Goal: Task Accomplishment & Management: Manage account settings

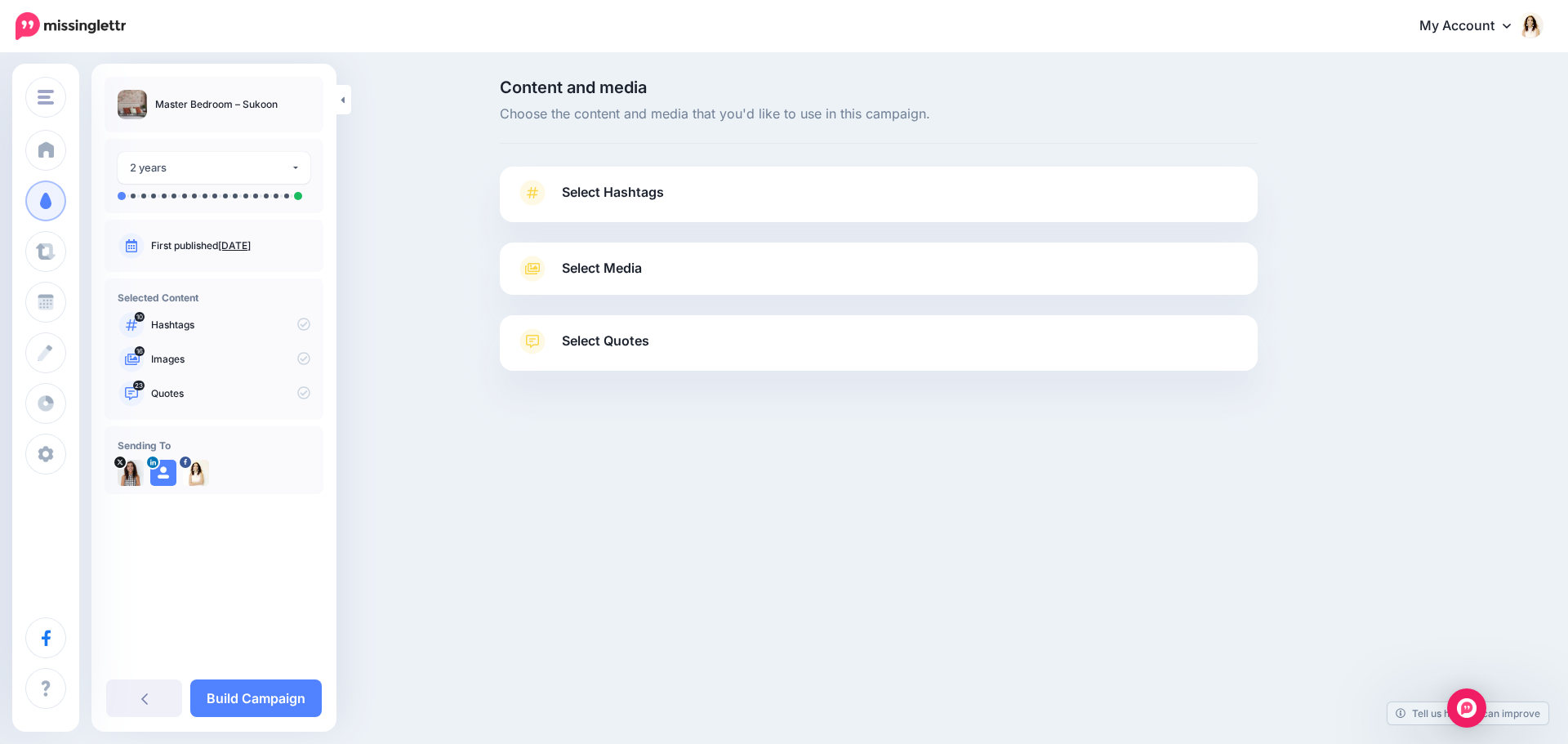
click at [677, 195] on link "Select Hashtags" at bounding box center [879, 201] width 725 height 43
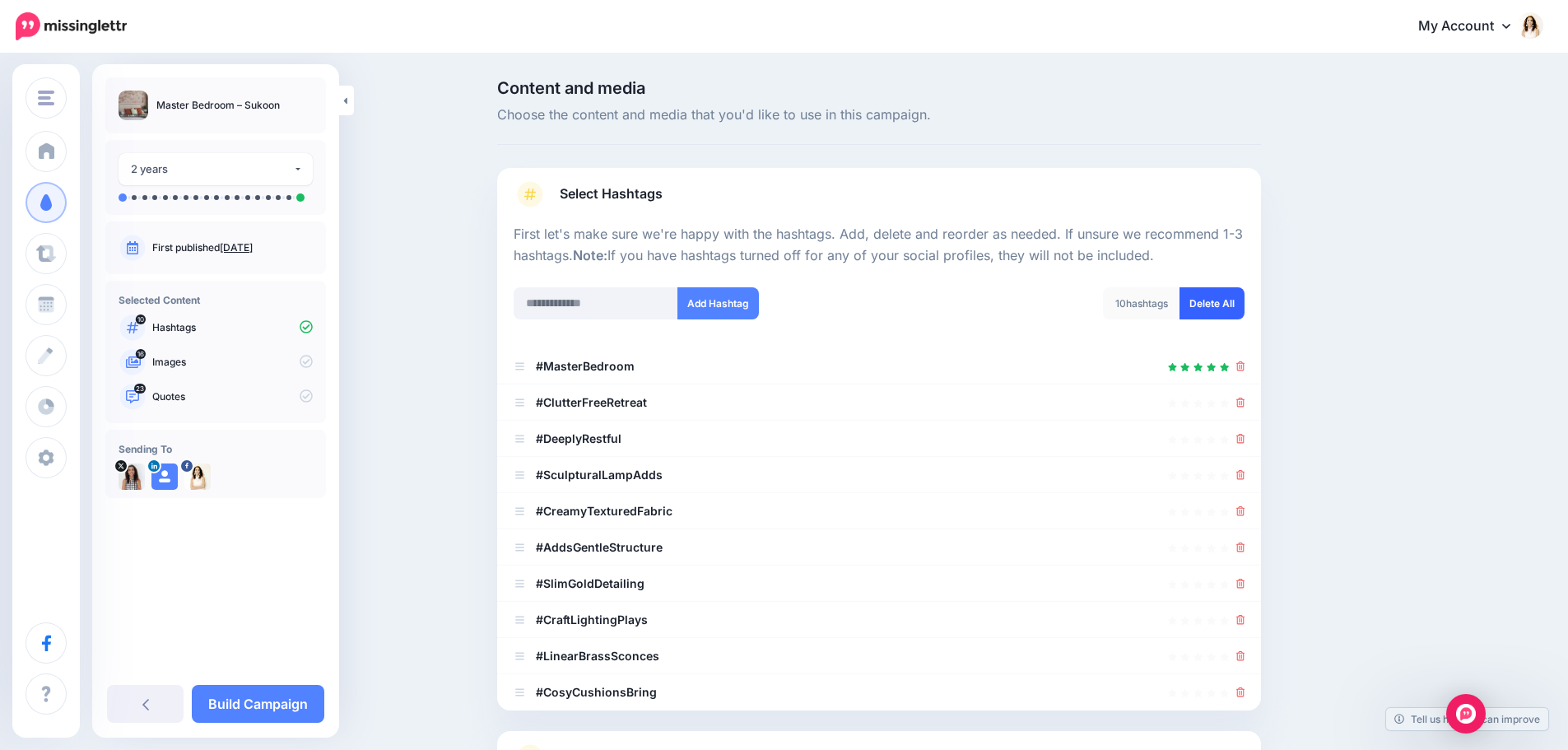
click at [1236, 305] on link "Delete All" at bounding box center [1212, 303] width 65 height 32
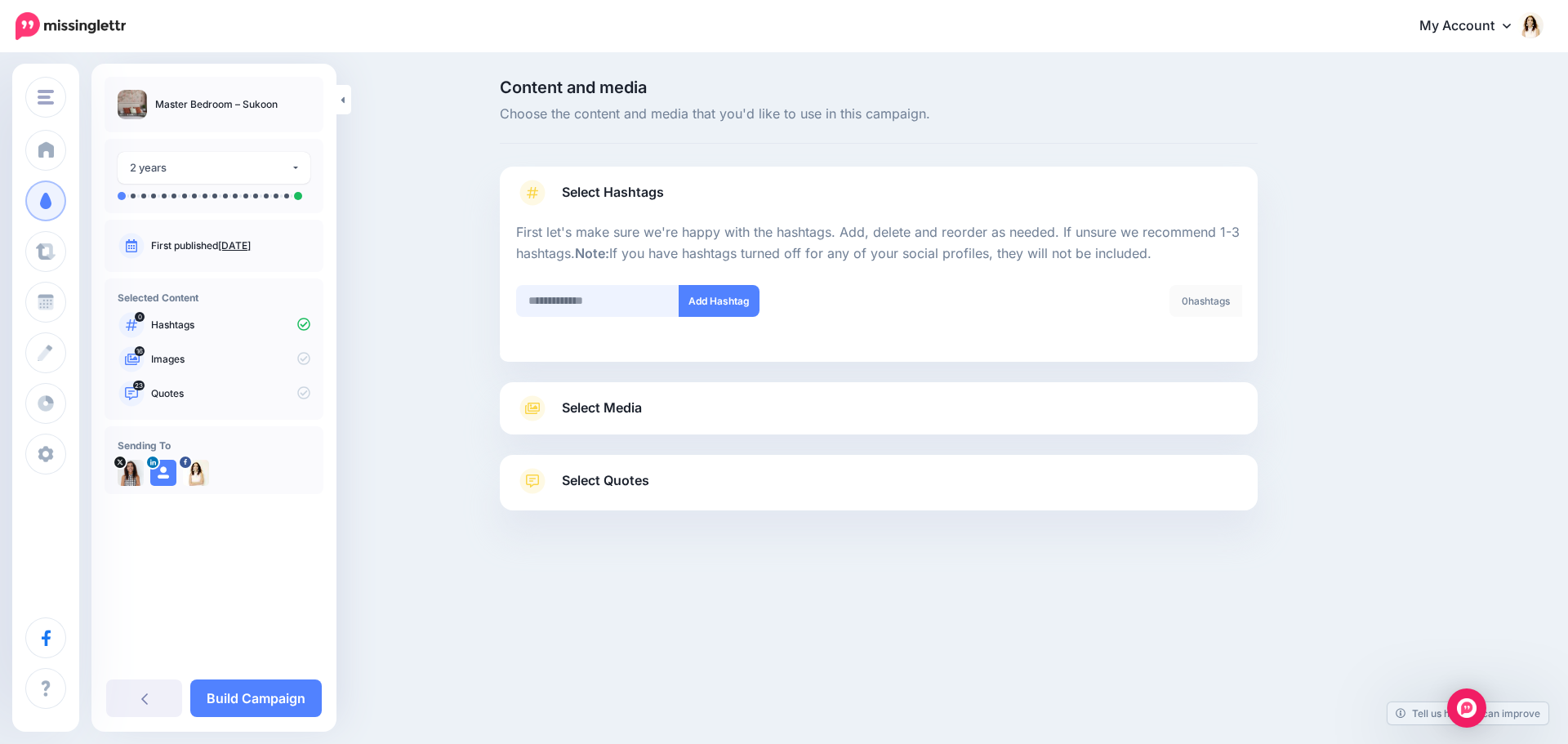
click at [631, 302] on input "text" at bounding box center [598, 301] width 163 height 32
type input "**********"
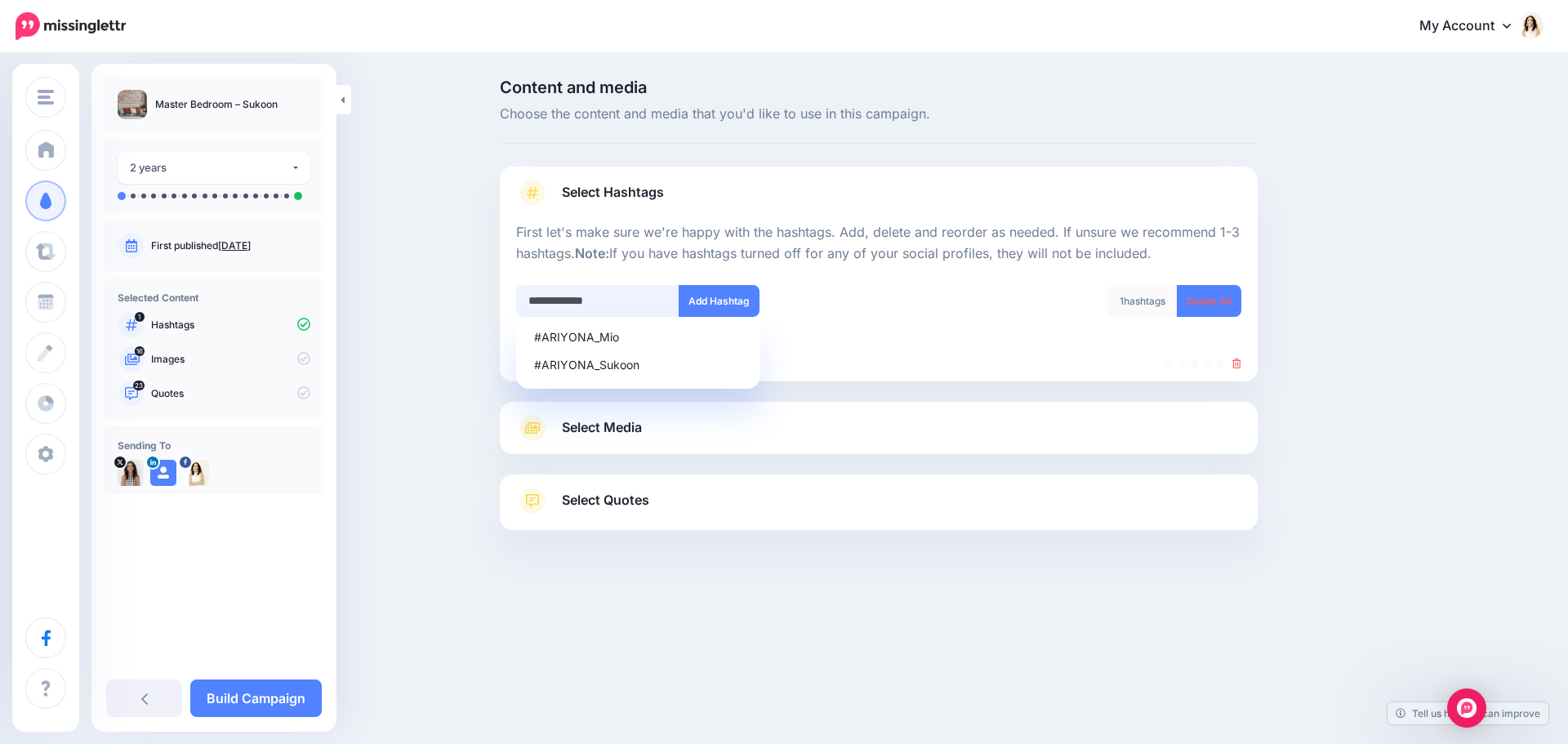
type input "**********"
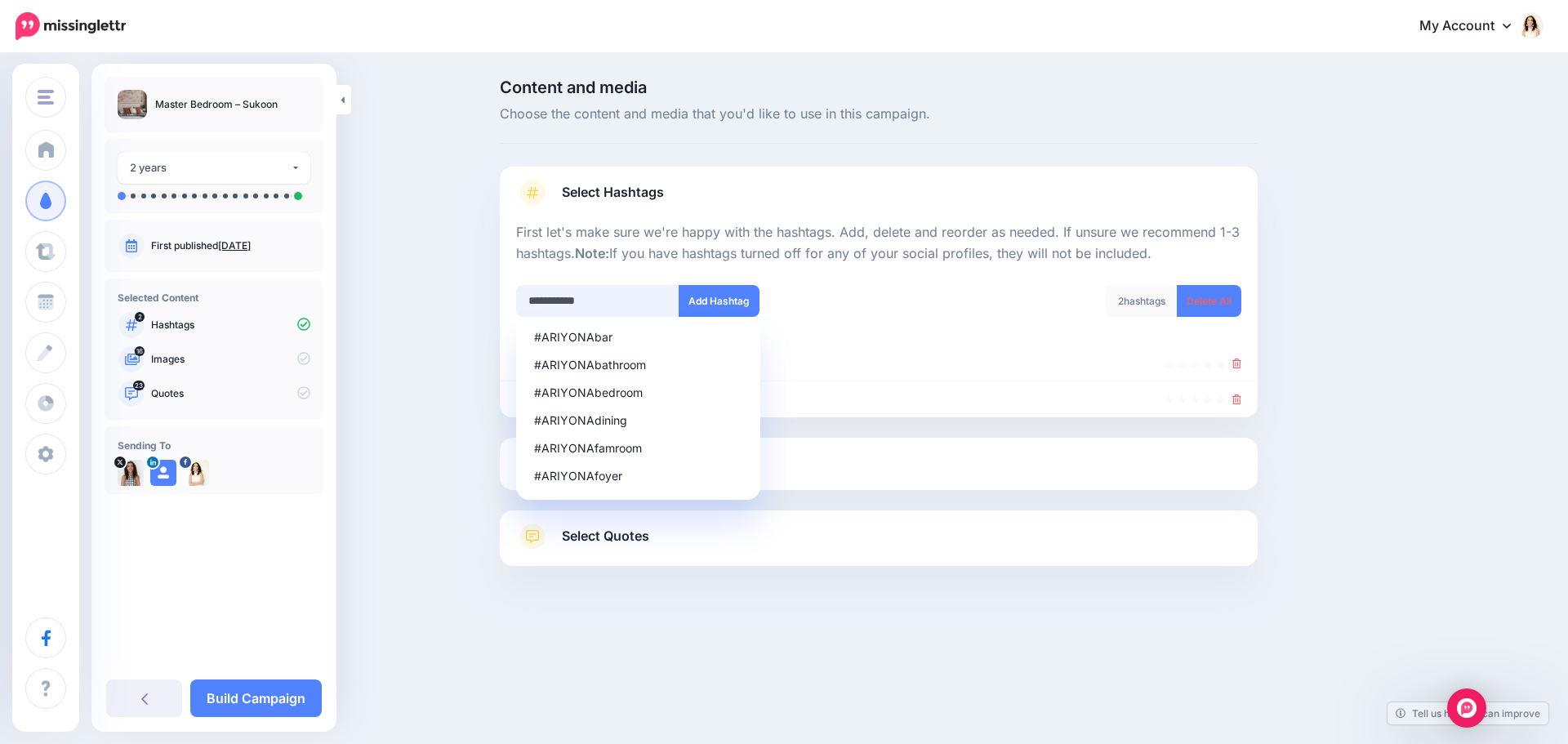
type input "**********"
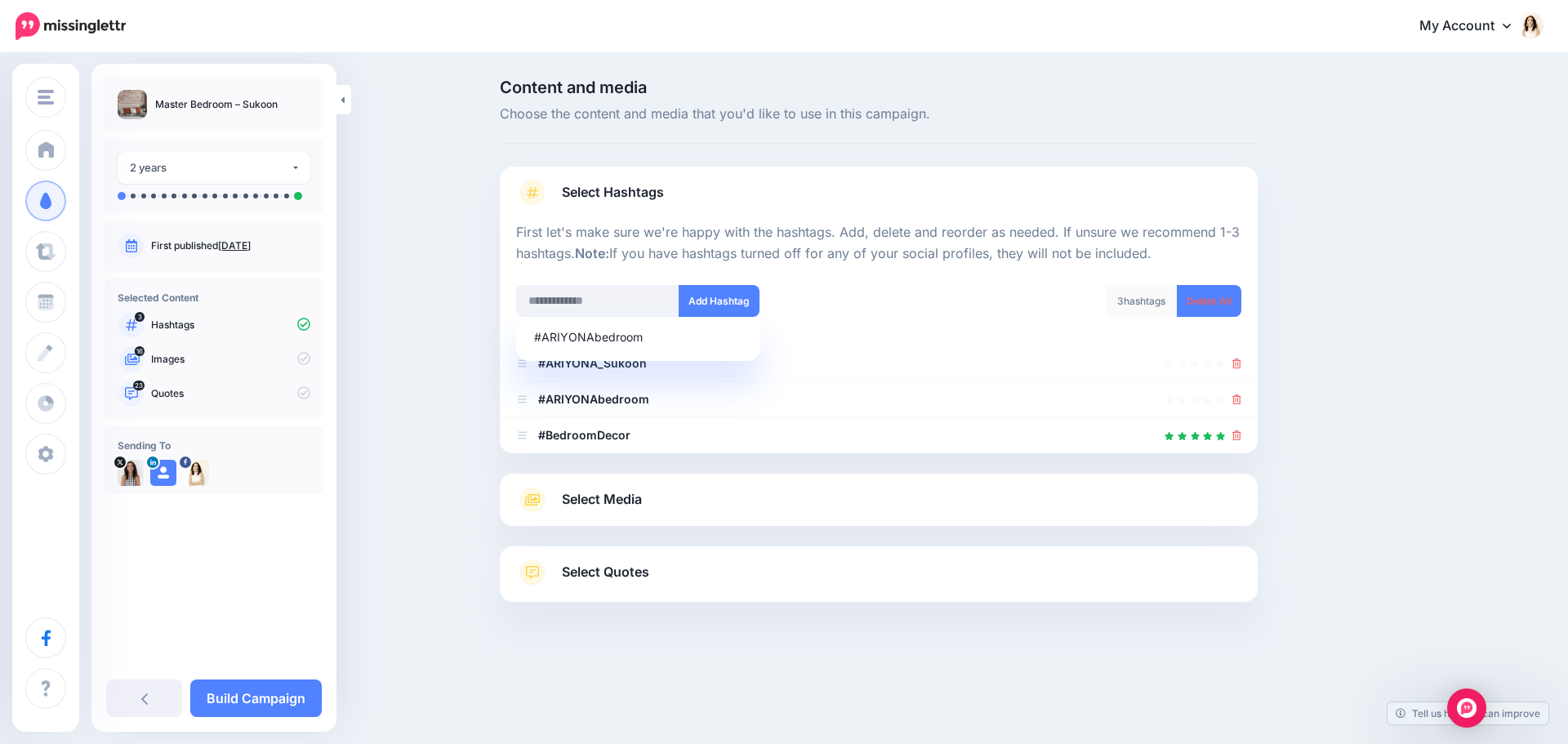
click at [624, 499] on span "Select Media" at bounding box center [602, 499] width 80 height 22
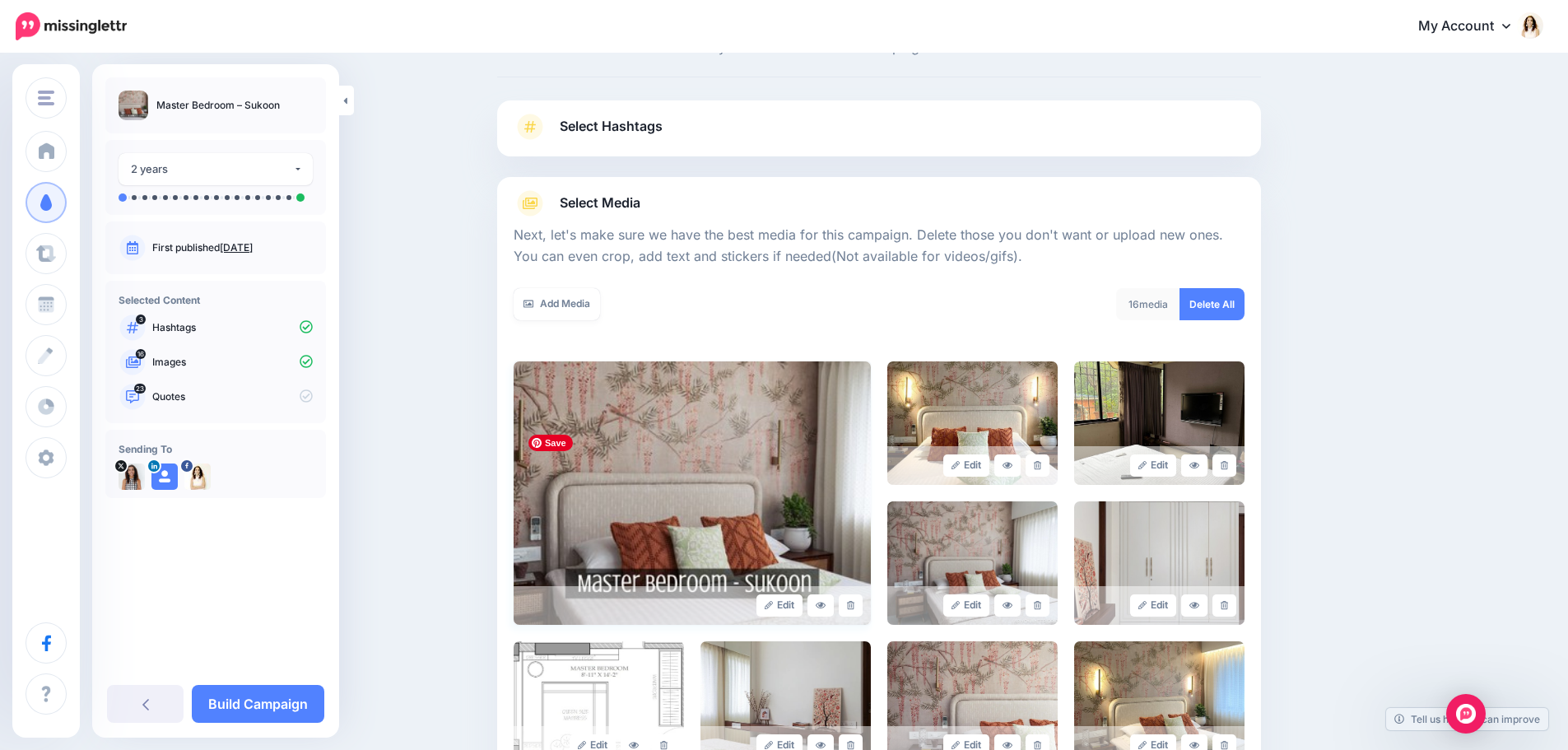
scroll to position [165, 0]
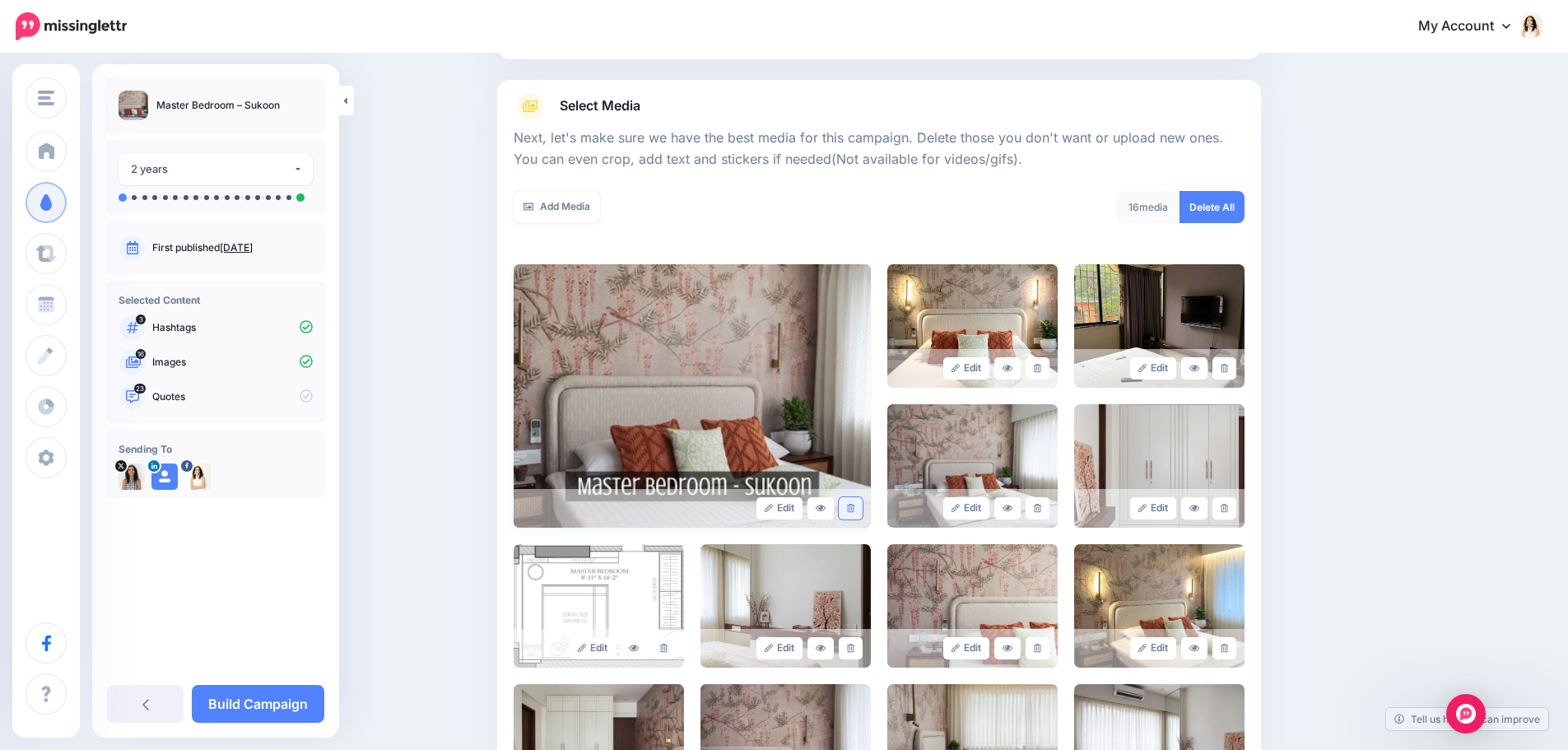
click at [862, 513] on link at bounding box center [850, 507] width 24 height 22
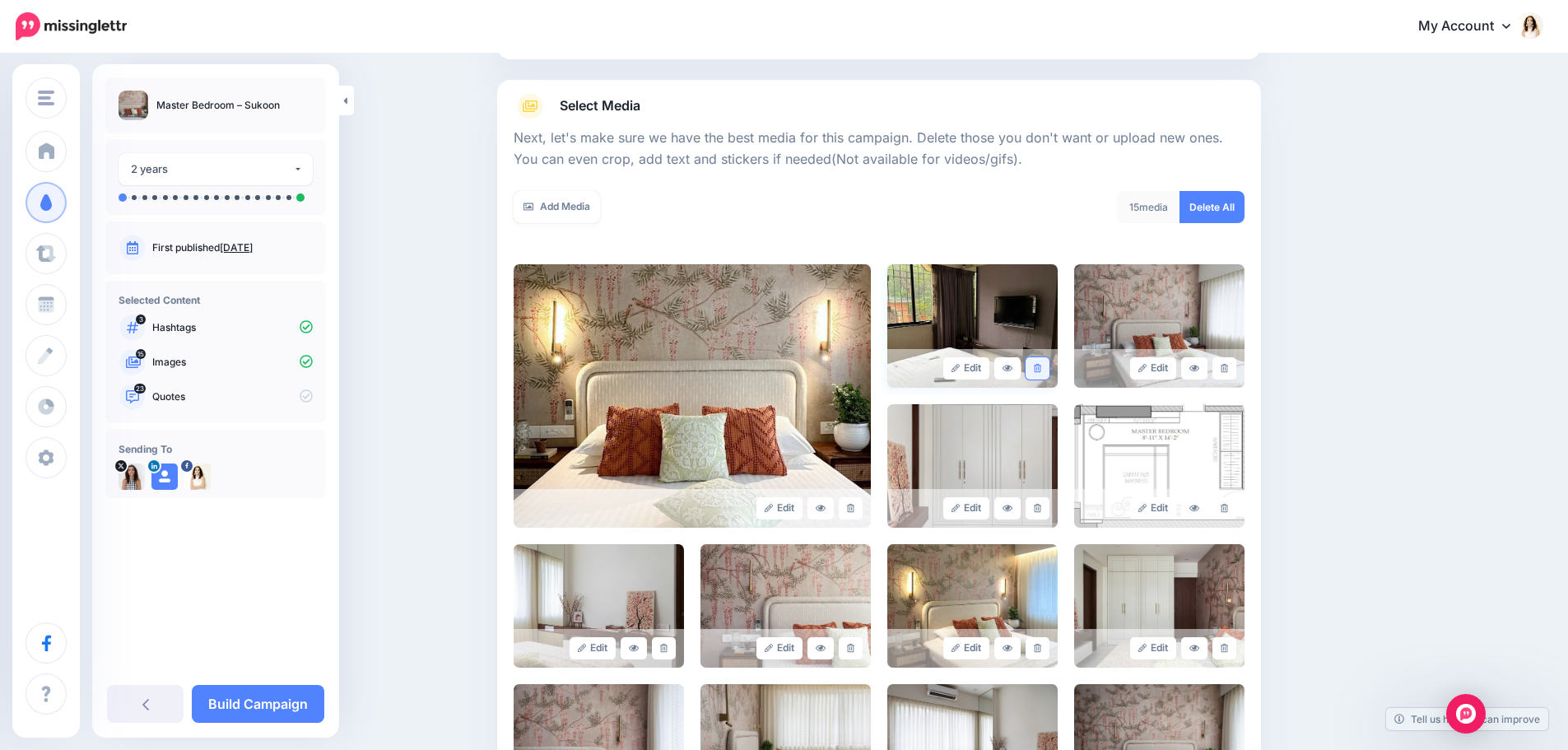
click at [1041, 370] on icon at bounding box center [1038, 368] width 7 height 9
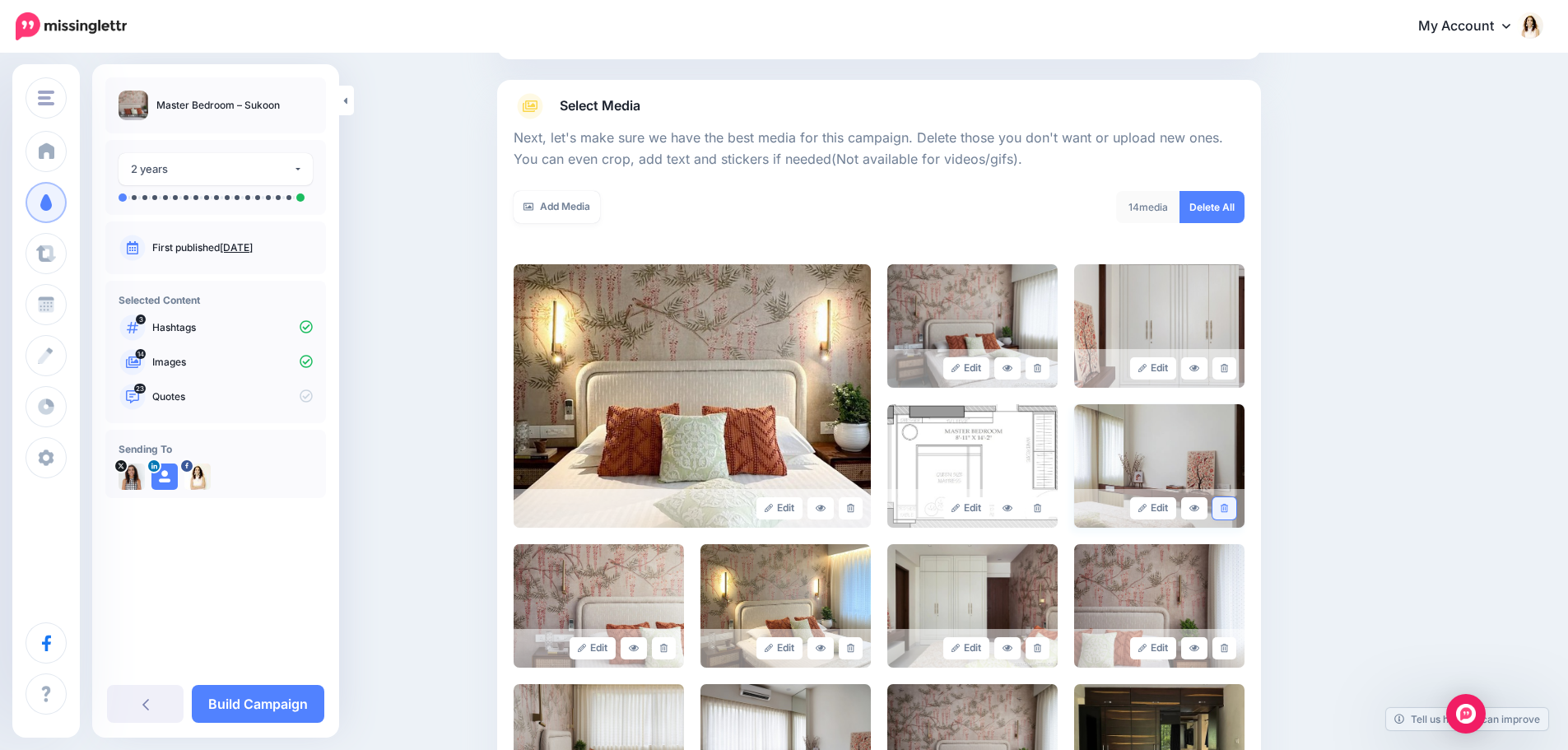
click at [1228, 506] on icon at bounding box center [1224, 508] width 7 height 9
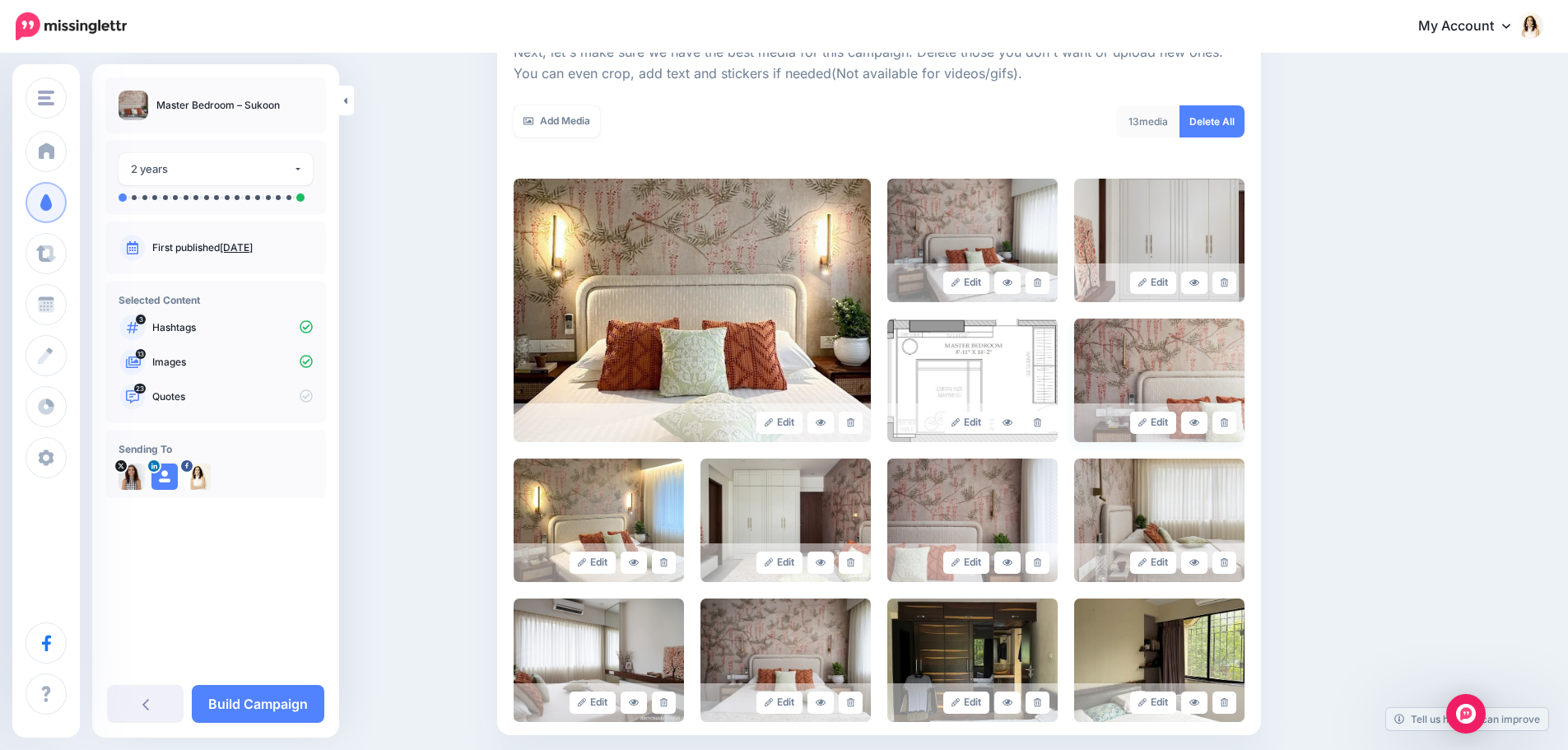
scroll to position [329, 0]
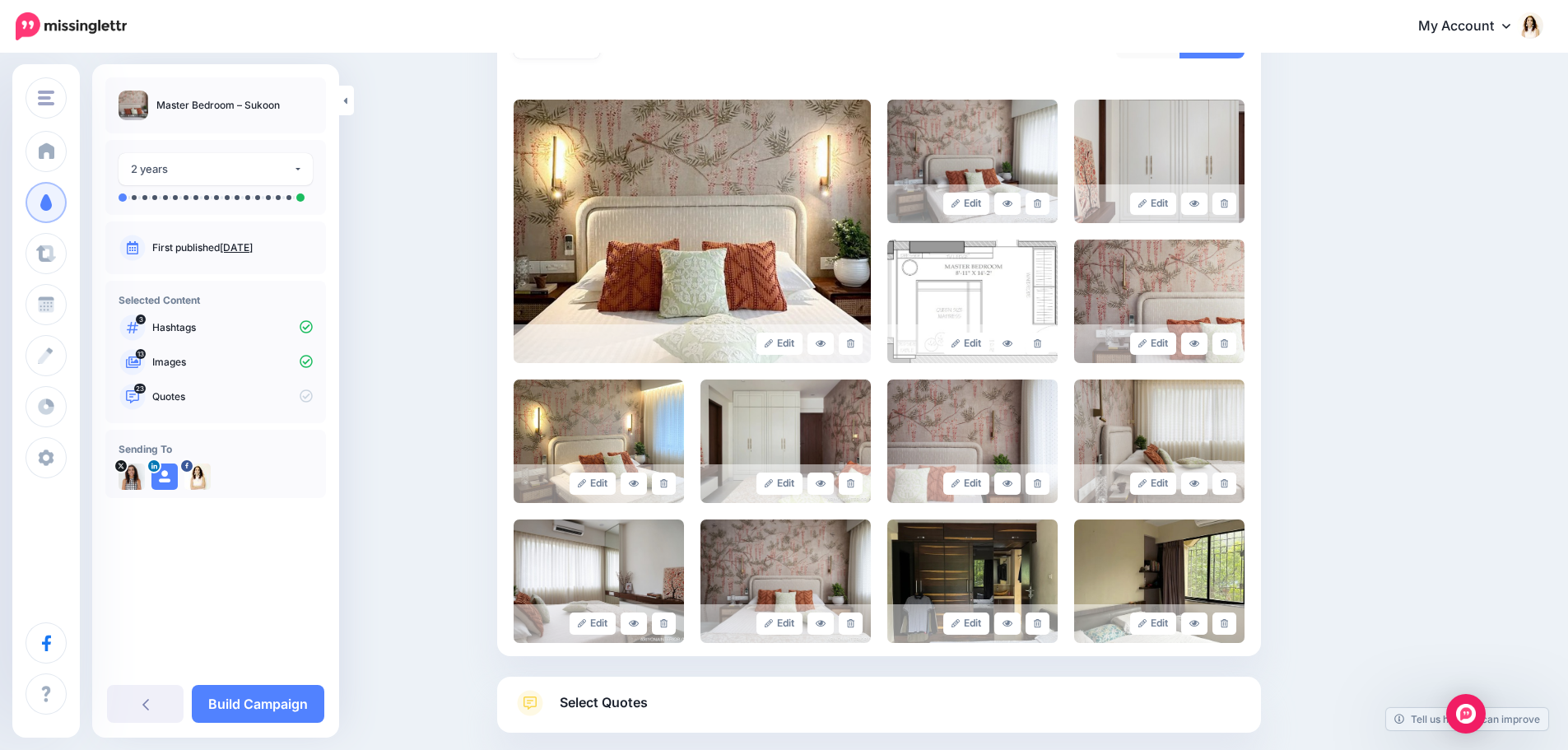
click at [427, 485] on div "Content and media Choose the content and media that you'd like to use in this c…" at bounding box center [784, 282] width 1568 height 1114
click at [1041, 346] on icon at bounding box center [1038, 343] width 7 height 9
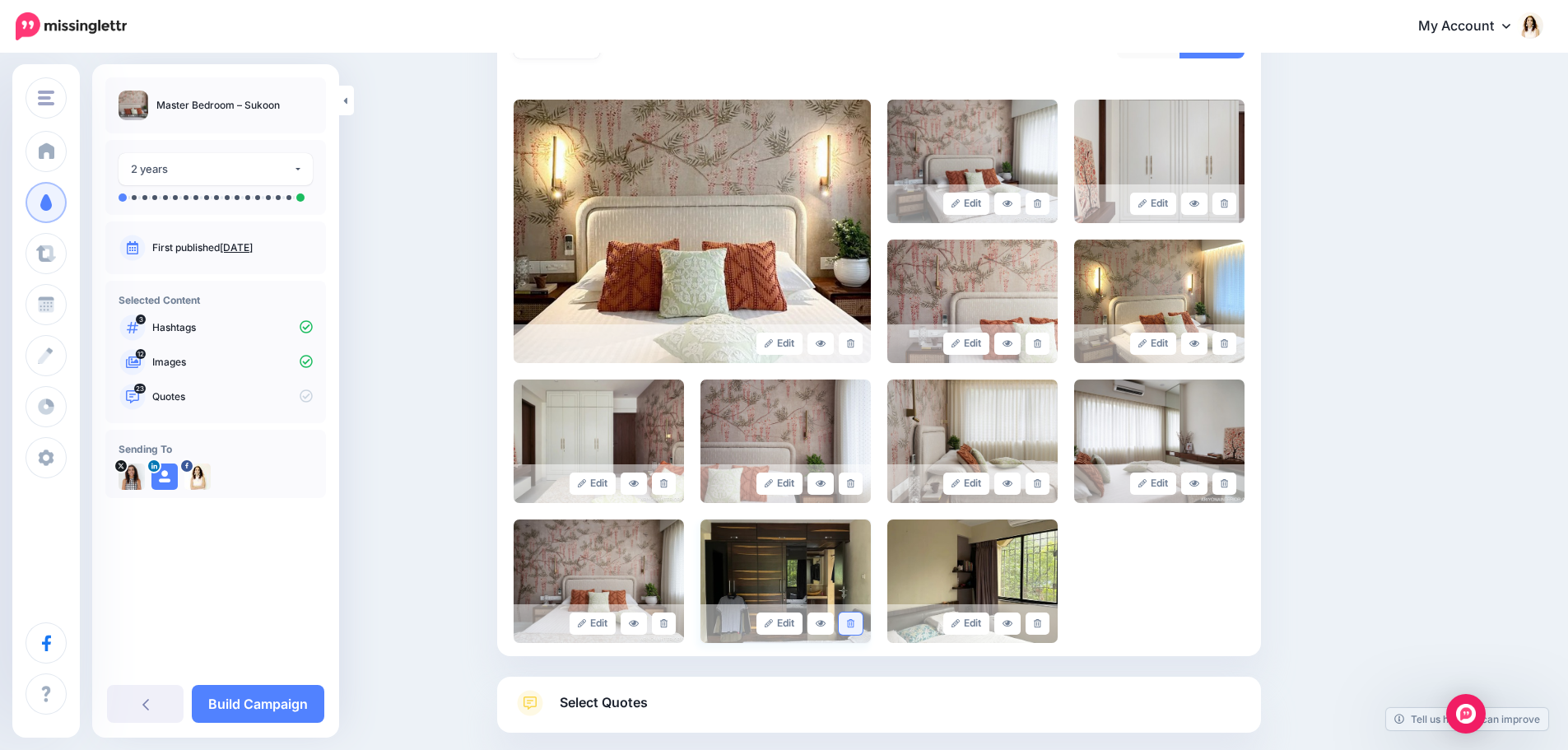
click at [847, 620] on link at bounding box center [850, 623] width 24 height 22
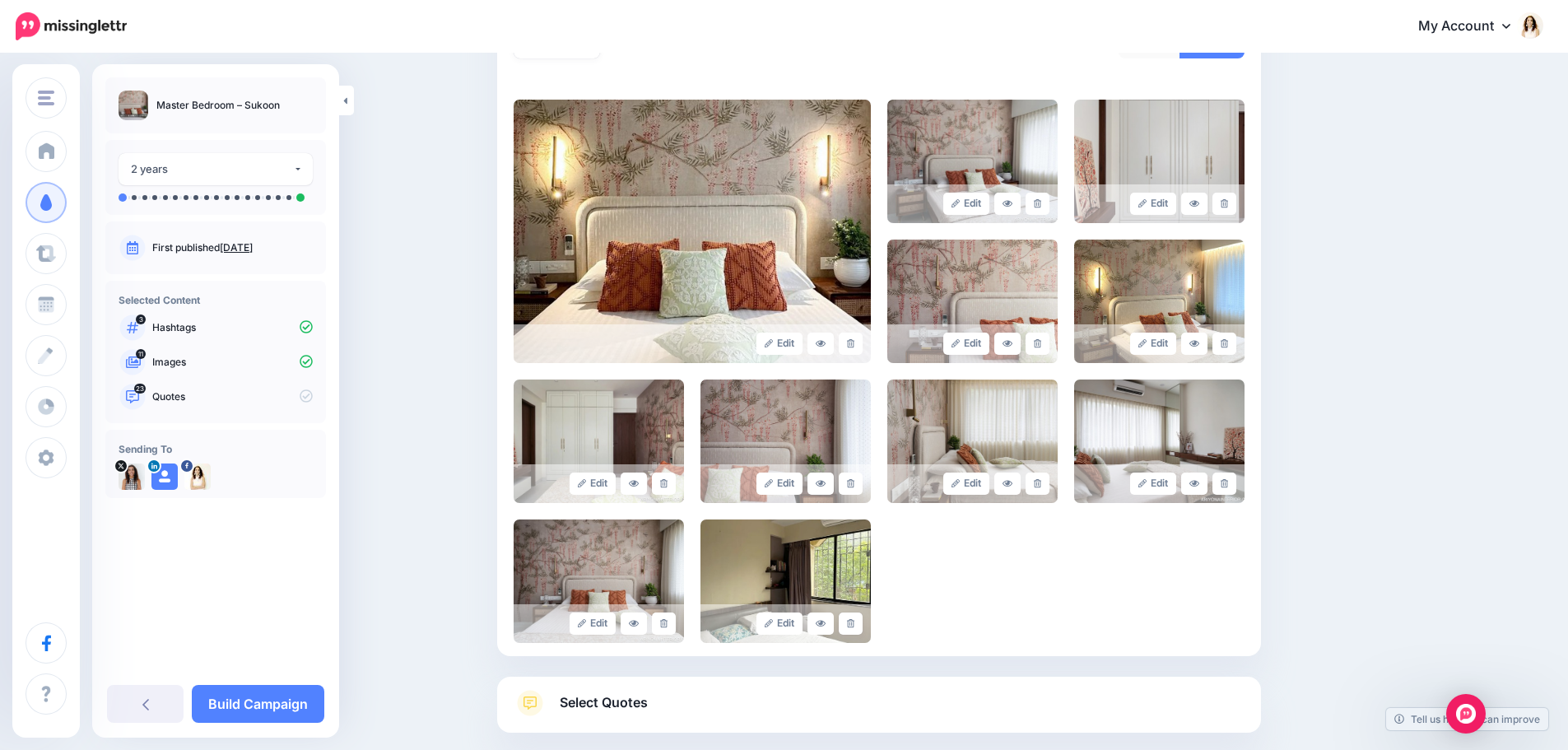
click at [847, 620] on link at bounding box center [850, 623] width 24 height 22
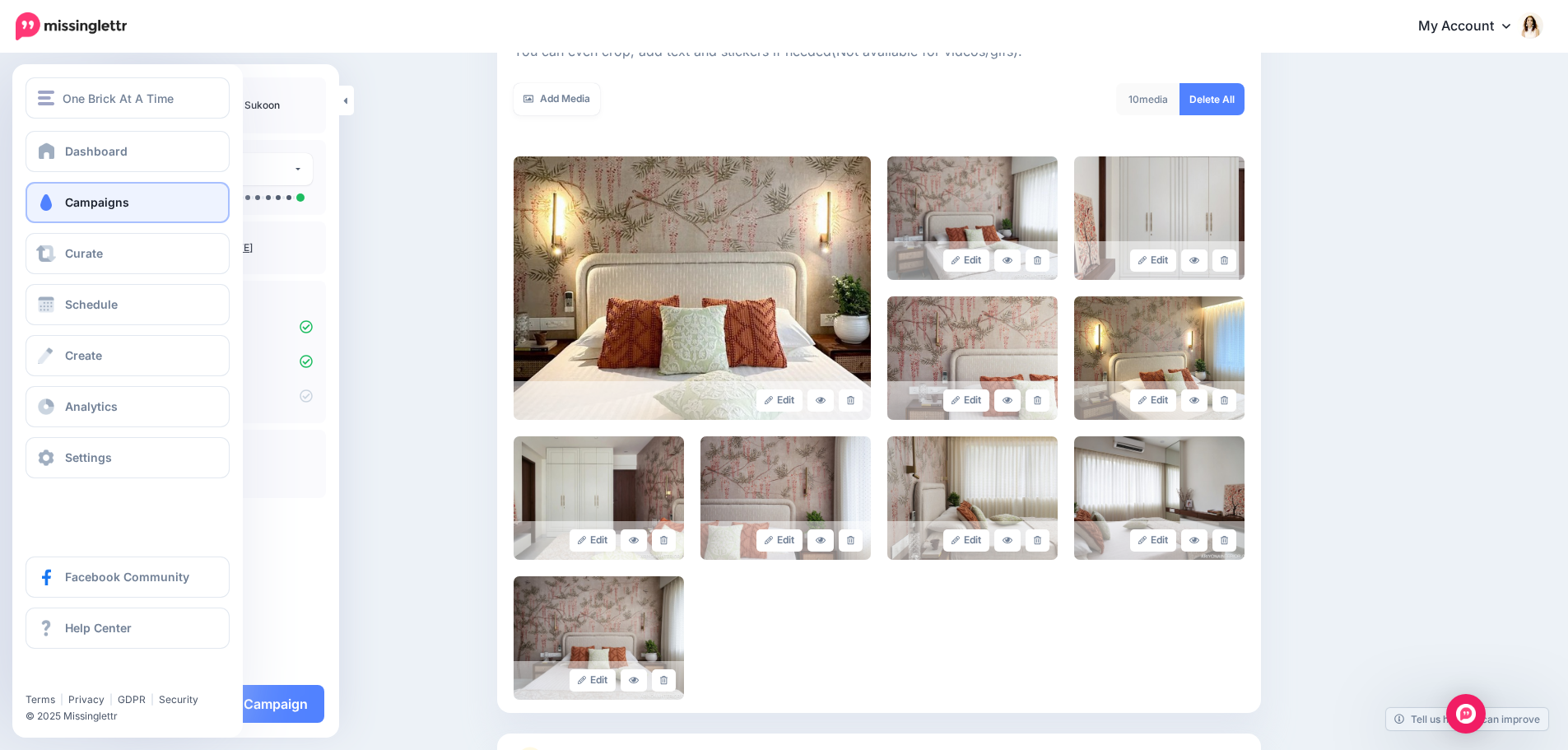
scroll to position [247, 0]
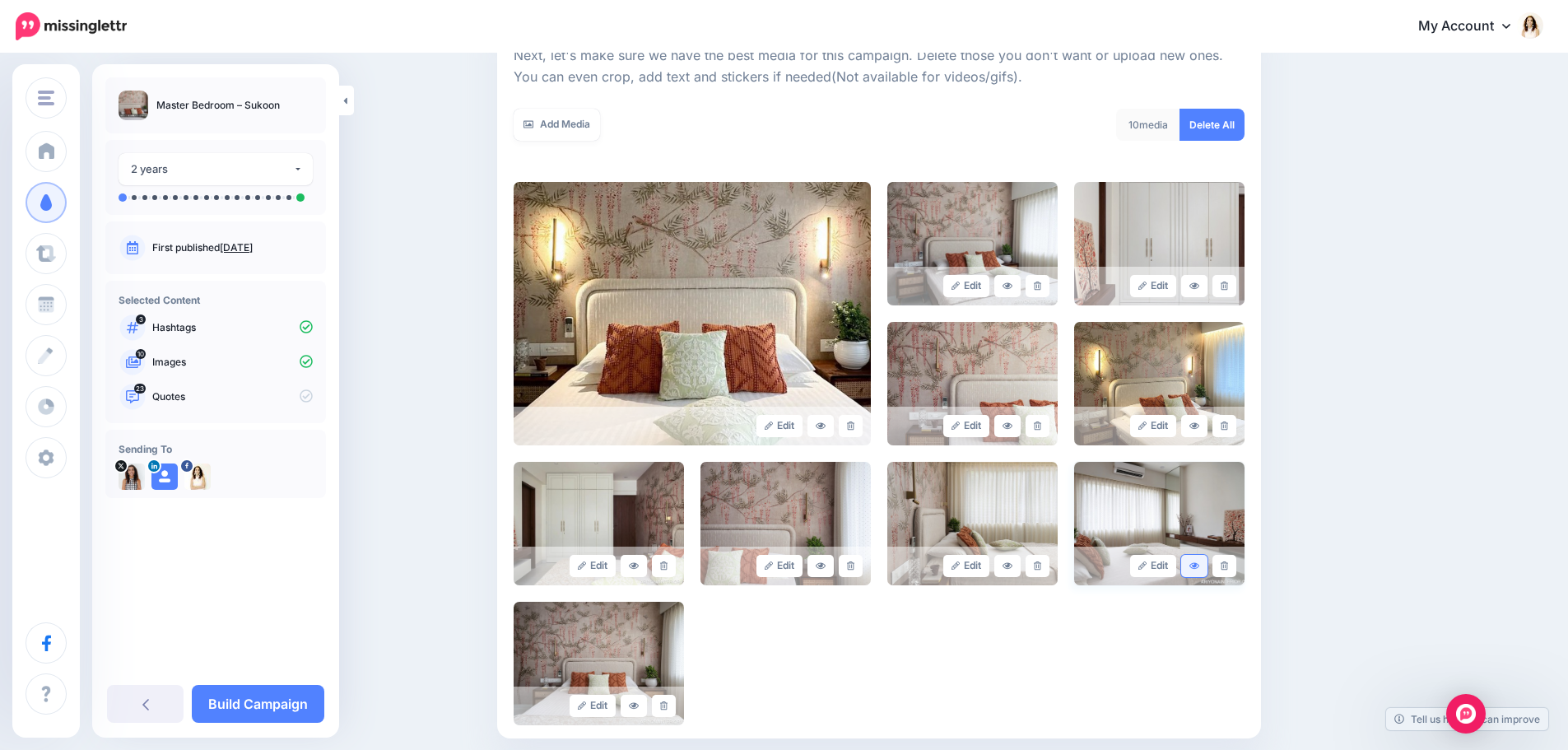
click at [1206, 563] on link at bounding box center [1195, 565] width 26 height 22
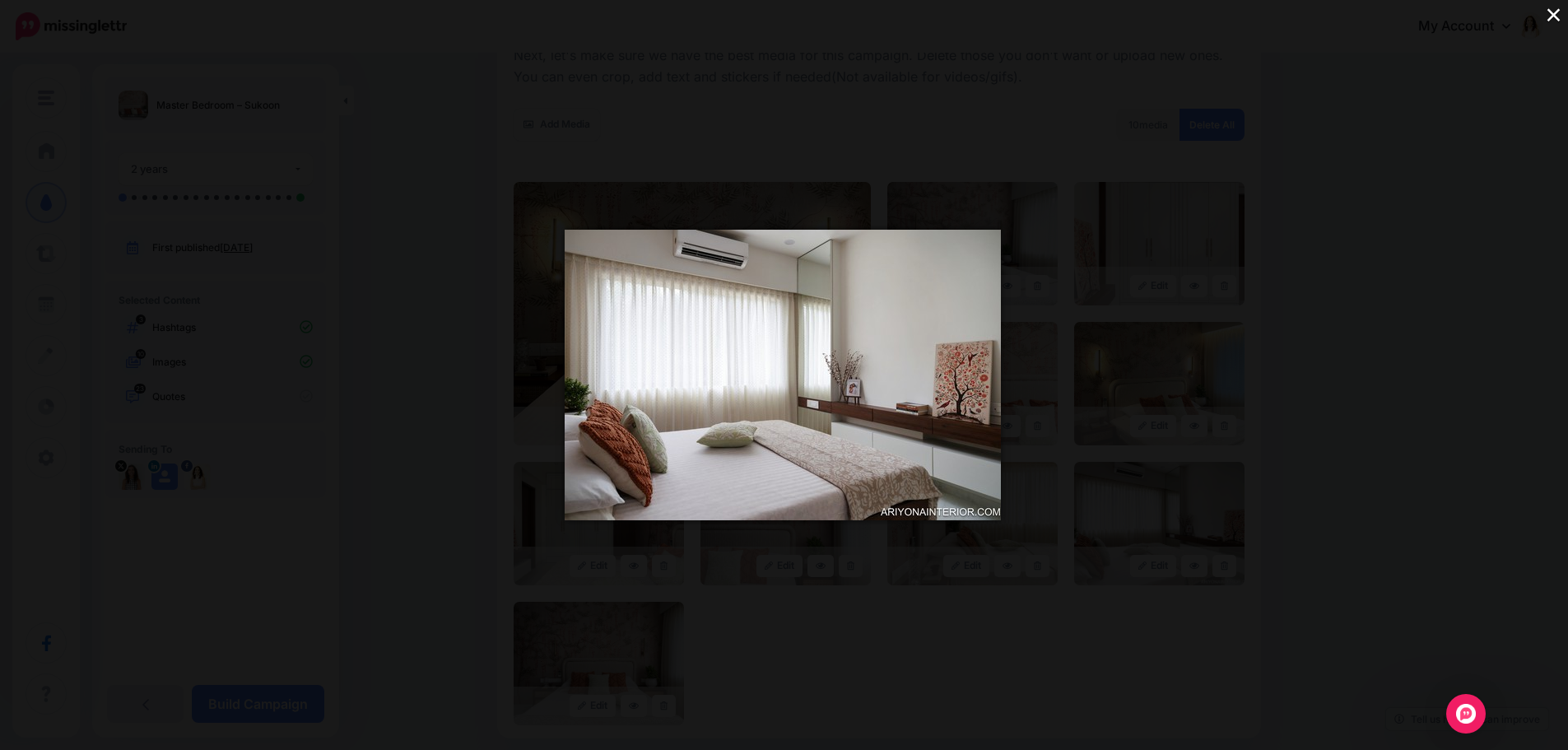
click at [1552, 11] on button "×" at bounding box center [1553, 14] width 29 height 29
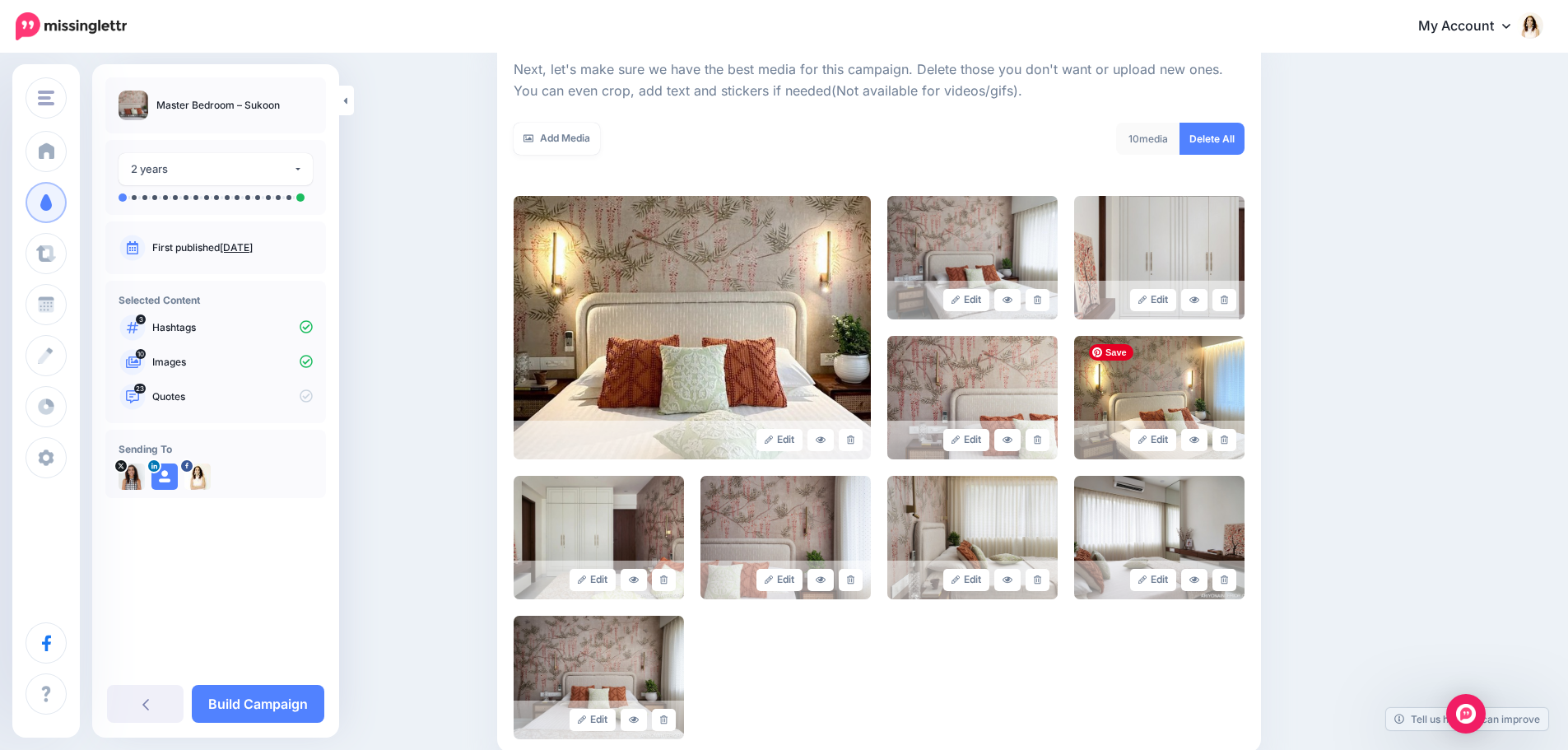
scroll to position [165, 0]
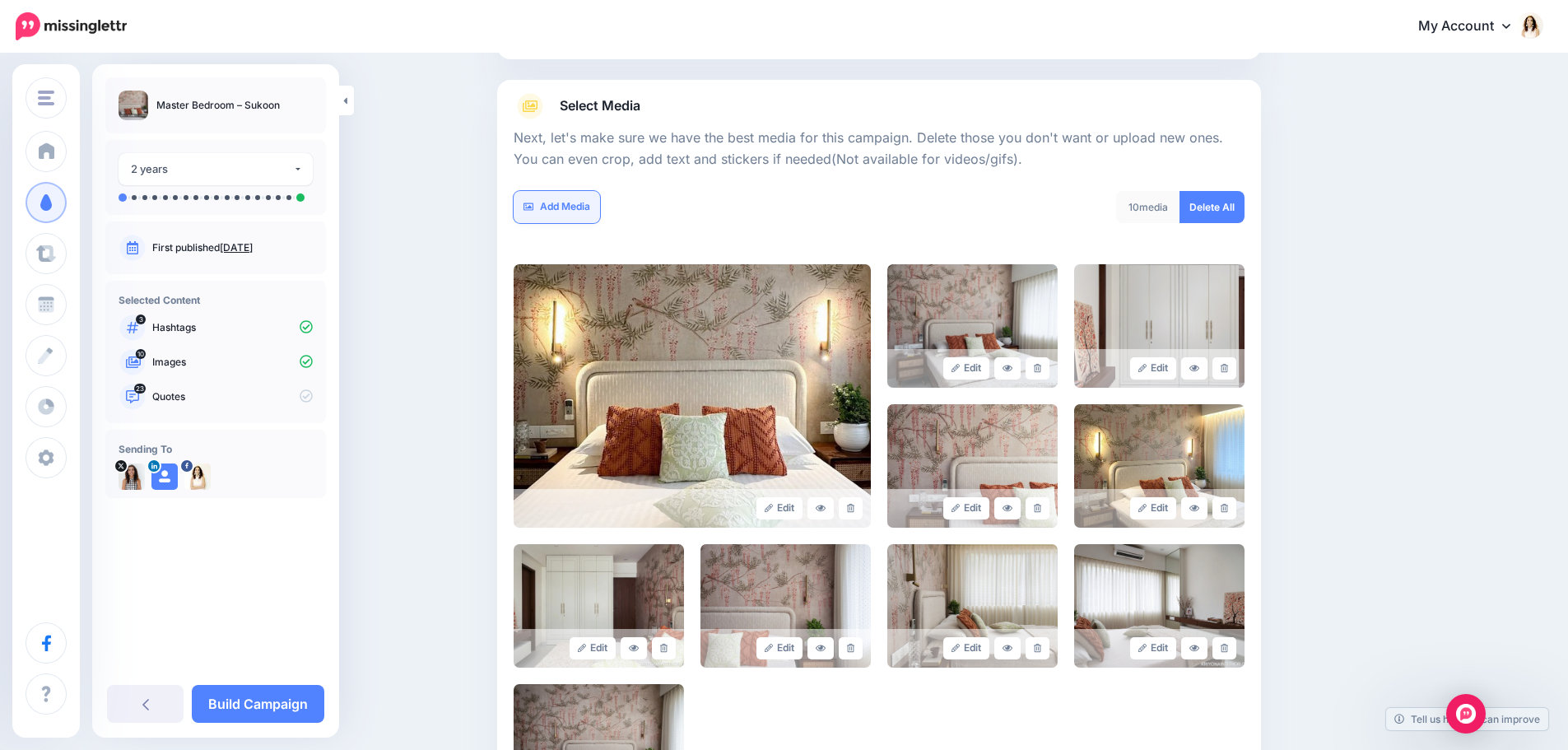
click at [574, 210] on link "Add Media" at bounding box center [557, 207] width 87 height 32
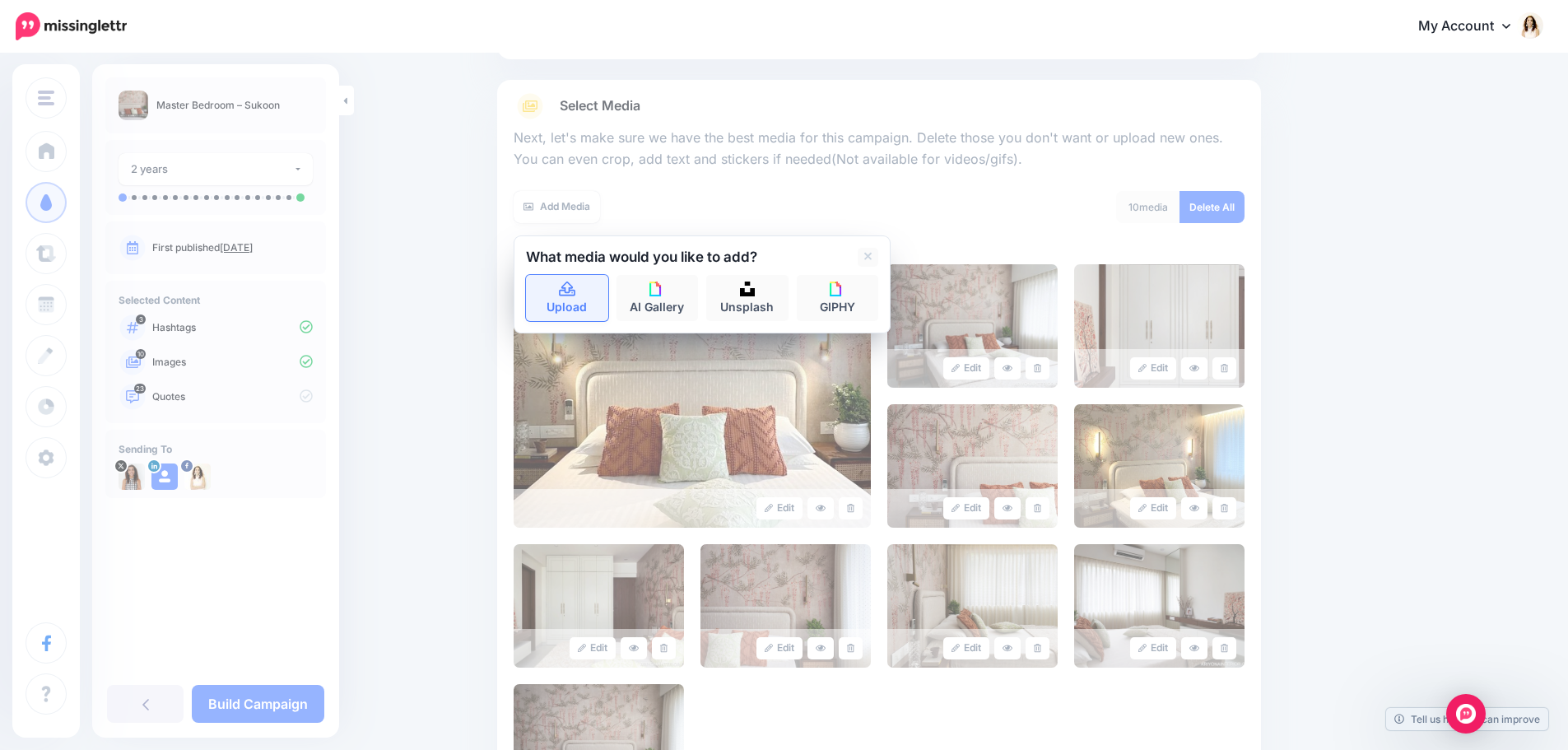
click at [585, 298] on link "Upload" at bounding box center [567, 298] width 82 height 46
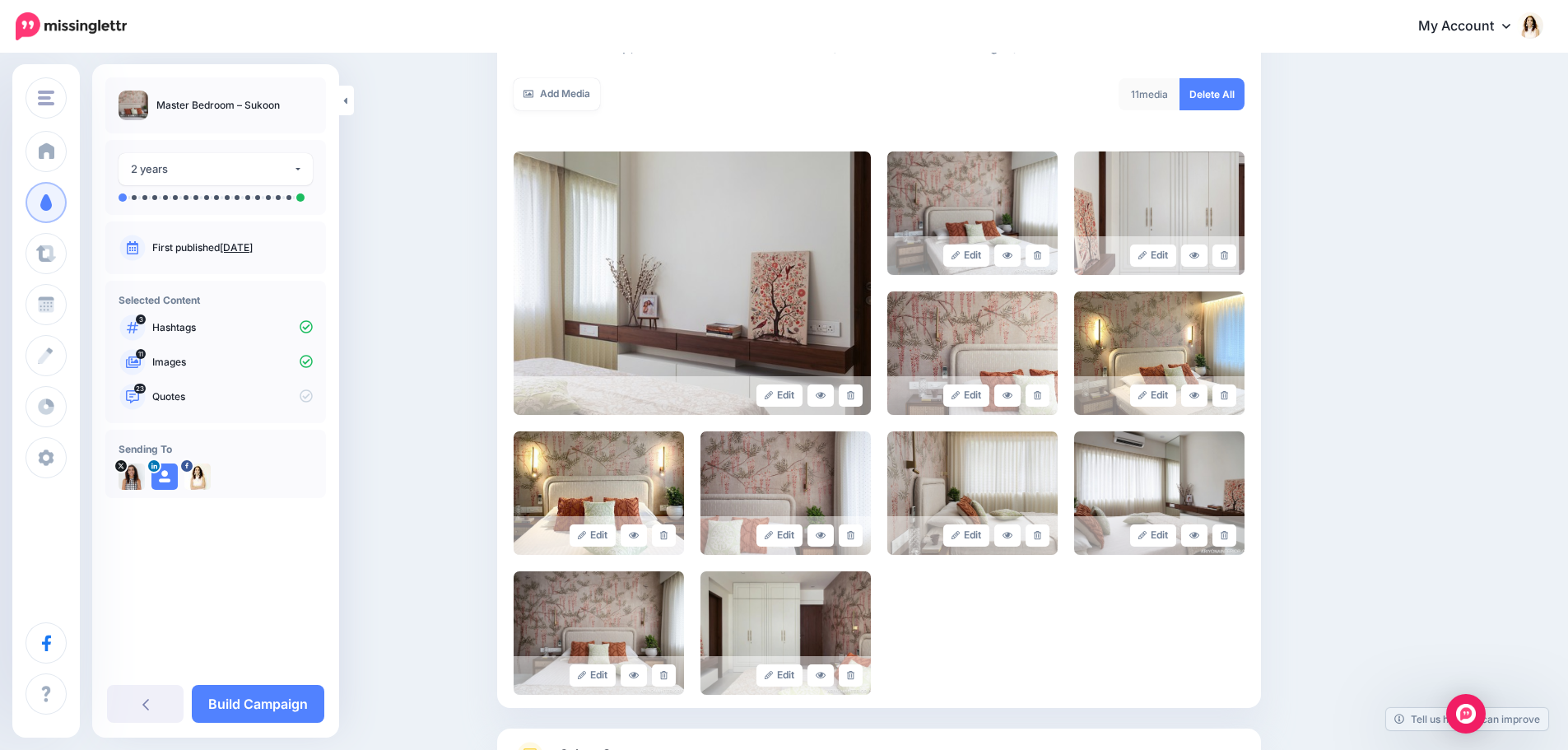
scroll to position [254, 0]
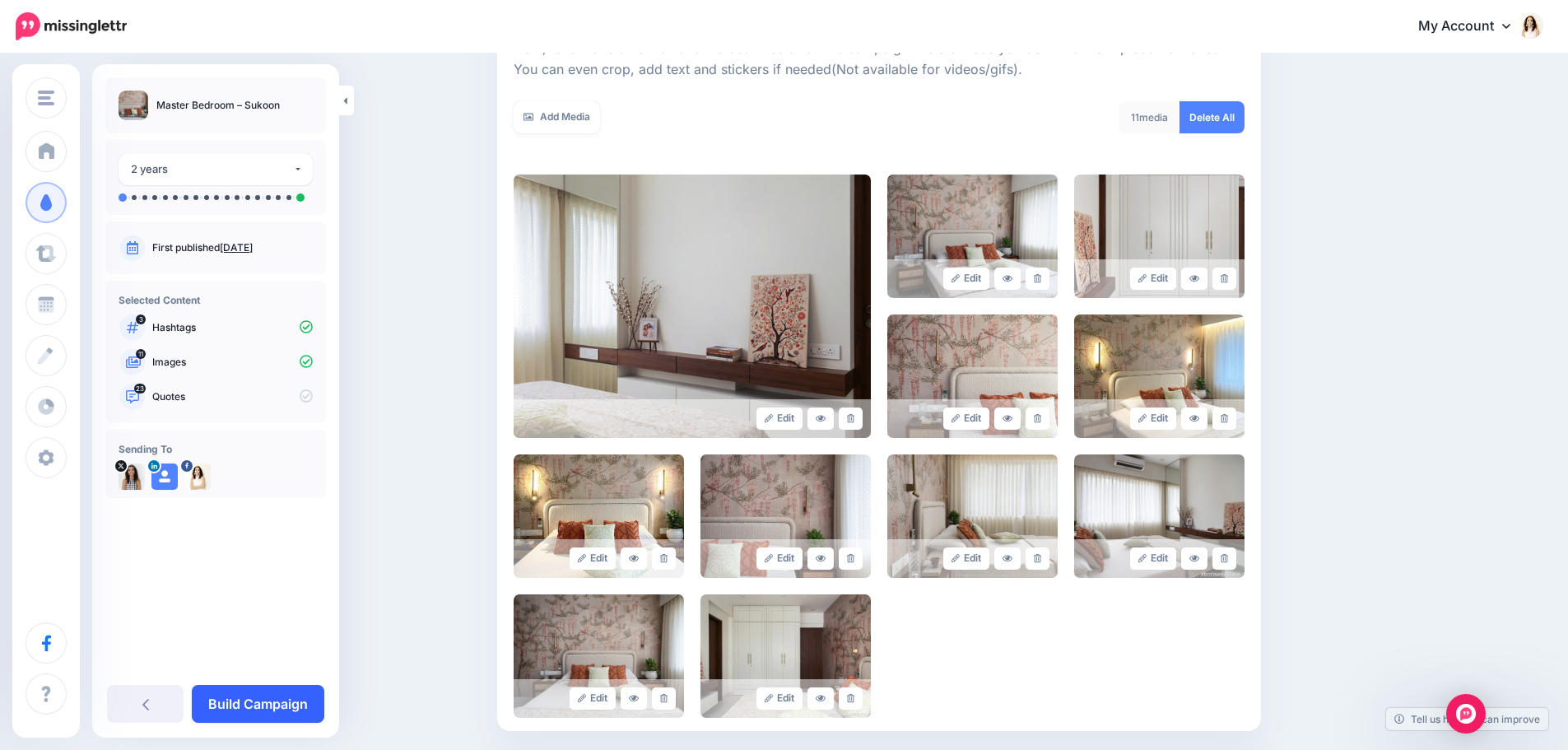
click at [292, 697] on link "Build Campaign" at bounding box center [258, 703] width 132 height 38
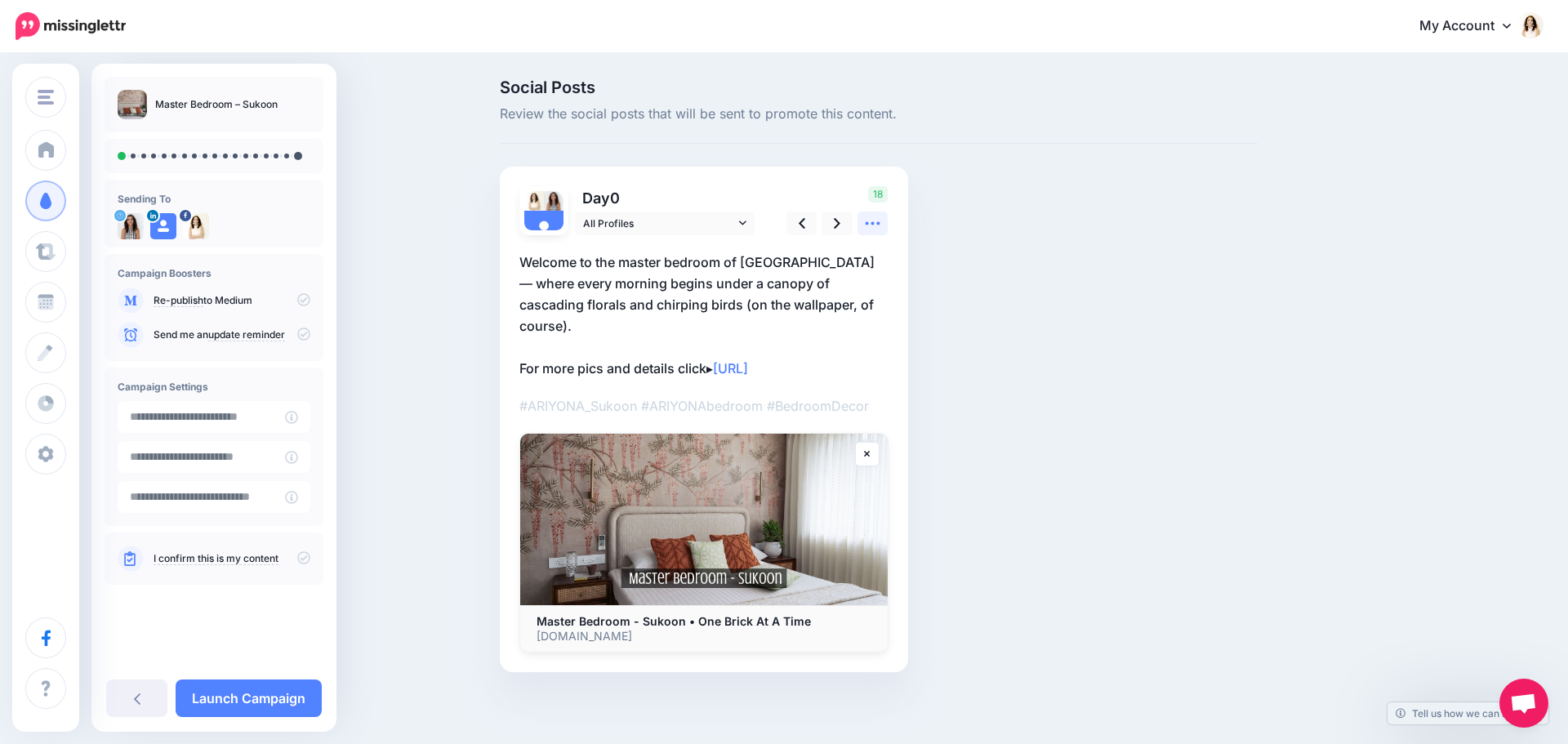
click at [872, 216] on icon at bounding box center [873, 223] width 17 height 17
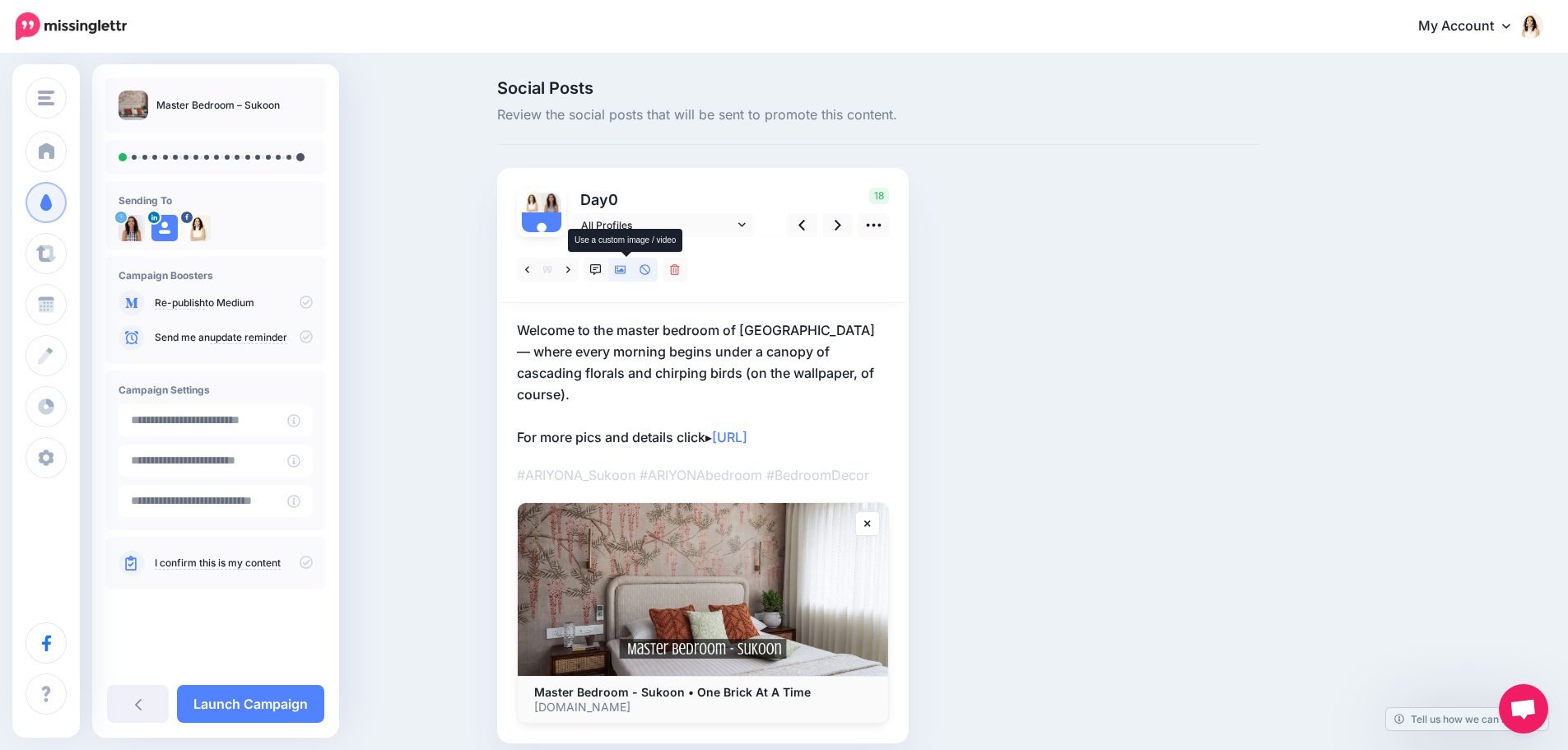
click at [627, 267] on icon at bounding box center [621, 270] width 11 height 11
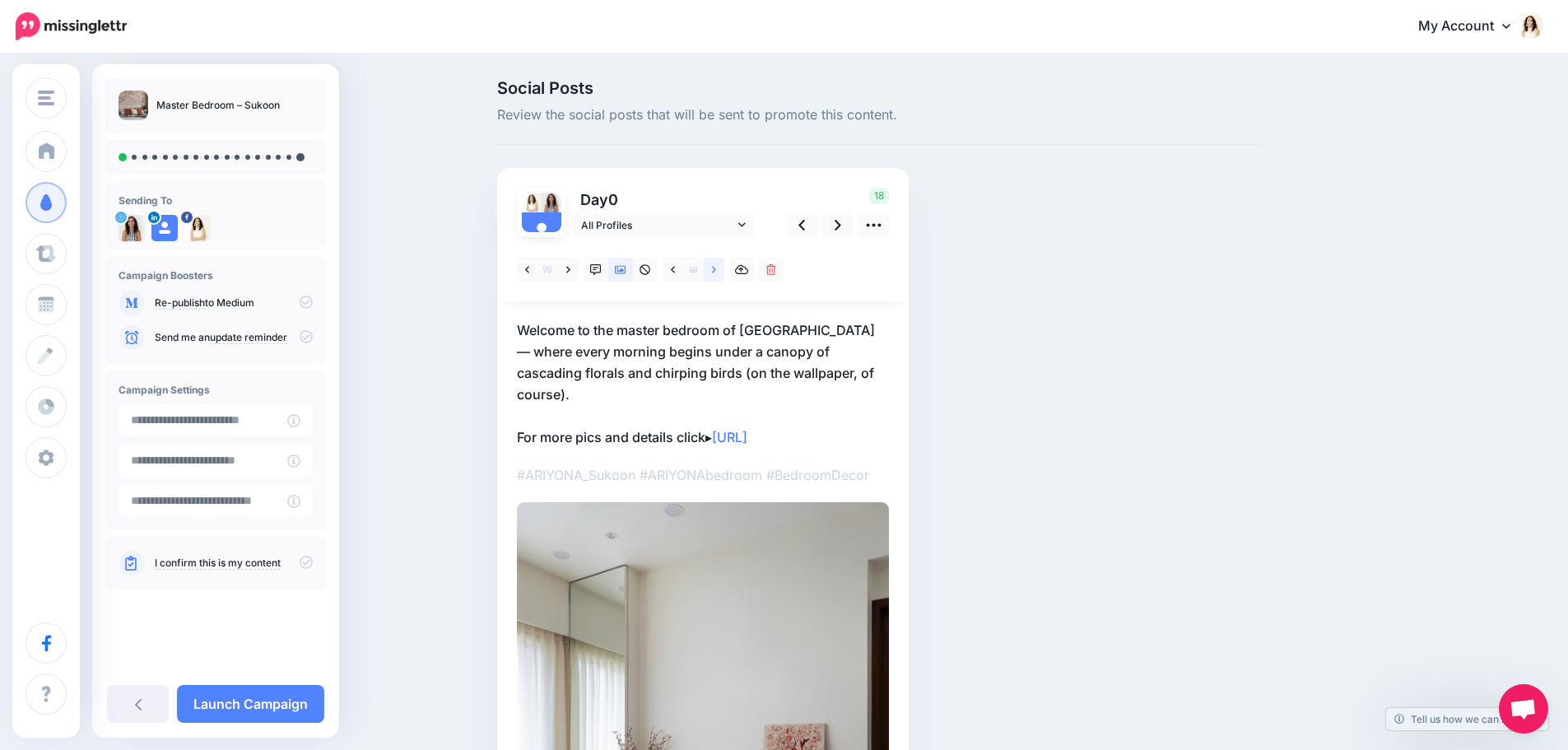
click at [725, 258] on link at bounding box center [713, 269] width 20 height 24
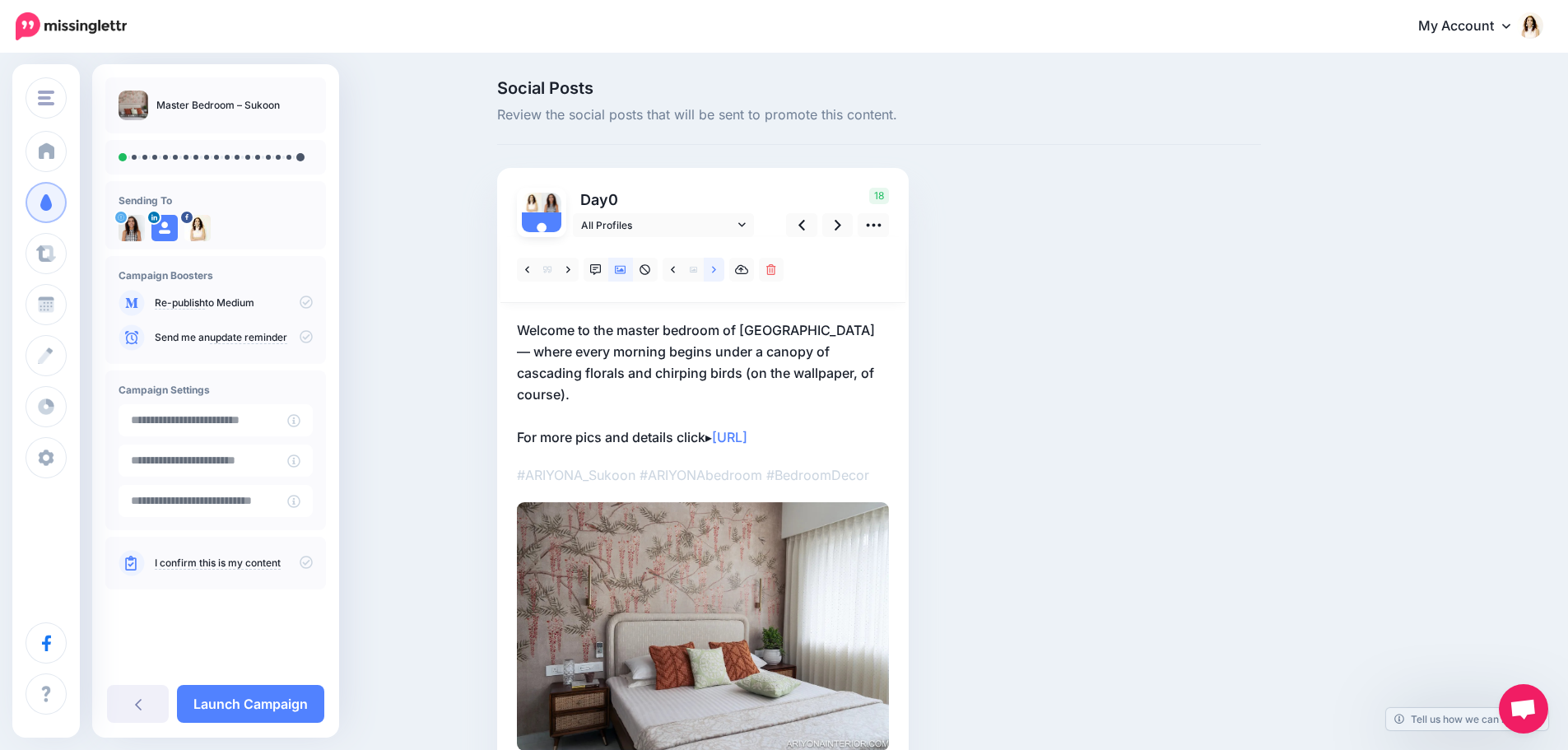
click at [717, 273] on link at bounding box center [713, 269] width 20 height 24
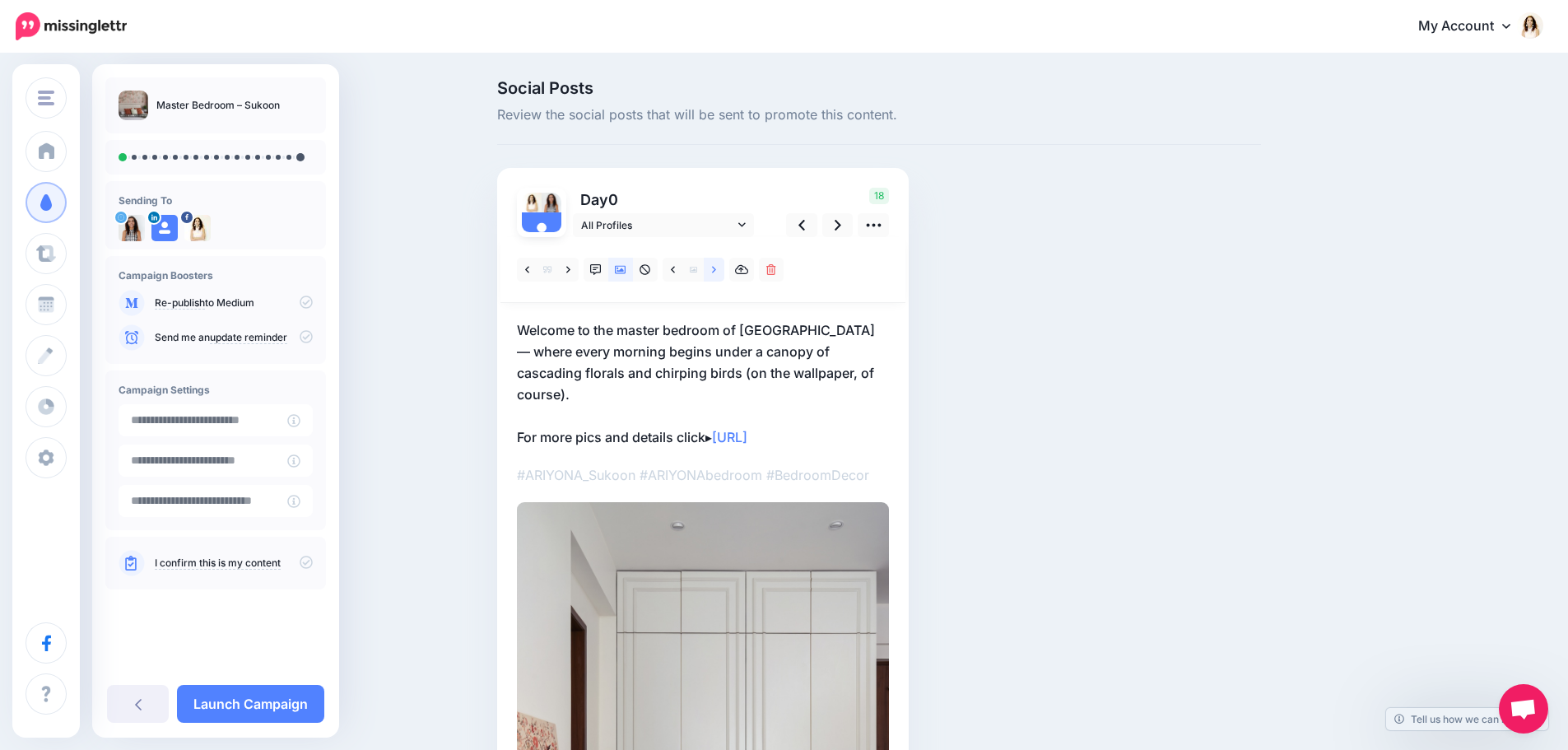
click at [717, 273] on link at bounding box center [713, 269] width 20 height 24
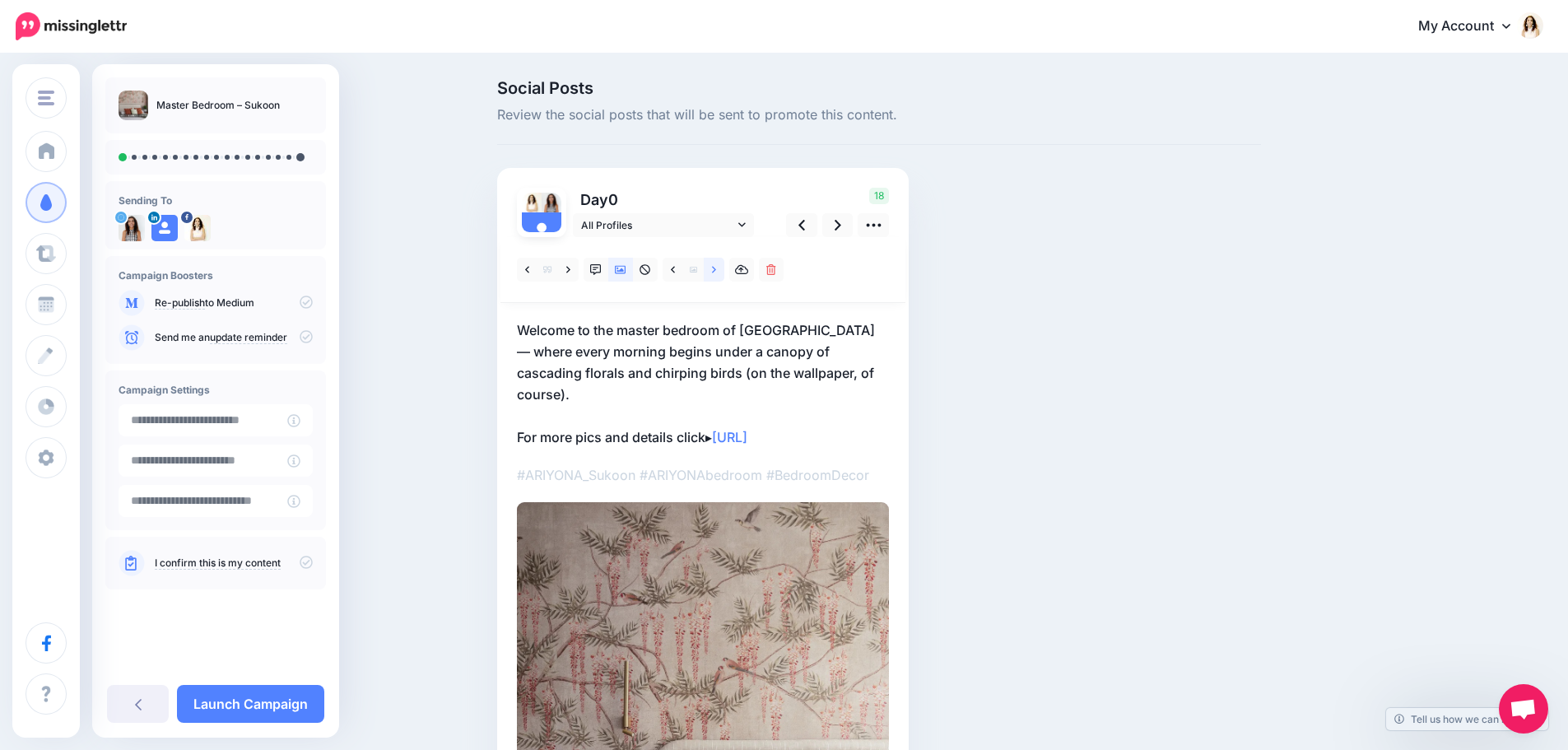
click at [717, 273] on link at bounding box center [713, 269] width 20 height 24
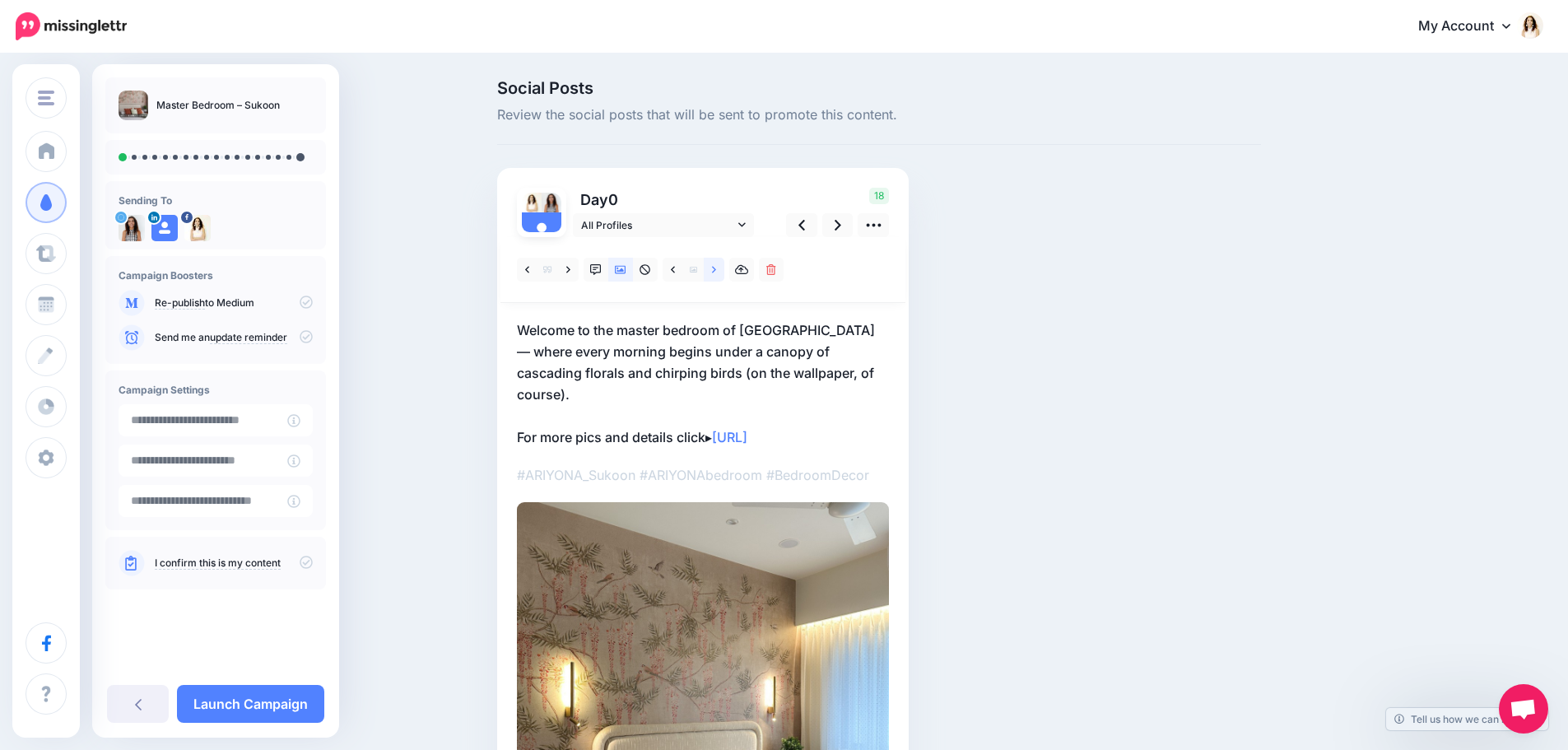
click at [717, 273] on link at bounding box center [713, 269] width 20 height 24
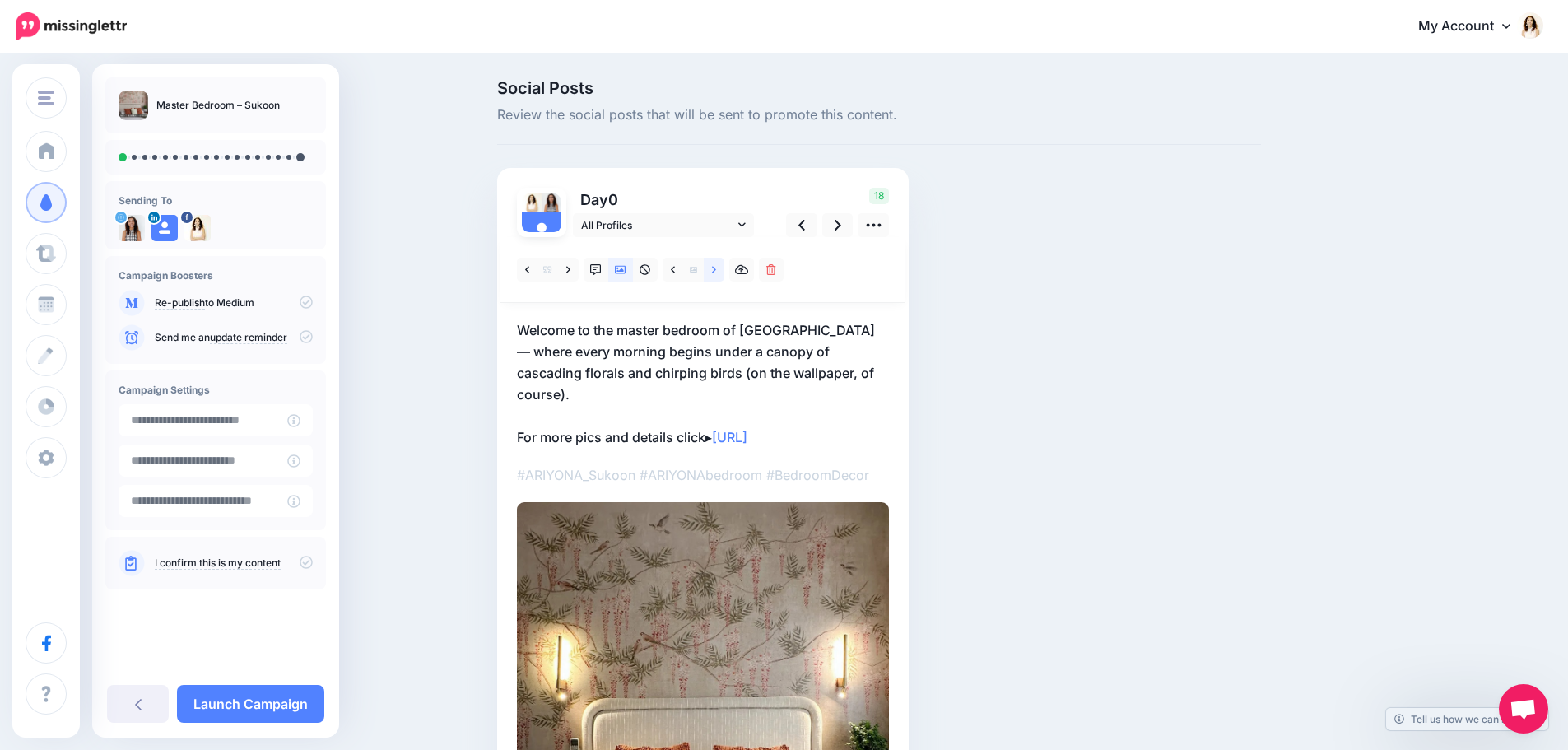
click at [717, 273] on link at bounding box center [713, 269] width 20 height 24
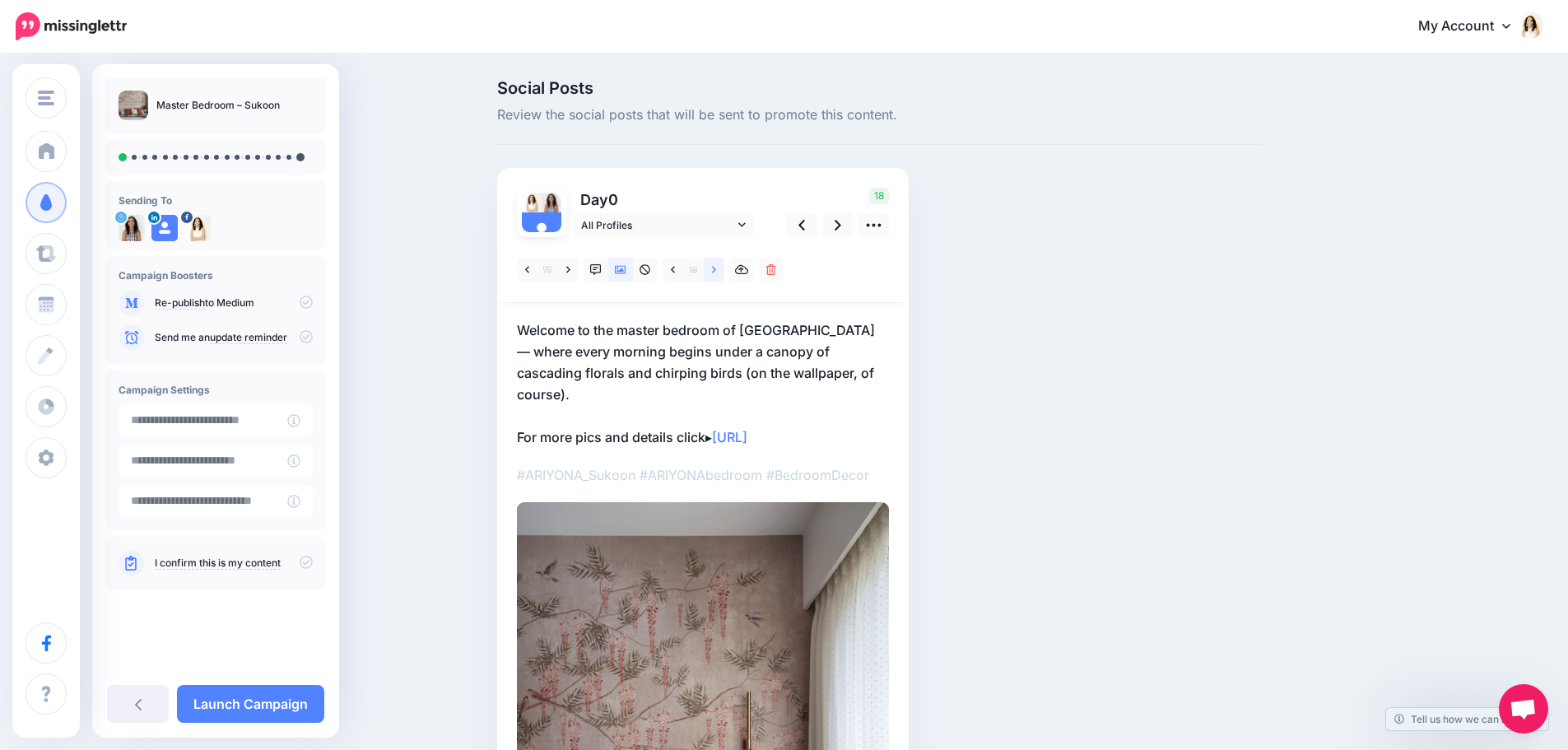
click at [717, 273] on link at bounding box center [713, 269] width 20 height 24
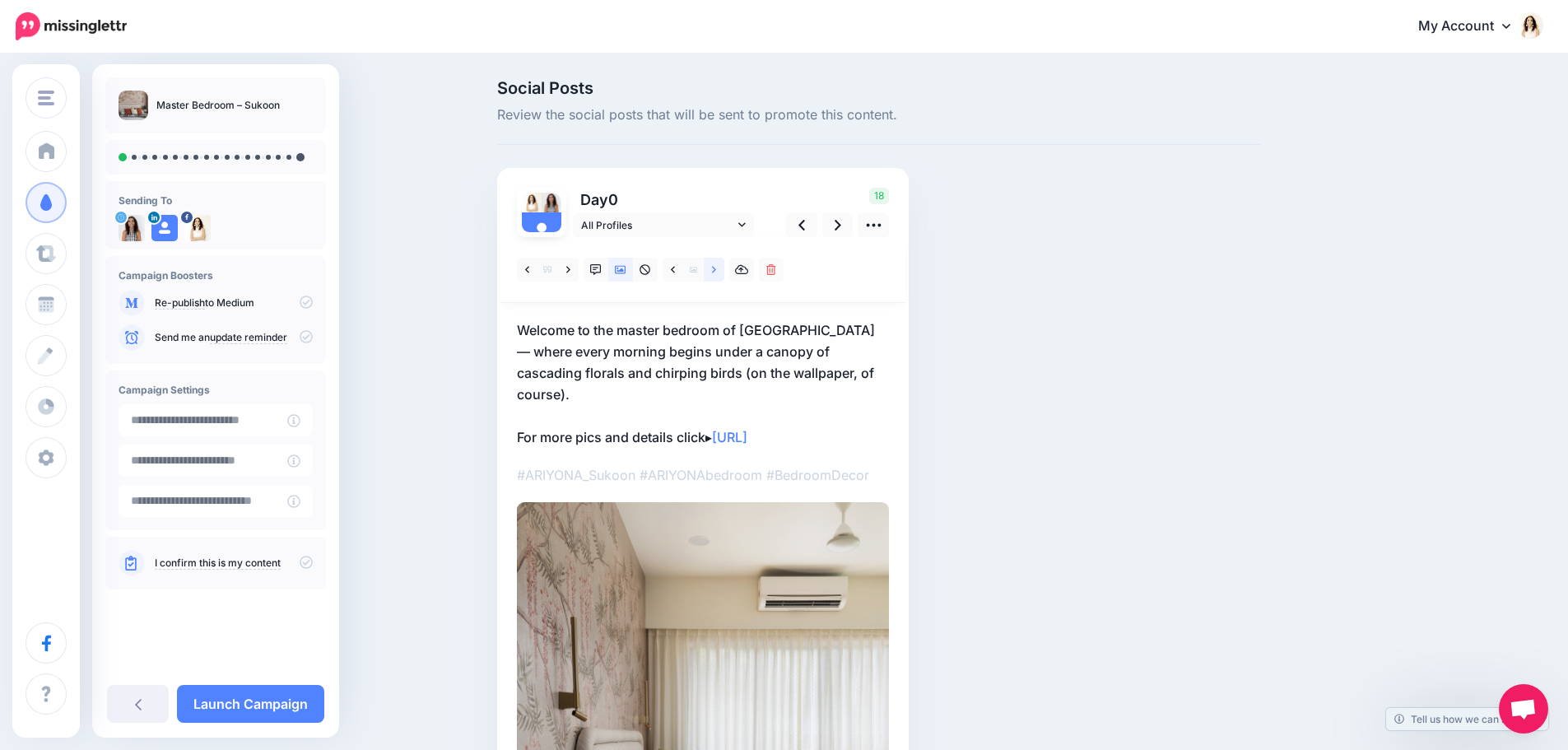
click at [717, 273] on link at bounding box center [713, 269] width 20 height 24
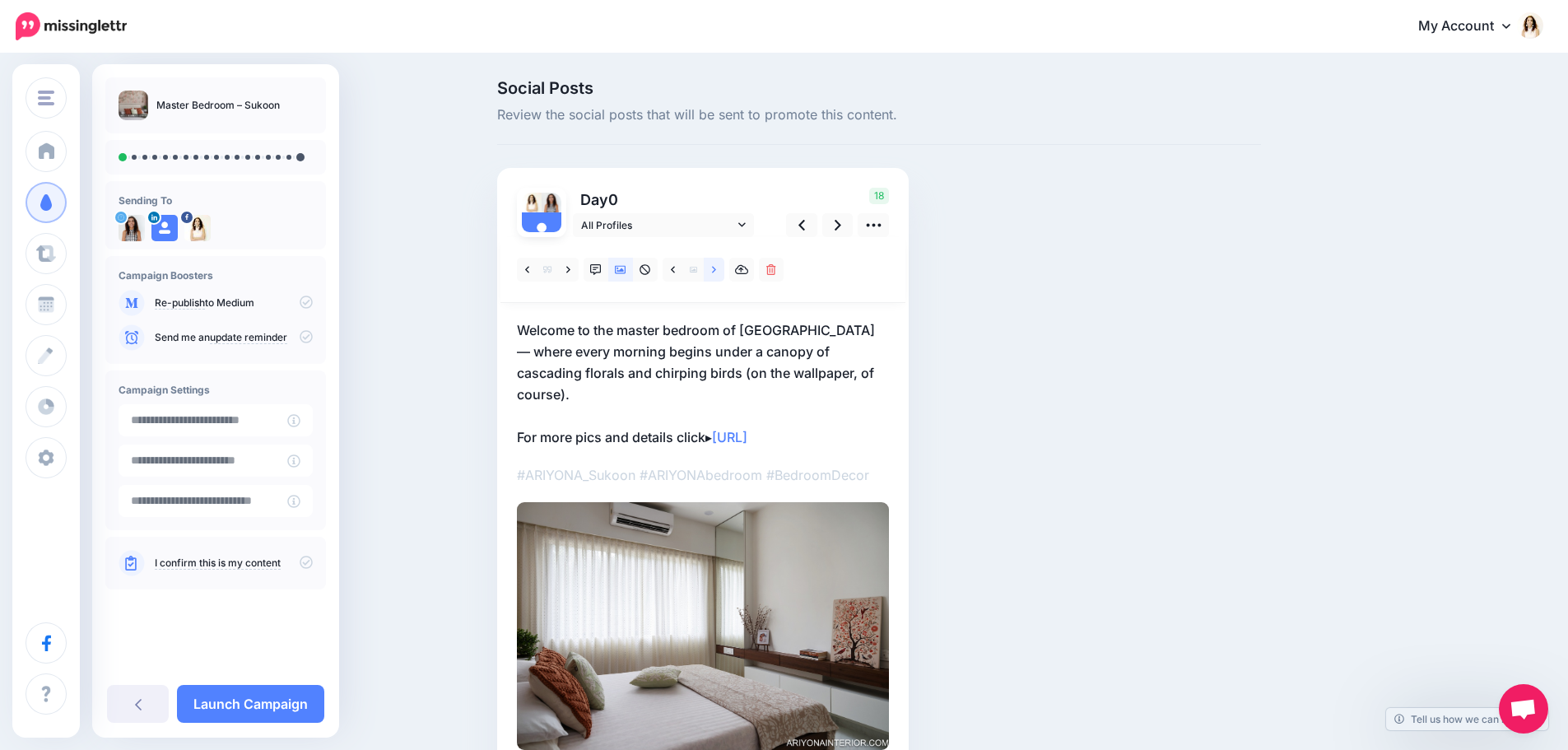
click at [717, 273] on link at bounding box center [713, 269] width 20 height 24
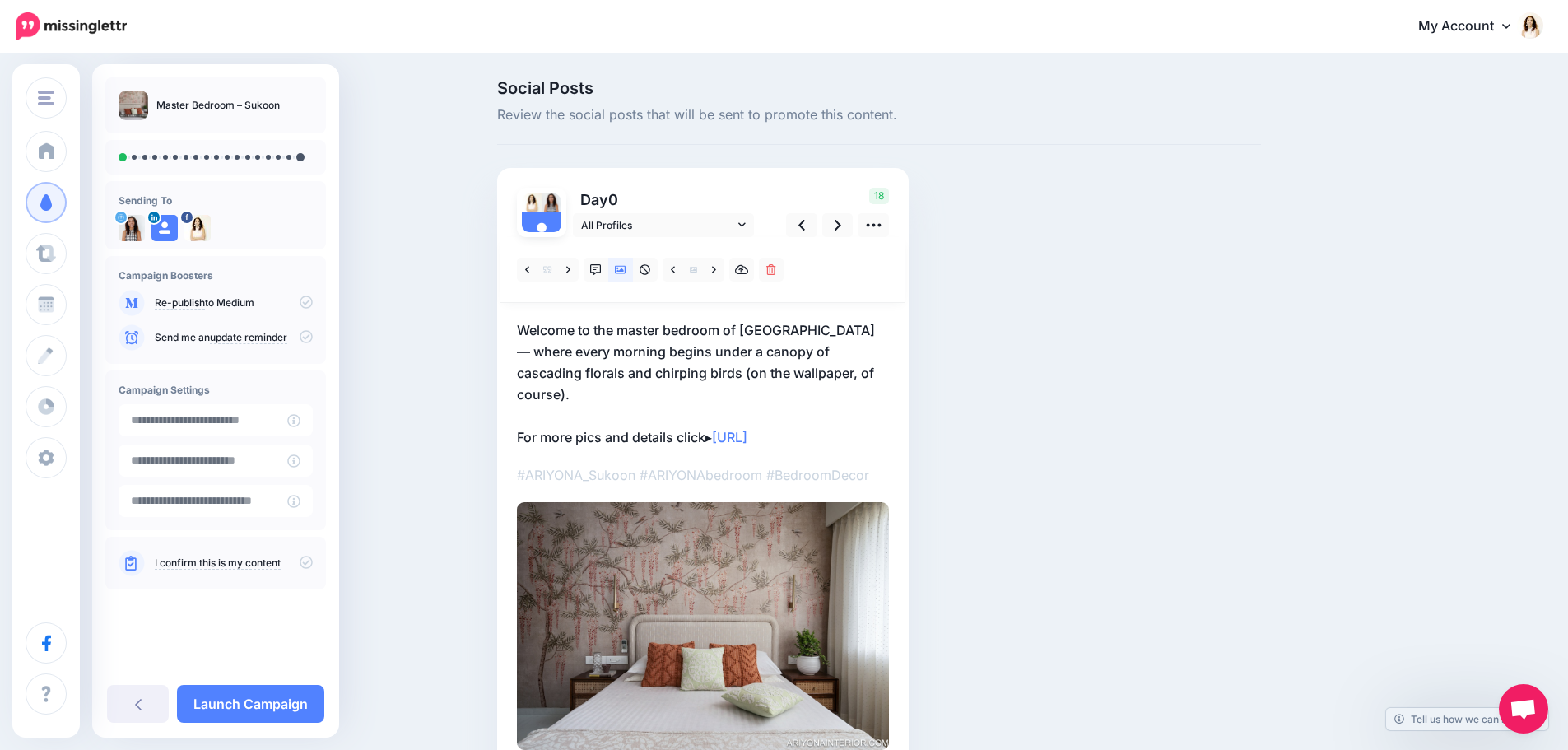
click at [736, 338] on p "Welcome to the master bedroom of Sukoon — where every morning begins under a ca…" at bounding box center [703, 383] width 372 height 129
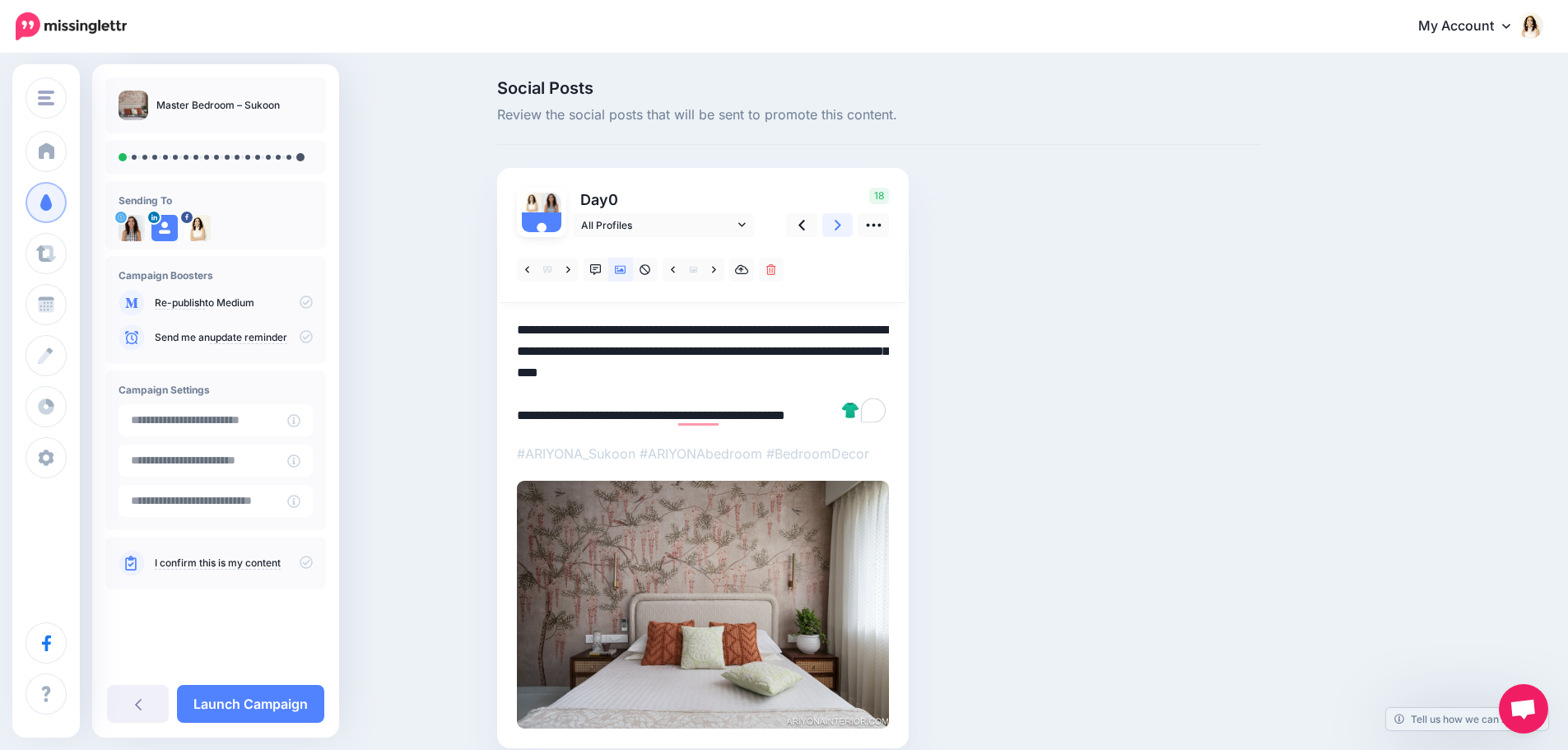
click at [837, 220] on link at bounding box center [838, 224] width 32 height 24
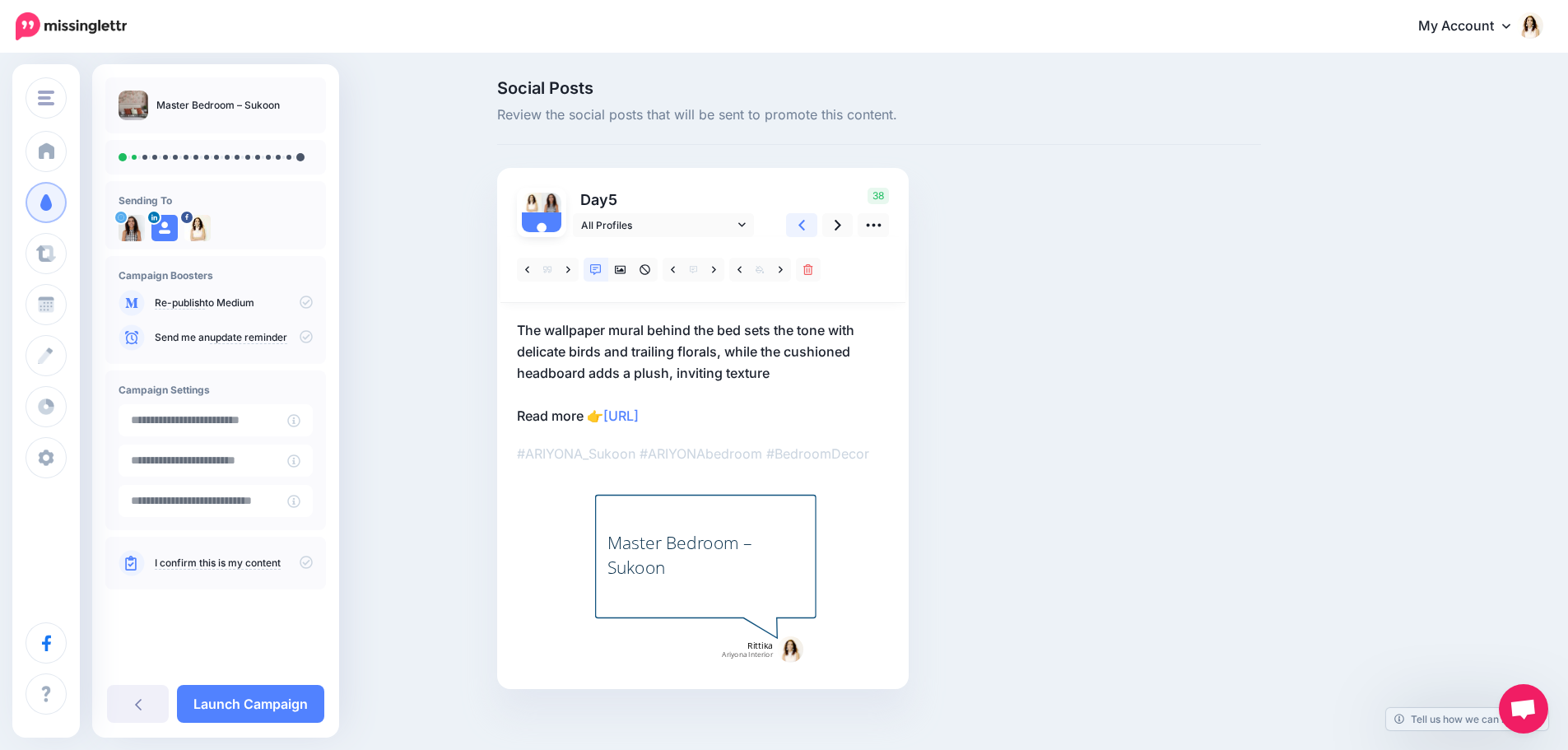
click at [805, 221] on icon at bounding box center [802, 225] width 7 height 18
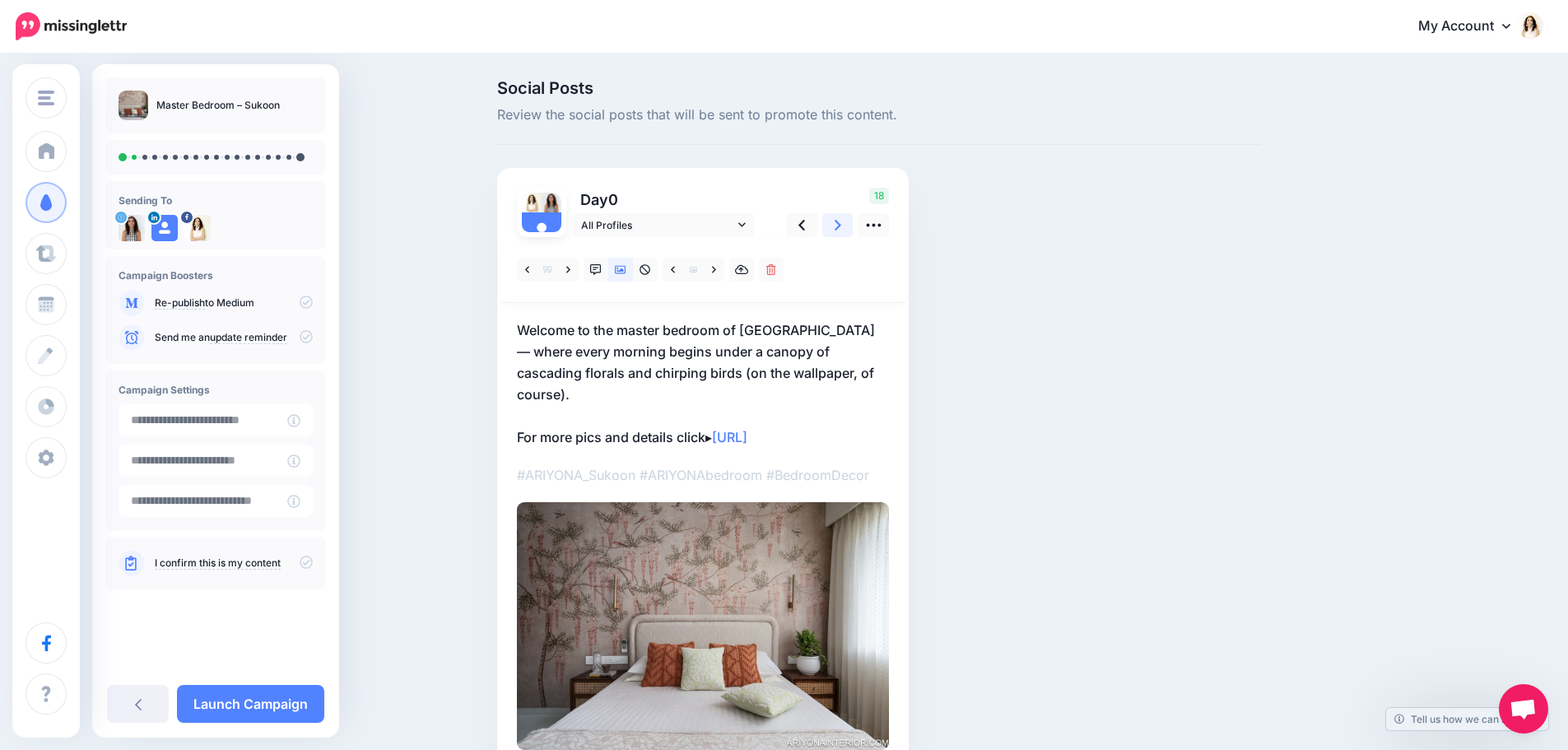
click at [843, 216] on link at bounding box center [838, 224] width 32 height 24
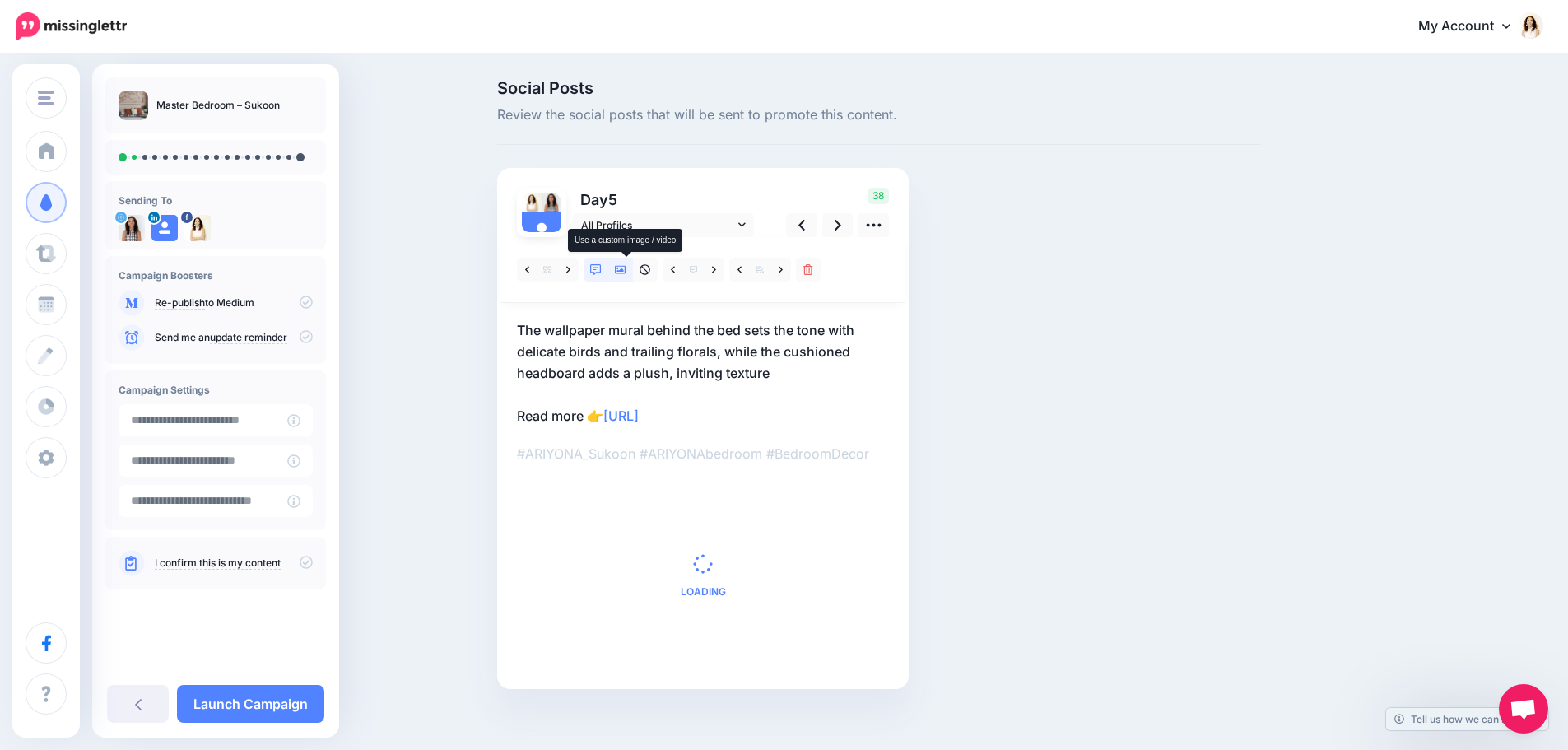
click at [627, 272] on icon at bounding box center [621, 269] width 11 height 8
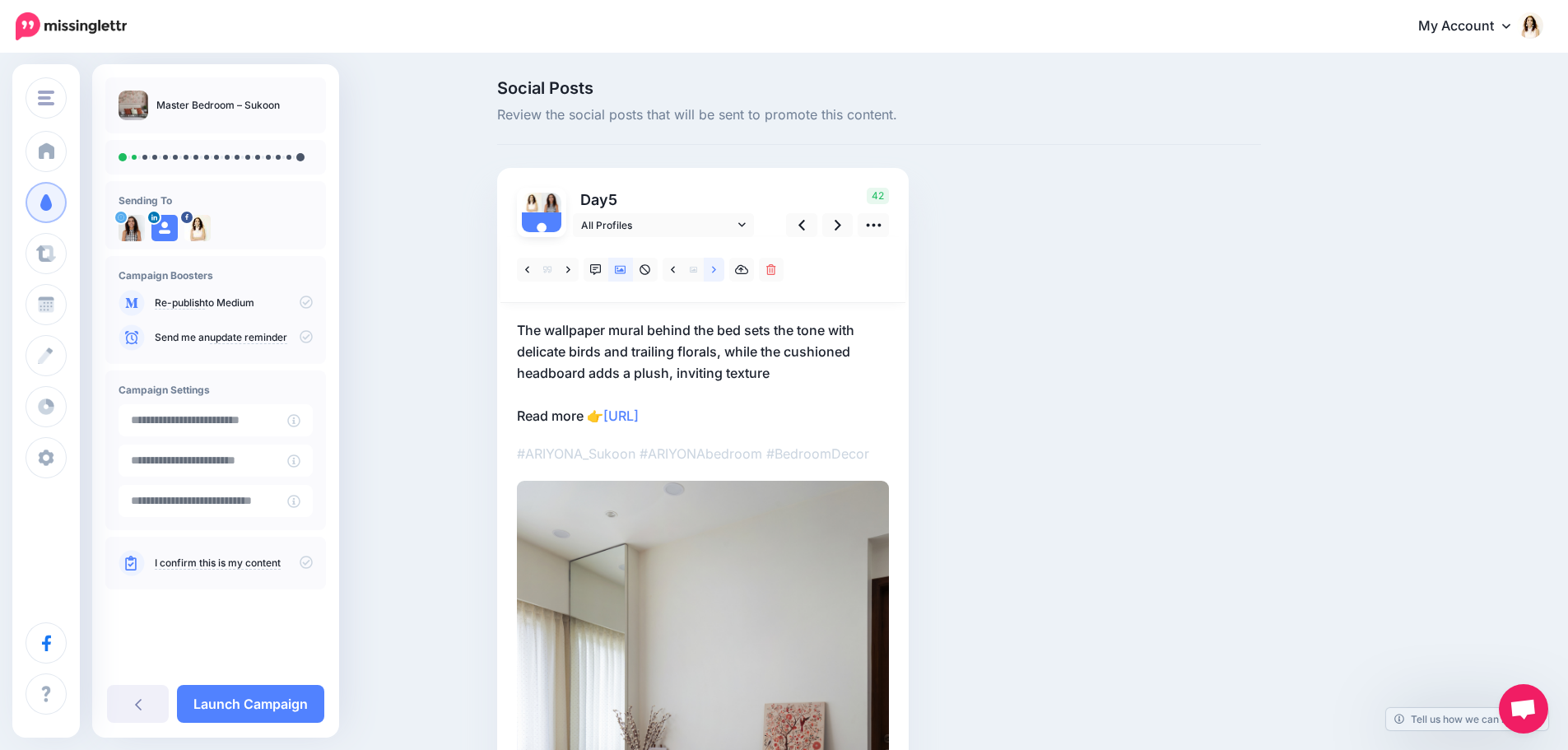
click at [717, 260] on link at bounding box center [713, 269] width 20 height 24
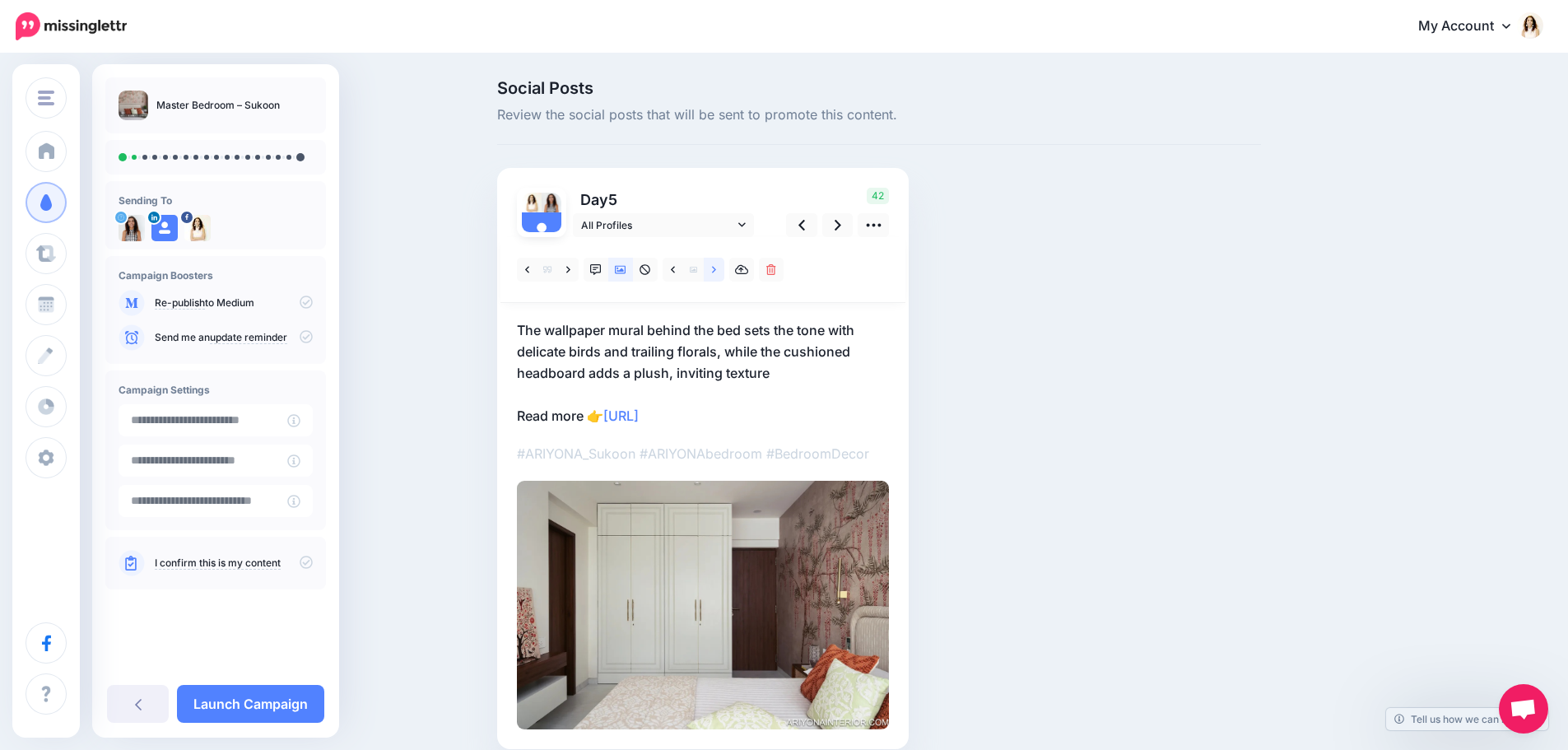
click at [717, 266] on link at bounding box center [713, 269] width 20 height 24
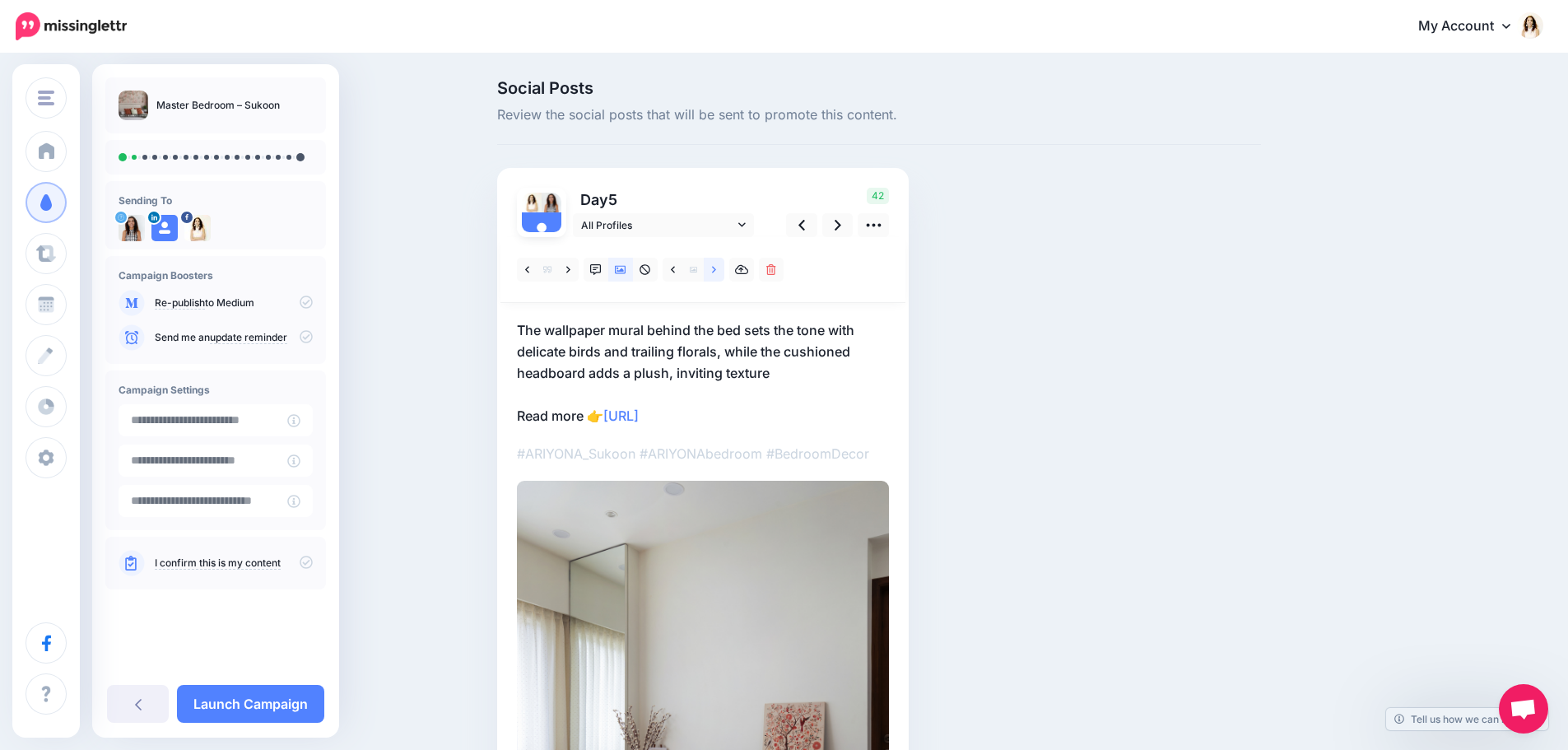
click at [717, 266] on link at bounding box center [713, 269] width 20 height 24
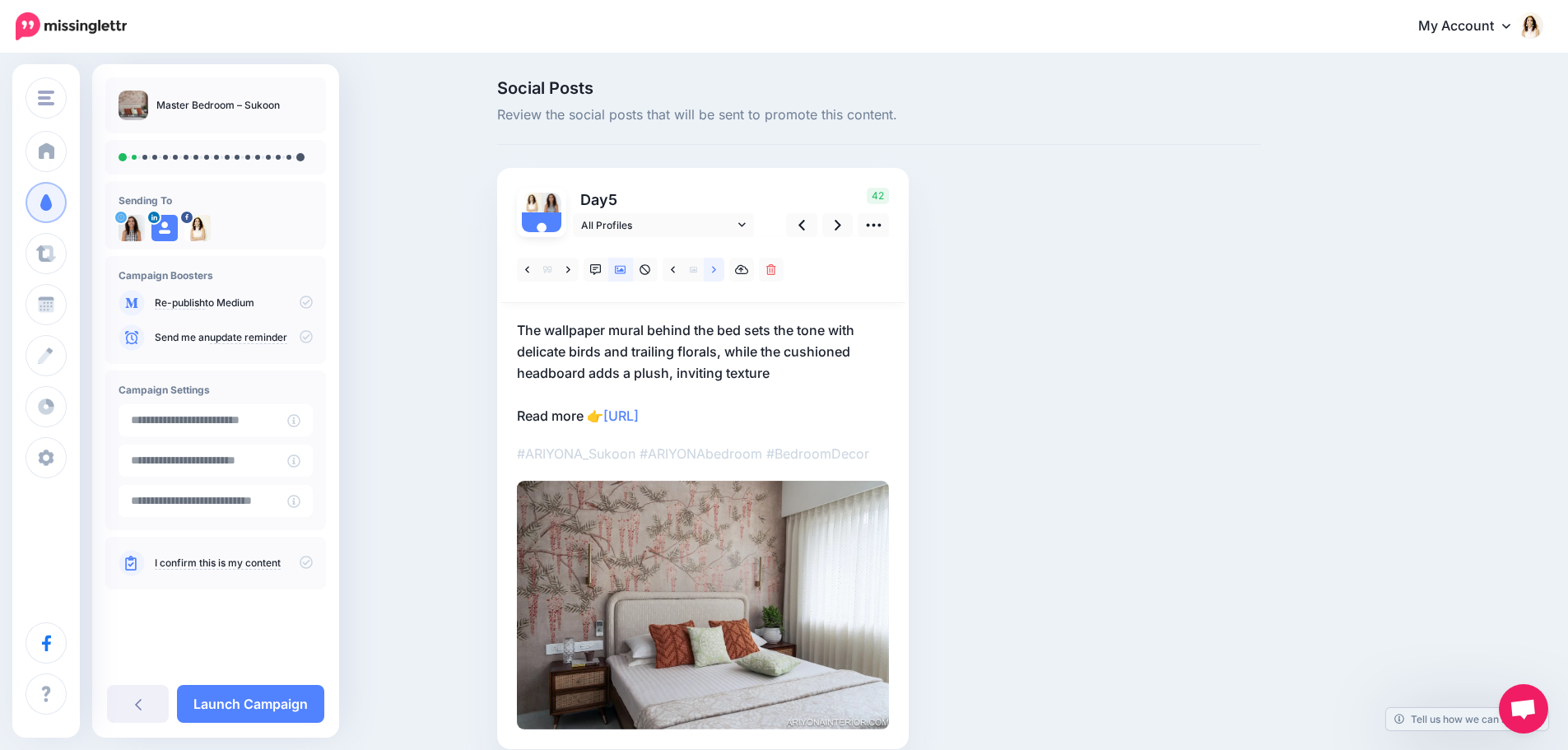
click at [717, 266] on link at bounding box center [713, 269] width 20 height 24
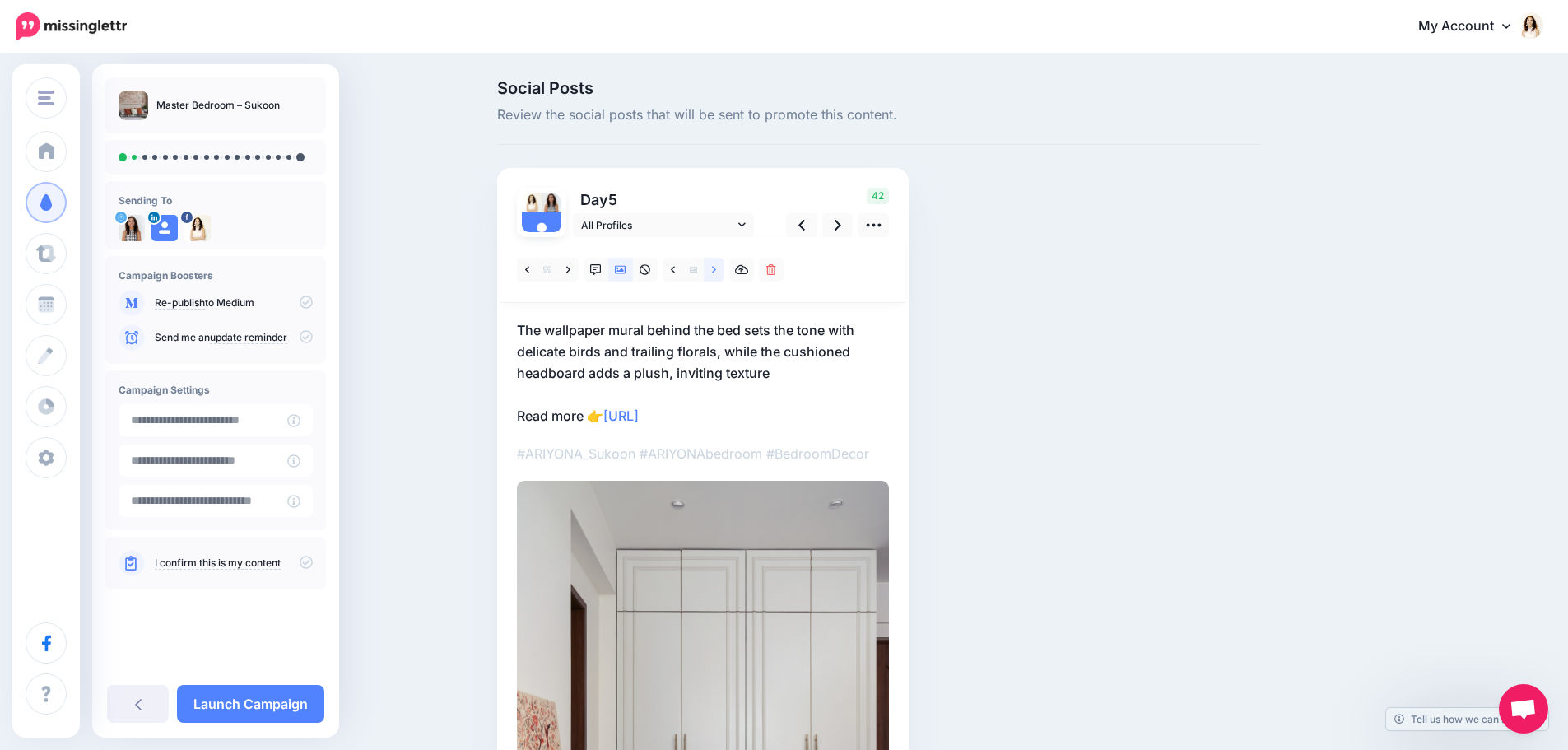
click at [717, 266] on link at bounding box center [713, 269] width 20 height 24
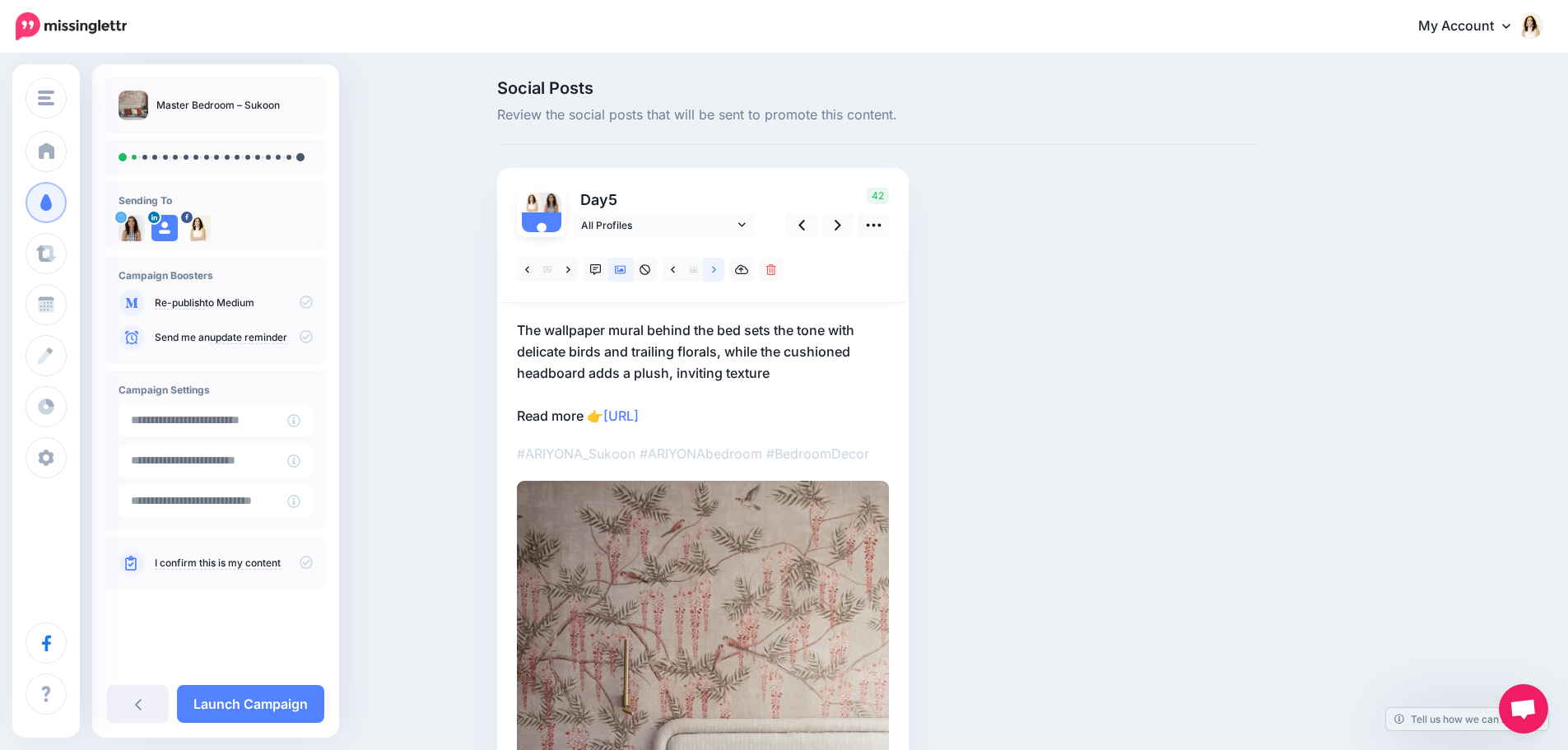
click at [717, 266] on link at bounding box center [713, 269] width 20 height 24
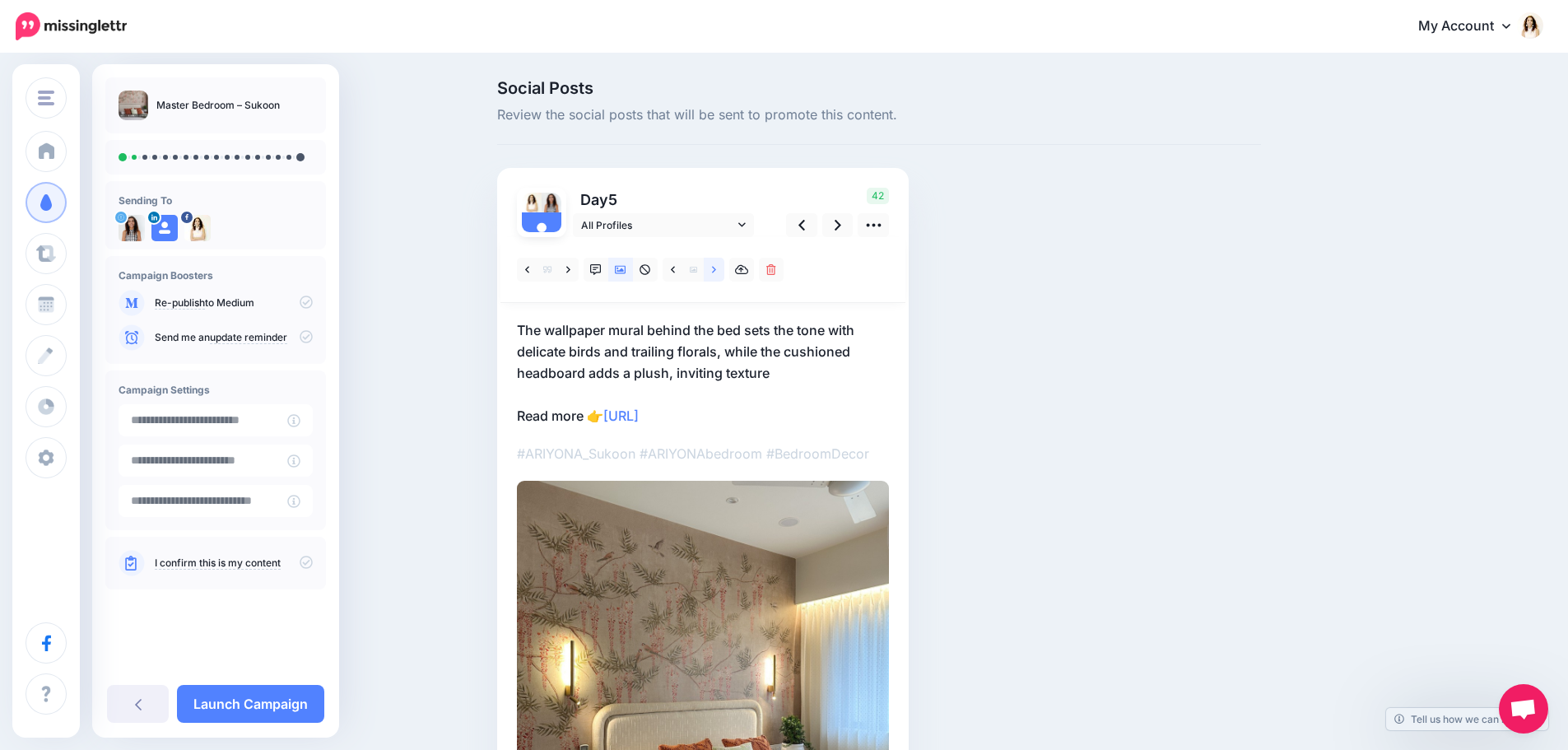
click at [717, 266] on link at bounding box center [713, 269] width 20 height 24
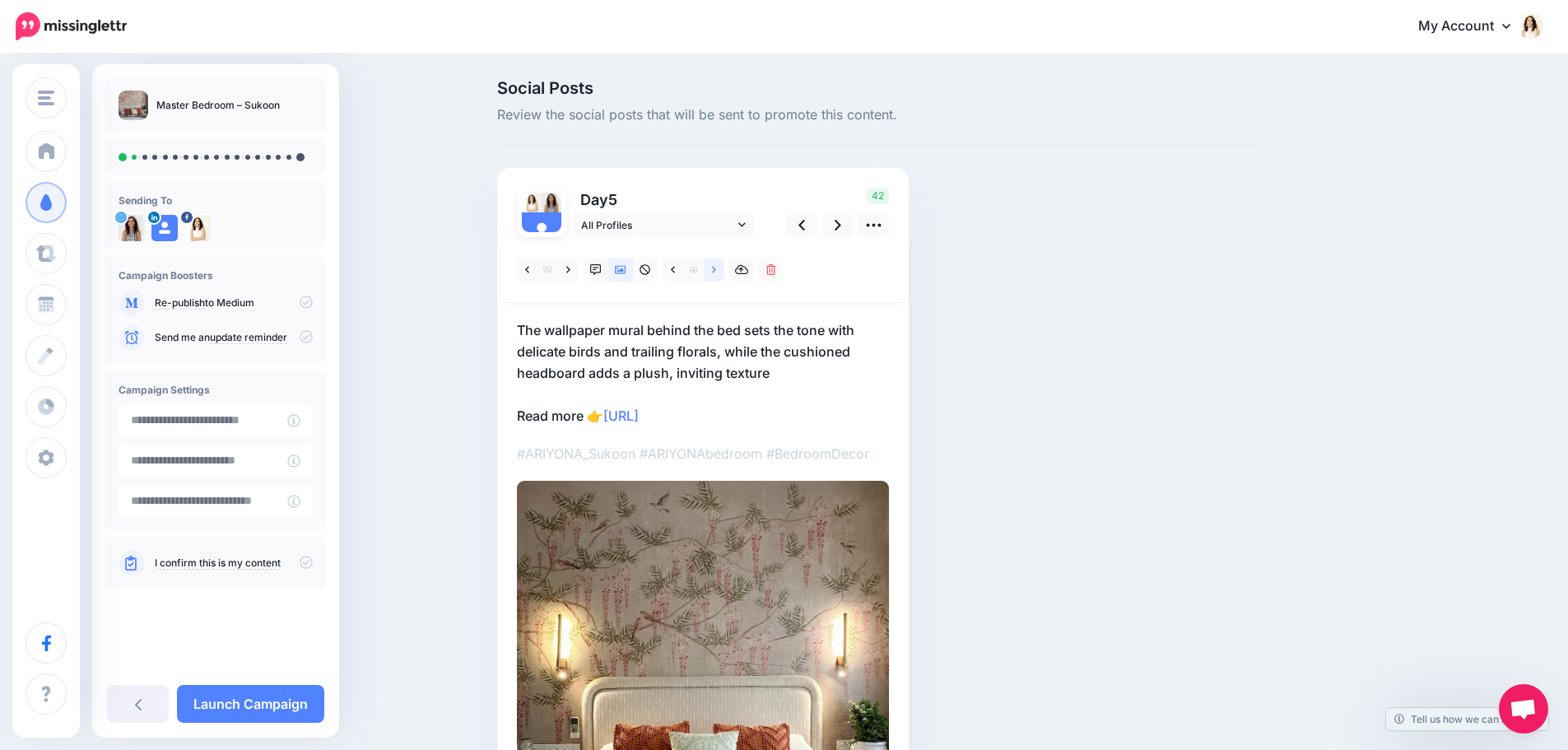
click at [717, 266] on link at bounding box center [713, 269] width 20 height 24
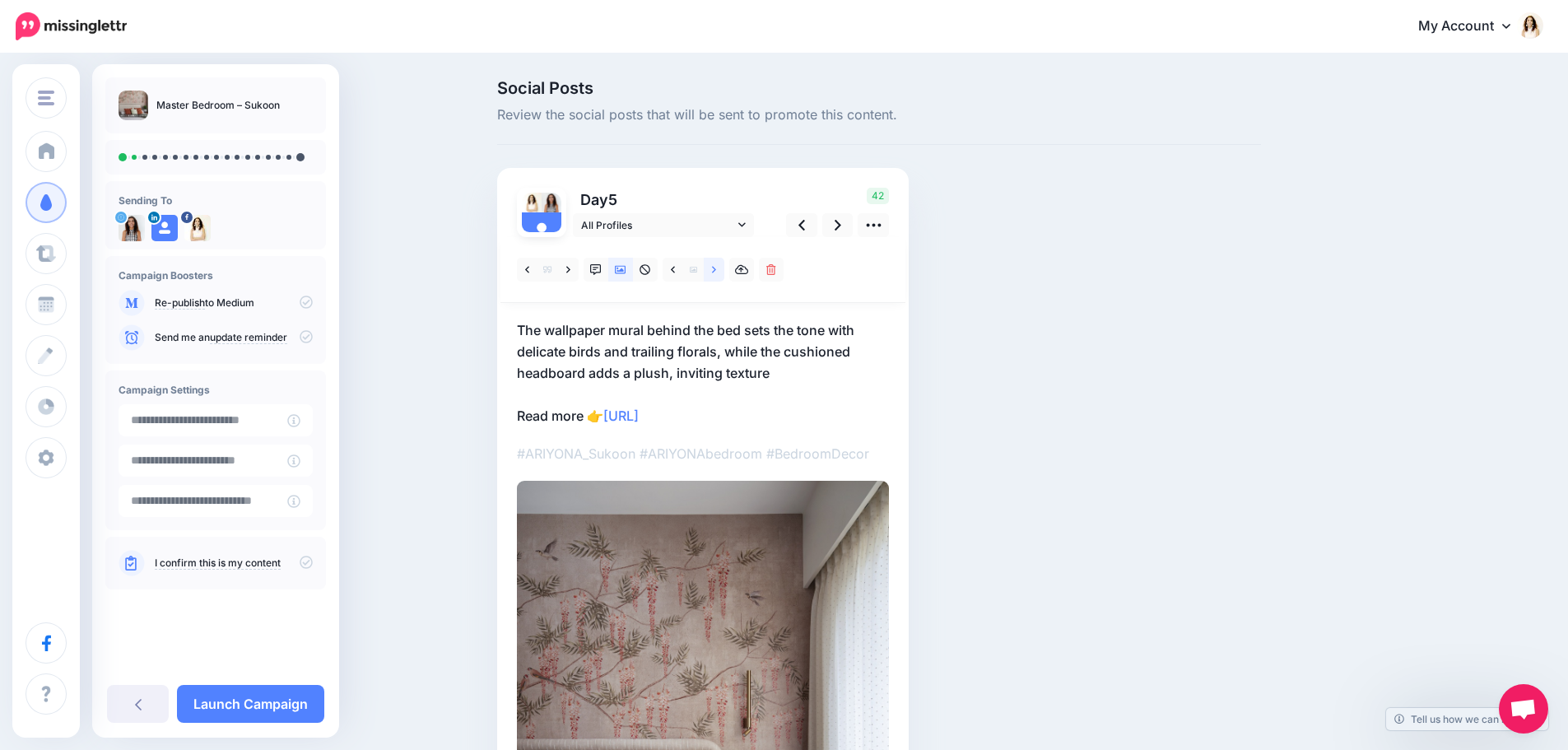
click at [717, 266] on link at bounding box center [713, 269] width 20 height 24
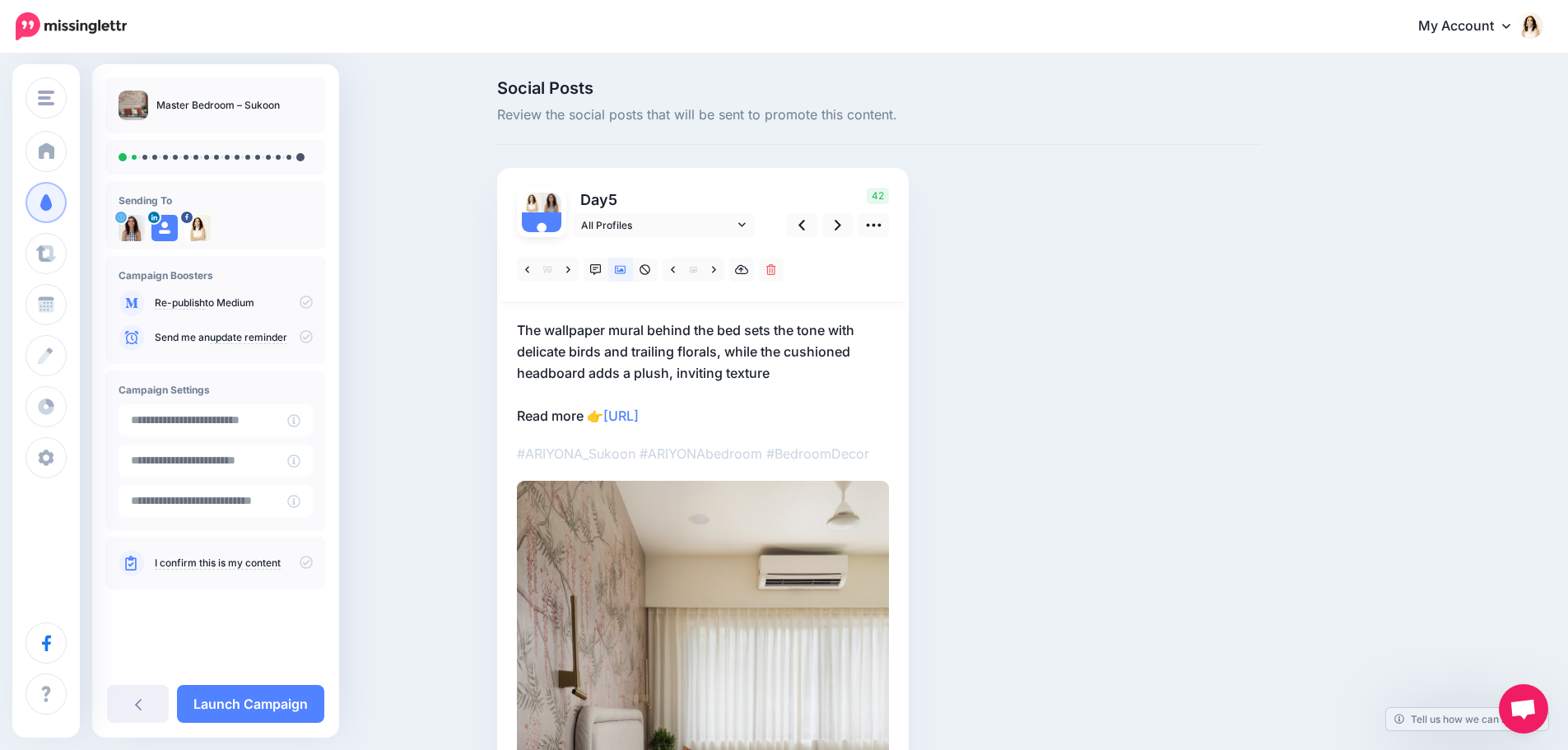
click at [698, 359] on p "The wallpaper mural behind the bed sets the tone with delicate birds and traili…" at bounding box center [703, 372] width 372 height 107
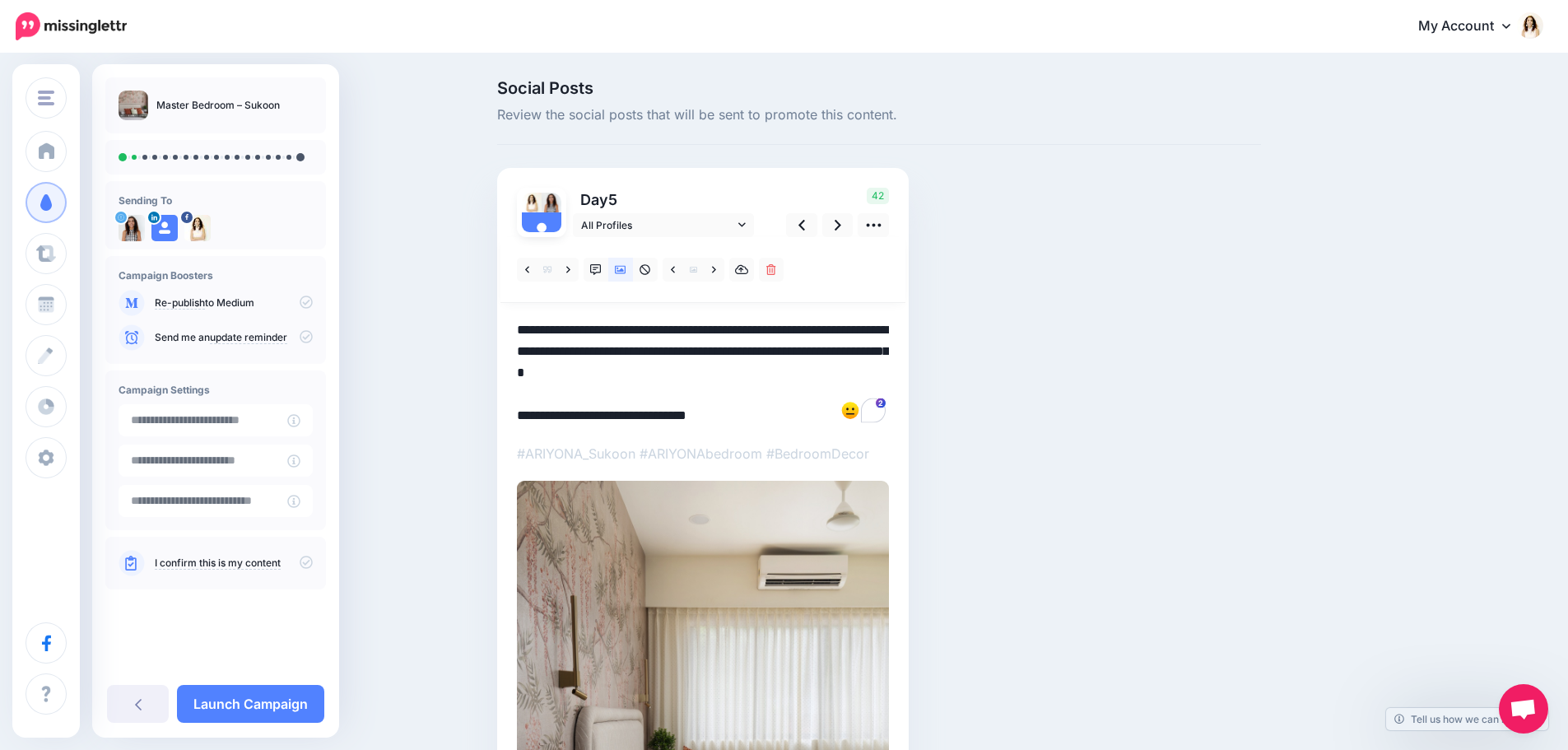
drag, startPoint x: 784, startPoint y: 374, endPoint x: 504, endPoint y: 332, distance: 283.1
click at [504, 332] on div "Day 5 All Profiles" at bounding box center [703, 594] width 412 height 852
paste textarea "**********"
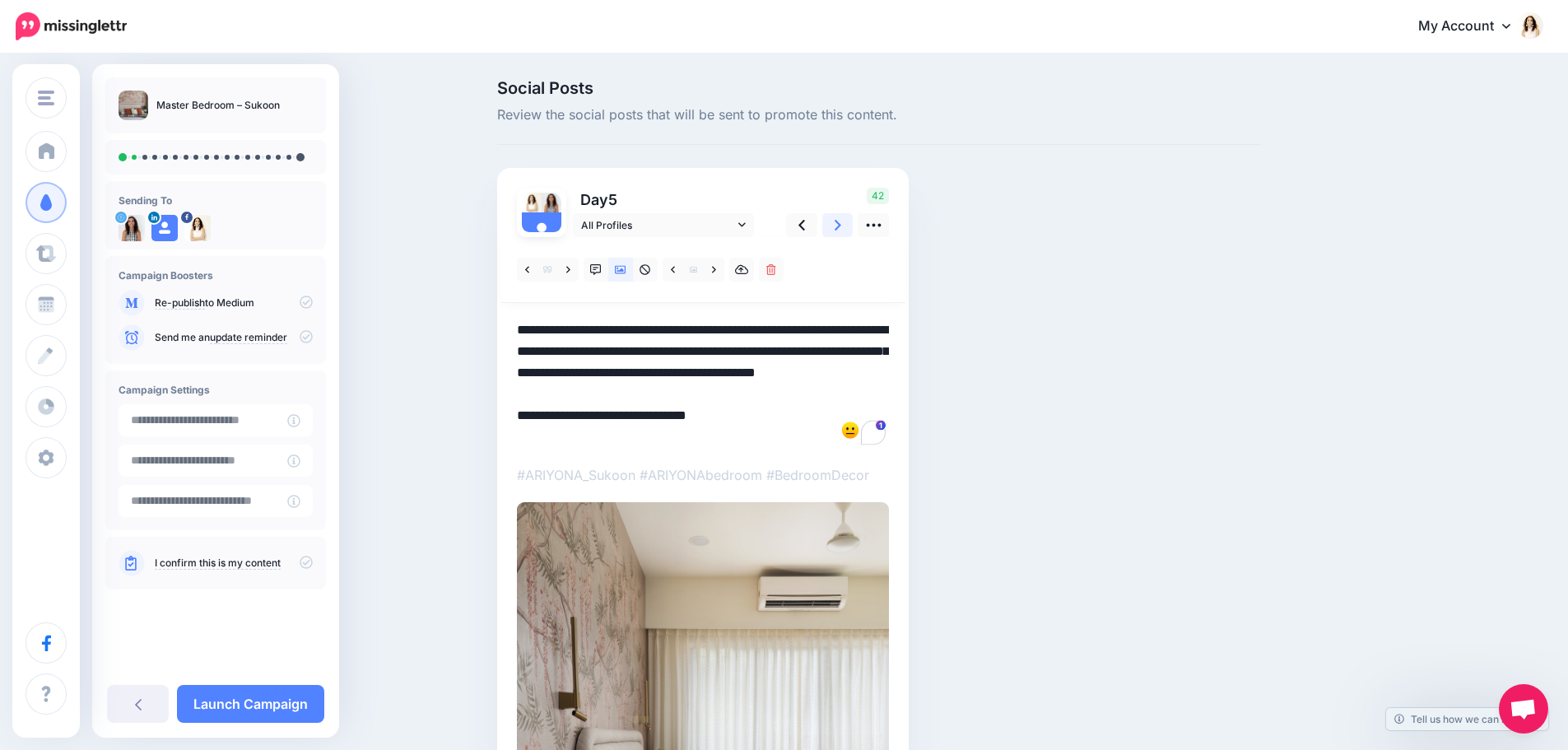
click at [841, 228] on icon at bounding box center [838, 225] width 7 height 11
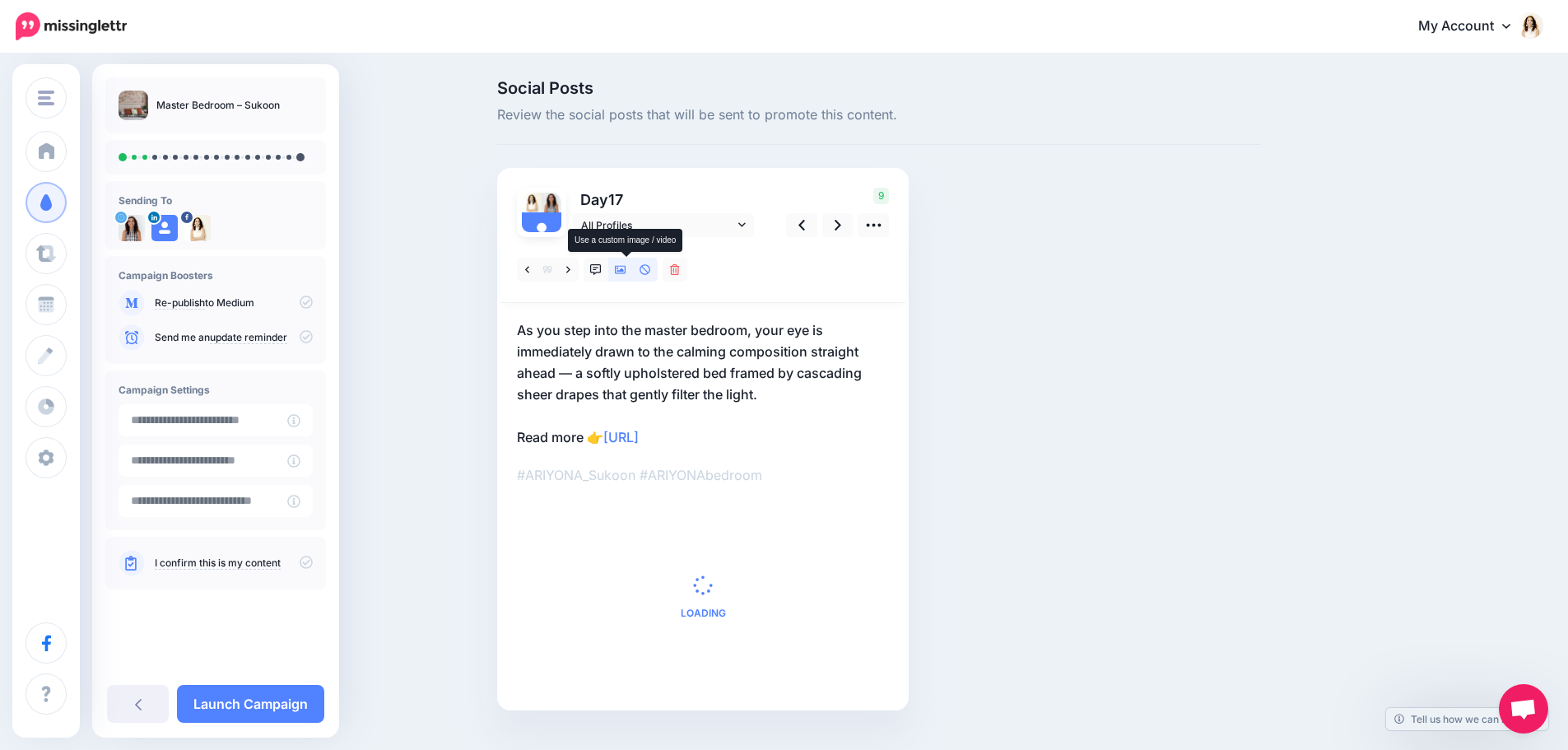
click at [625, 271] on icon at bounding box center [621, 269] width 11 height 8
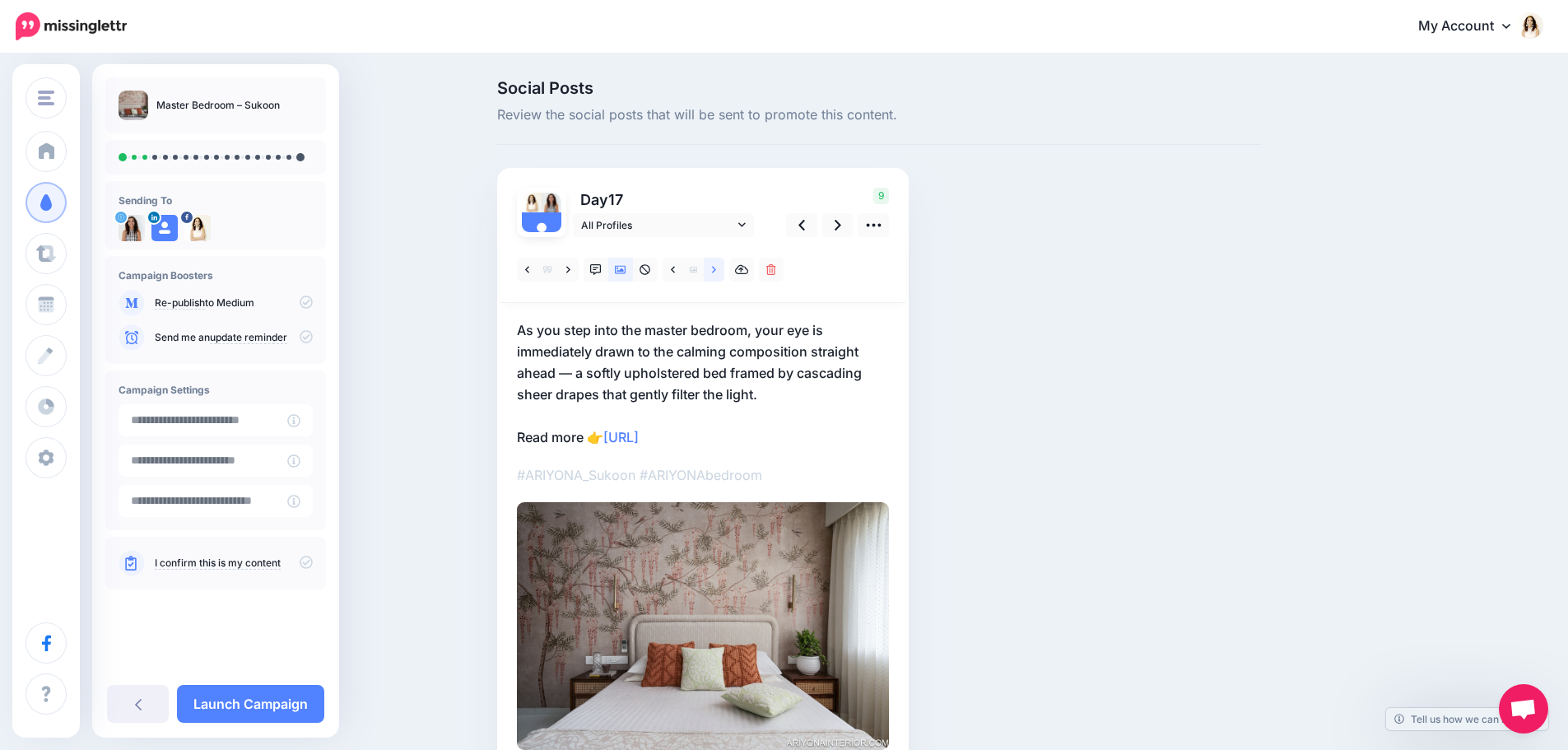
click at [723, 271] on link at bounding box center [713, 269] width 20 height 24
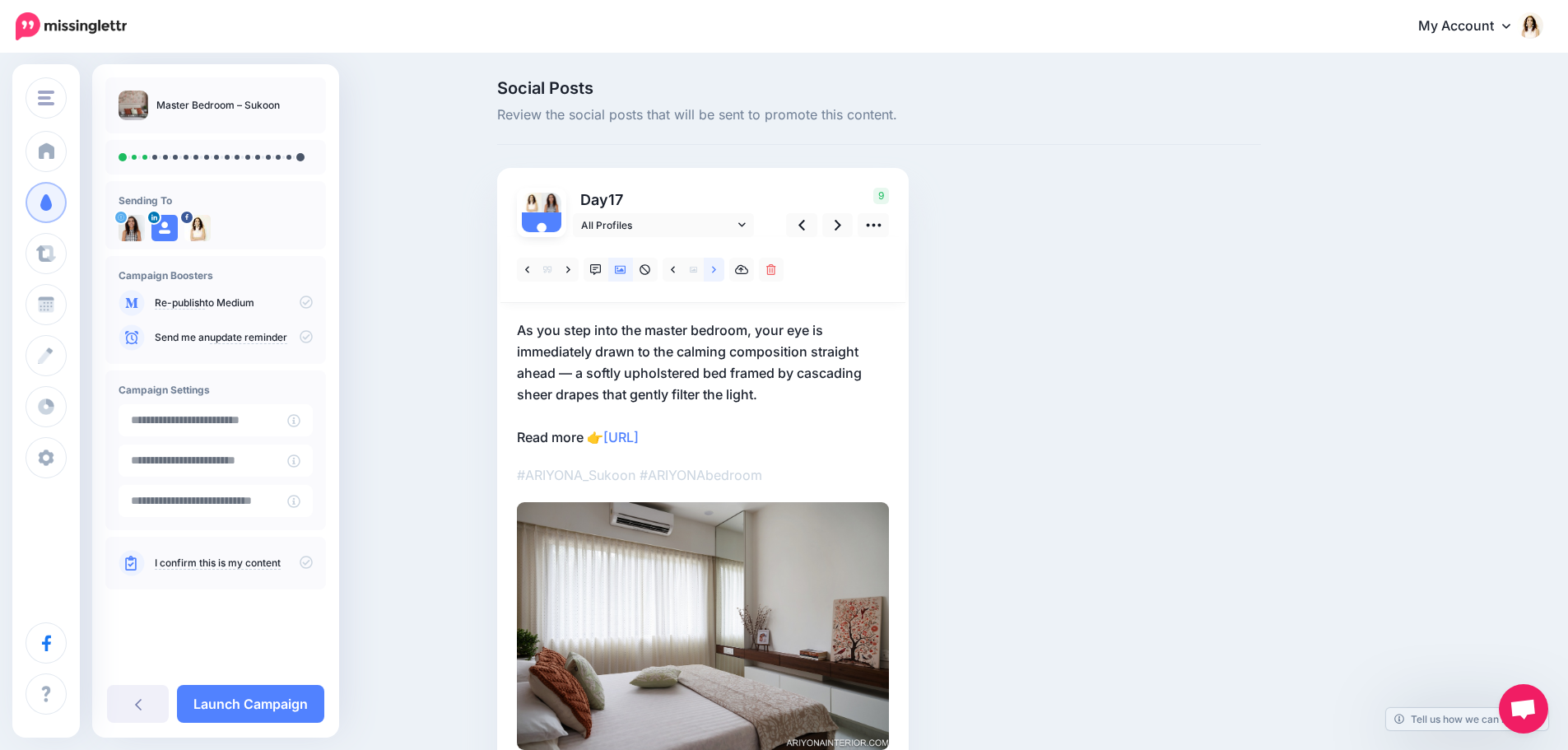
click at [723, 271] on link at bounding box center [713, 269] width 20 height 24
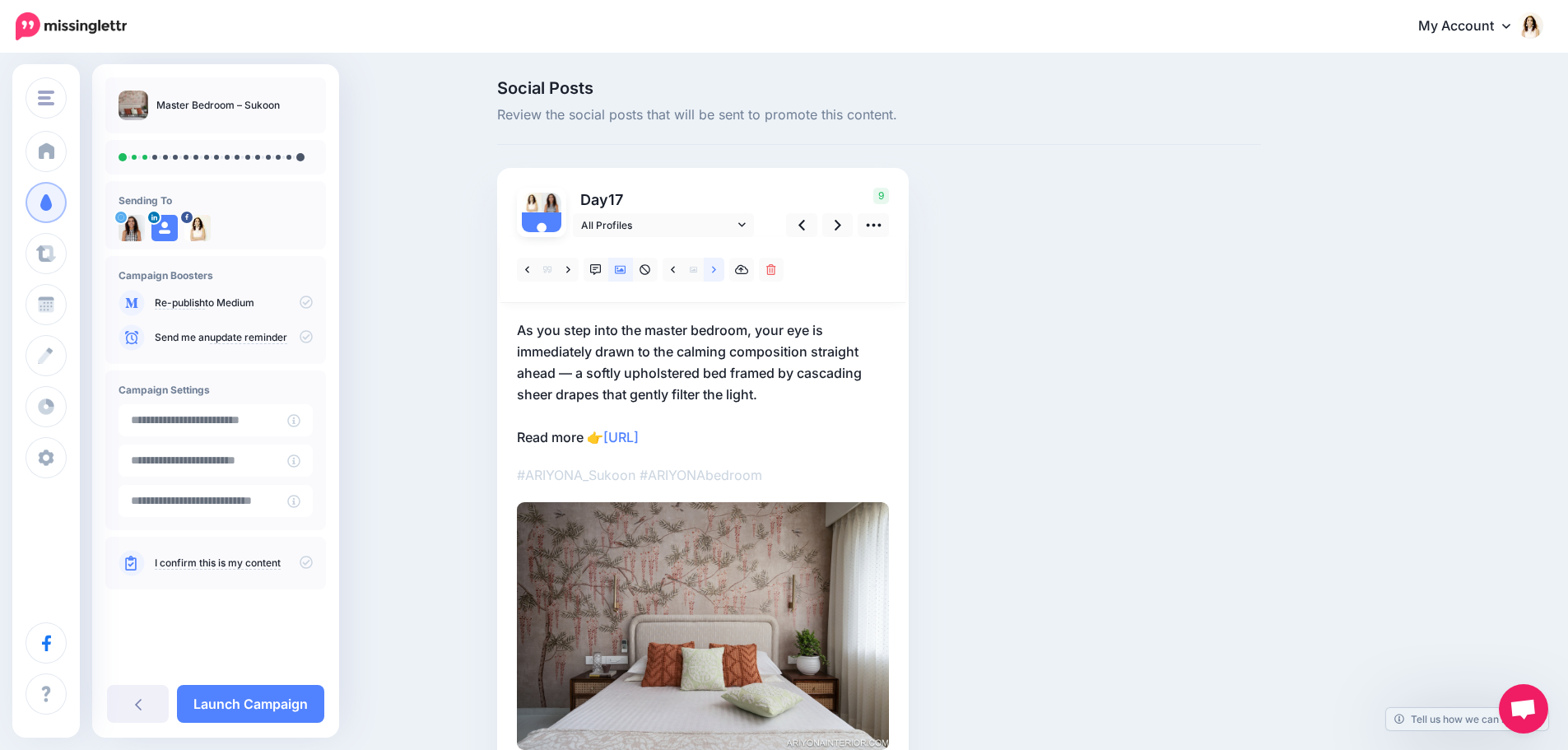
click at [717, 265] on link at bounding box center [713, 269] width 20 height 24
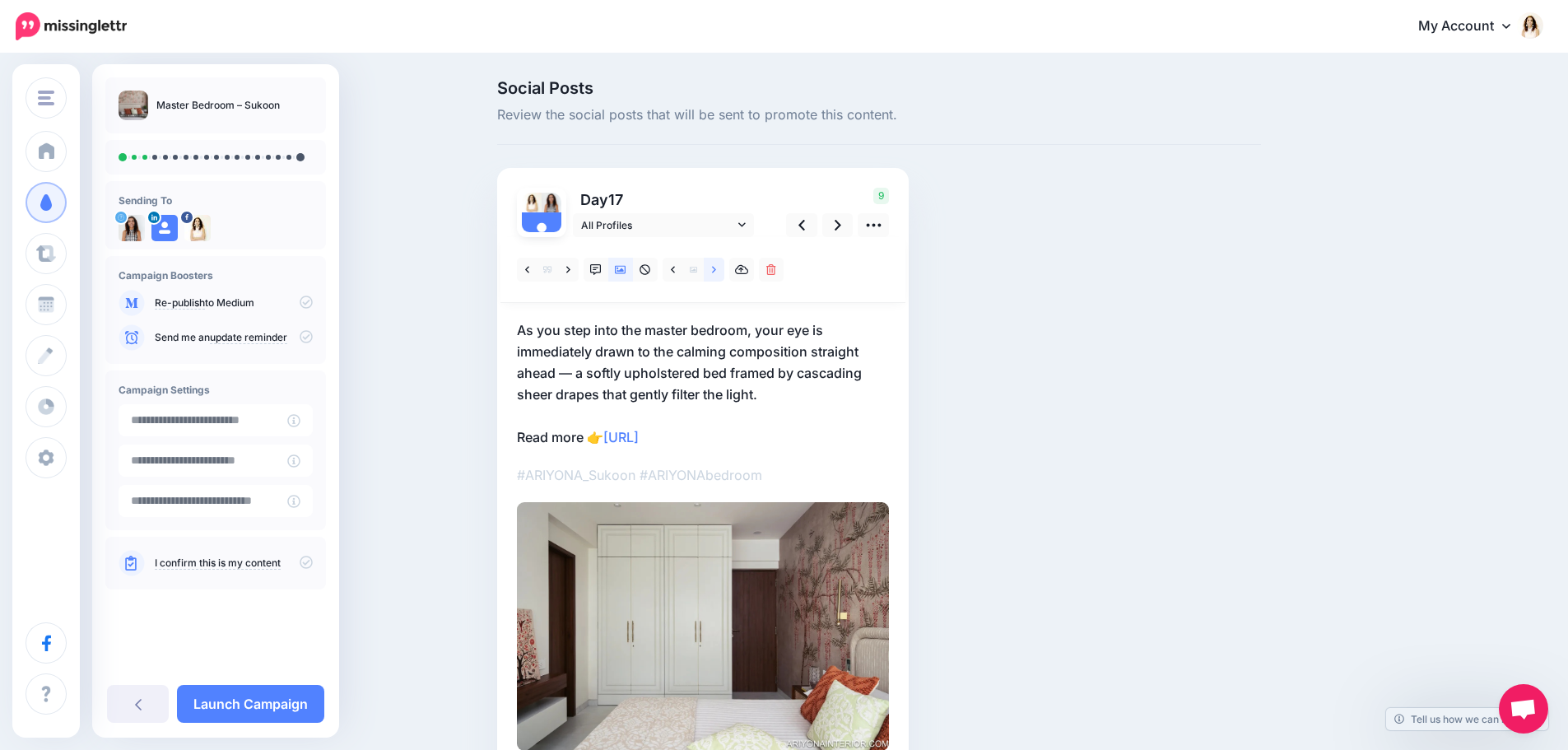
click at [717, 265] on link at bounding box center [713, 269] width 20 height 24
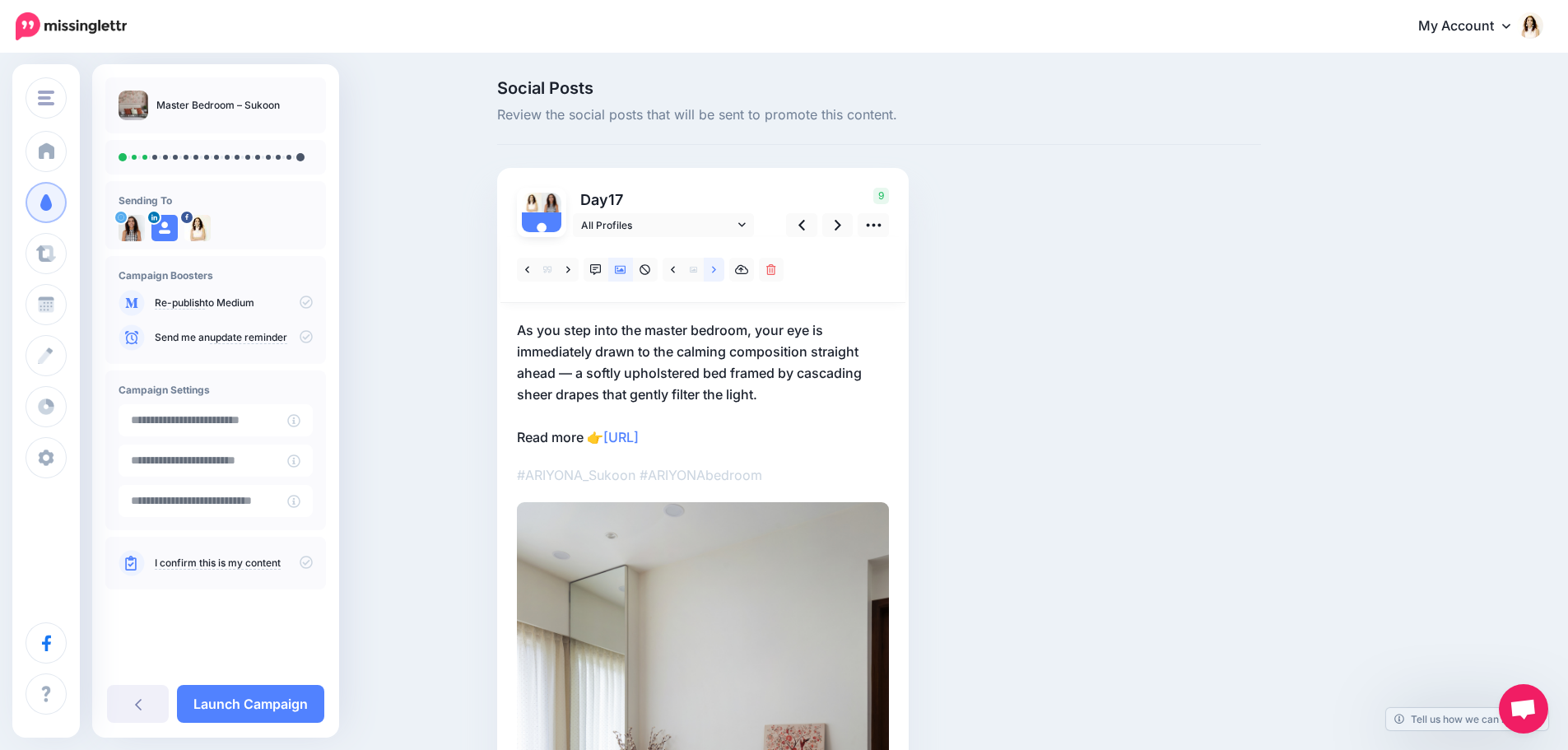
click at [717, 265] on link at bounding box center [713, 269] width 20 height 24
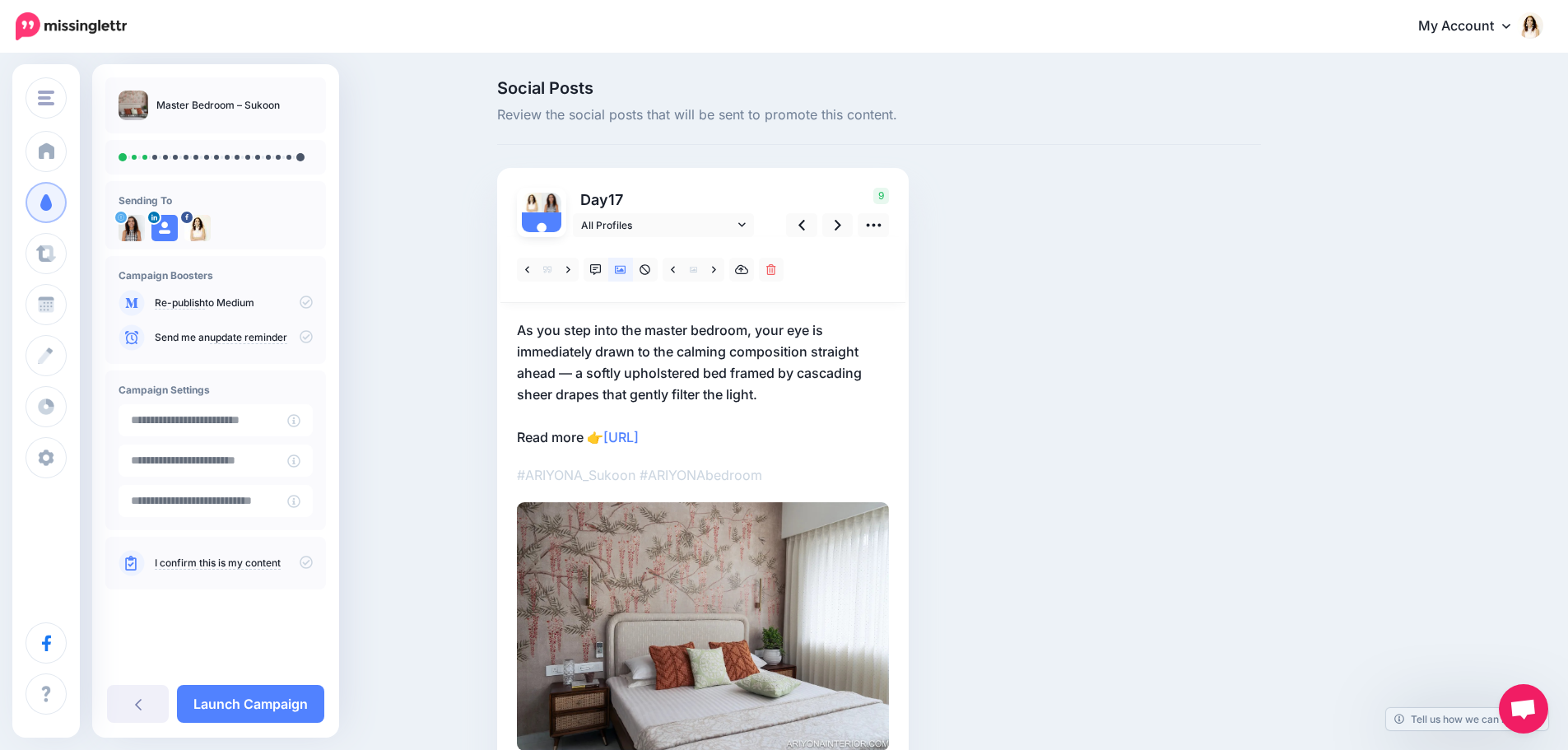
click at [716, 359] on p "As you step into the master bedroom, your eye is immediately drawn to the calmi…" at bounding box center [703, 383] width 372 height 129
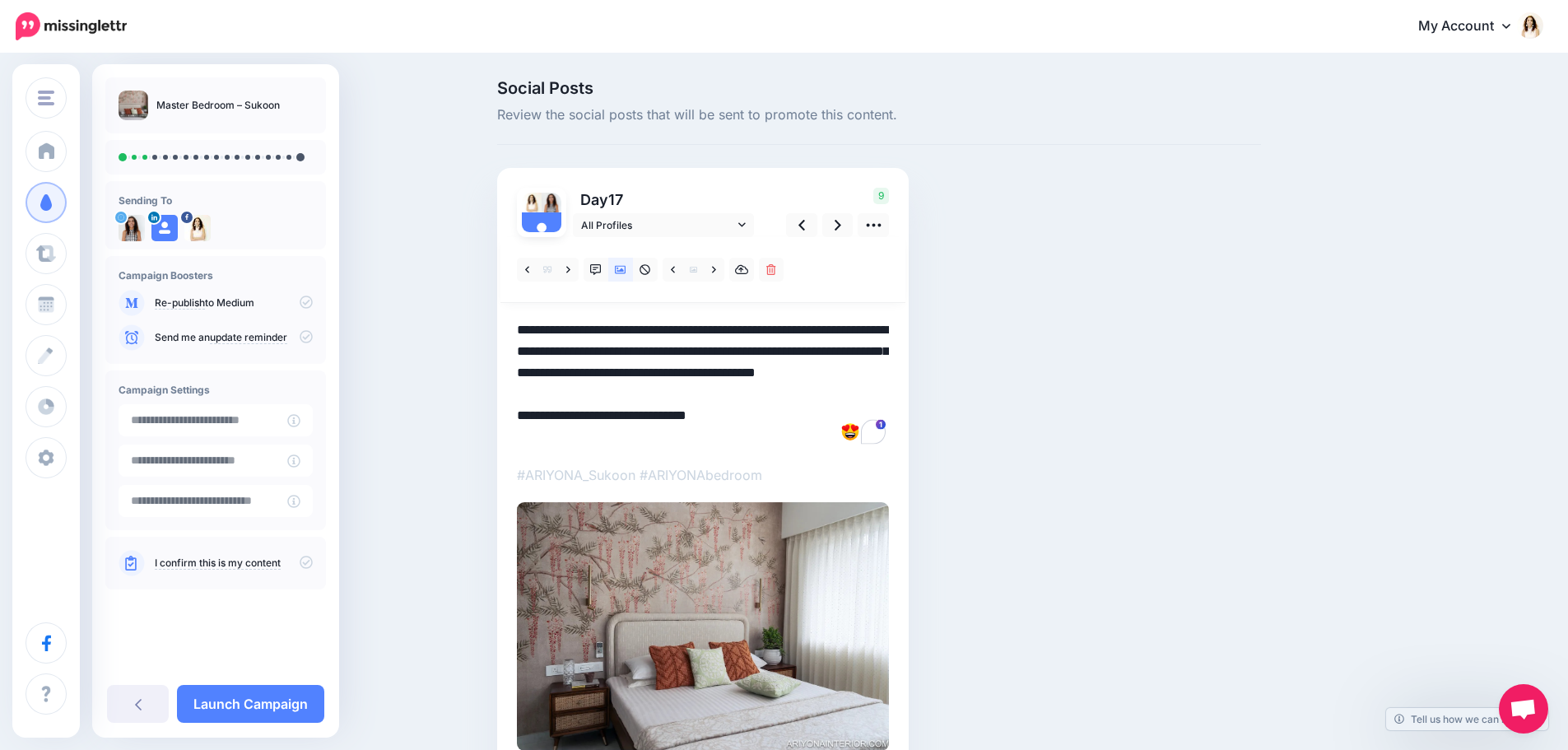
drag, startPoint x: 805, startPoint y: 395, endPoint x: 479, endPoint y: 325, distance: 333.4
click at [479, 325] on div "Social Posts Review the social posts that will be sent to promote this content.…" at bounding box center [784, 449] width 1568 height 789
paste textarea "To enrich screen reader interactions, please activate Accessibility in Grammarl…"
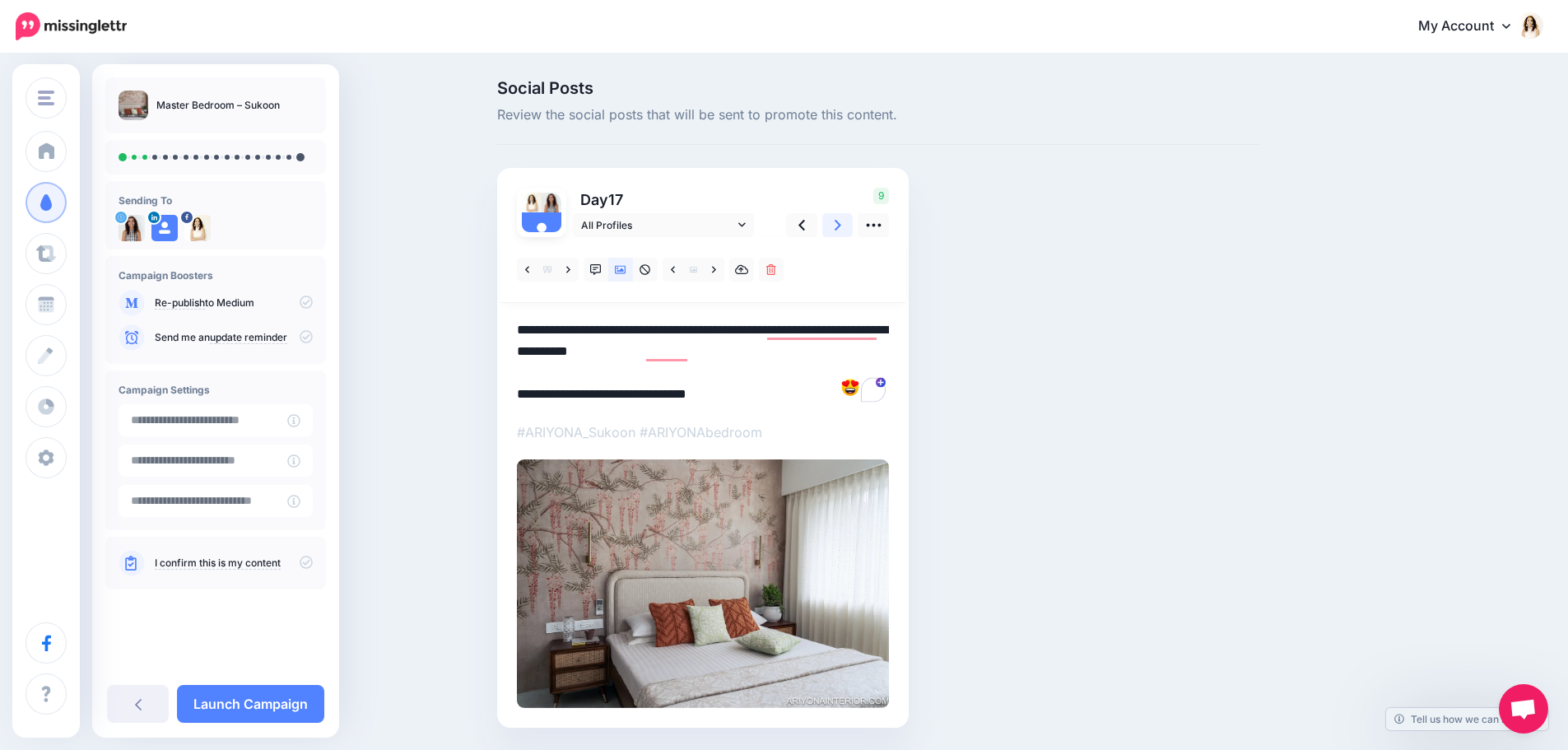
click at [837, 224] on link at bounding box center [838, 224] width 32 height 24
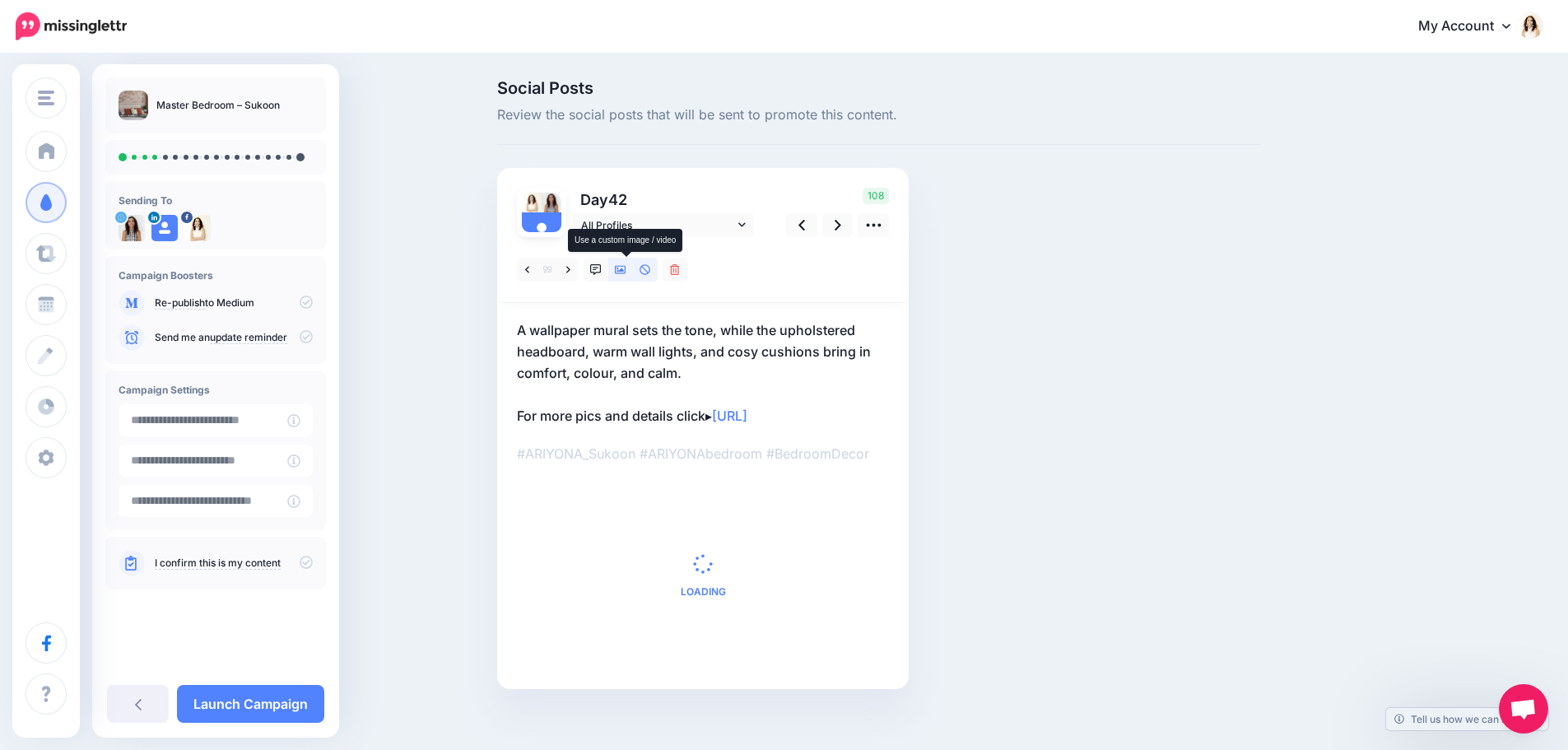
click at [627, 273] on icon at bounding box center [621, 269] width 11 height 8
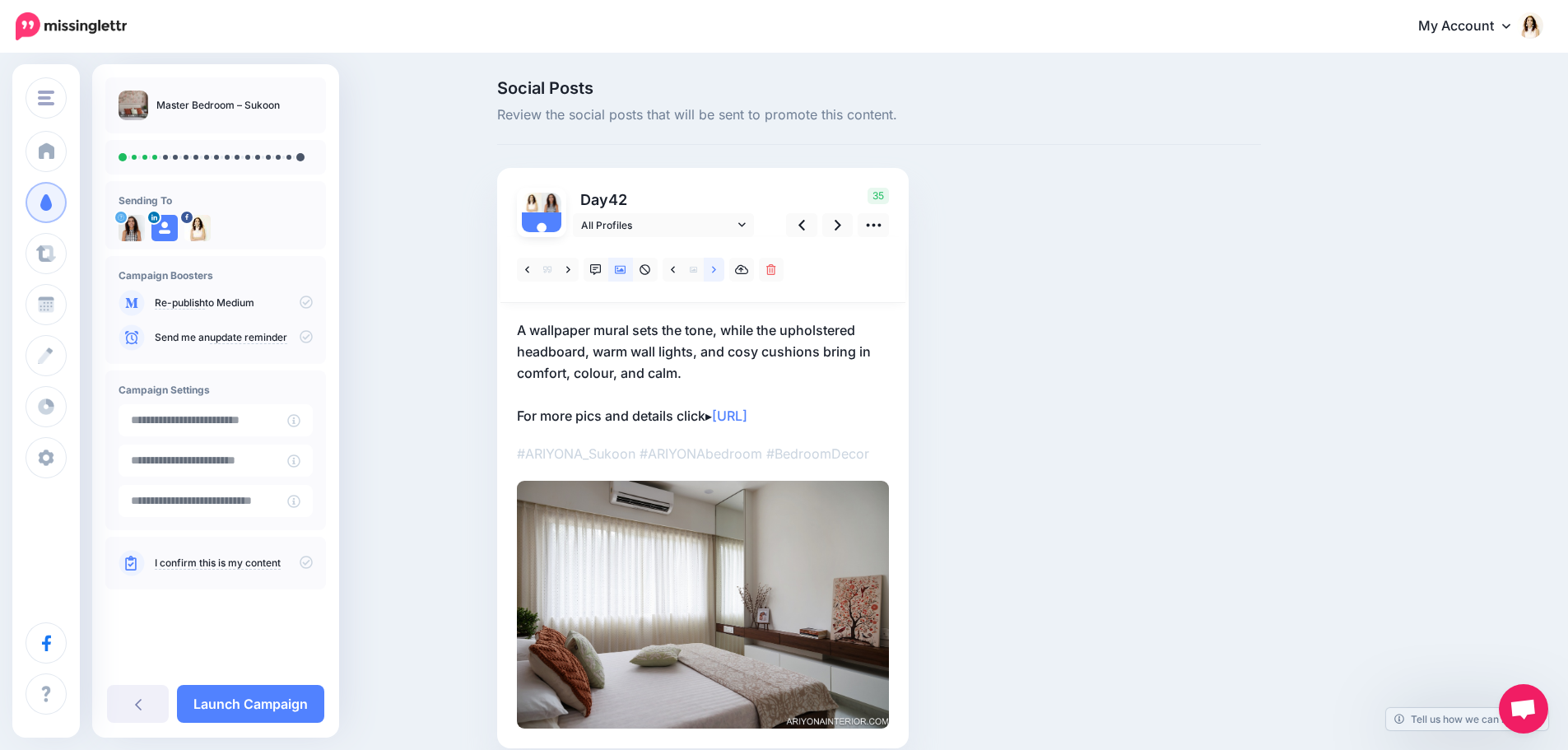
click at [716, 269] on icon at bounding box center [713, 270] width 4 height 11
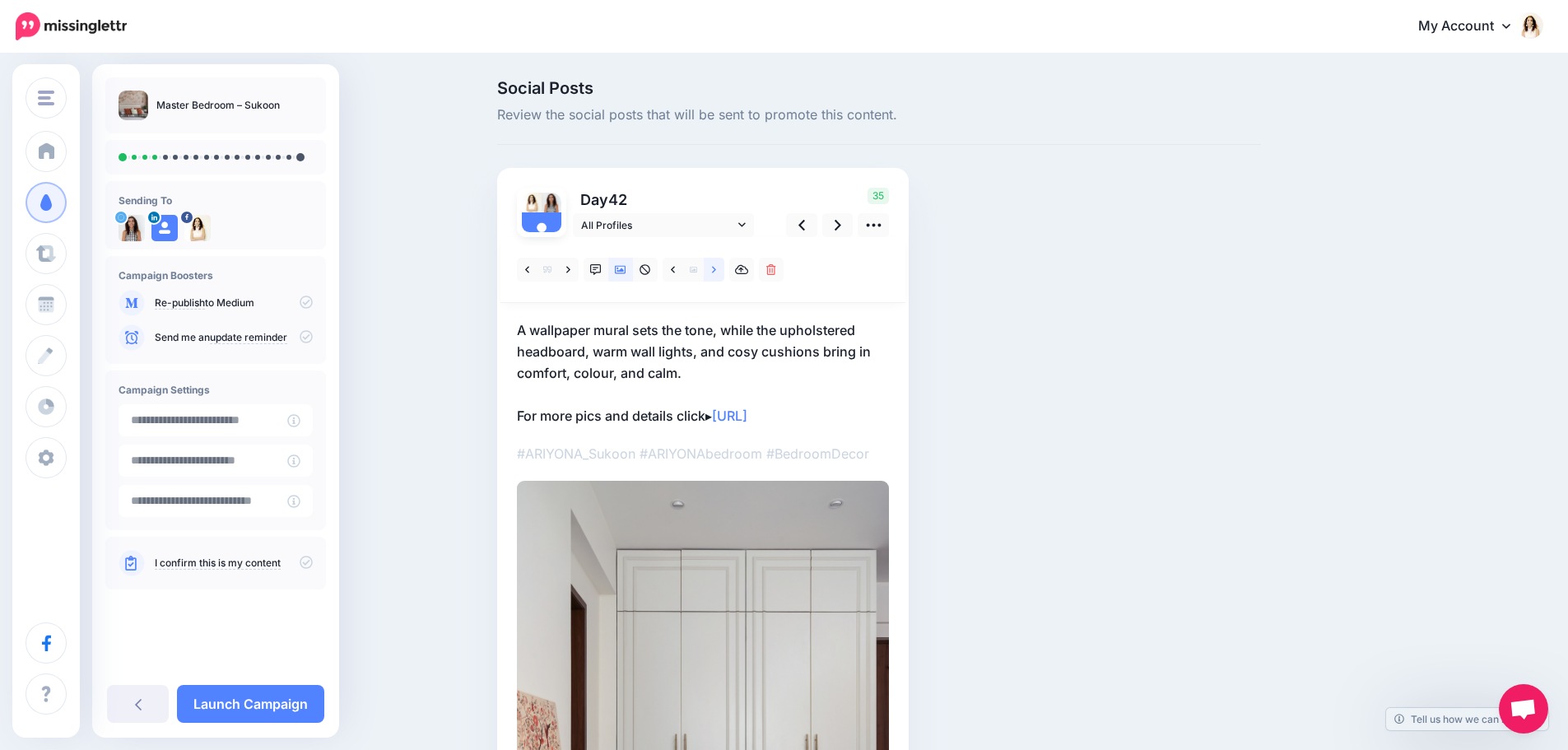
click at [716, 269] on icon at bounding box center [713, 270] width 4 height 11
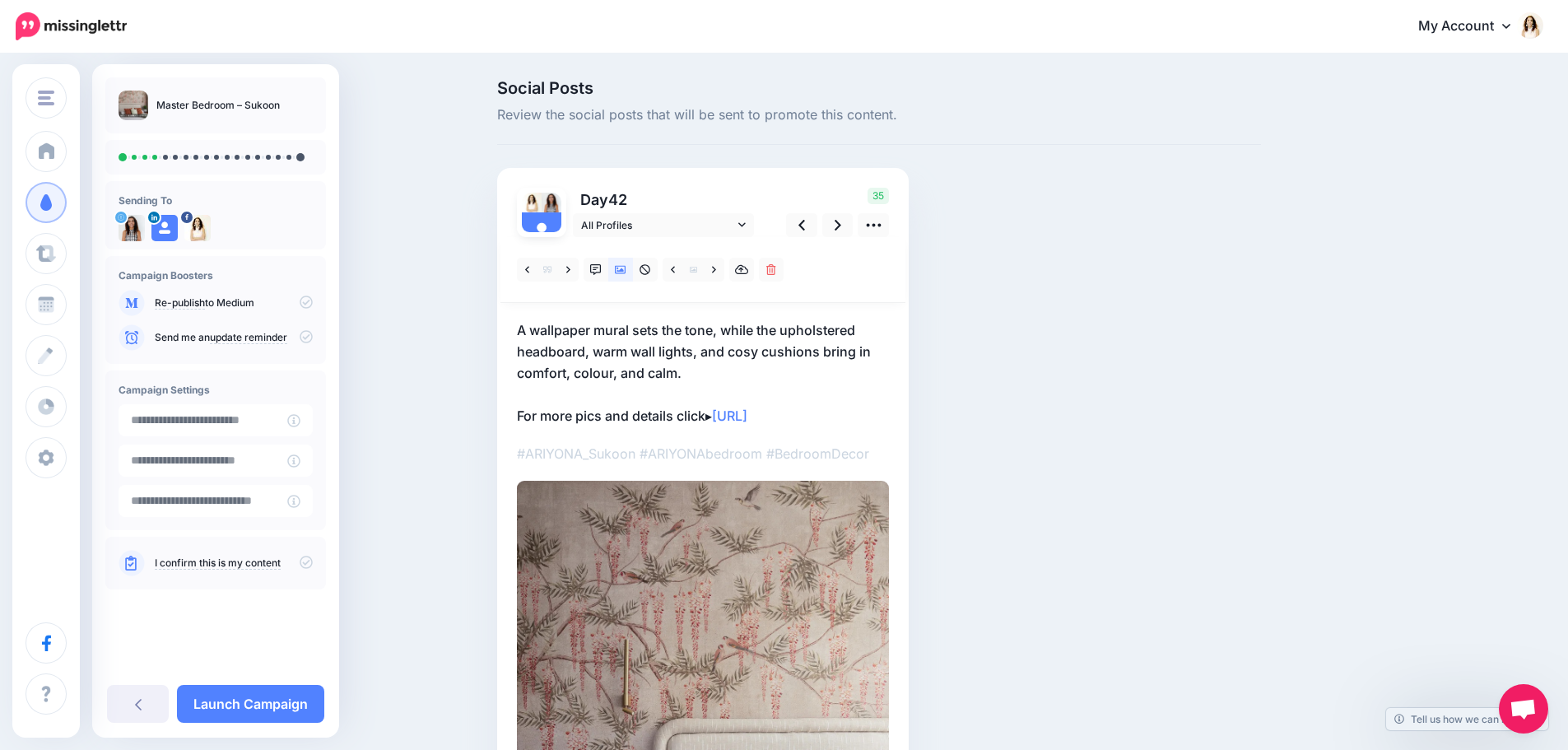
click at [703, 358] on p "A wallpaper mural sets the tone, while the upholstered headboard, warm wall lig…" at bounding box center [703, 372] width 372 height 107
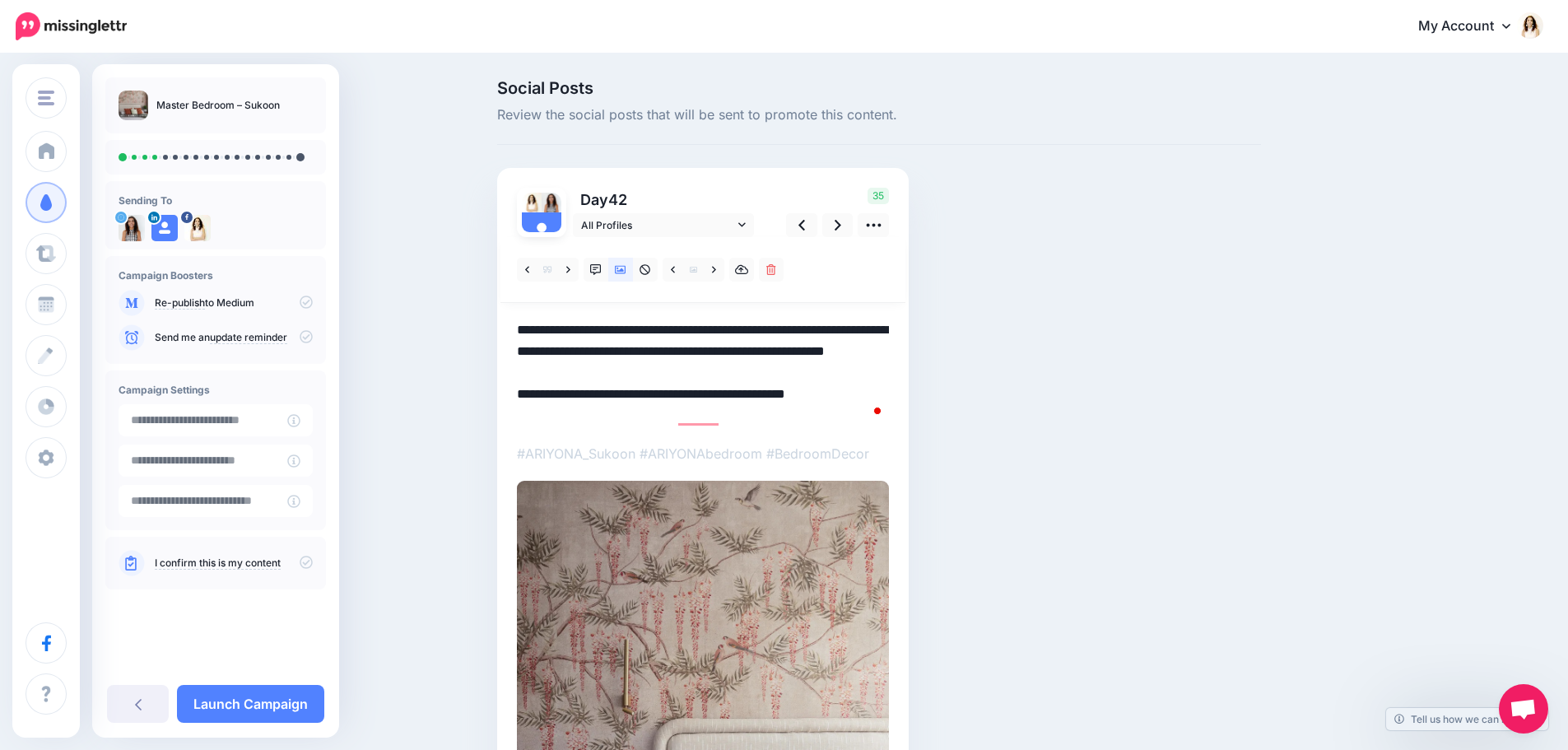
drag, startPoint x: 701, startPoint y: 374, endPoint x: 457, endPoint y: 303, distance: 254.1
click at [457, 303] on div "Social Posts Review the social posts that will be sent to promote this content.…" at bounding box center [784, 572] width 1568 height 1035
paste textarea "**********"
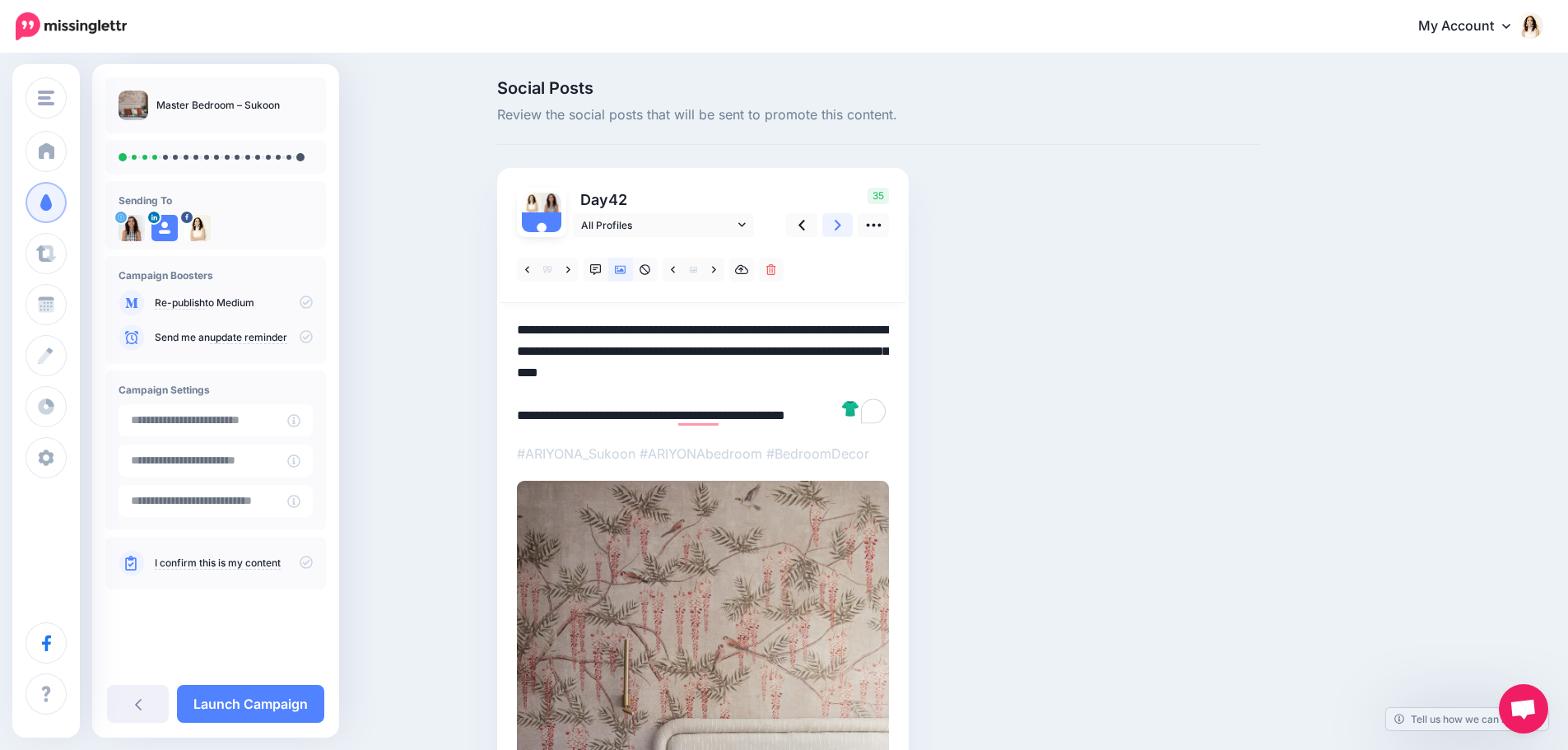
click at [841, 221] on icon at bounding box center [838, 225] width 7 height 18
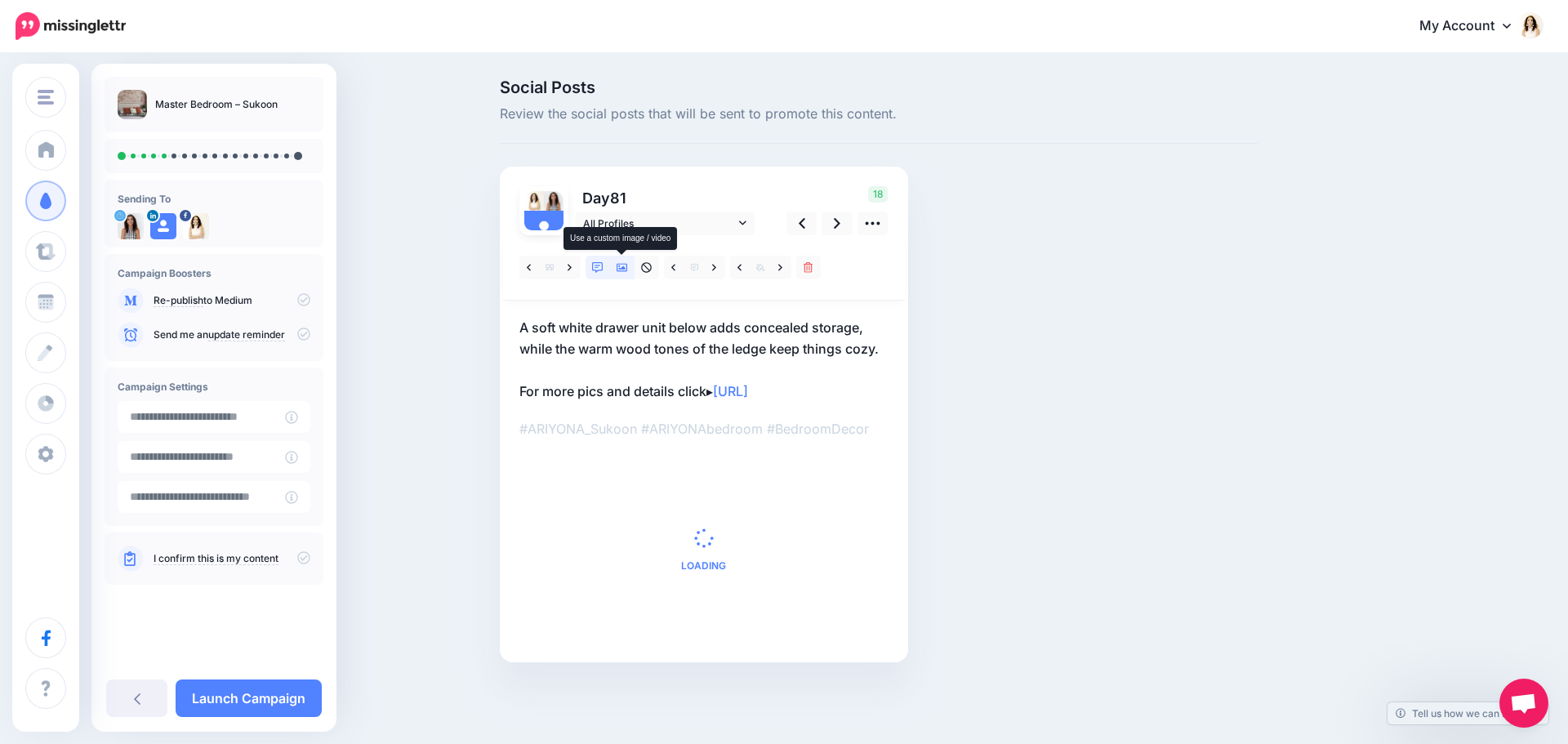
click at [621, 269] on icon at bounding box center [622, 267] width 11 height 8
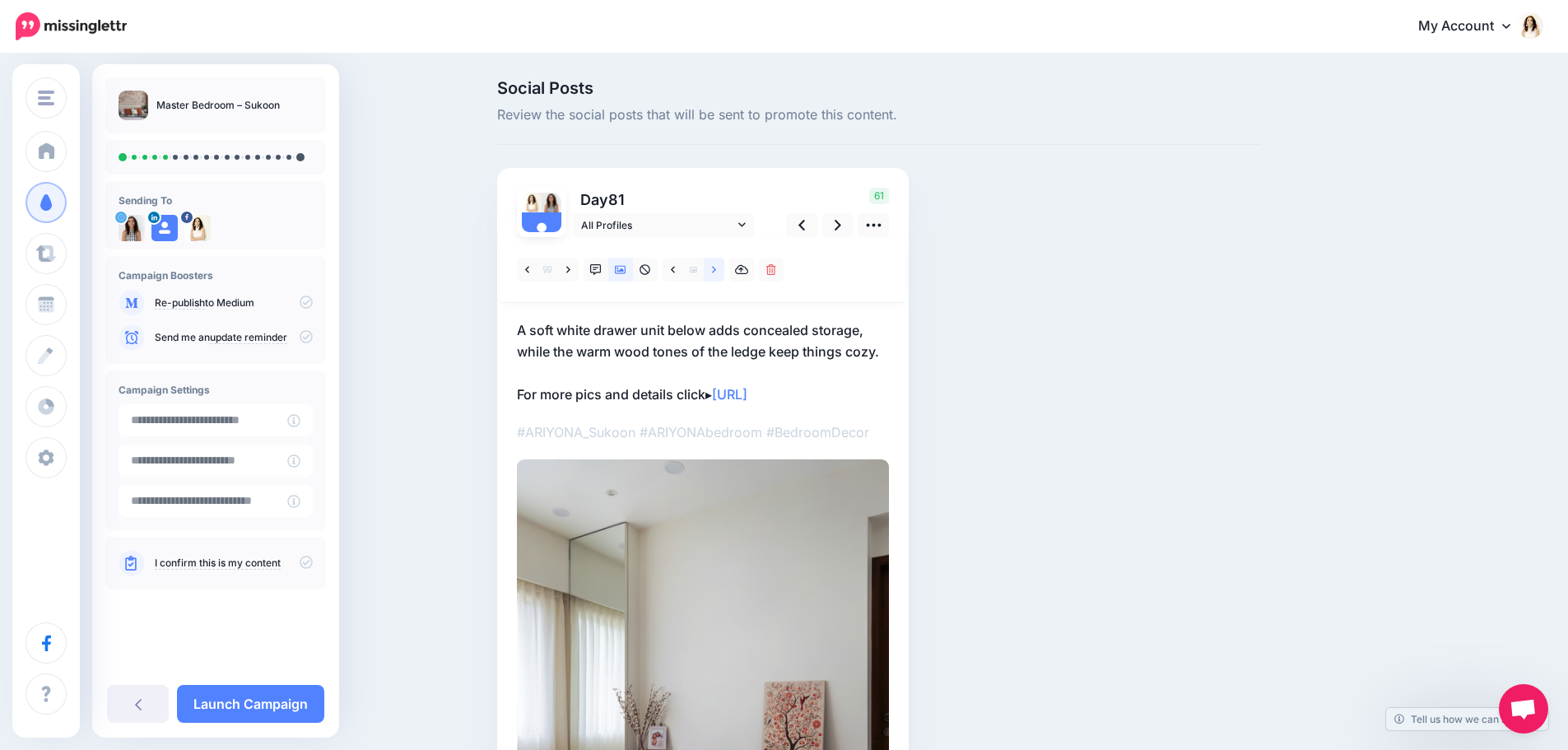
click at [716, 265] on icon at bounding box center [713, 270] width 4 height 11
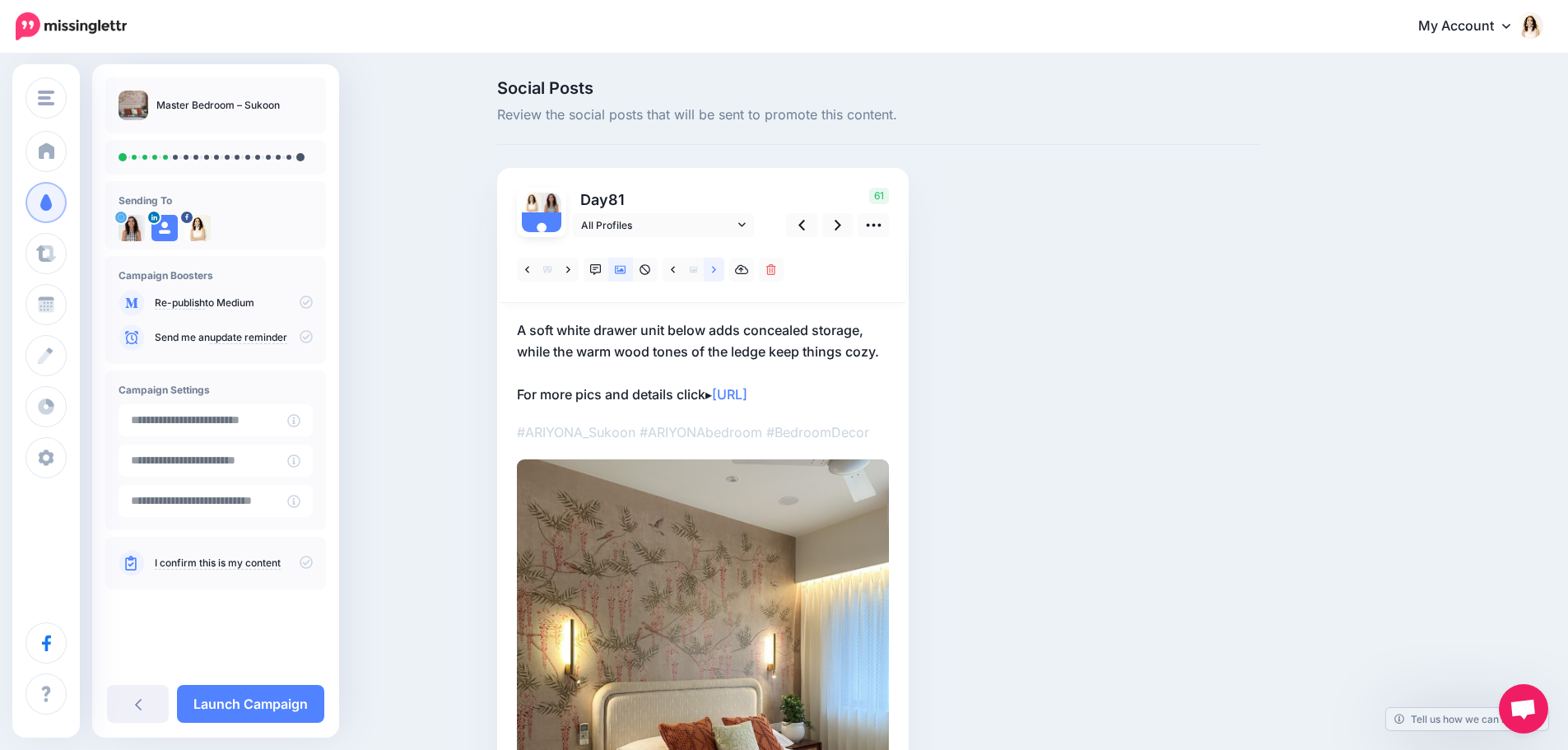
click at [716, 265] on icon at bounding box center [713, 270] width 4 height 11
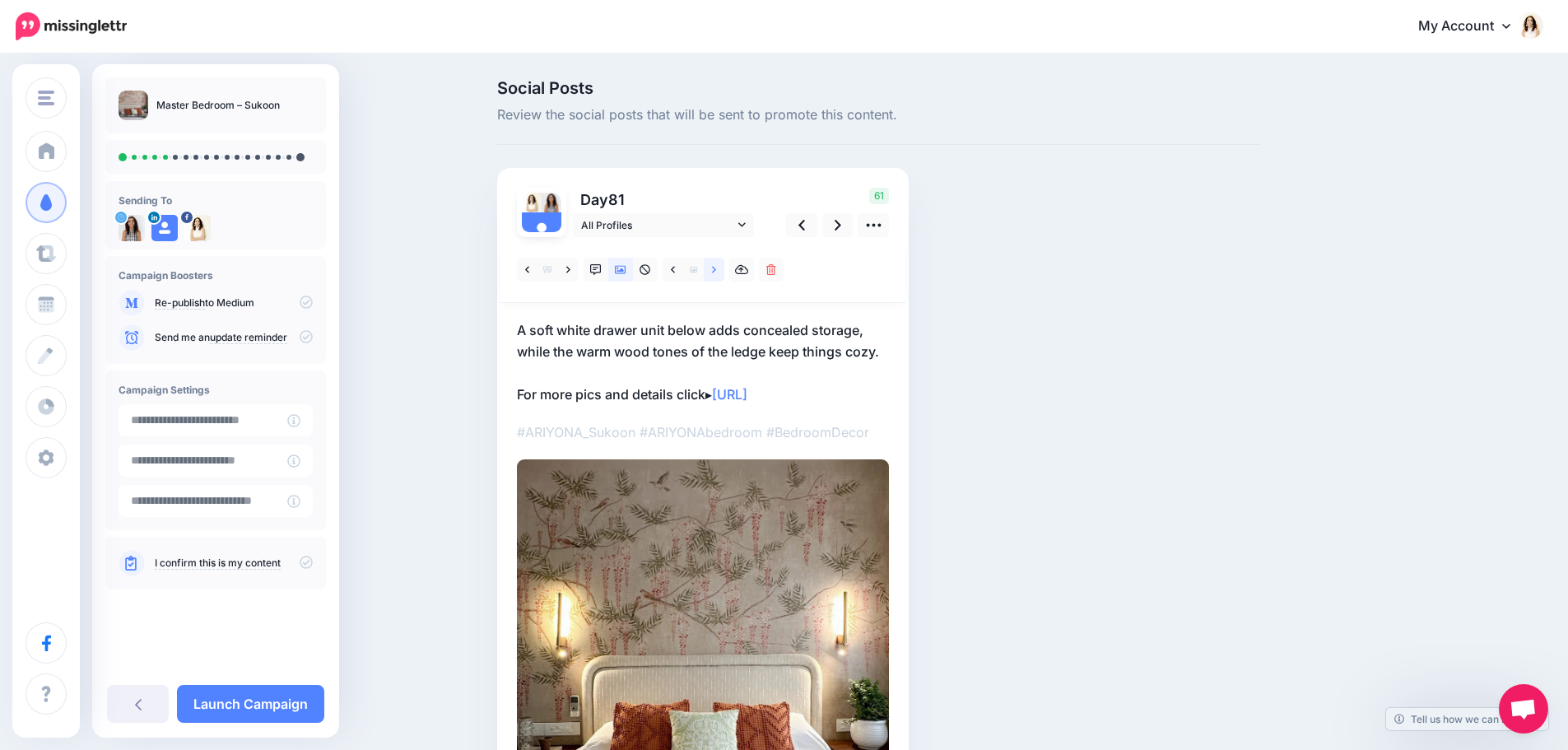
click at [716, 265] on icon at bounding box center [713, 270] width 4 height 11
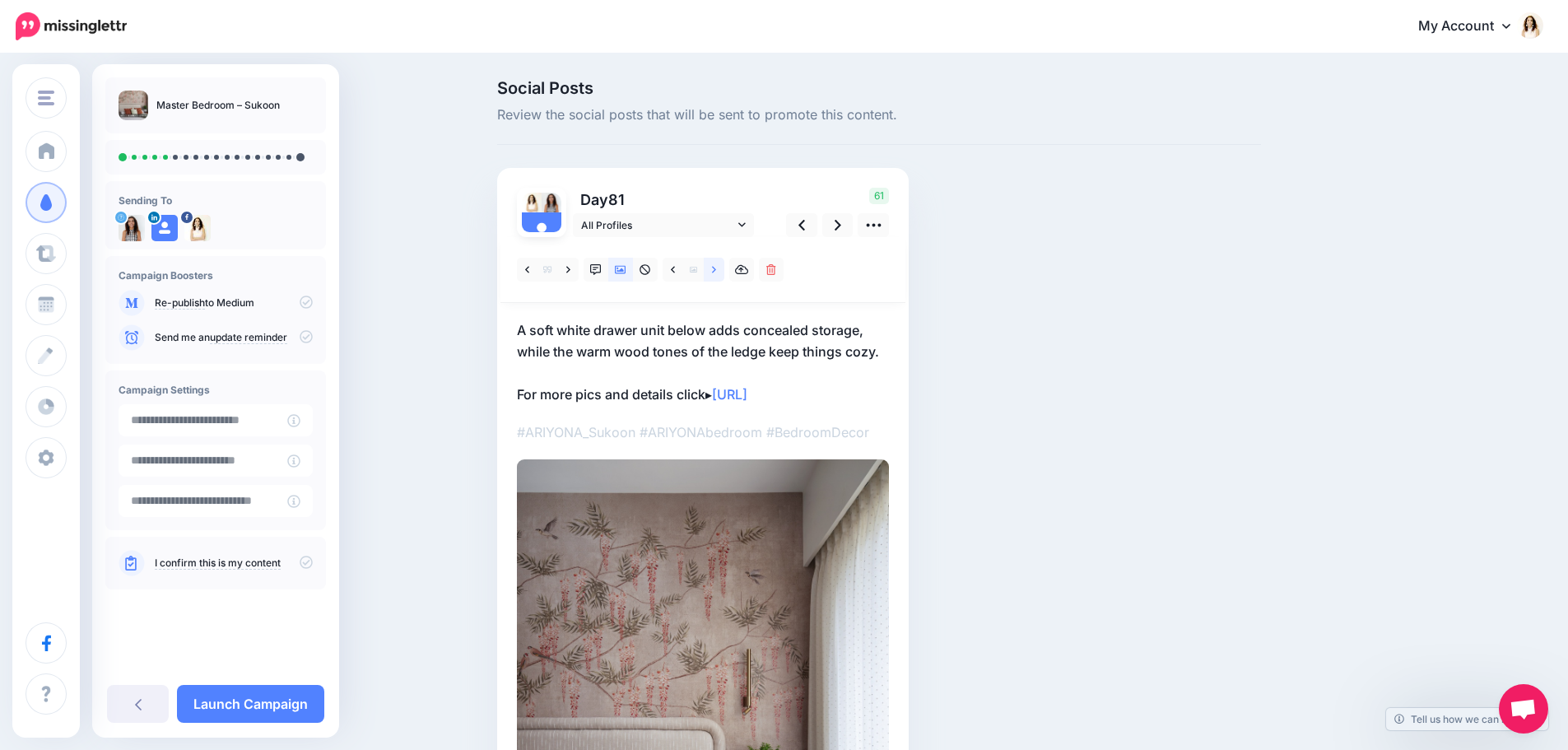
click at [716, 265] on icon at bounding box center [713, 270] width 4 height 11
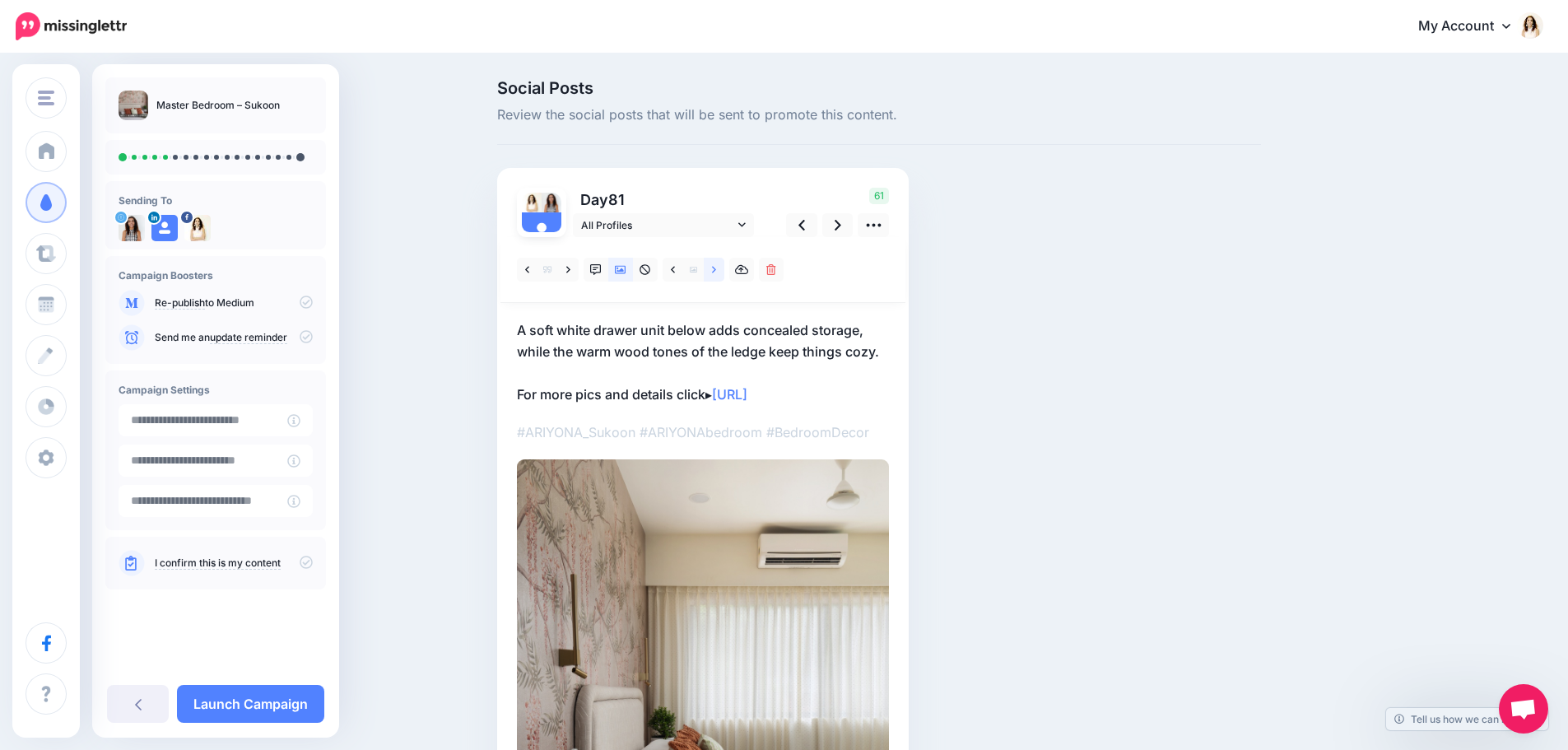
click at [716, 265] on icon at bounding box center [713, 270] width 4 height 11
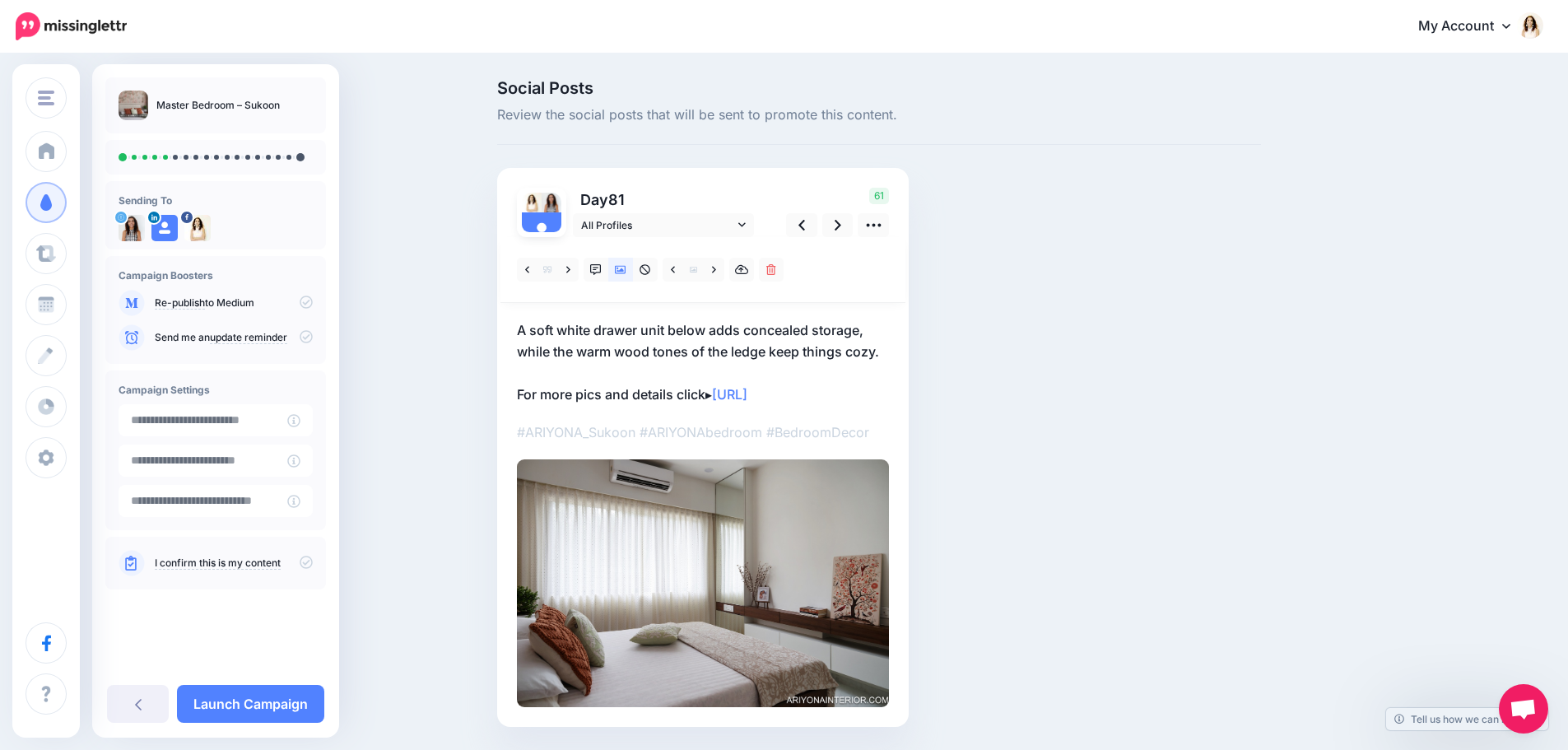
click at [758, 332] on p "A soft white drawer unit below adds concealed storage, while the warm wood tone…" at bounding box center [703, 362] width 372 height 86
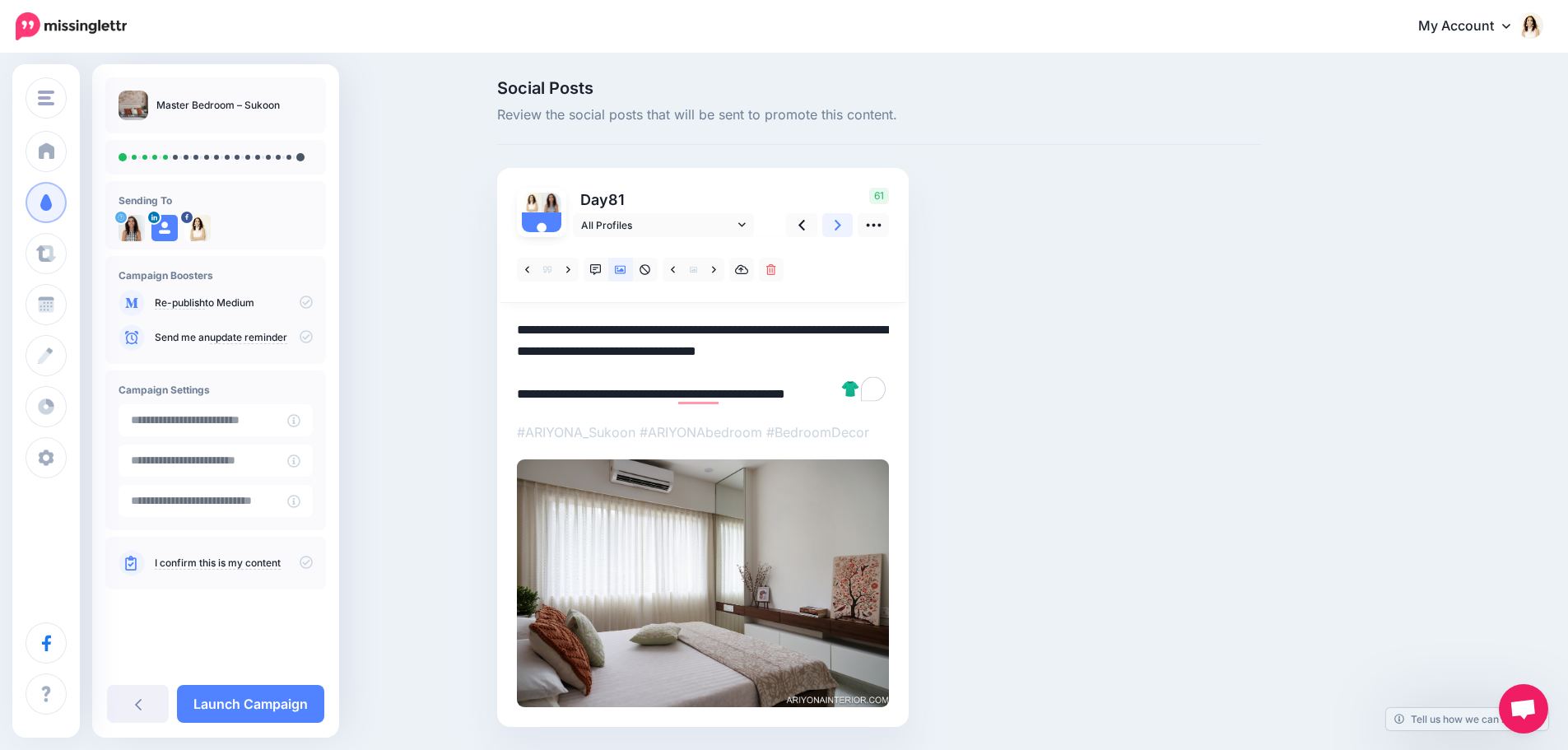
click at [841, 226] on icon at bounding box center [838, 225] width 7 height 18
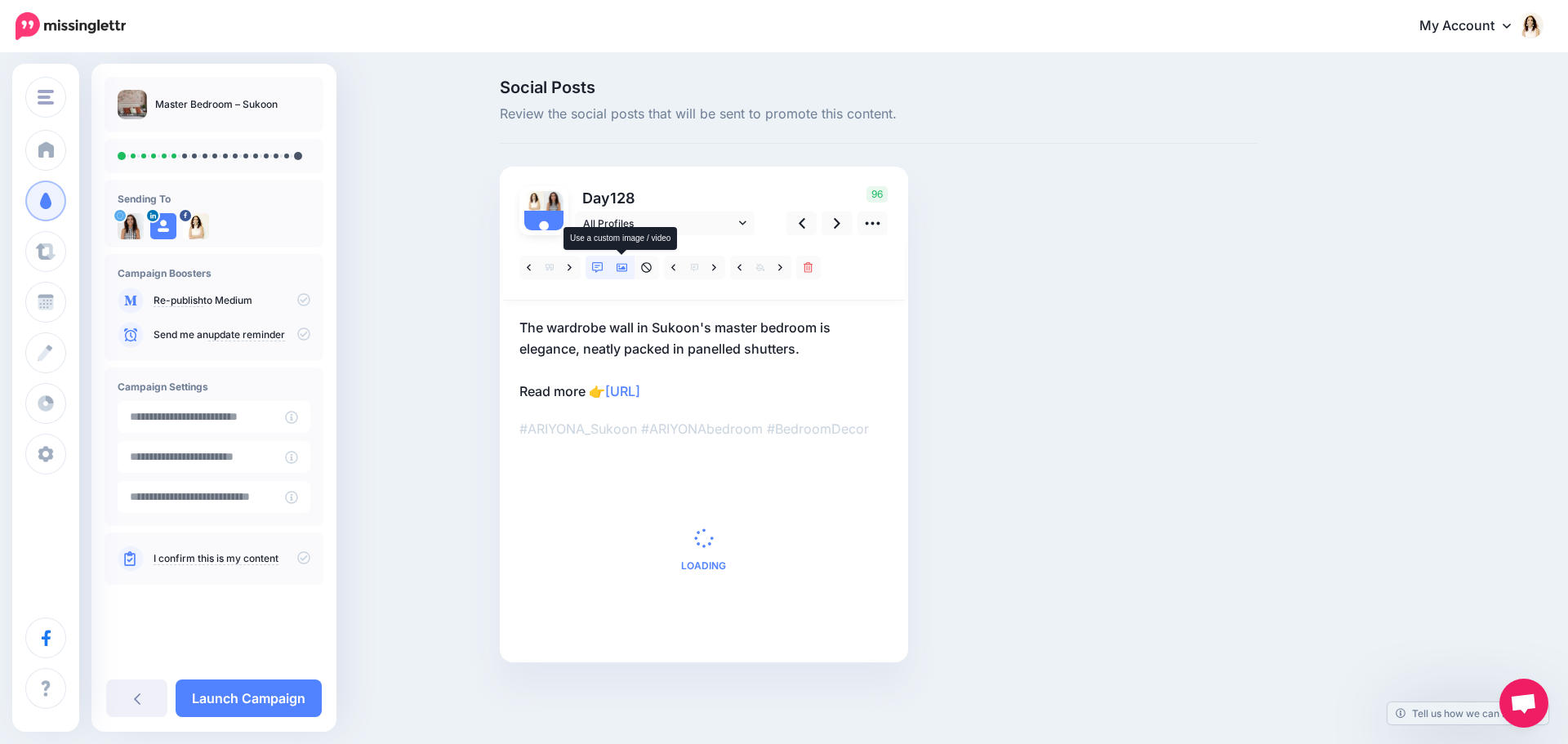
click at [619, 266] on icon at bounding box center [622, 267] width 11 height 8
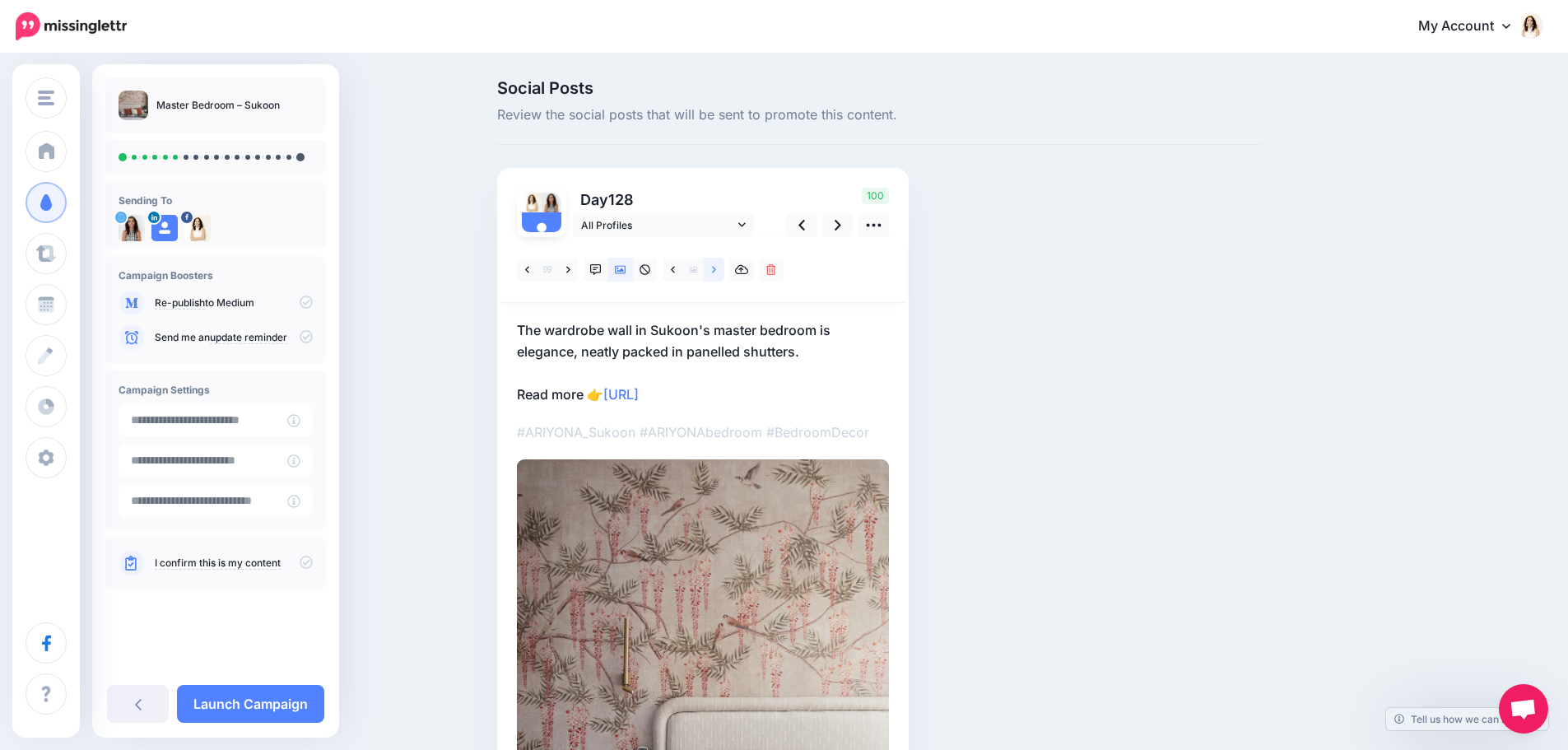
click at [713, 270] on link at bounding box center [713, 269] width 20 height 24
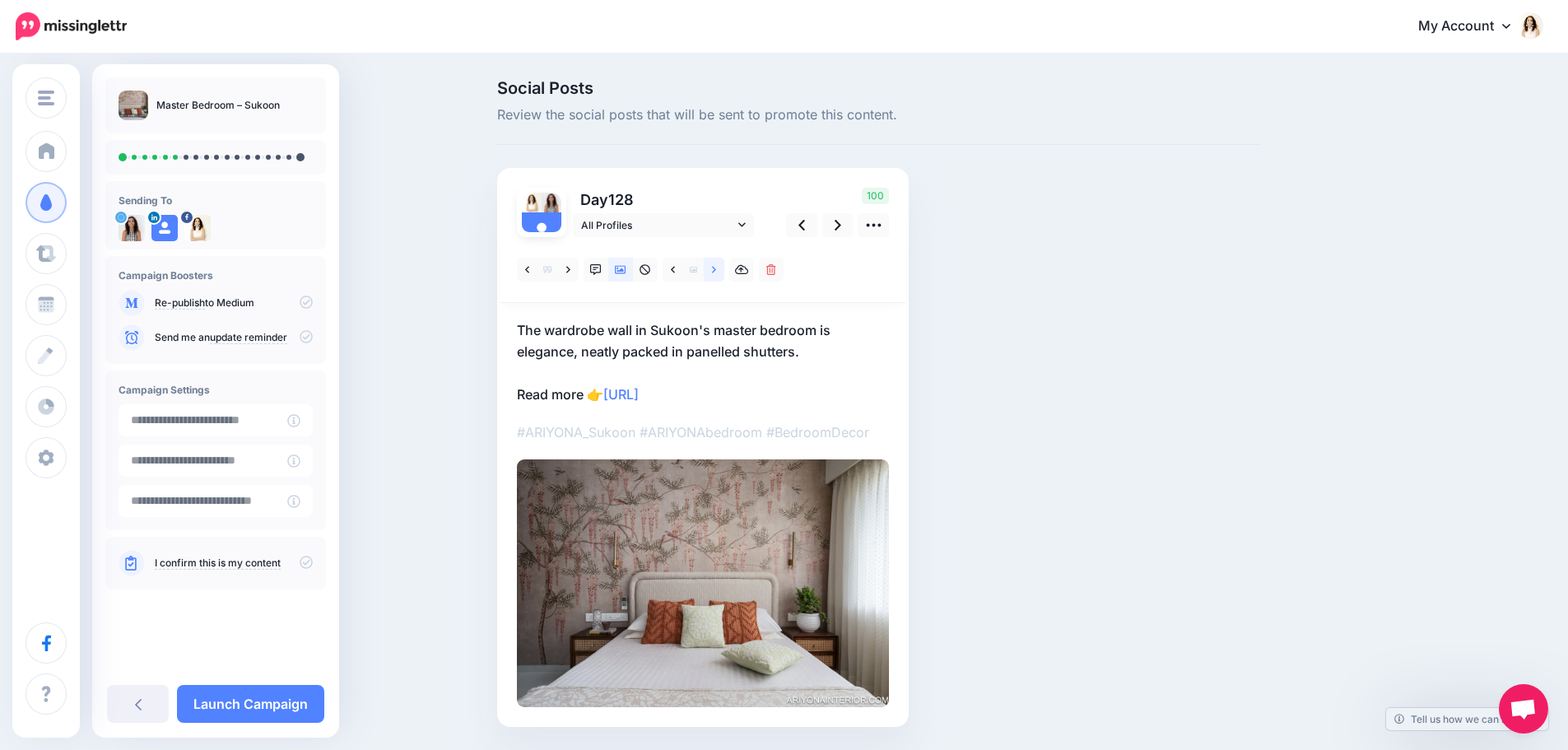
click at [713, 270] on link at bounding box center [713, 269] width 20 height 24
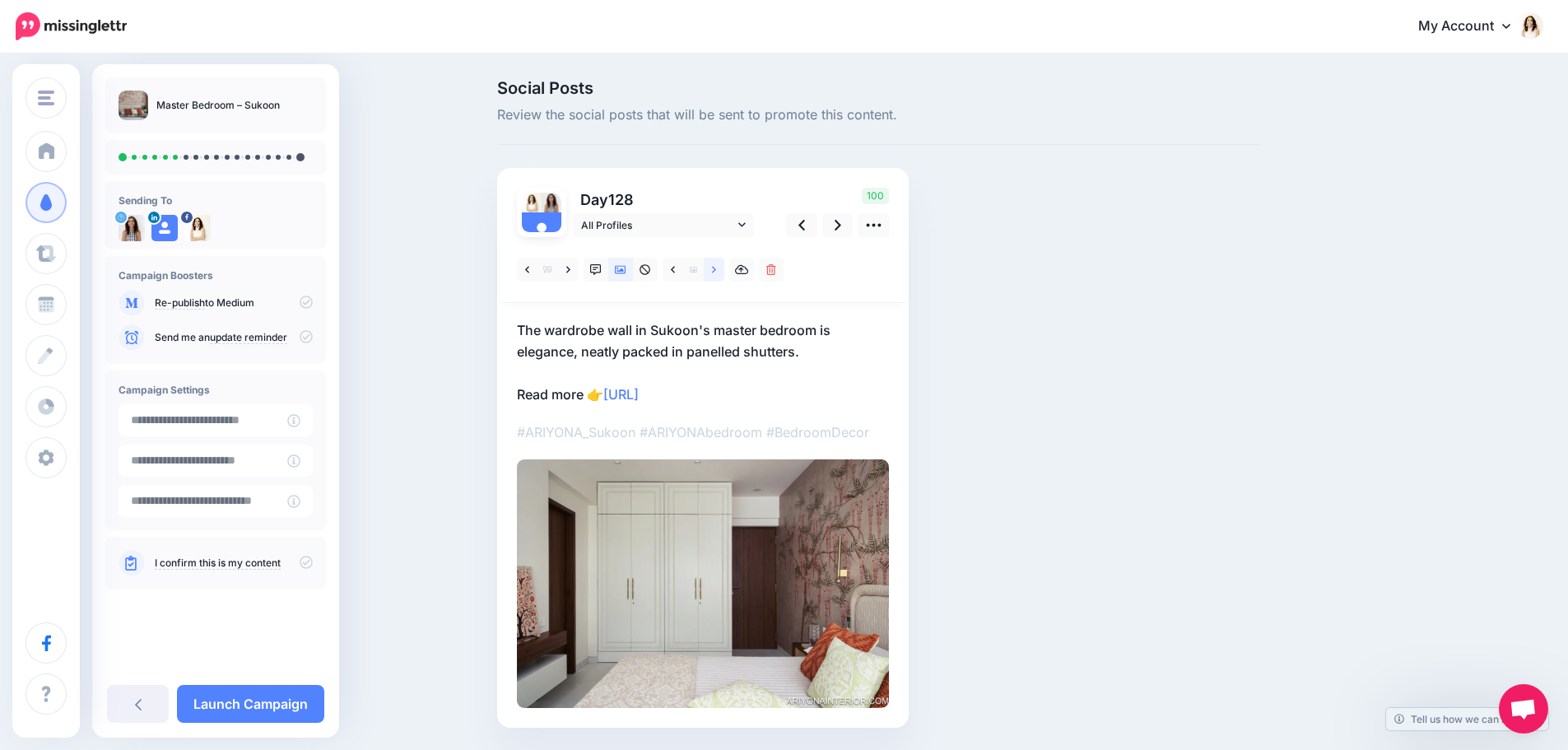
click at [723, 269] on link at bounding box center [713, 269] width 20 height 24
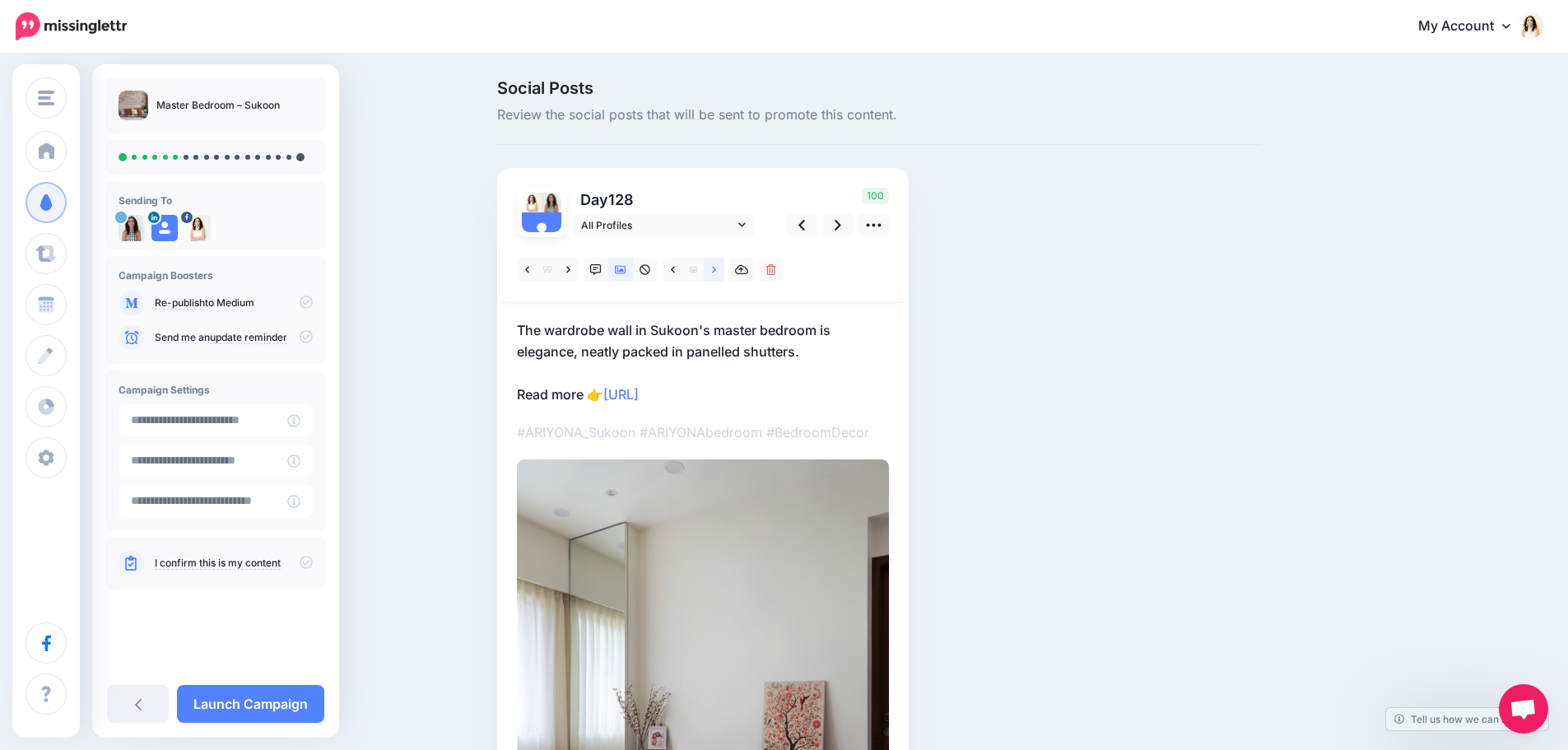
click at [723, 269] on link at bounding box center [713, 269] width 20 height 24
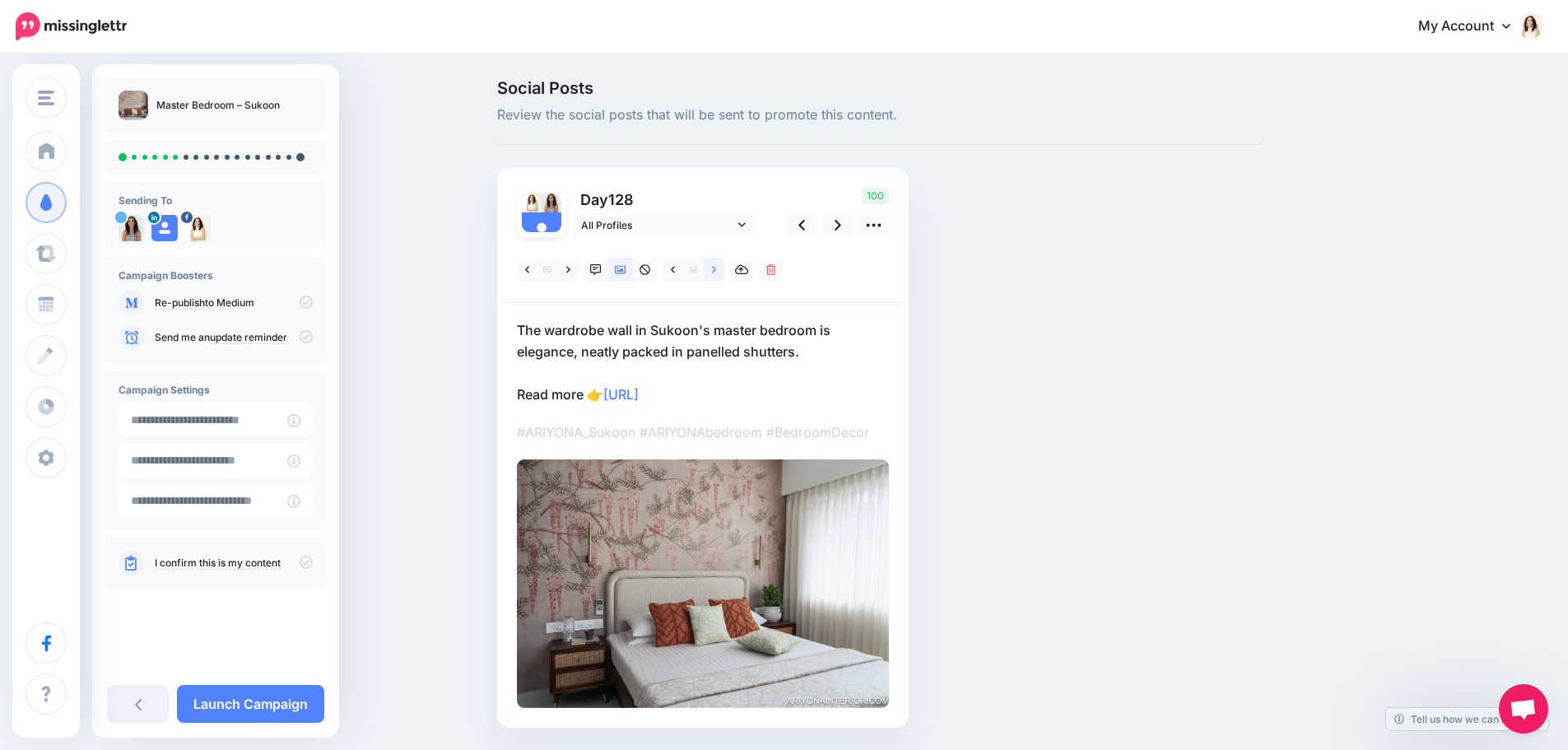
click at [723, 269] on link at bounding box center [713, 269] width 20 height 24
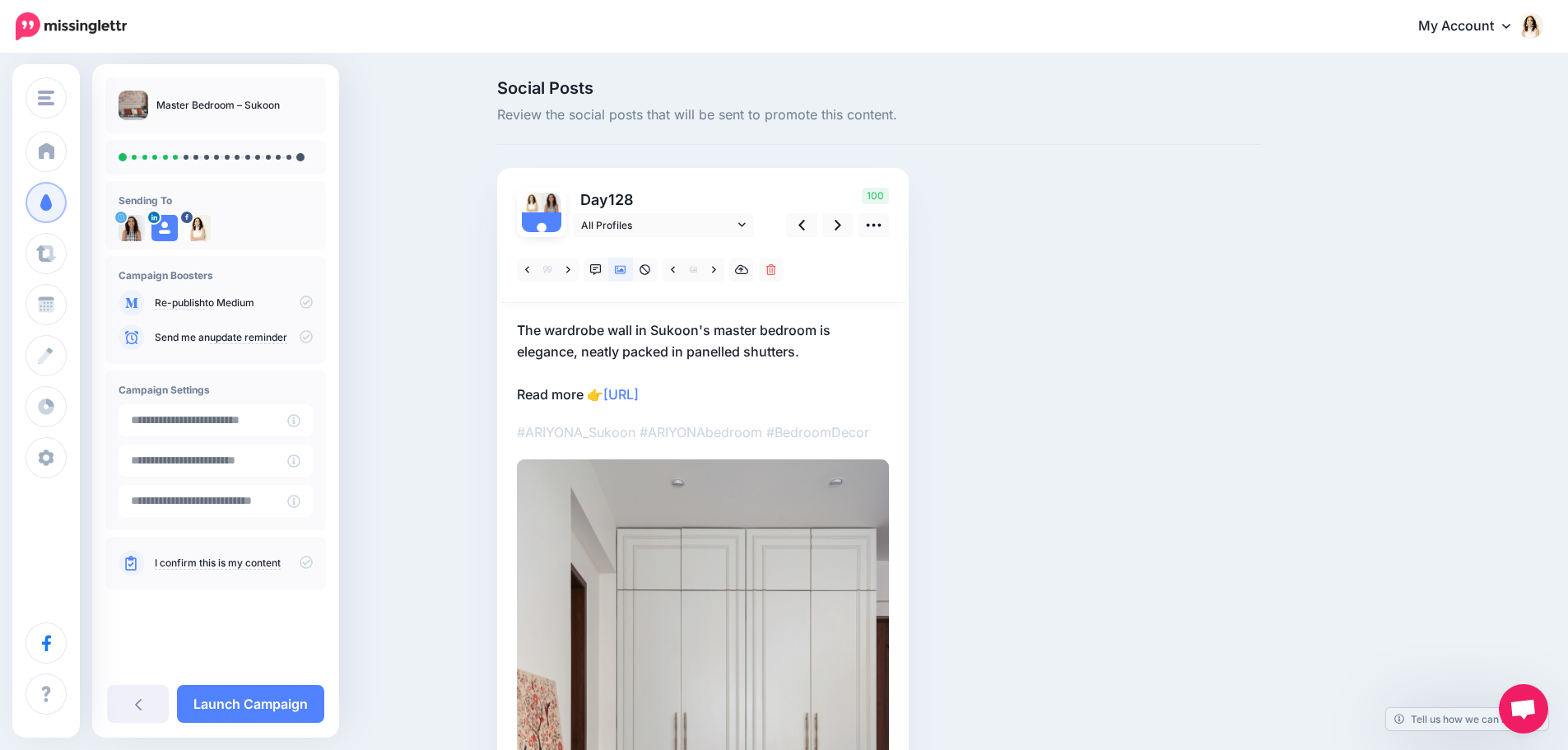
click at [727, 332] on p "The wardrobe wall in Sukoon's master bedroom is elegance, neatly packed in pane…" at bounding box center [703, 362] width 372 height 86
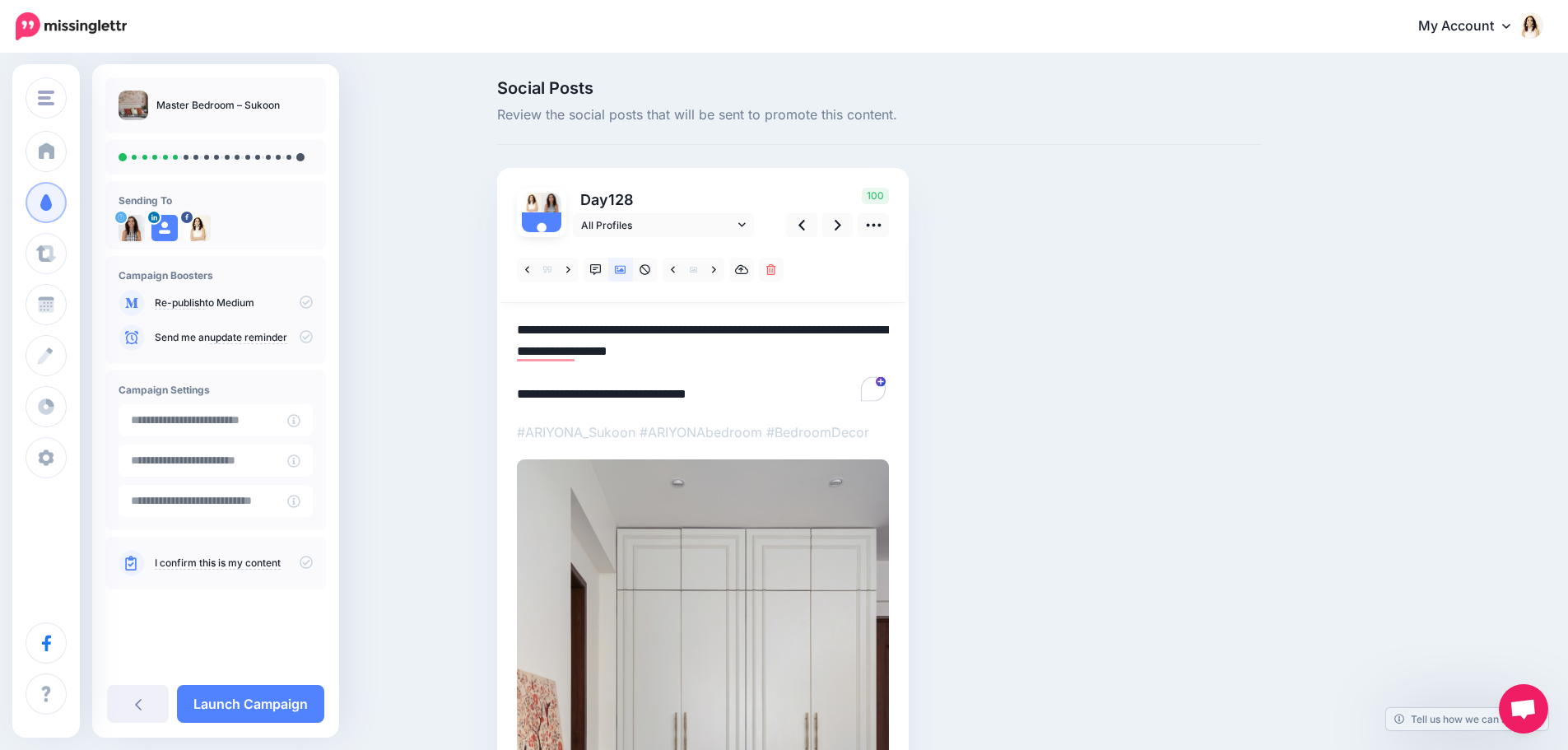
drag, startPoint x: 831, startPoint y: 353, endPoint x: 484, endPoint y: 315, distance: 349.1
click at [484, 315] on div "Social Posts Review the social posts that will be sent to promote this content.…" at bounding box center [784, 569] width 1568 height 1027
paste textarea "**********"
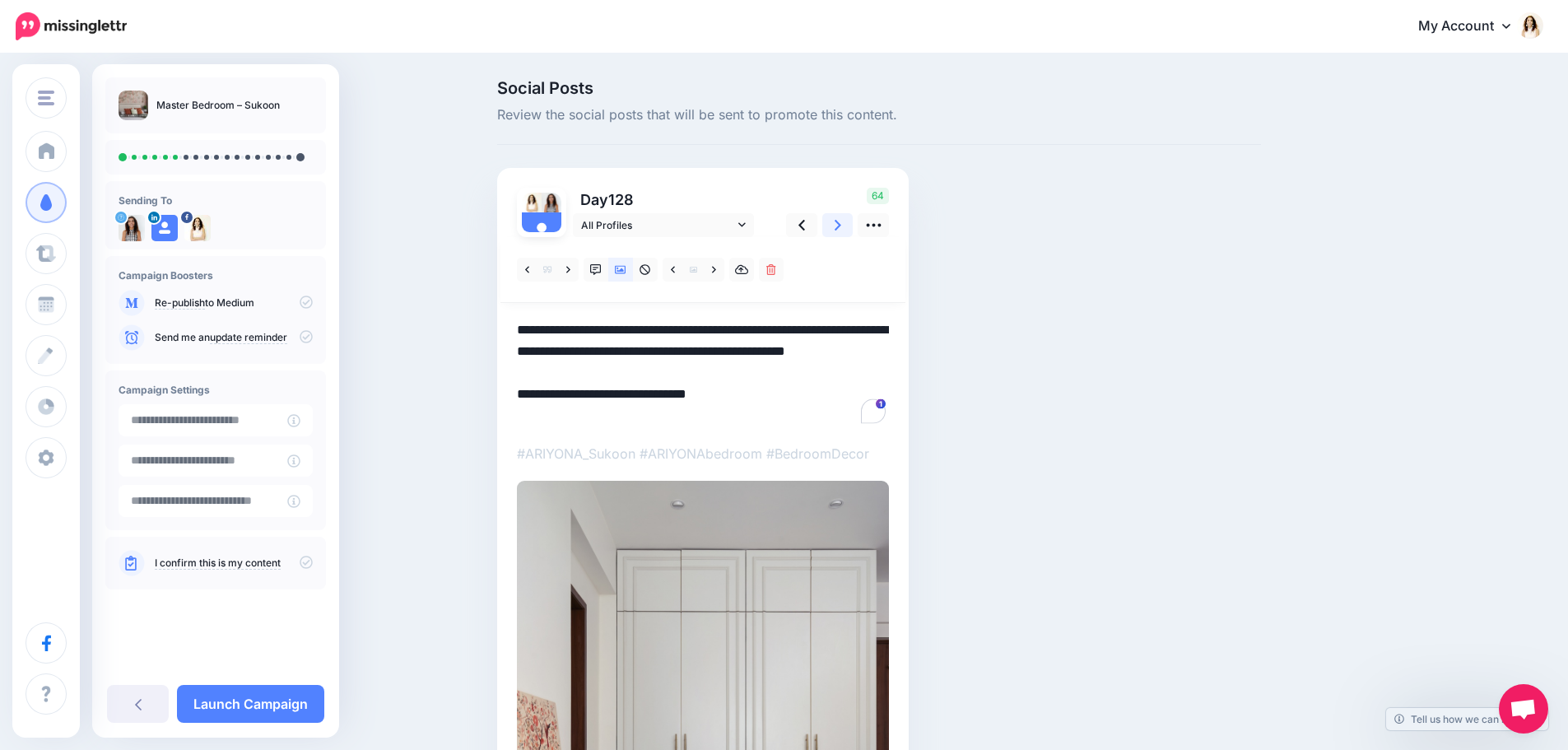
click at [835, 227] on link at bounding box center [838, 224] width 32 height 24
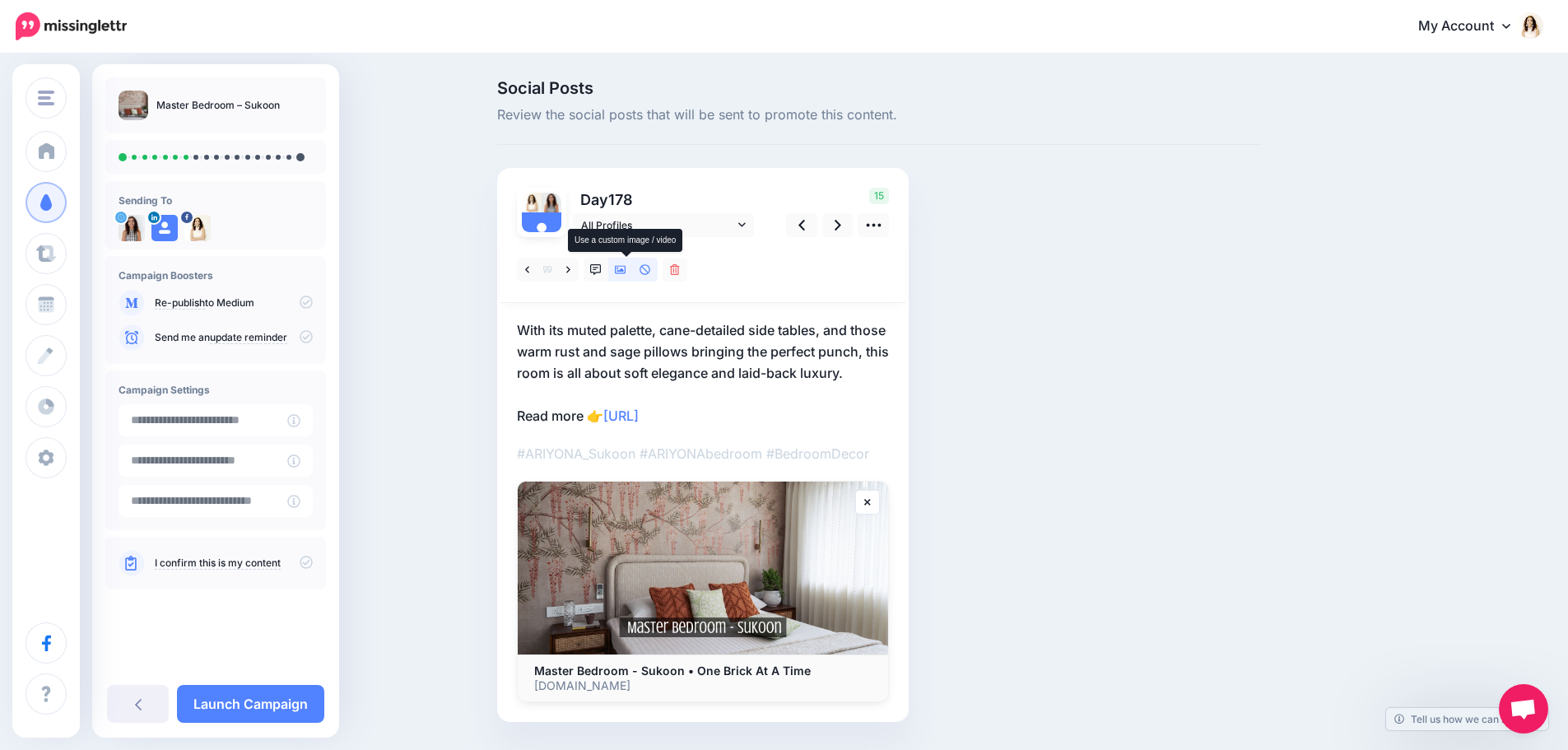
click at [626, 274] on icon at bounding box center [621, 270] width 11 height 11
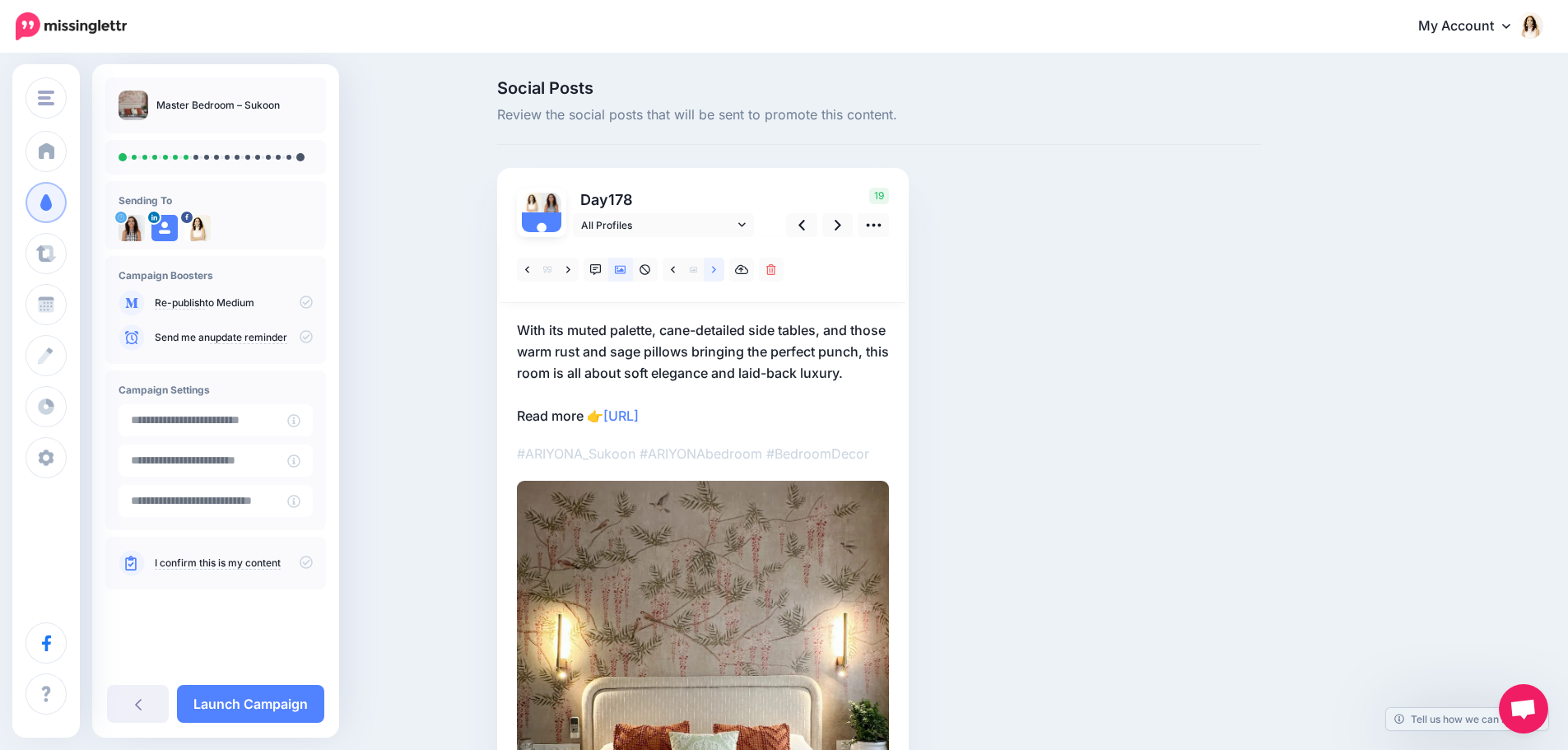
click at [724, 272] on link at bounding box center [713, 269] width 20 height 24
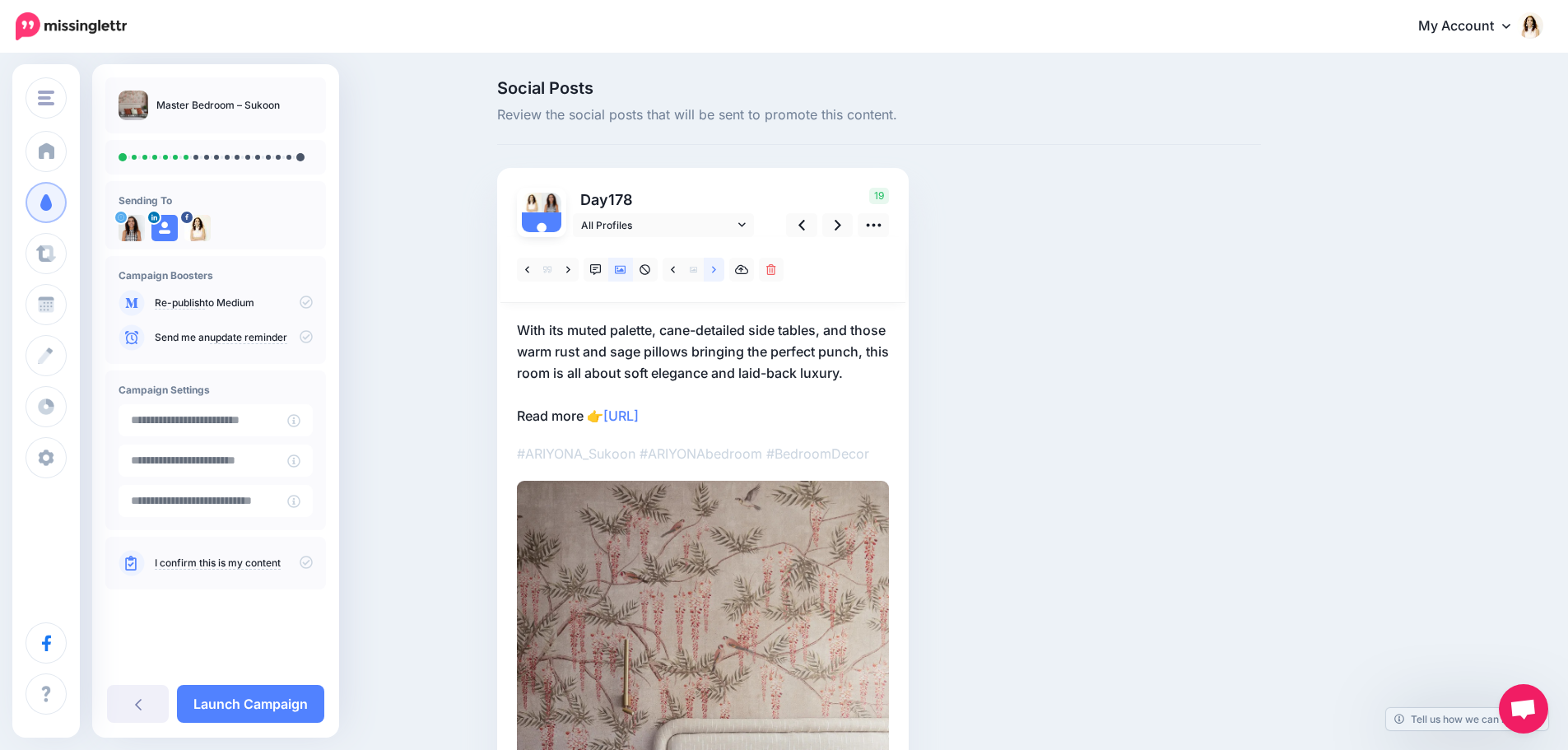
click at [724, 272] on link at bounding box center [713, 269] width 20 height 24
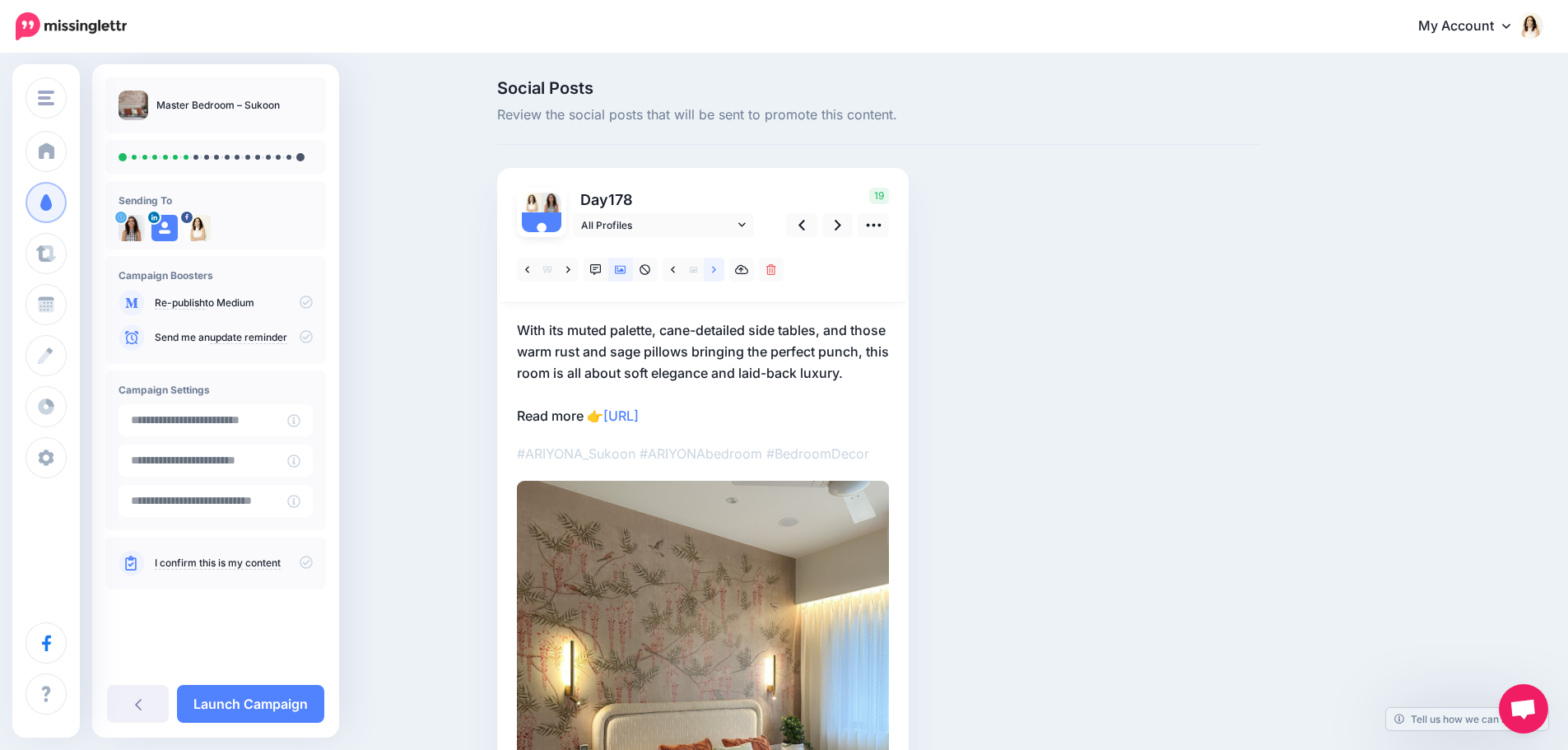
click at [724, 272] on link at bounding box center [713, 269] width 20 height 24
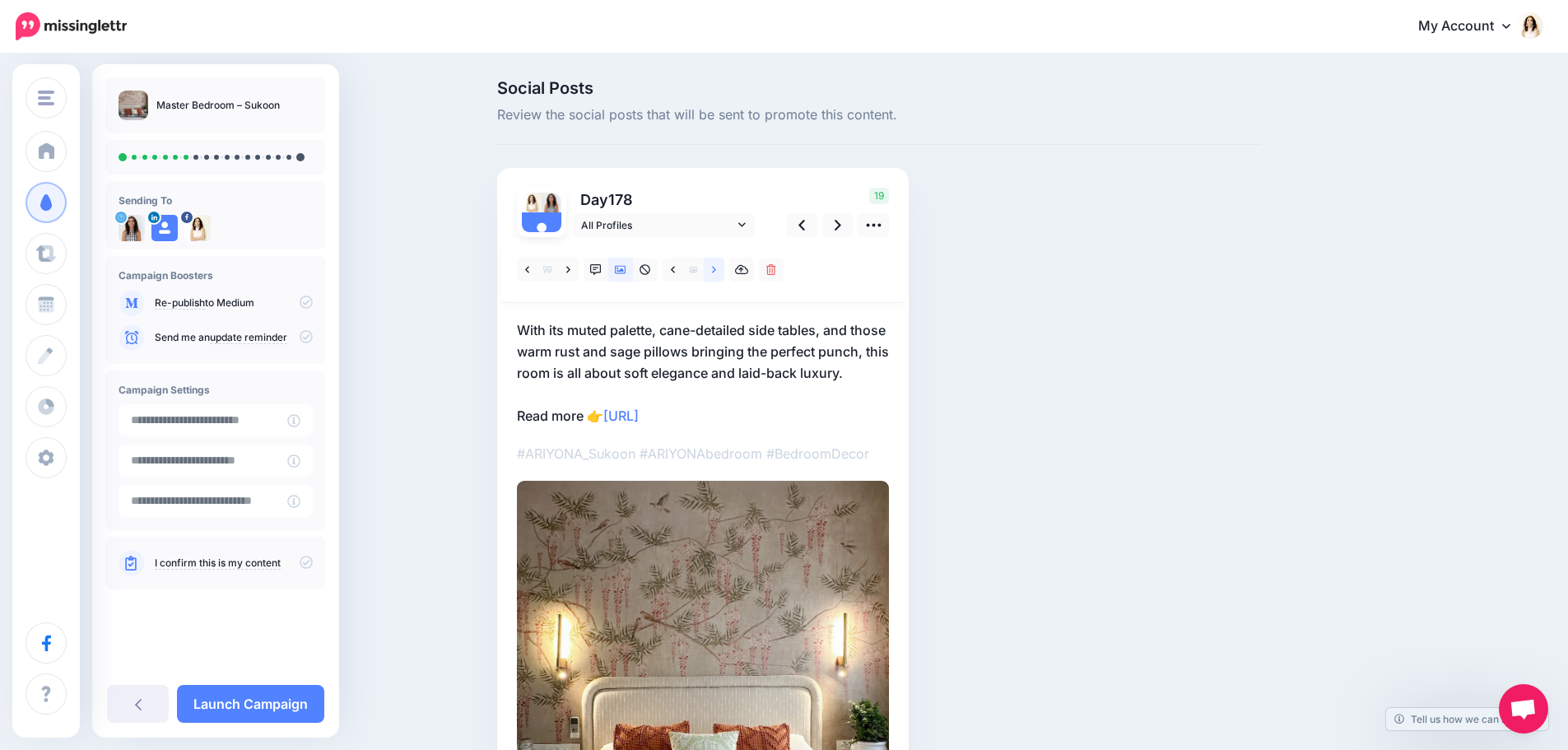
click at [724, 272] on link at bounding box center [713, 269] width 20 height 24
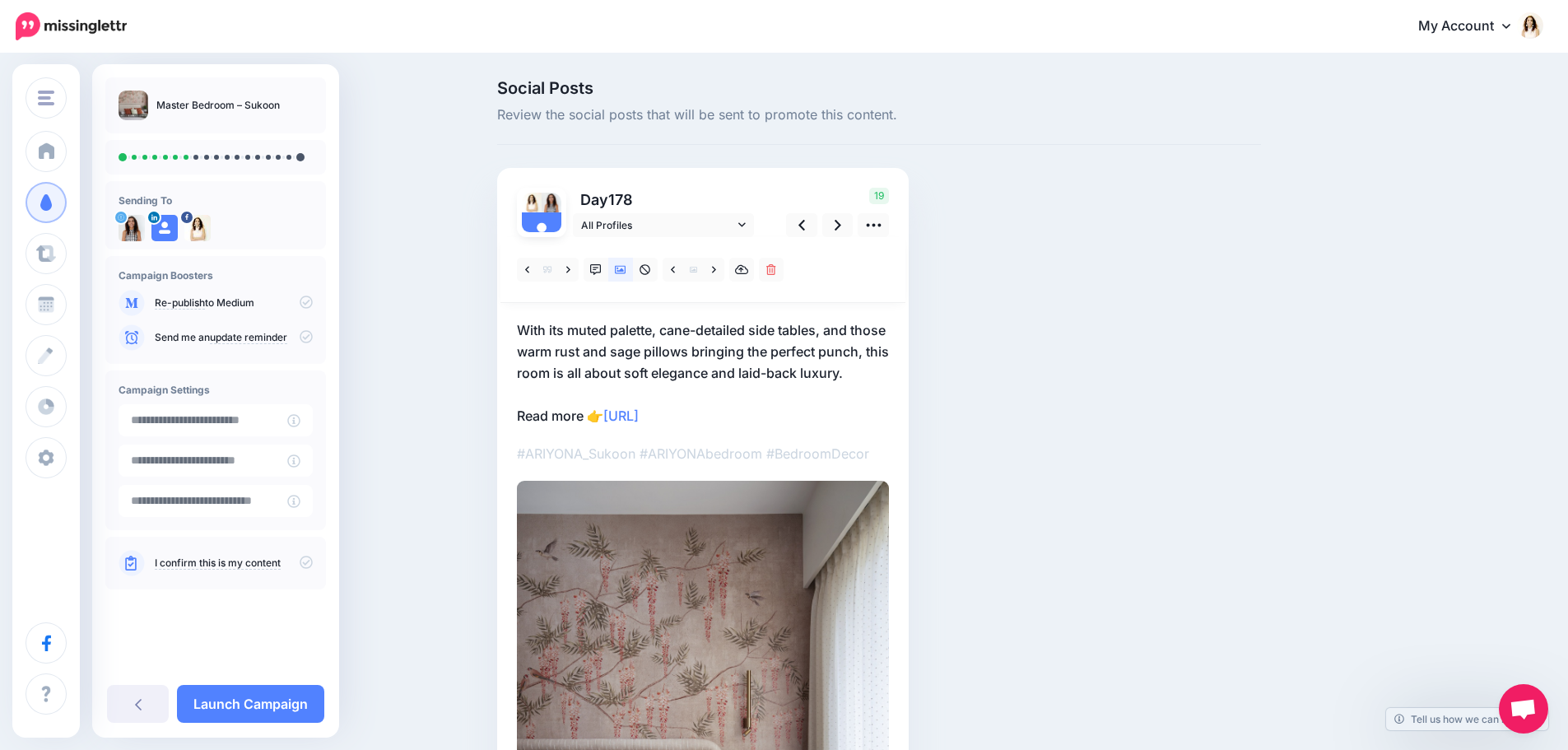
click at [692, 373] on p "With its muted palette, cane-detailed side tables, and those warm rust and sage…" at bounding box center [703, 372] width 372 height 107
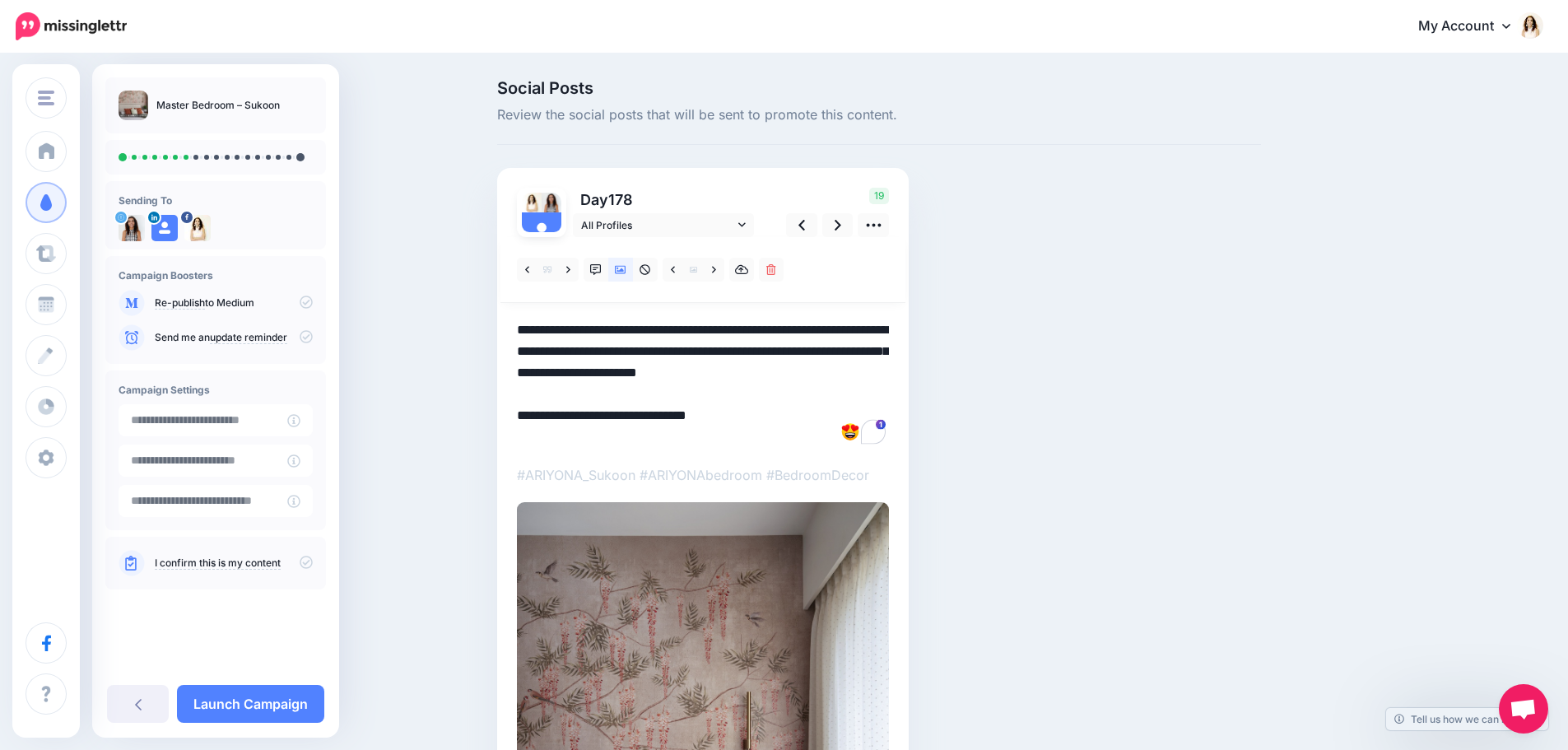
drag, startPoint x: 593, startPoint y: 390, endPoint x: 458, endPoint y: 318, distance: 153.0
click at [458, 318] on div "Social Posts Review the social posts that will be sent to promote this content.…" at bounding box center [784, 582] width 1568 height 1054
paste textarea "To enrich screen reader interactions, please activate Accessibility in Grammarl…"
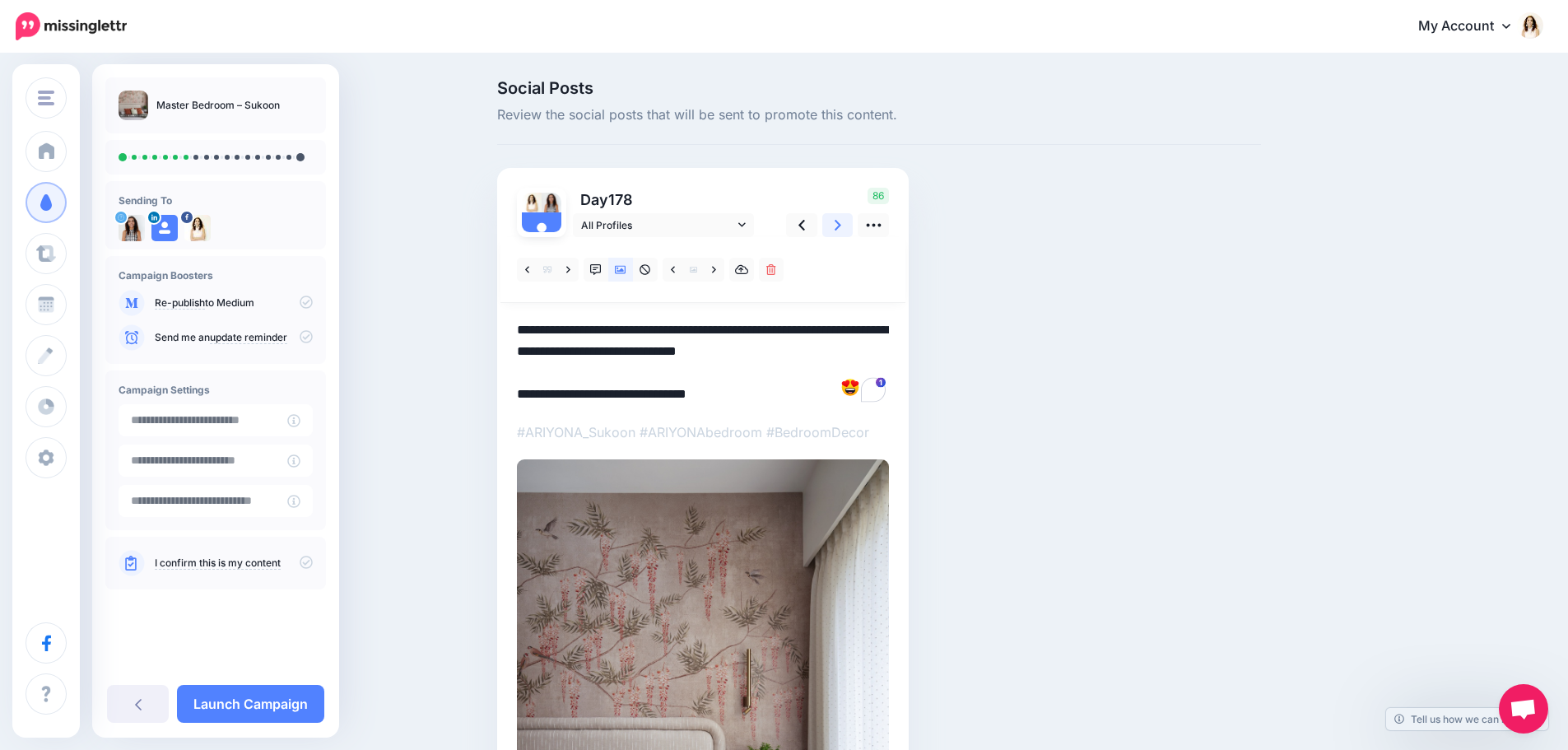
click at [841, 221] on icon at bounding box center [838, 225] width 7 height 18
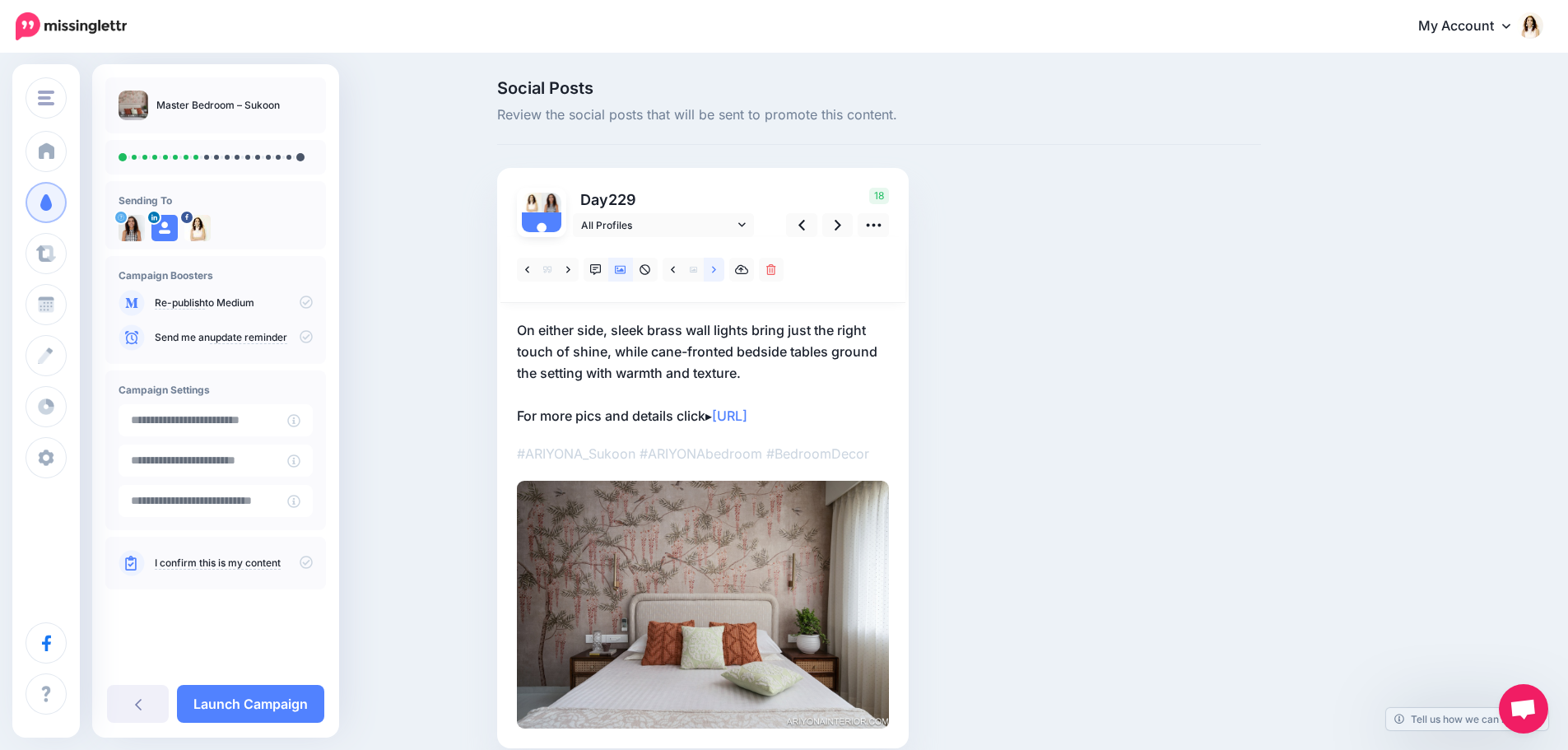
click at [716, 278] on link at bounding box center [713, 269] width 20 height 24
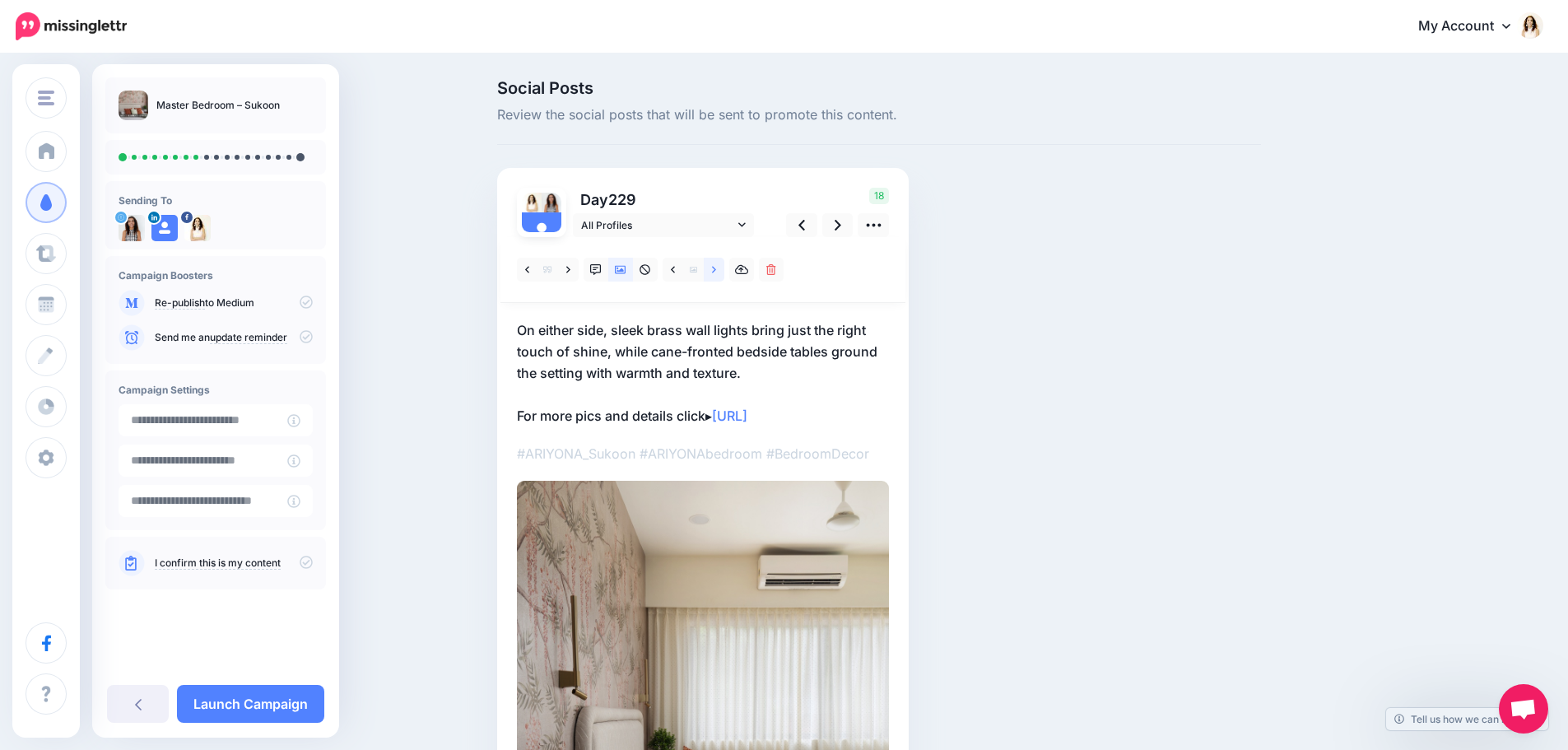
click at [716, 278] on link at bounding box center [713, 269] width 20 height 24
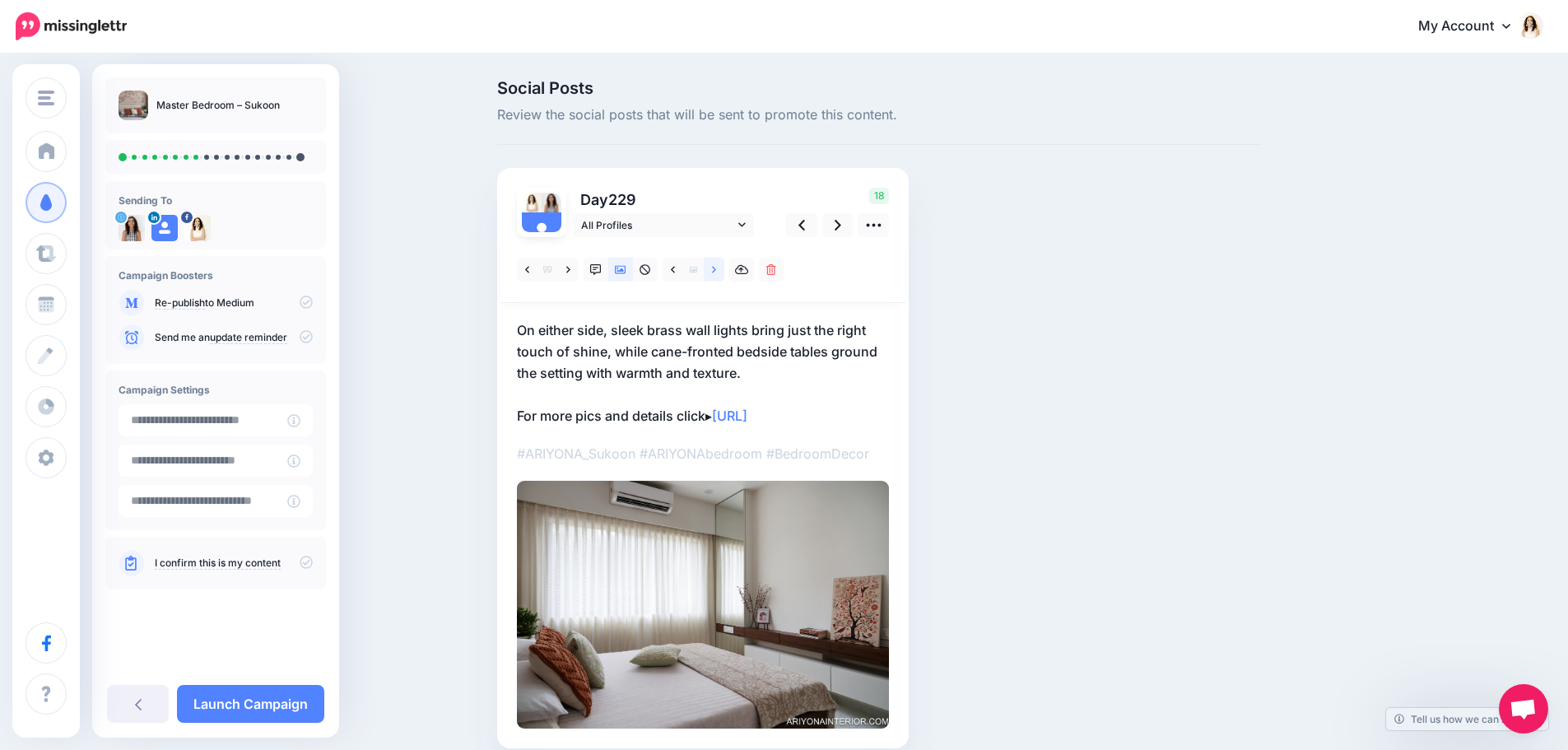
click at [716, 278] on link at bounding box center [713, 269] width 20 height 24
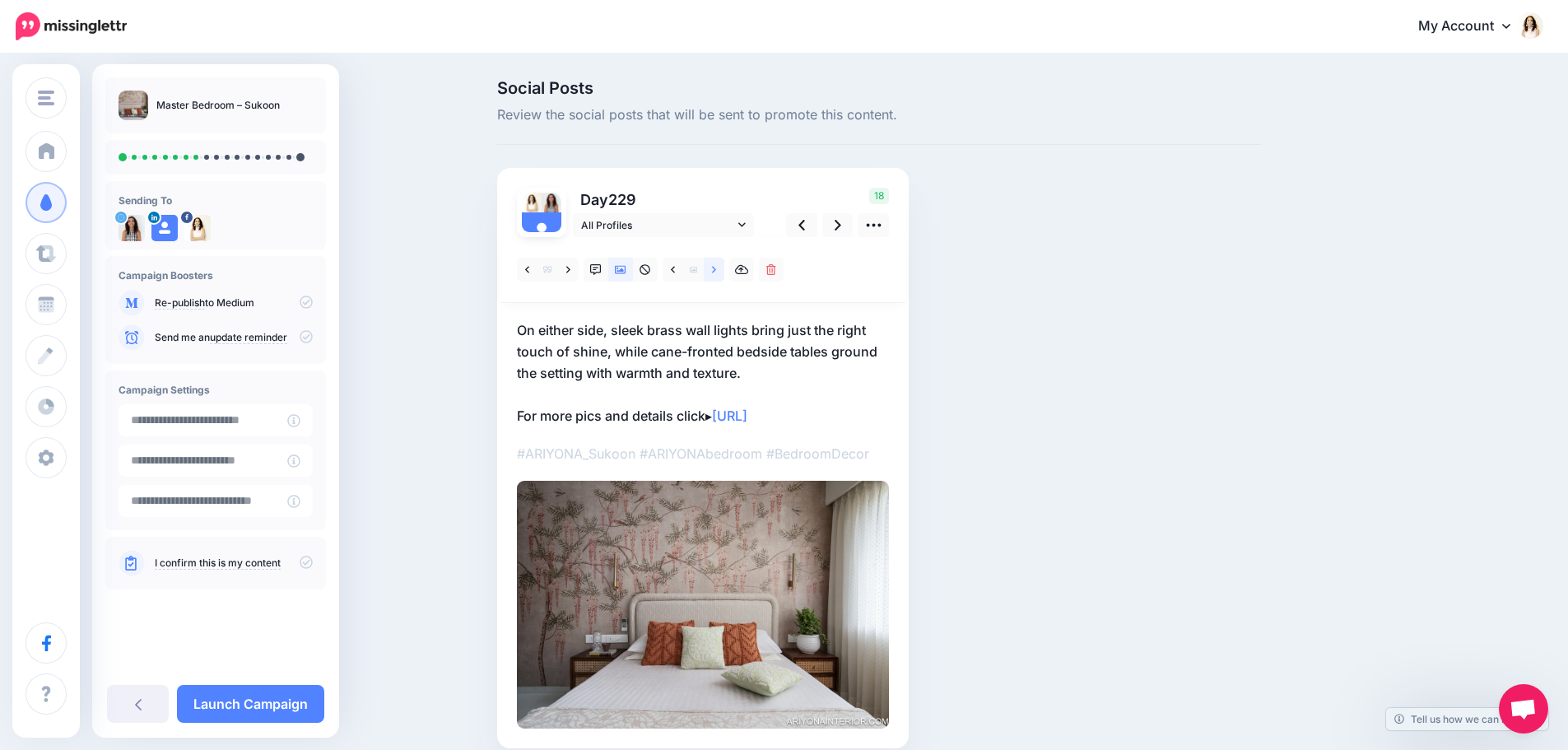
click at [716, 278] on link at bounding box center [713, 269] width 20 height 24
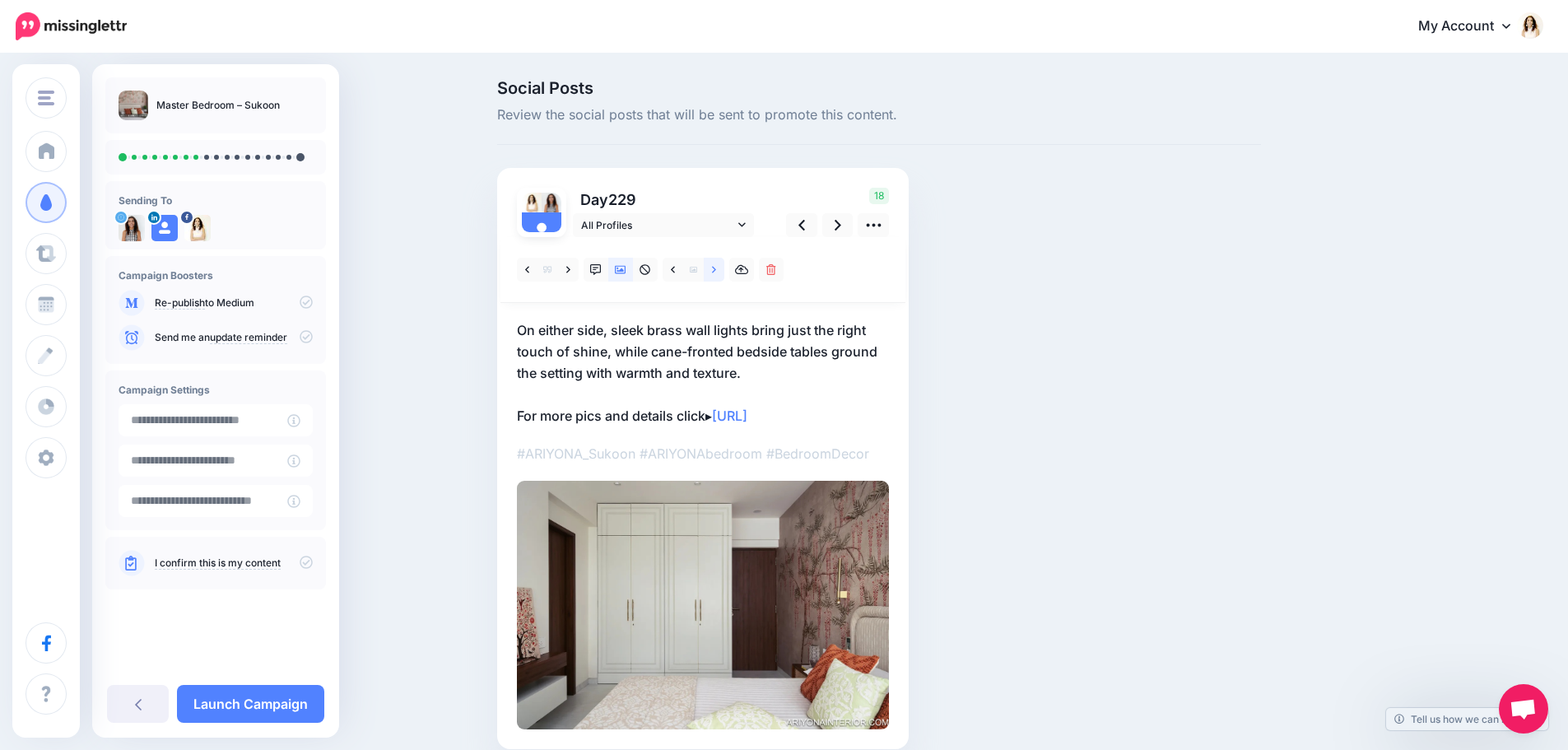
click at [716, 278] on link at bounding box center [713, 269] width 20 height 24
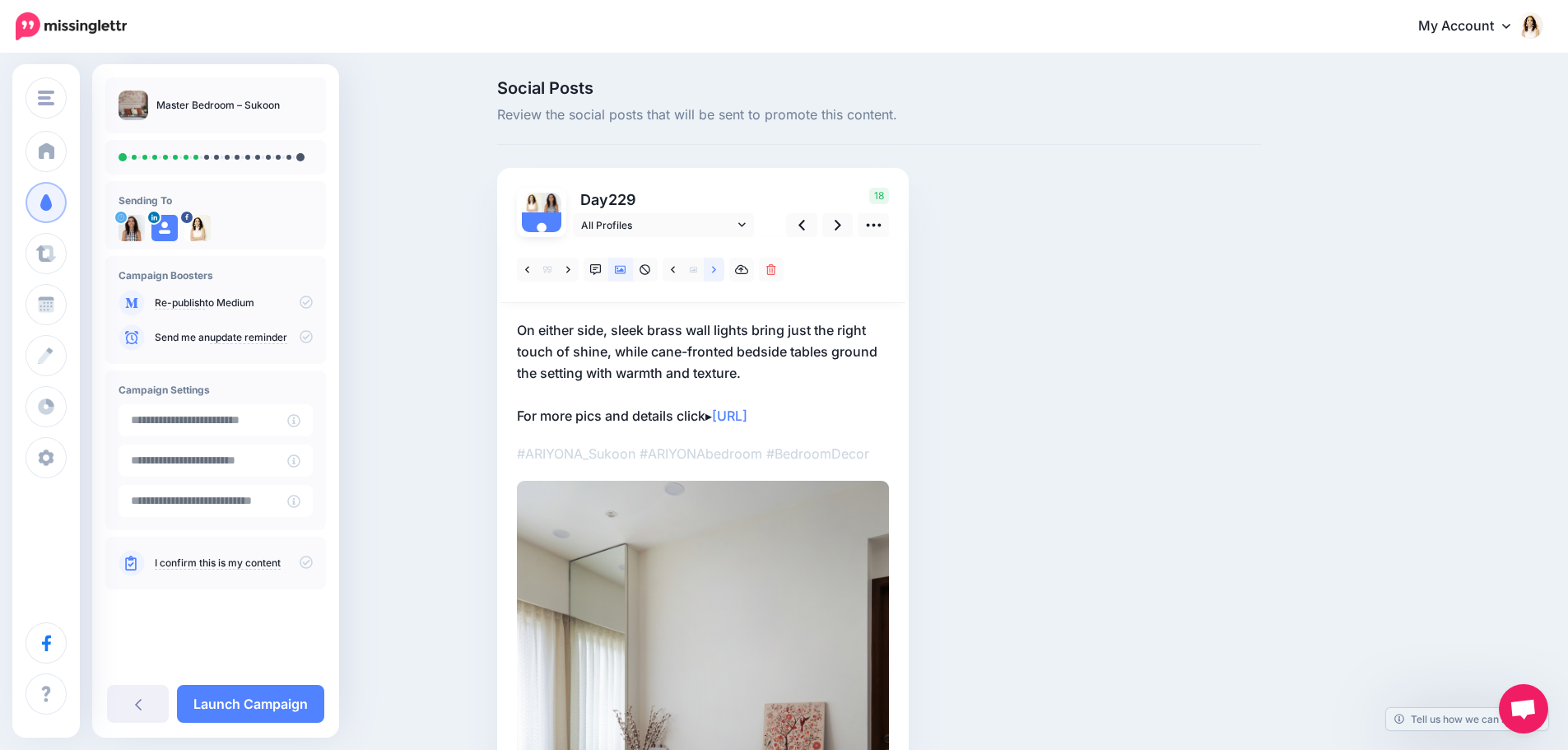
click at [716, 278] on link at bounding box center [713, 269] width 20 height 24
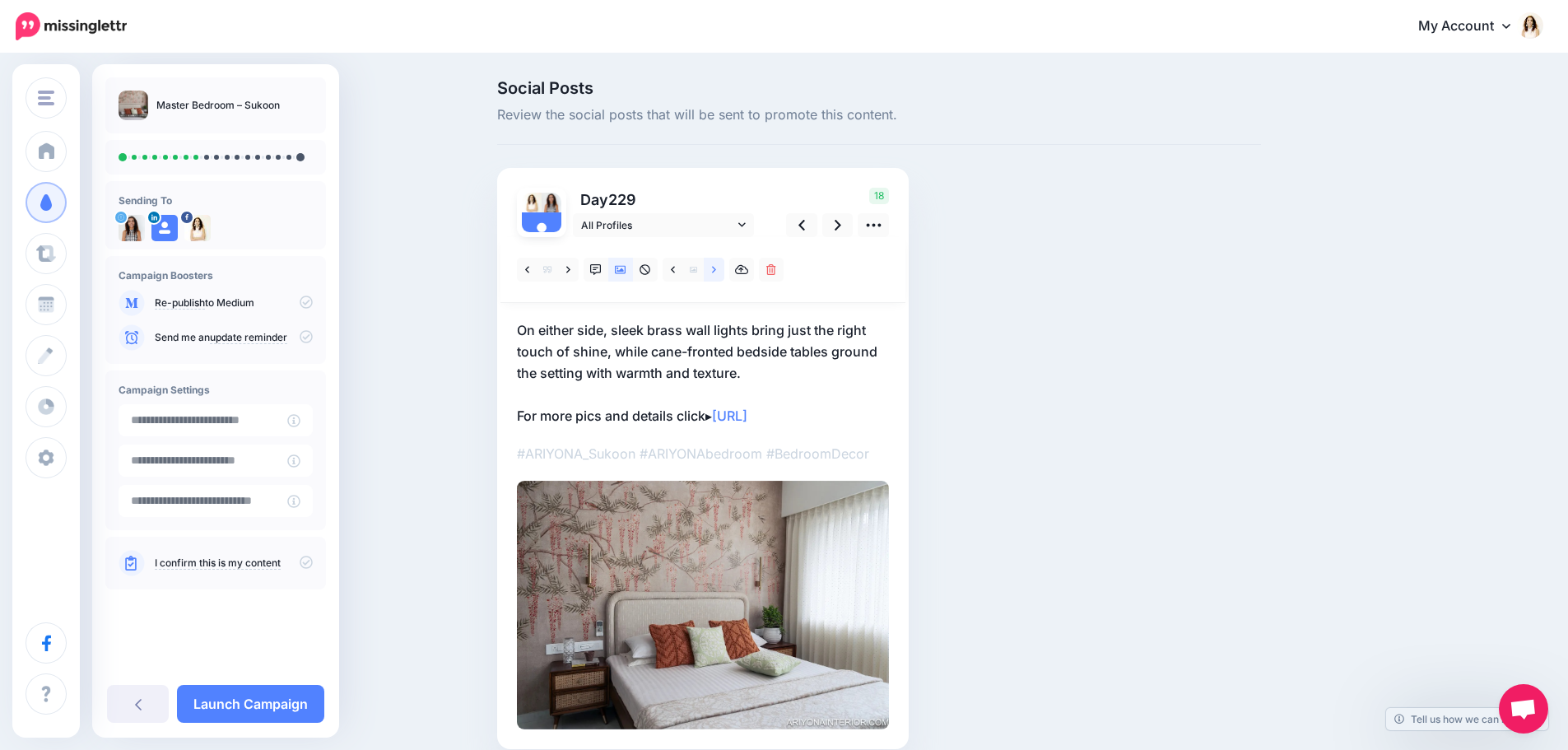
click at [716, 278] on link at bounding box center [713, 269] width 20 height 24
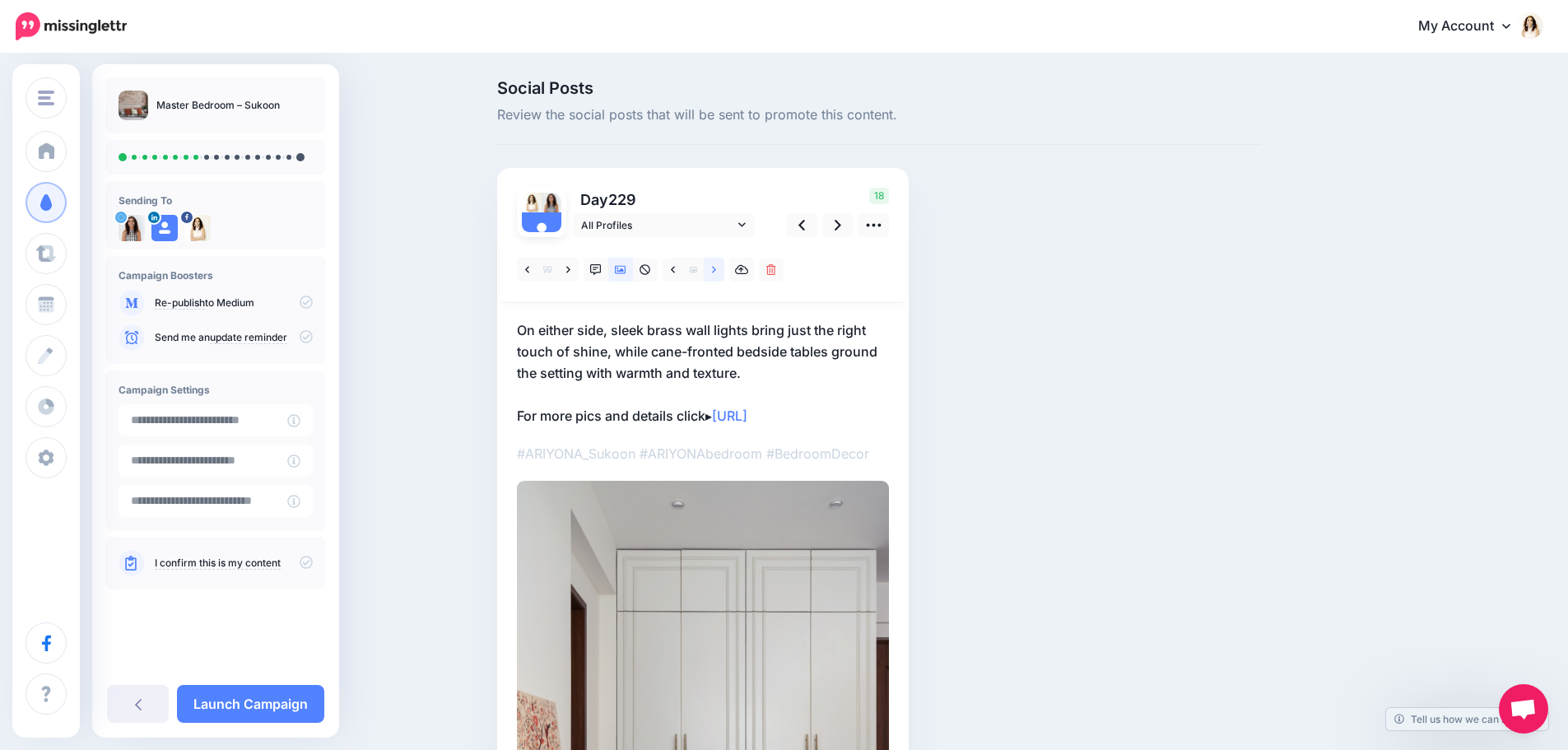
click at [716, 278] on link at bounding box center [713, 269] width 20 height 24
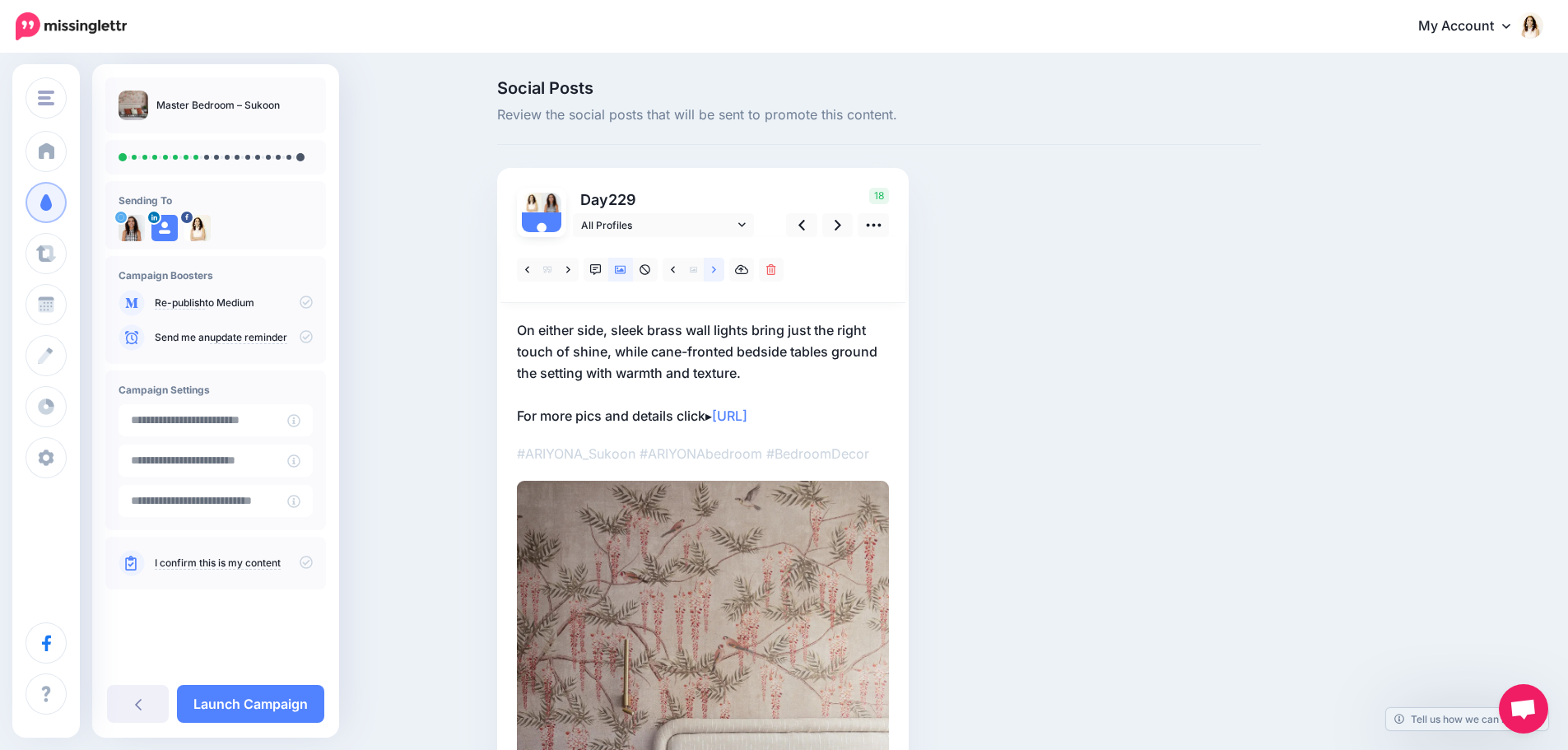
click at [716, 278] on link at bounding box center [713, 269] width 20 height 24
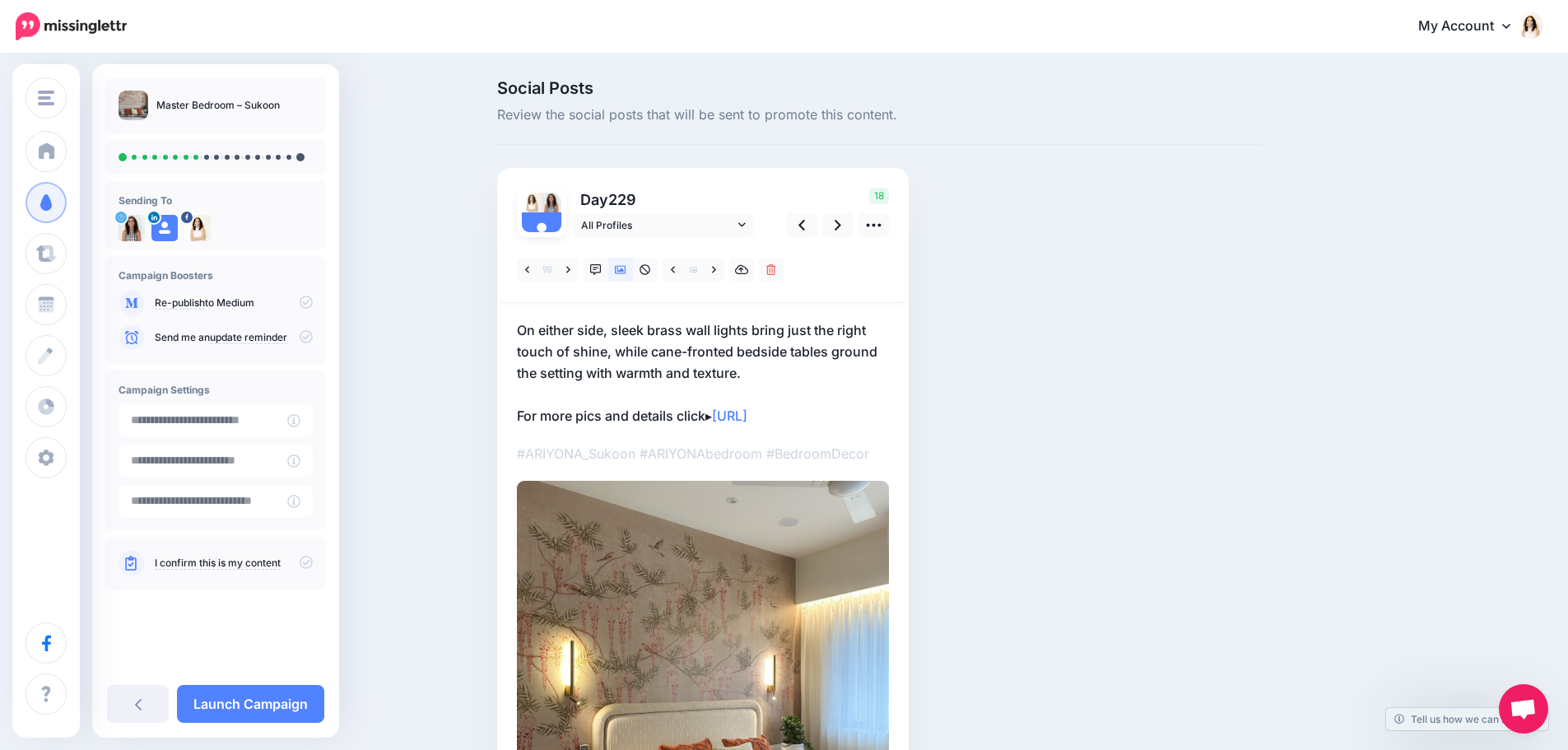
click at [727, 353] on p "On either side, sleek brass wall lights bring just the right touch of shine, wh…" at bounding box center [703, 372] width 372 height 107
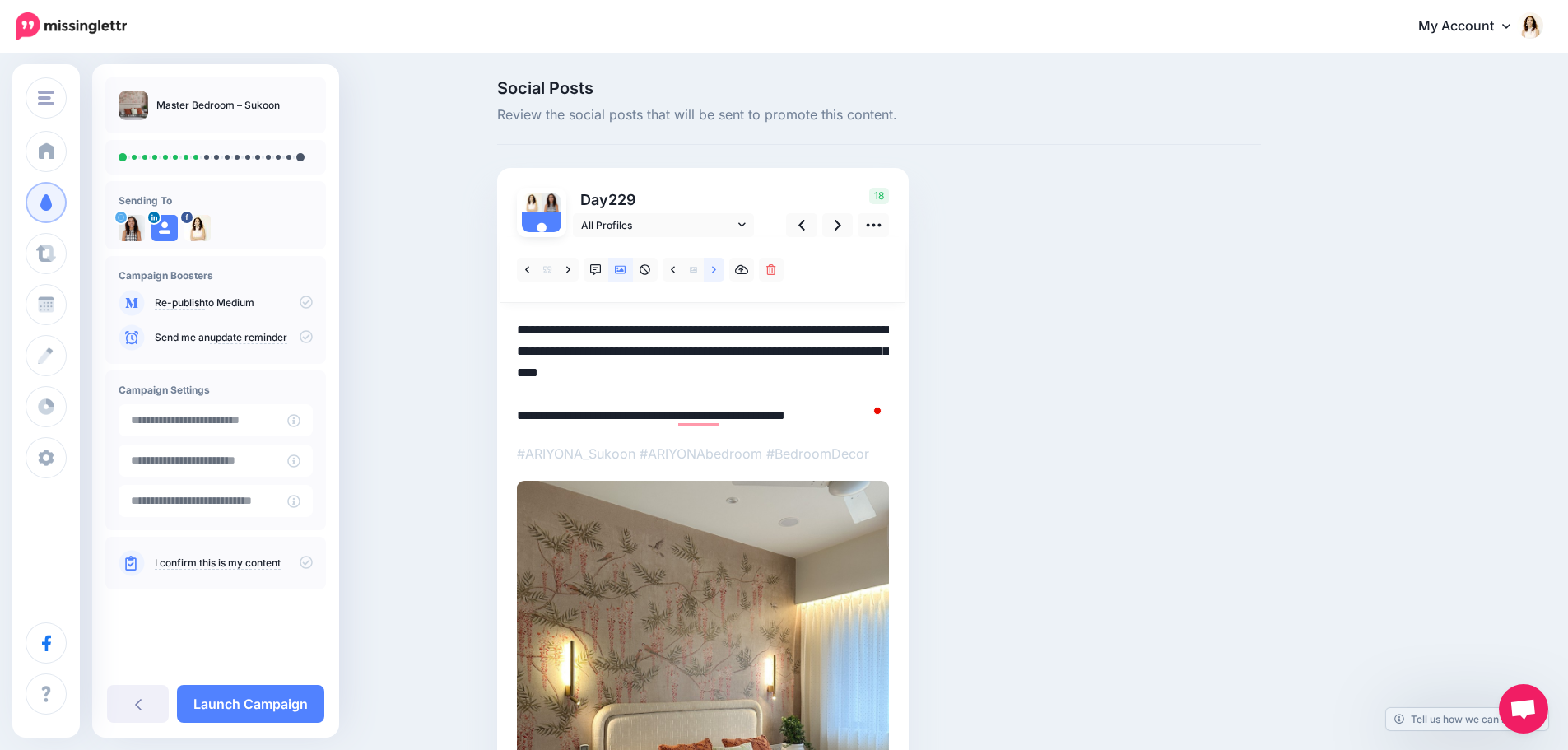
click at [713, 272] on link at bounding box center [713, 269] width 20 height 24
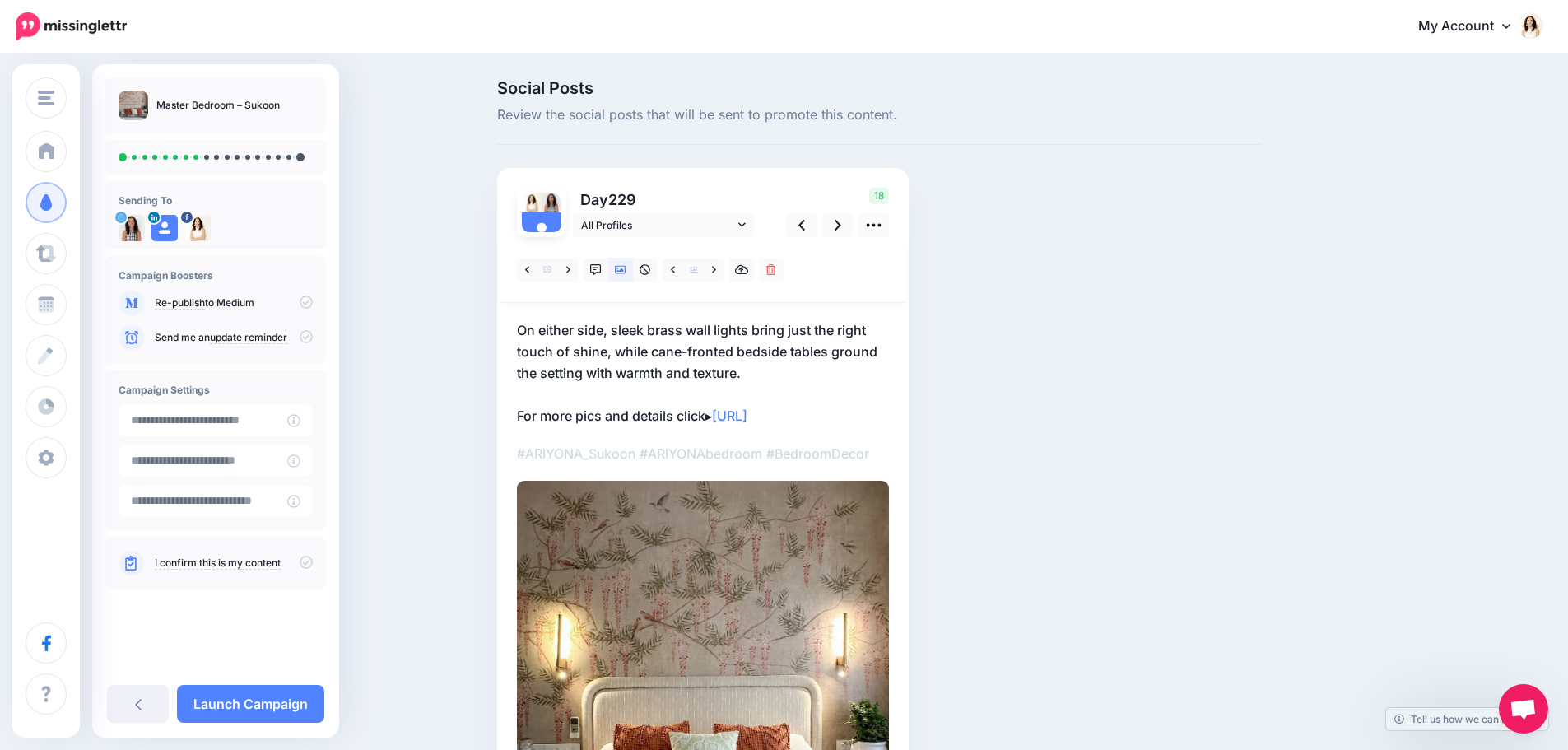
click at [737, 328] on p "On either side, sleek brass wall lights bring just the right touch of shine, wh…" at bounding box center [703, 372] width 372 height 107
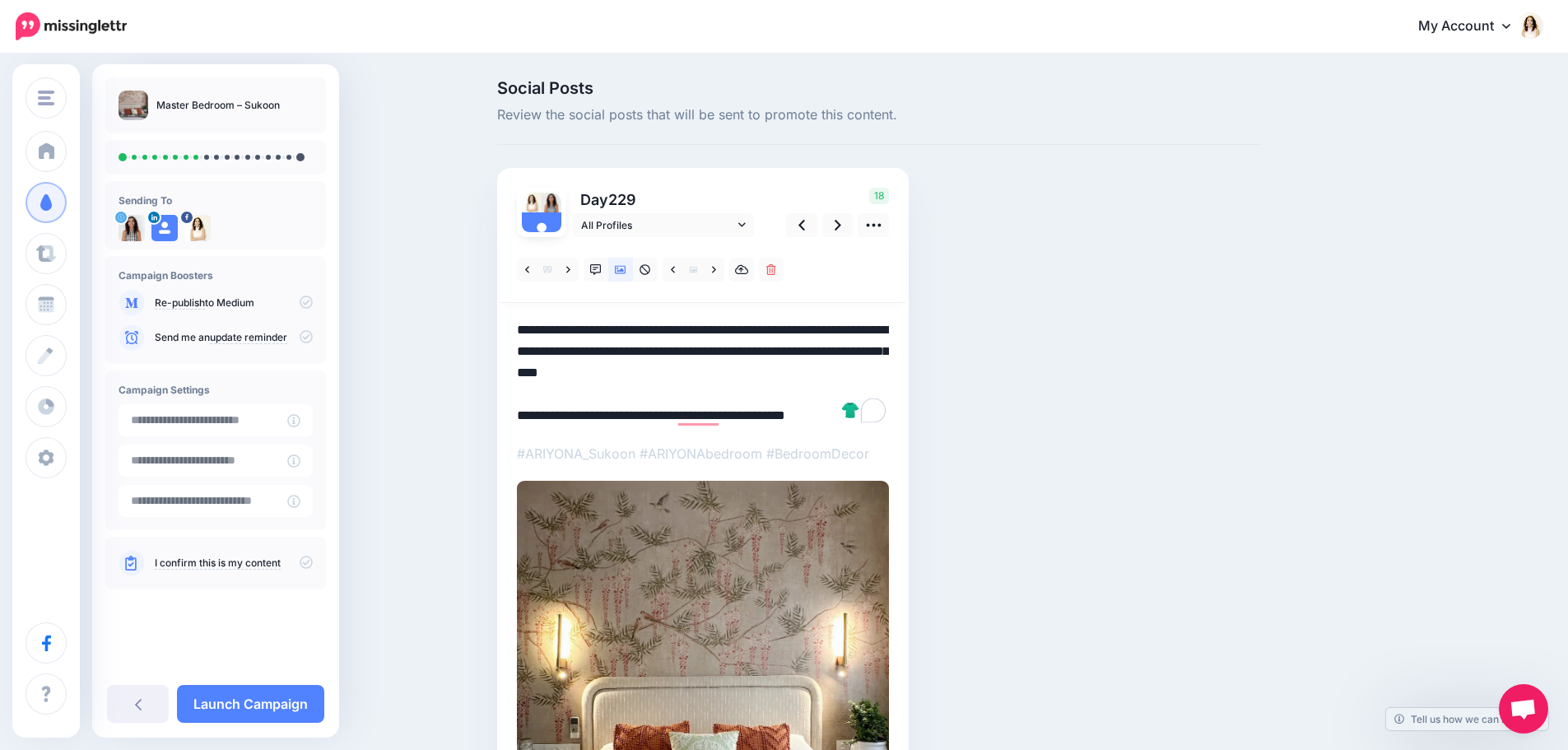
drag, startPoint x: 763, startPoint y: 379, endPoint x: 496, endPoint y: 317, distance: 274.1
click at [496, 317] on div "Social Posts Review the social posts that will be sent to promote this content.…" at bounding box center [879, 547] width 789 height 935
paste textarea "To enrich screen reader interactions, please activate Accessibility in Grammarl…"
drag, startPoint x: 841, startPoint y: 223, endPoint x: 912, endPoint y: 294, distance: 100.4
click at [841, 223] on icon at bounding box center [838, 225] width 7 height 18
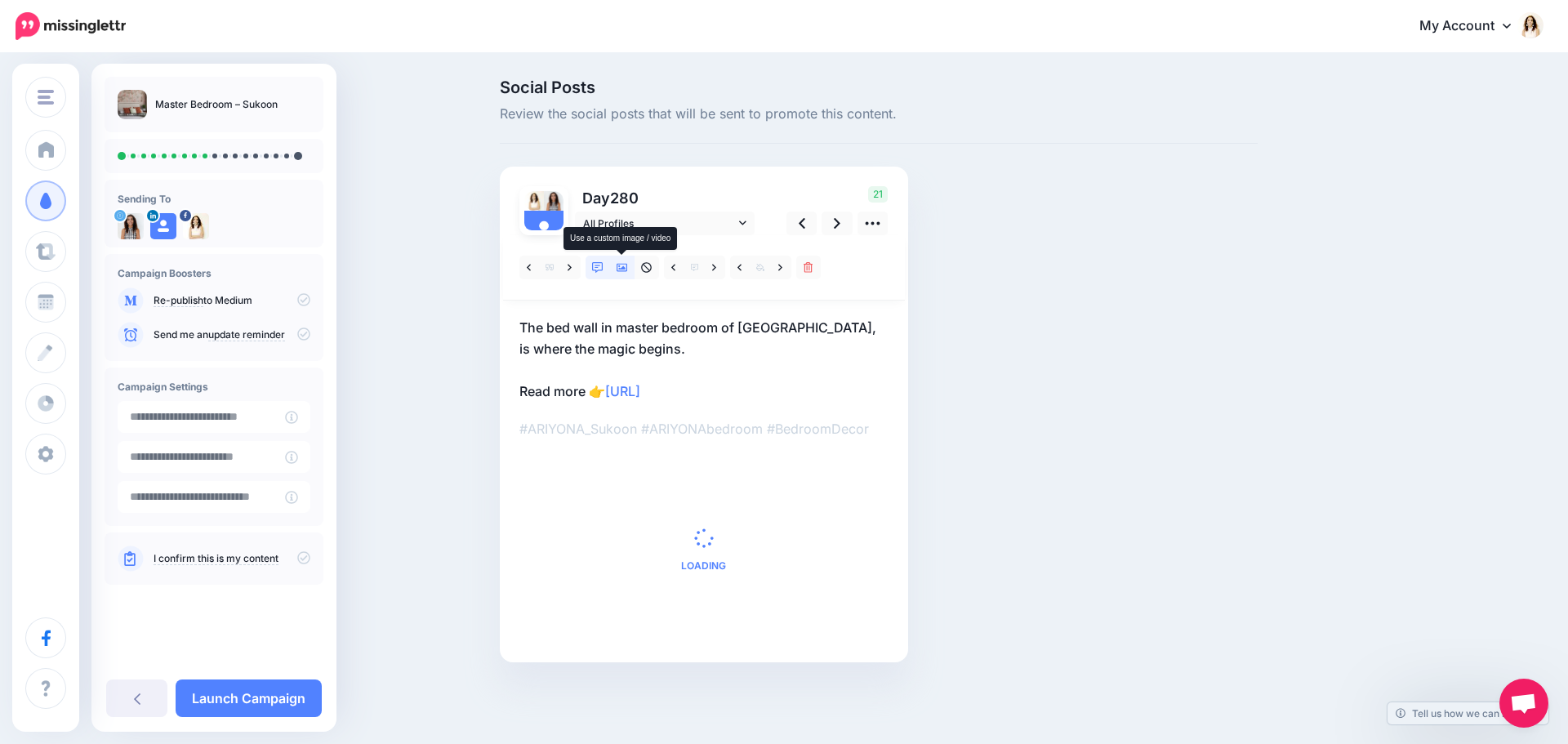
click at [624, 269] on icon at bounding box center [622, 267] width 11 height 8
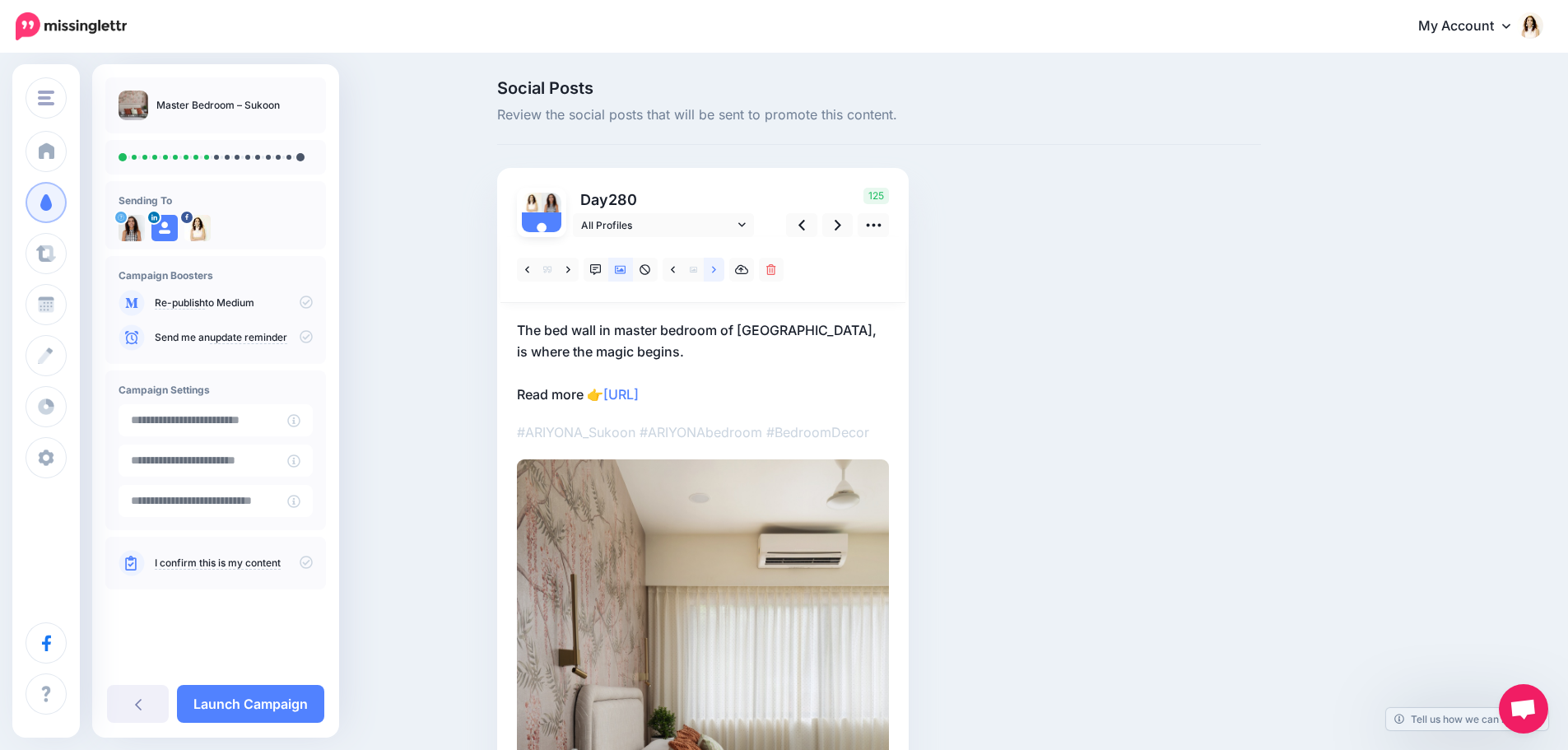
click at [716, 270] on icon at bounding box center [713, 269] width 4 height 7
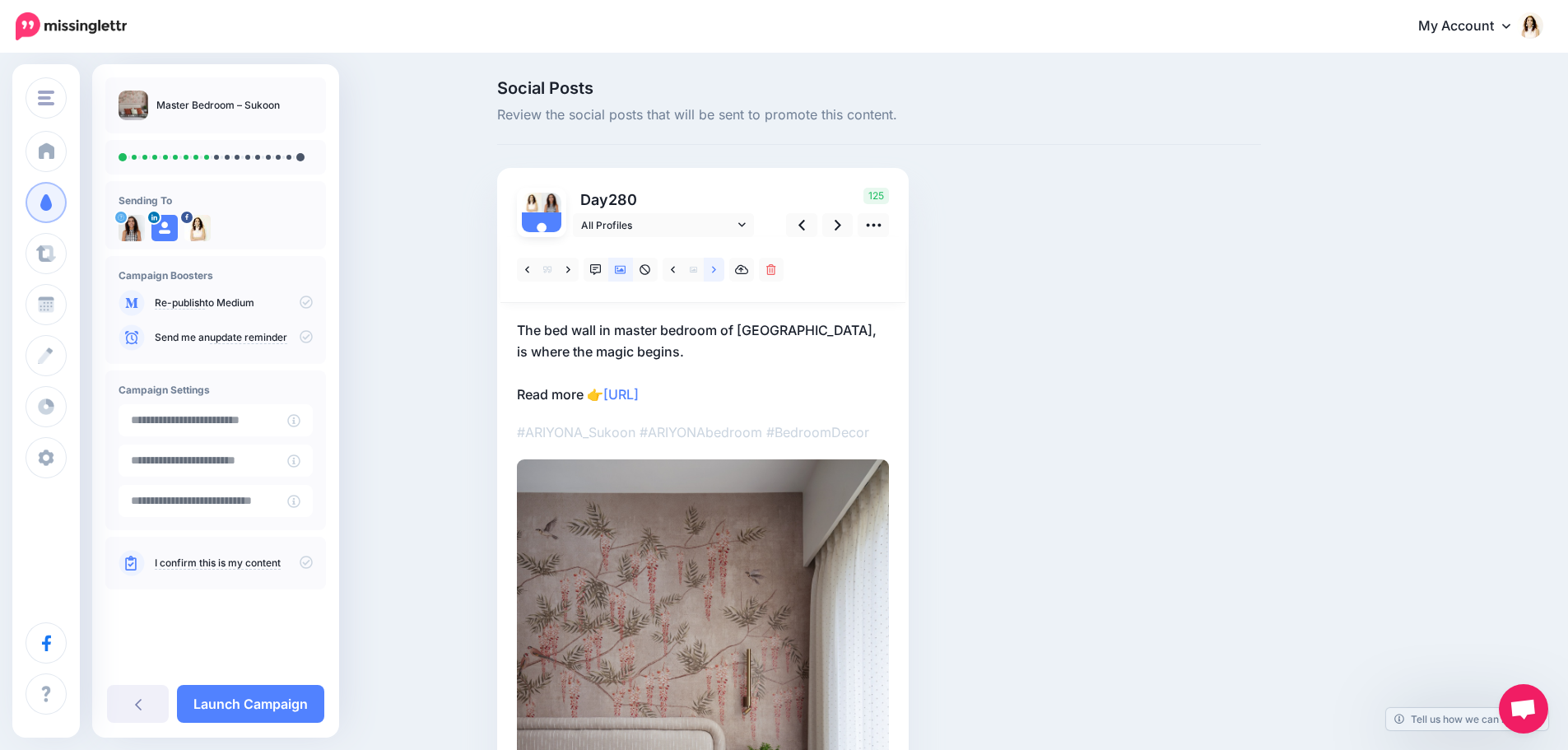
click at [716, 270] on icon at bounding box center [713, 269] width 4 height 7
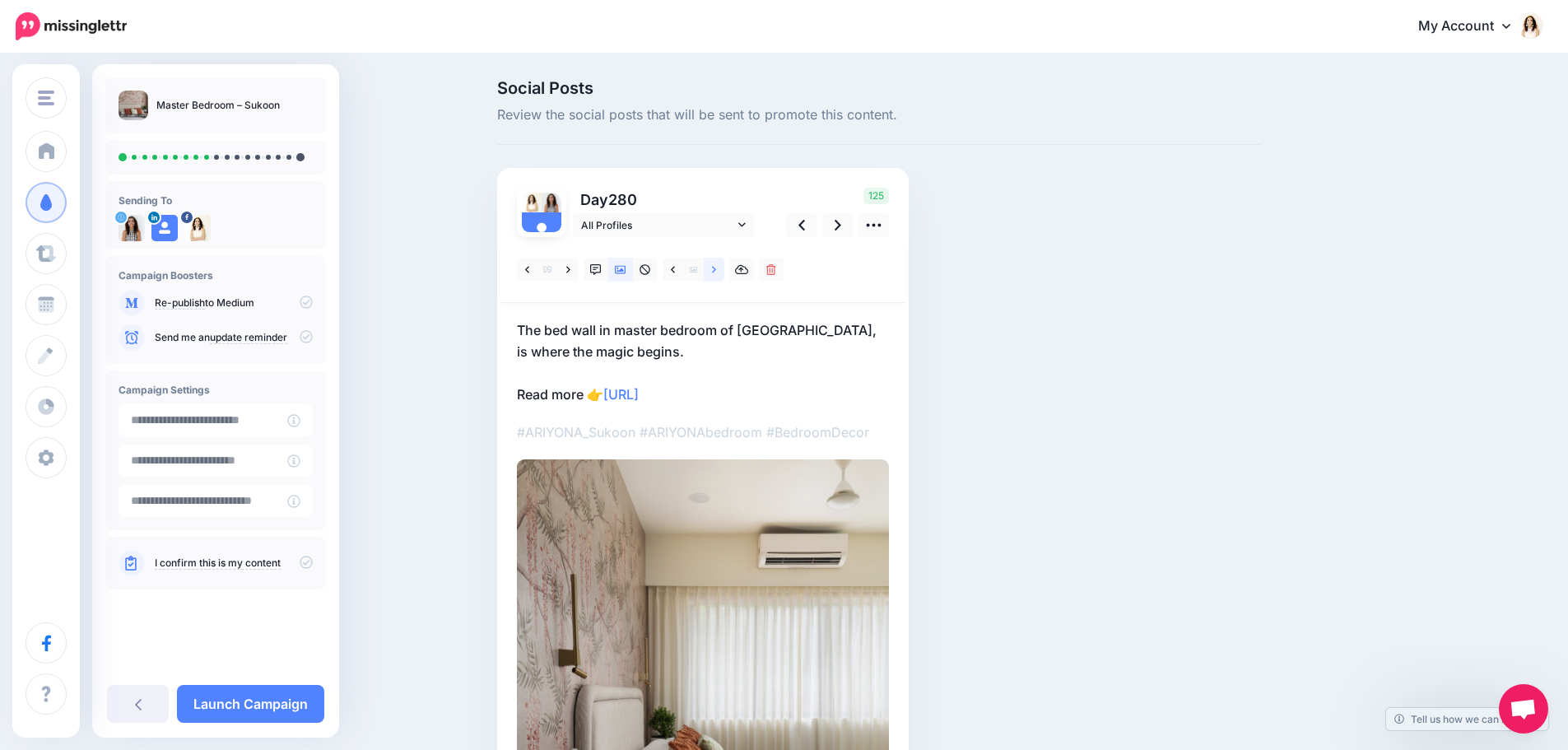
click at [716, 270] on icon at bounding box center [713, 269] width 4 height 7
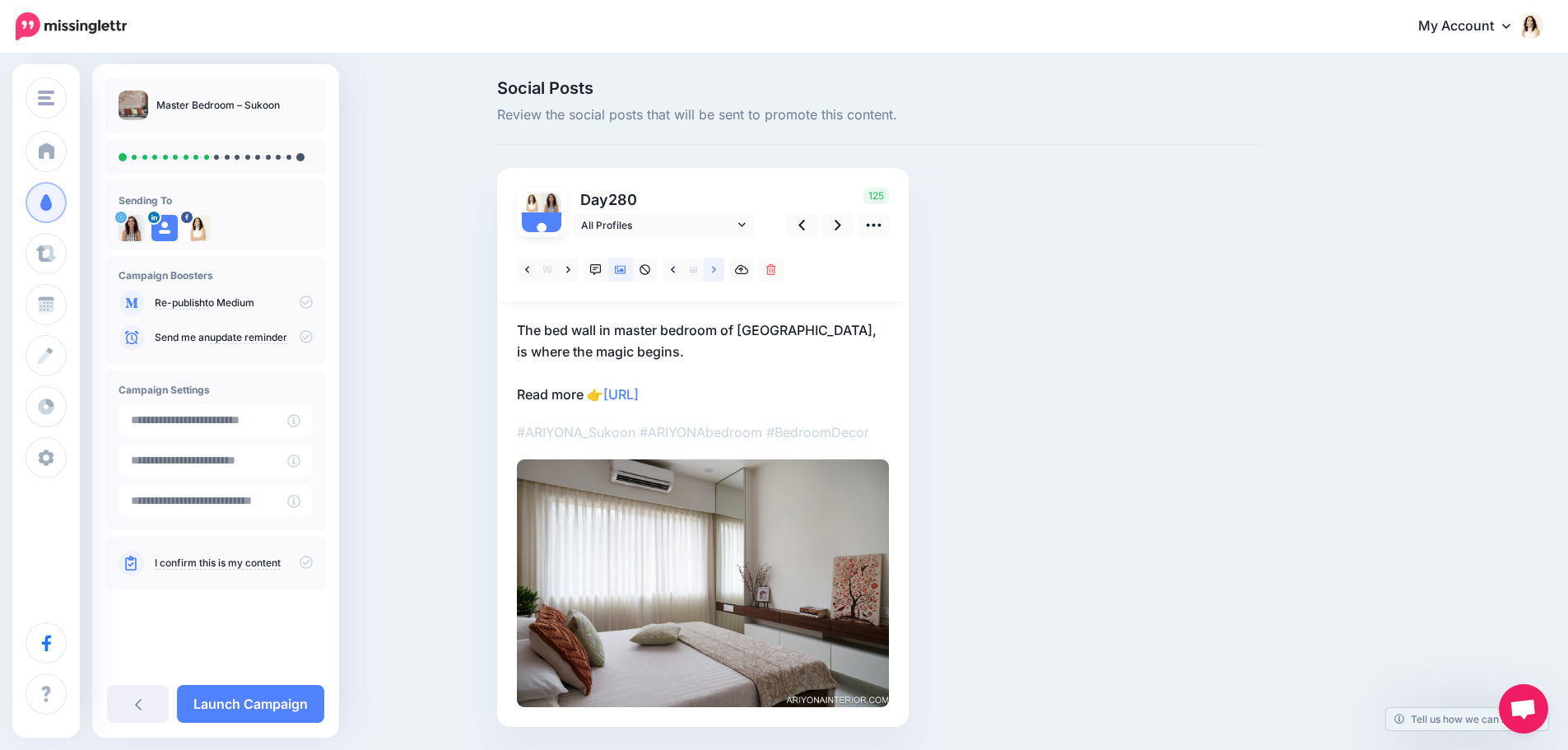
click at [716, 270] on icon at bounding box center [713, 269] width 4 height 7
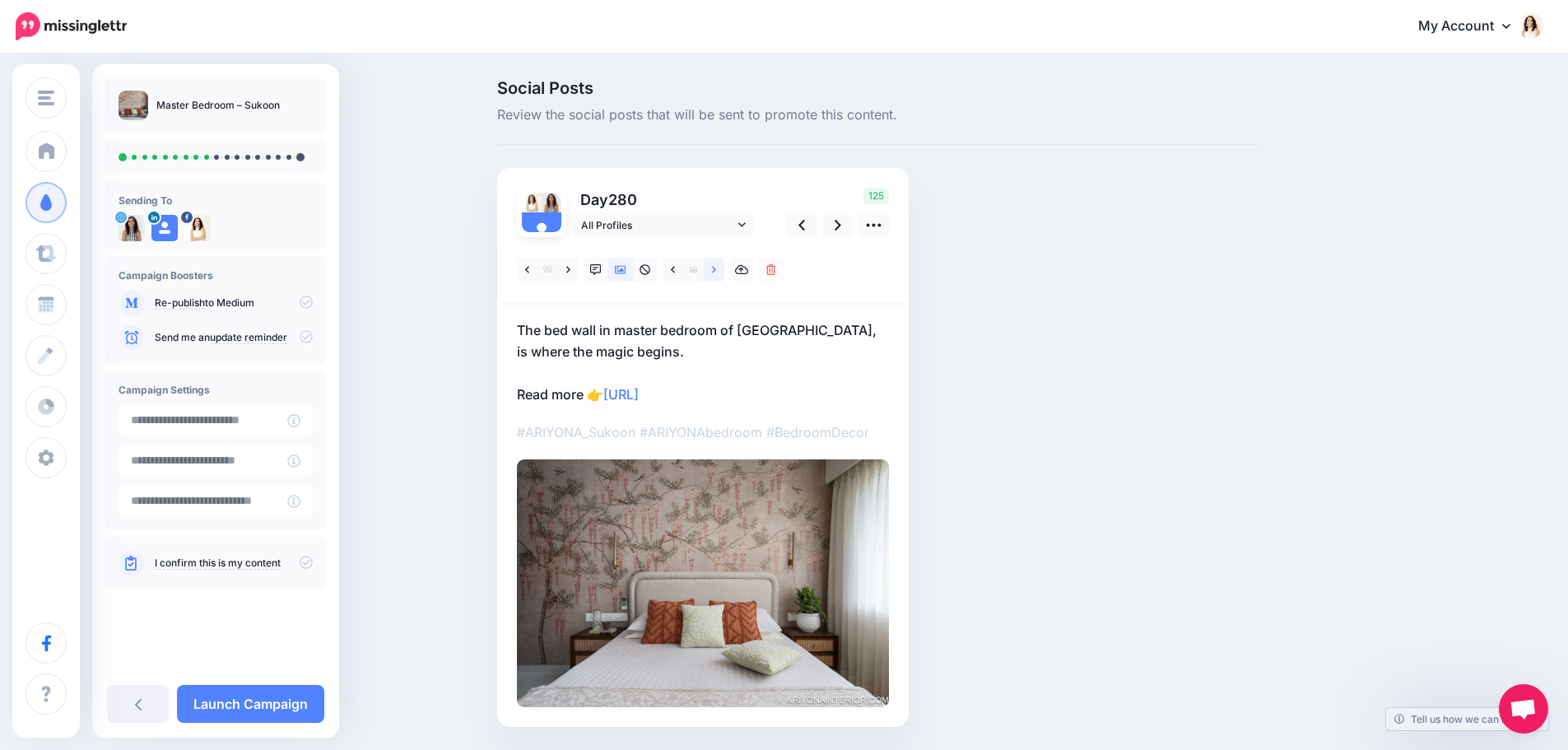
click at [716, 270] on icon at bounding box center [713, 269] width 4 height 7
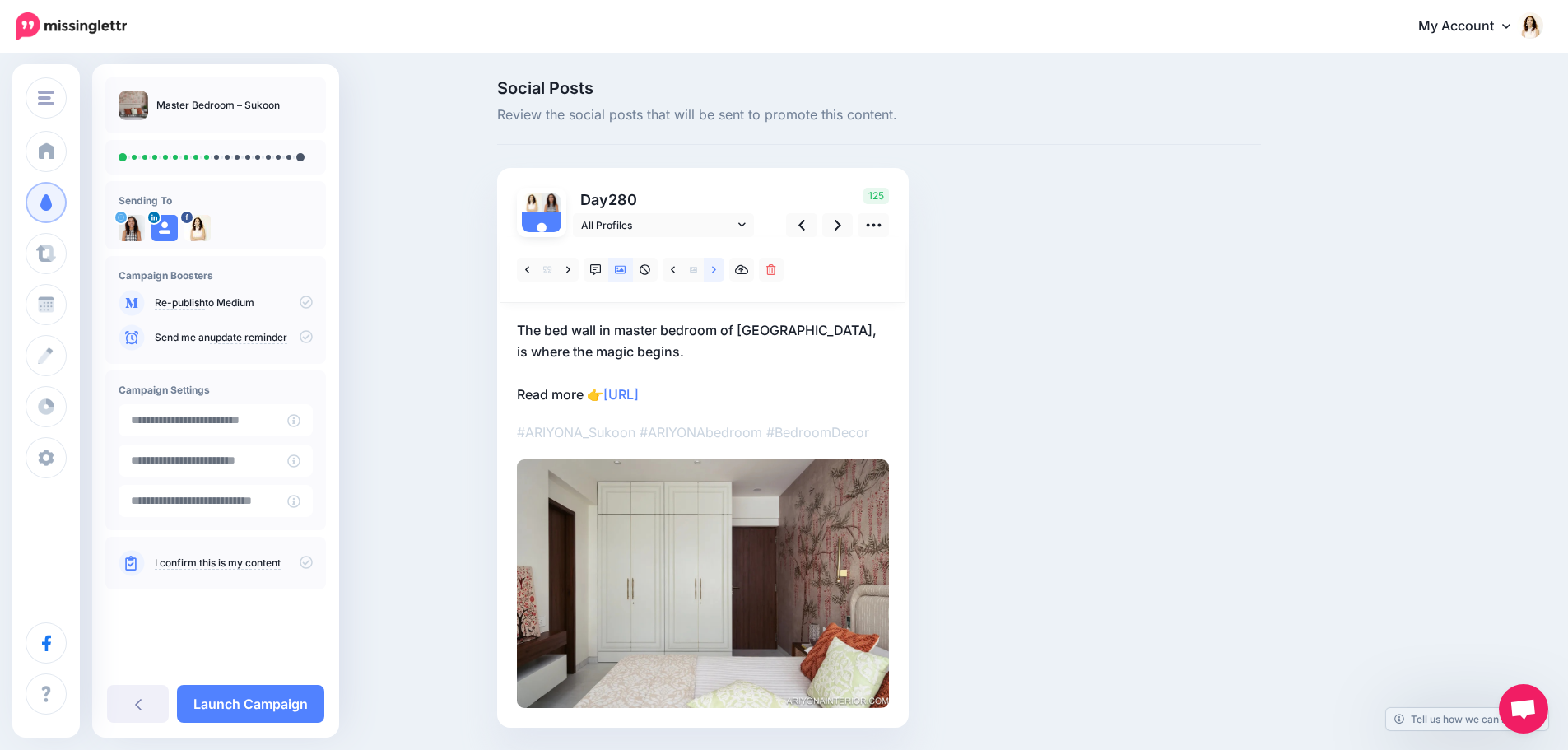
click at [716, 270] on icon at bounding box center [713, 269] width 4 height 7
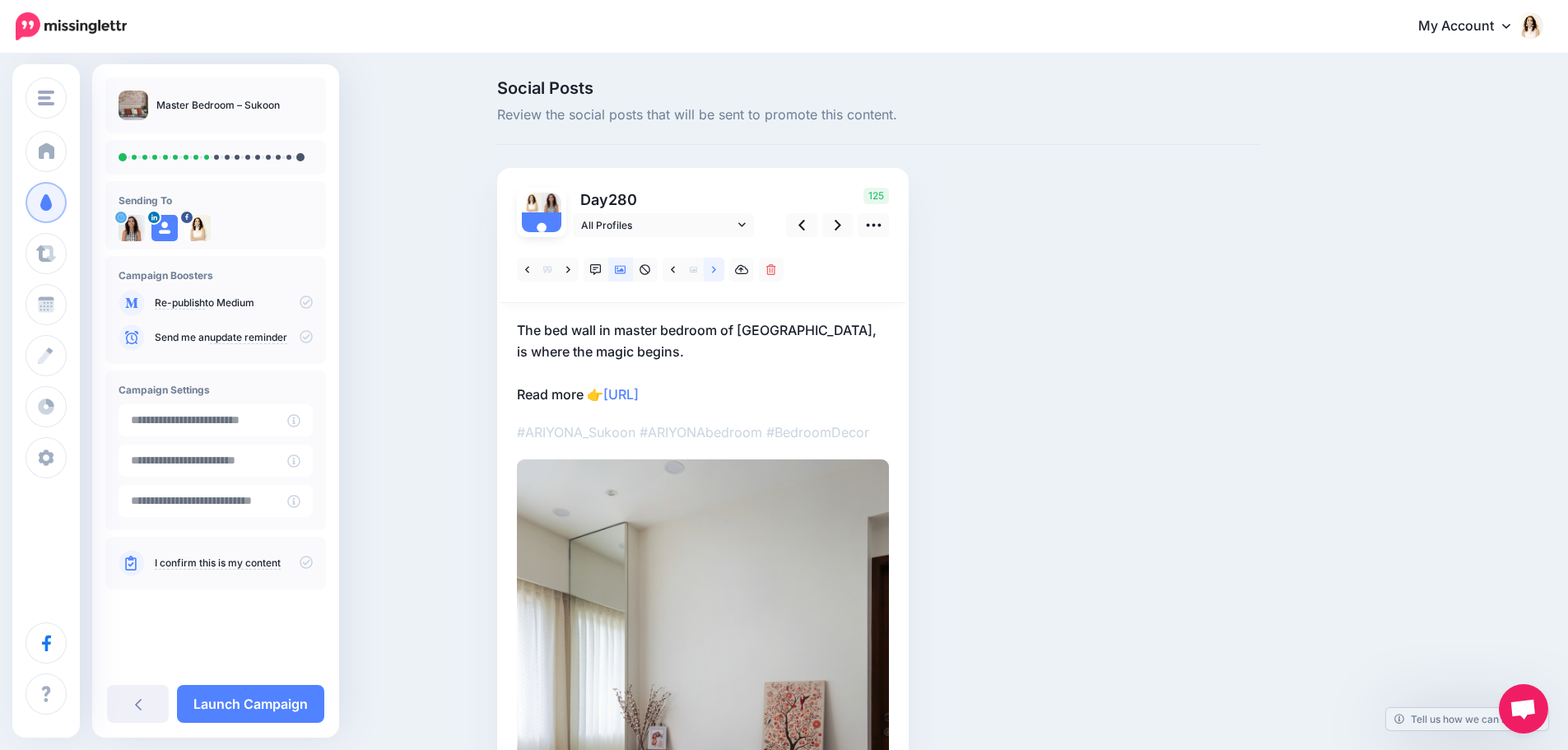
click at [716, 270] on icon at bounding box center [713, 269] width 4 height 7
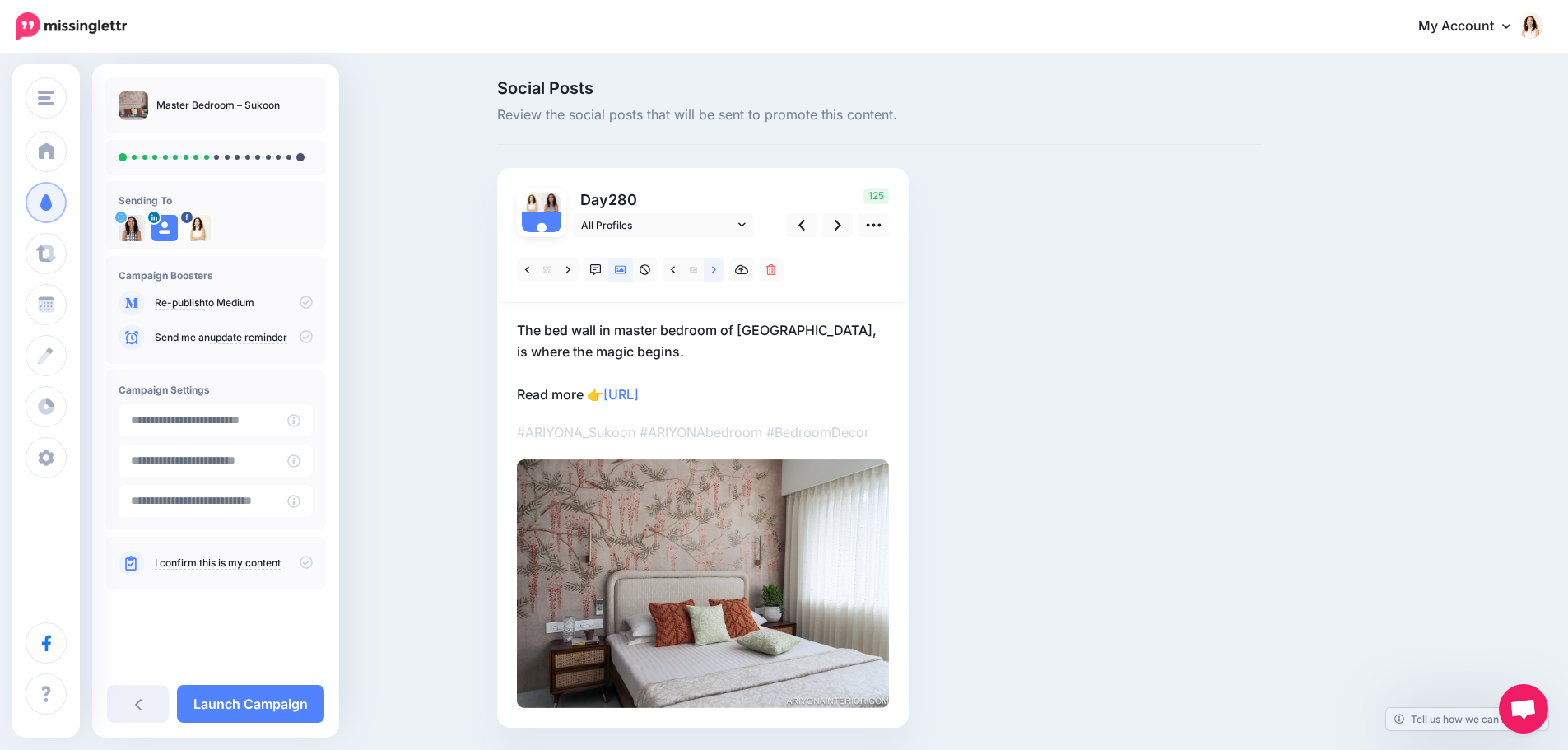
click at [716, 270] on icon at bounding box center [713, 269] width 4 height 7
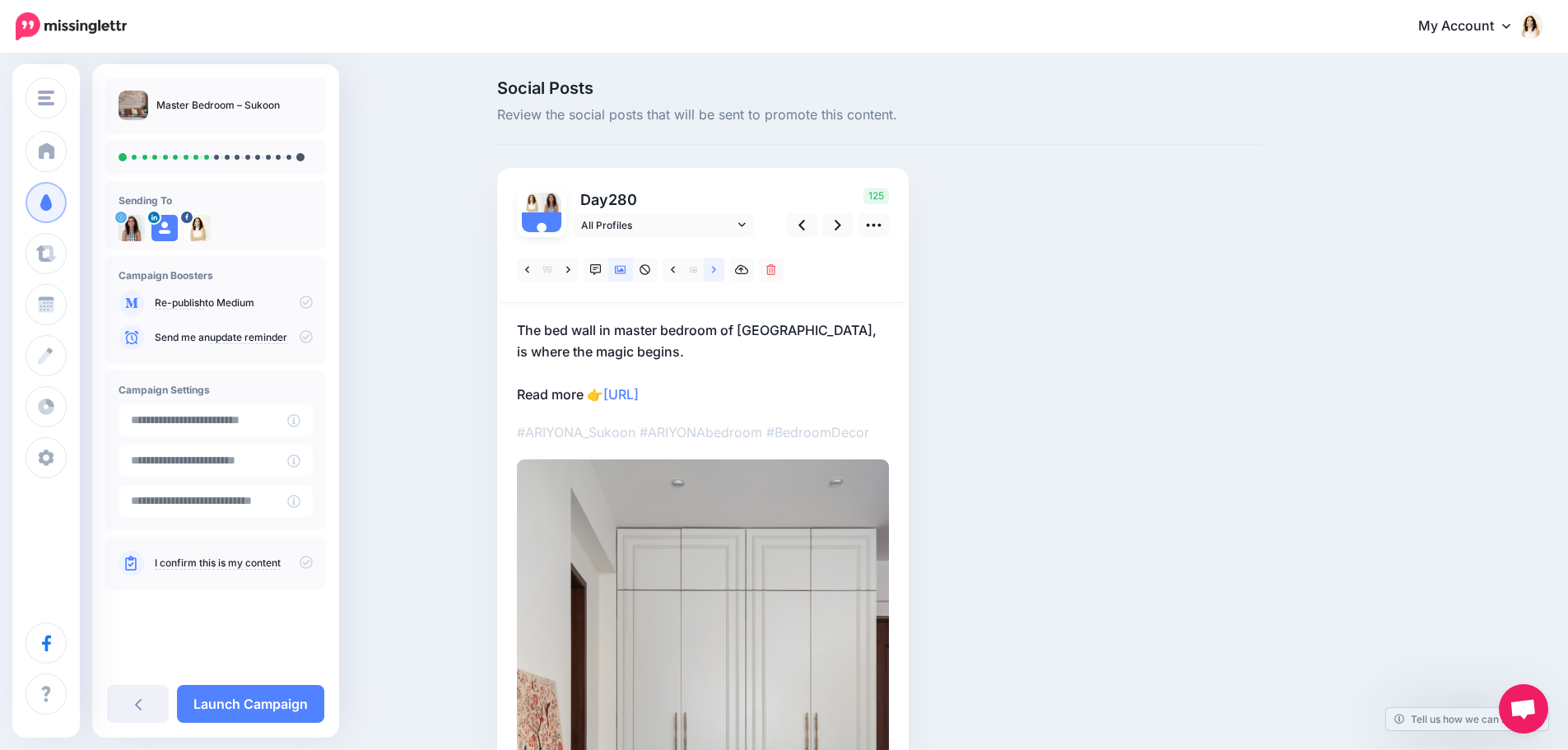
click at [716, 270] on icon at bounding box center [713, 269] width 4 height 7
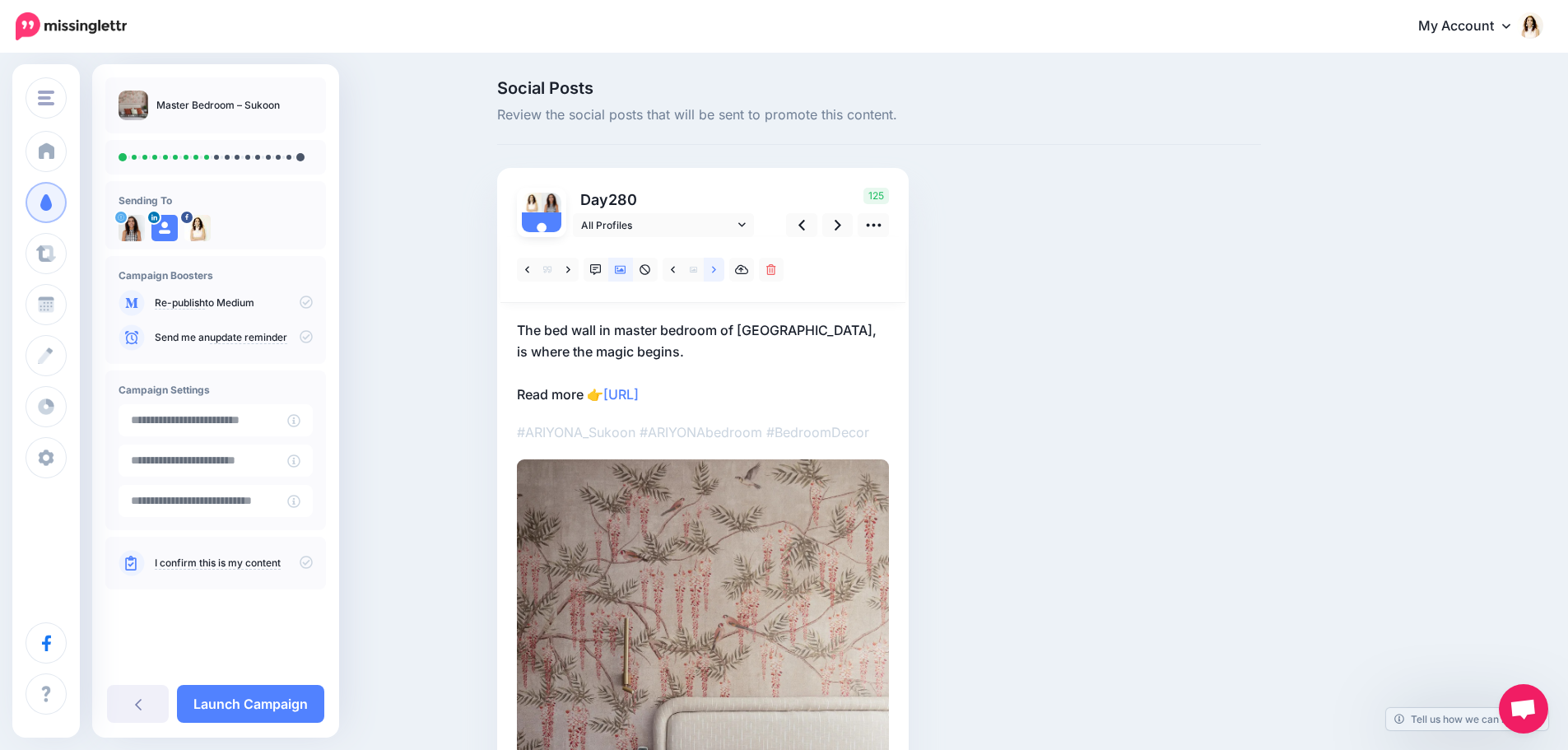
click at [716, 270] on icon at bounding box center [713, 269] width 4 height 7
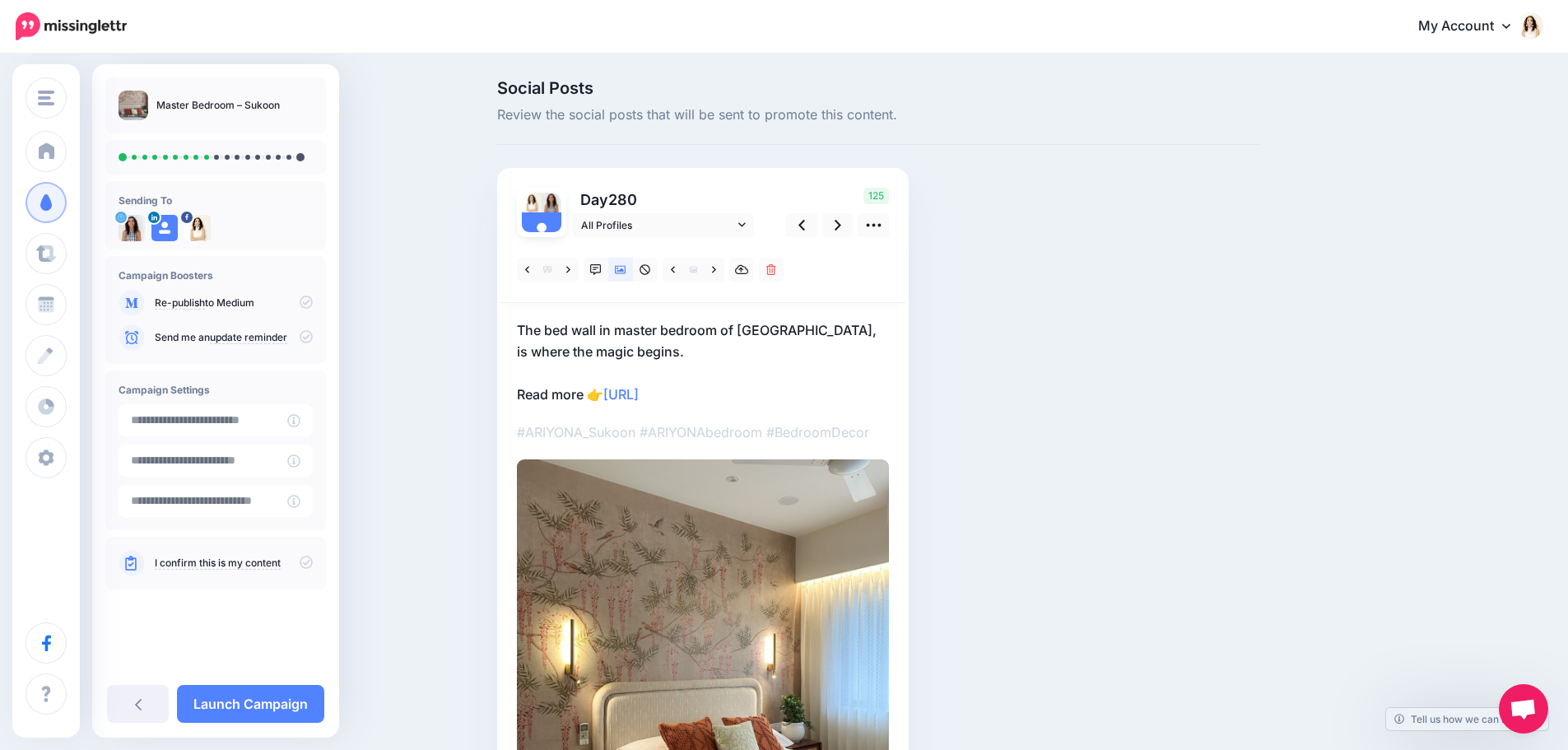
click at [641, 339] on p "The bed wall in master bedroom of Sukoon, is where the magic begins. Read more …" at bounding box center [703, 362] width 372 height 86
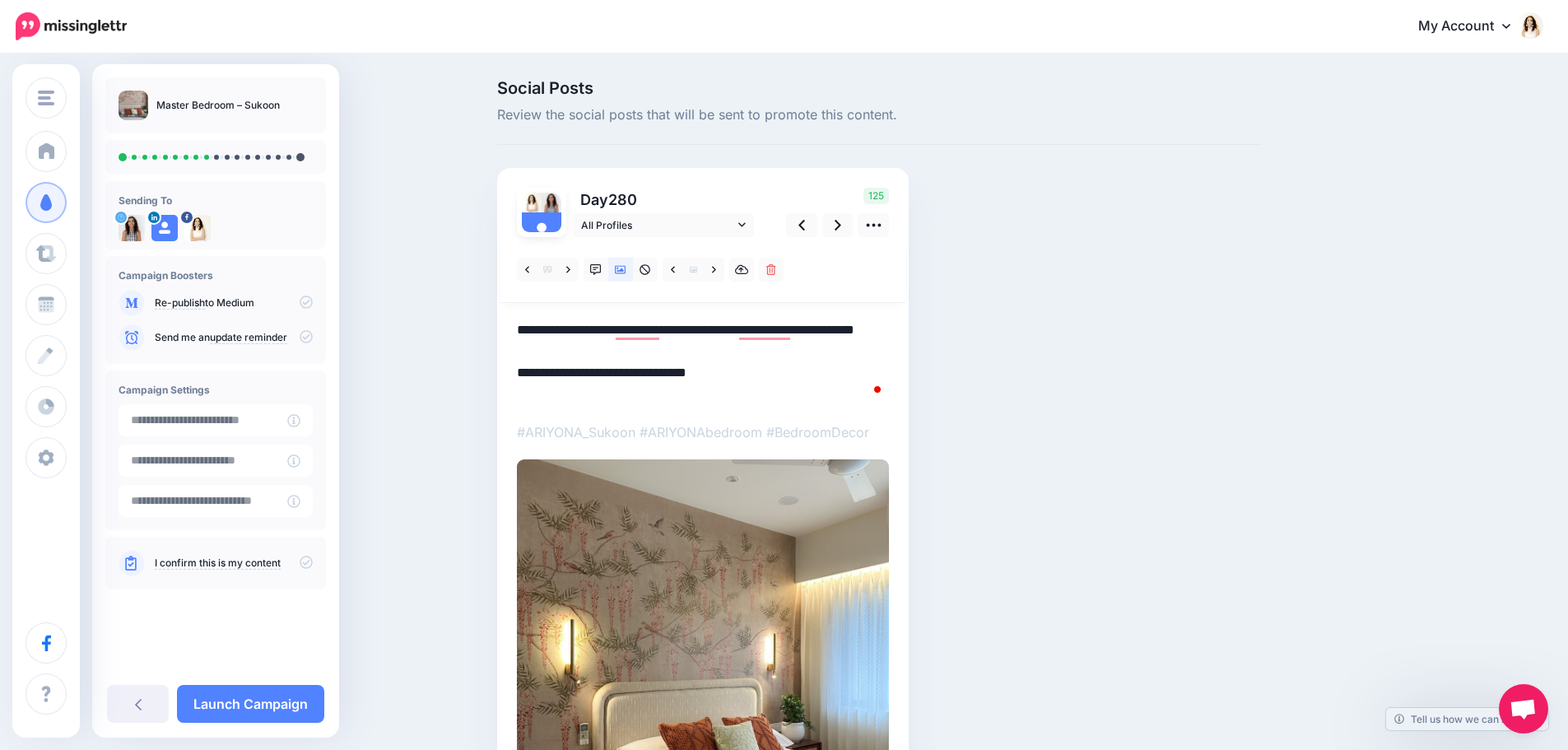
drag, startPoint x: 625, startPoint y: 349, endPoint x: 507, endPoint y: 324, distance: 120.6
click at [507, 324] on div "Day 280 All Profiles" at bounding box center [703, 556] width 412 height 776
paste textarea "**********"
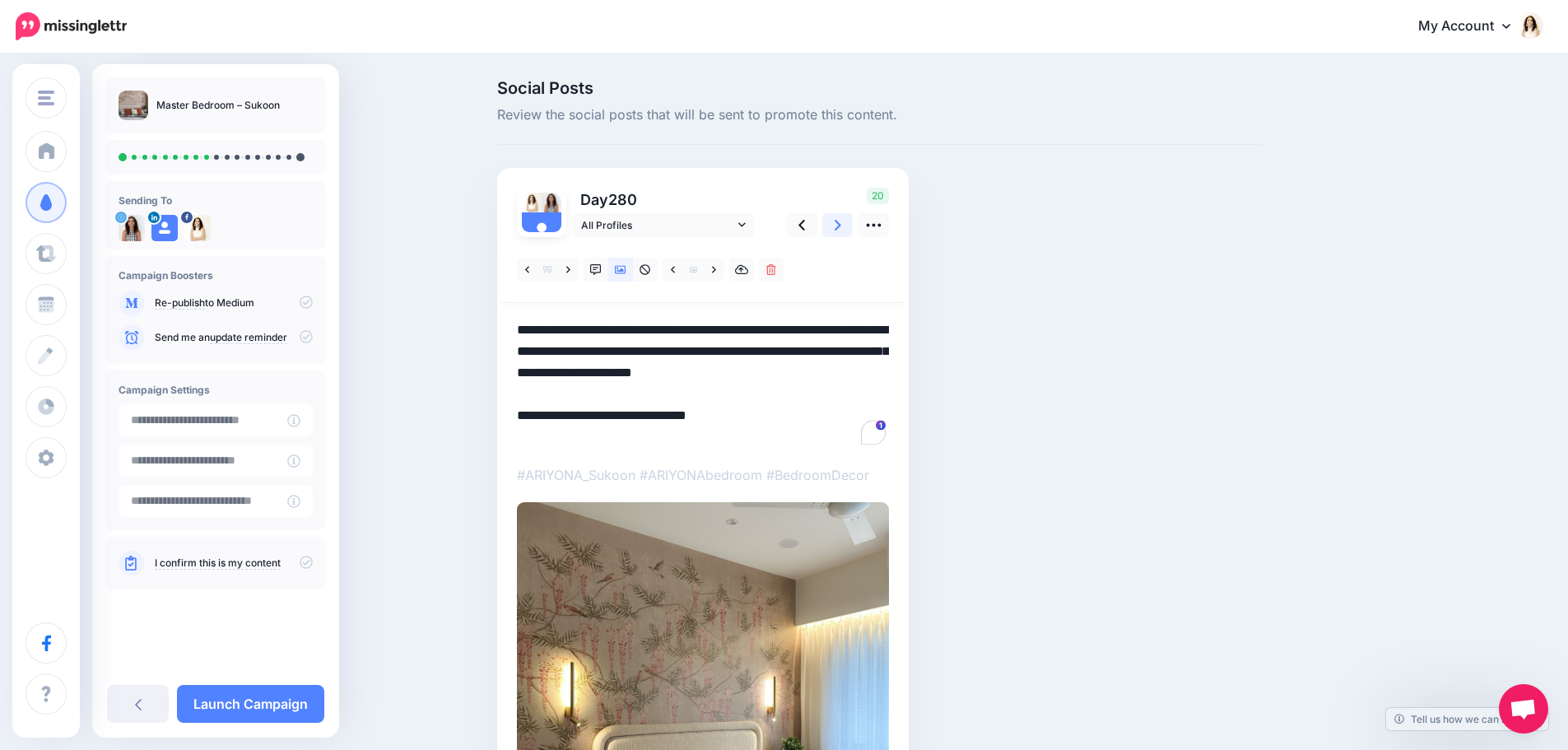
click at [849, 230] on link at bounding box center [838, 224] width 32 height 24
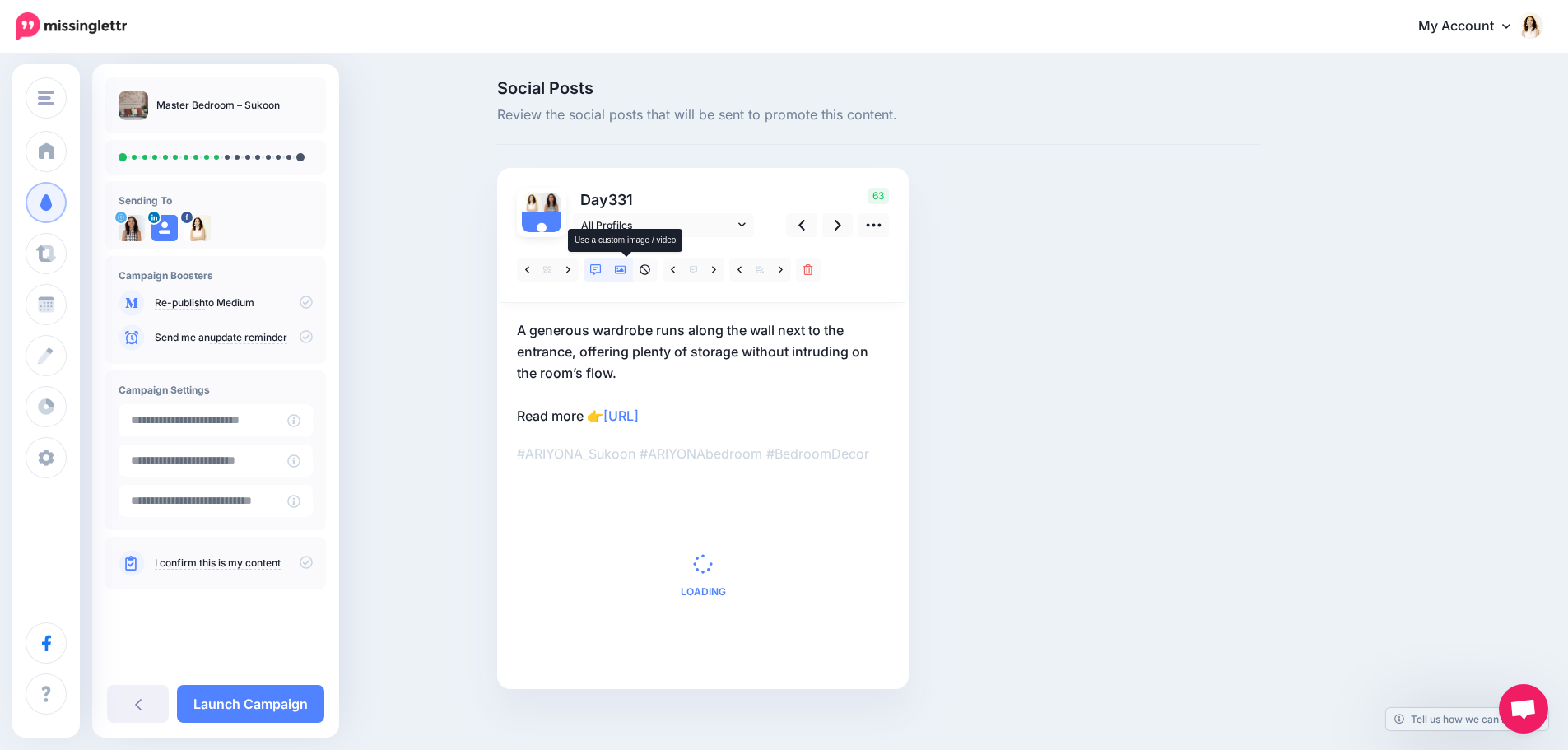
click at [633, 268] on link at bounding box center [621, 269] width 25 height 24
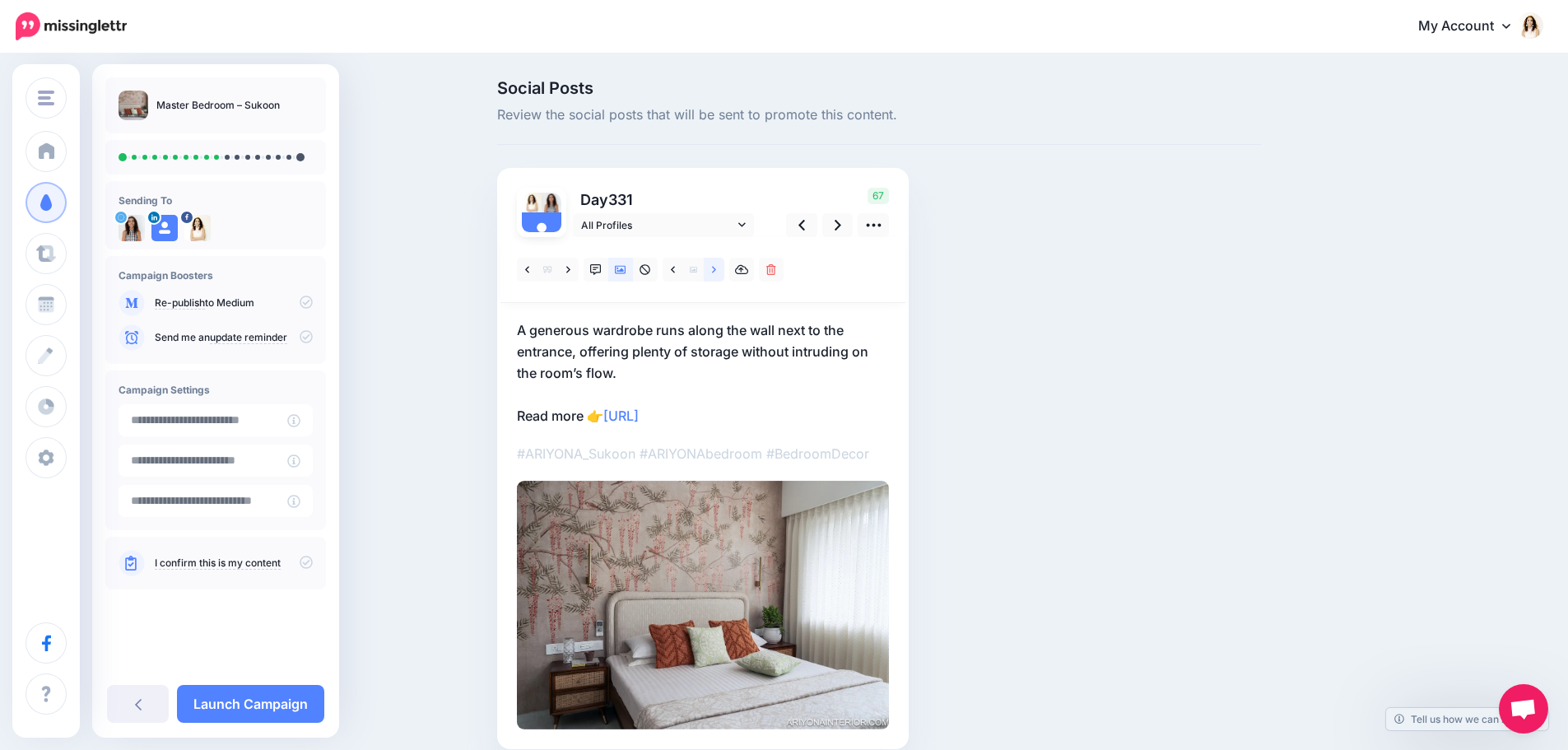
click at [715, 271] on link at bounding box center [713, 269] width 20 height 24
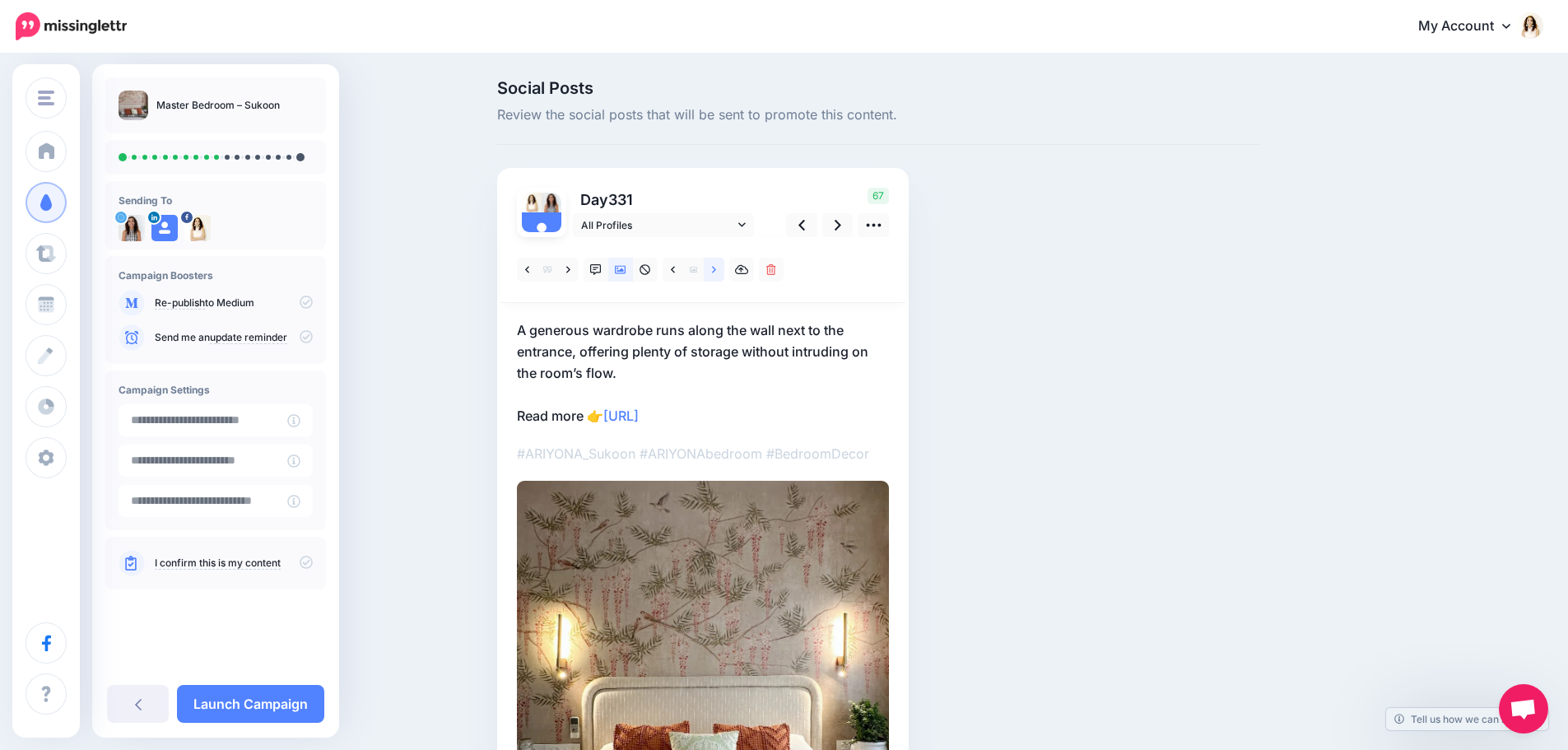
click at [715, 271] on link at bounding box center [713, 269] width 20 height 24
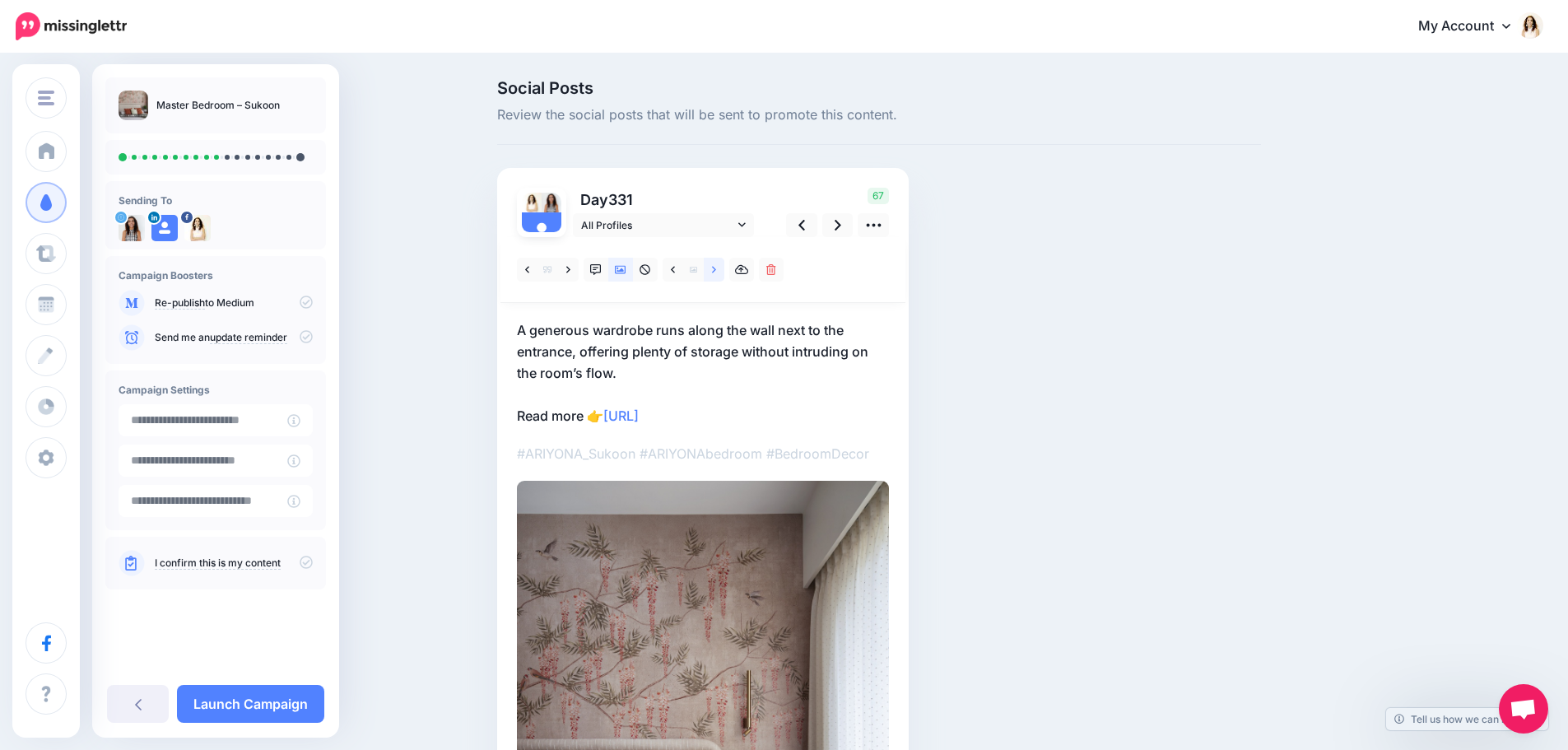
click at [715, 271] on link at bounding box center [713, 269] width 20 height 24
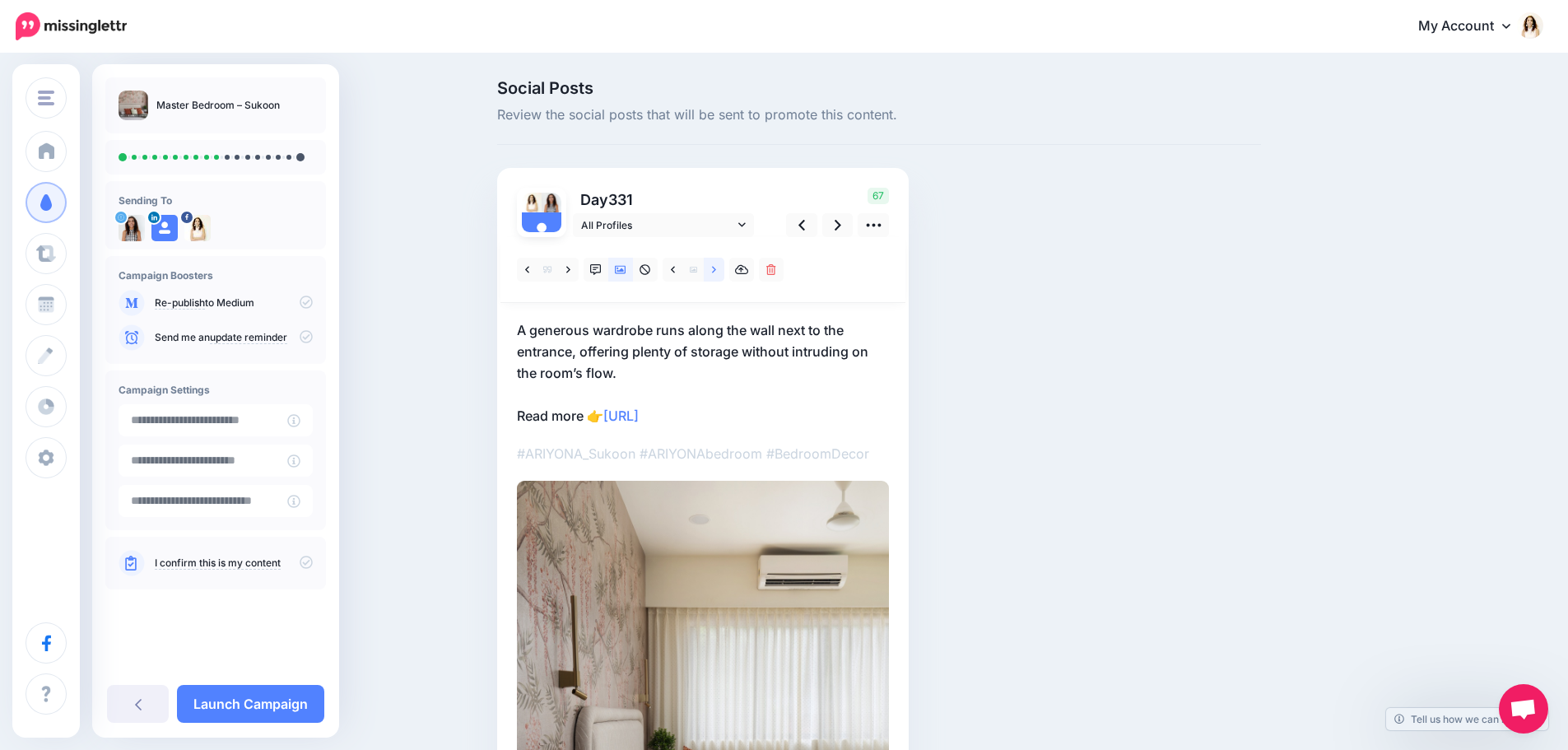
click at [715, 271] on link at bounding box center [713, 269] width 20 height 24
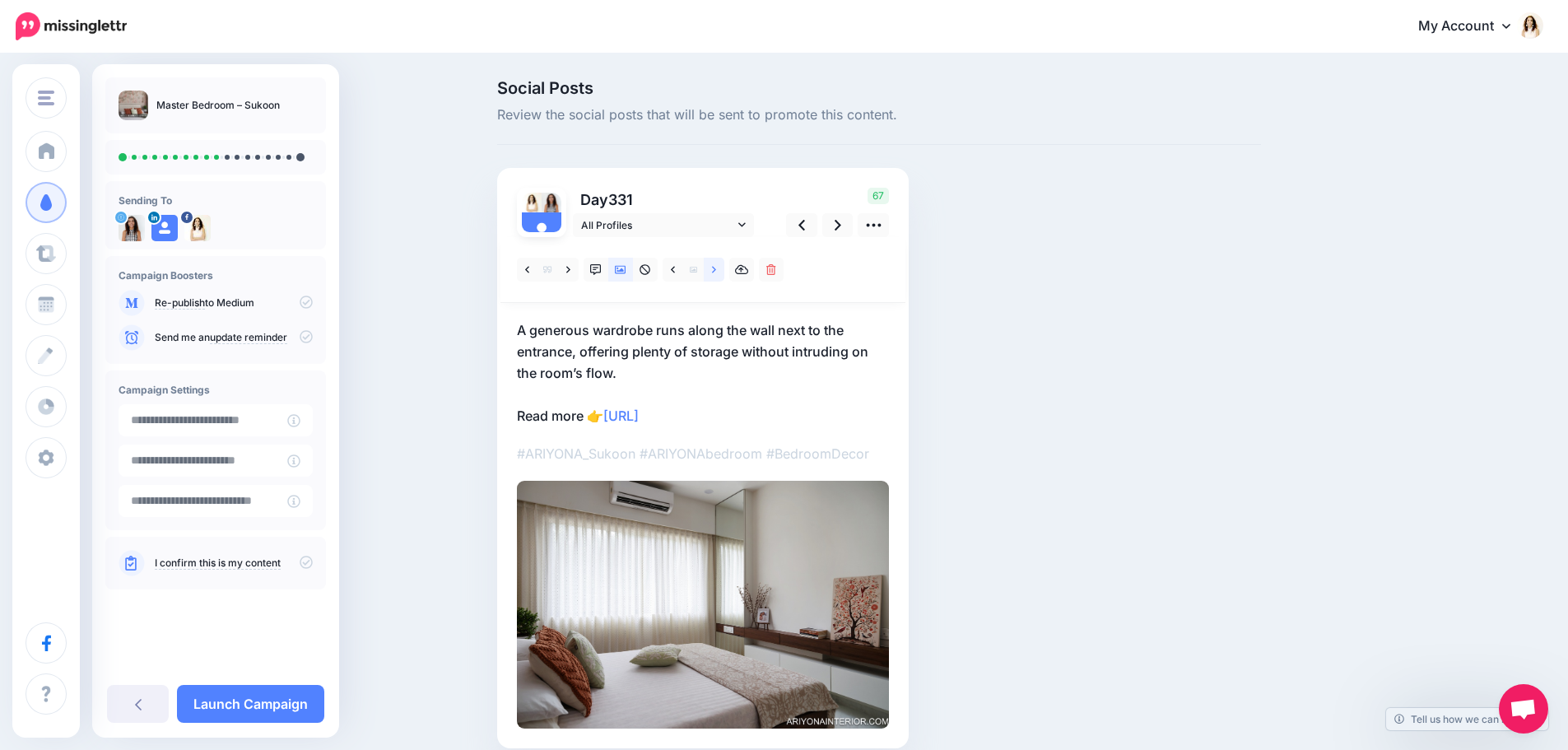
click at [715, 271] on link at bounding box center [713, 269] width 20 height 24
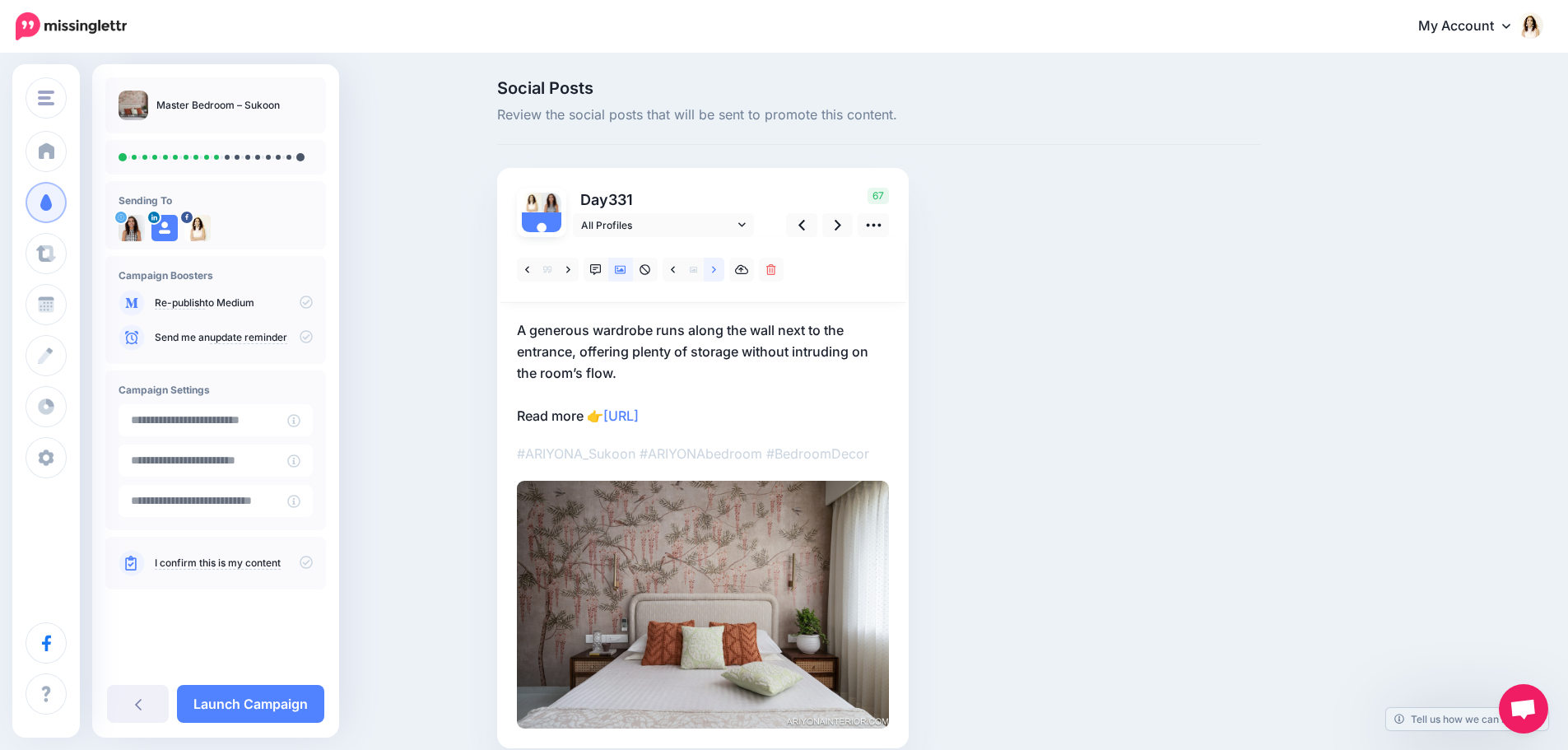
click at [715, 271] on link at bounding box center [713, 269] width 20 height 24
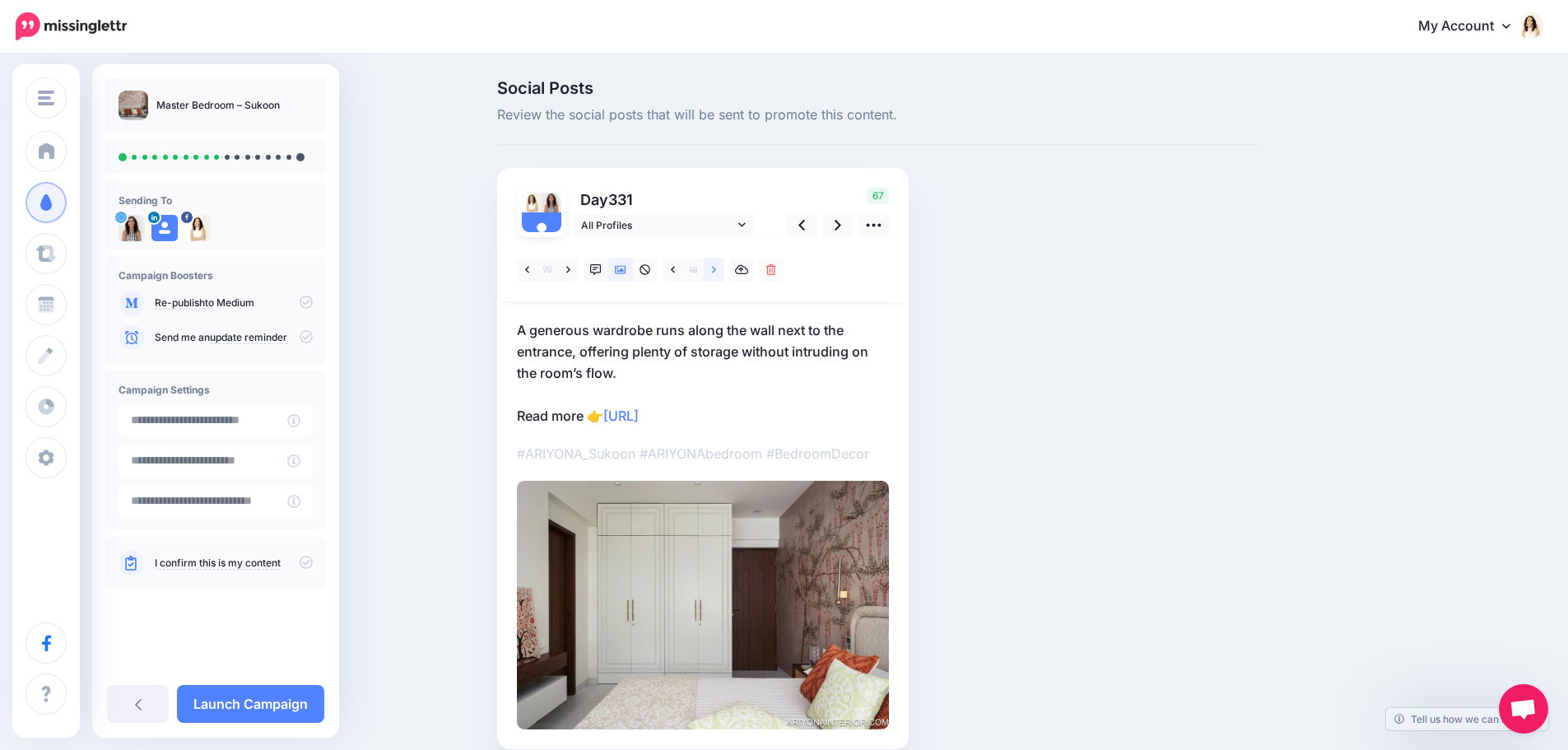
click at [715, 271] on link at bounding box center [713, 269] width 20 height 24
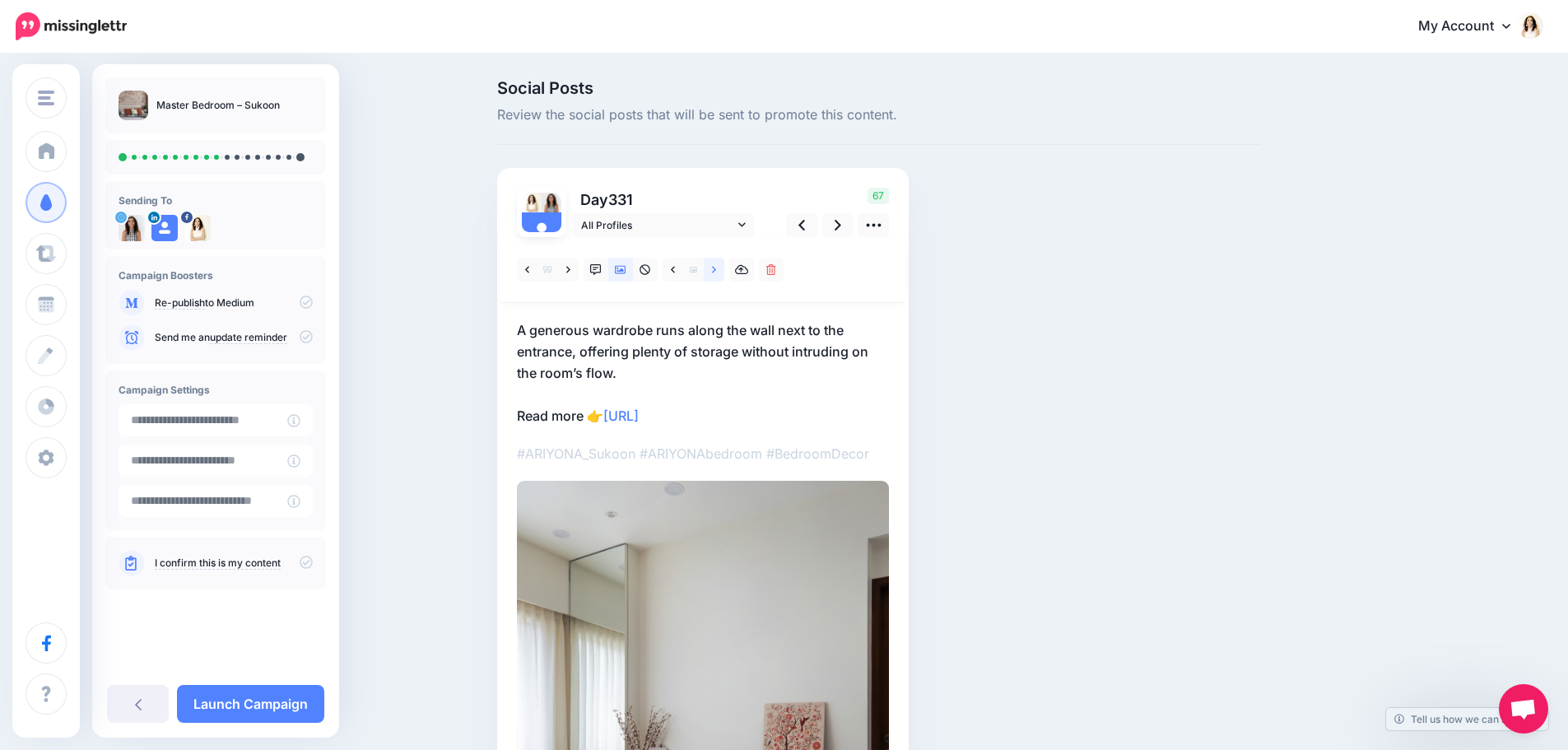
click at [715, 271] on link at bounding box center [713, 269] width 20 height 24
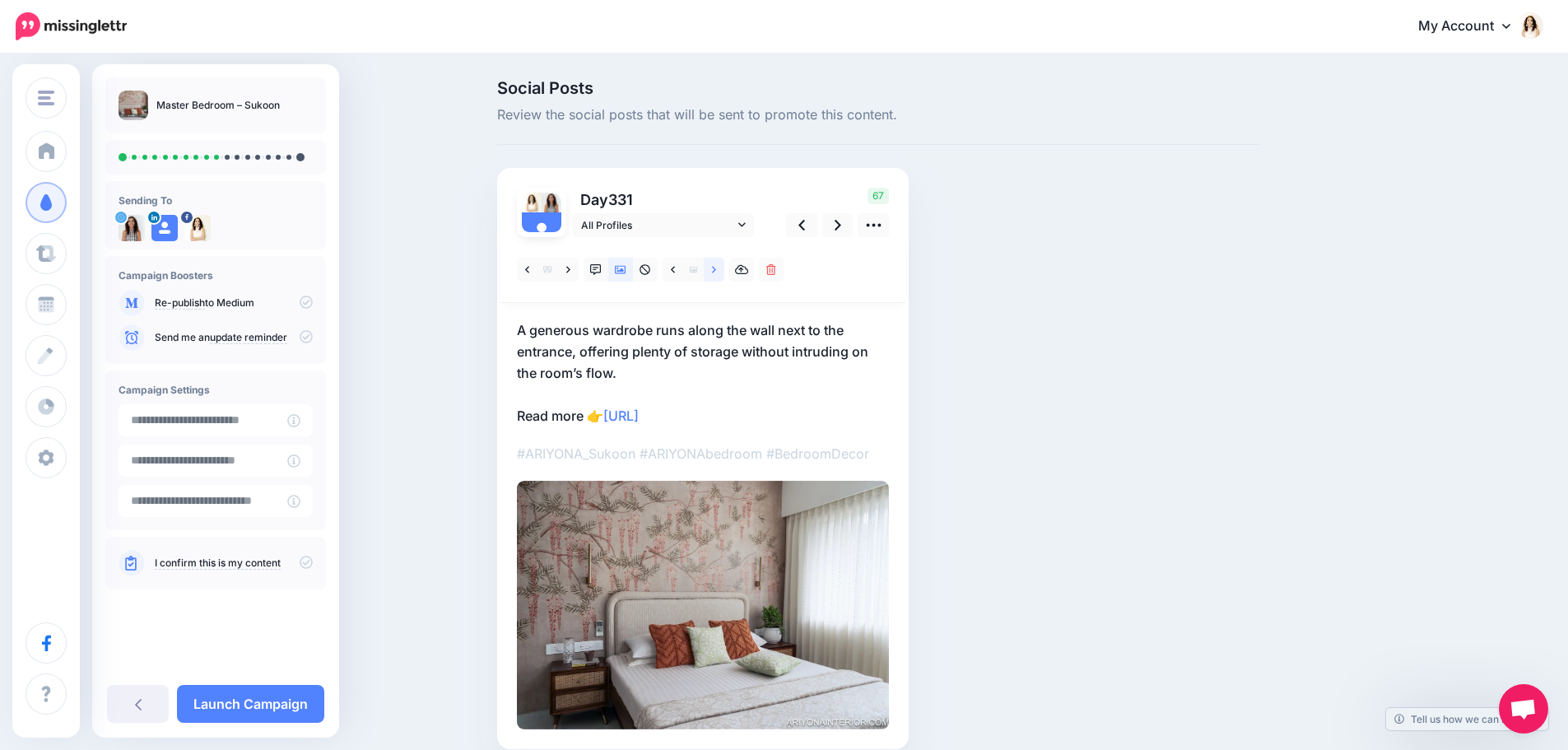
click at [715, 271] on link at bounding box center [713, 269] width 20 height 24
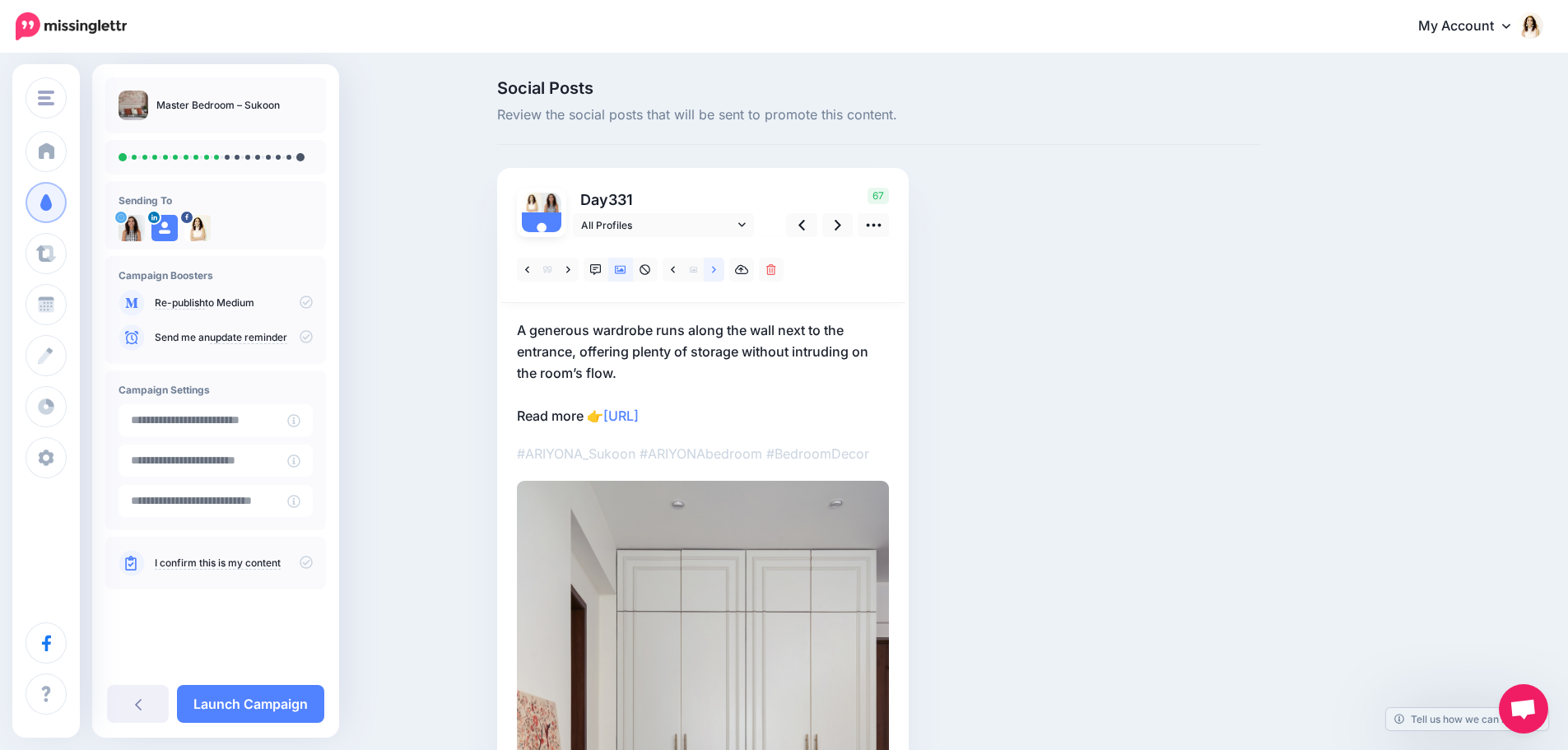
click at [715, 271] on link at bounding box center [713, 269] width 20 height 24
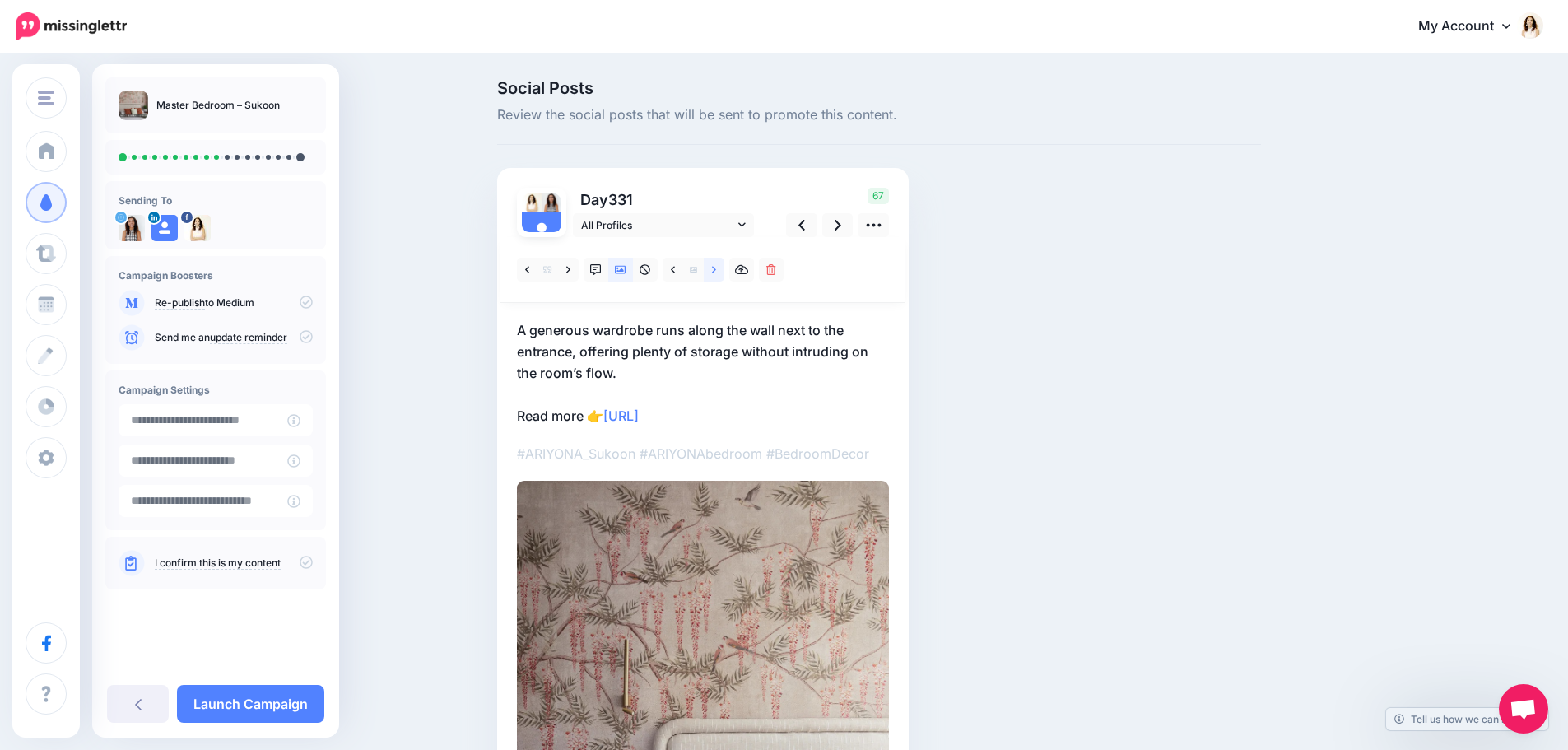
click at [715, 271] on link at bounding box center [713, 269] width 20 height 24
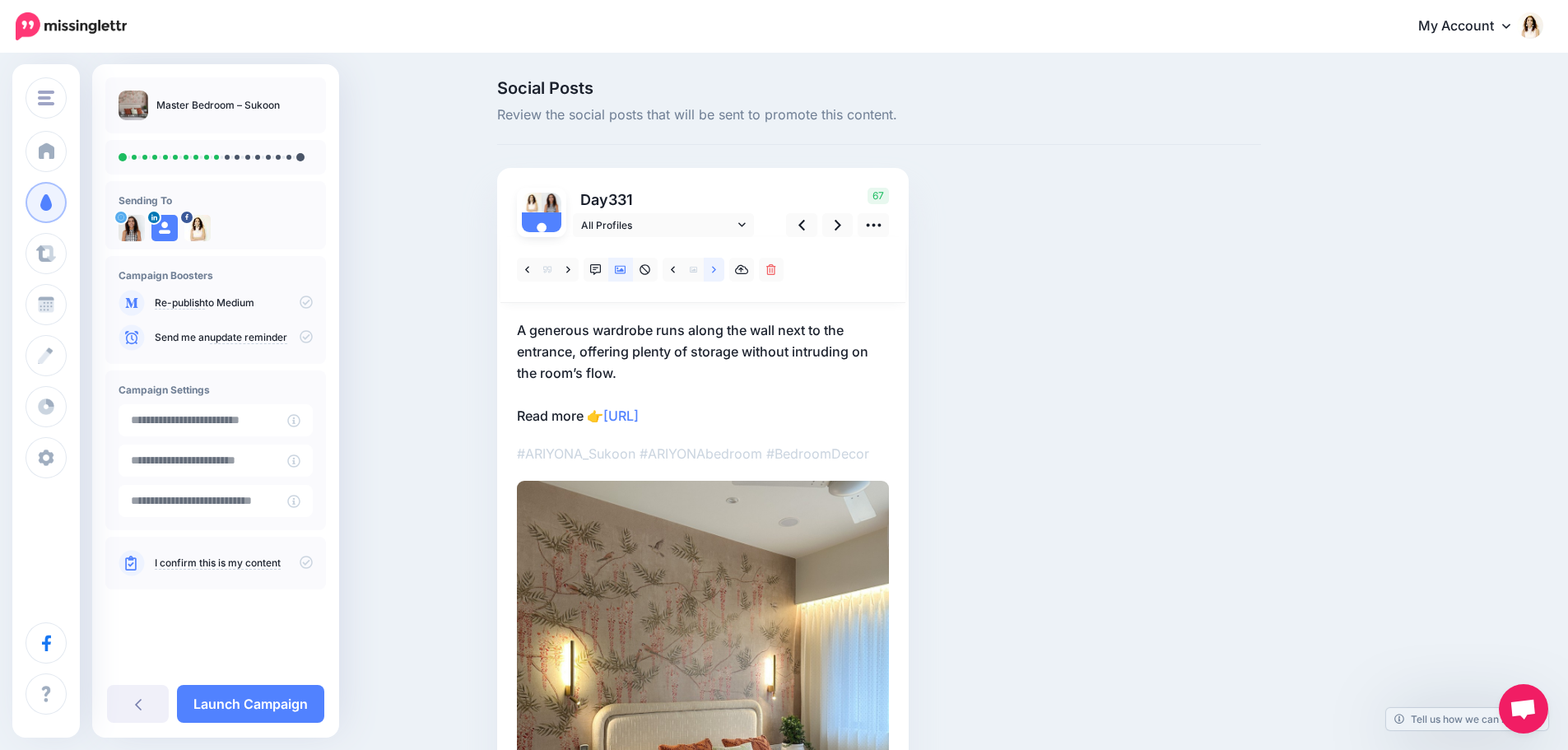
click at [715, 271] on link at bounding box center [713, 269] width 20 height 24
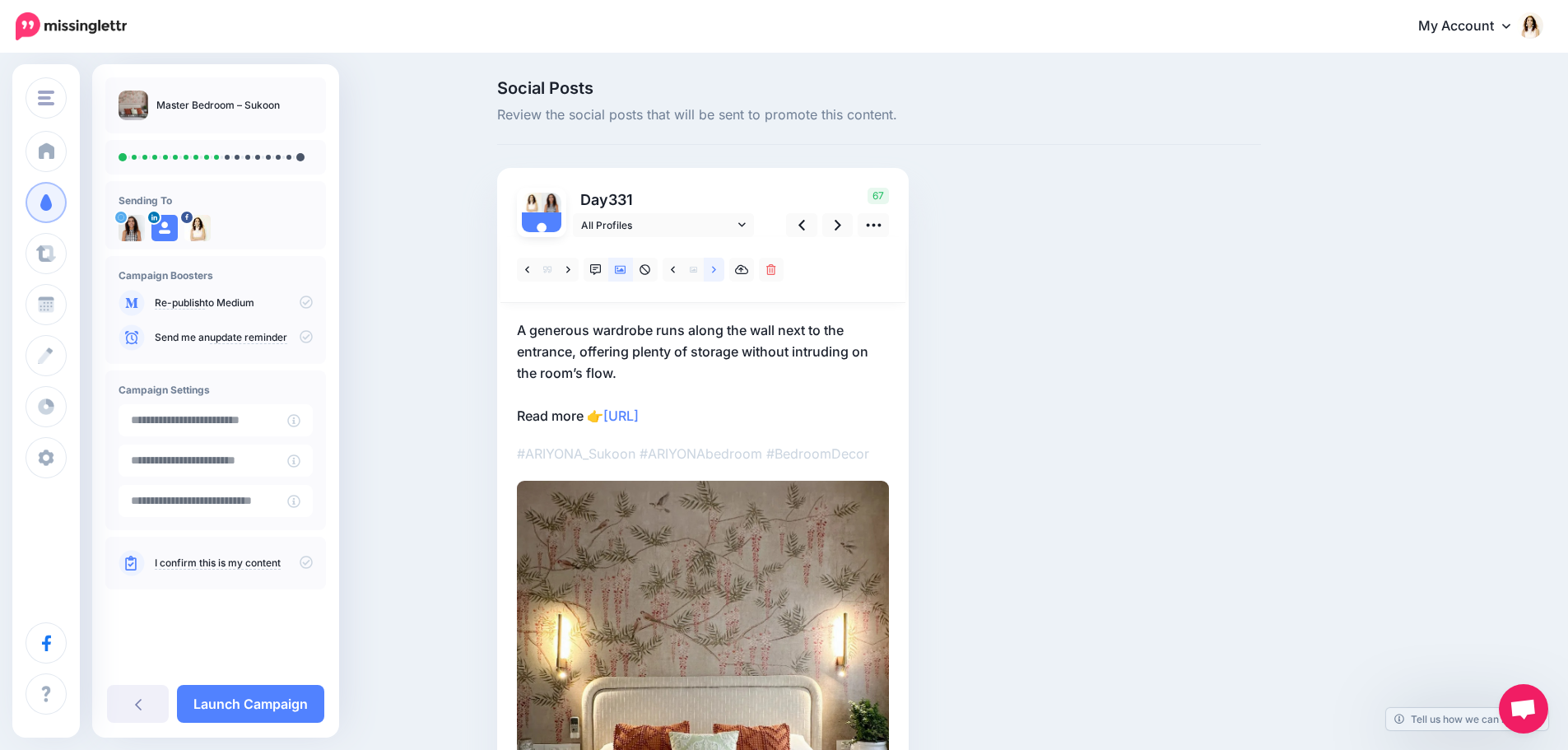
click at [715, 271] on link at bounding box center [713, 269] width 20 height 24
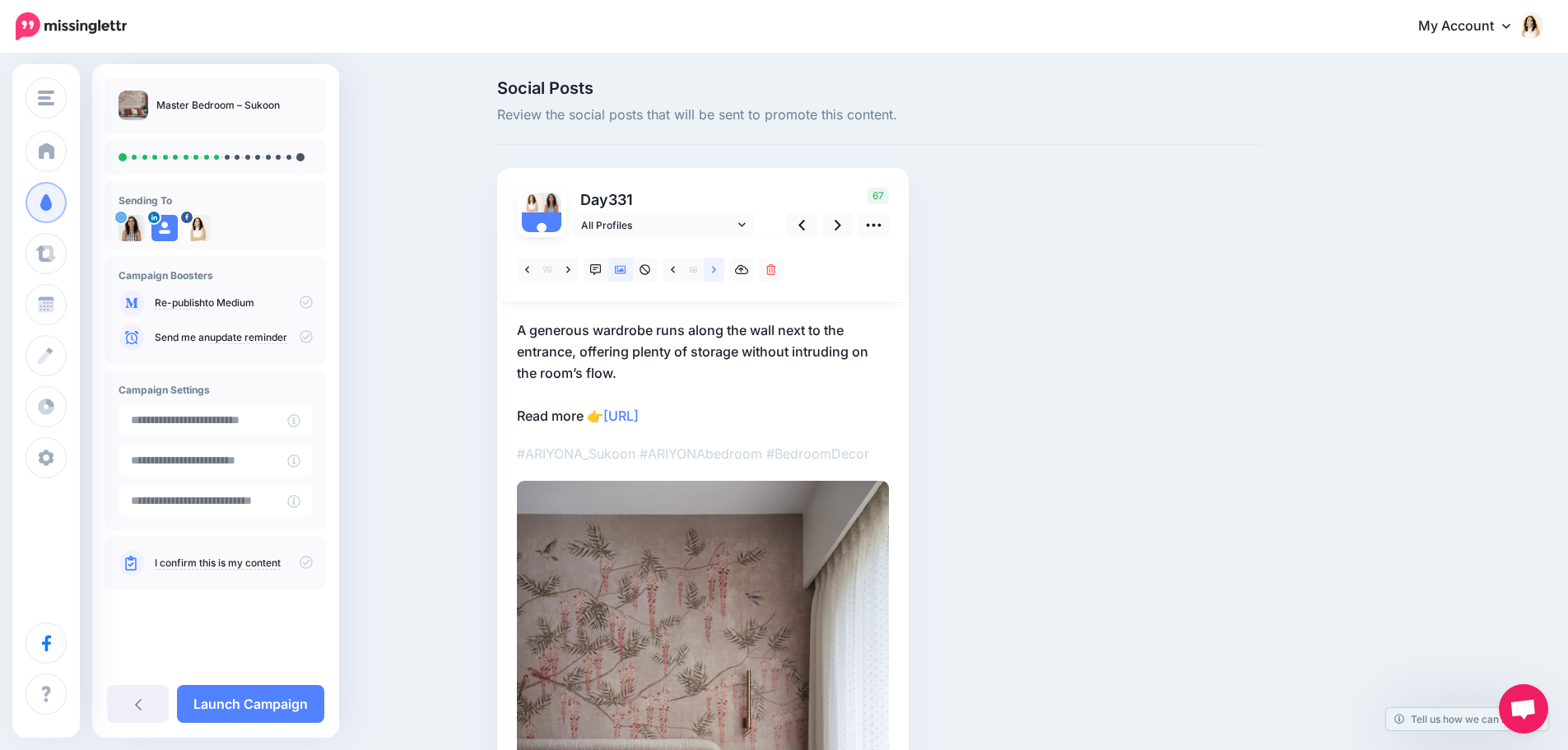
click at [715, 271] on link at bounding box center [713, 269] width 20 height 24
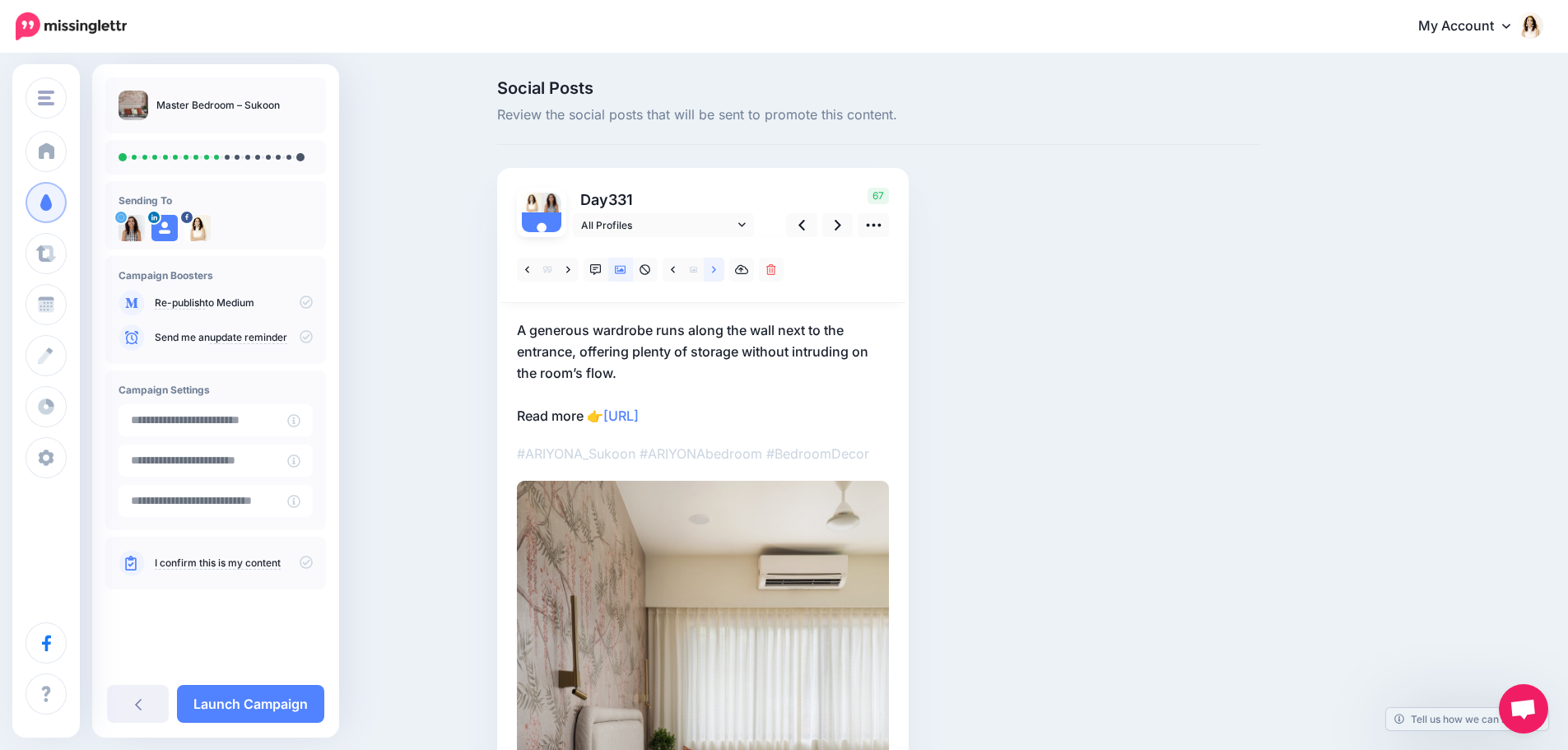
click at [715, 271] on link at bounding box center [713, 269] width 20 height 24
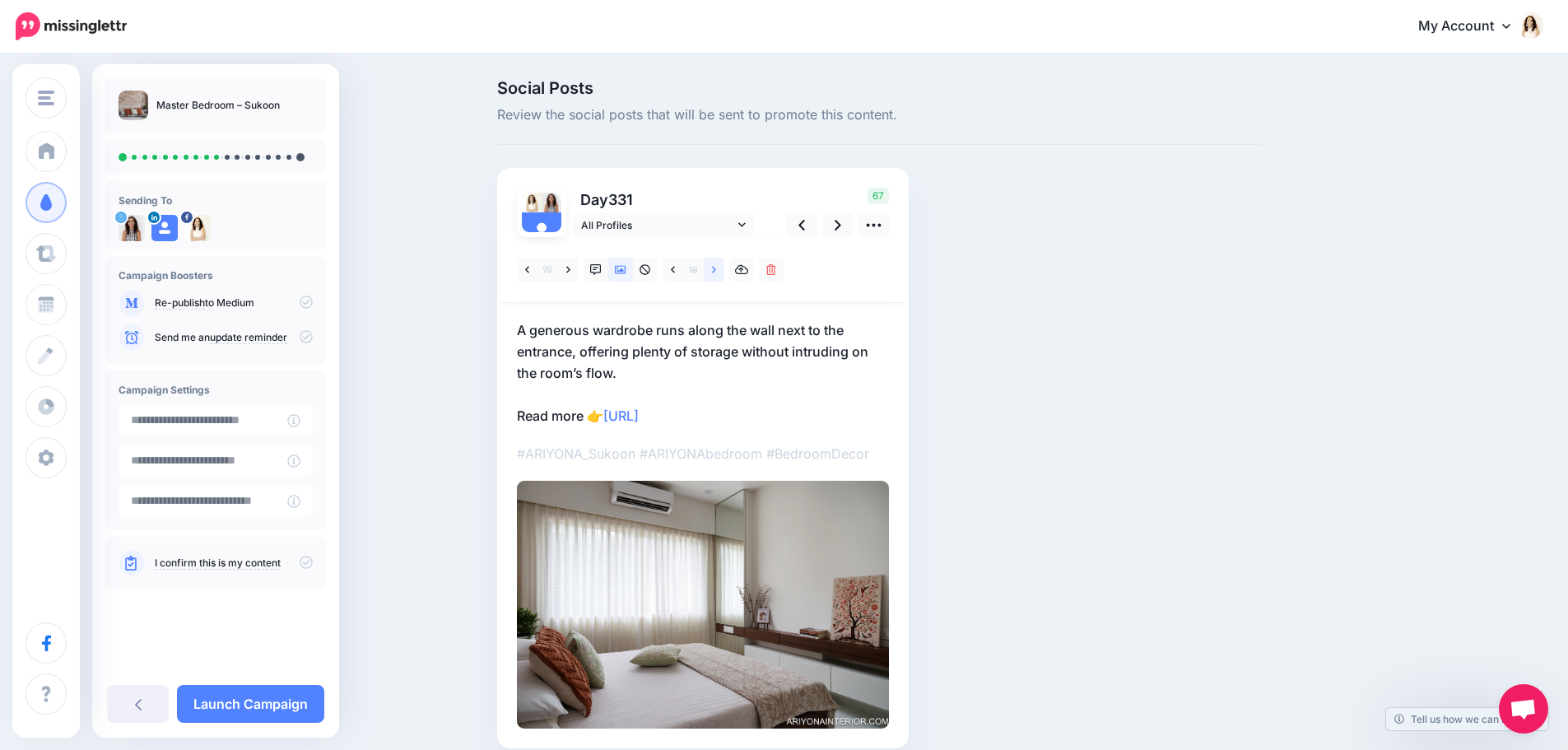
click at [715, 271] on link at bounding box center [713, 269] width 20 height 24
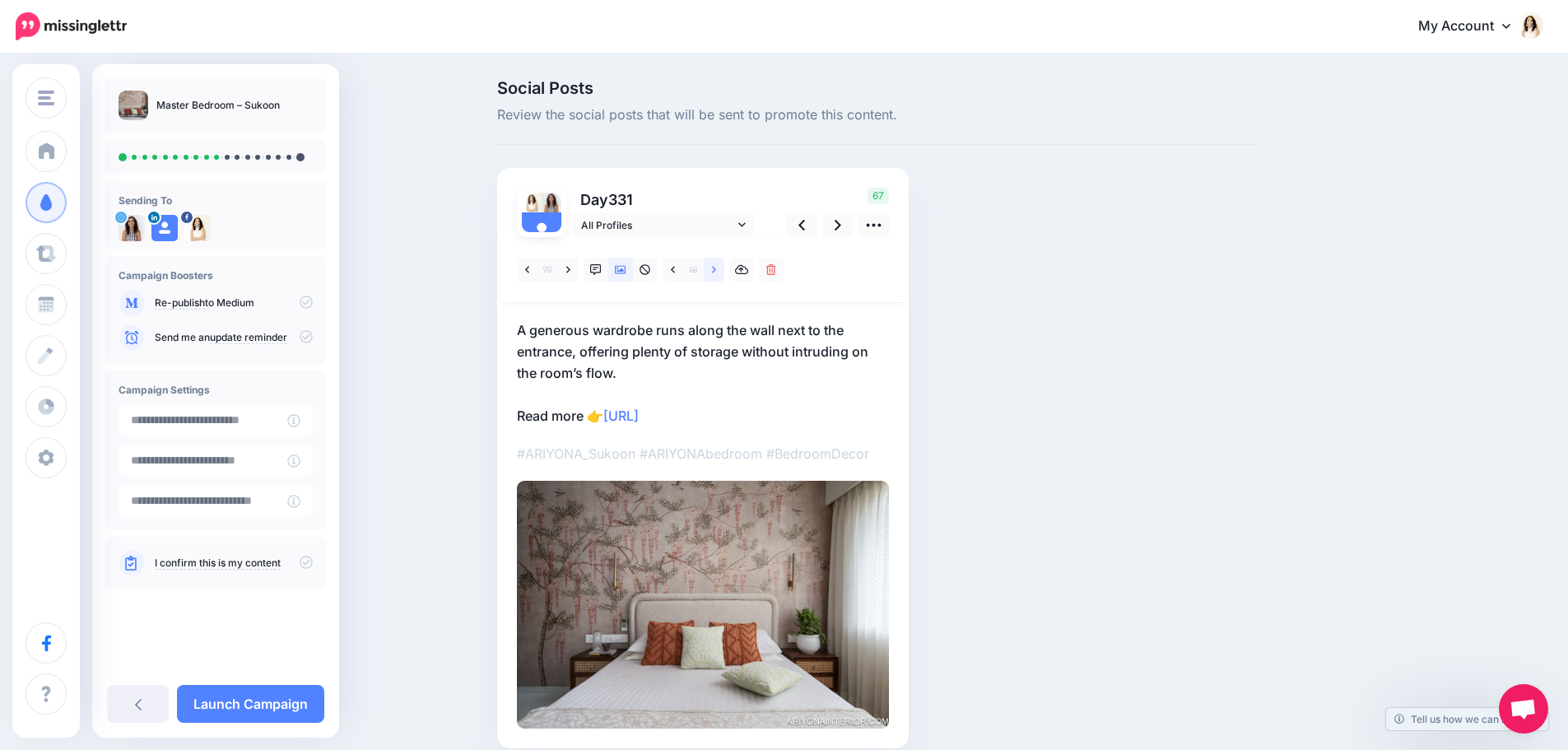
click at [715, 271] on link at bounding box center [713, 269] width 20 height 24
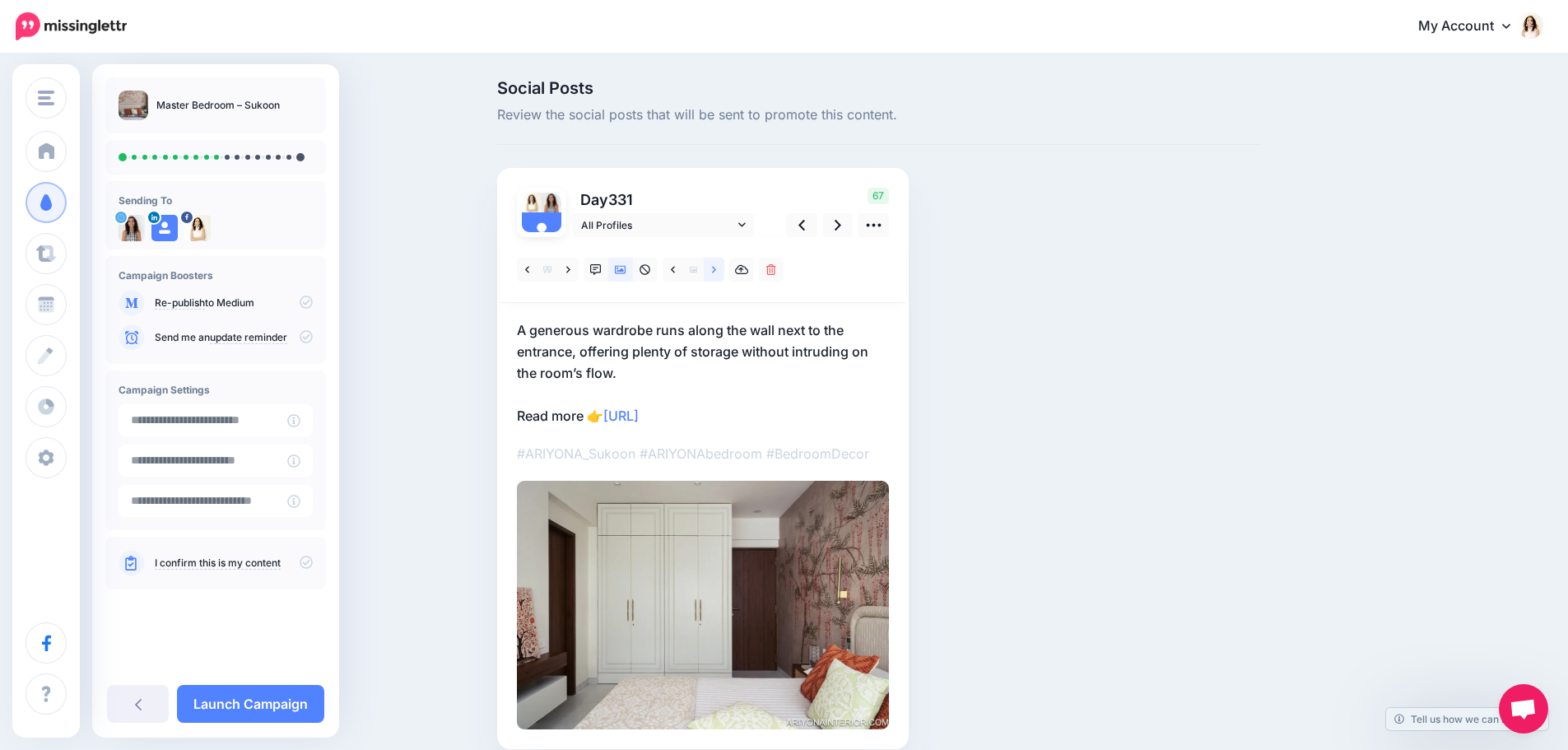
click at [715, 271] on link at bounding box center [713, 269] width 20 height 24
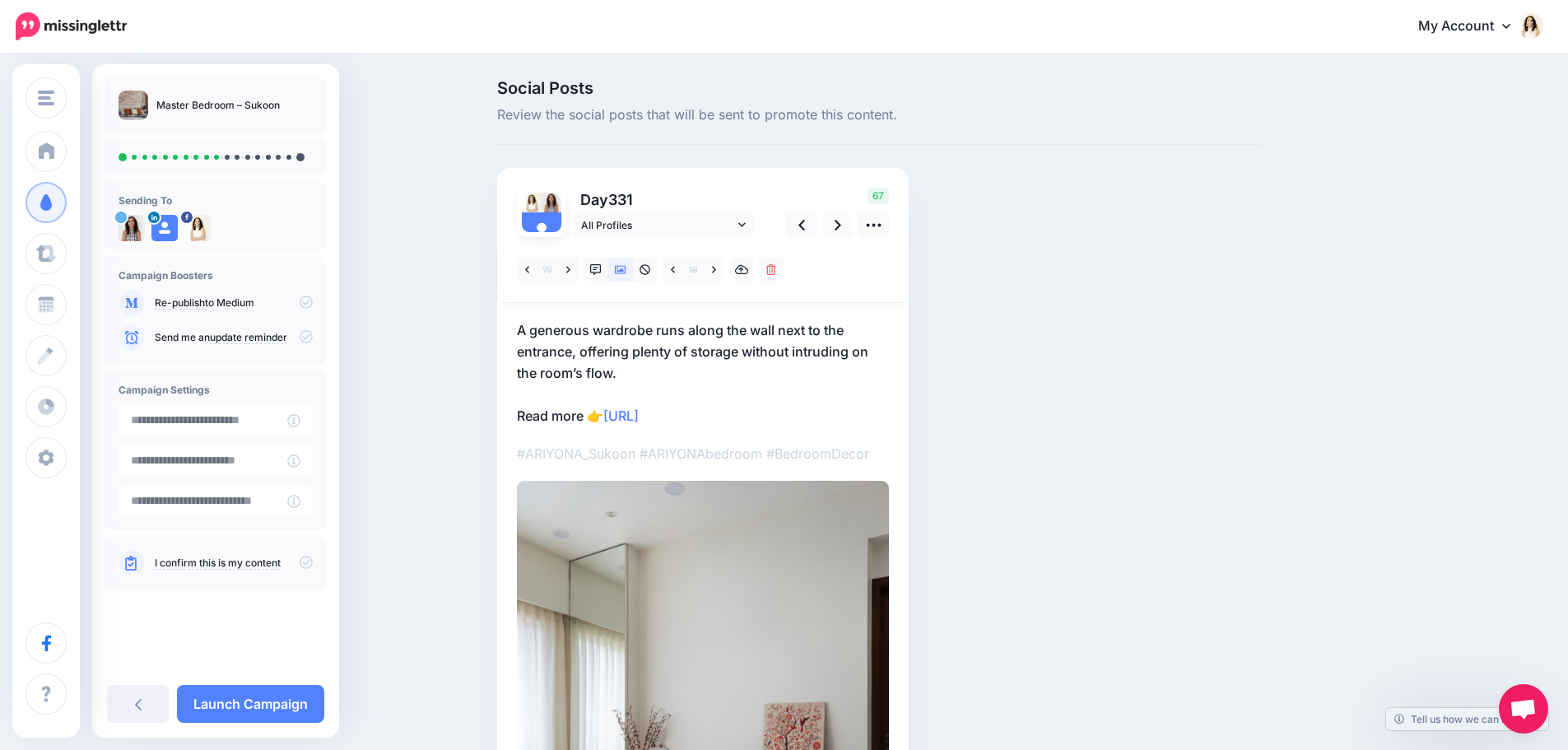
click at [691, 365] on p "A generous wardrobe runs along the wall next to the entrance, offering plenty o…" at bounding box center [703, 372] width 372 height 107
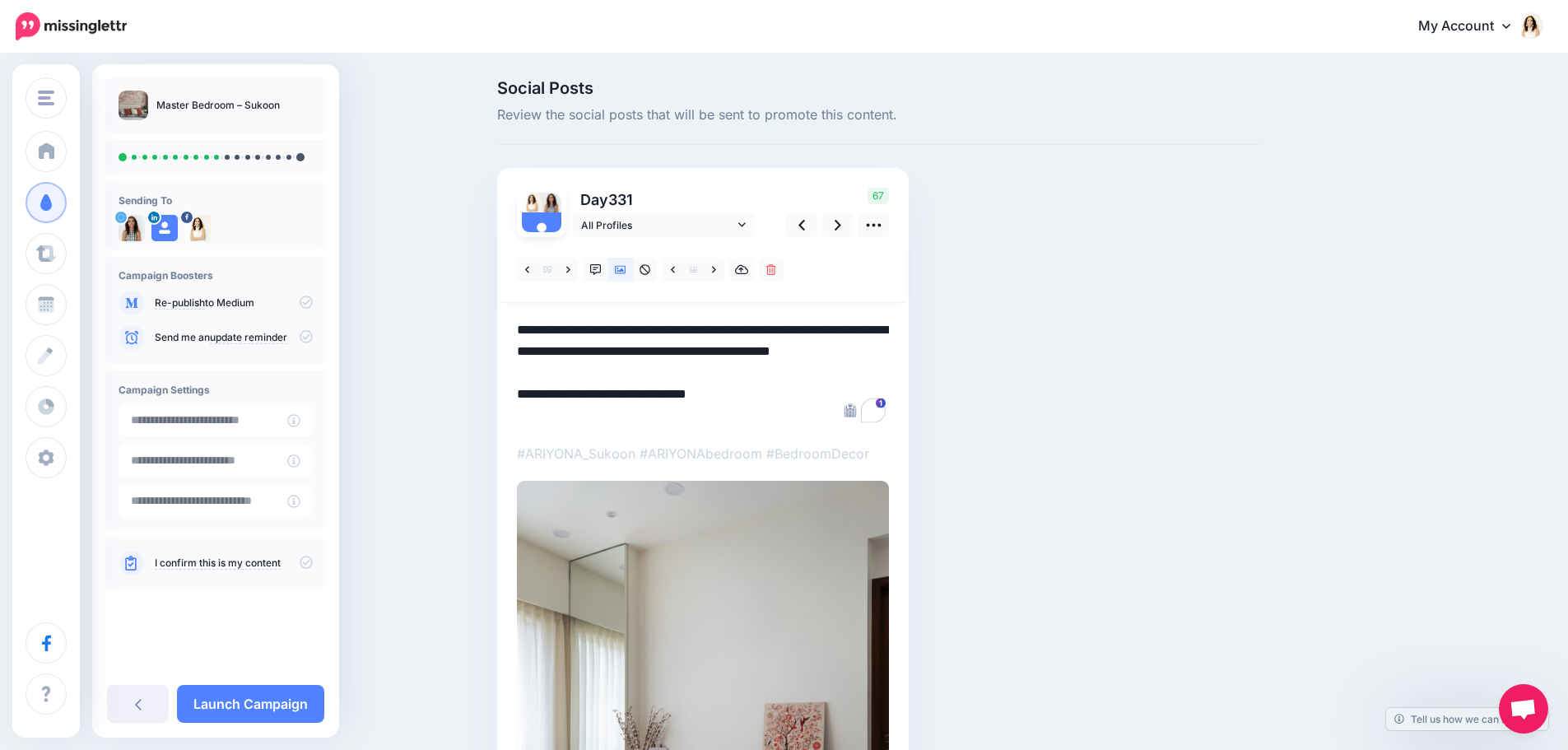
drag, startPoint x: 649, startPoint y: 374, endPoint x: 492, endPoint y: 333, distance: 162.3
click at [492, 333] on div "Social Posts Review the social posts that will be sent to promote this content.…" at bounding box center [879, 570] width 789 height 980
paste textarea "**********"
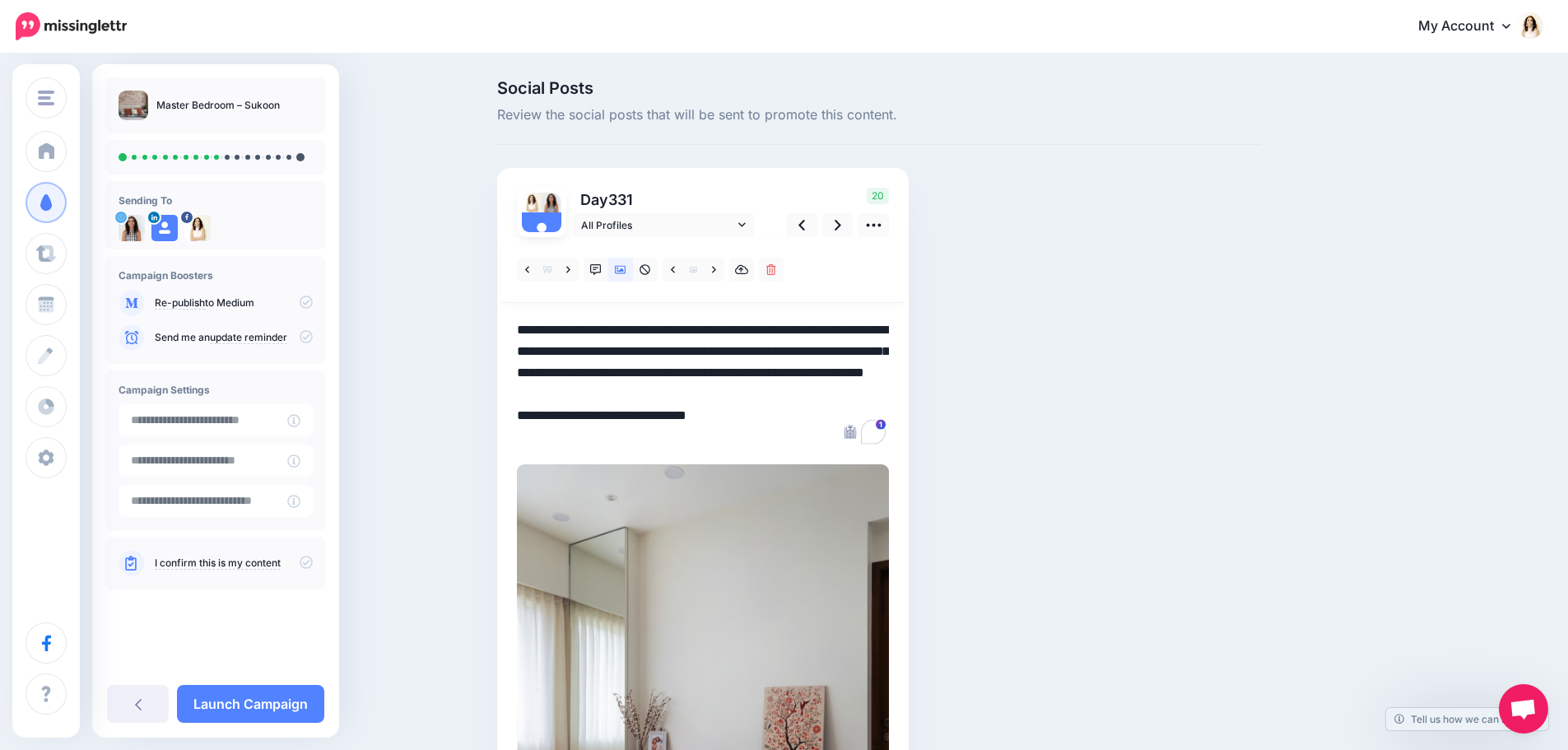
drag, startPoint x: 766, startPoint y: 351, endPoint x: 617, endPoint y: 337, distance: 149.7
click at [617, 337] on textarea "**********" at bounding box center [703, 383] width 372 height 129
click at [826, 397] on textarea "**********" at bounding box center [703, 383] width 372 height 129
click at [767, 353] on textarea "**********" at bounding box center [703, 383] width 372 height 129
drag, startPoint x: 855, startPoint y: 395, endPoint x: 770, endPoint y: 350, distance: 96.2
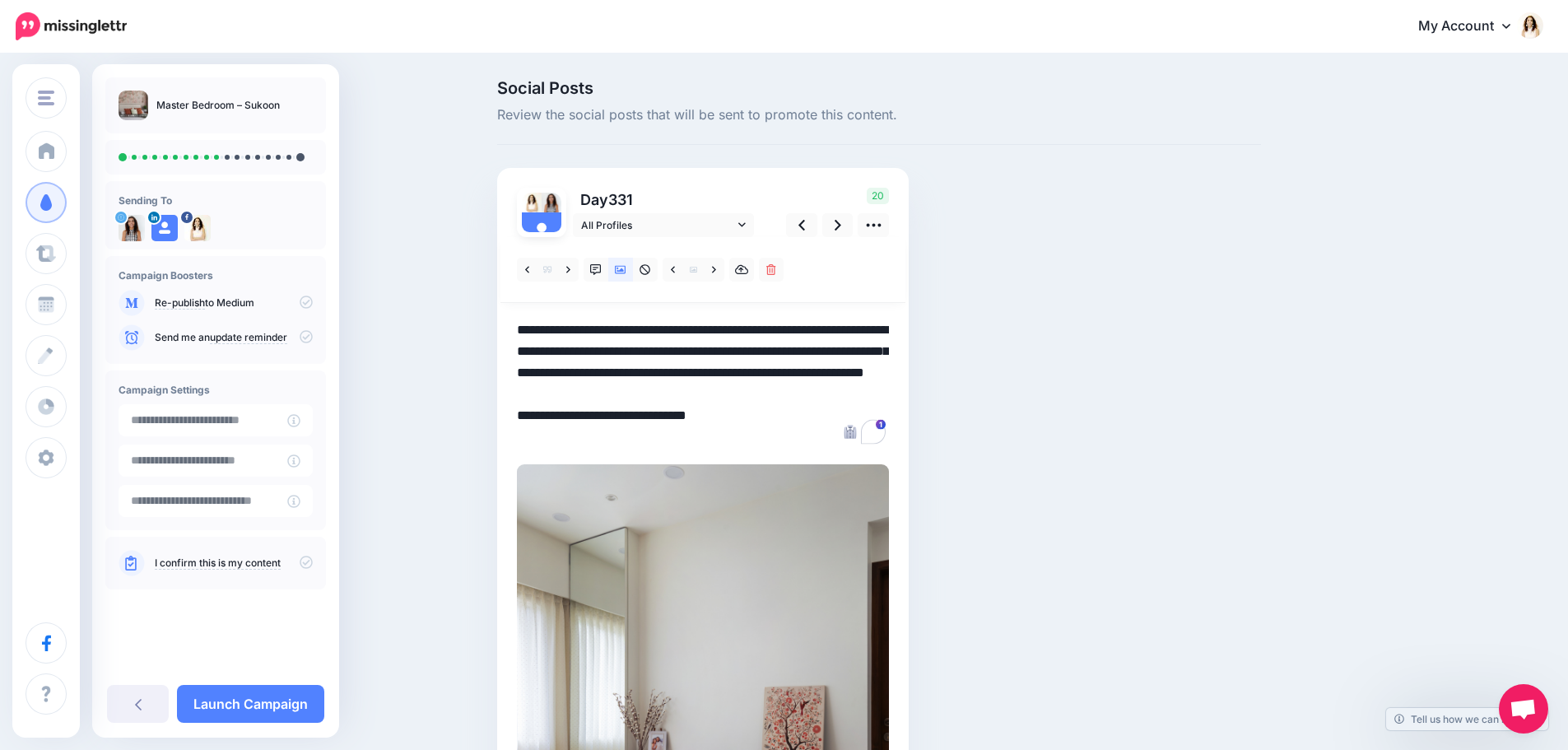
click at [770, 350] on textarea "**********" at bounding box center [703, 383] width 372 height 129
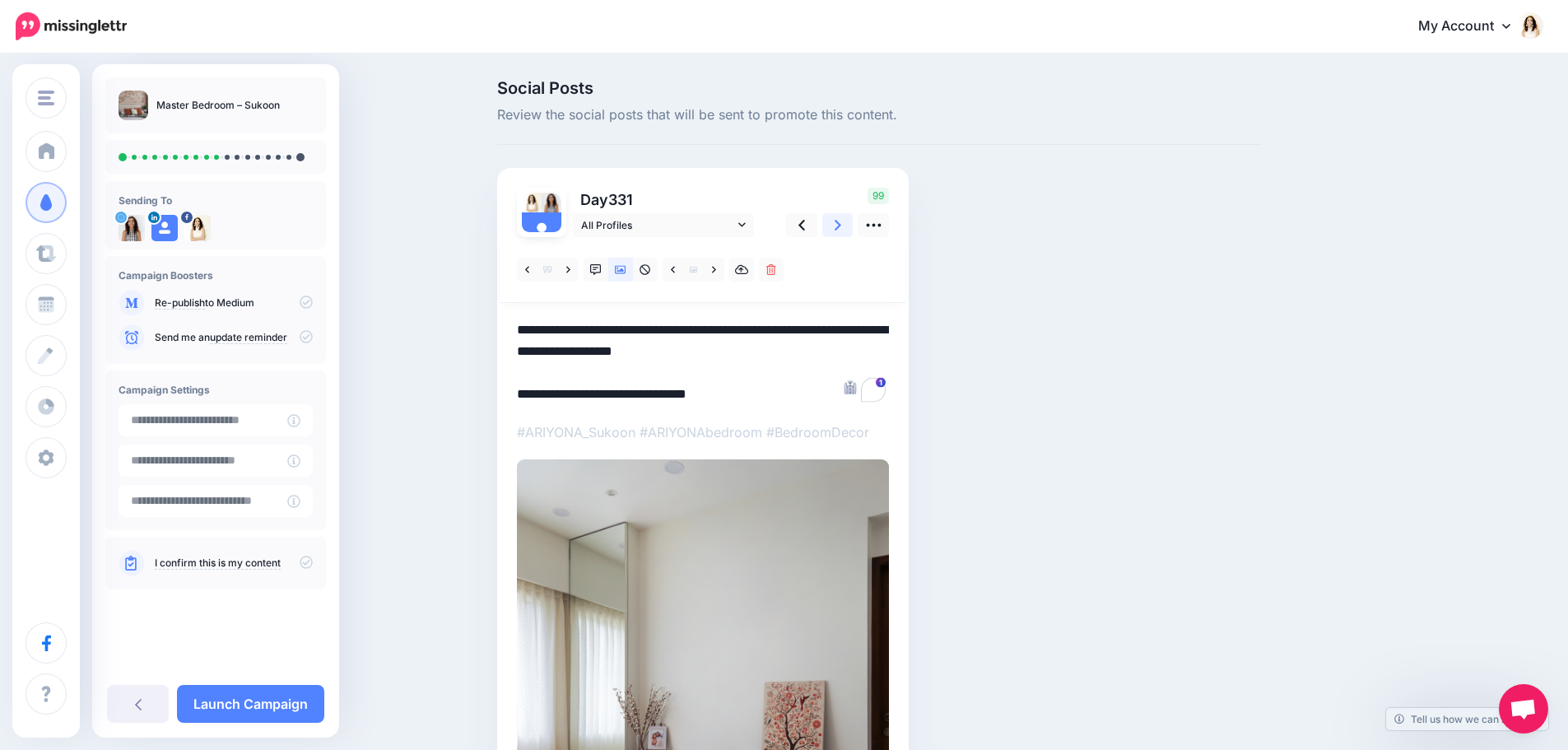
click at [841, 229] on icon at bounding box center [838, 225] width 7 height 18
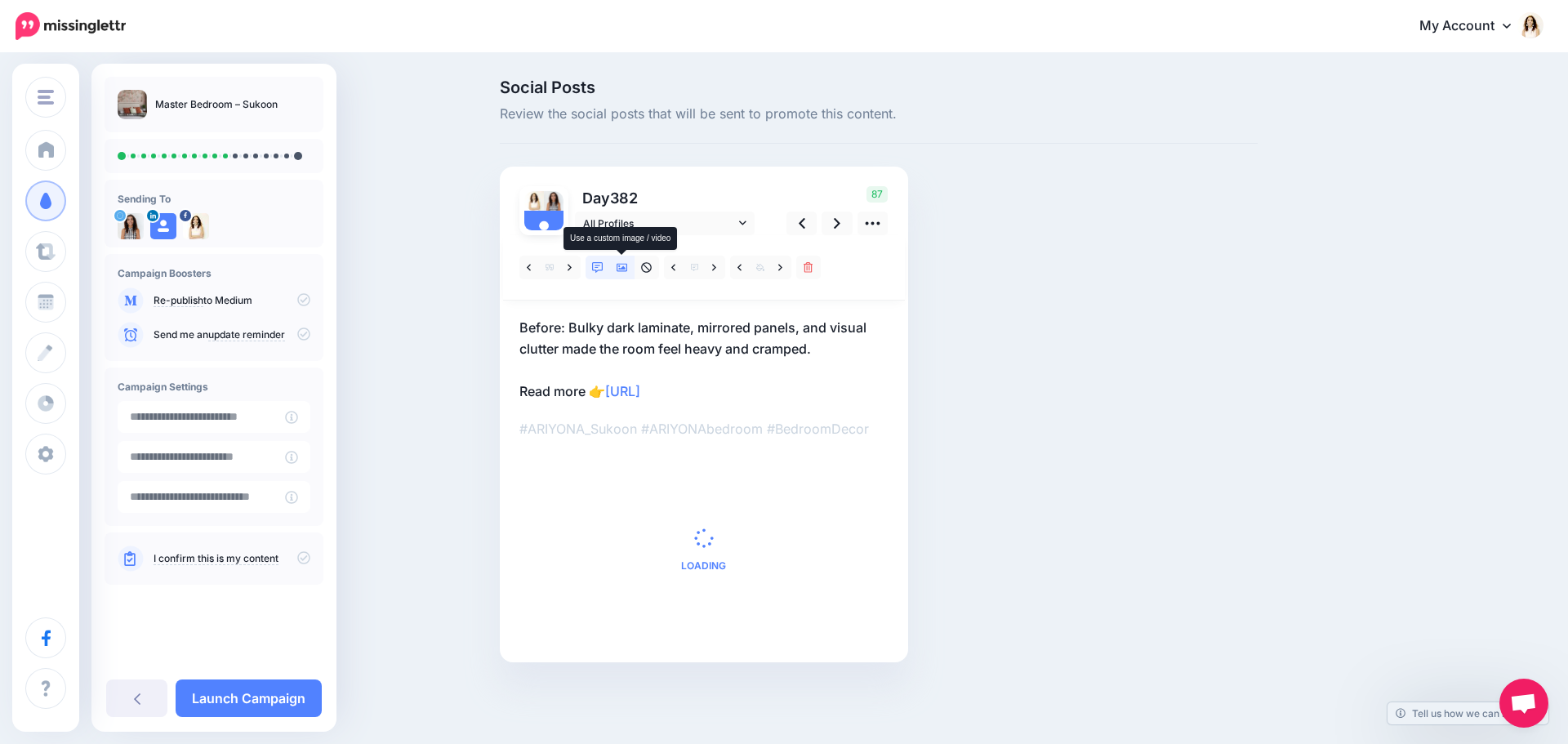
click at [623, 271] on icon at bounding box center [622, 267] width 11 height 8
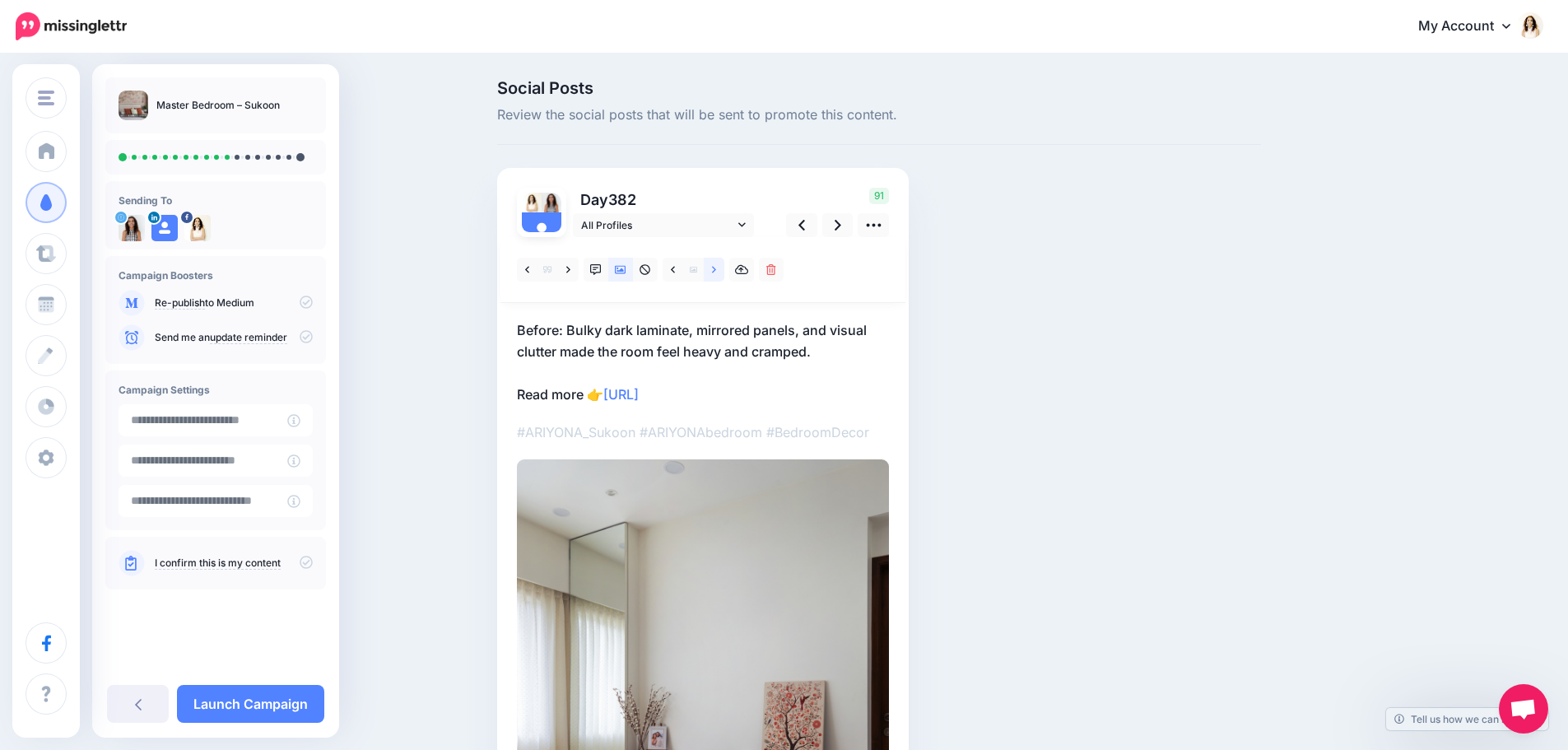
click at [716, 274] on icon at bounding box center [713, 270] width 4 height 11
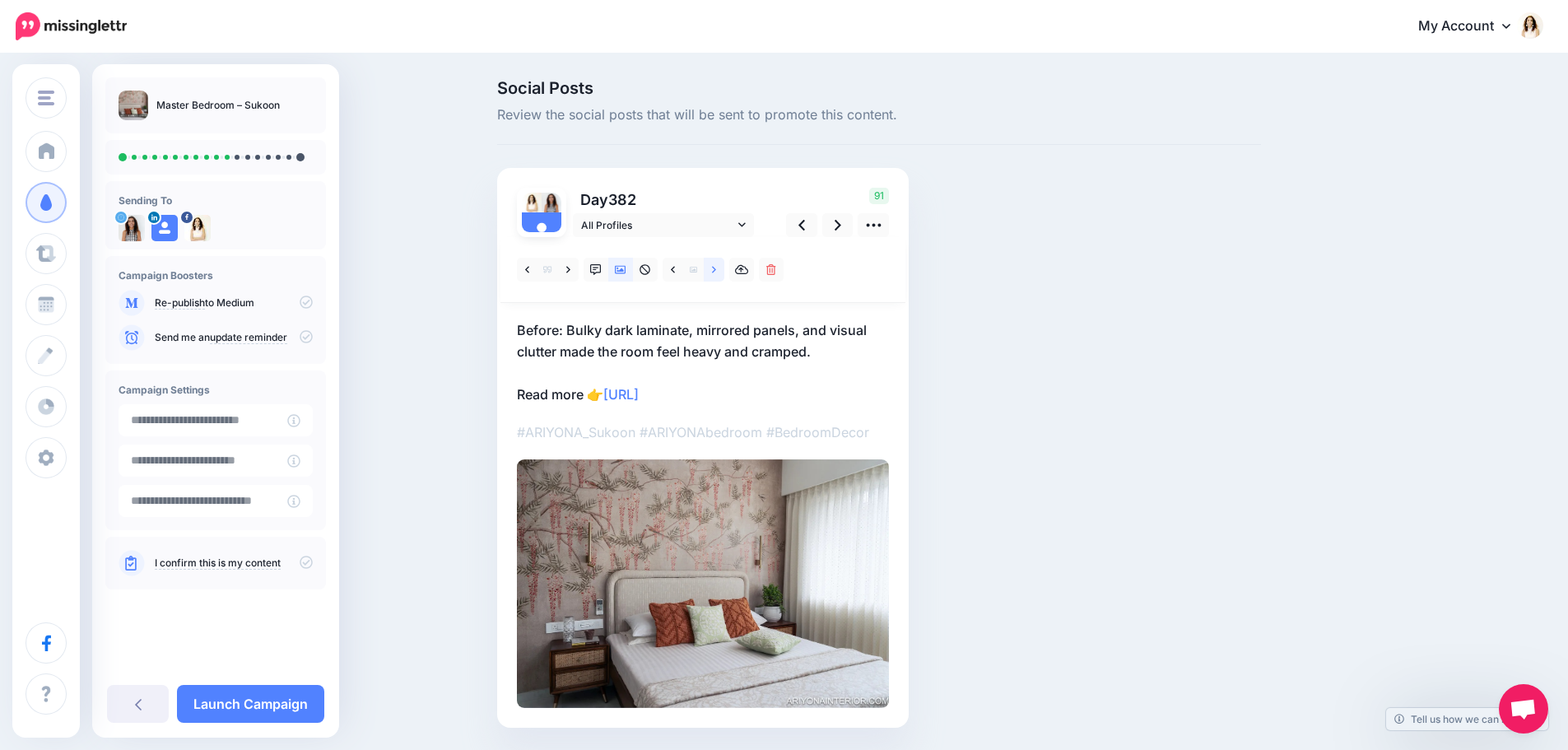
click at [716, 274] on icon at bounding box center [713, 270] width 4 height 11
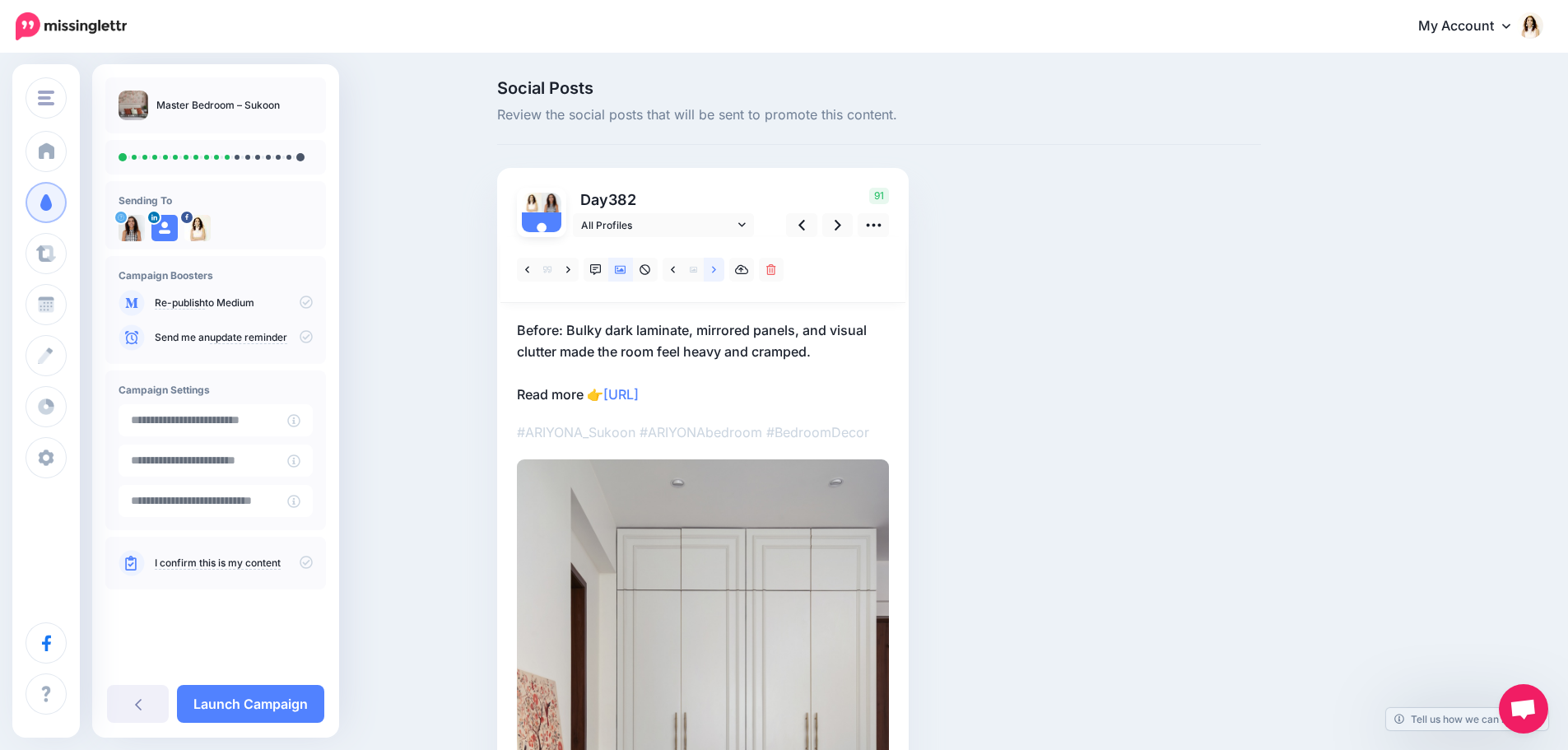
click at [716, 274] on icon at bounding box center [713, 270] width 4 height 11
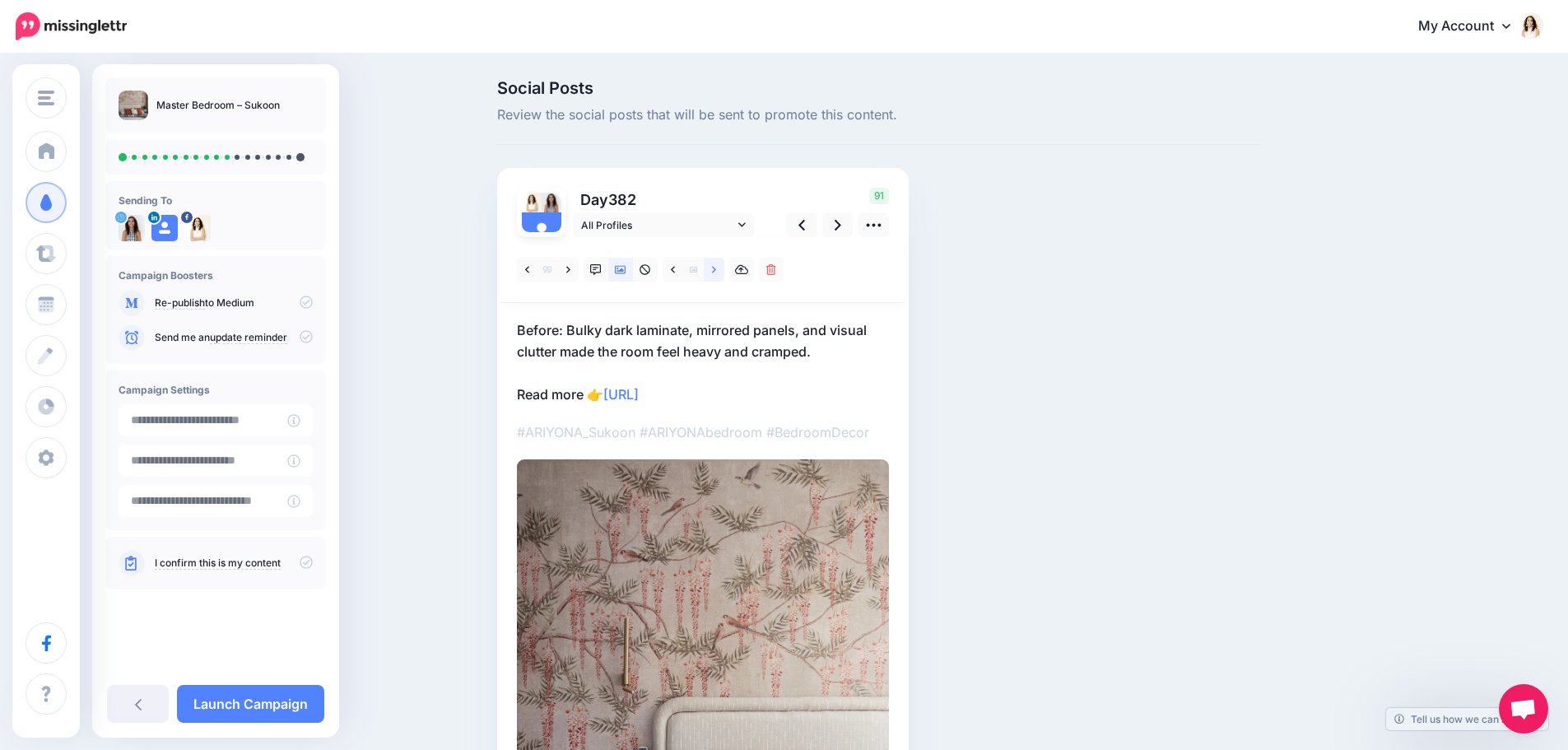
click at [716, 274] on icon at bounding box center [713, 270] width 4 height 11
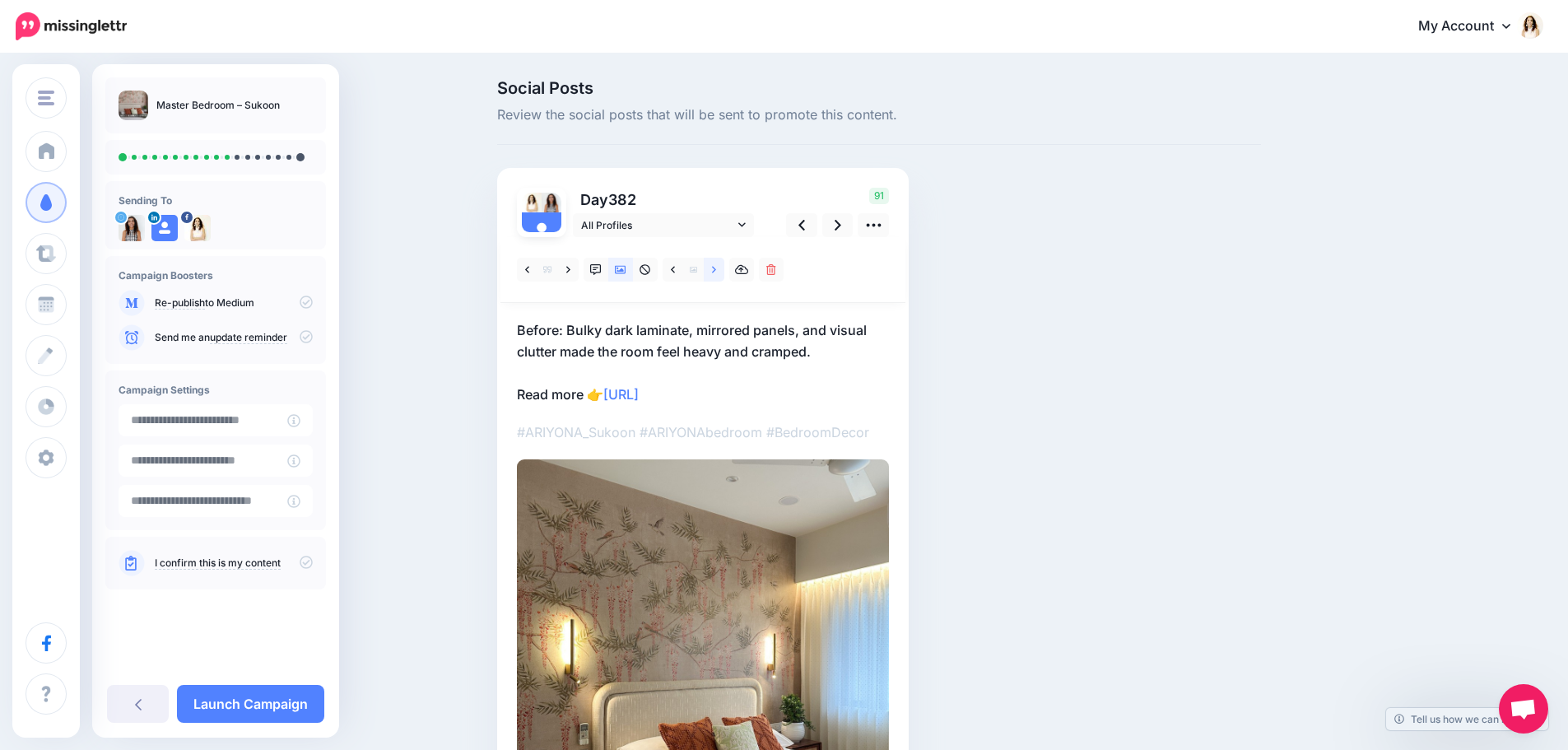
click at [716, 274] on icon at bounding box center [713, 270] width 4 height 11
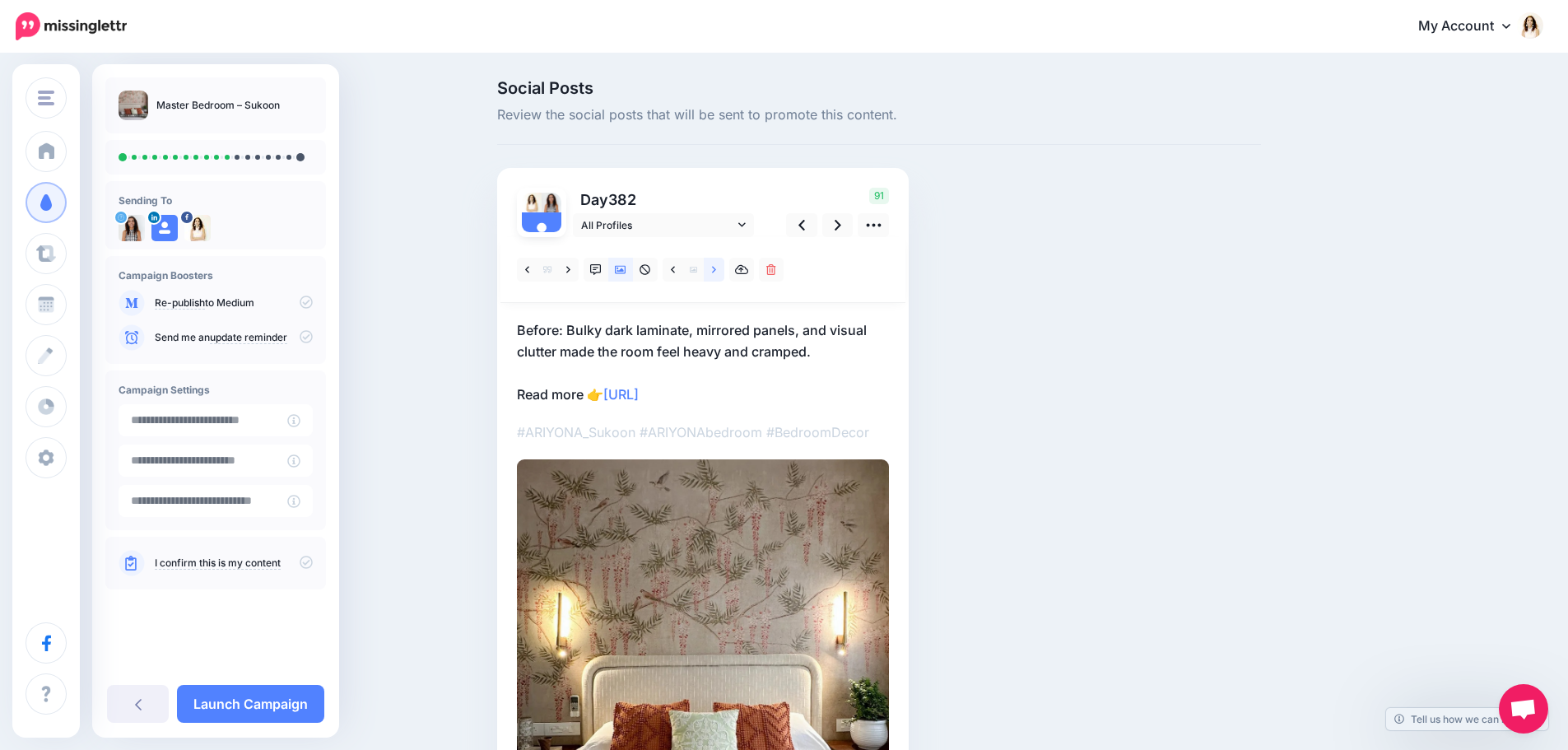
click at [716, 274] on icon at bounding box center [713, 270] width 4 height 11
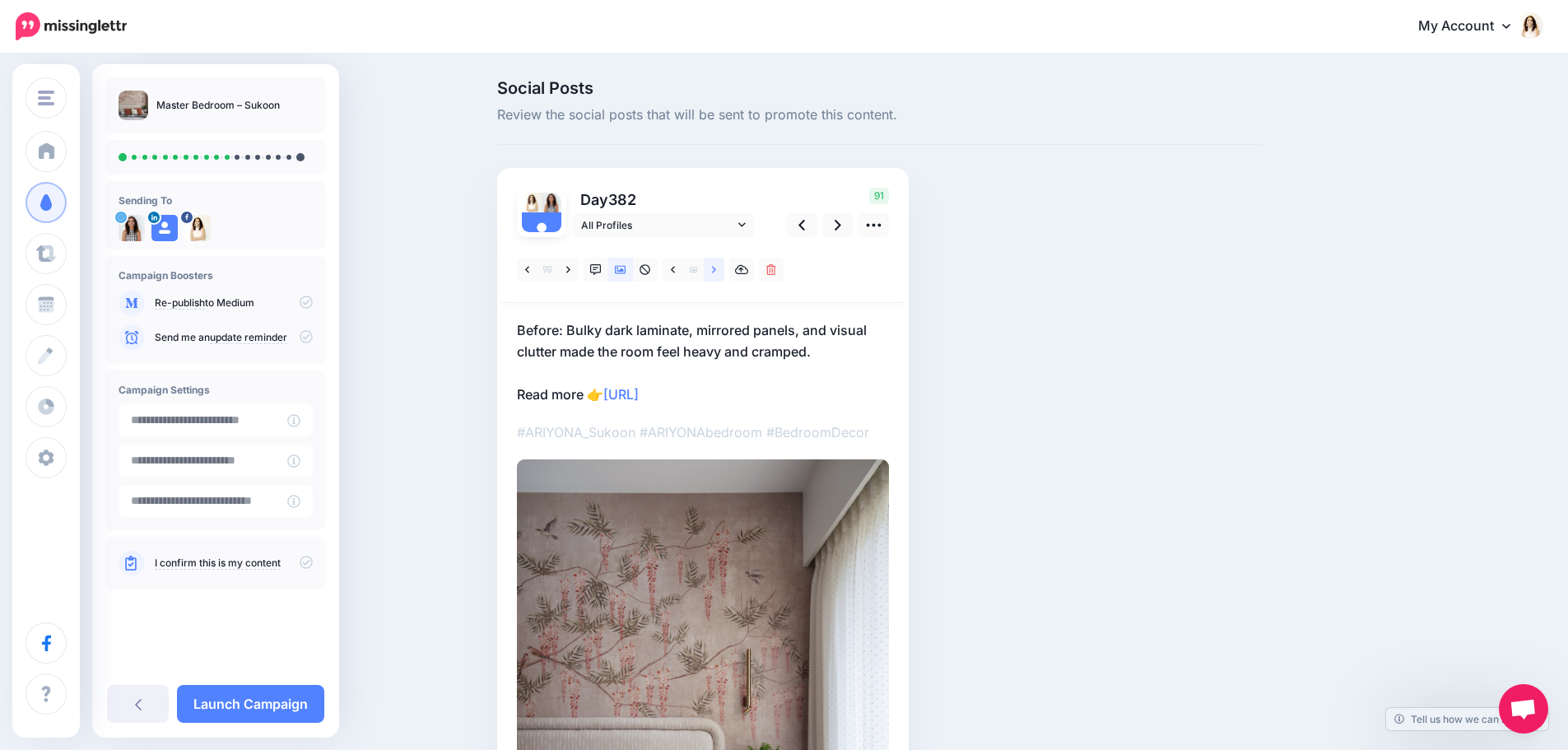
click at [716, 274] on icon at bounding box center [713, 270] width 4 height 11
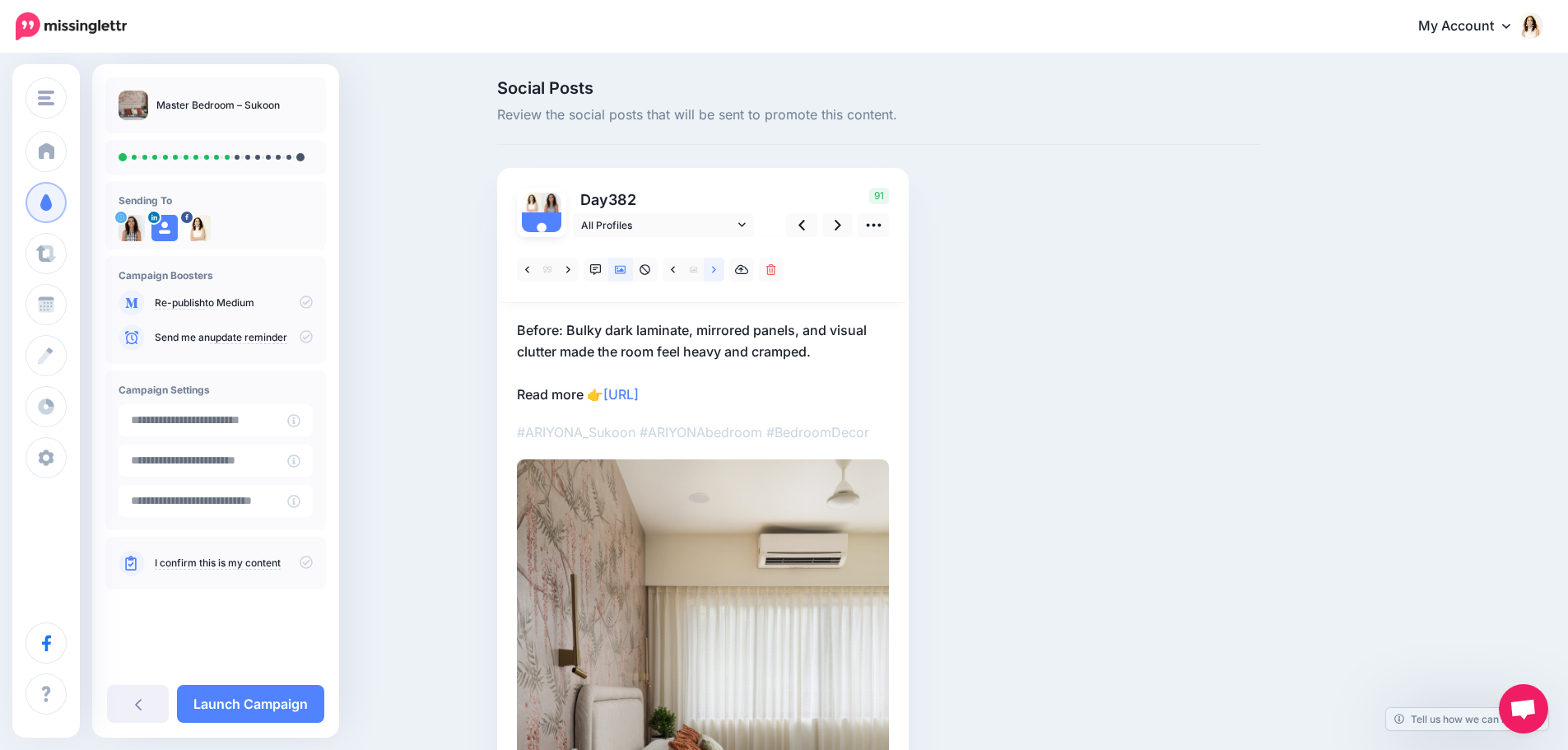
click at [716, 274] on icon at bounding box center [713, 270] width 4 height 11
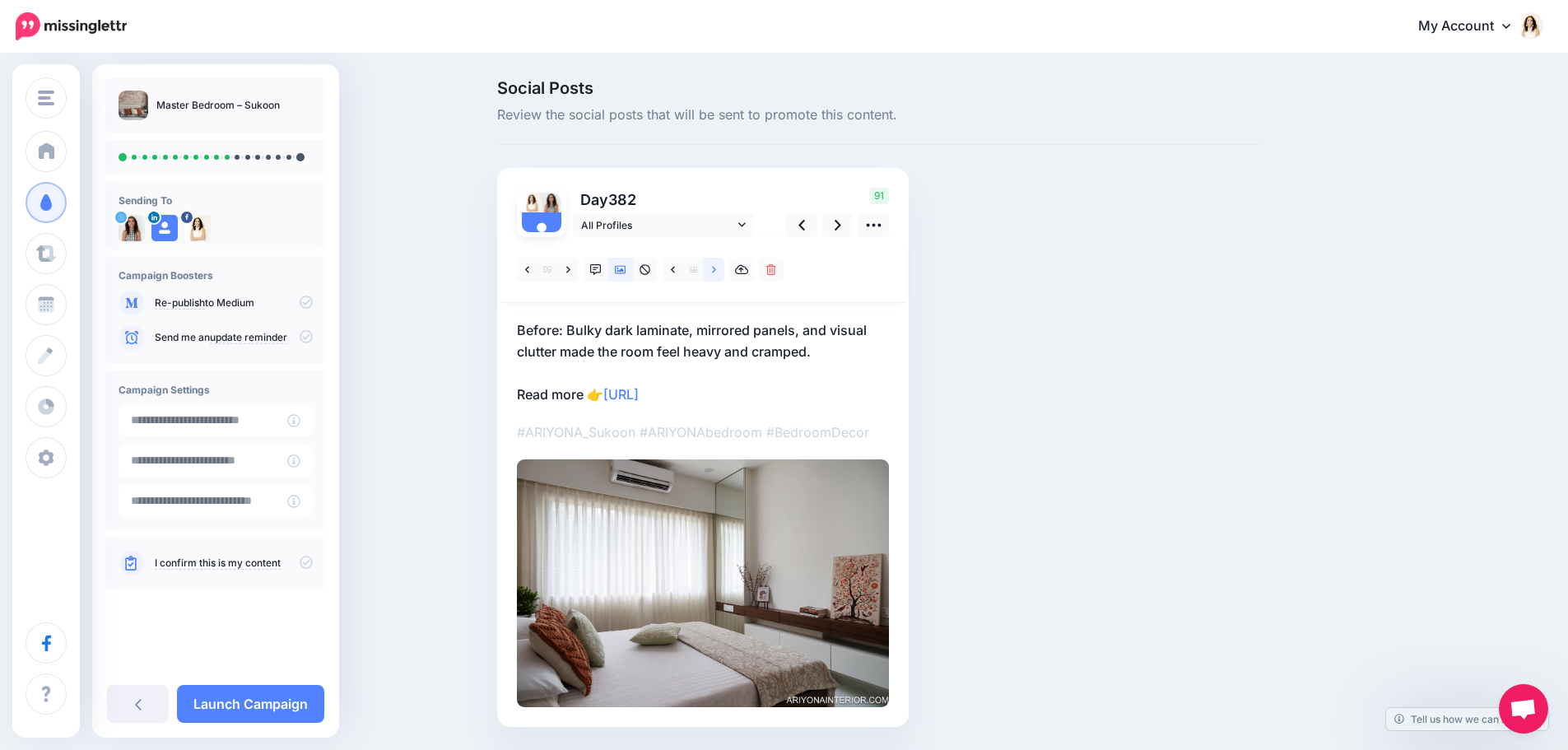
click at [716, 274] on icon at bounding box center [713, 270] width 4 height 11
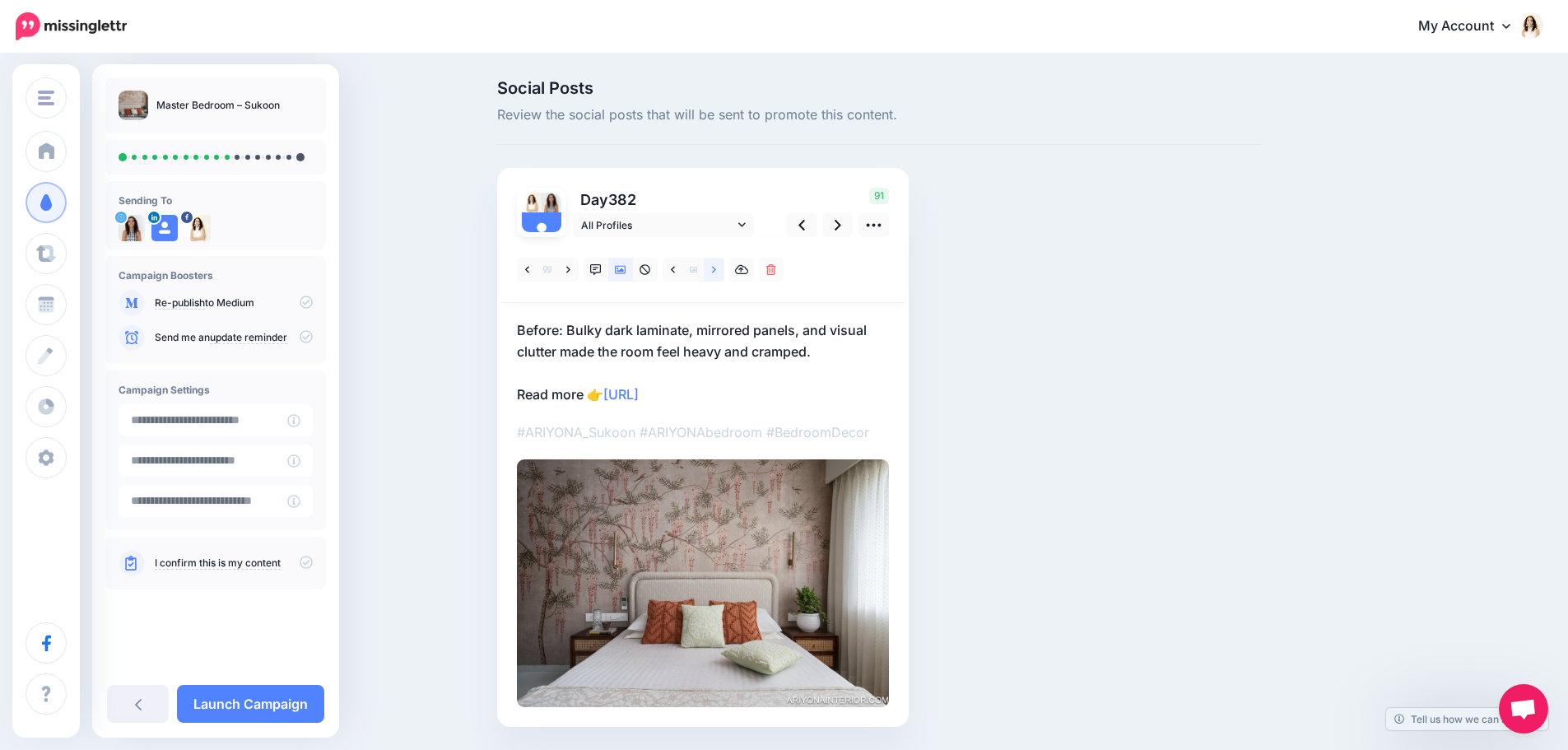
click at [716, 274] on icon at bounding box center [713, 270] width 4 height 11
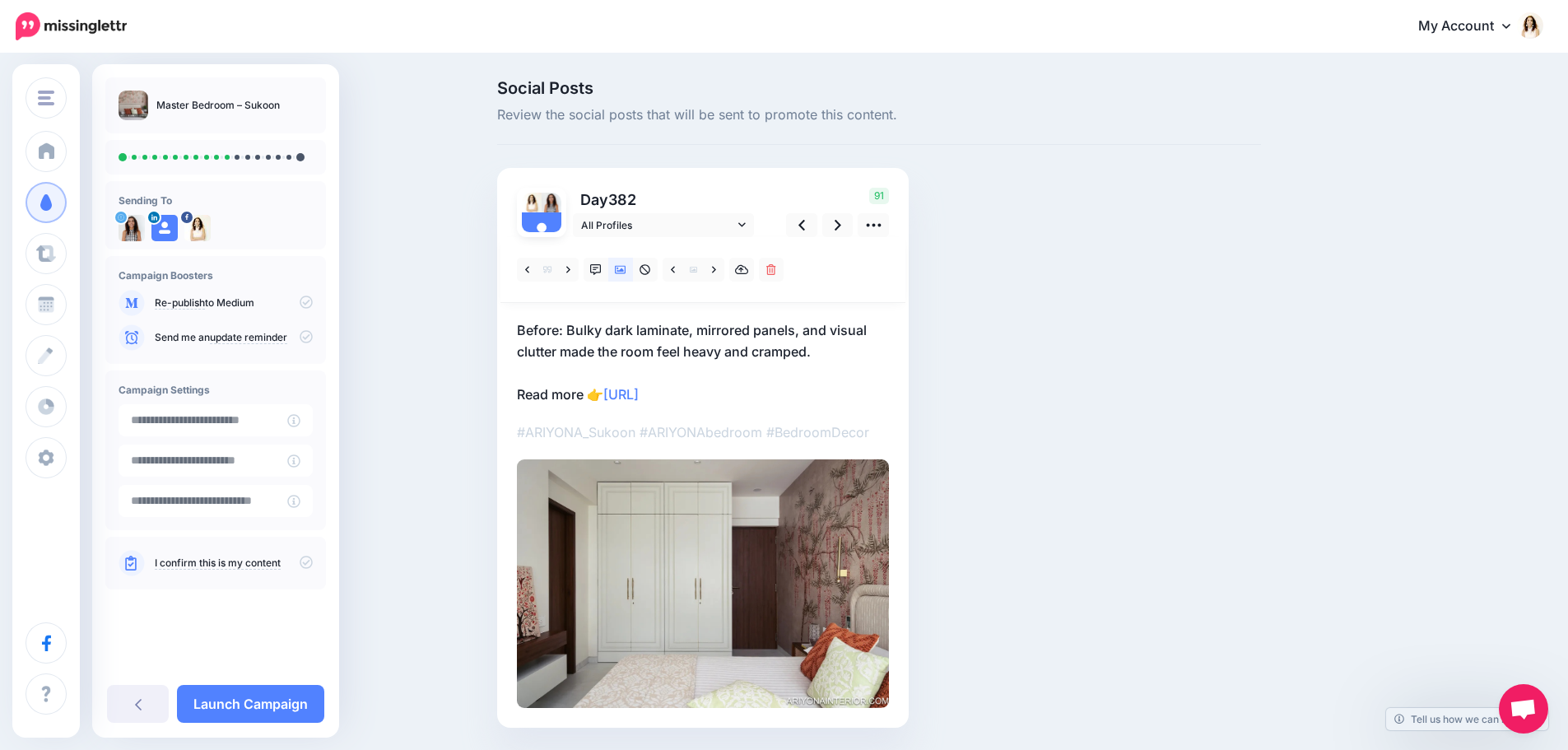
drag, startPoint x: 756, startPoint y: 342, endPoint x: 806, endPoint y: 346, distance: 50.2
click at [757, 342] on p "Before: Bulky dark laminate, mirrored panels, and visual clutter made the room …" at bounding box center [703, 362] width 372 height 86
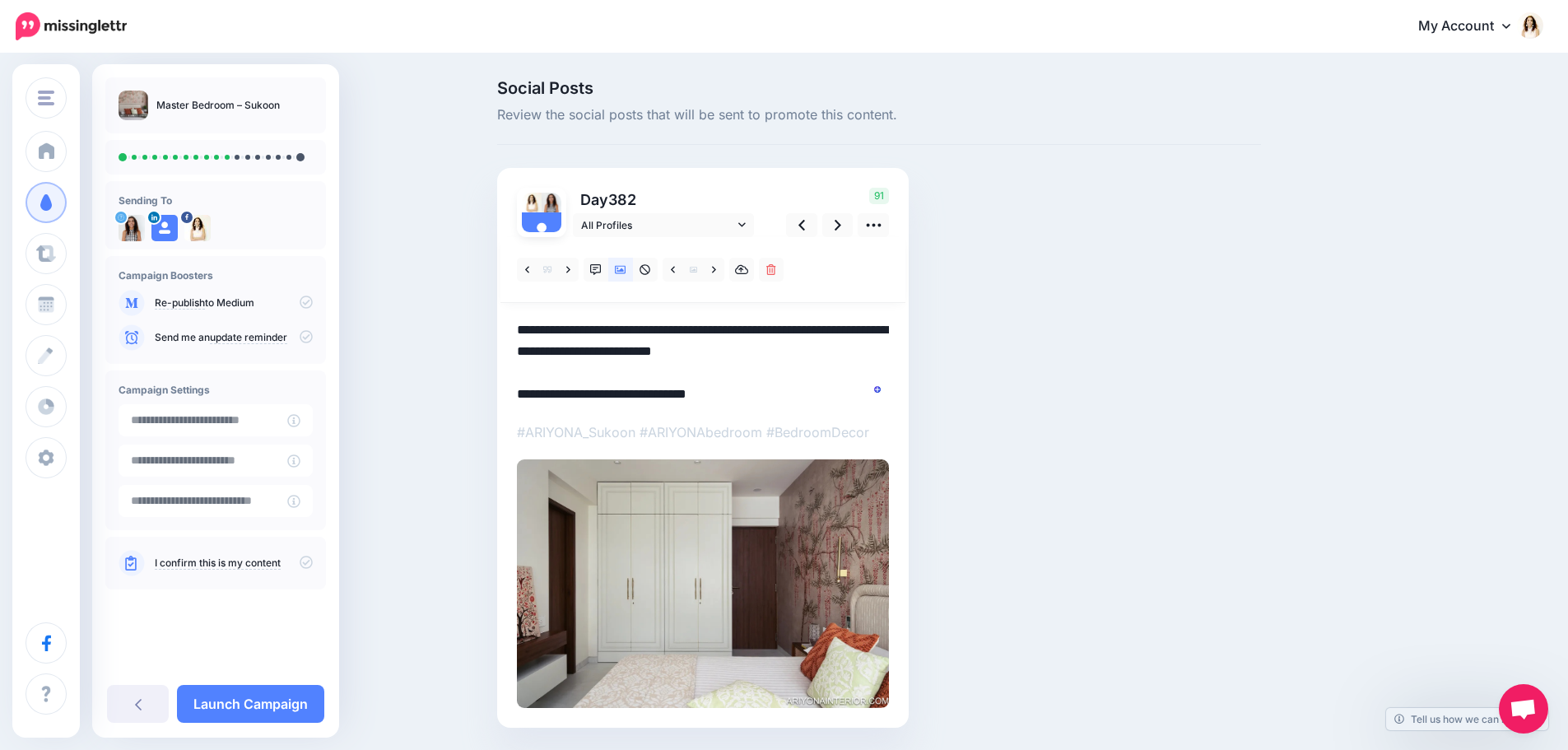
drag, startPoint x: 826, startPoint y: 353, endPoint x: 469, endPoint y: 294, distance: 361.8
click at [469, 294] on div "Social Posts Review the social posts that will be sent to promote this content.…" at bounding box center [784, 428] width 1568 height 746
drag, startPoint x: 469, startPoint y: 294, endPoint x: 760, endPoint y: 294, distance: 291.0
click at [648, 304] on div "Social Posts Review the social posts that will be sent to promote this content.…" at bounding box center [784, 428] width 1568 height 746
drag, startPoint x: 848, startPoint y: 350, endPoint x: 465, endPoint y: 286, distance: 388.3
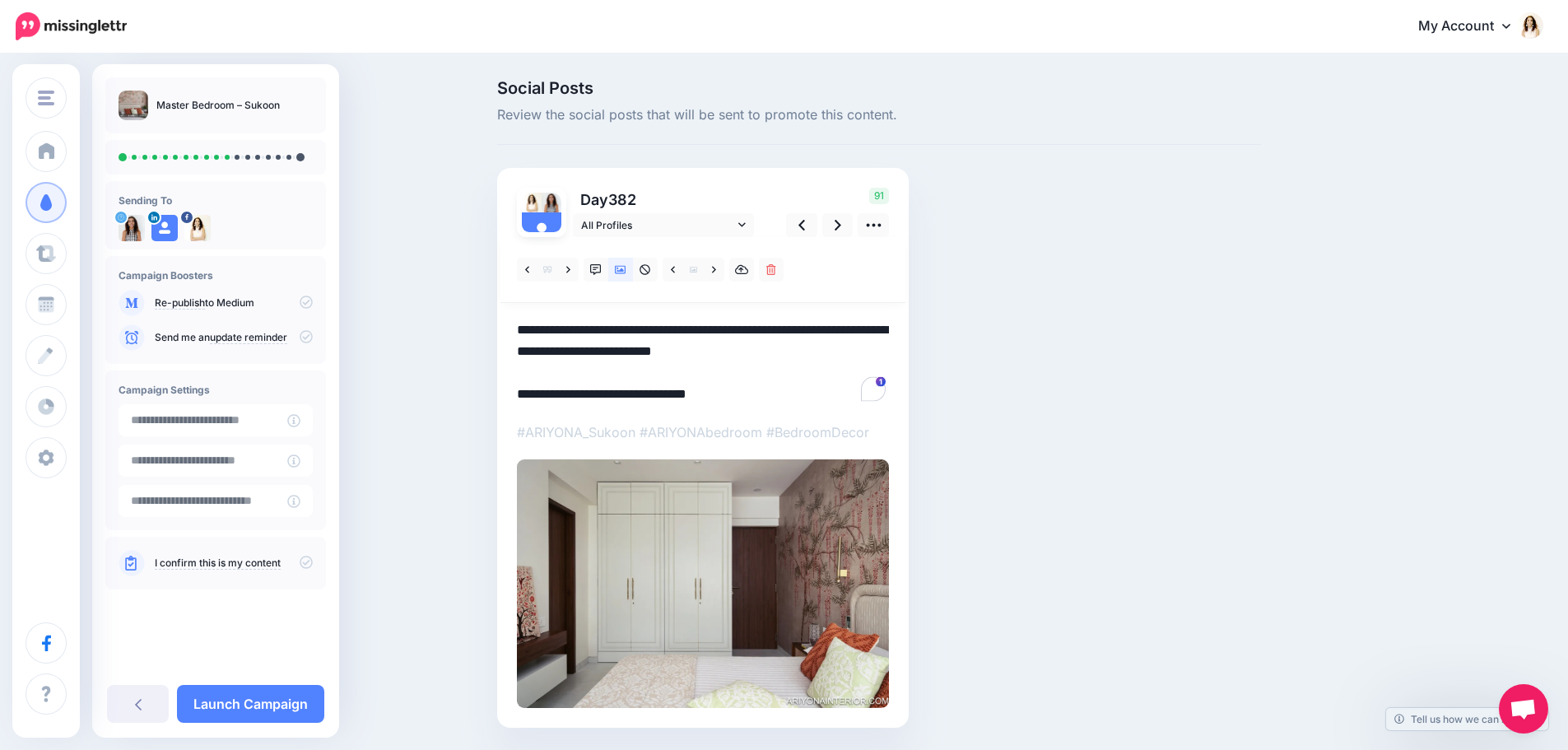
click at [465, 286] on div "Social Posts Review the social posts that will be sent to promote this content.…" at bounding box center [784, 428] width 1568 height 746
paste textarea "******"
click at [837, 226] on link at bounding box center [838, 224] width 32 height 24
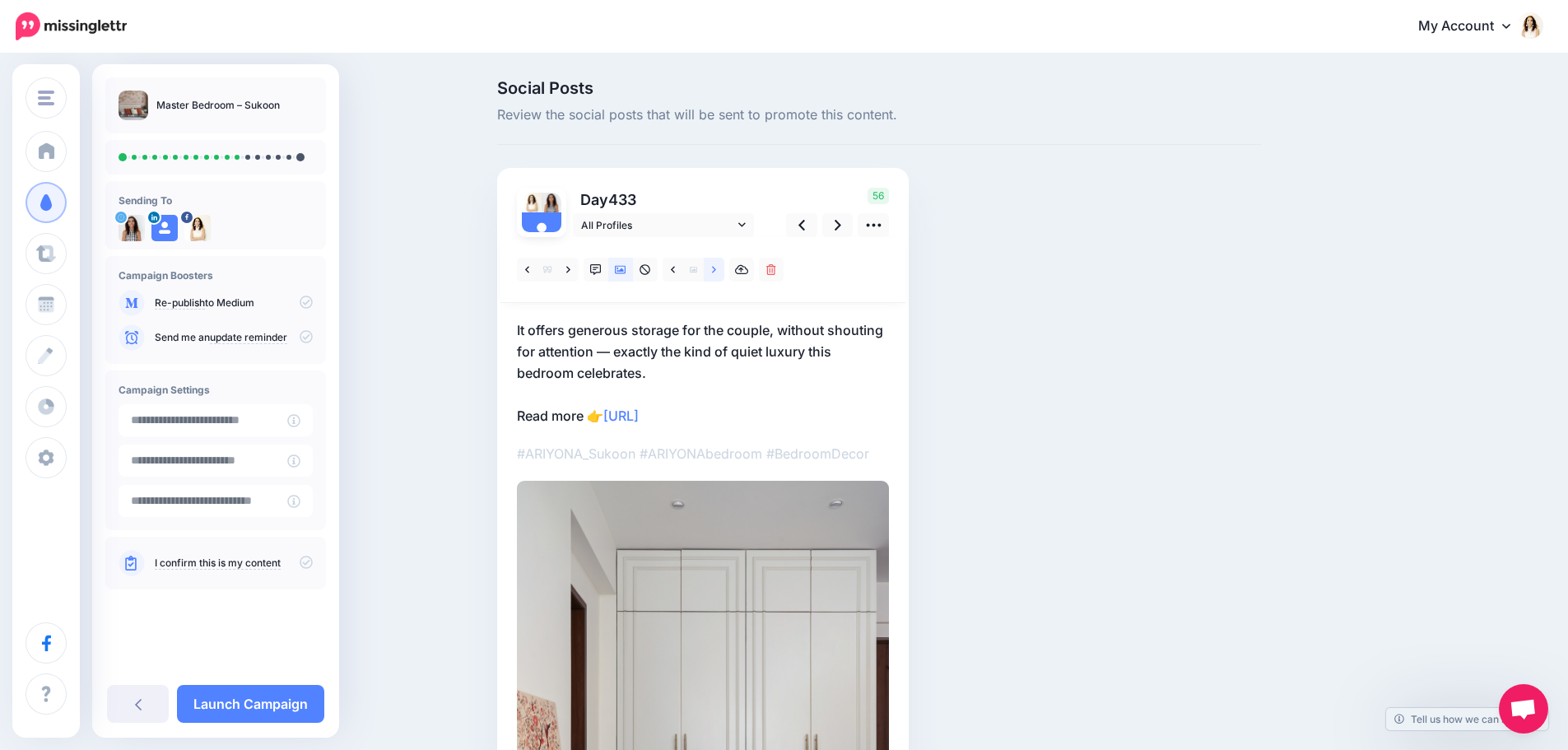
click at [716, 268] on icon at bounding box center [713, 270] width 4 height 11
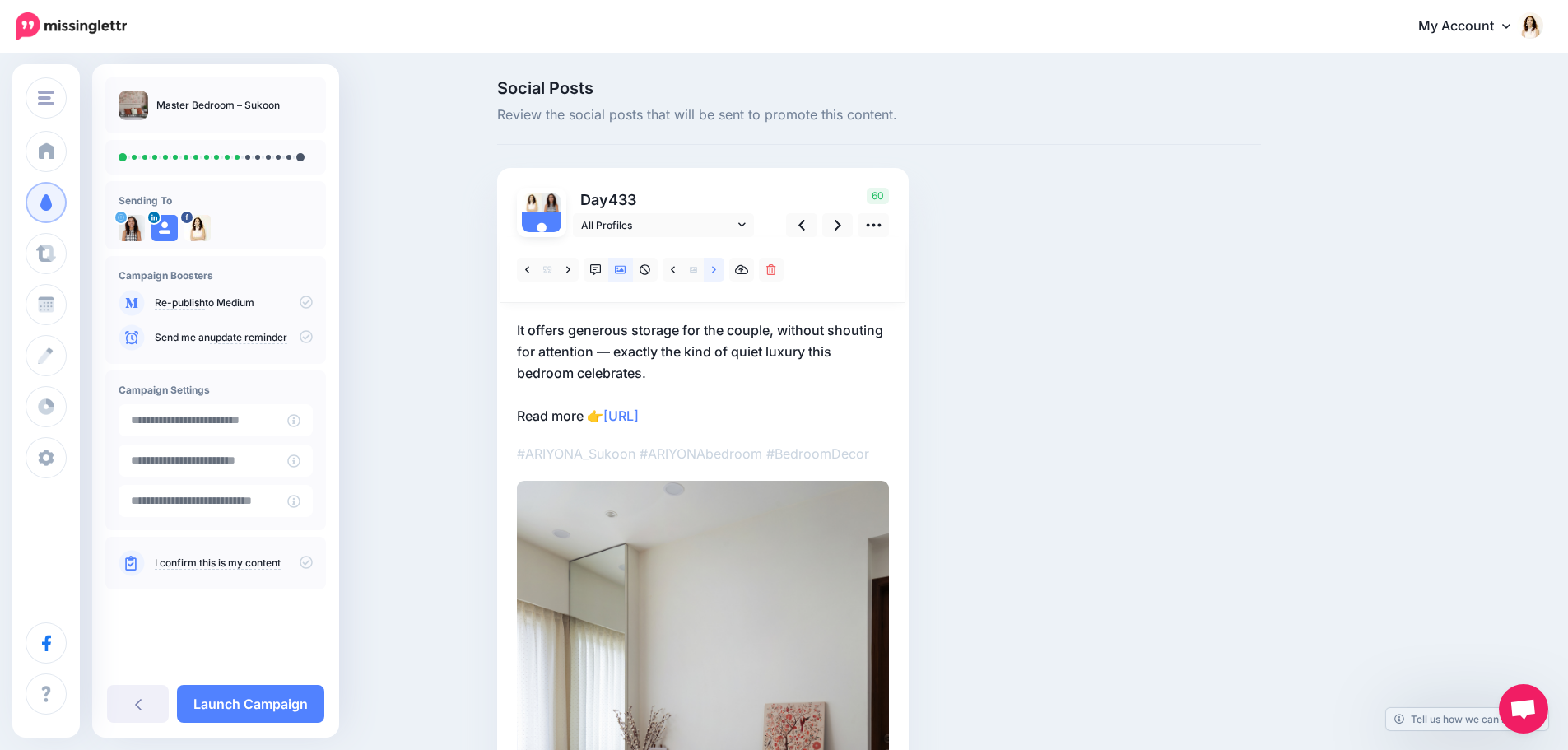
click at [716, 268] on icon at bounding box center [713, 270] width 4 height 11
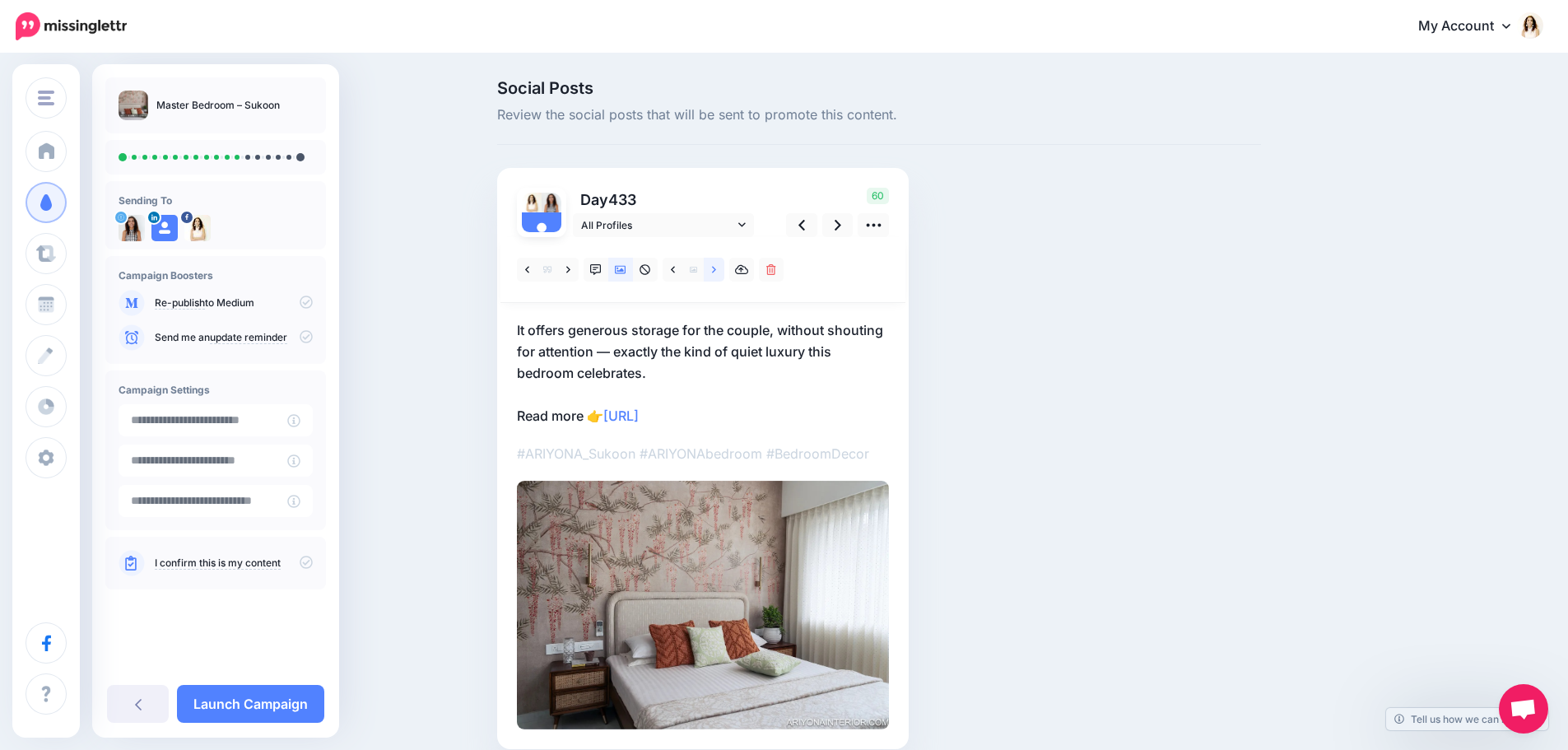
click at [716, 268] on icon at bounding box center [713, 270] width 4 height 11
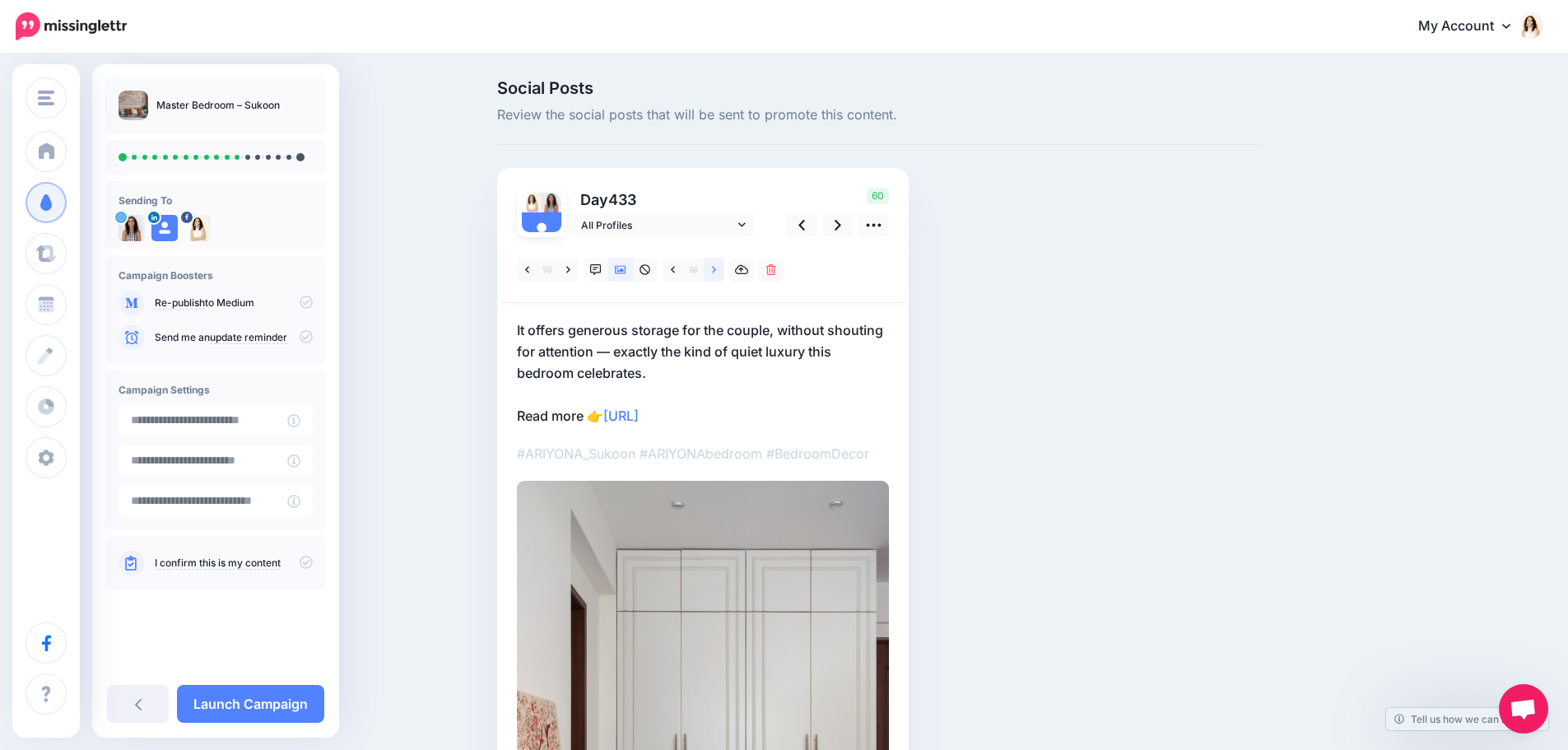
click at [716, 268] on icon at bounding box center [713, 270] width 4 height 11
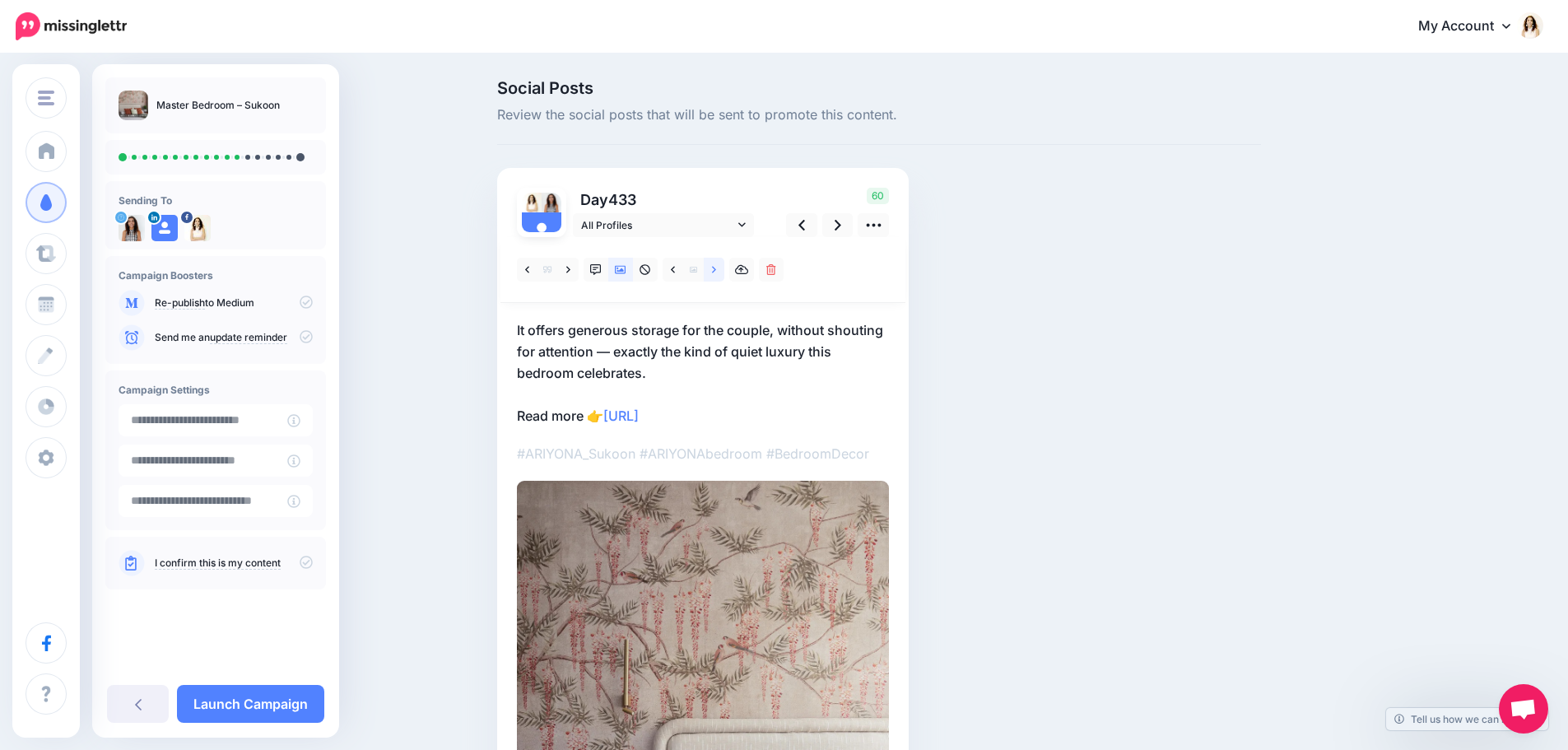
click at [716, 268] on icon at bounding box center [713, 270] width 4 height 11
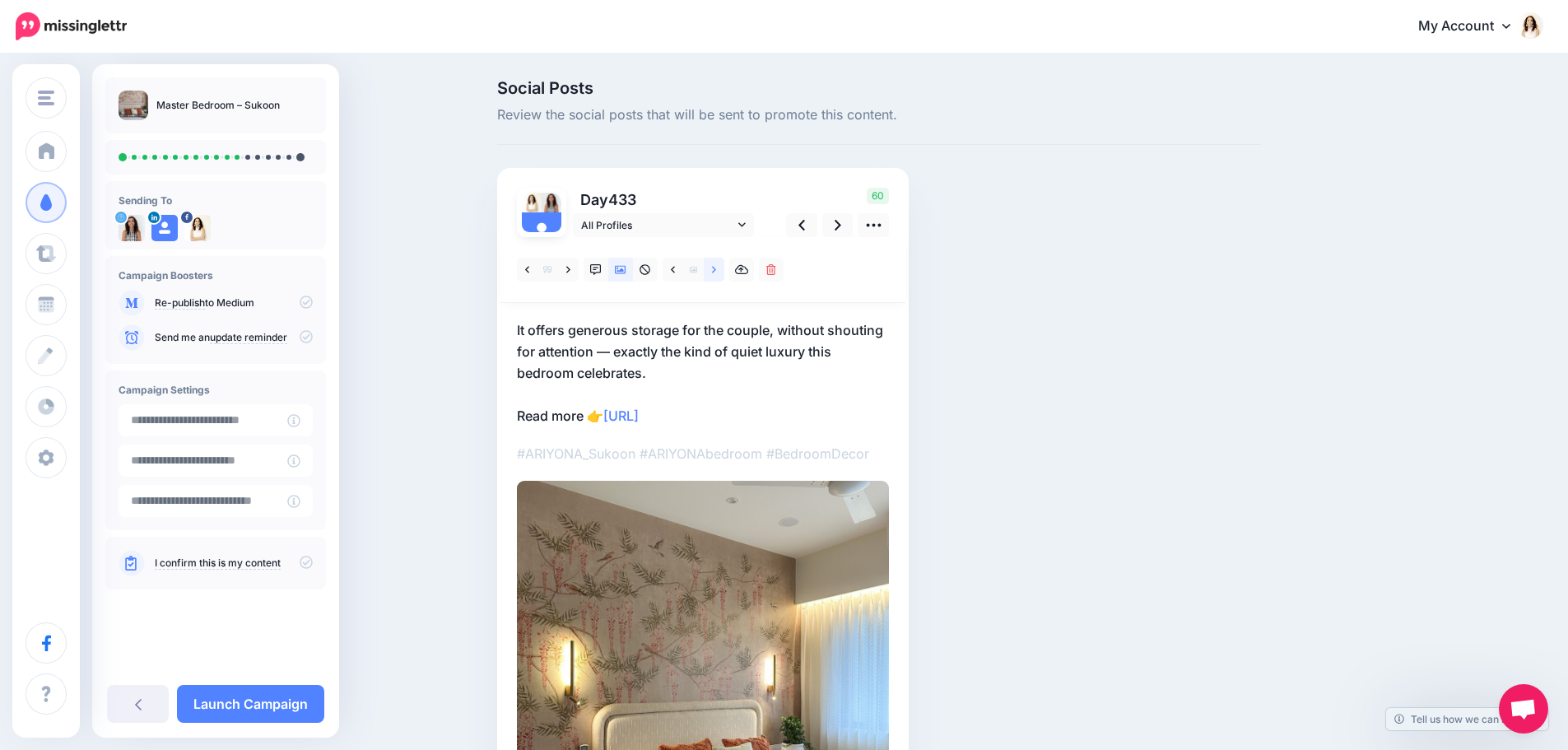
click at [716, 268] on icon at bounding box center [713, 270] width 4 height 11
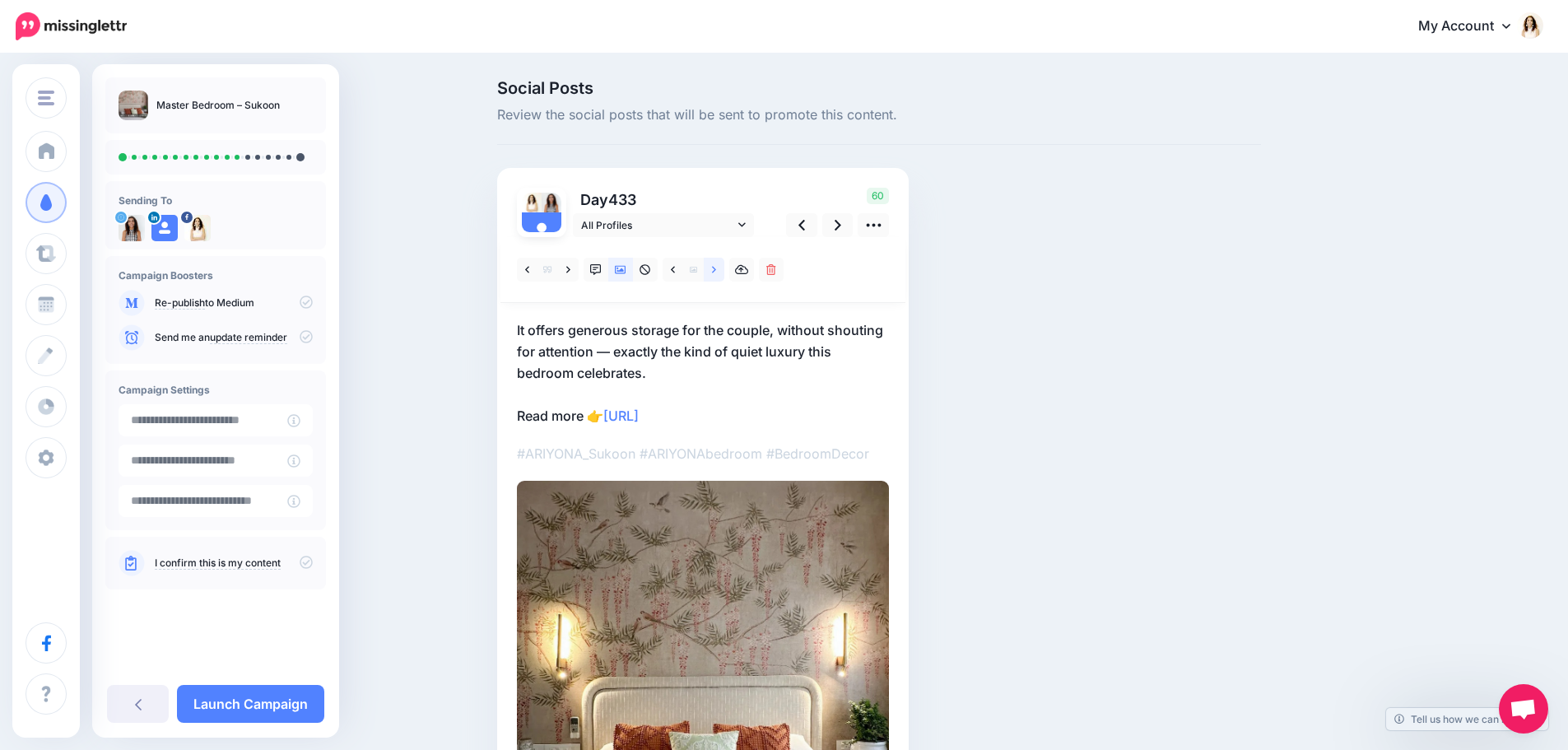
click at [716, 268] on icon at bounding box center [713, 270] width 4 height 11
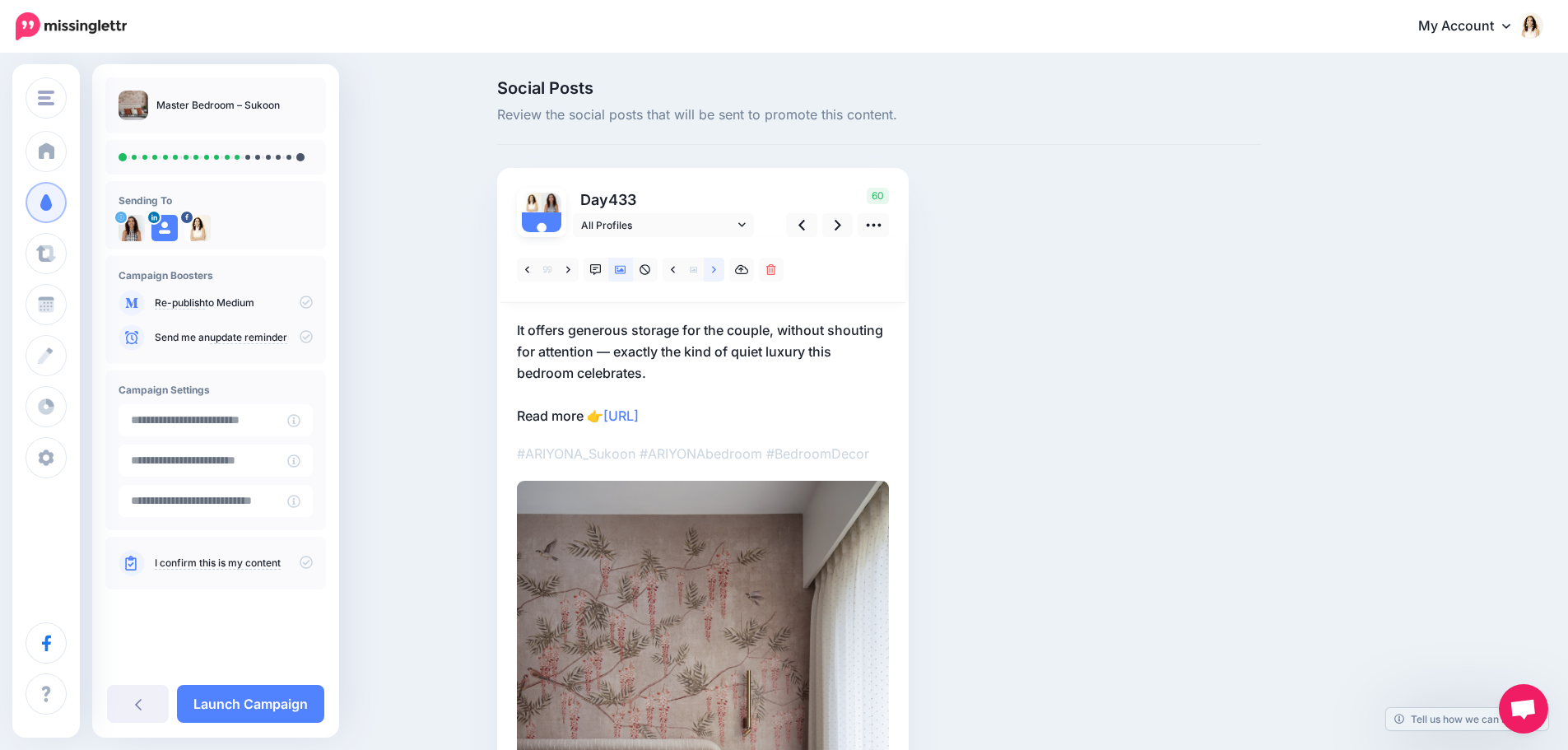
click at [716, 268] on icon at bounding box center [713, 270] width 4 height 11
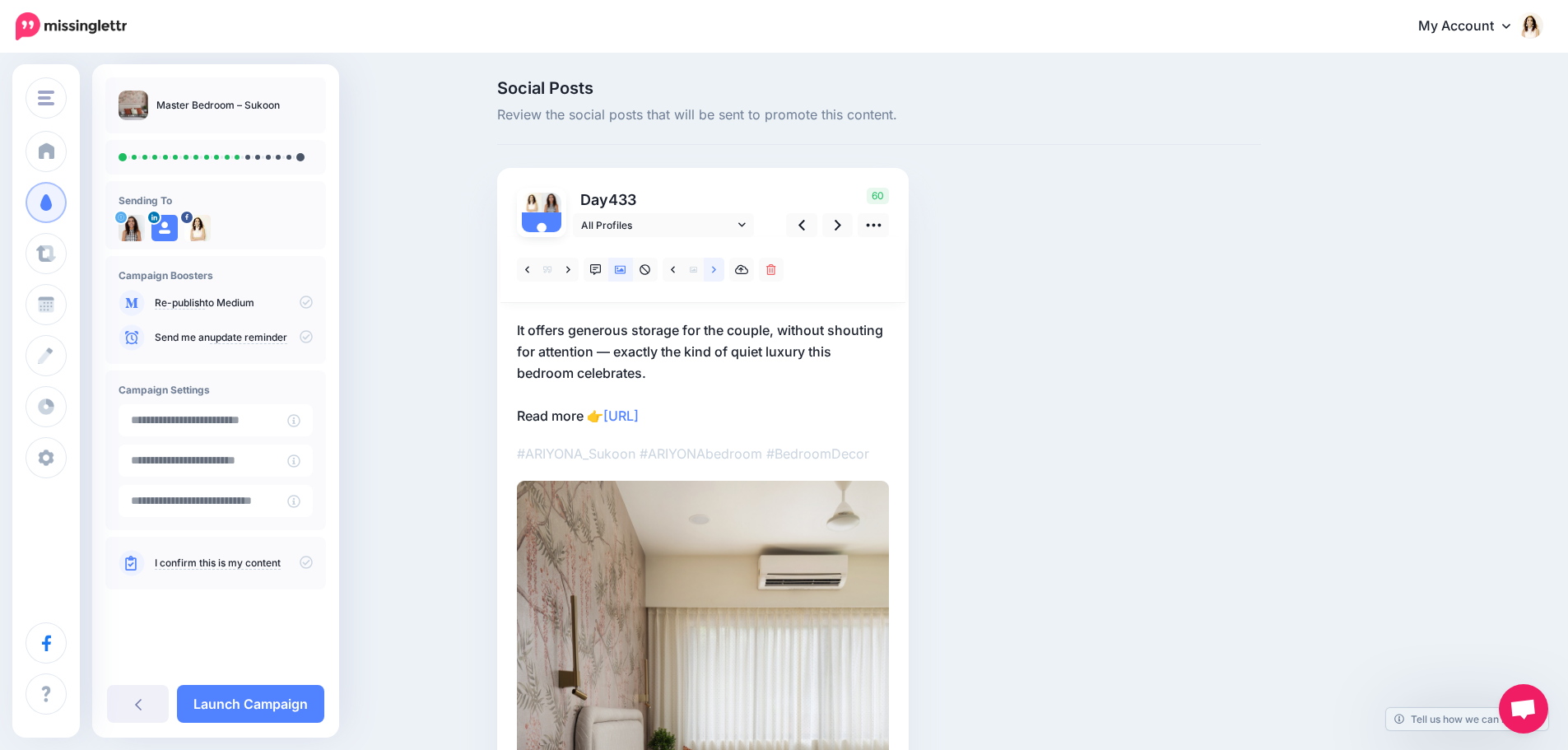
click at [716, 268] on icon at bounding box center [713, 270] width 4 height 11
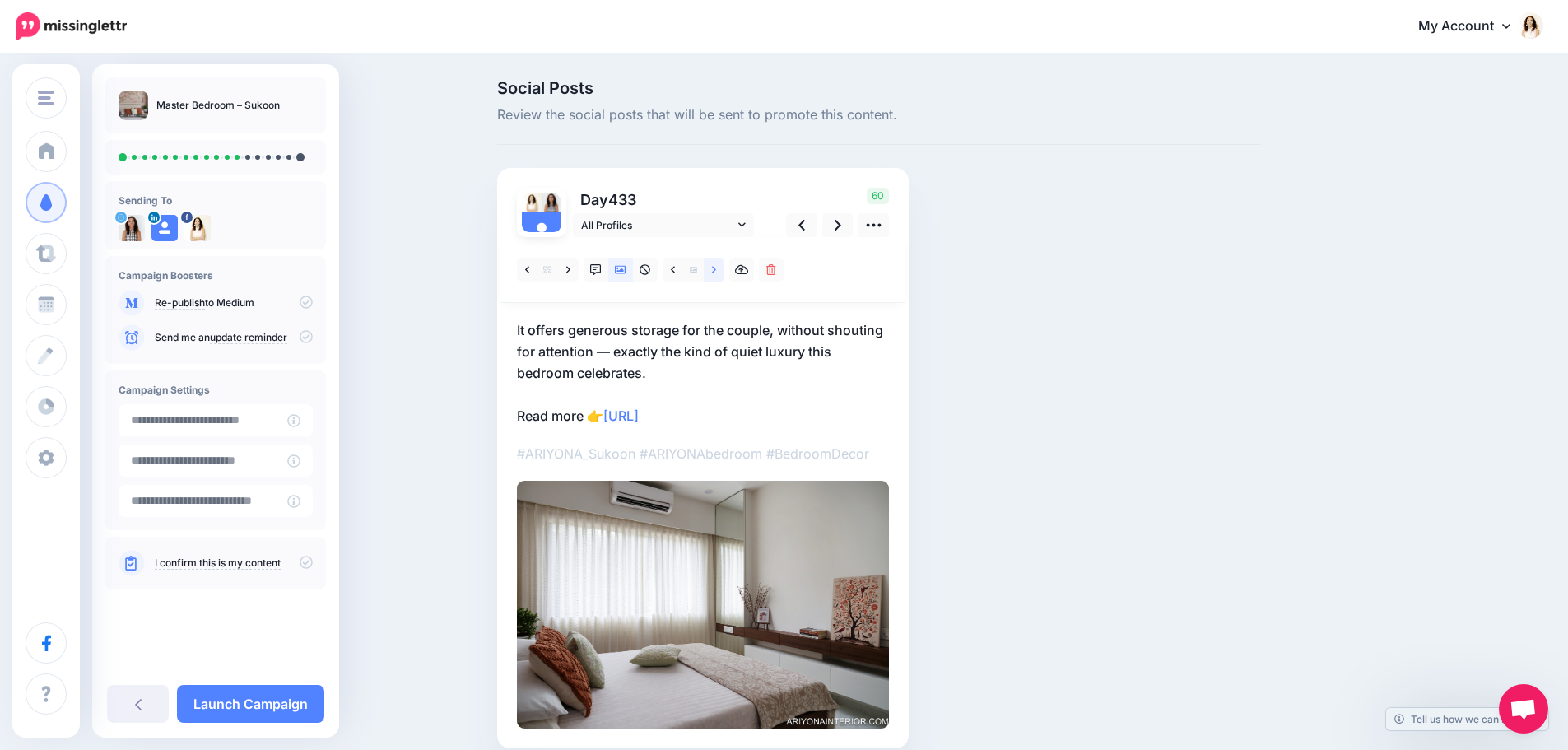
click at [716, 268] on icon at bounding box center [713, 270] width 4 height 11
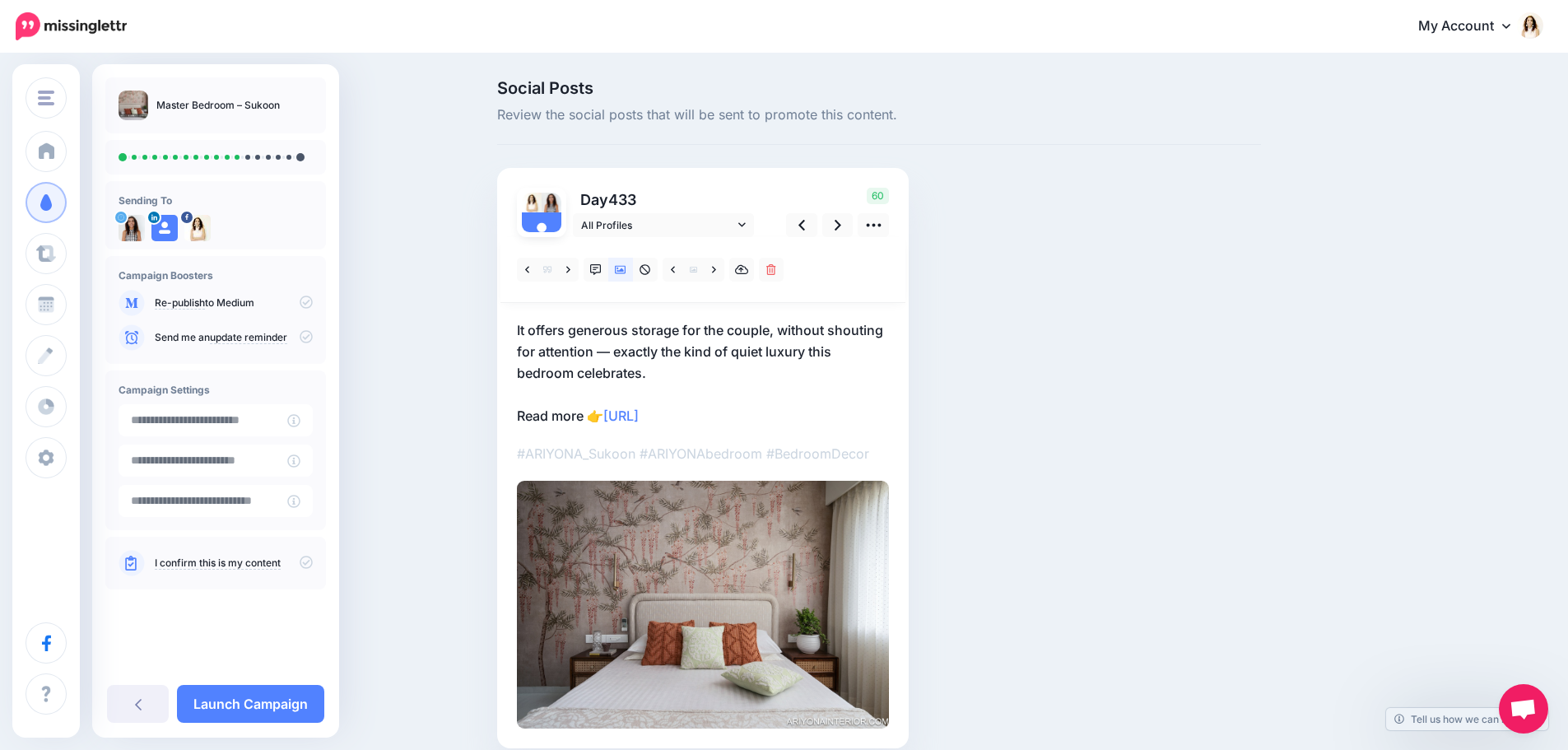
click at [709, 350] on p "It offers generous storage for the couple, without shouting for attention — exa…" at bounding box center [703, 372] width 372 height 107
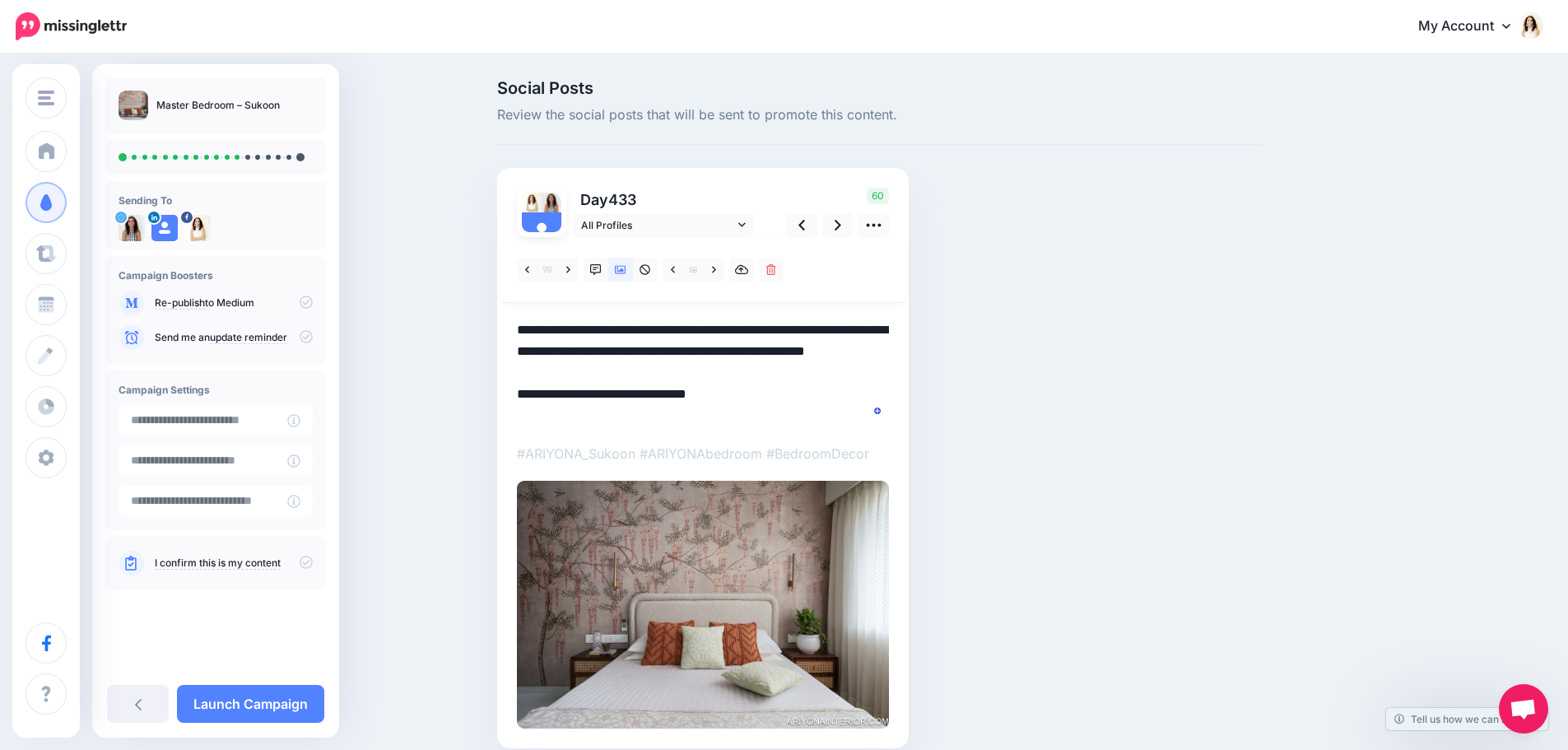
drag, startPoint x: 674, startPoint y: 373, endPoint x: 492, endPoint y: 329, distance: 187.2
click at [492, 329] on div "Social Posts Review the social posts that will be sent to promote this content.…" at bounding box center [879, 438] width 789 height 718
paste textarea "**********"
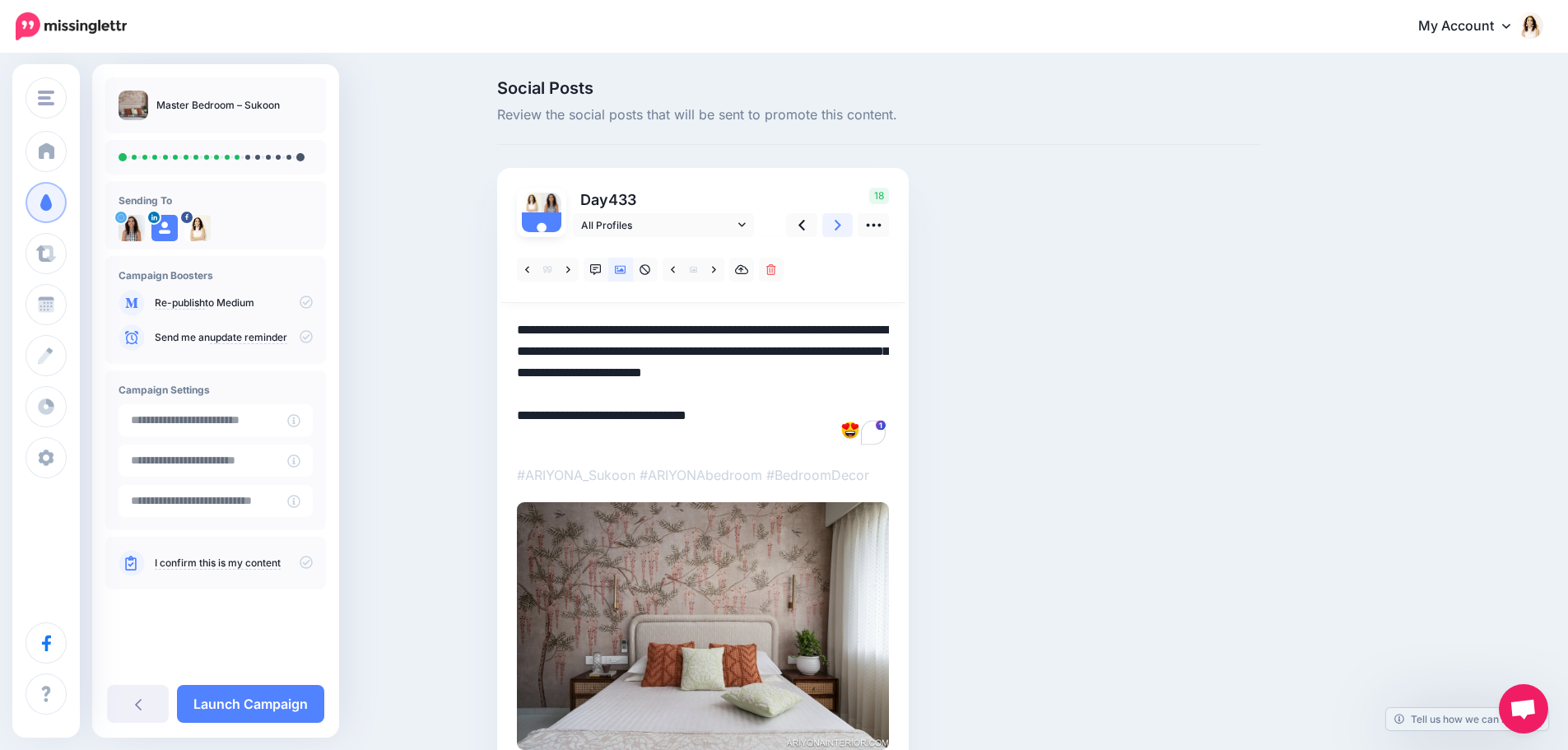
click at [841, 227] on icon at bounding box center [838, 225] width 7 height 18
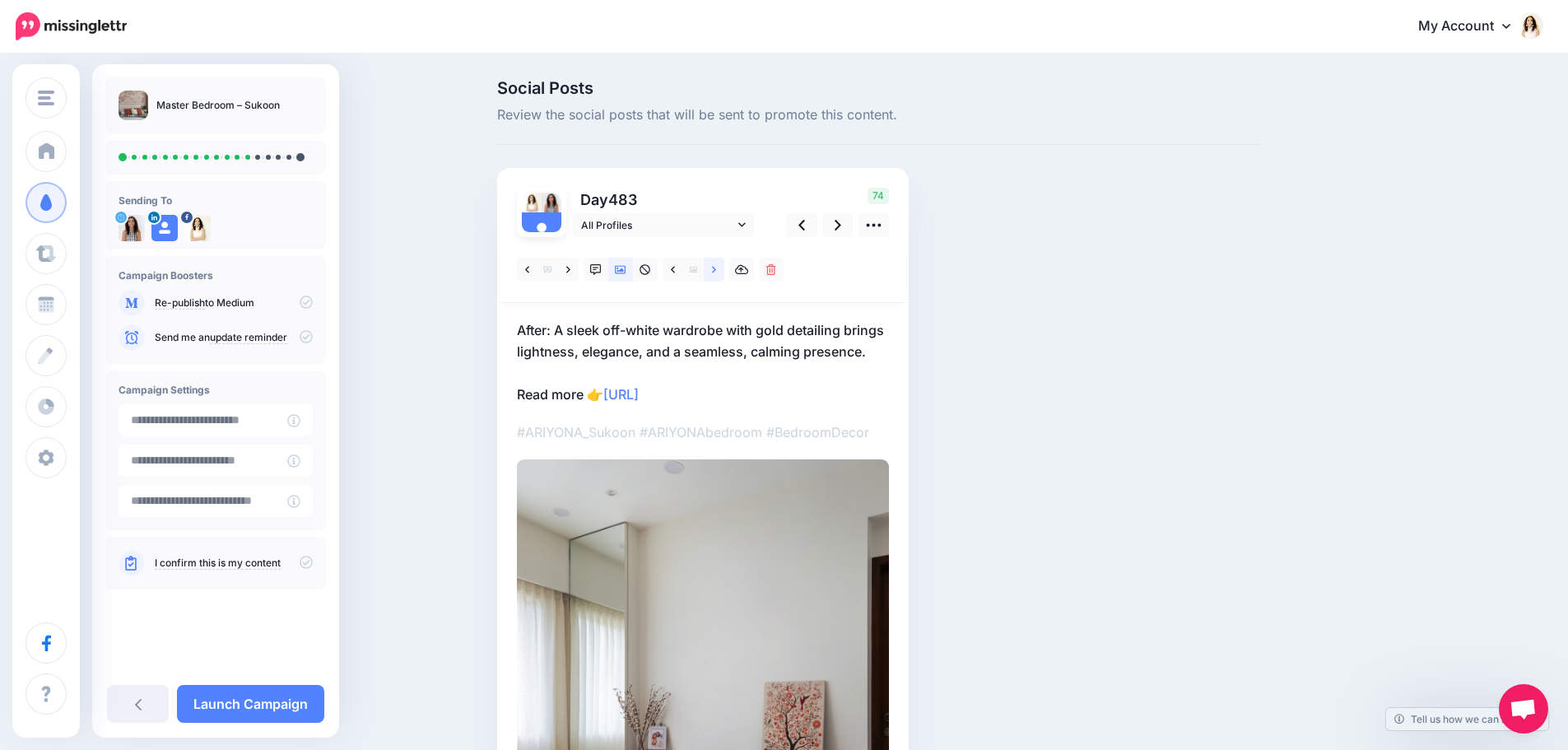
click at [716, 265] on icon at bounding box center [713, 270] width 4 height 11
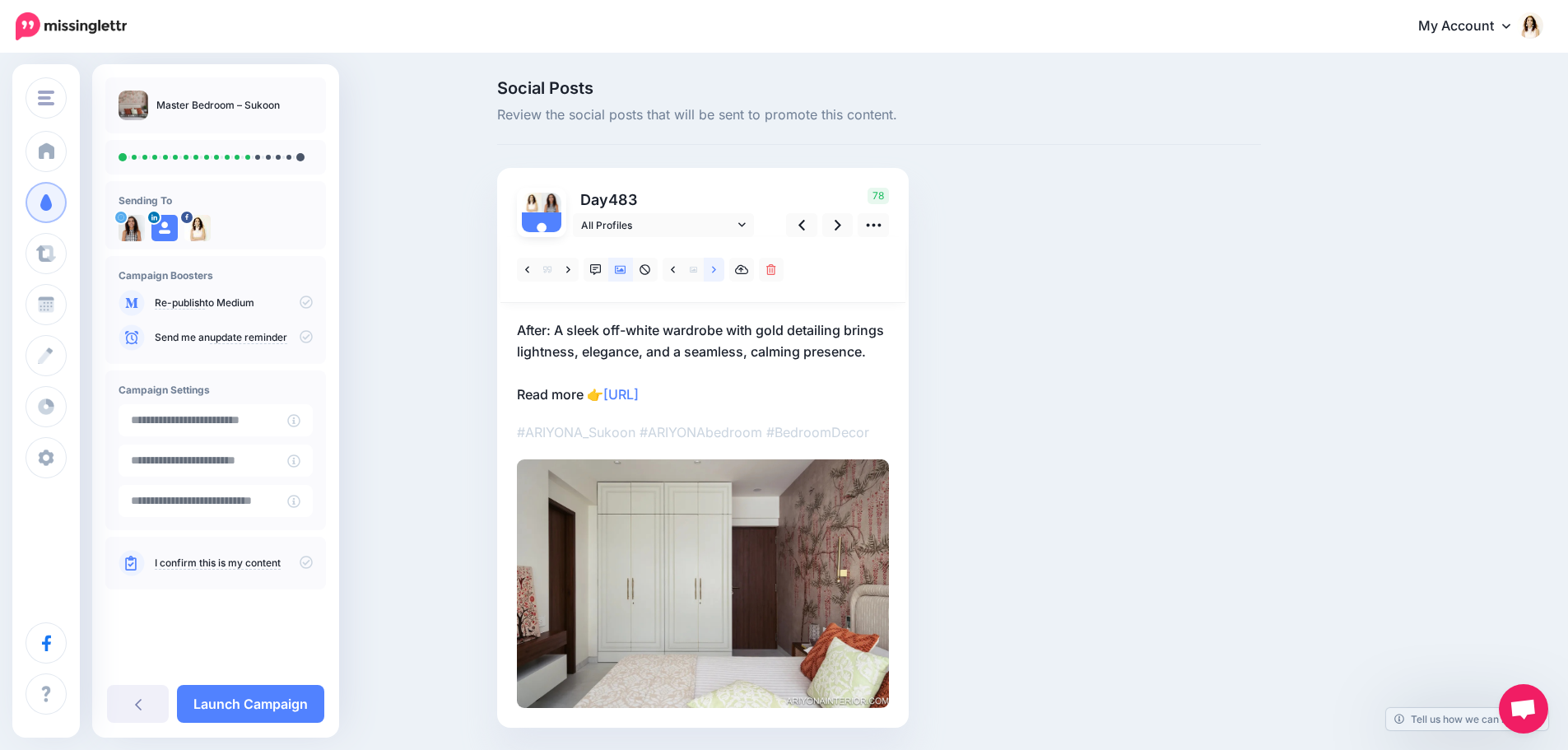
click at [717, 265] on link at bounding box center [713, 269] width 20 height 24
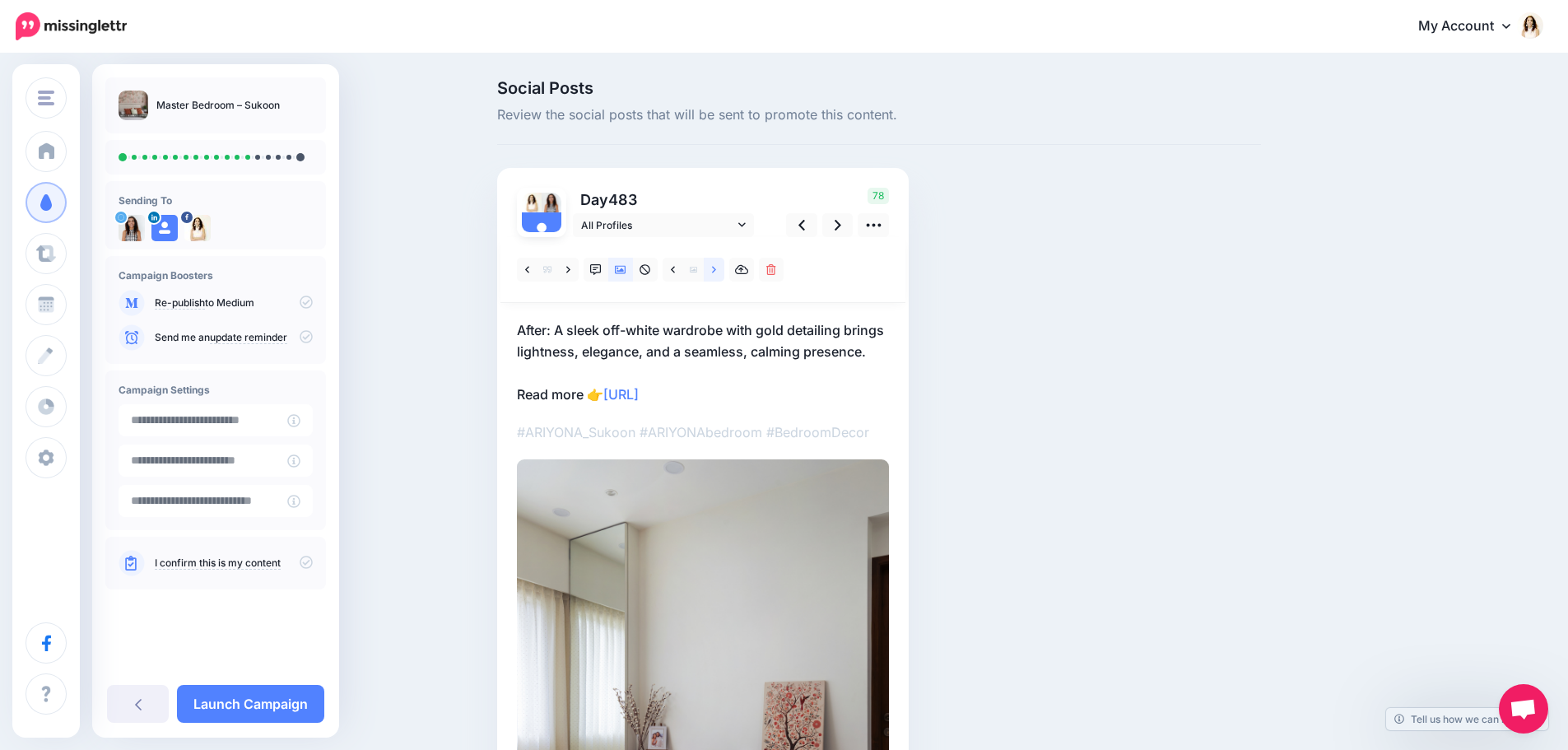
click at [717, 265] on link at bounding box center [713, 269] width 20 height 24
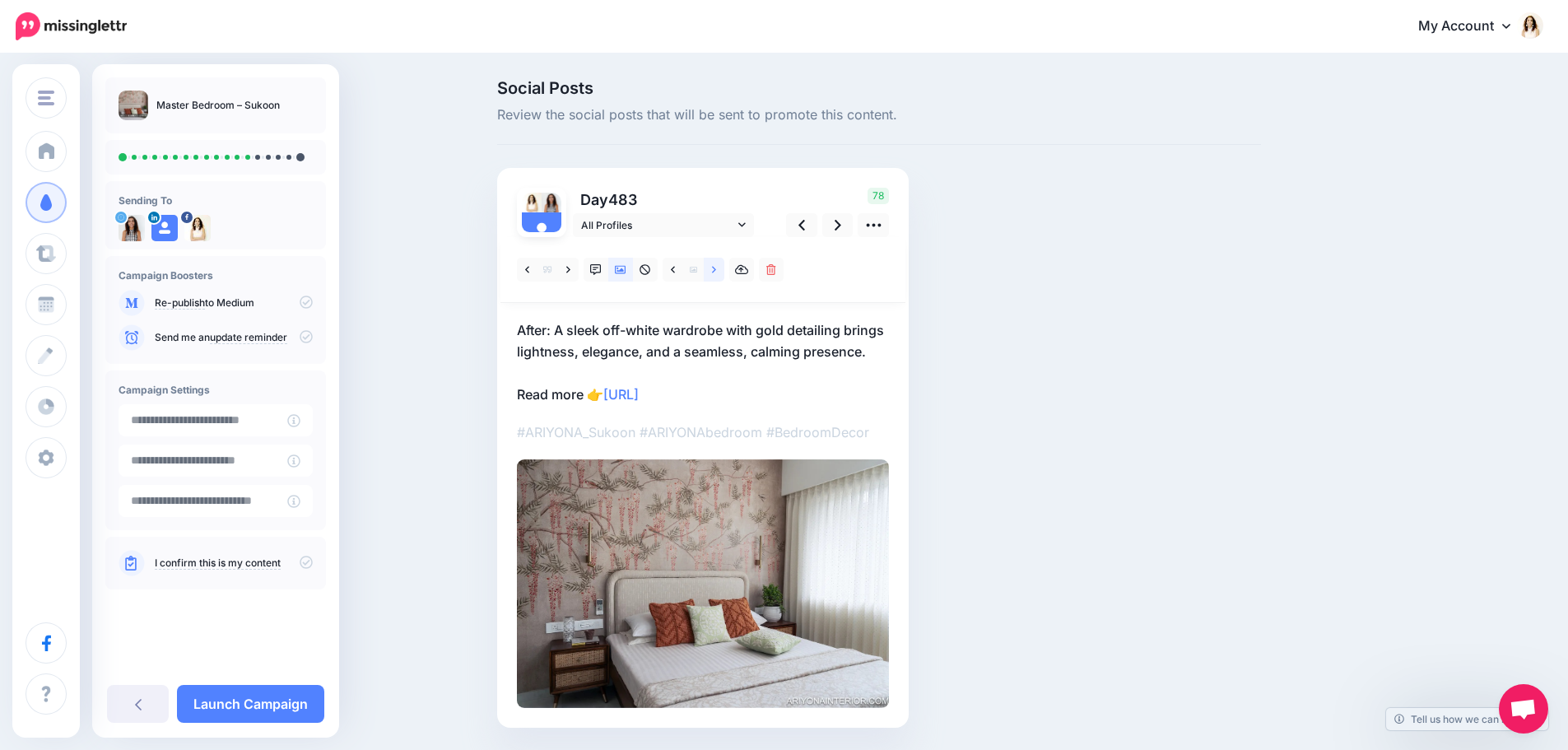
click at [717, 265] on link at bounding box center [713, 269] width 20 height 24
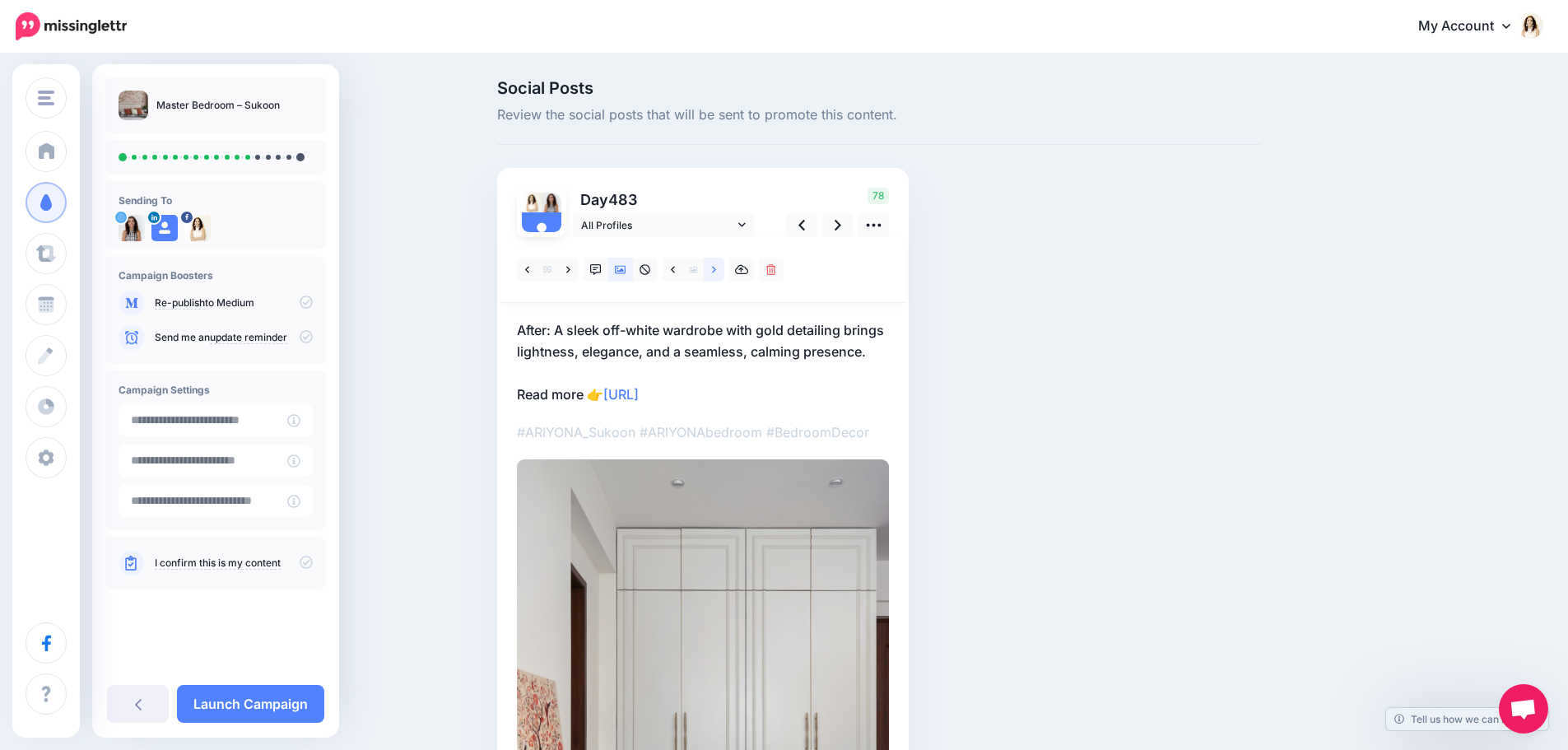
click at [717, 265] on link at bounding box center [713, 269] width 20 height 24
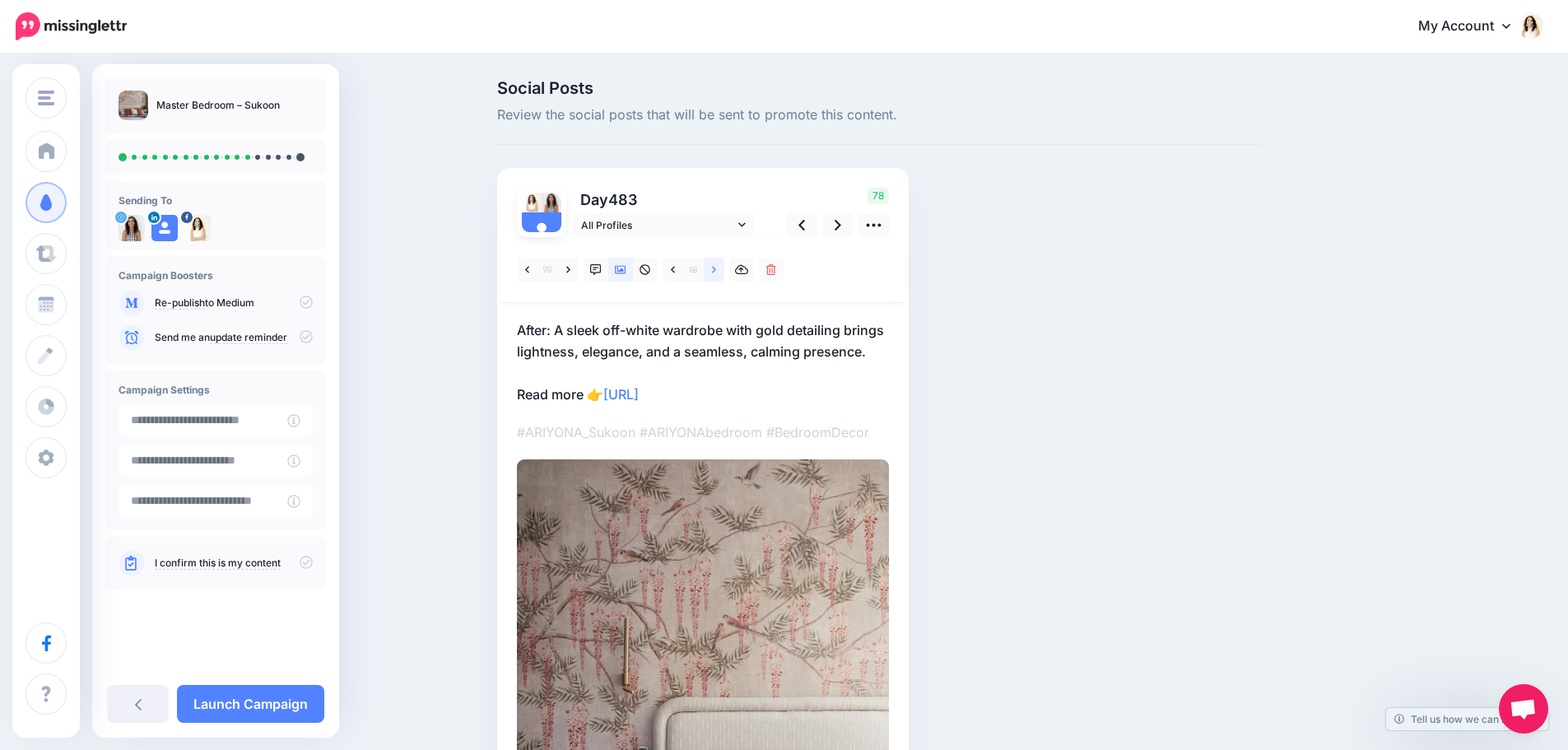
click at [717, 265] on link at bounding box center [713, 269] width 20 height 24
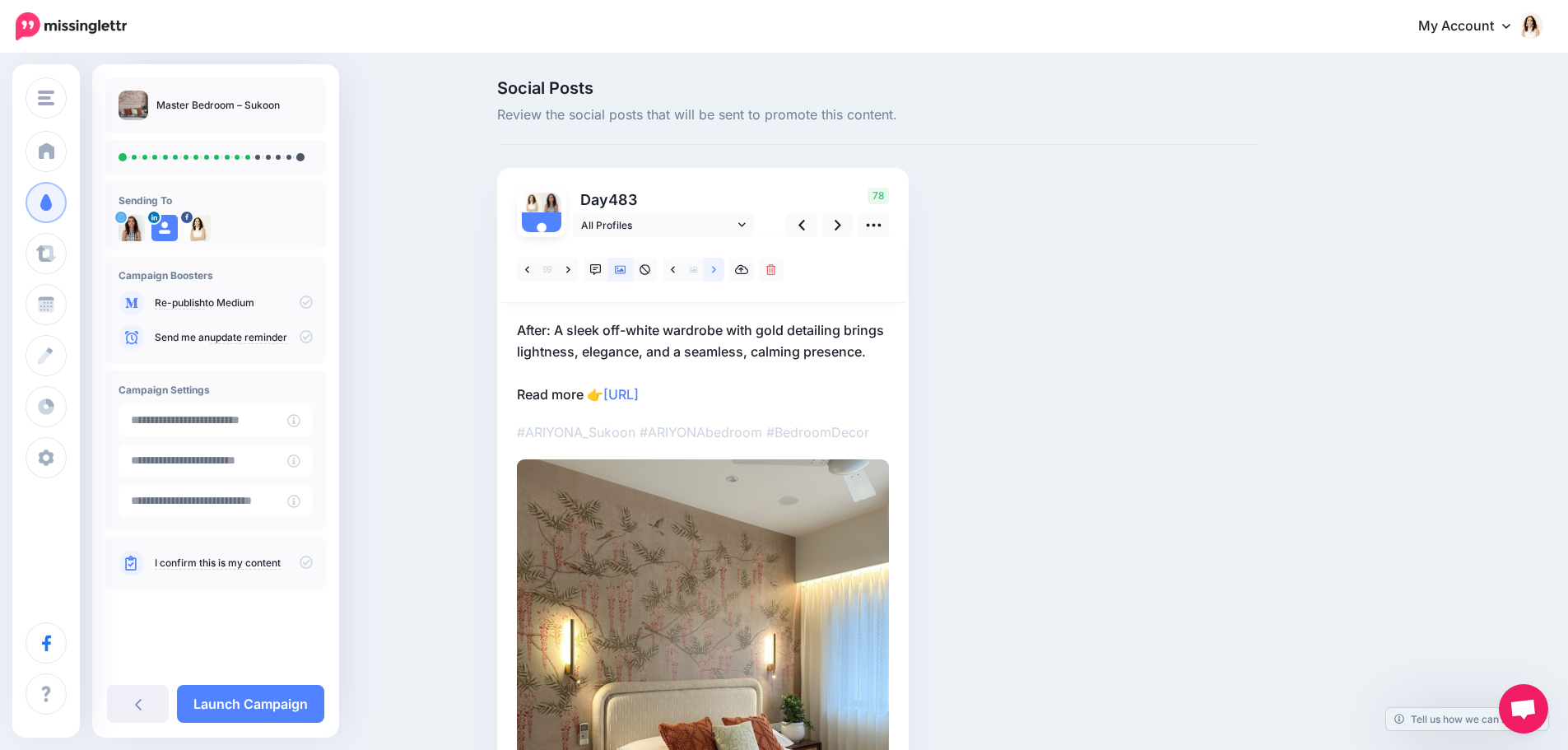
click at [717, 265] on link at bounding box center [713, 269] width 20 height 24
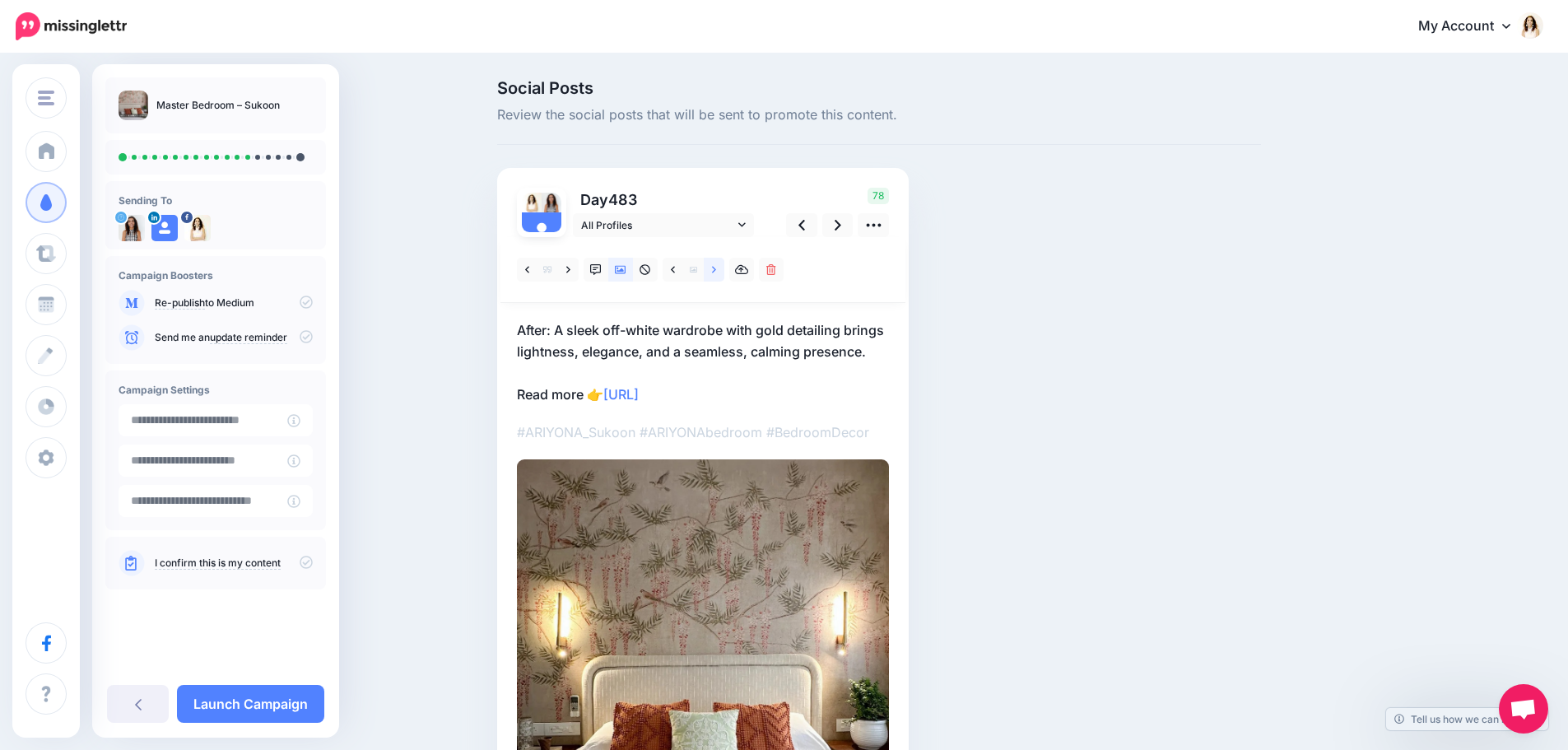
click at [717, 265] on link at bounding box center [713, 269] width 20 height 24
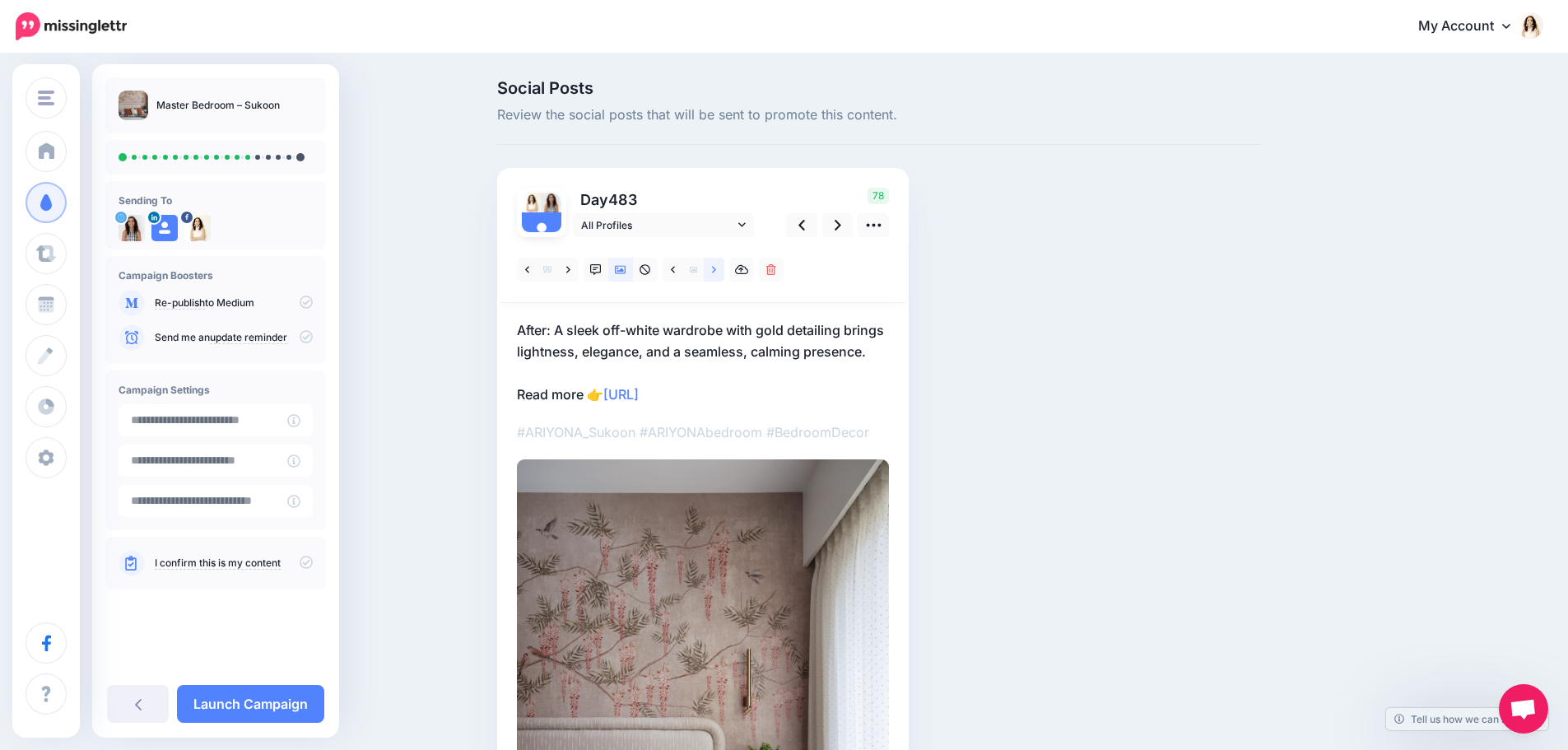
click at [717, 265] on link at bounding box center [713, 269] width 20 height 24
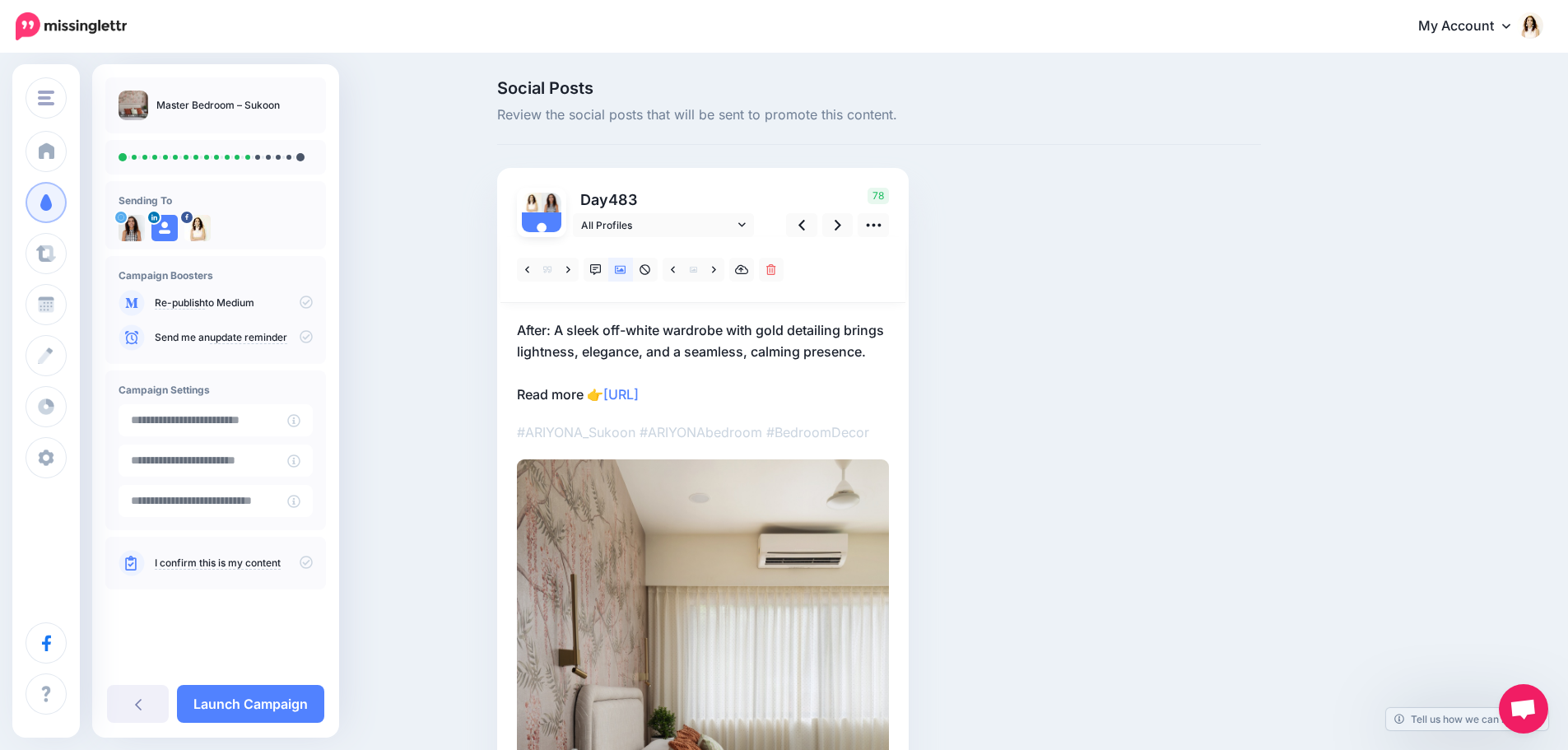
click at [658, 316] on div at bounding box center [703, 608] width 372 height 741
click at [882, 355] on p "After: A sleek off-white wardrobe with gold detailing brings lightness, eleganc…" at bounding box center [703, 362] width 372 height 86
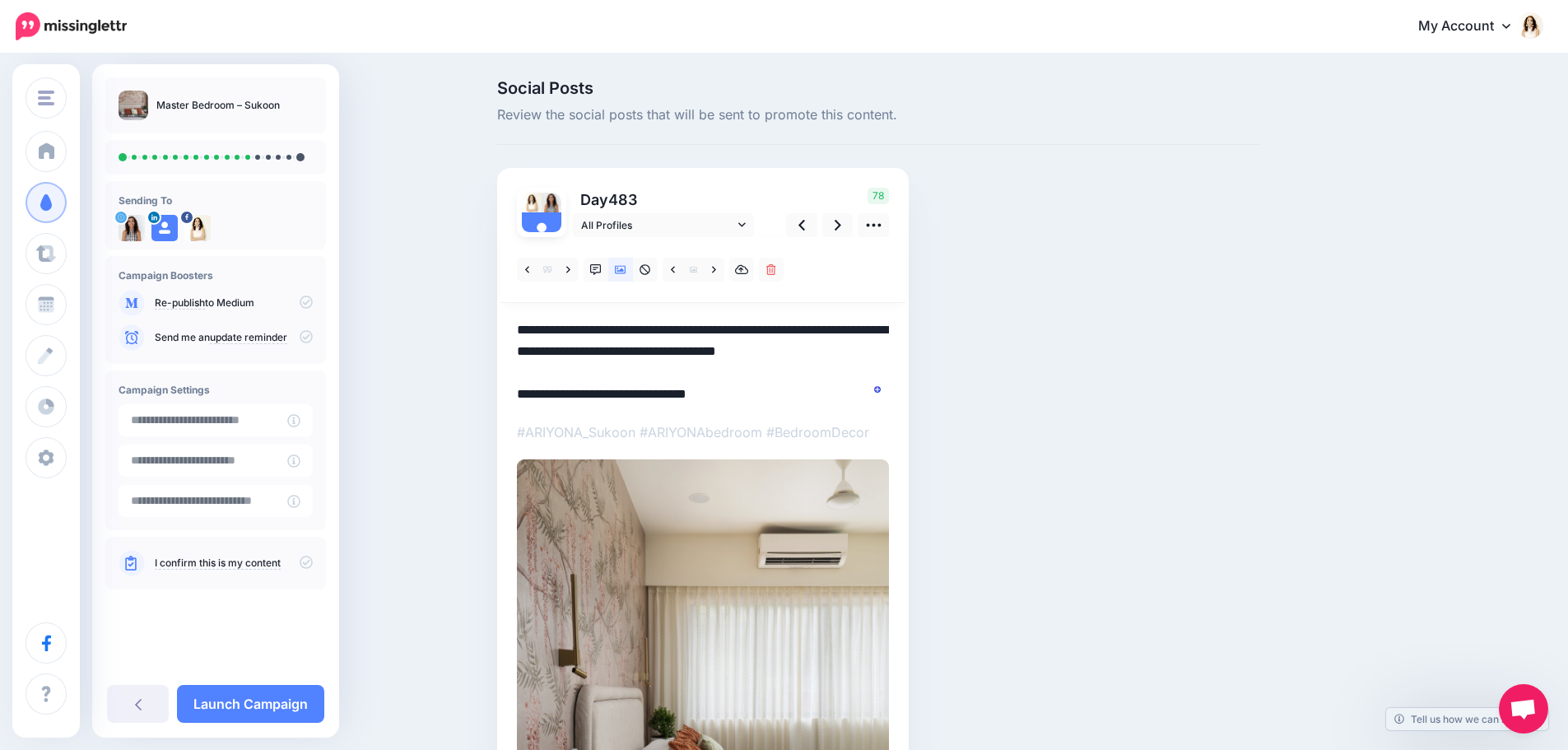
drag, startPoint x: 882, startPoint y: 351, endPoint x: 436, endPoint y: 332, distance: 446.4
click at [436, 332] on div "Social Posts Review the social posts that will be sent to promote this content.…" at bounding box center [784, 563] width 1568 height 1017
paste textarea "*"
click at [848, 224] on link at bounding box center [838, 224] width 32 height 24
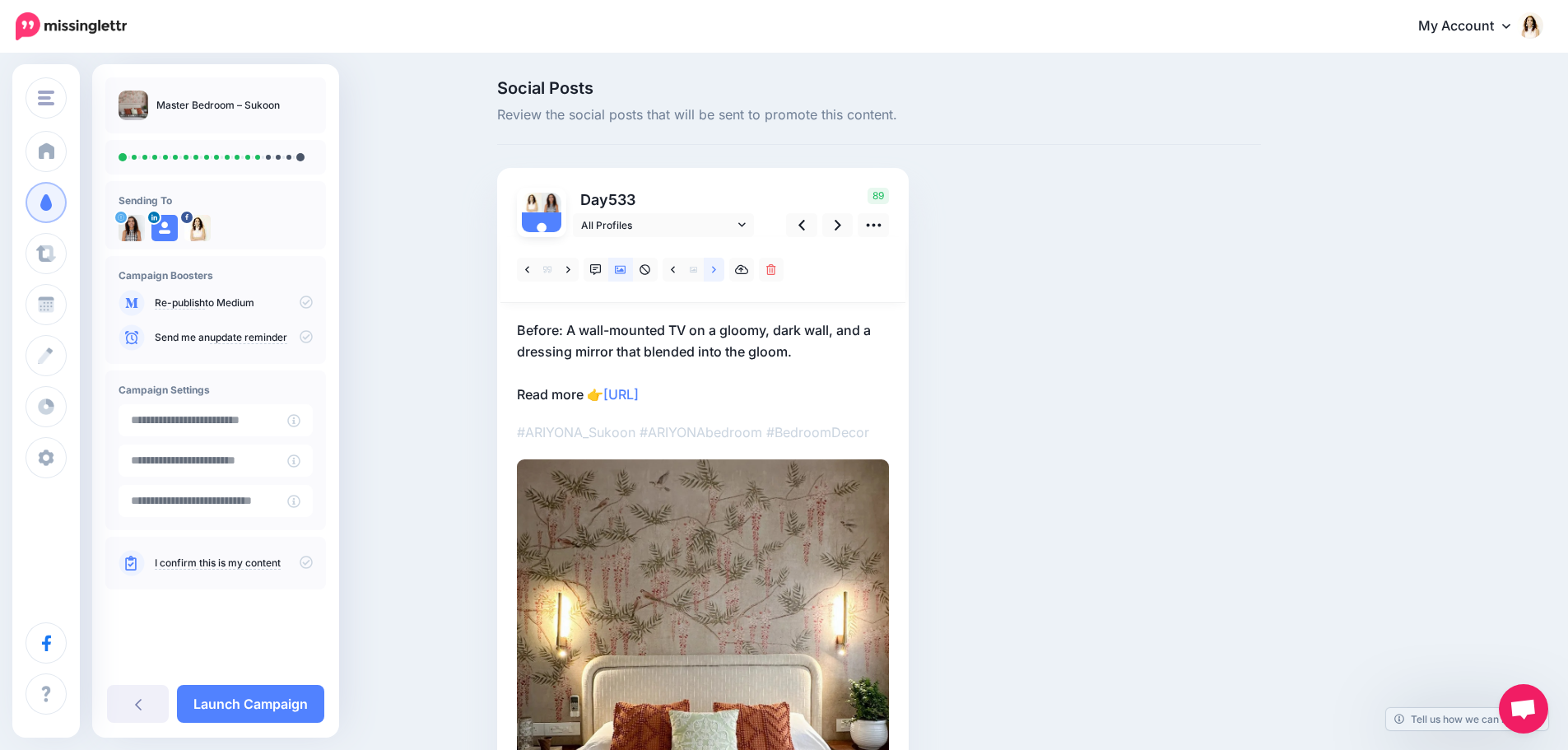
click at [714, 266] on link at bounding box center [713, 269] width 20 height 24
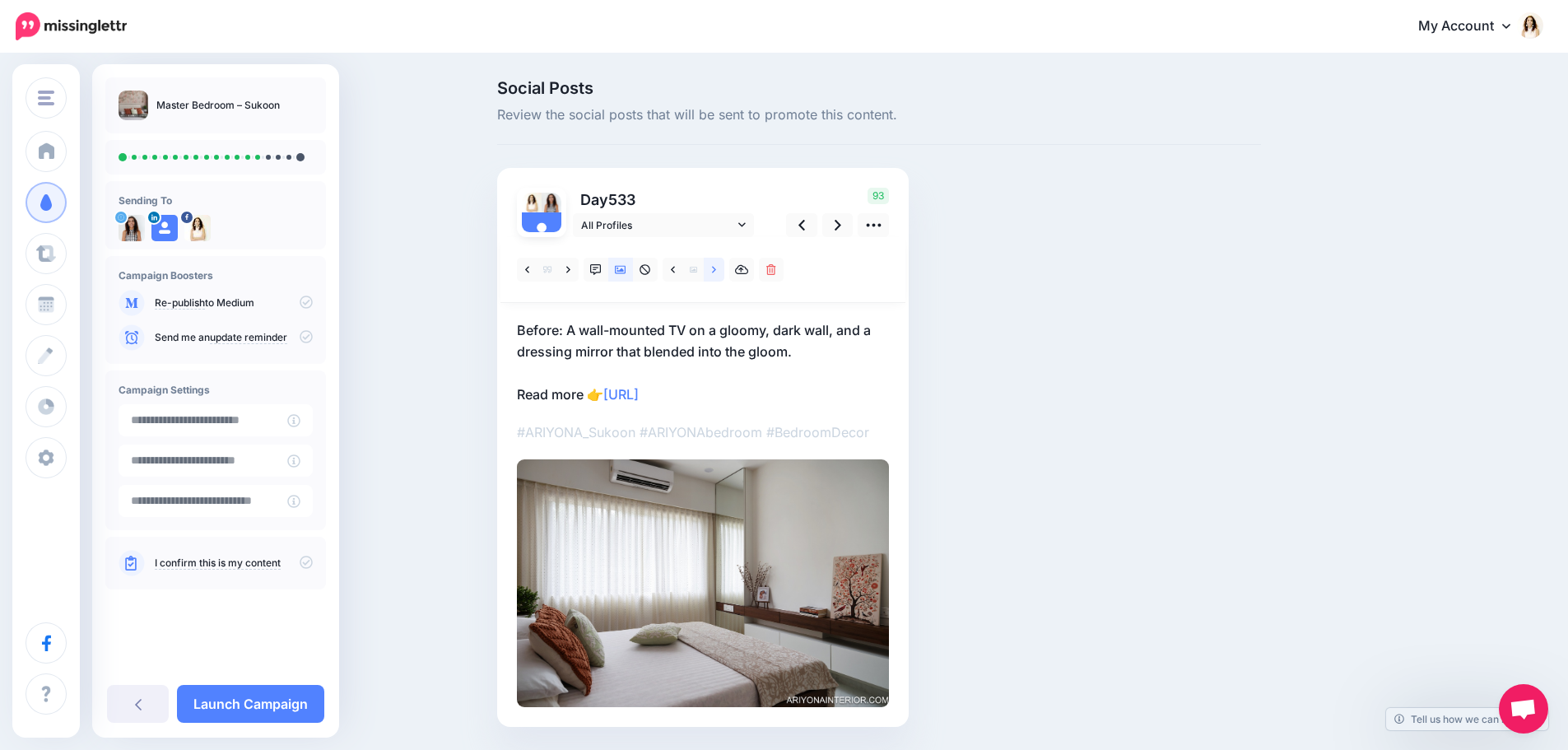
click at [714, 266] on link at bounding box center [713, 269] width 20 height 24
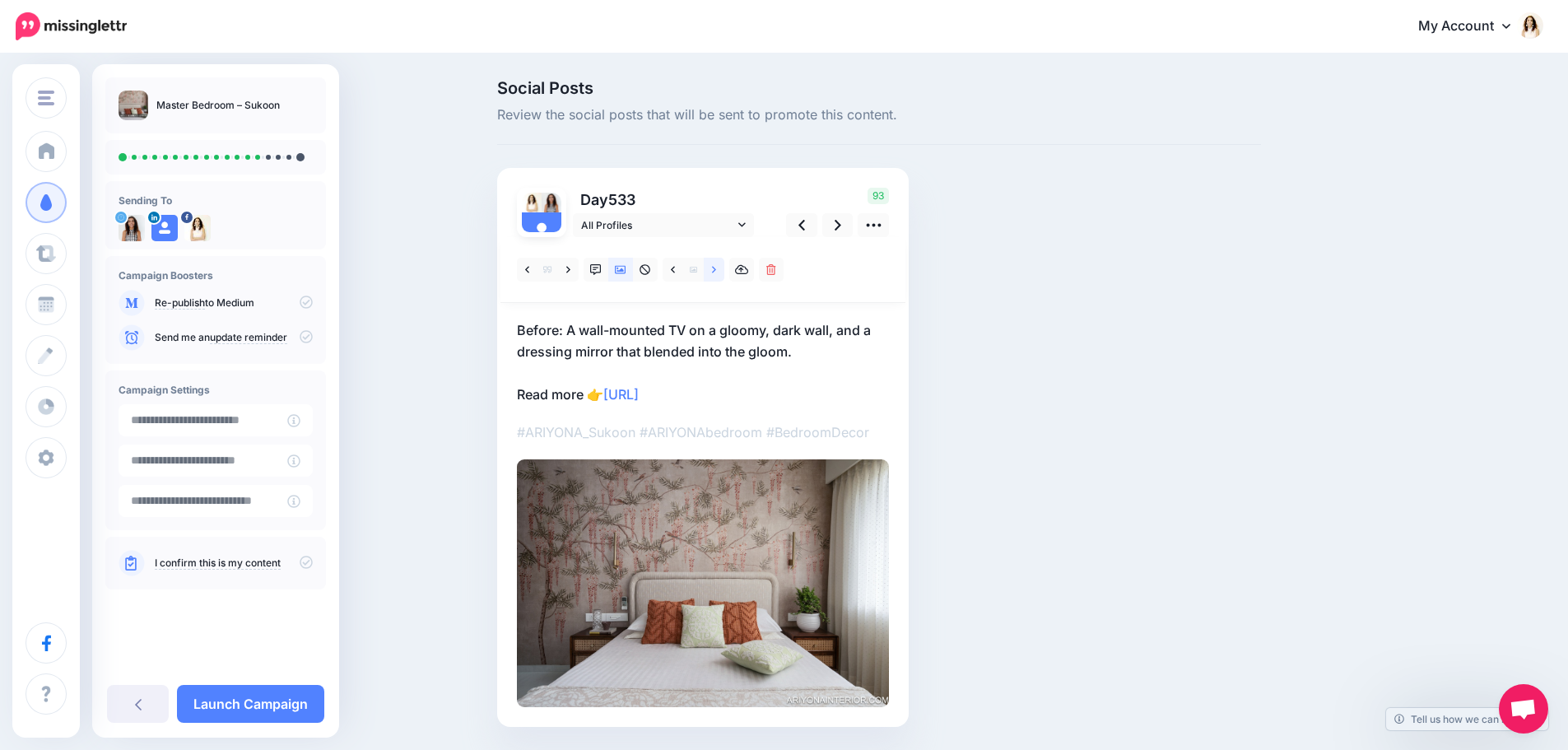
click at [714, 266] on link at bounding box center [713, 269] width 20 height 24
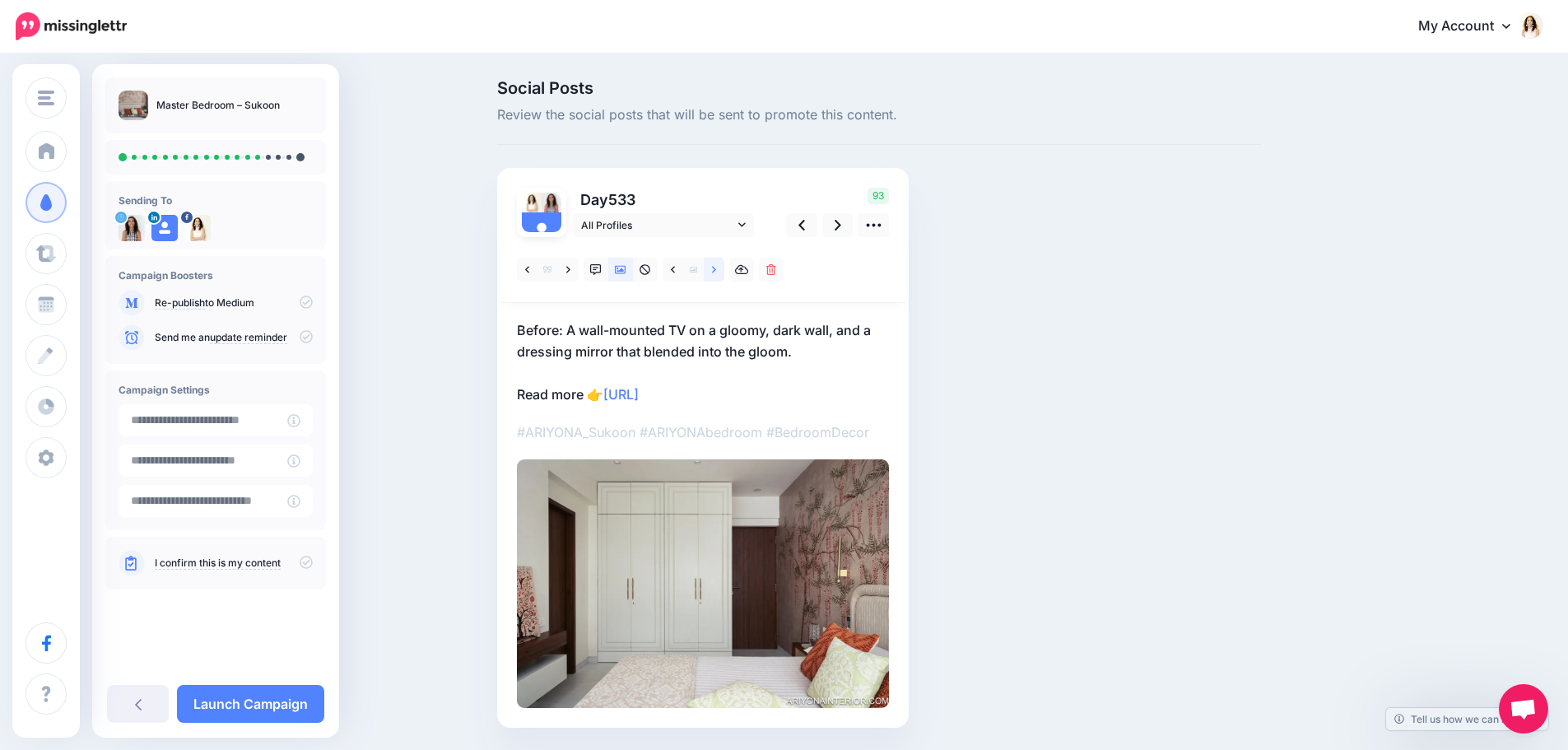
click at [714, 266] on link at bounding box center [713, 269] width 20 height 24
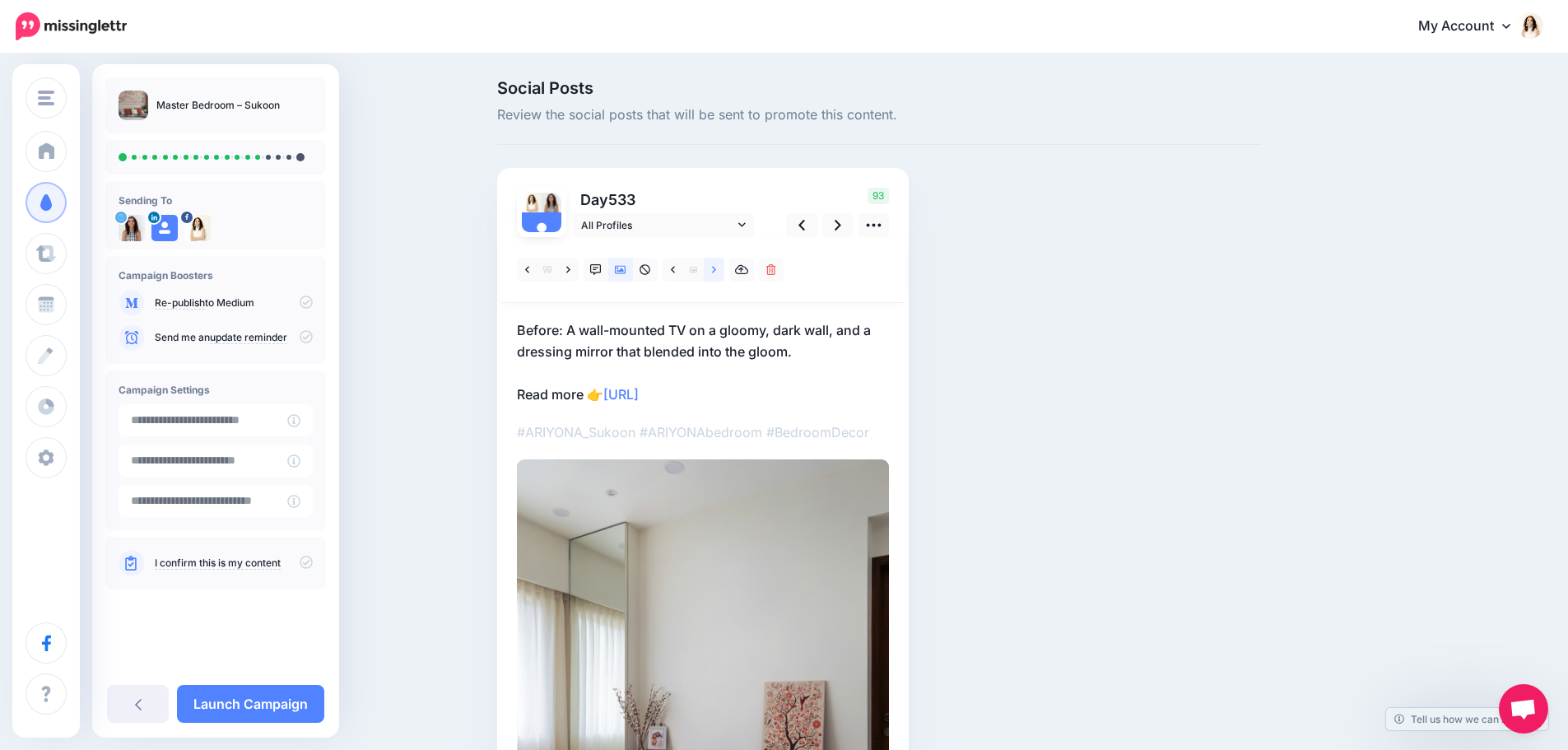
click at [714, 266] on link at bounding box center [713, 269] width 20 height 24
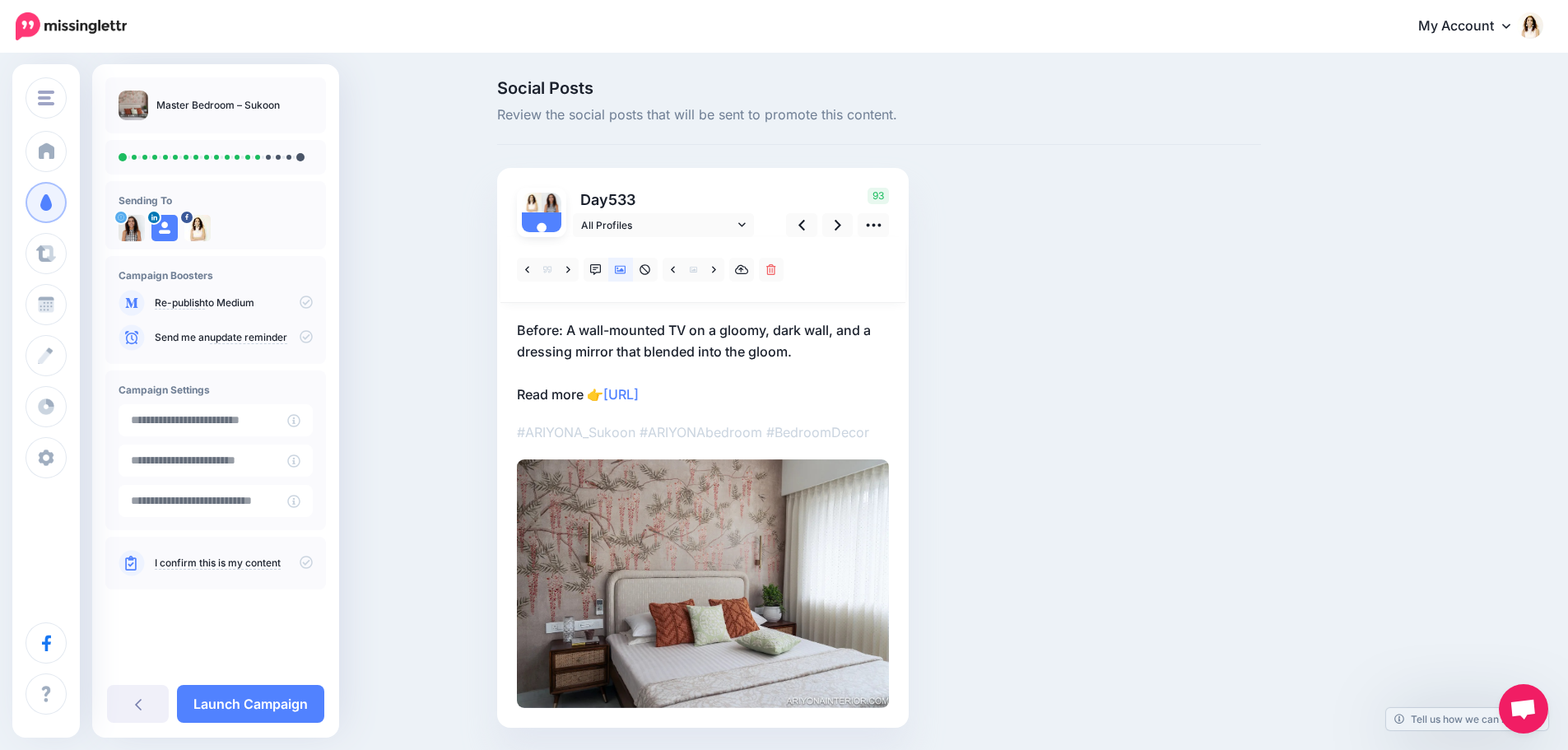
click at [685, 344] on p "Before: A wall-mounted TV on a gloomy, dark wall, and a dressing mirror that bl…" at bounding box center [703, 362] width 372 height 86
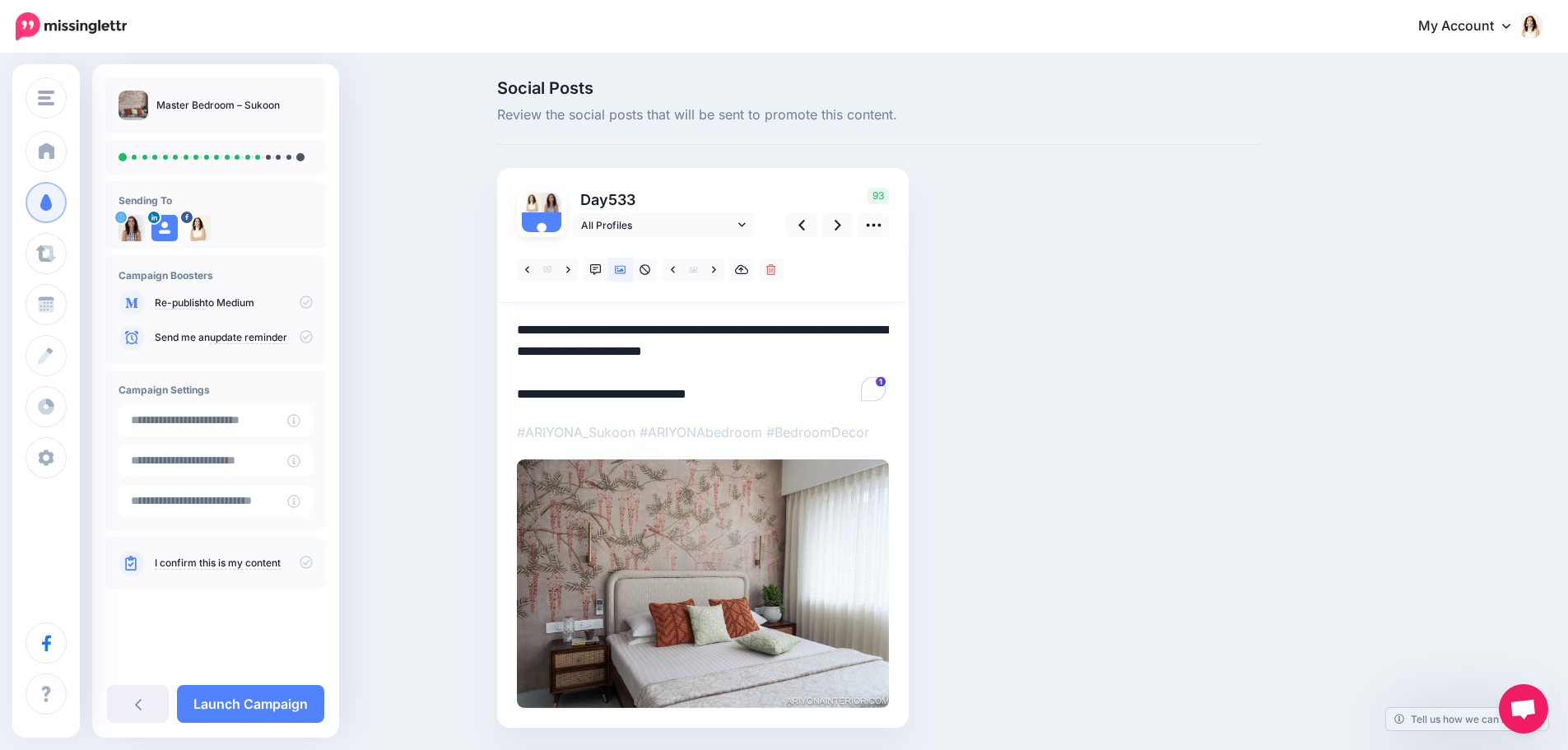
drag, startPoint x: 811, startPoint y: 352, endPoint x: 466, endPoint y: 310, distance: 347.5
click at [466, 310] on div "Social Posts Review the social posts that will be sent to promote this content.…" at bounding box center [784, 428] width 1568 height 746
paste textarea "*********"
click at [840, 218] on link at bounding box center [838, 224] width 32 height 24
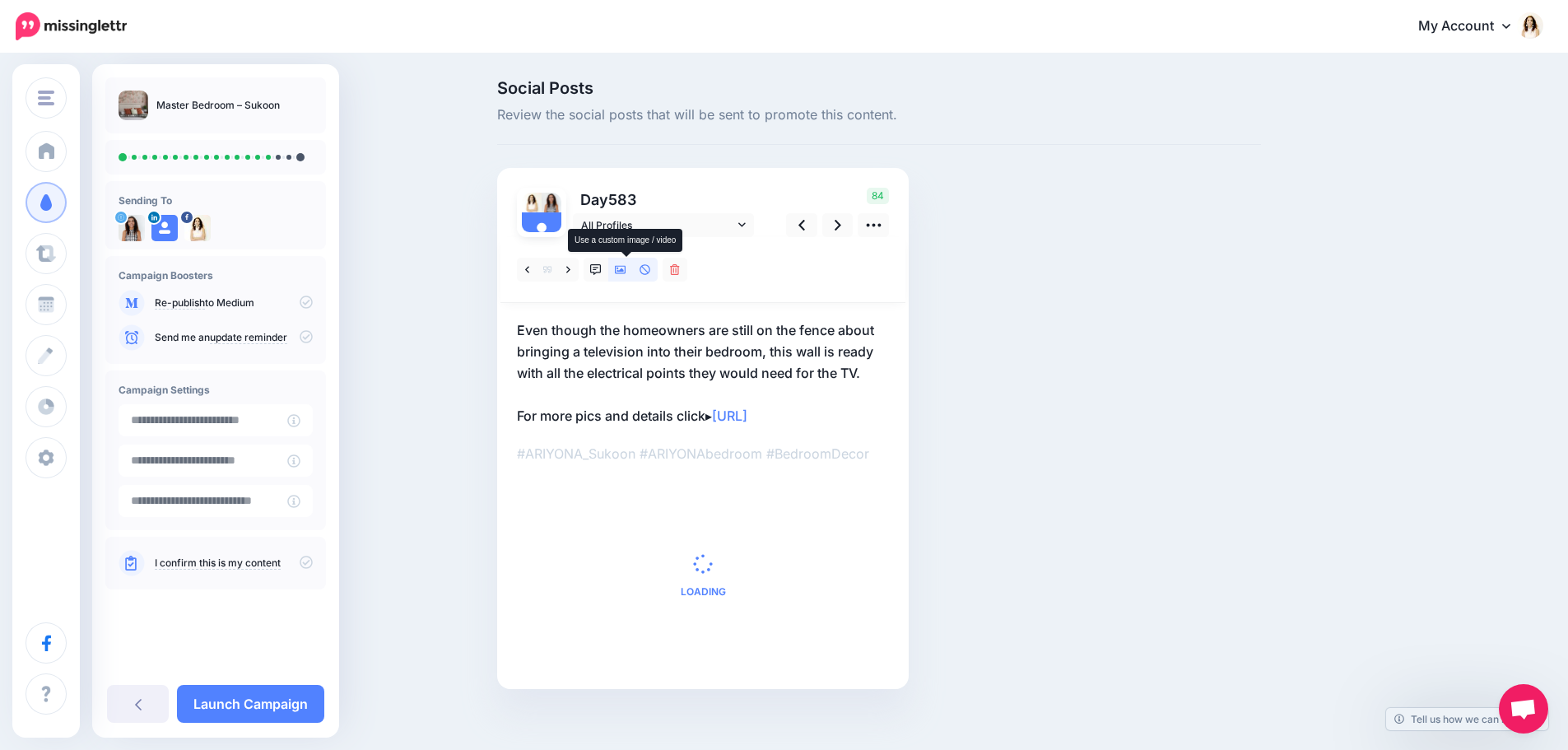
click at [627, 273] on icon at bounding box center [621, 269] width 11 height 8
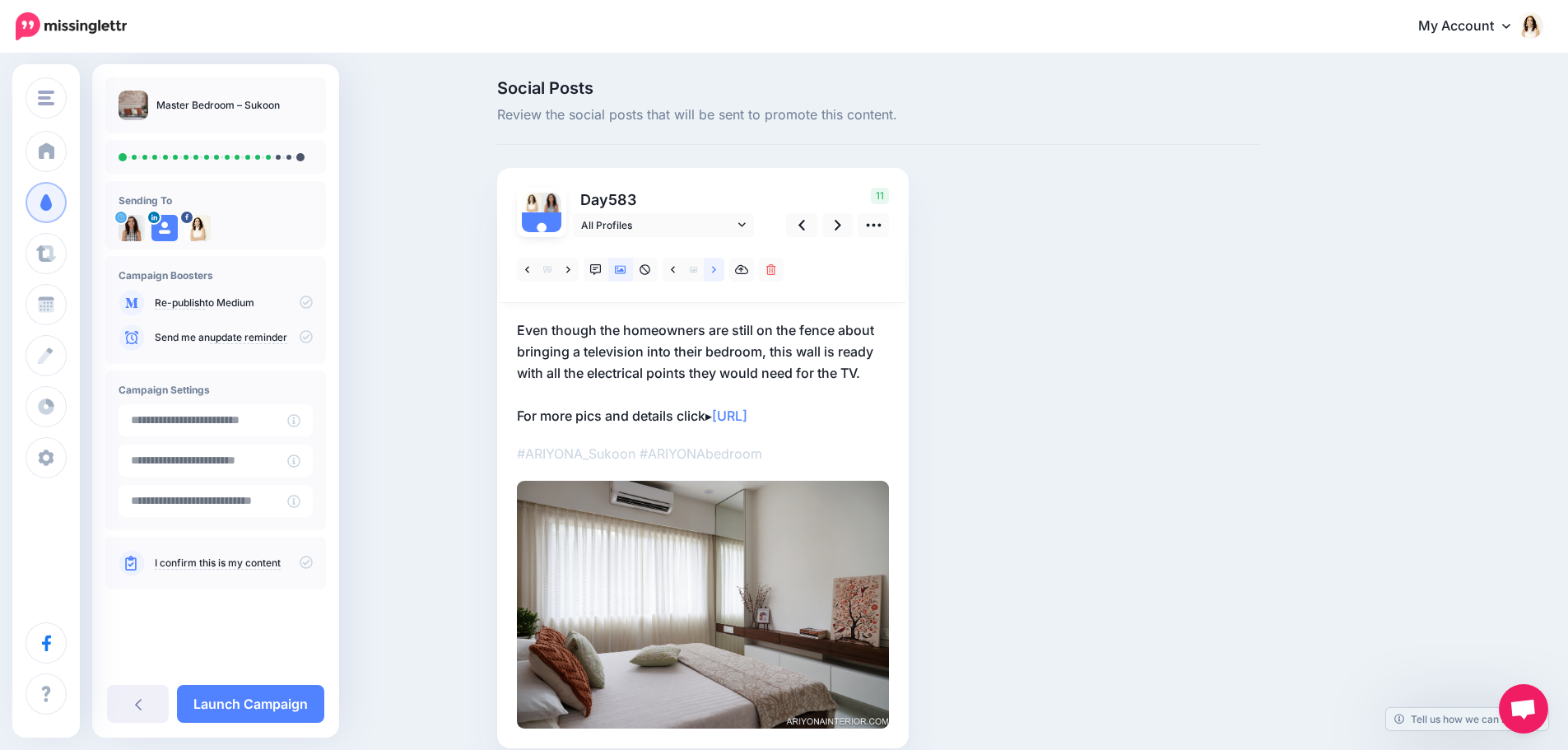
click at [716, 272] on icon at bounding box center [713, 269] width 4 height 7
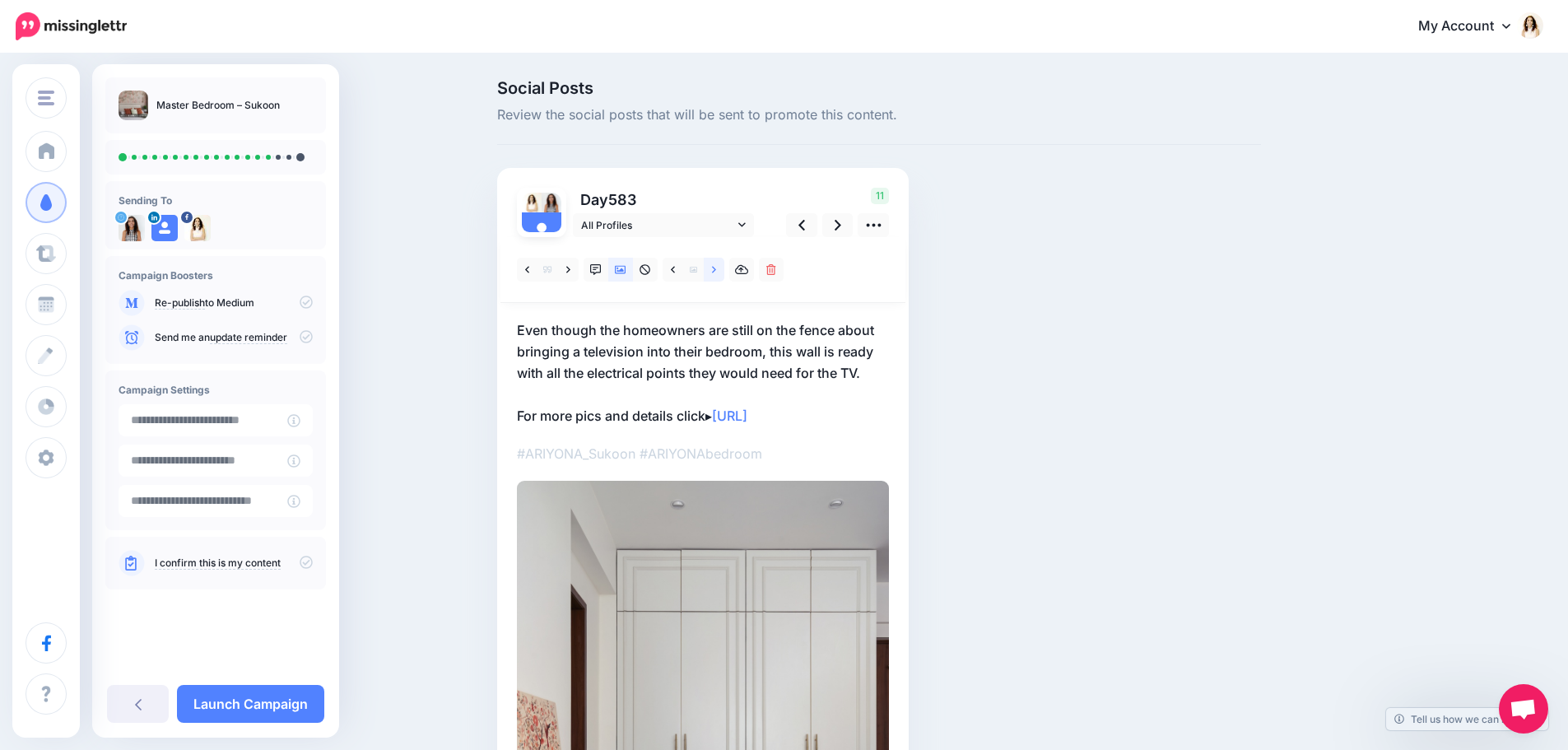
click at [716, 272] on icon at bounding box center [713, 269] width 4 height 7
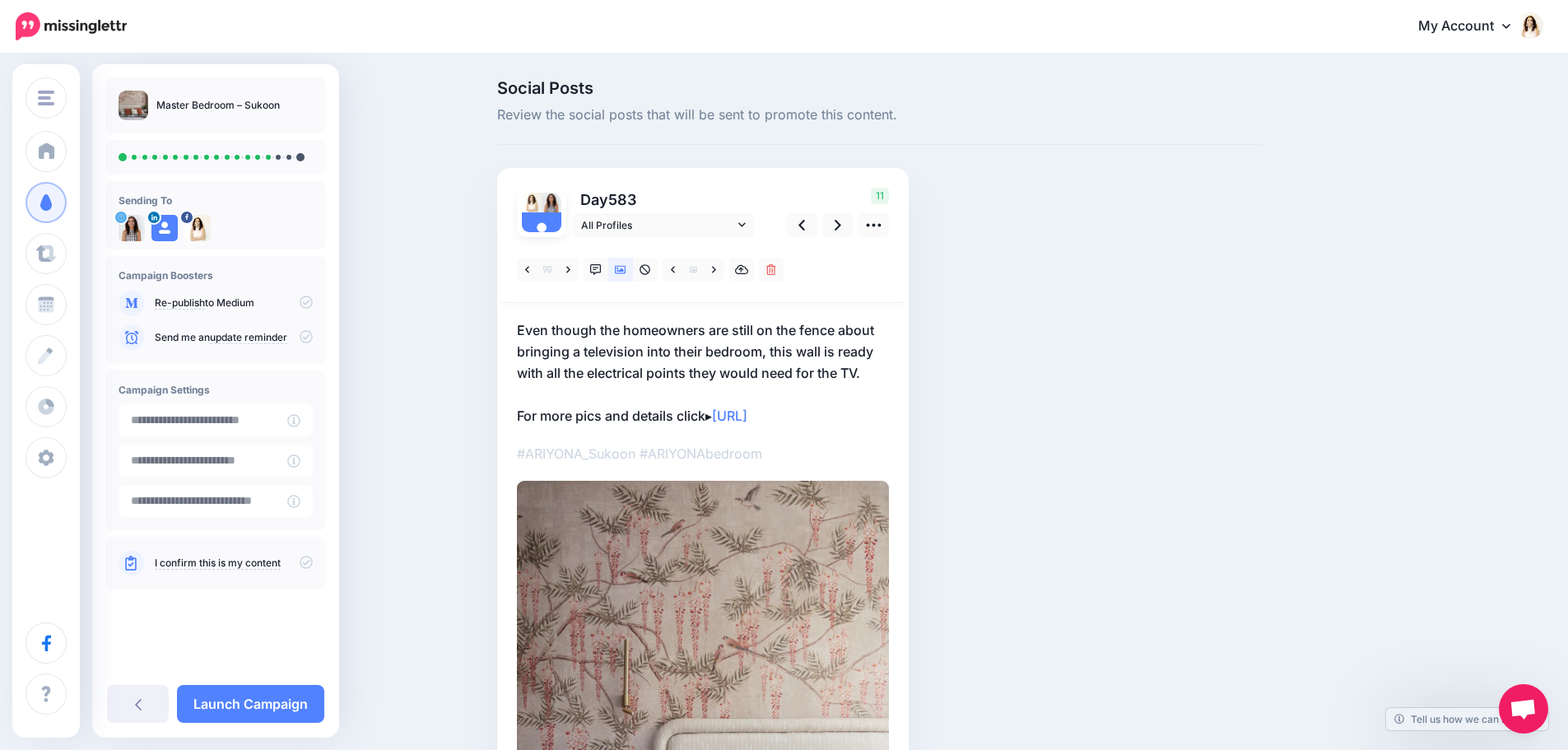
click at [748, 366] on p "Even though the homeowners are still on the fence about bringing a television i…" at bounding box center [703, 372] width 372 height 107
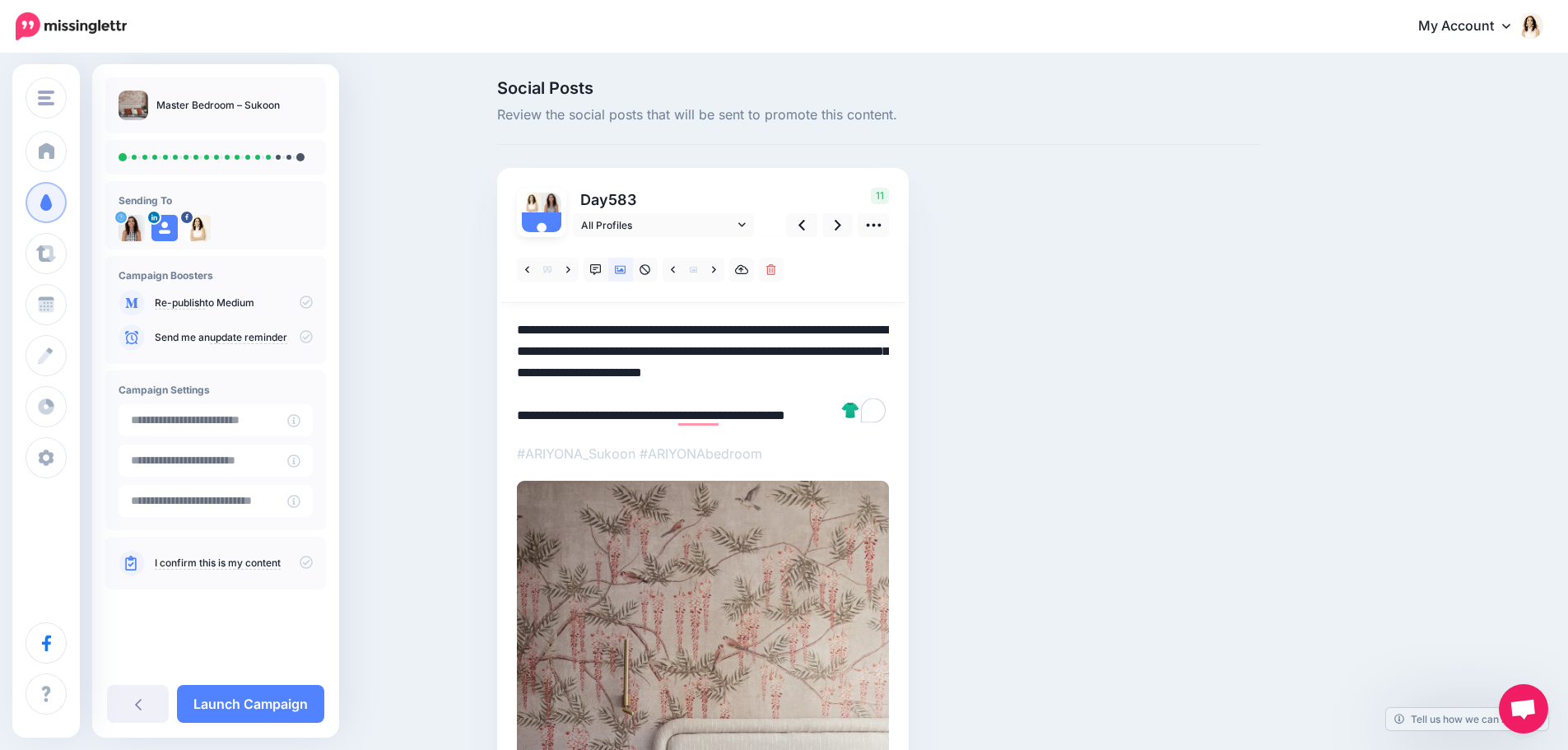
drag, startPoint x: 880, startPoint y: 377, endPoint x: 438, endPoint y: 303, distance: 448.2
click at [438, 303] on div "Social Posts Review the social posts that will be sent to promote this content.…" at bounding box center [784, 572] width 1568 height 1035
paste textarea "To enrich screen reader interactions, please activate Accessibility in Grammarl…"
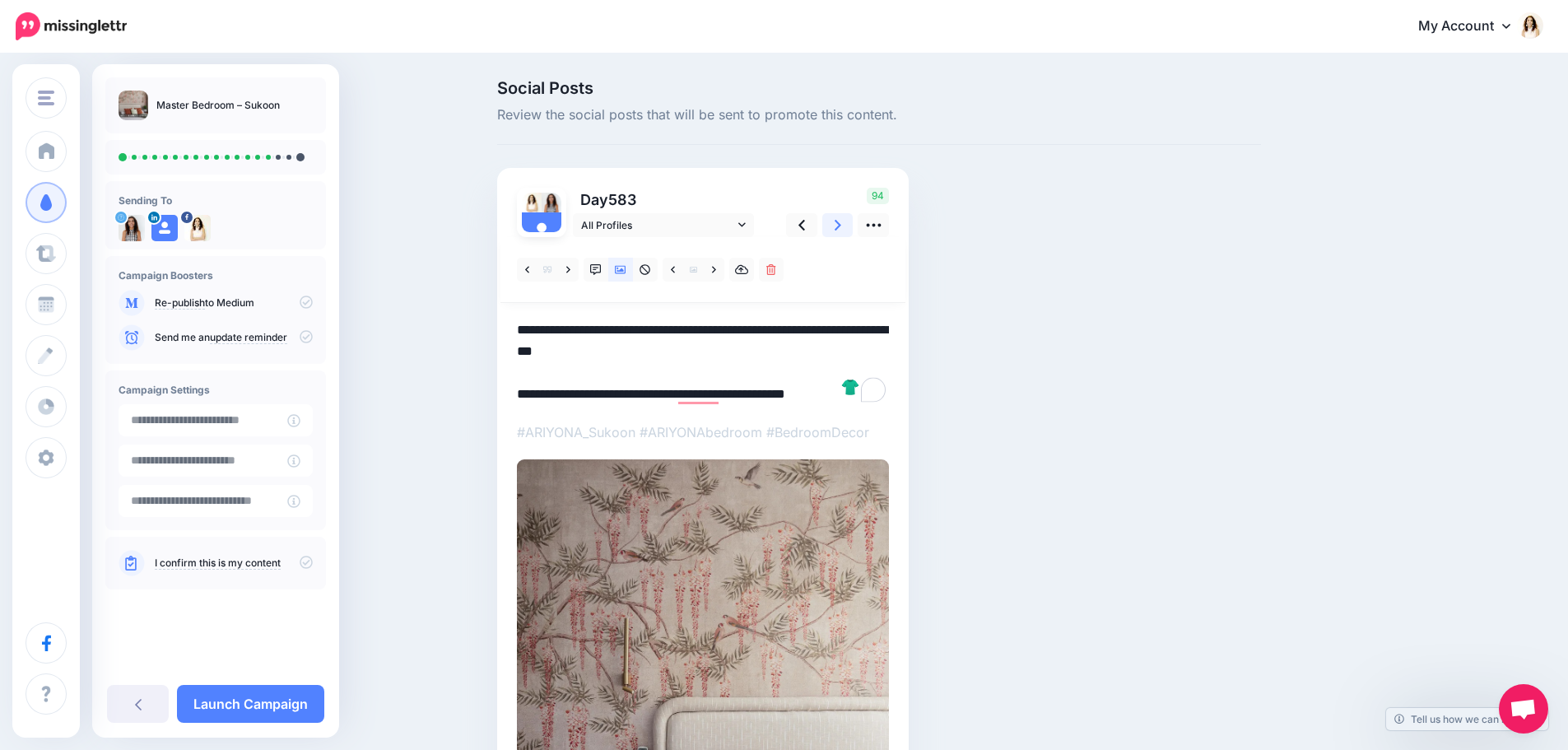
click at [841, 223] on icon at bounding box center [838, 225] width 7 height 11
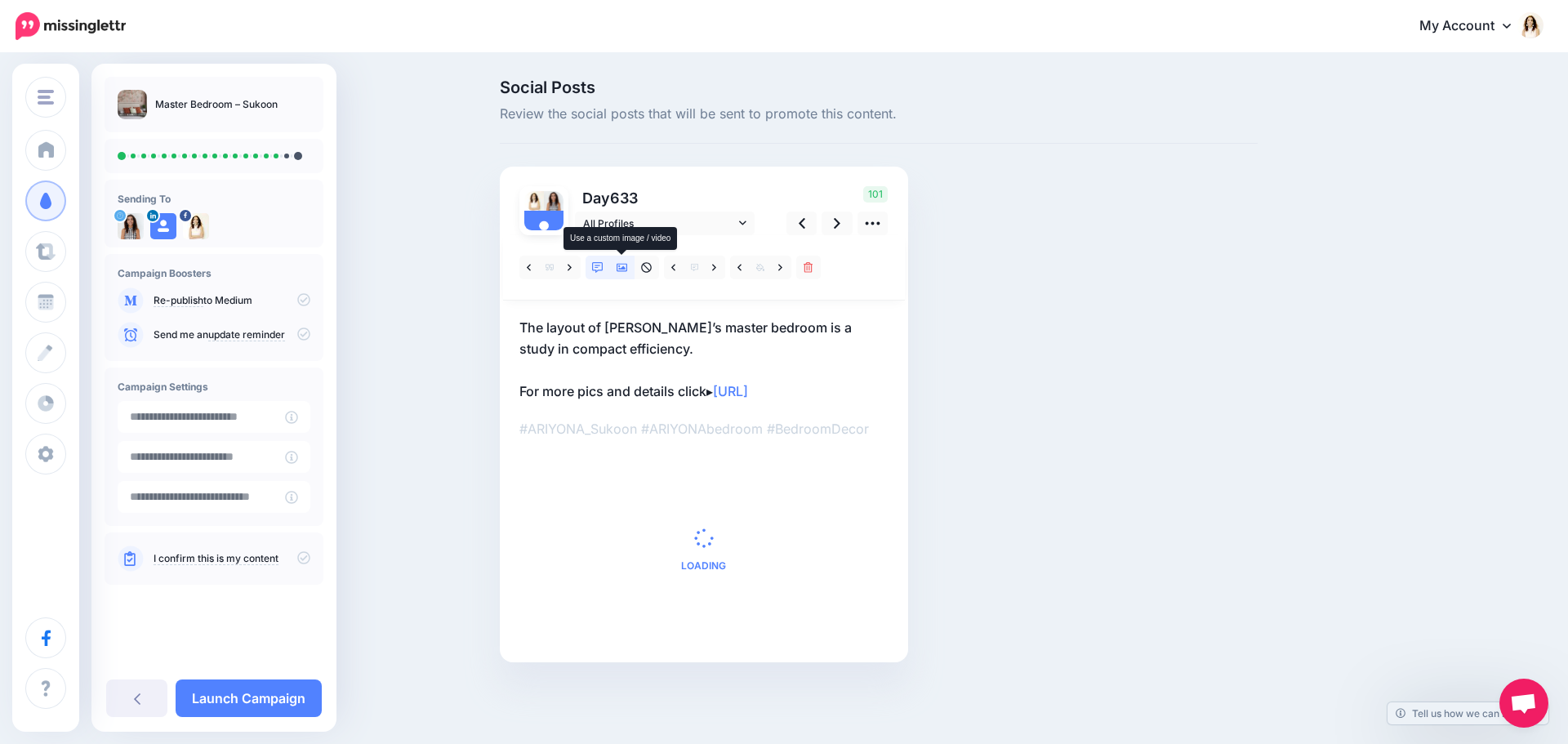
click at [624, 257] on link at bounding box center [623, 267] width 24 height 23
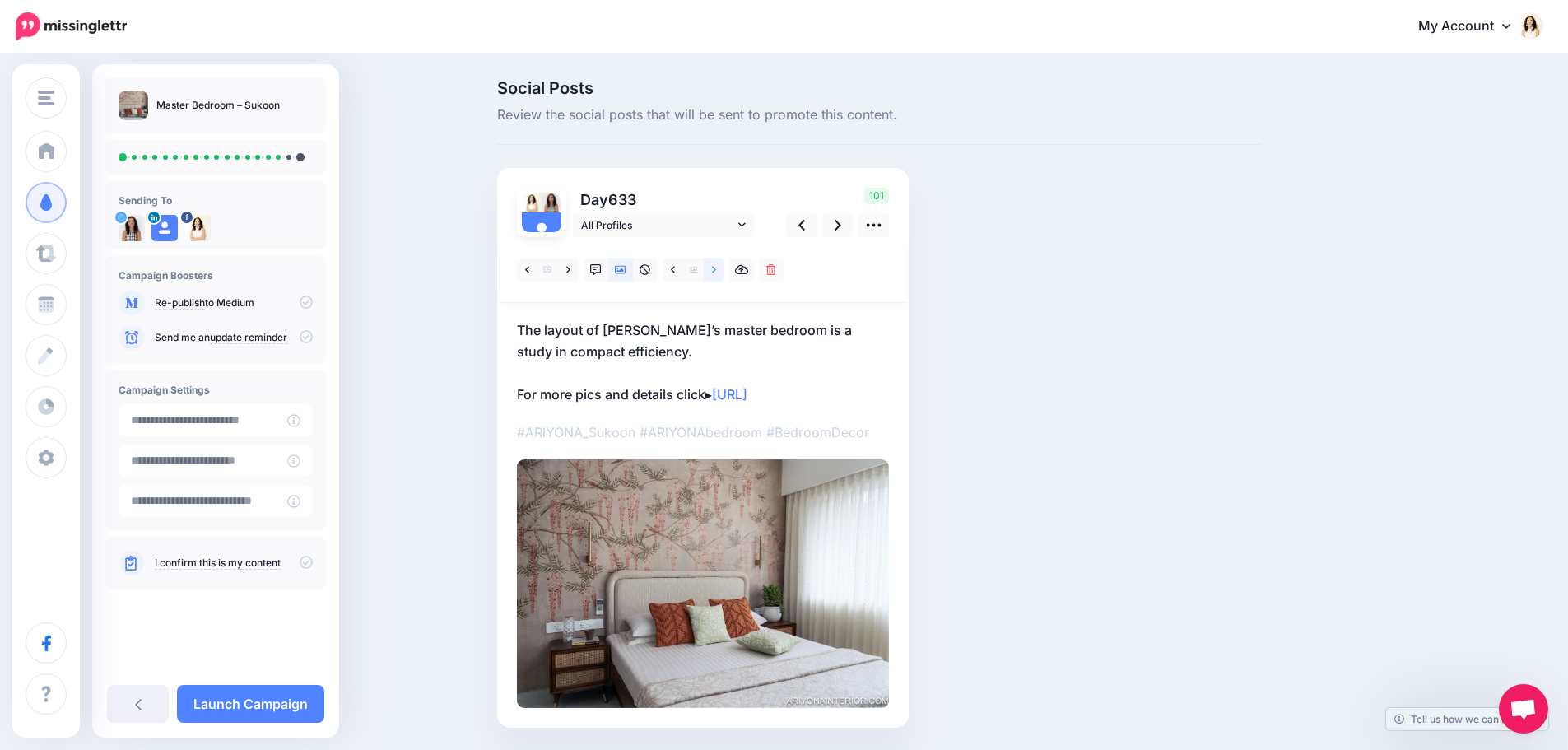
click at [714, 268] on link at bounding box center [713, 269] width 20 height 24
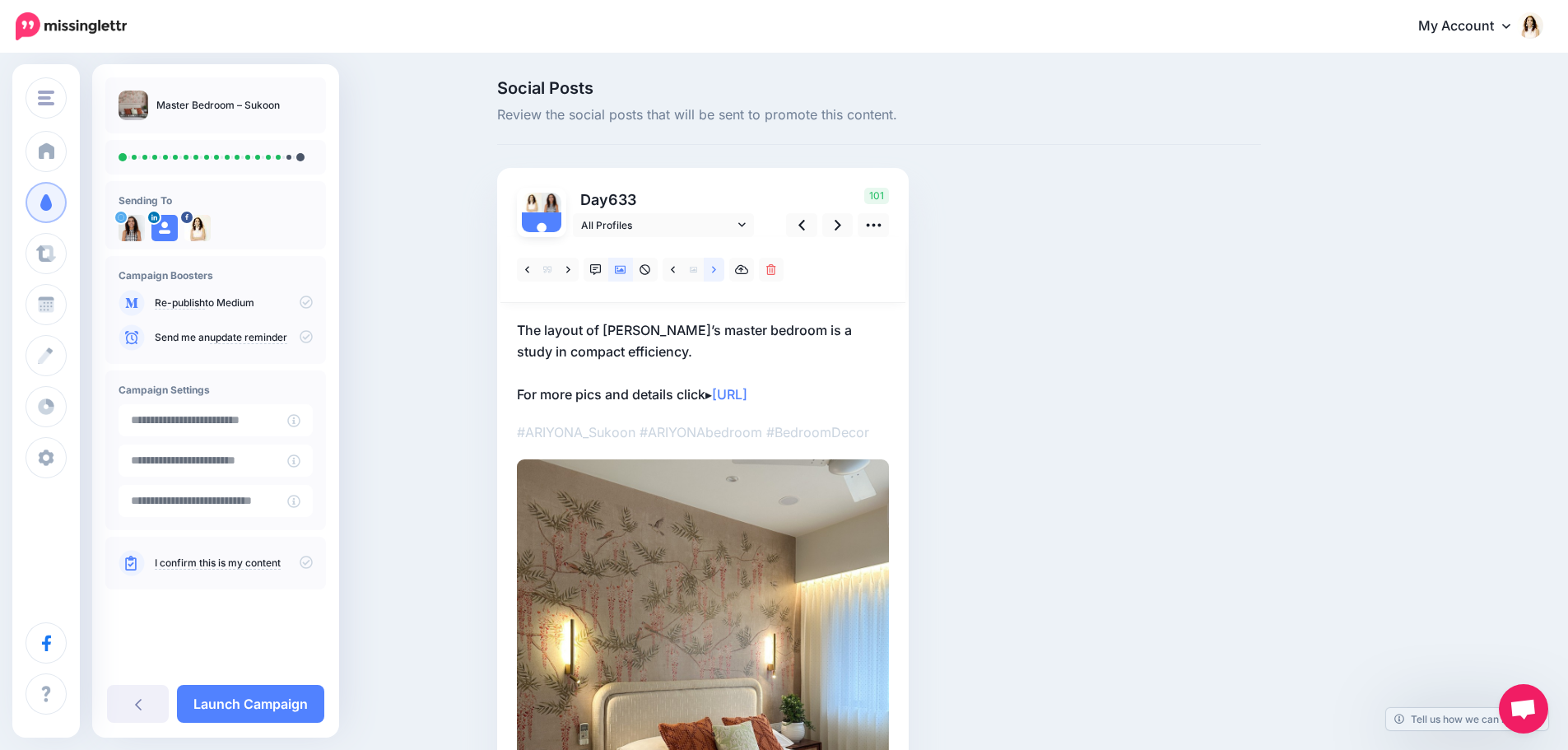
click at [714, 268] on link at bounding box center [713, 269] width 20 height 24
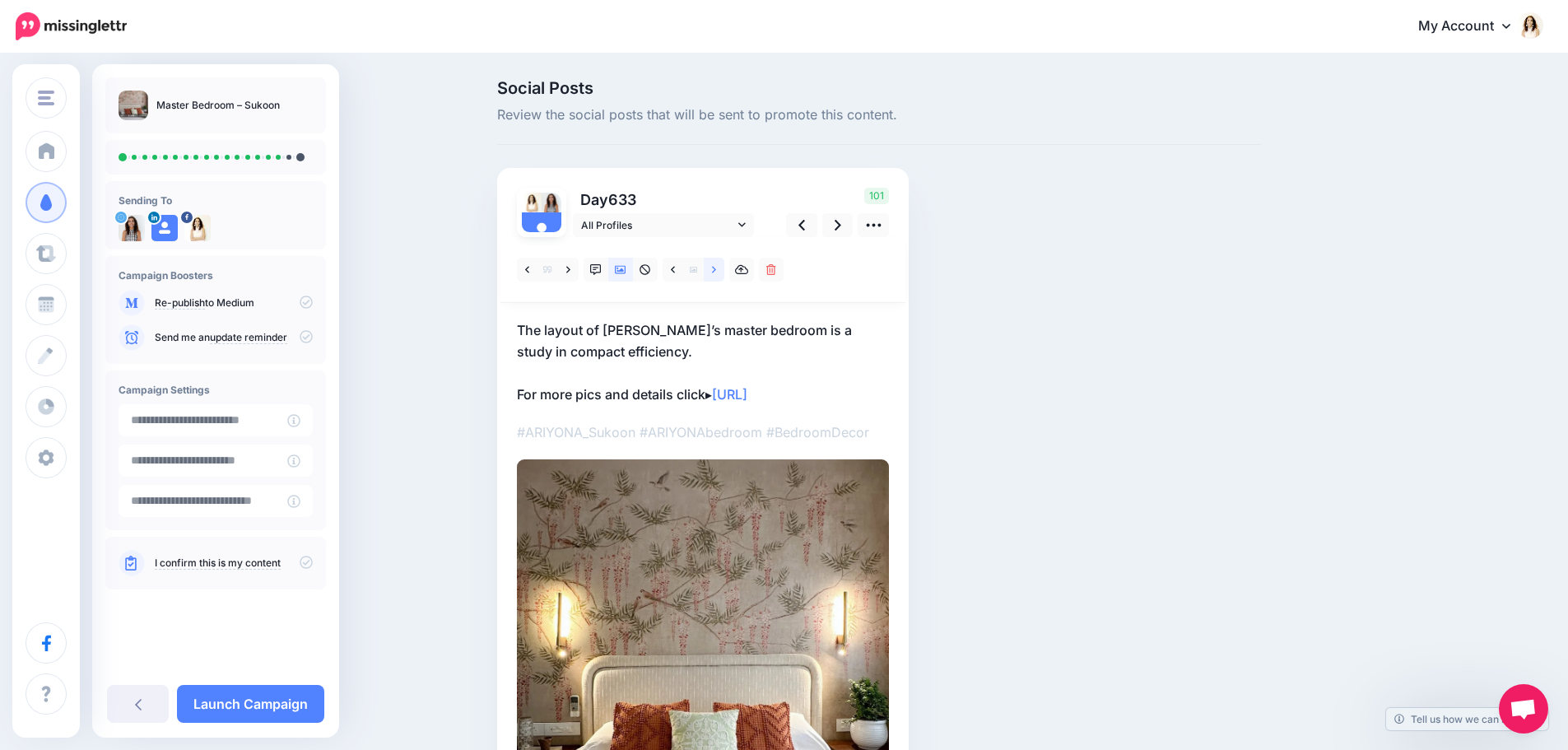
click at [714, 268] on link at bounding box center [713, 269] width 20 height 24
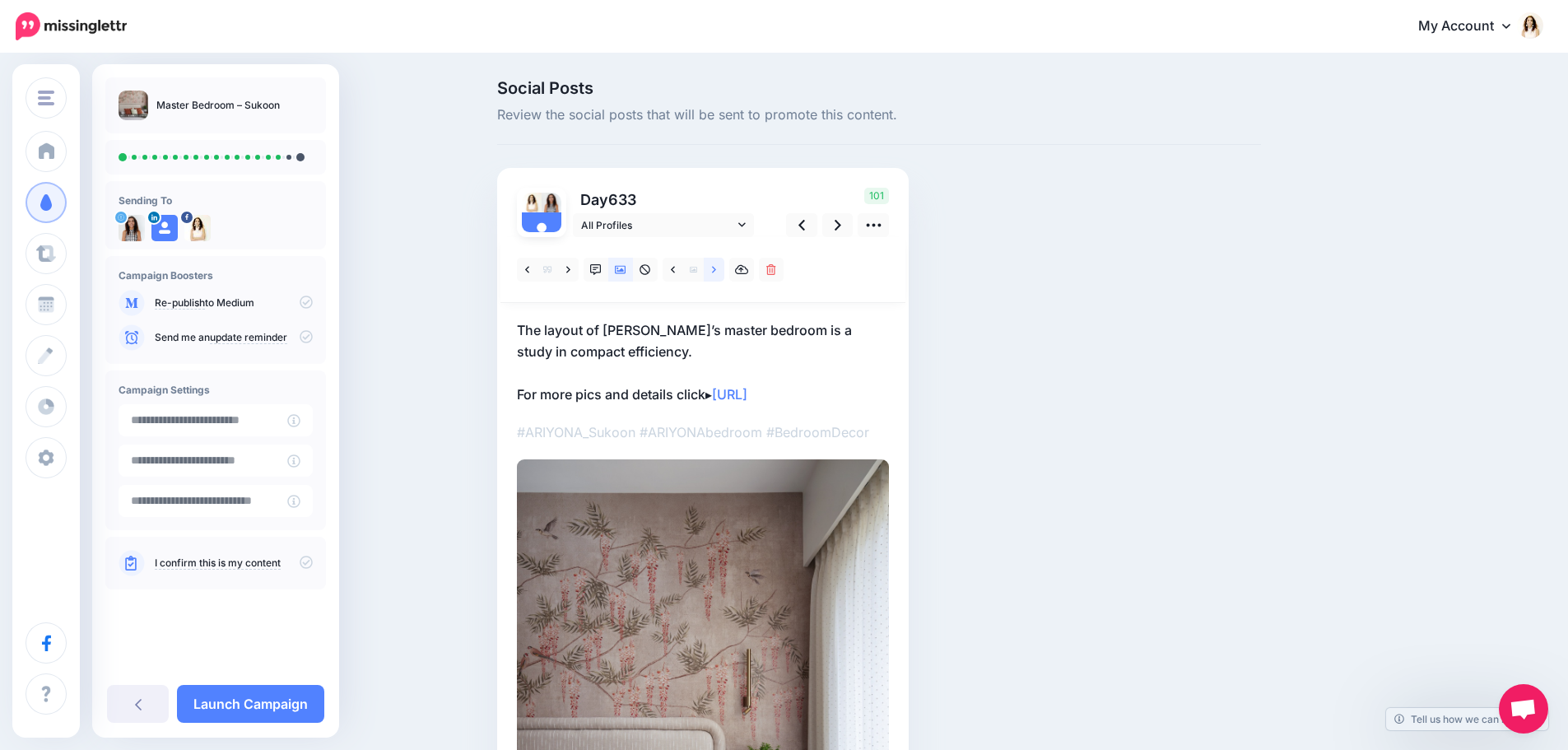
click at [714, 268] on link at bounding box center [713, 269] width 20 height 24
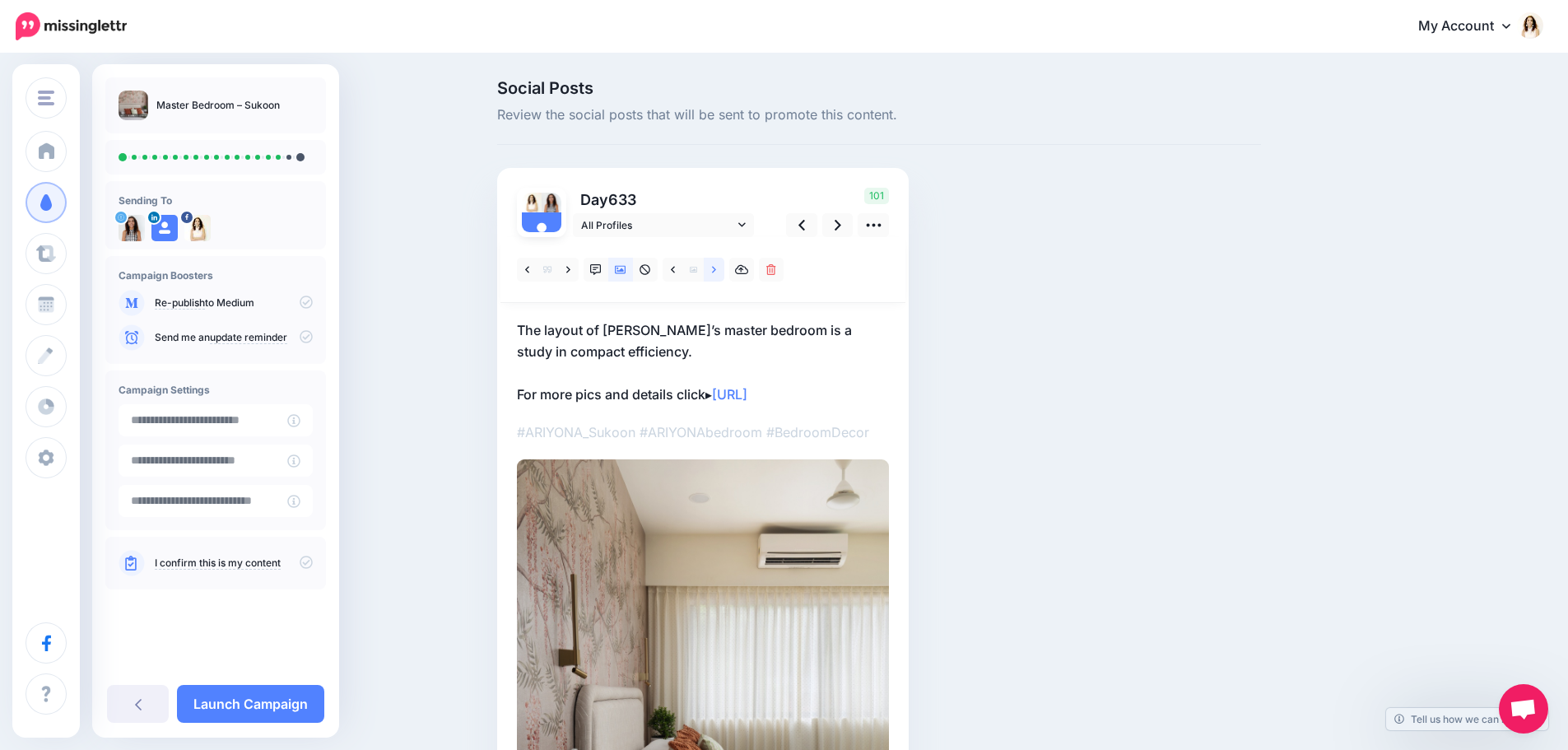
click at [714, 268] on link at bounding box center [713, 269] width 20 height 24
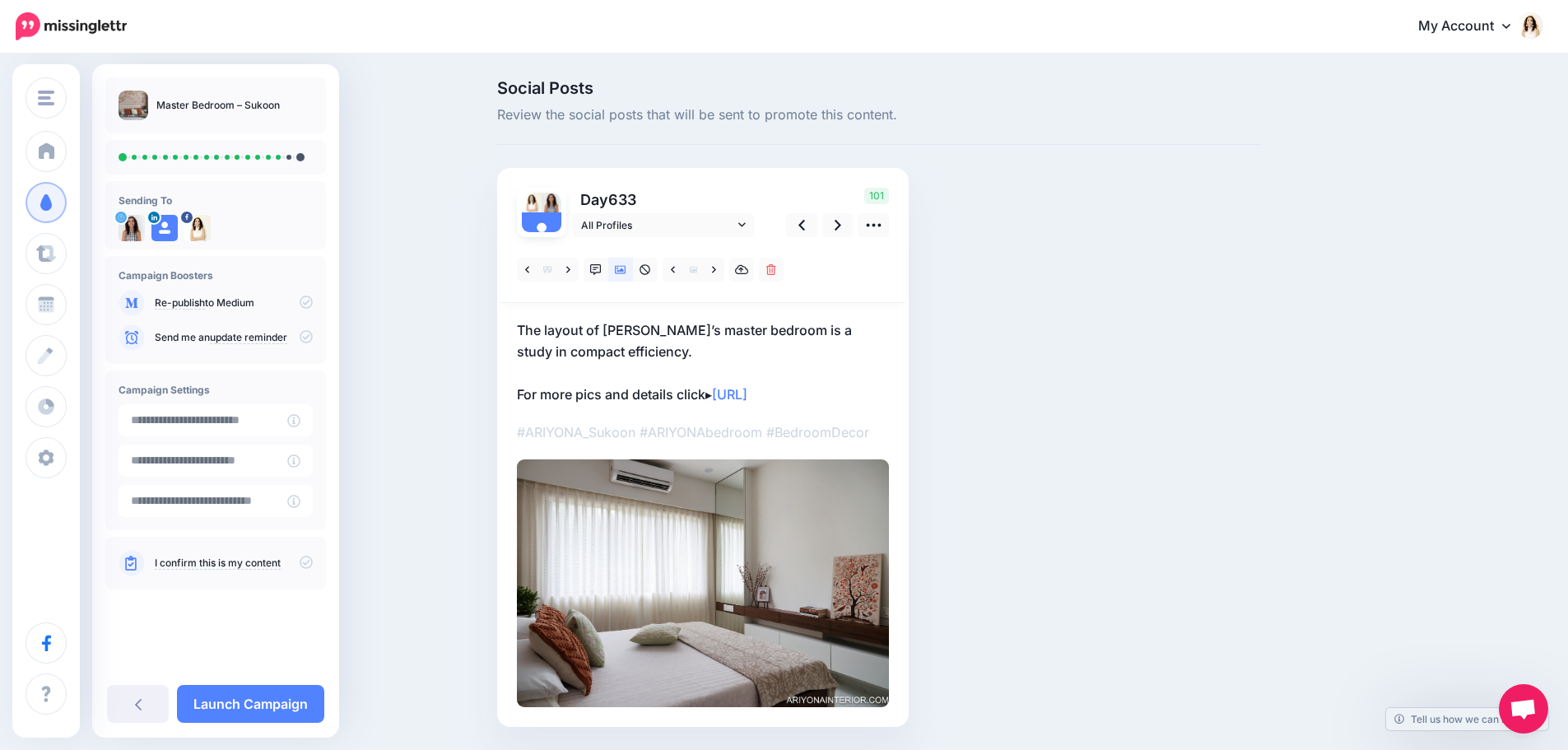
click at [636, 344] on p "The layout of Sukoon’s master bedroom is a study in compact efficiency. For mor…" at bounding box center [703, 362] width 372 height 86
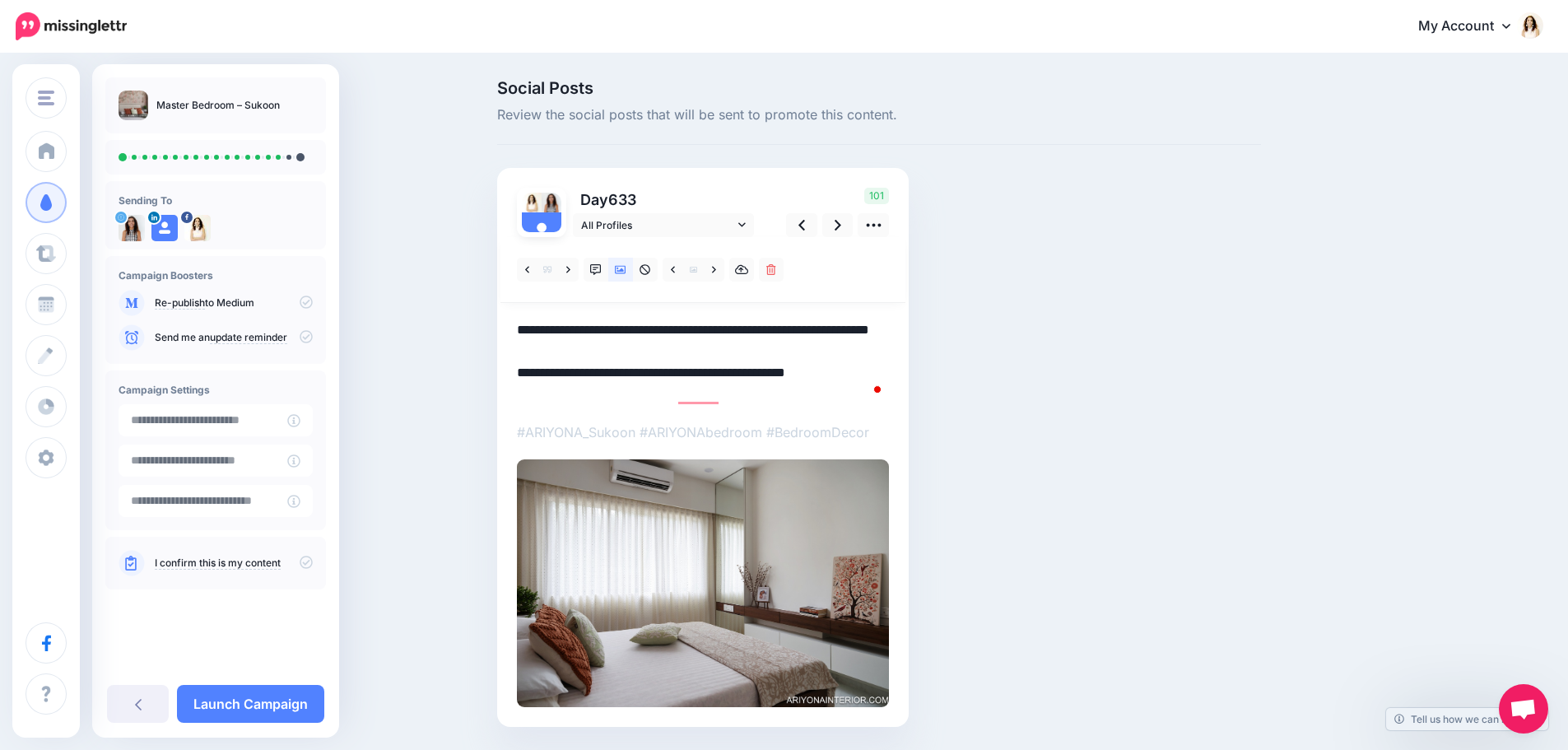
drag, startPoint x: 678, startPoint y: 356, endPoint x: 468, endPoint y: 316, distance: 213.8
click at [468, 316] on div "Social Posts Review the social posts that will be sent to promote this content.…" at bounding box center [784, 428] width 1568 height 746
paste textarea "**********"
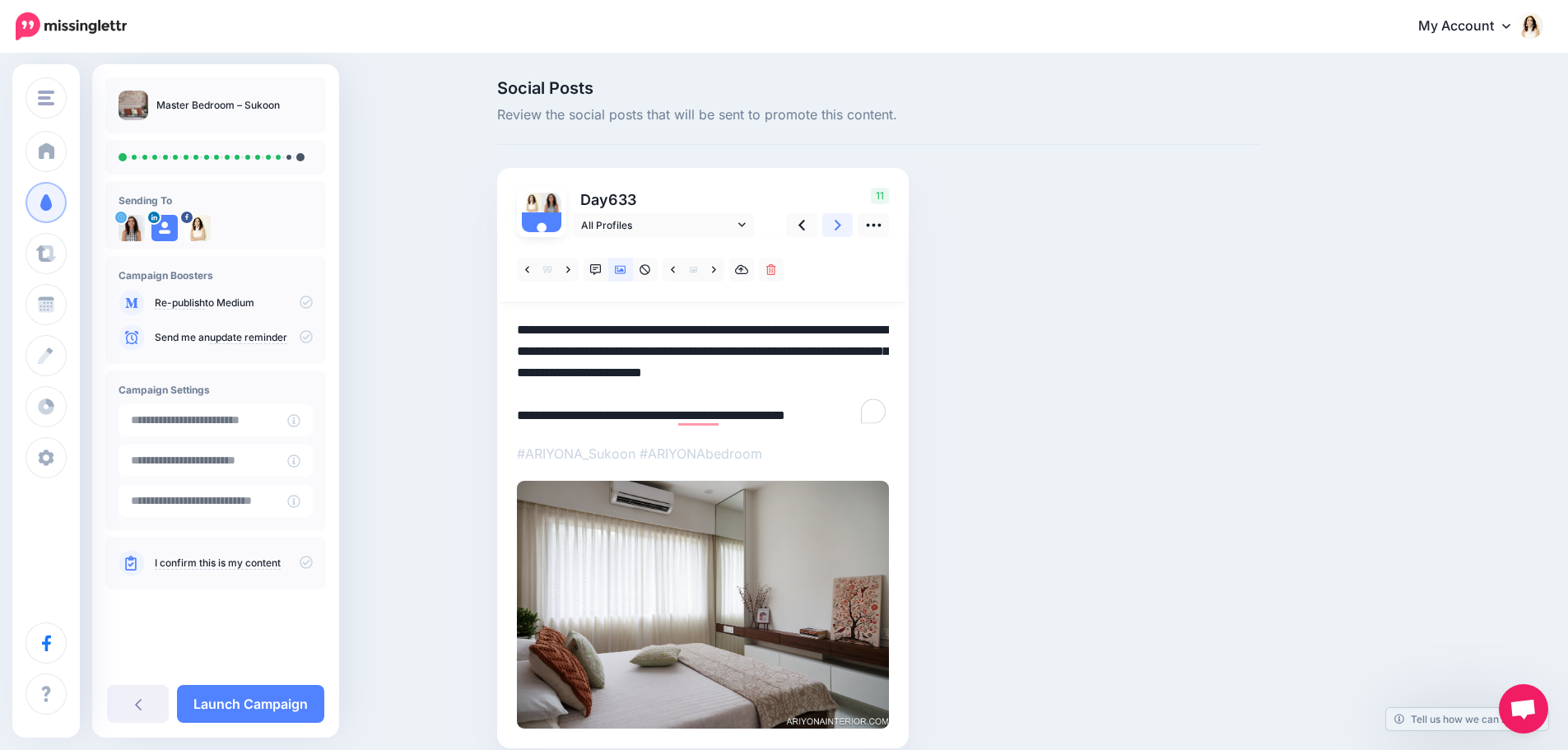
click at [841, 223] on icon at bounding box center [838, 225] width 7 height 18
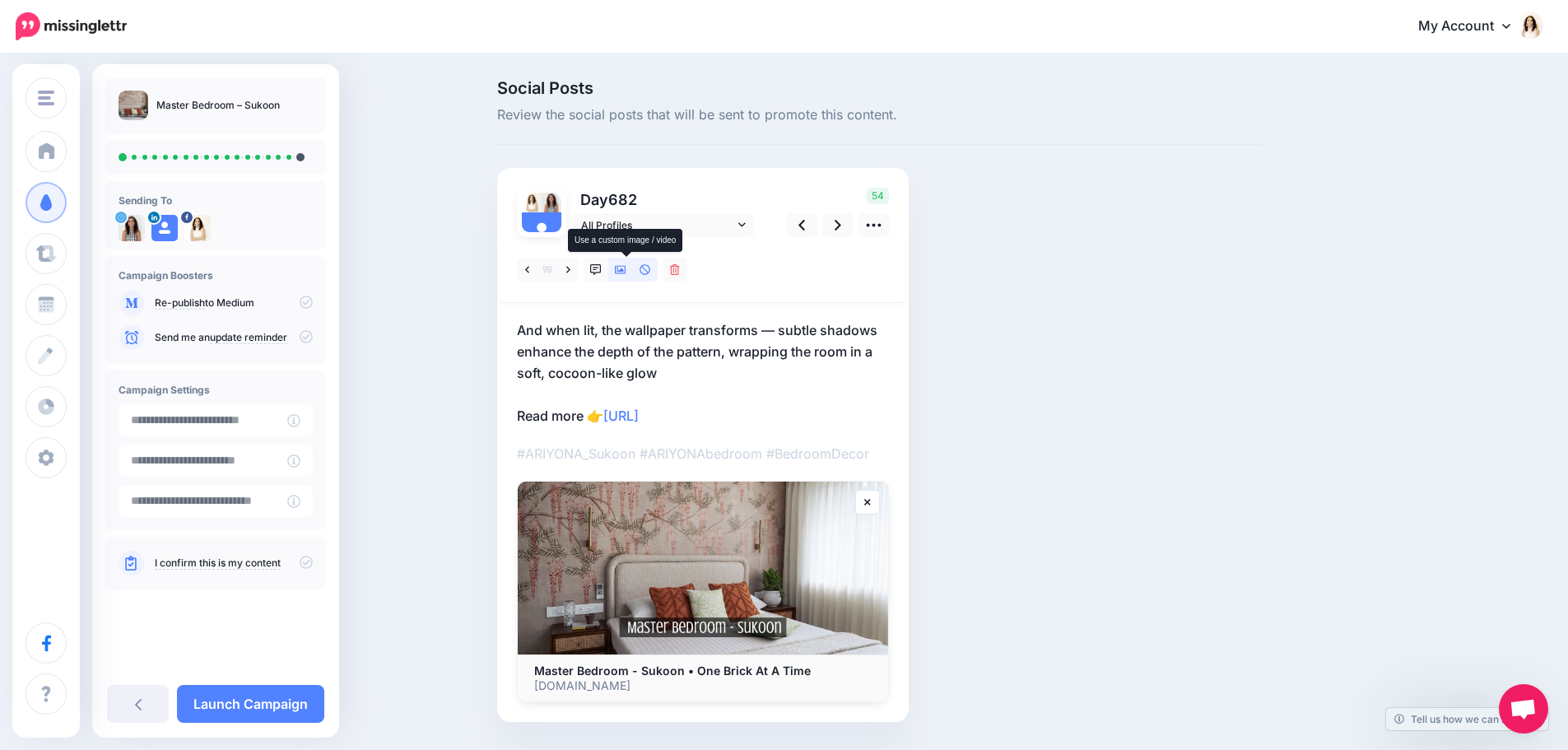
click at [627, 271] on icon at bounding box center [621, 269] width 11 height 8
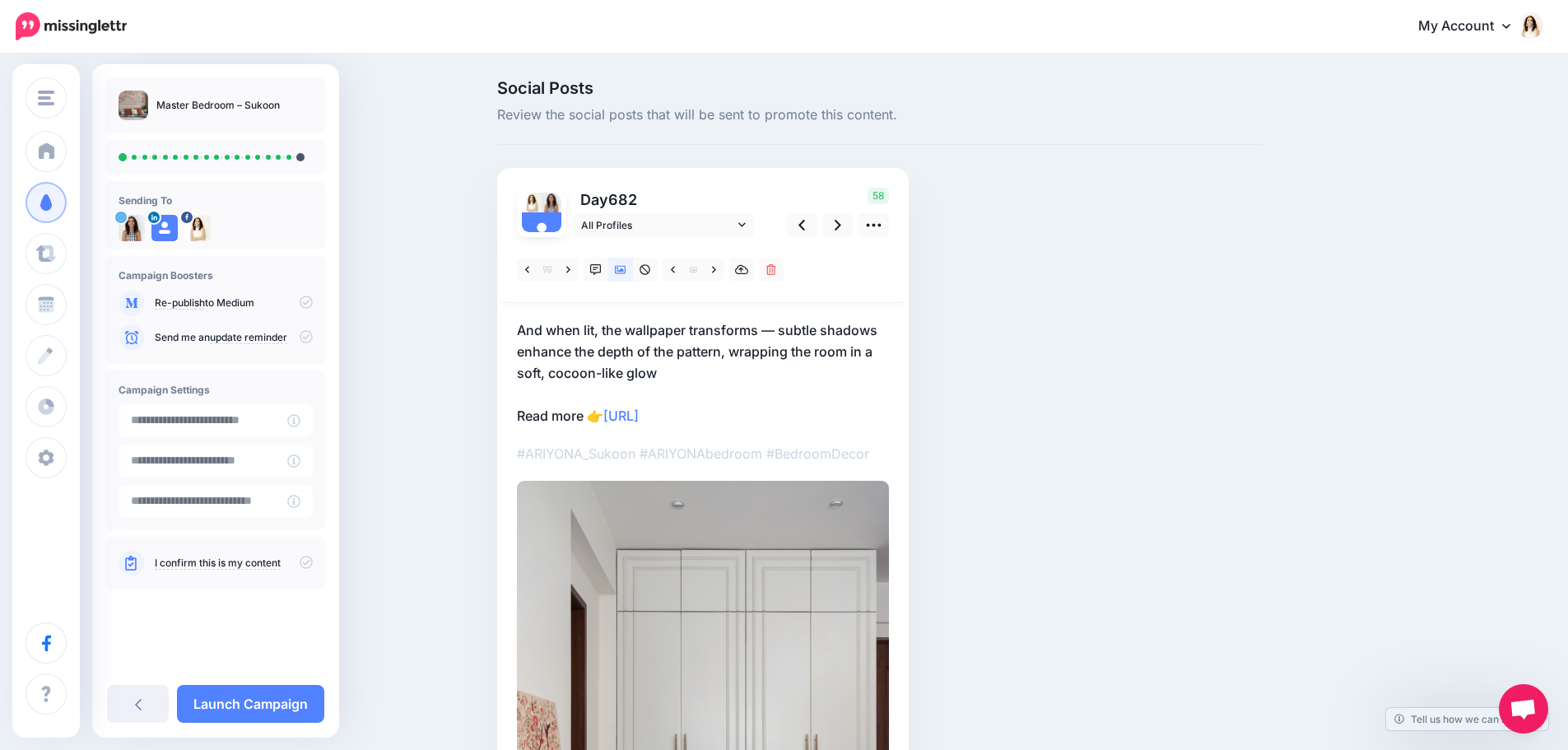
drag, startPoint x: 727, startPoint y: 350, endPoint x: 713, endPoint y: 359, distance: 16.6
click at [727, 350] on p "And when lit, the wallpaper transforms — subtle shadows enhance the depth of th…" at bounding box center [703, 372] width 372 height 107
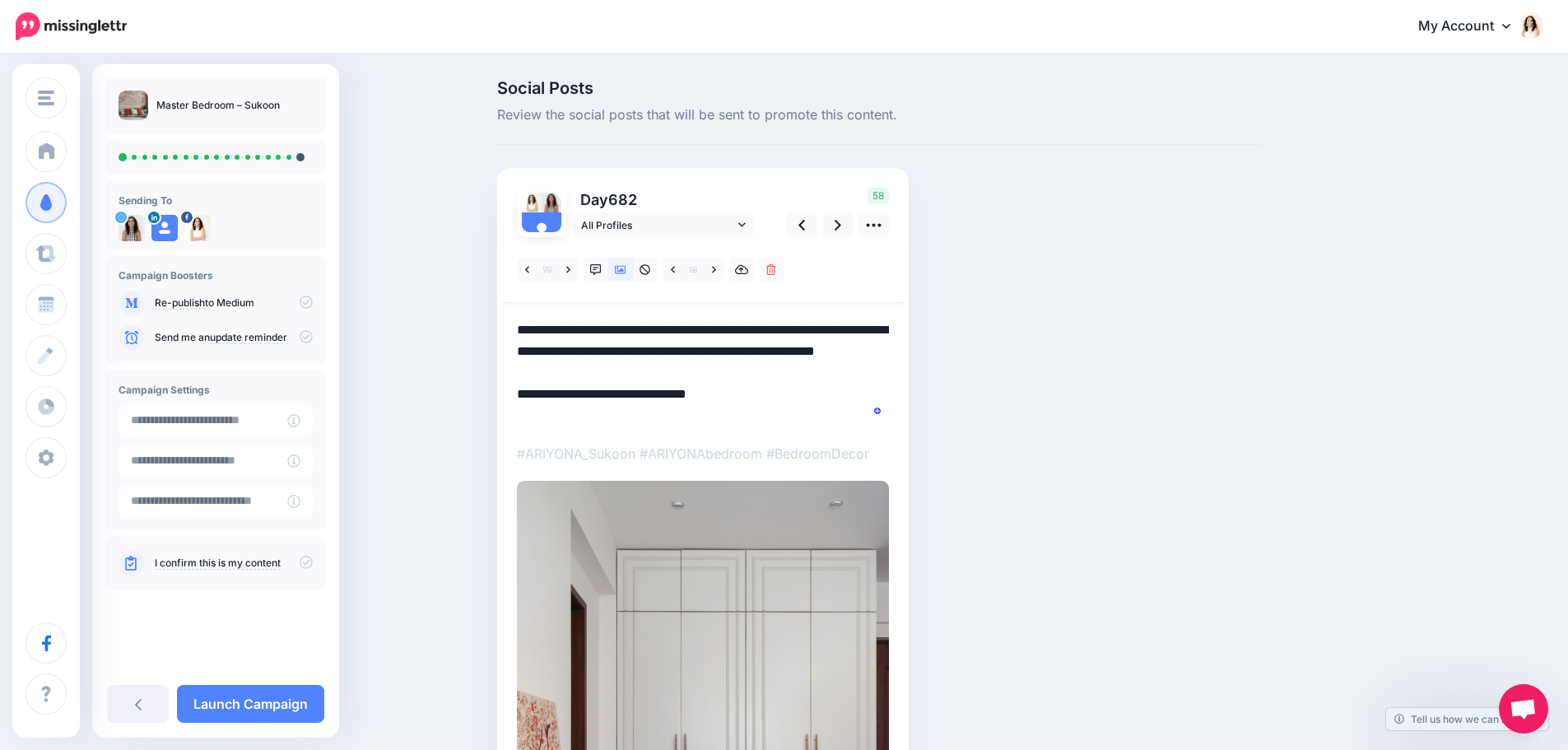
drag, startPoint x: 676, startPoint y: 379, endPoint x: 495, endPoint y: 324, distance: 189.2
click at [495, 324] on div "Social Posts Review the social posts that will be sent to promote this content.…" at bounding box center [879, 579] width 789 height 999
paste textarea "To enrich screen reader interactions, please activate Accessibility in Grammarl…"
click at [848, 223] on link at bounding box center [838, 224] width 32 height 24
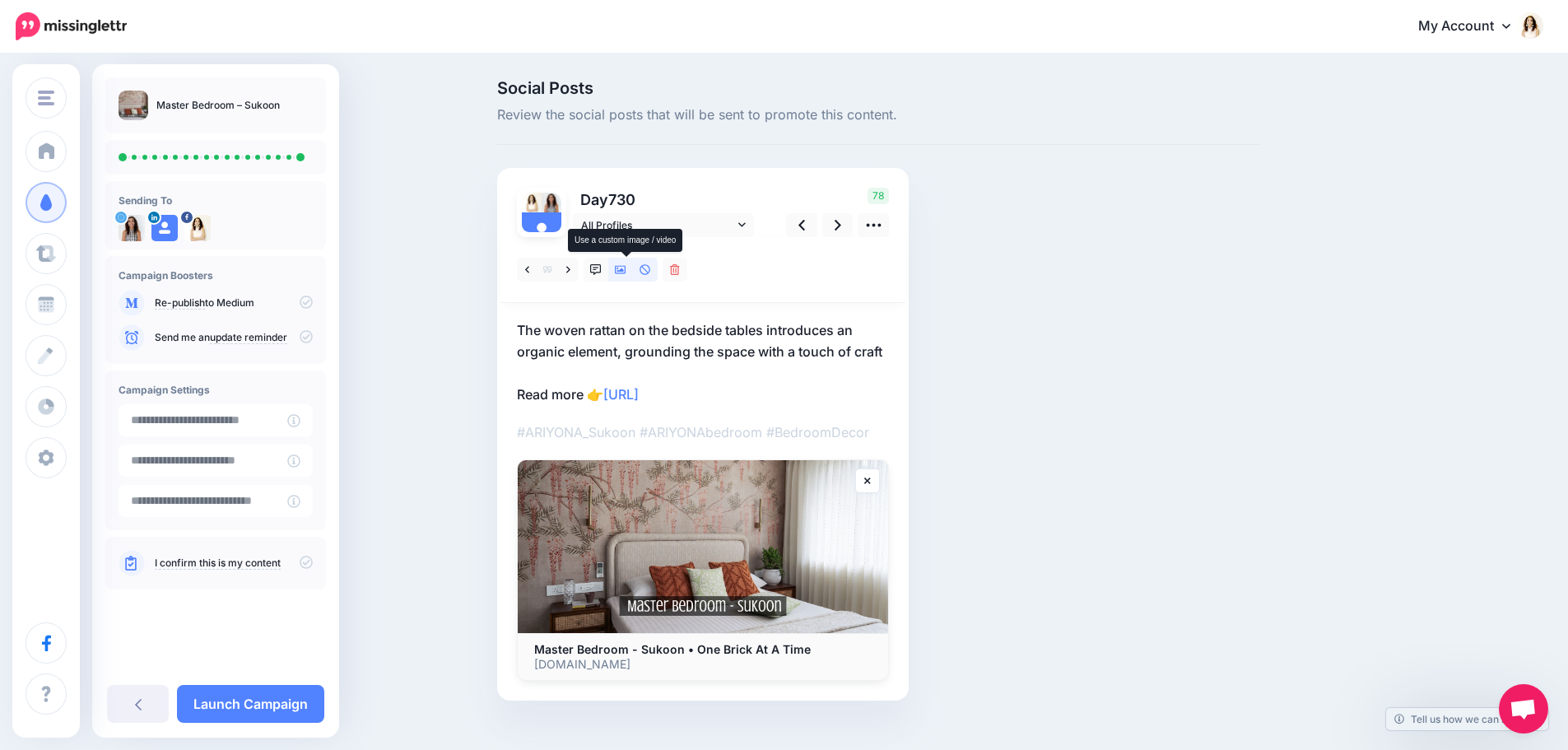
click at [626, 272] on icon at bounding box center [621, 270] width 11 height 11
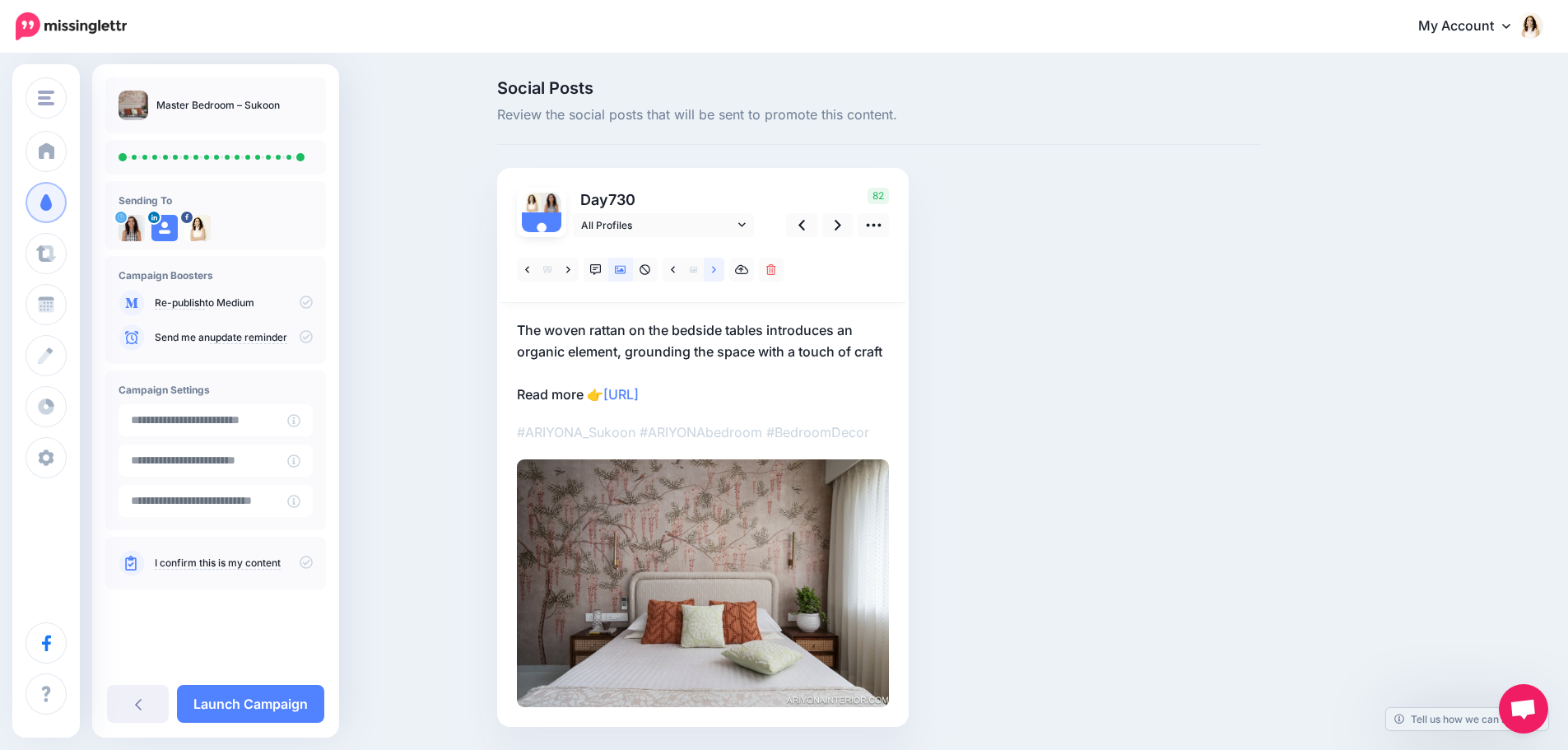
click at [716, 272] on icon at bounding box center [713, 269] width 4 height 7
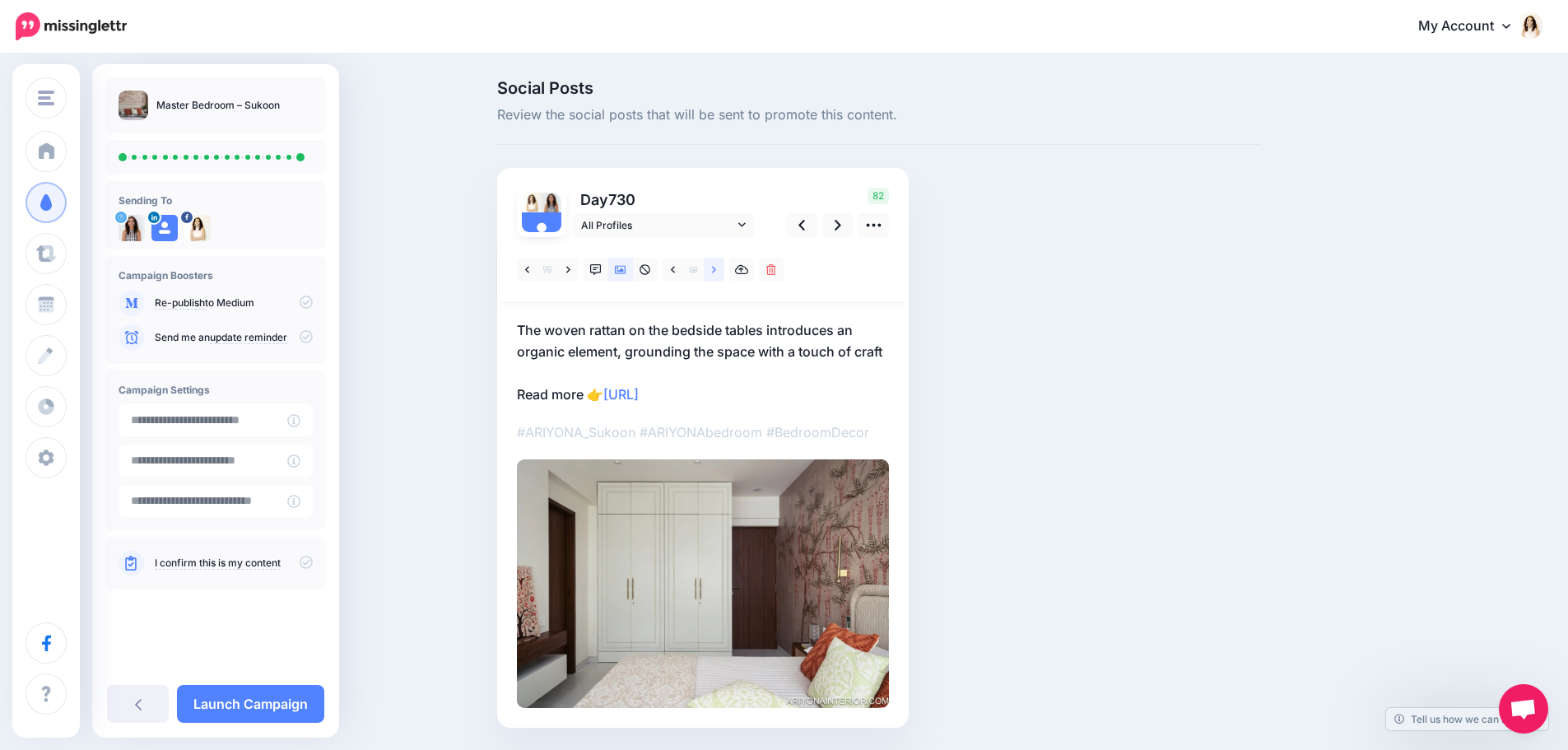
click at [716, 274] on icon at bounding box center [713, 270] width 4 height 11
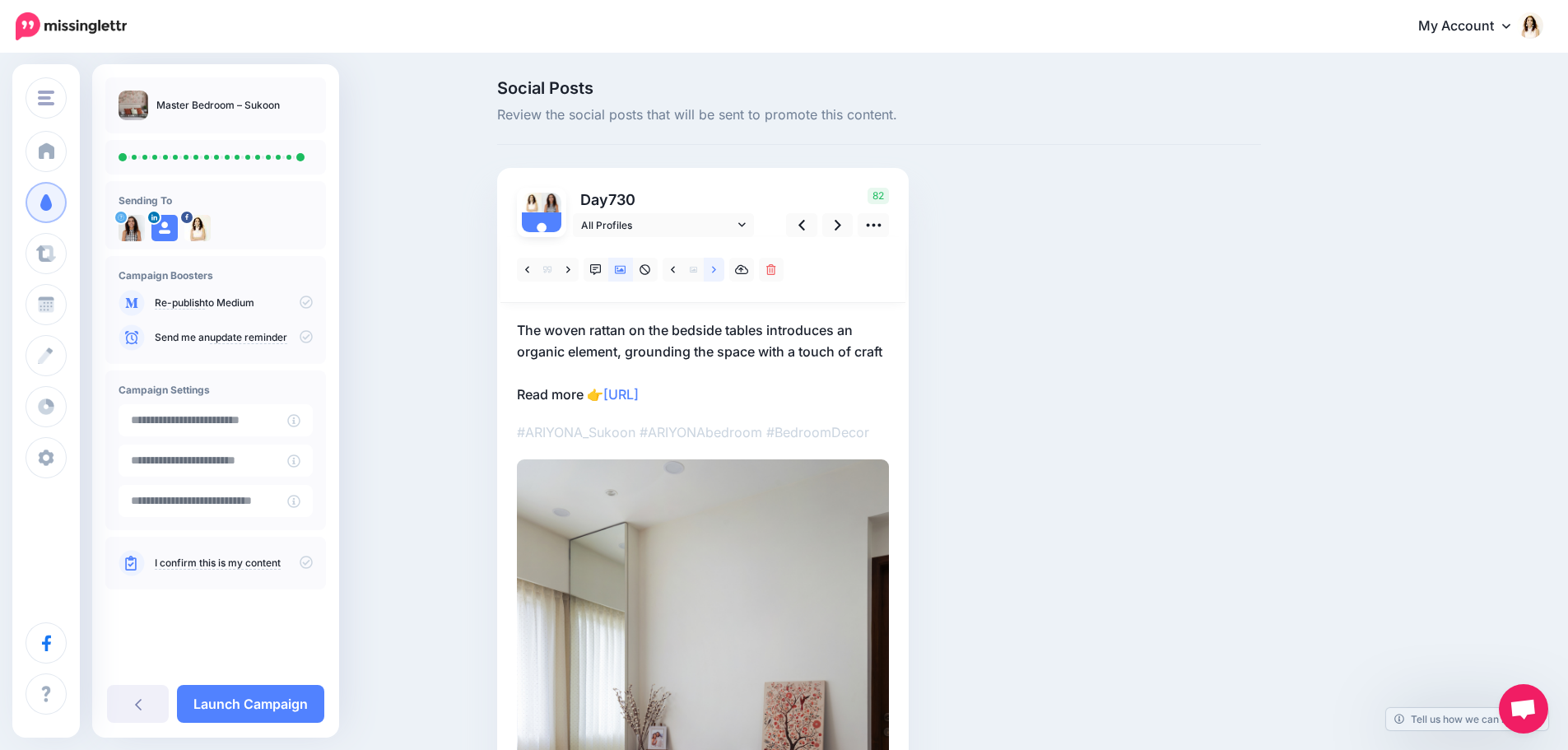
click at [716, 274] on icon at bounding box center [713, 270] width 4 height 11
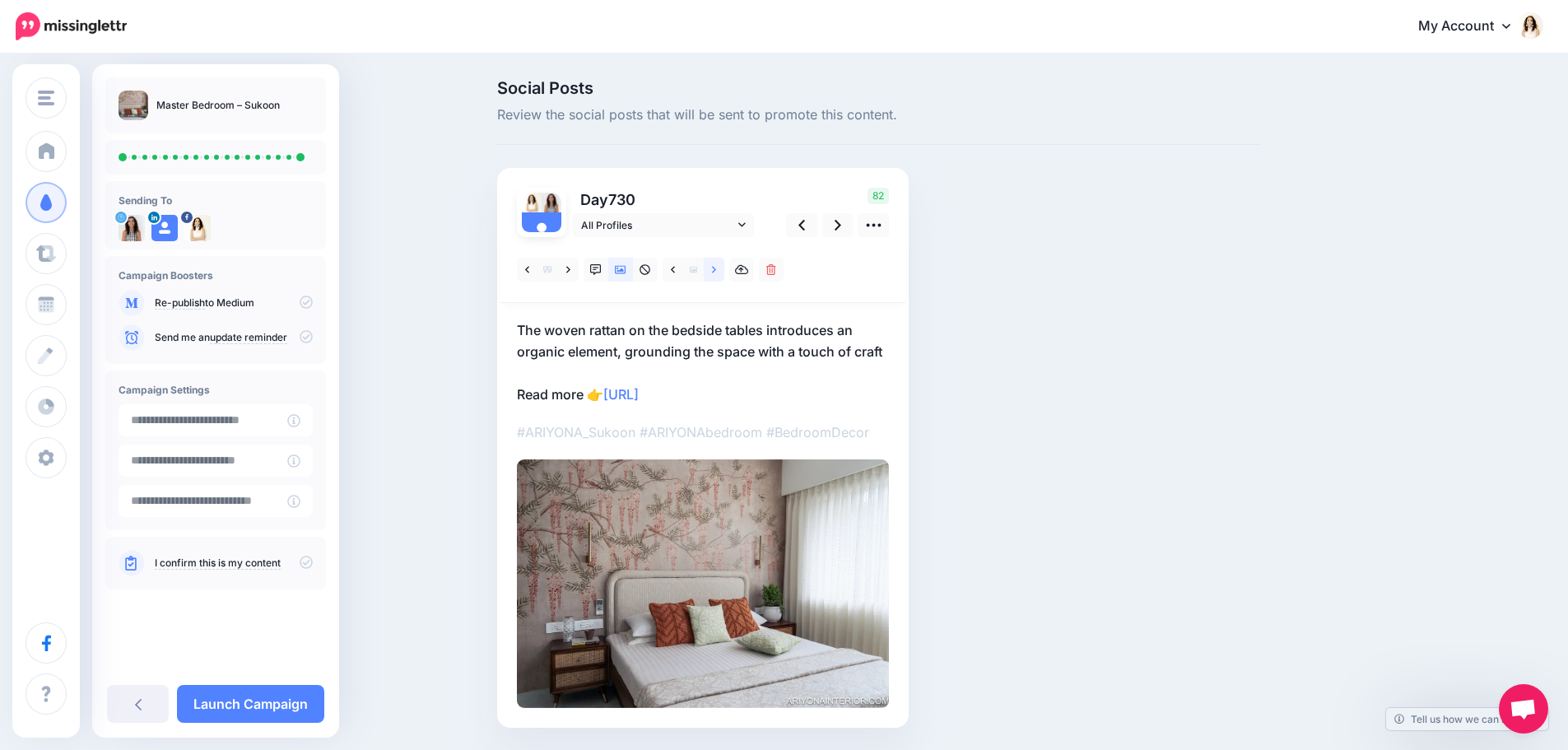
click at [716, 274] on icon at bounding box center [713, 270] width 4 height 11
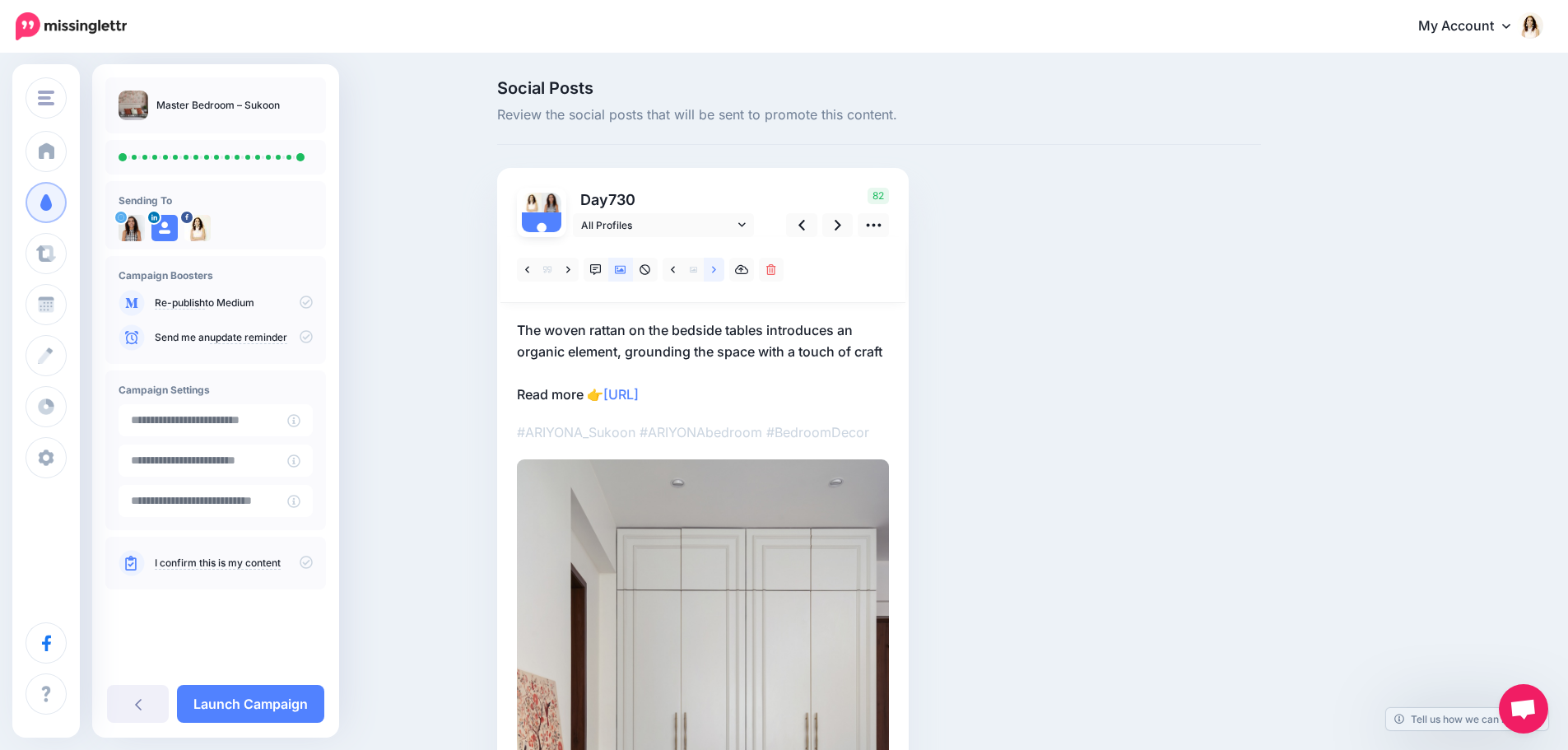
click at [716, 274] on icon at bounding box center [713, 270] width 4 height 11
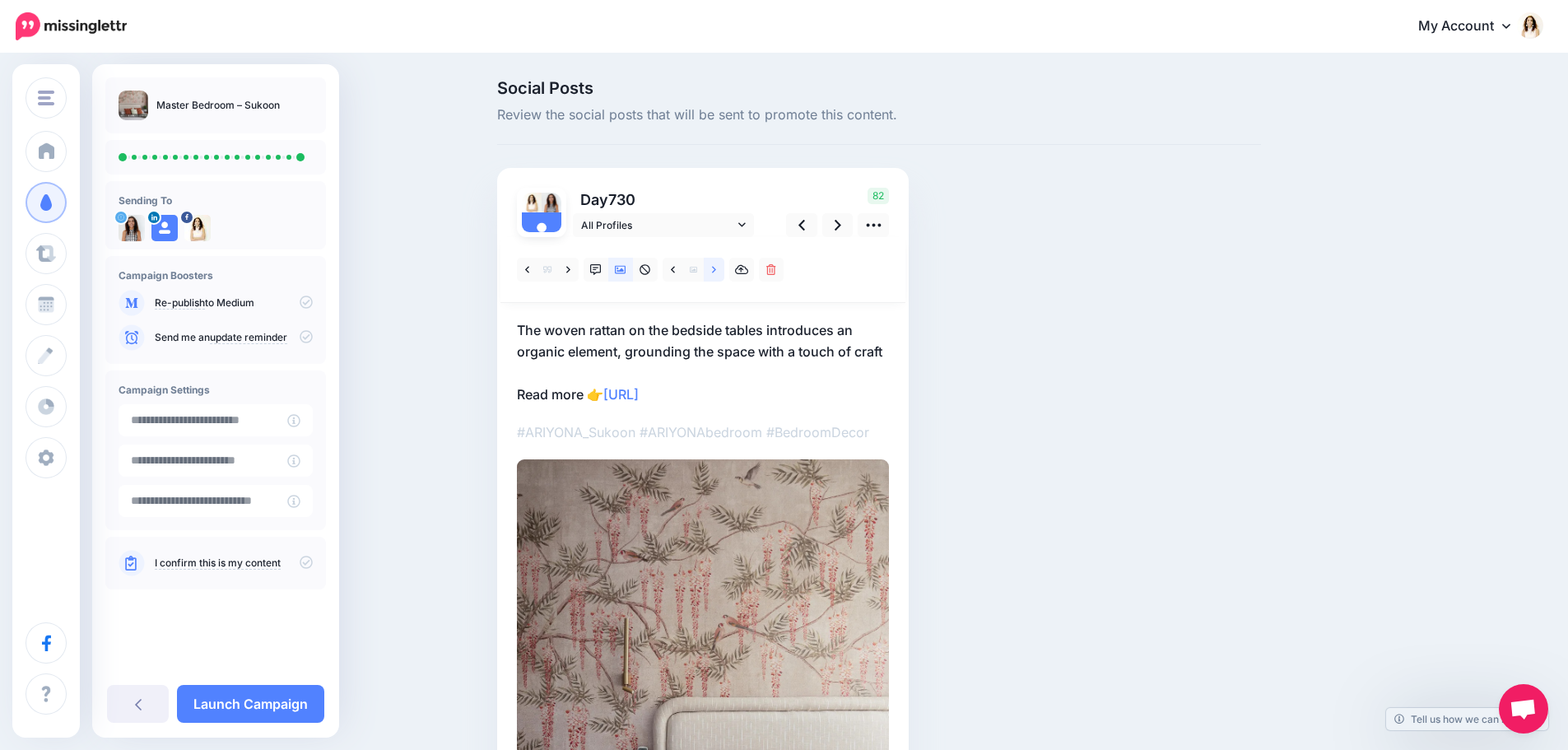
click at [716, 274] on icon at bounding box center [713, 270] width 4 height 11
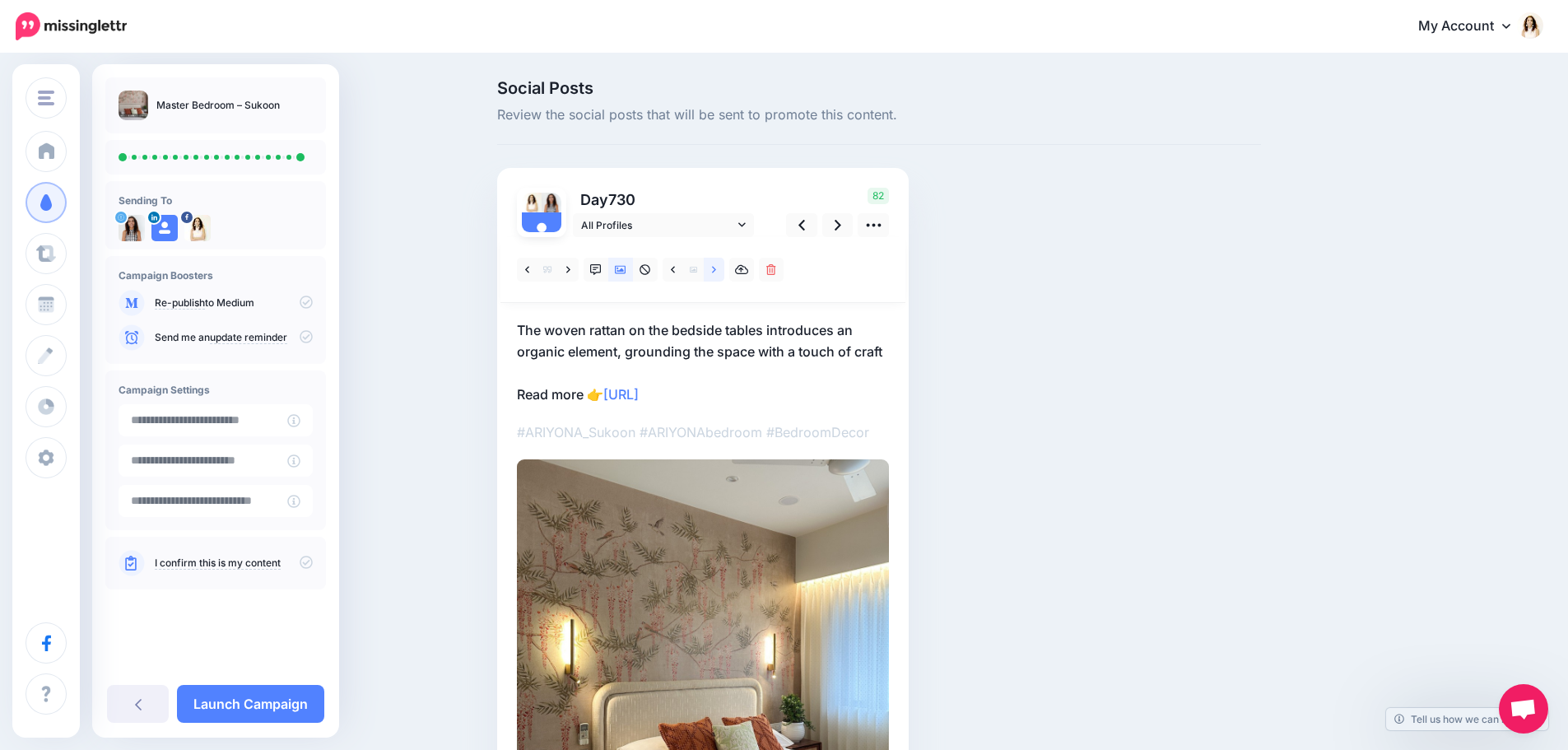
click at [716, 274] on icon at bounding box center [713, 270] width 4 height 11
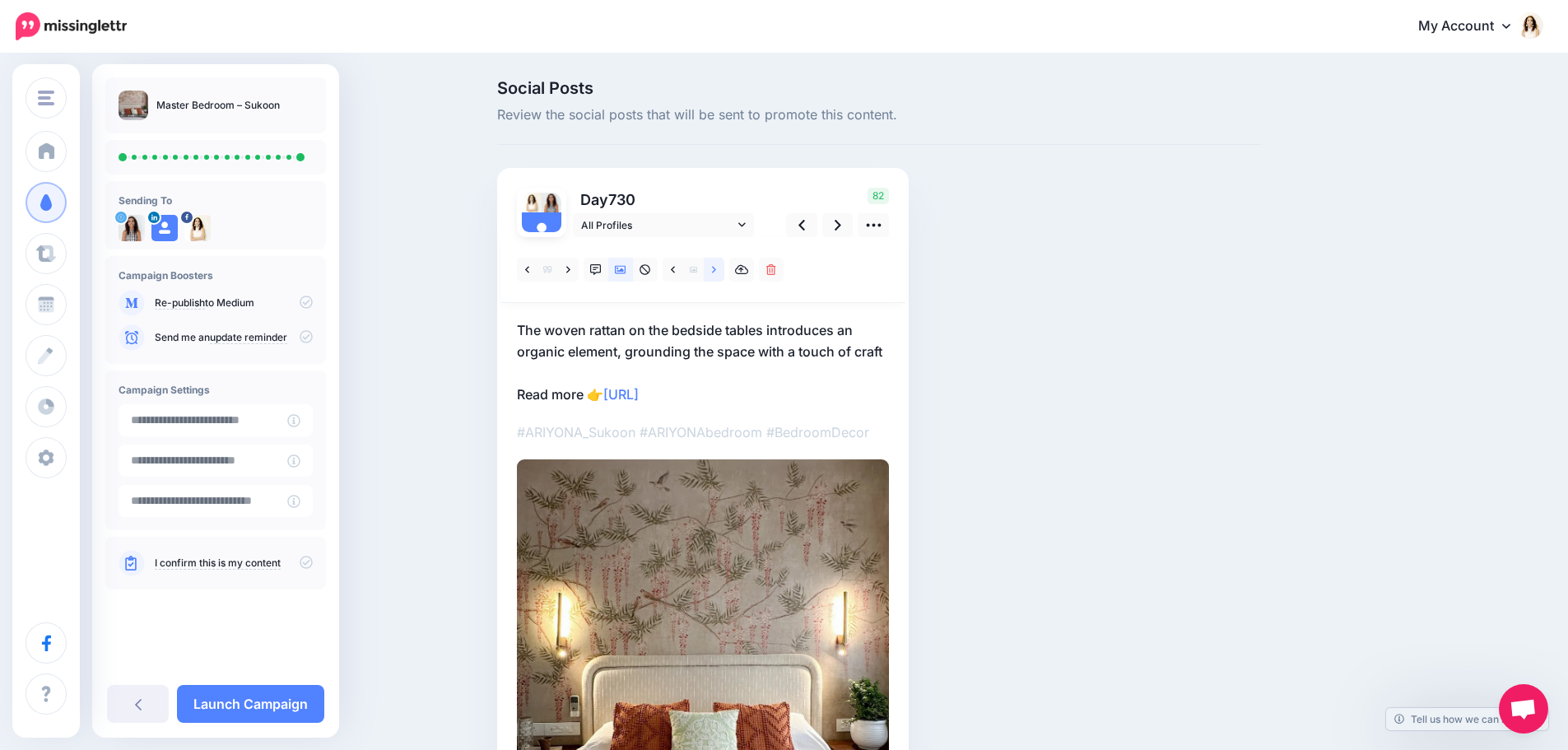
click at [716, 274] on icon at bounding box center [713, 270] width 4 height 11
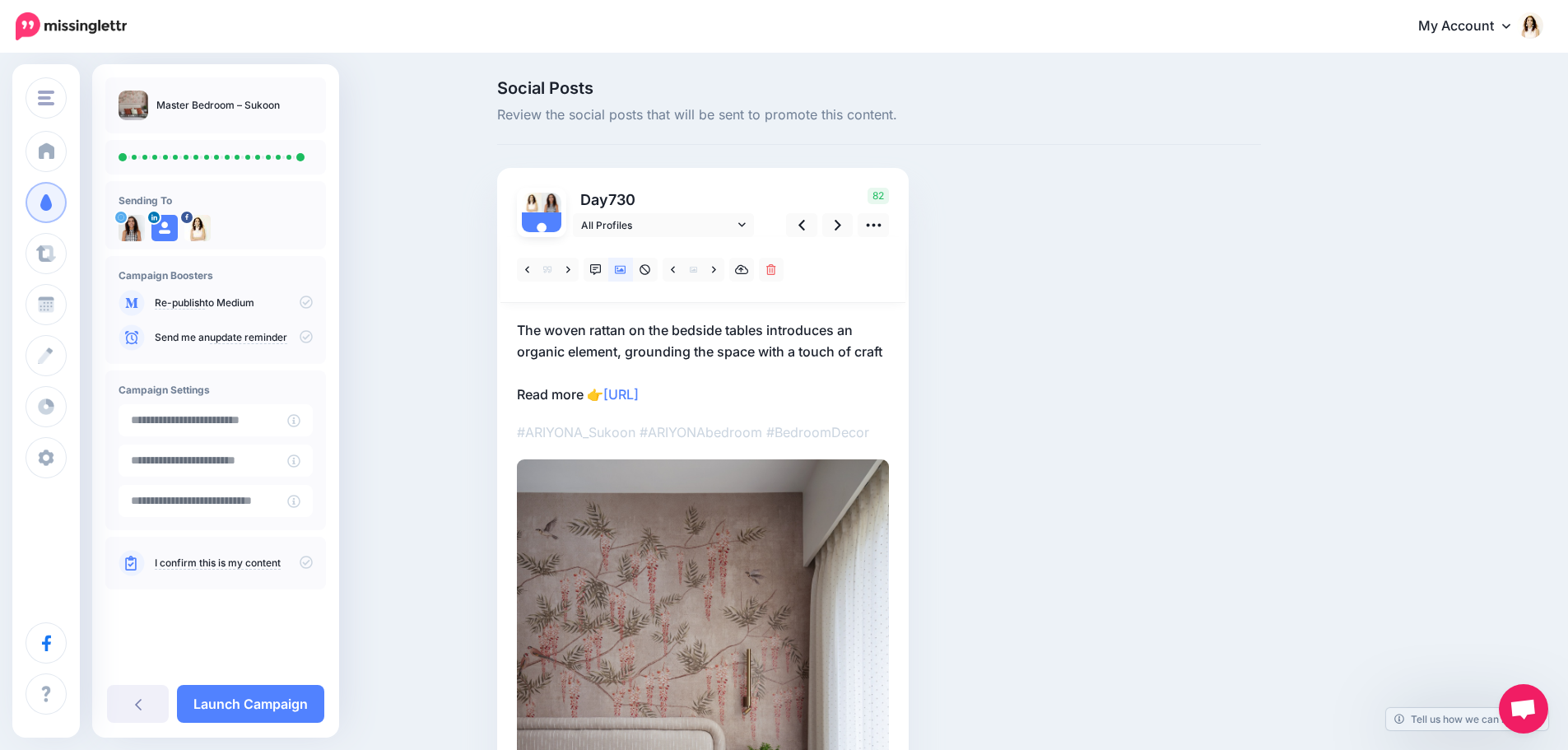
click at [670, 353] on p "The woven rattan on the bedside tables introduces an organic element, grounding…" at bounding box center [703, 362] width 372 height 86
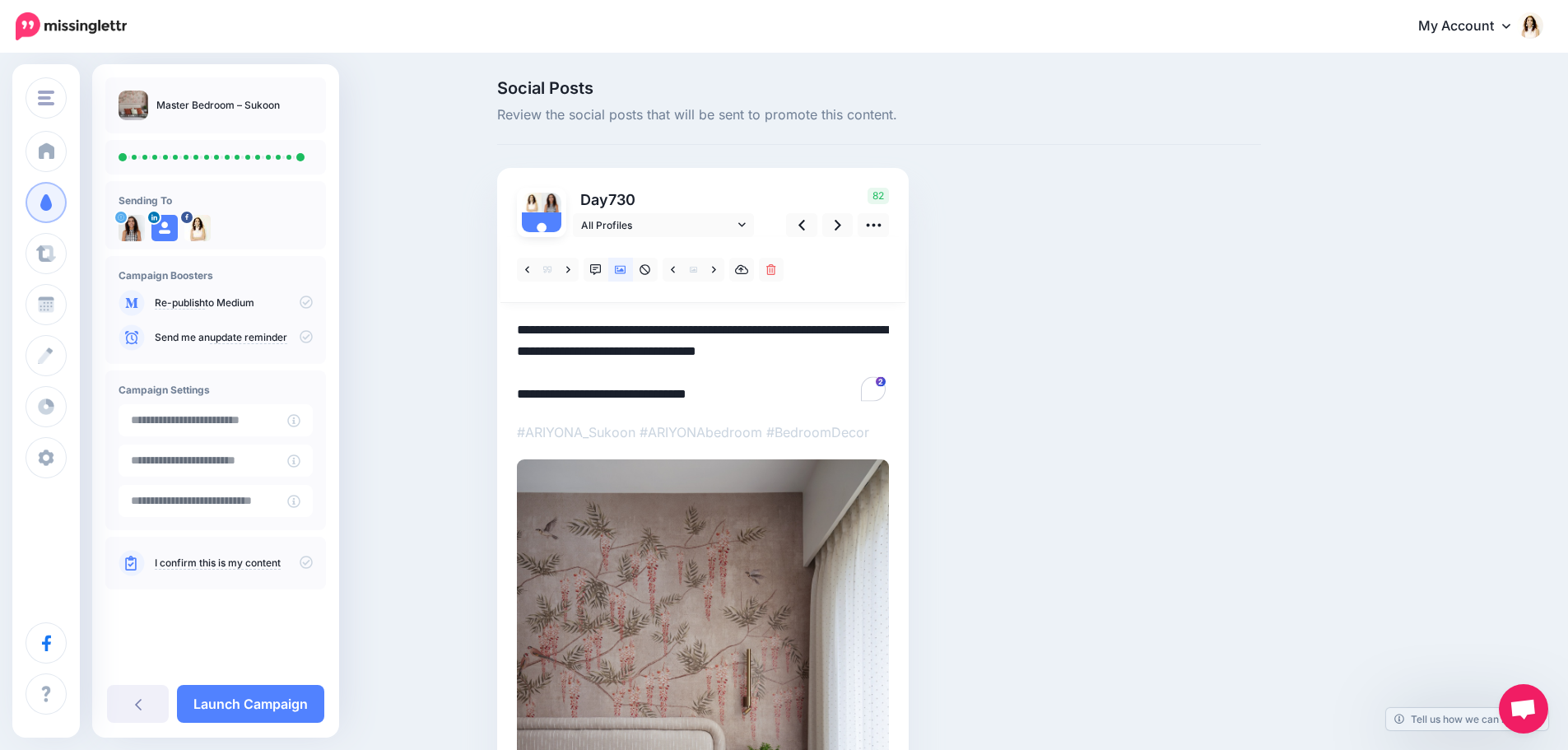
drag, startPoint x: 892, startPoint y: 350, endPoint x: 491, endPoint y: 329, distance: 401.5
click at [491, 329] on div "Social Posts Review the social posts that will be sent to promote this content.…" at bounding box center [879, 561] width 789 height 962
paste textarea "**********"
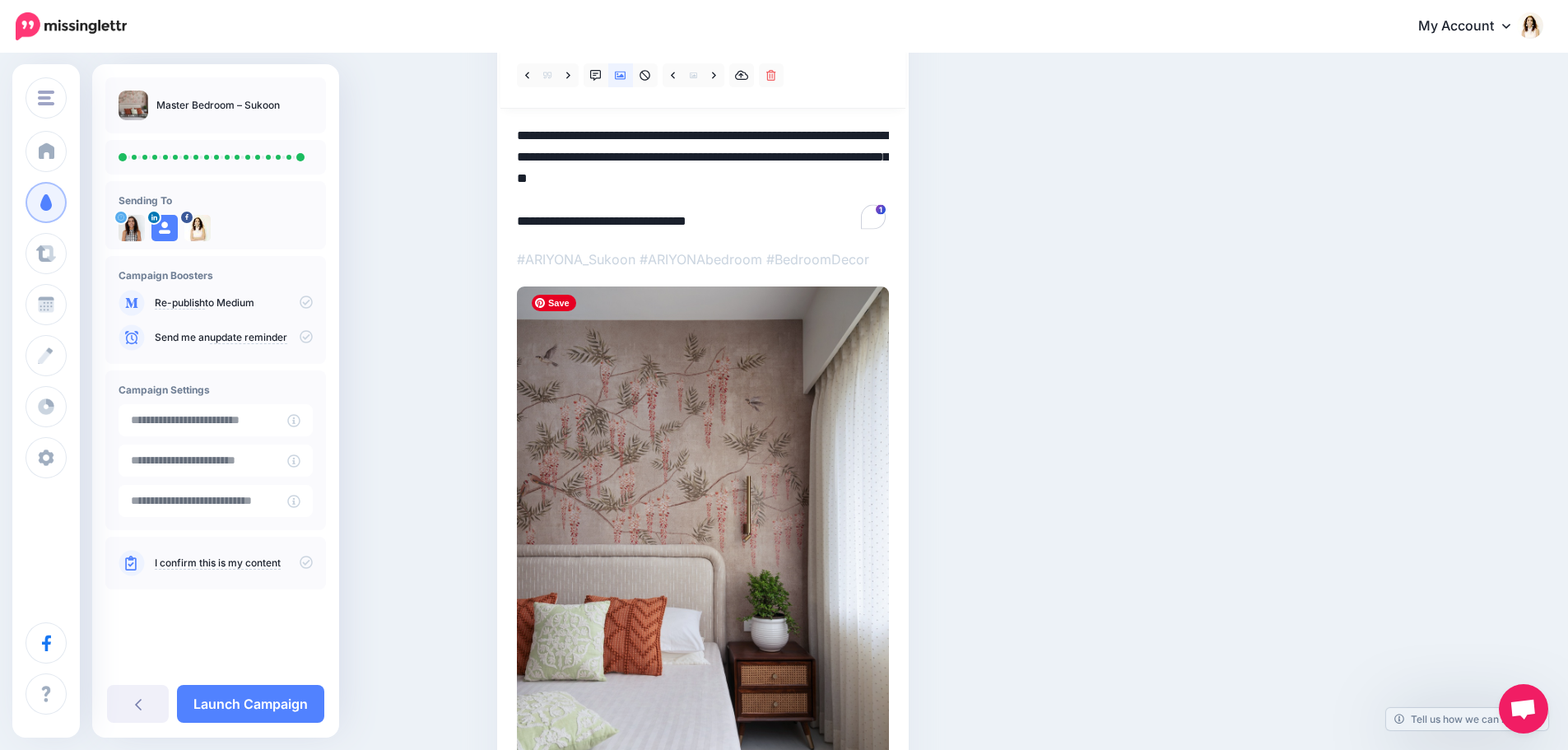
scroll to position [82, 0]
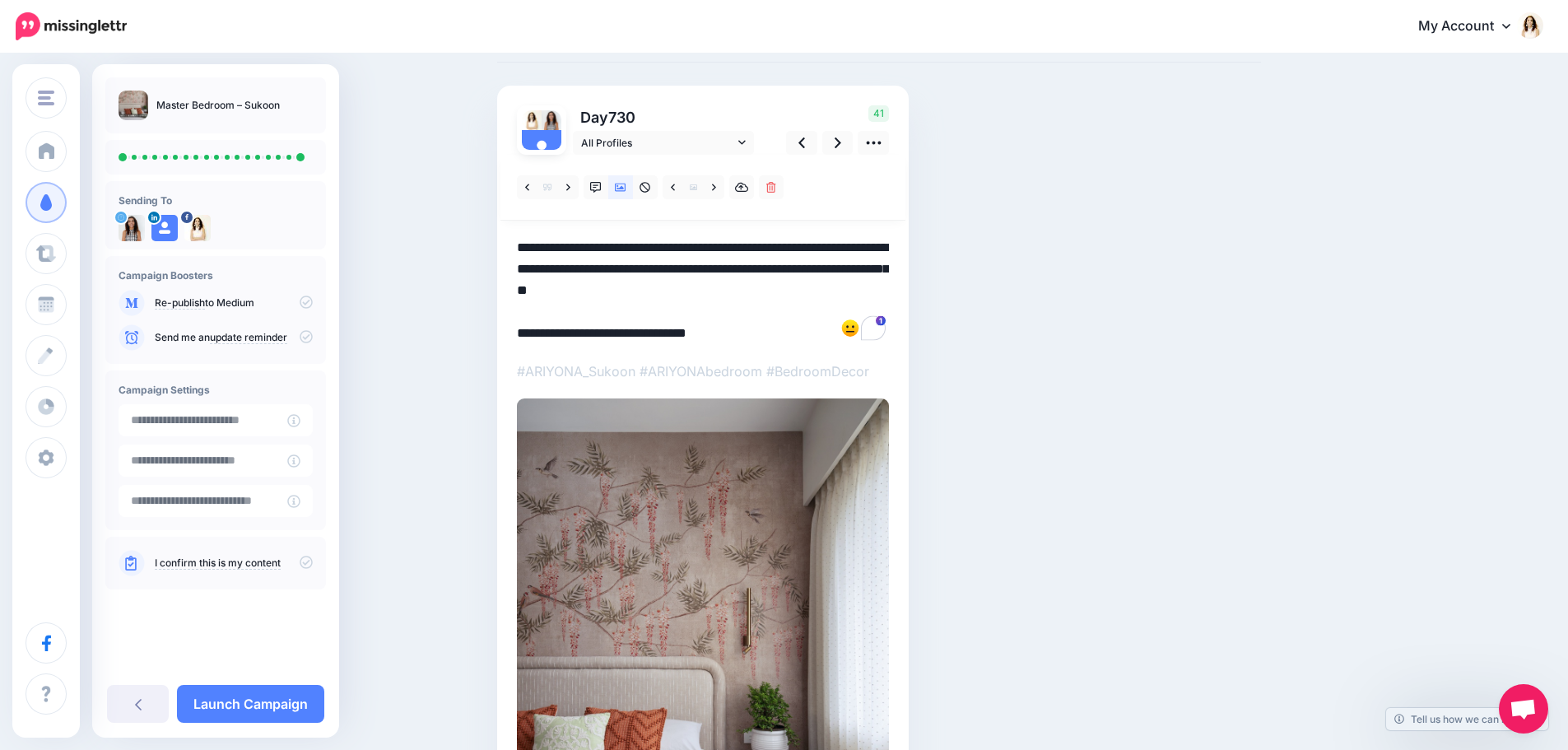
type textarea "**********"
click at [308, 567] on icon at bounding box center [306, 562] width 13 height 13
click at [397, 419] on div "Social Posts Review the social posts that will be sent to promote this content.…" at bounding box center [784, 489] width 1568 height 1033
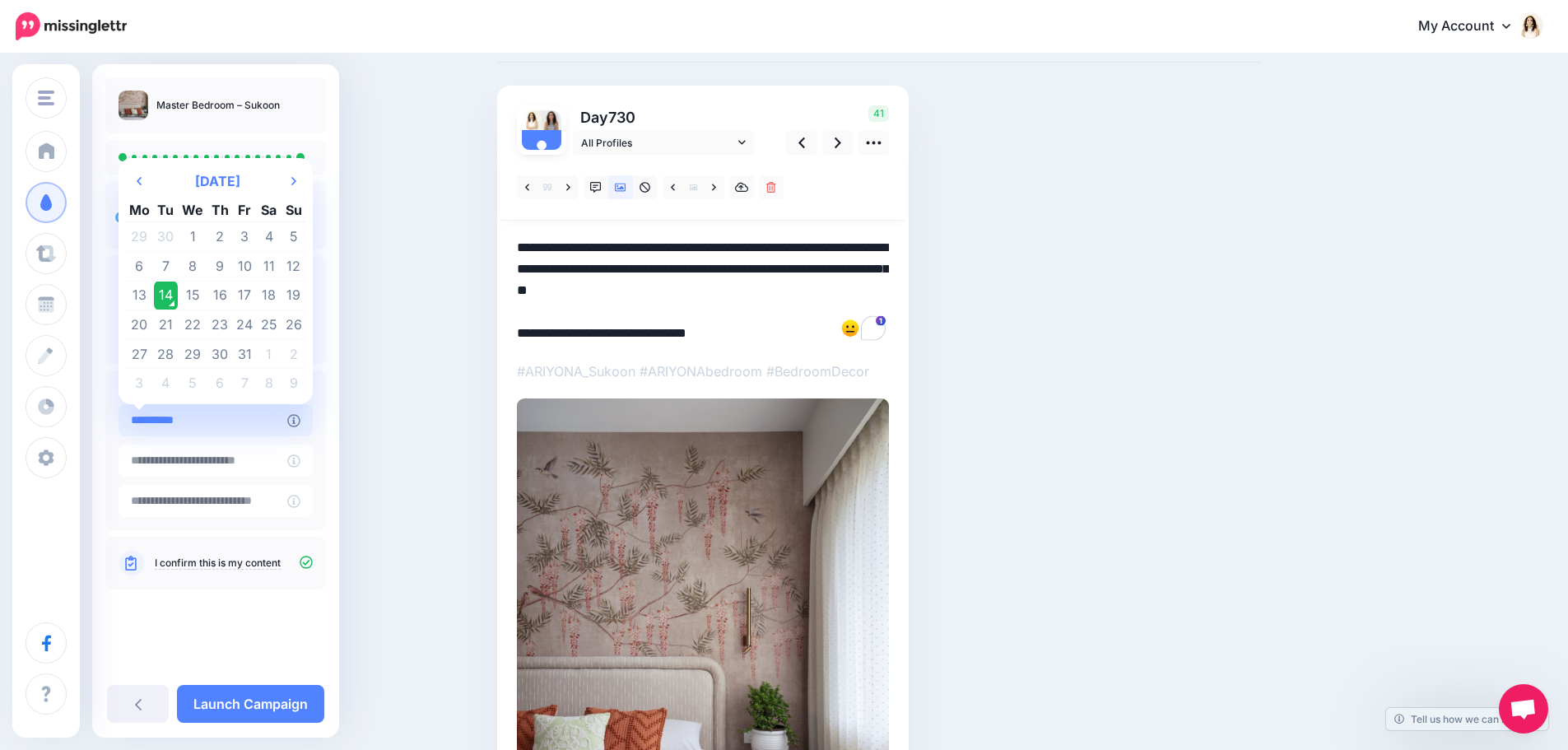
click at [262, 415] on input "**********" at bounding box center [202, 420] width 169 height 32
click at [220, 296] on td "16" at bounding box center [220, 295] width 25 height 30
type input "**********"
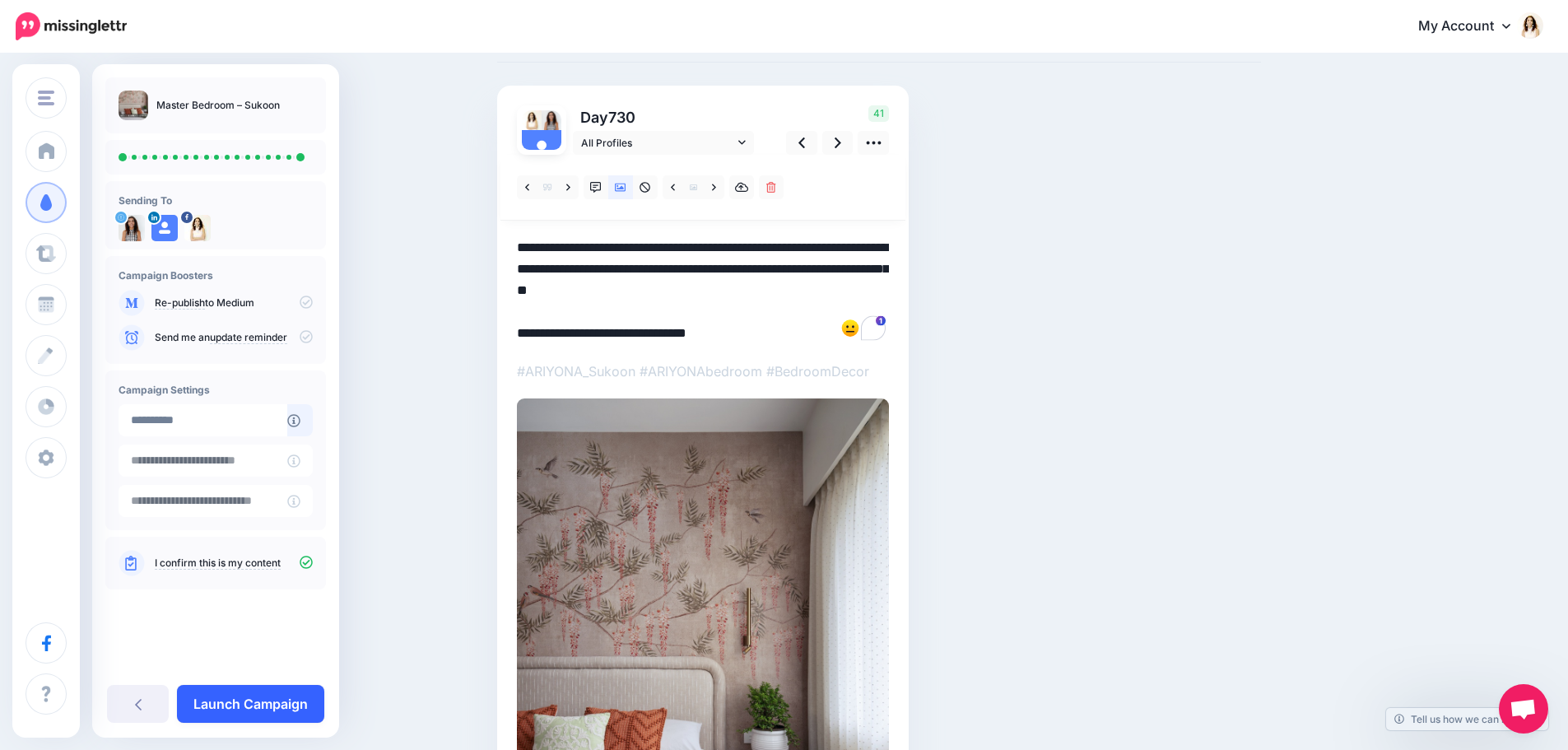
click at [276, 701] on link "Launch Campaign" at bounding box center [251, 703] width 147 height 38
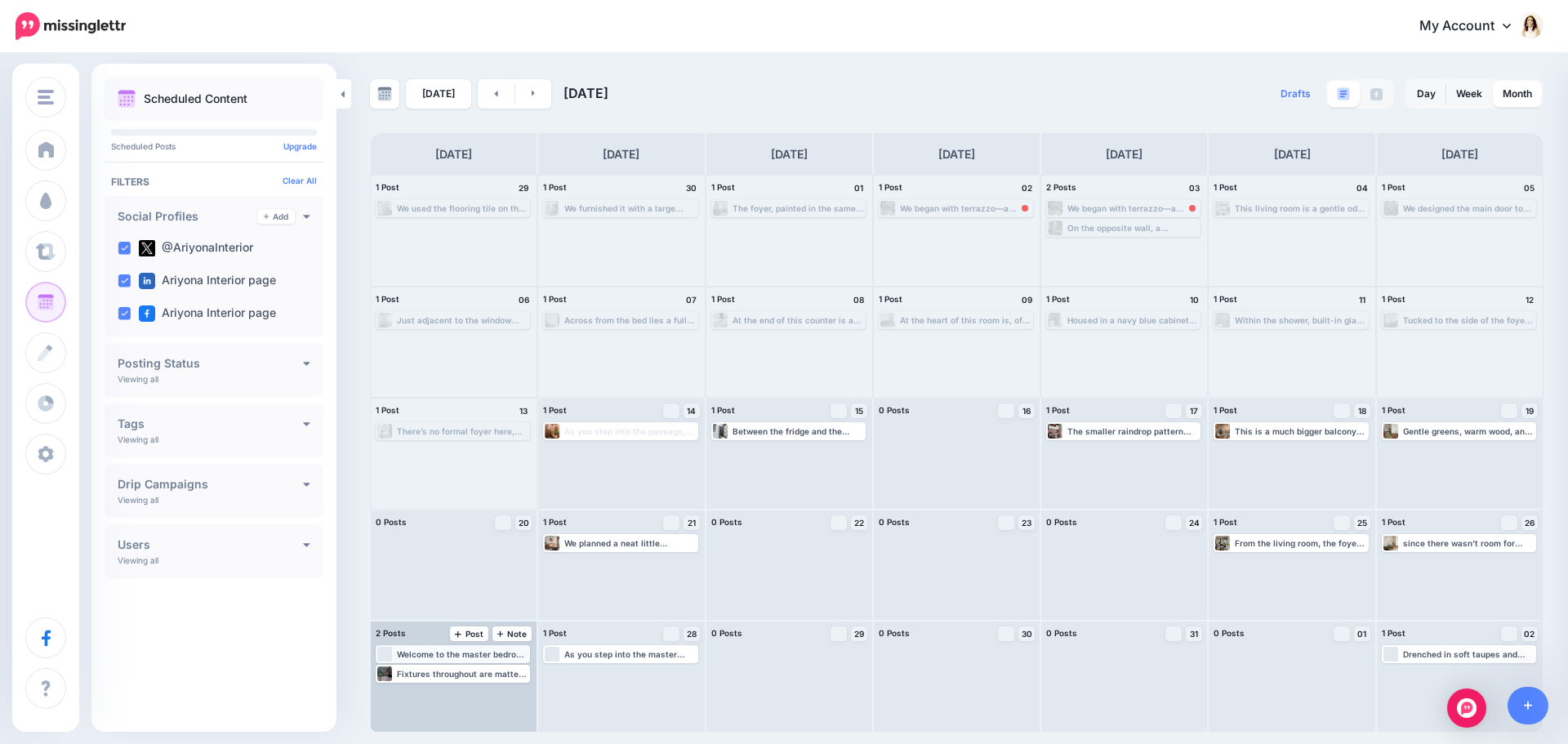
click at [465, 654] on div "Welcome to the master bedroom of [GEOGRAPHIC_DATA] — where every morning begins…" at bounding box center [462, 654] width 131 height 10
click at [446, 672] on link "Edit" at bounding box center [429, 673] width 101 height 15
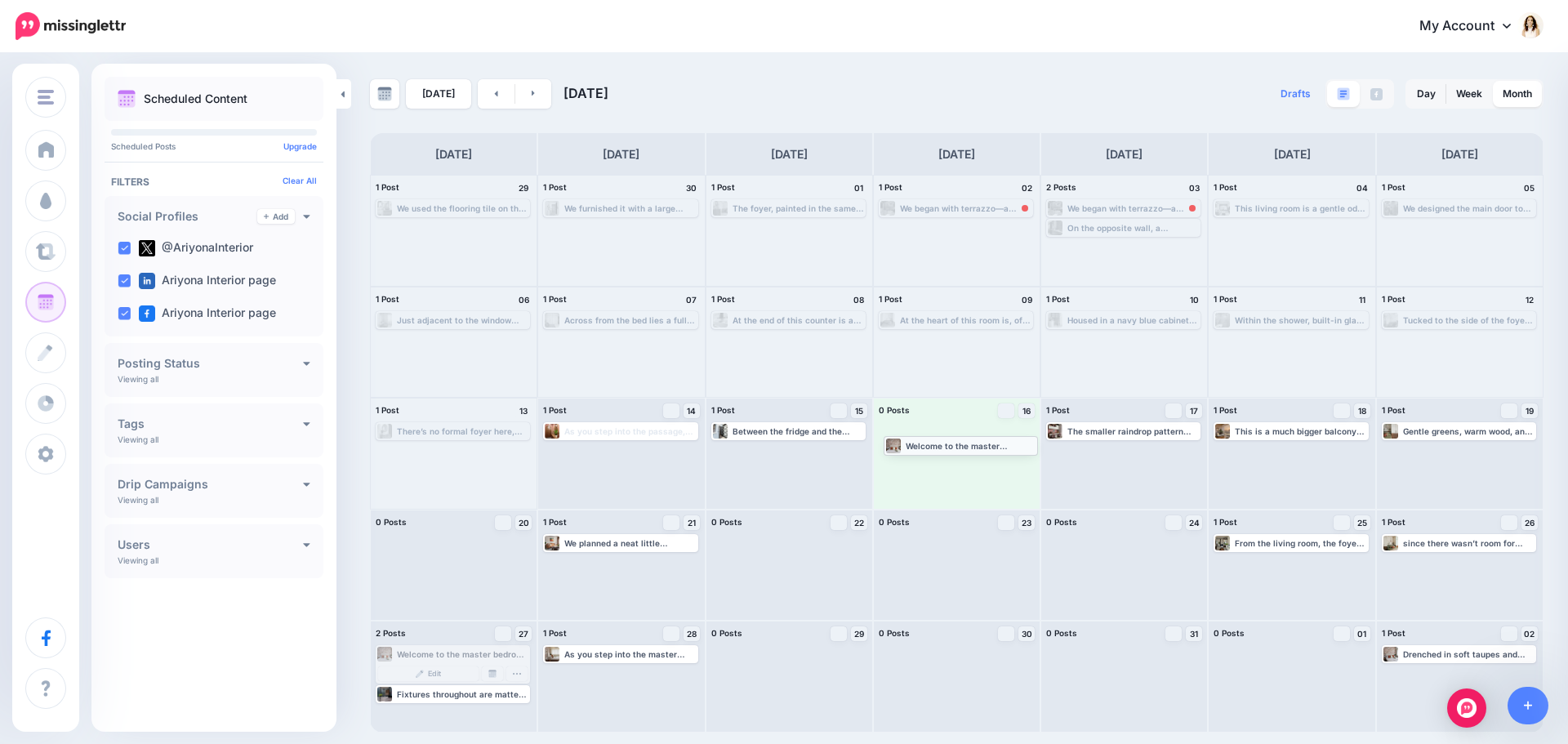
drag, startPoint x: 463, startPoint y: 652, endPoint x: 971, endPoint y: 442, distance: 549.7
click at [524, 96] on link at bounding box center [534, 94] width 37 height 30
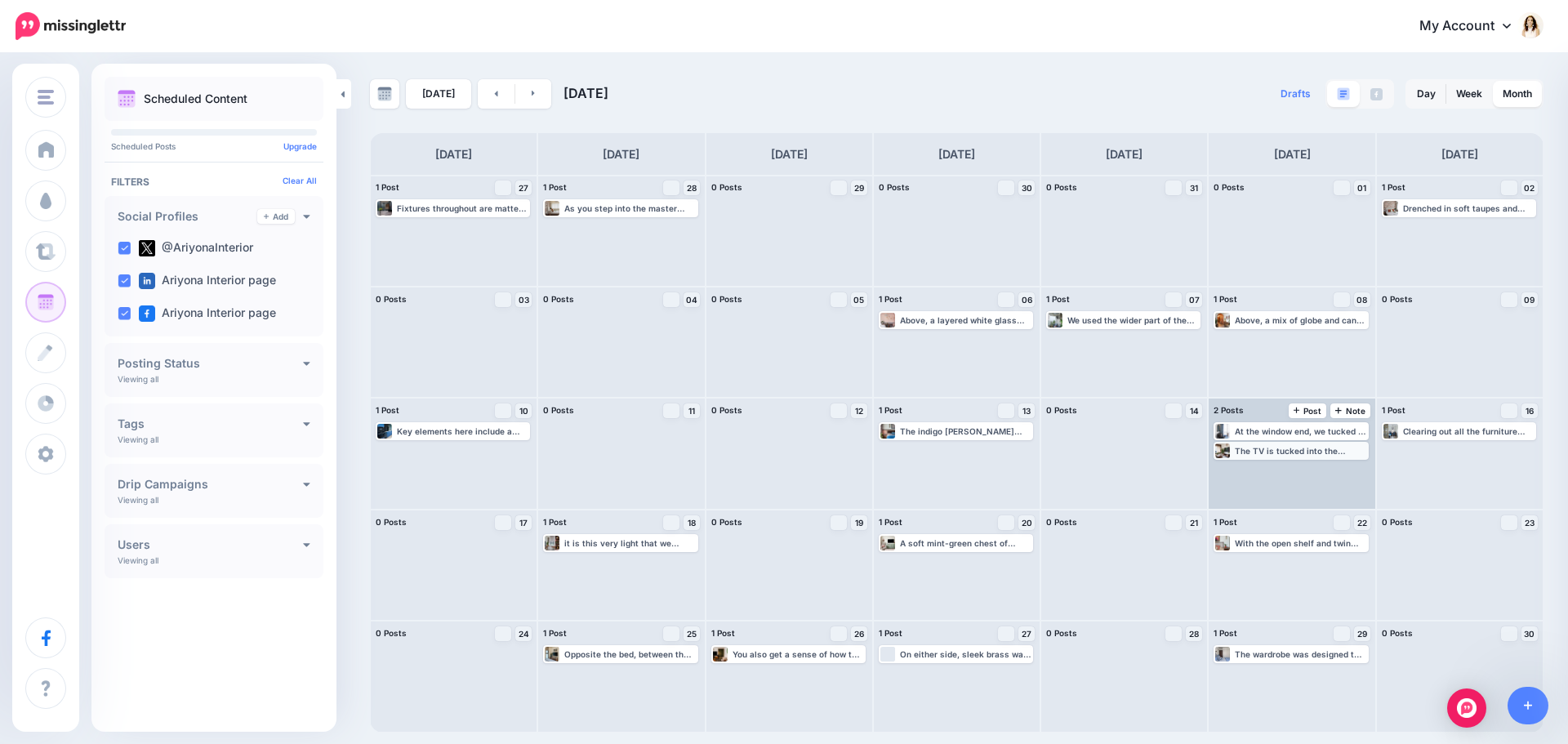
click at [1288, 448] on div "The TV is tucked into the opposite wall (visible but not screaming for attentio…" at bounding box center [1300, 450] width 131 height 10
click at [1271, 468] on span "Edit" at bounding box center [1273, 469] width 13 height 8
click at [1277, 431] on div "At the window end, we tucked in a delicately carved dresser and mirror—bringing…" at bounding box center [1300, 430] width 131 height 10
click at [1267, 453] on span "Edit" at bounding box center [1273, 450] width 13 height 8
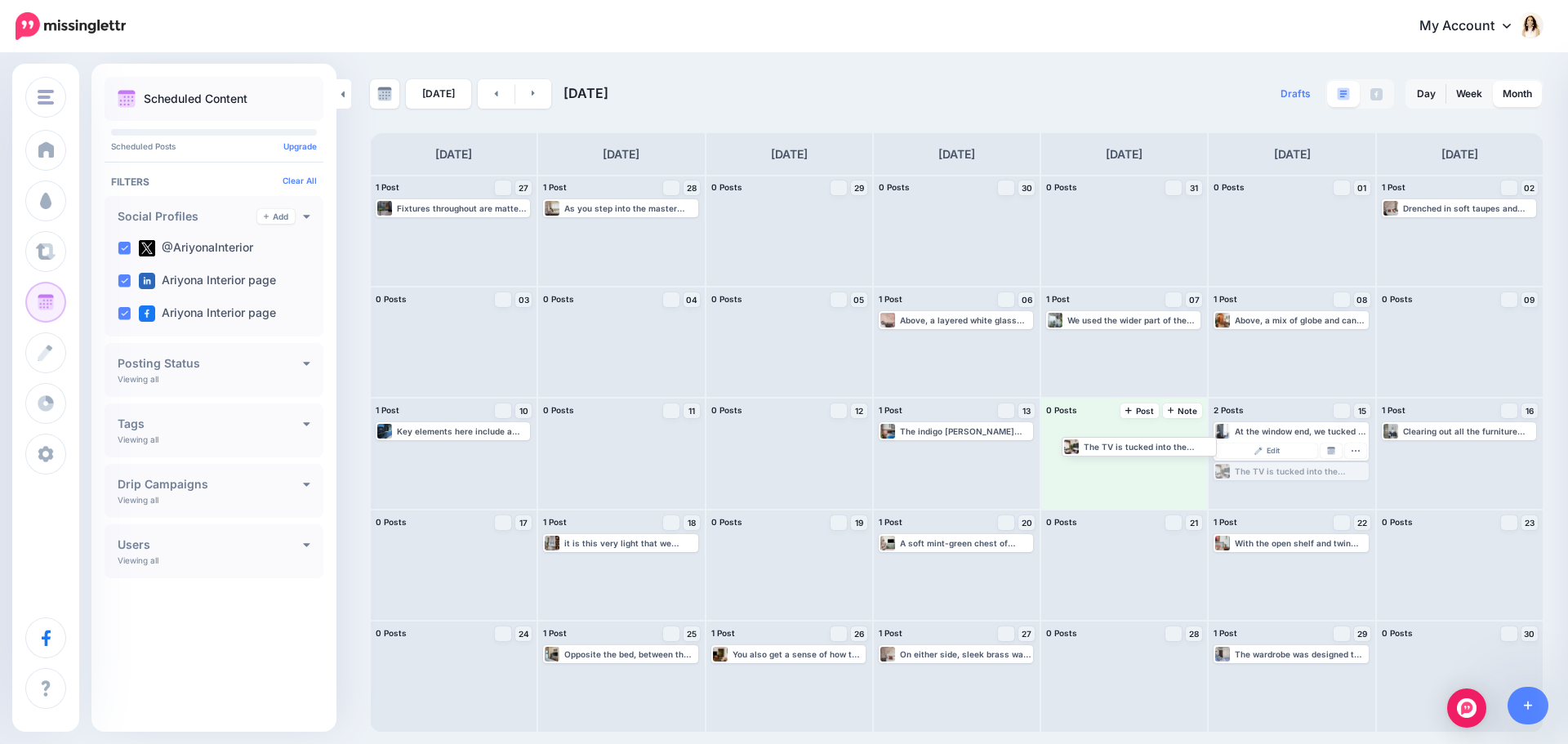
drag, startPoint x: 1274, startPoint y: 473, endPoint x: 1123, endPoint y: 447, distance: 153.2
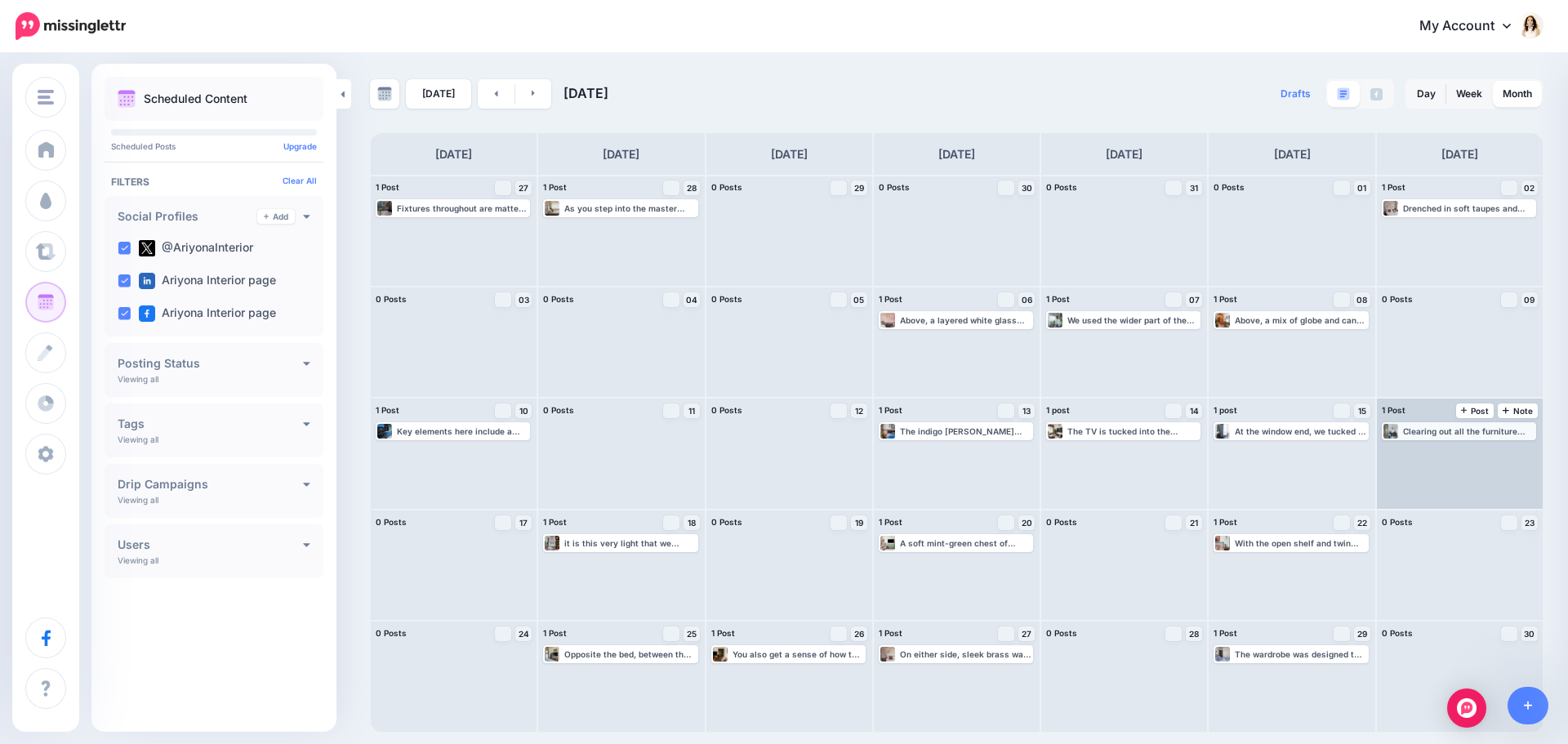
click at [1425, 432] on div "Clearing out all the furniture along the passage makes it look open and spaciou…" at bounding box center [1469, 430] width 131 height 10
click at [1418, 451] on link "Edit" at bounding box center [1435, 450] width 101 height 15
click at [1503, 450] on link "Manage Dates" at bounding box center [1498, 450] width 21 height 15
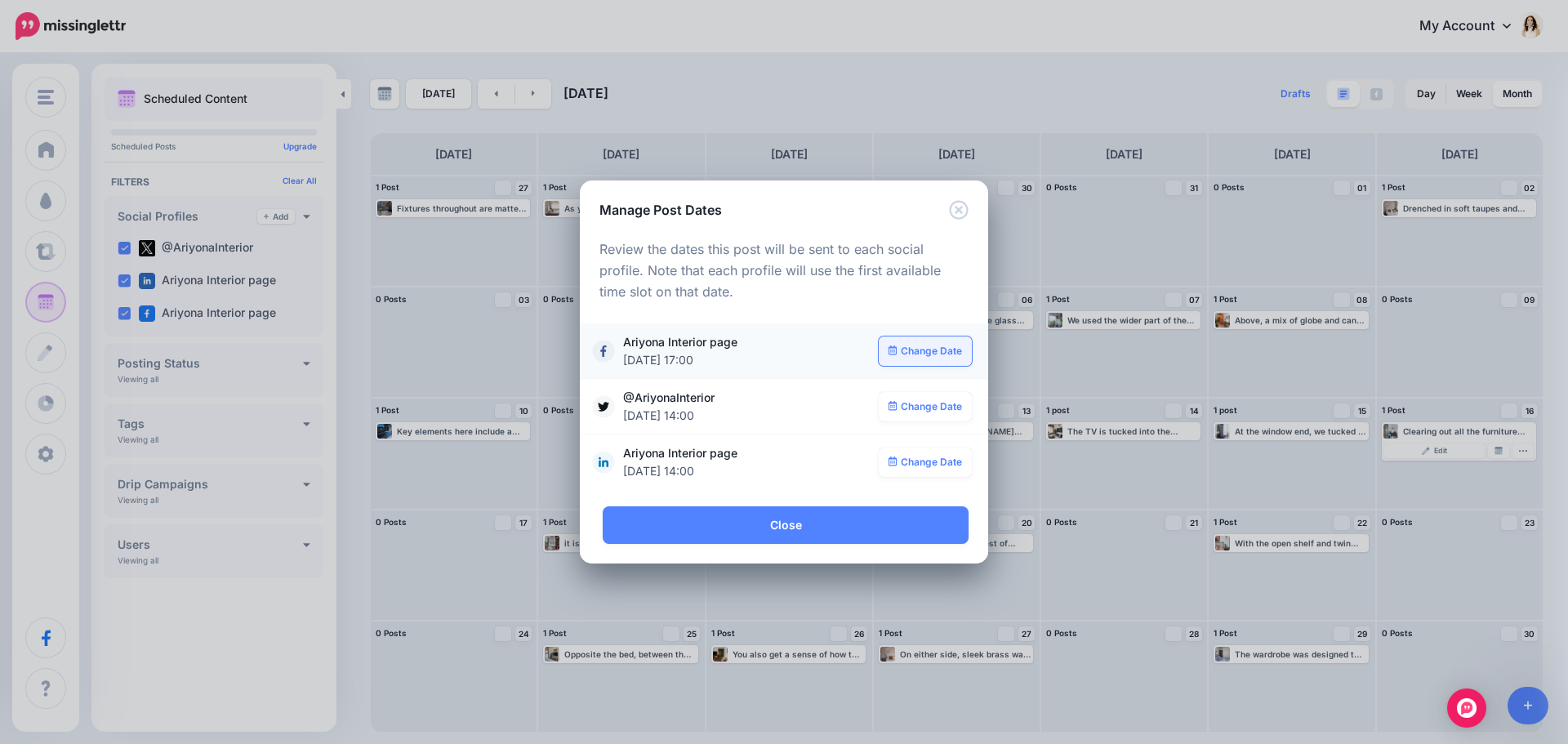
click at [906, 351] on link "Change Date" at bounding box center [926, 351] width 94 height 30
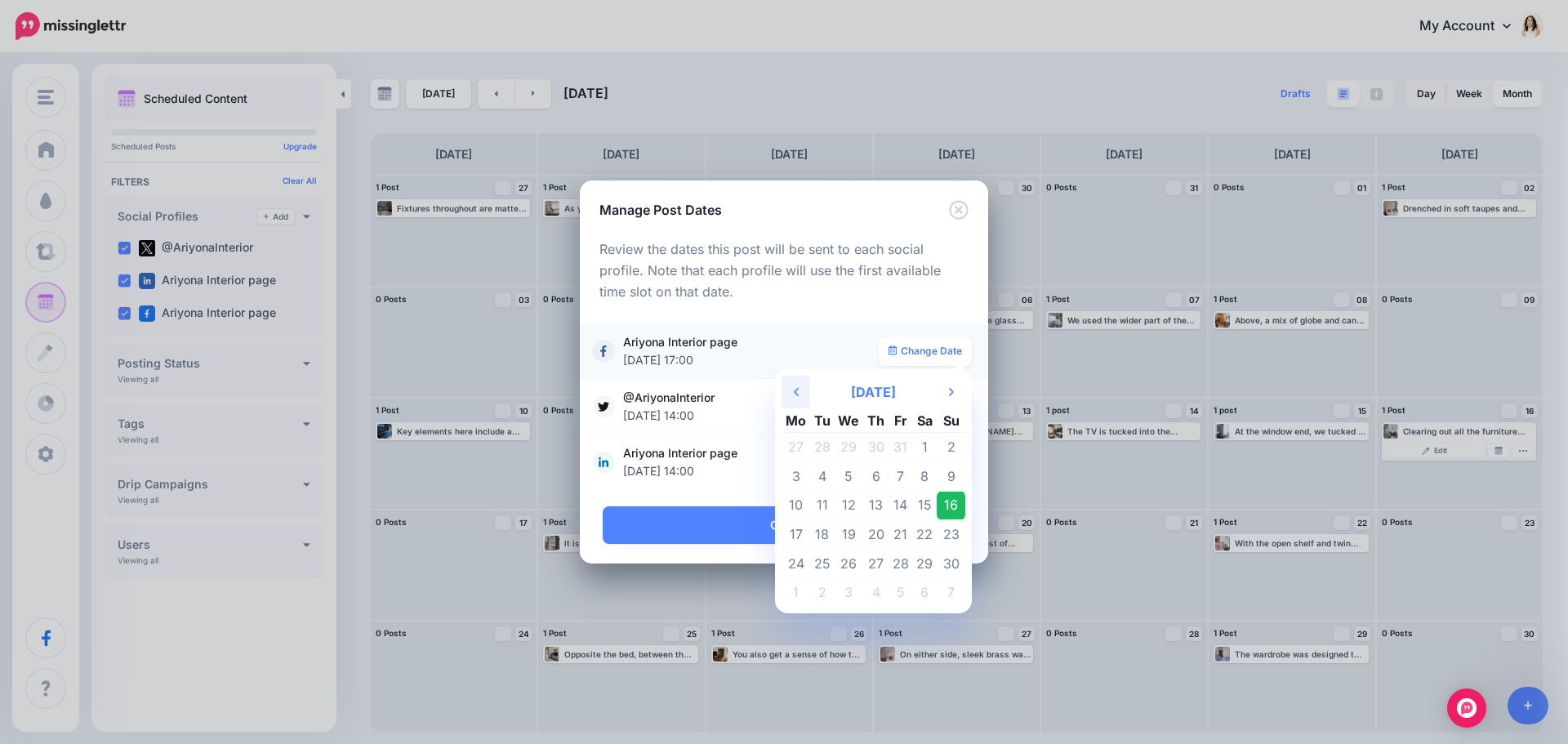
click at [803, 389] on th "Previous Month" at bounding box center [796, 392] width 29 height 33
click at [797, 528] on td "20" at bounding box center [796, 535] width 29 height 30
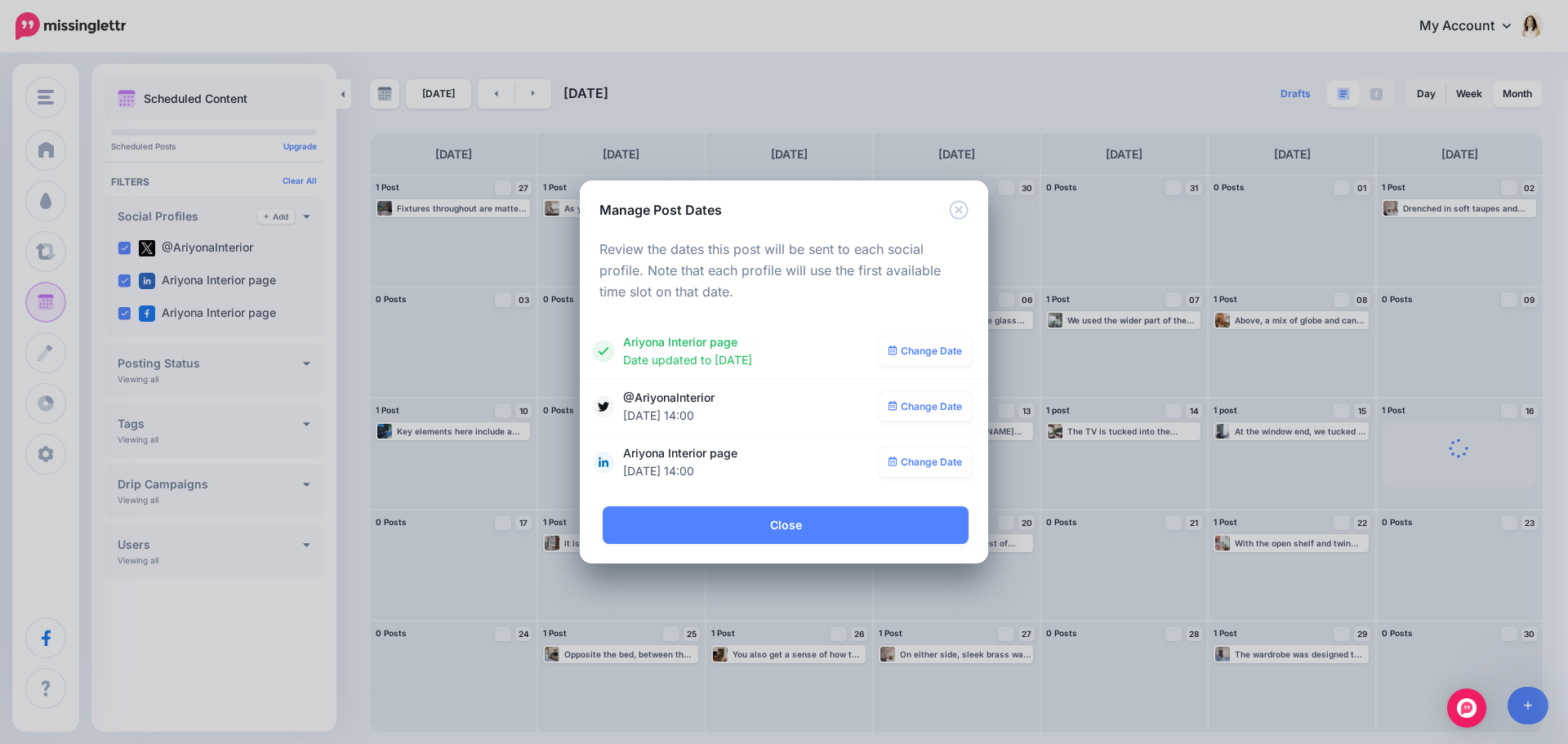
click at [935, 401] on link "Change Date" at bounding box center [926, 407] width 94 height 30
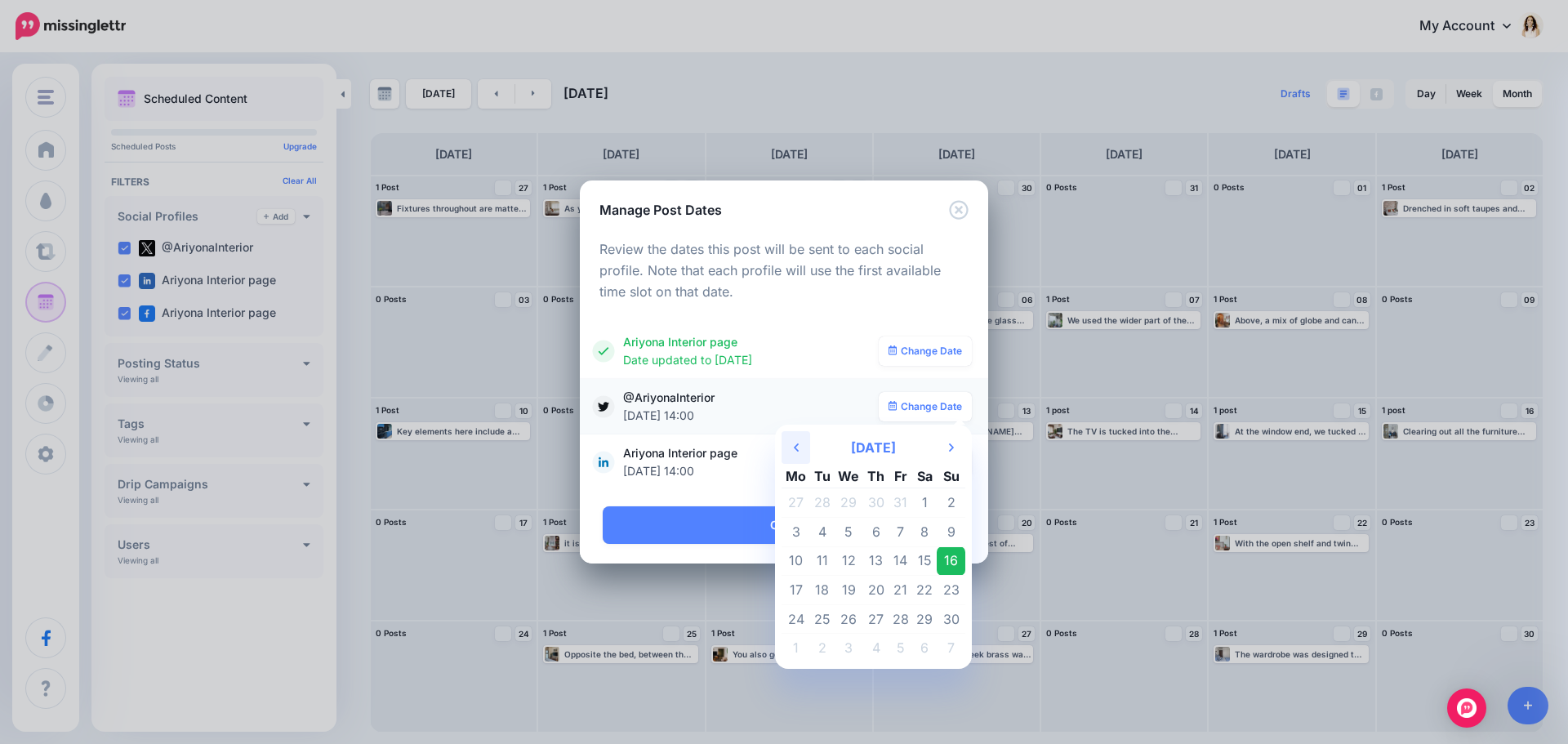
click at [791, 446] on th "Previous Month" at bounding box center [796, 448] width 29 height 33
click at [799, 584] on td "20" at bounding box center [796, 590] width 29 height 30
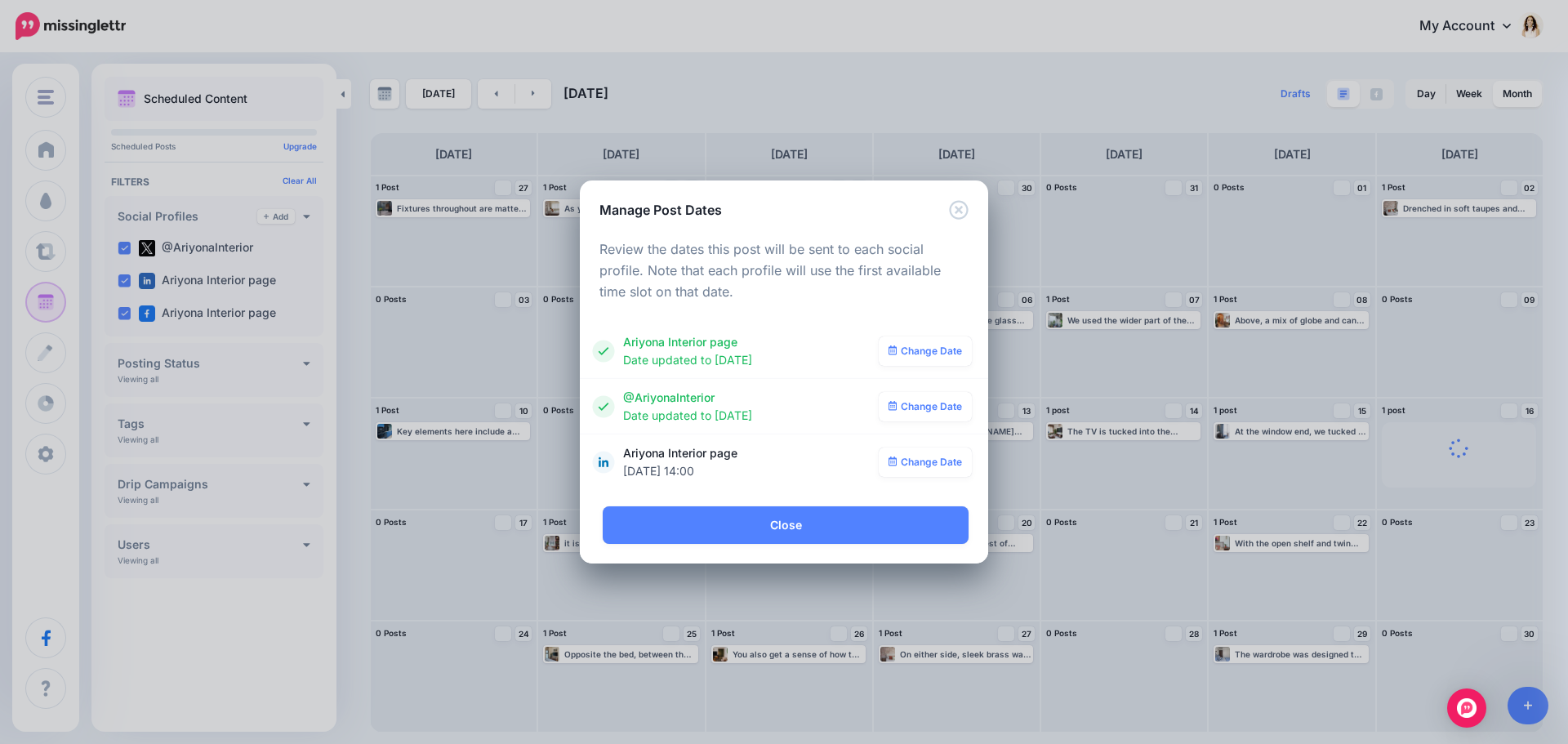
click at [942, 448] on link "Change Date" at bounding box center [926, 462] width 94 height 30
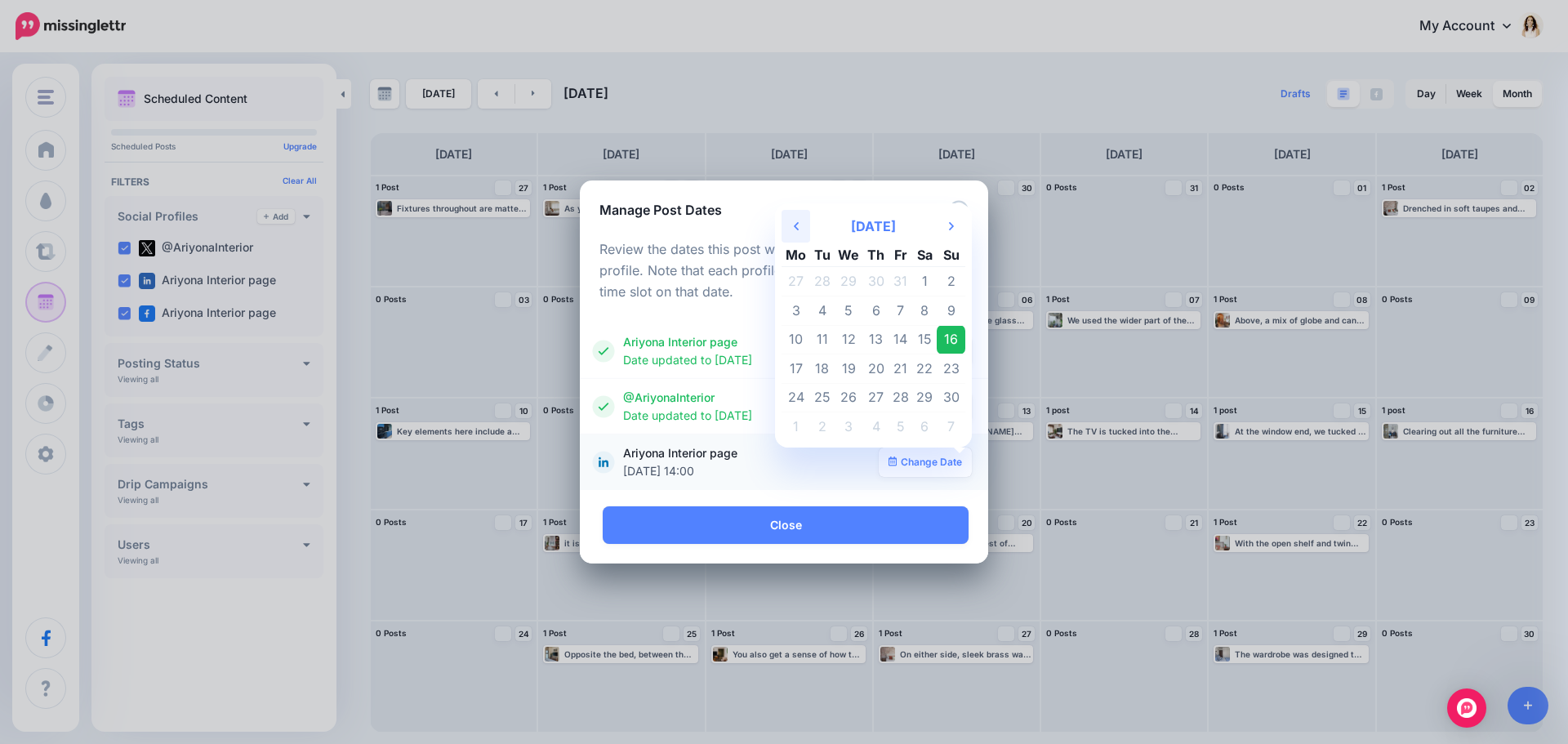
click at [792, 225] on th "Previous Month" at bounding box center [796, 226] width 29 height 33
click at [801, 365] on td "20" at bounding box center [796, 369] width 29 height 30
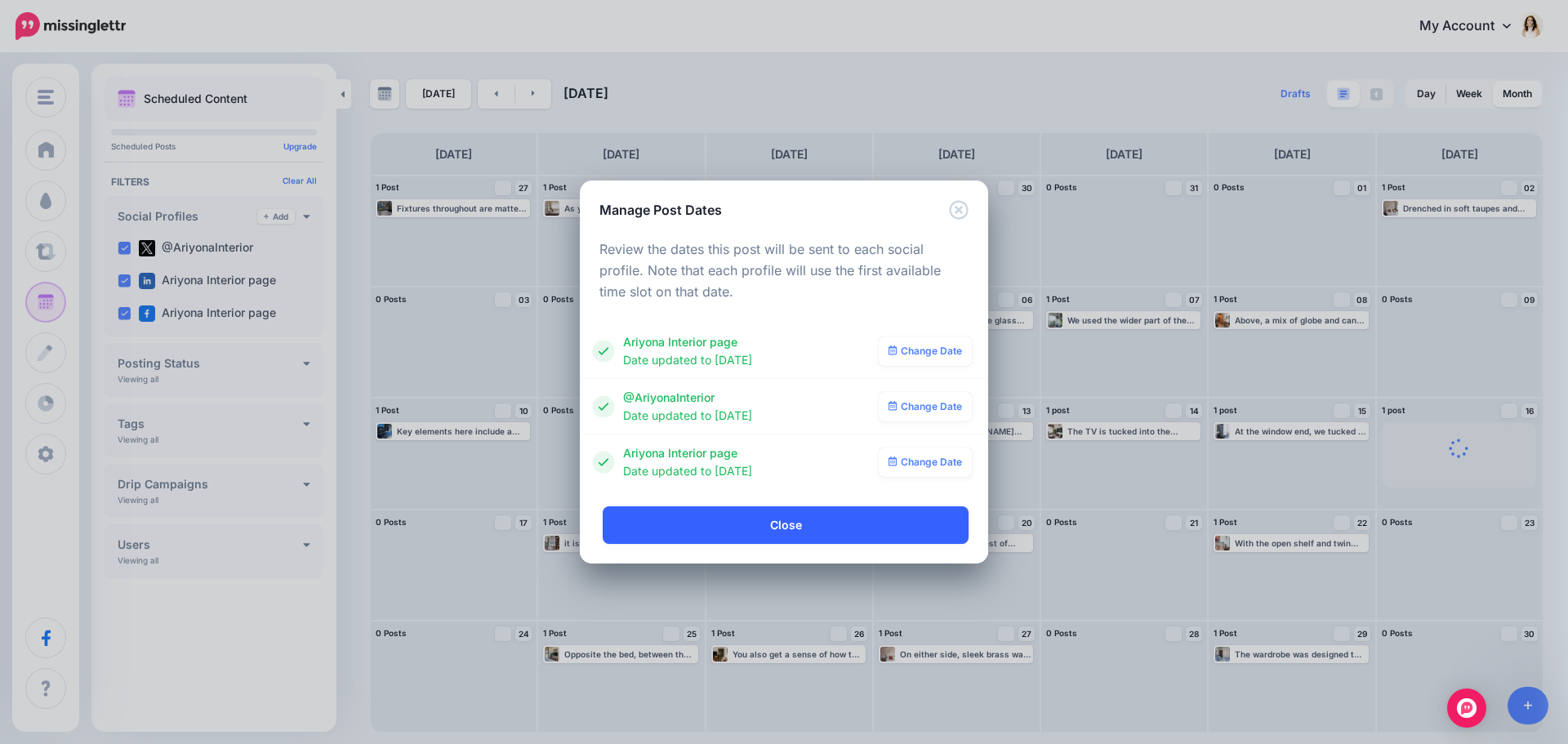
click at [826, 526] on link "Close" at bounding box center [785, 524] width 366 height 37
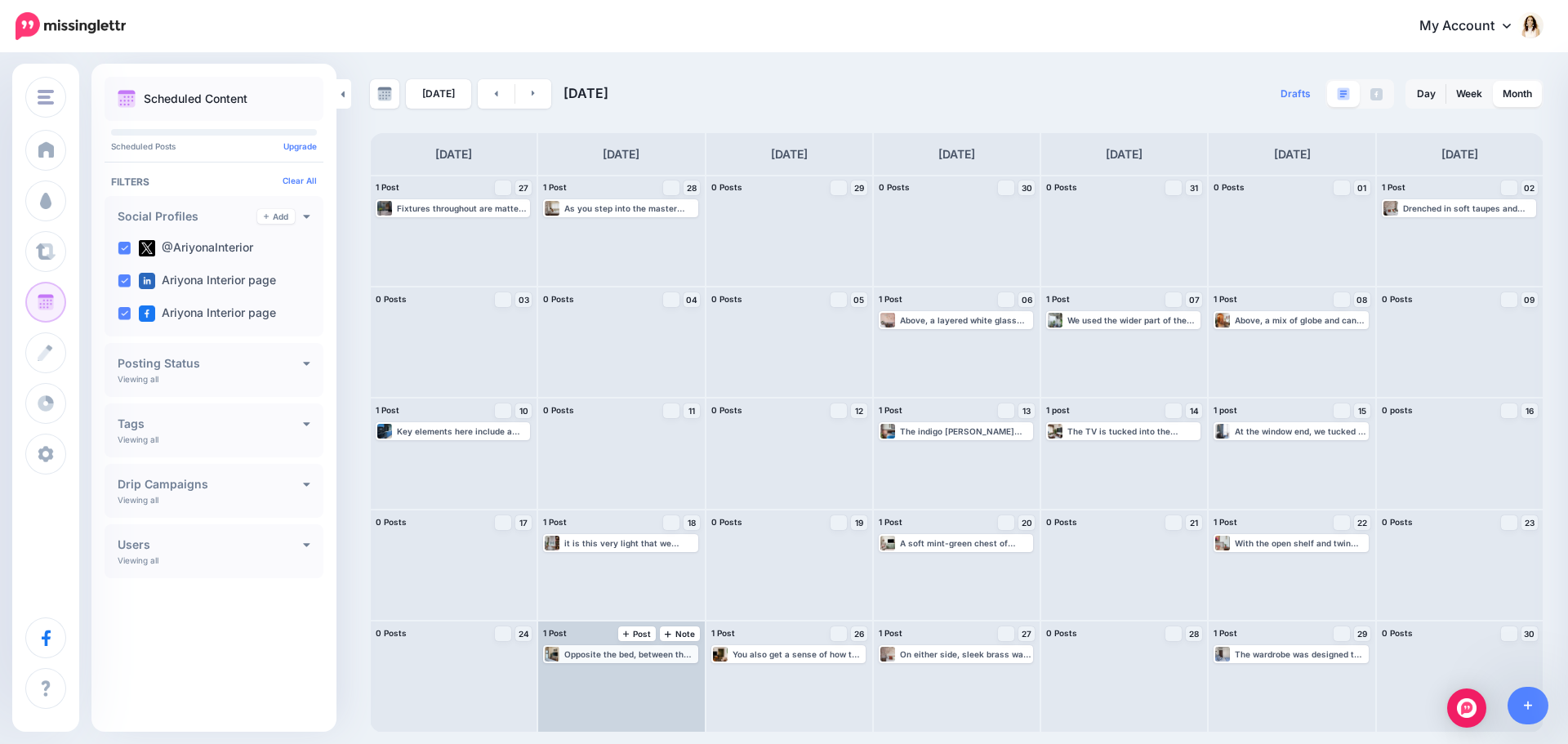
click at [625, 650] on div "Opposite the bed, between the two windows, we have the TV unit. Guest Bedroom o…" at bounding box center [630, 654] width 131 height 10
click at [666, 673] on link "Manage Dates" at bounding box center [661, 673] width 21 height 15
click at [620, 673] on link "Edit" at bounding box center [596, 673] width 101 height 15
click at [656, 670] on link "Manage Dates" at bounding box center [661, 673] width 21 height 15
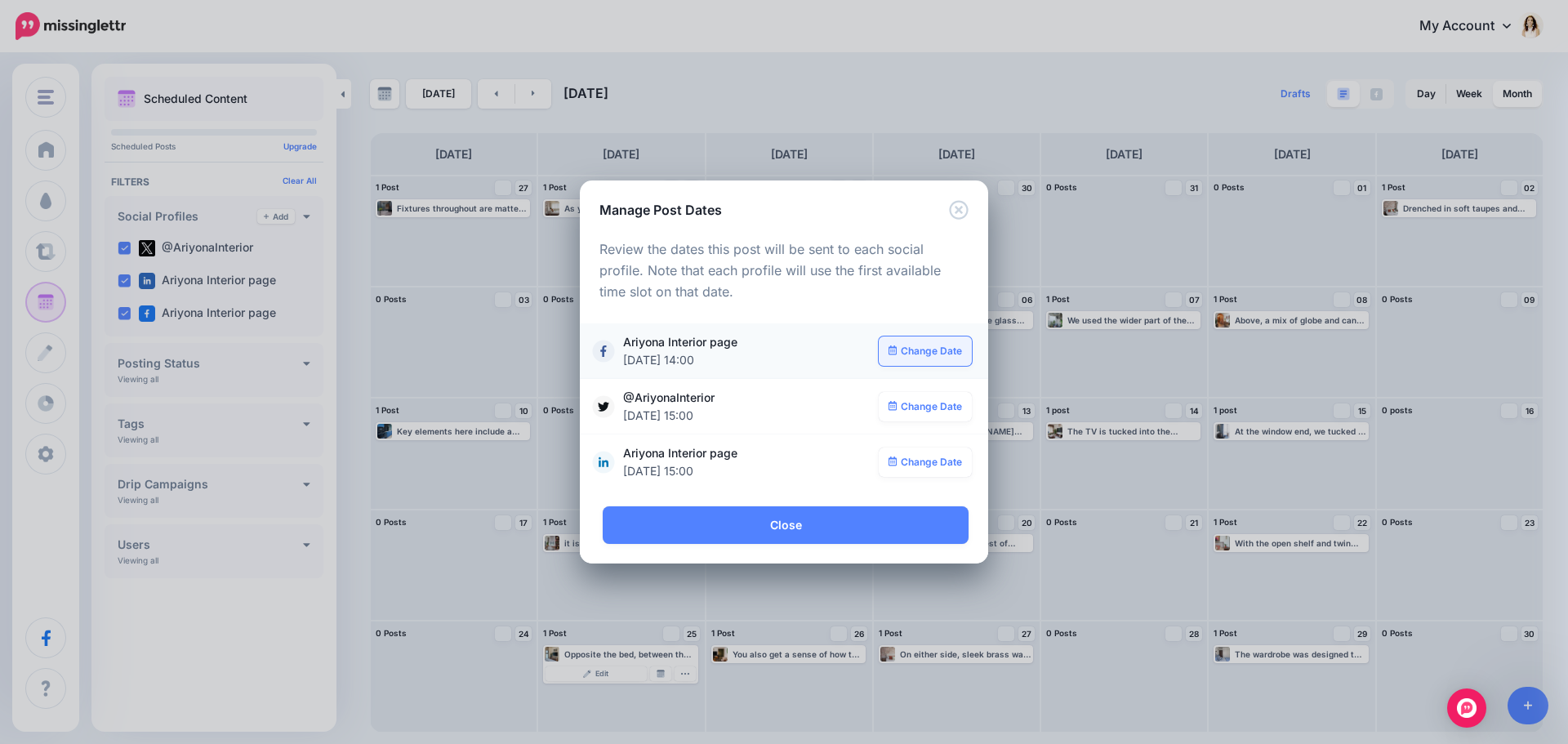
click at [911, 356] on link "Change Date" at bounding box center [926, 351] width 94 height 30
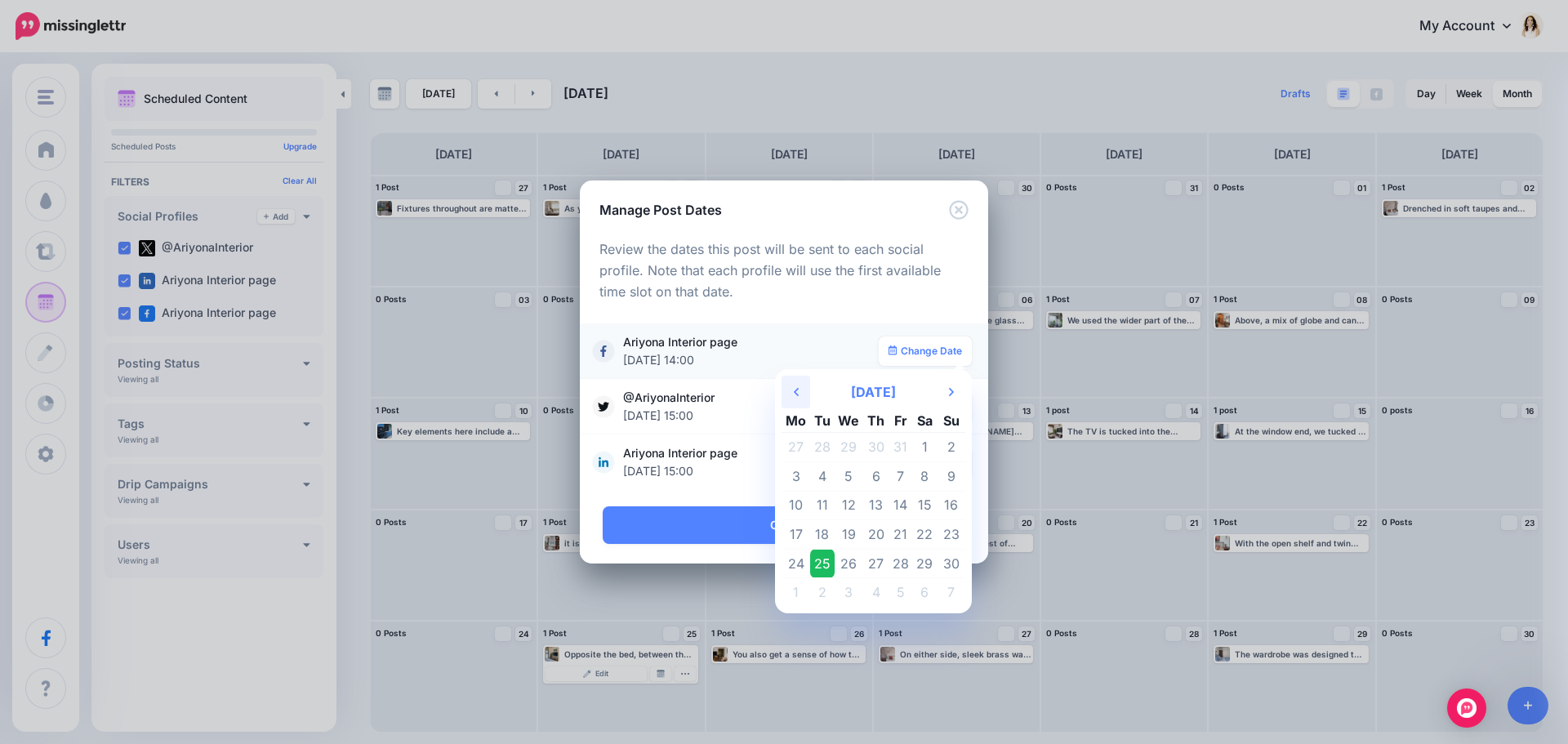
click at [794, 389] on th "Previous Month" at bounding box center [796, 392] width 29 height 33
click at [822, 531] on td "21" at bounding box center [823, 535] width 24 height 30
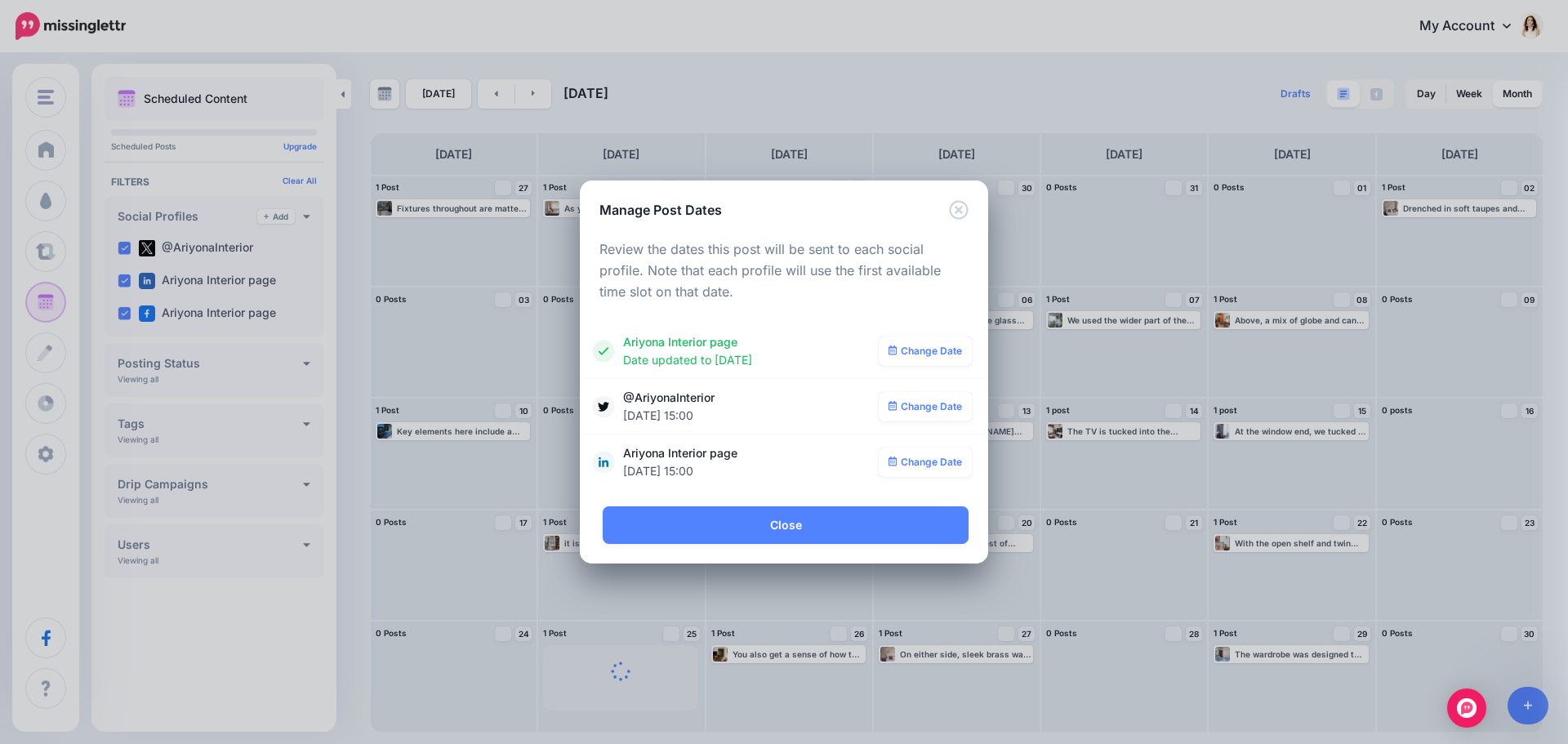
click at [937, 407] on link "Change Date" at bounding box center [926, 407] width 94 height 30
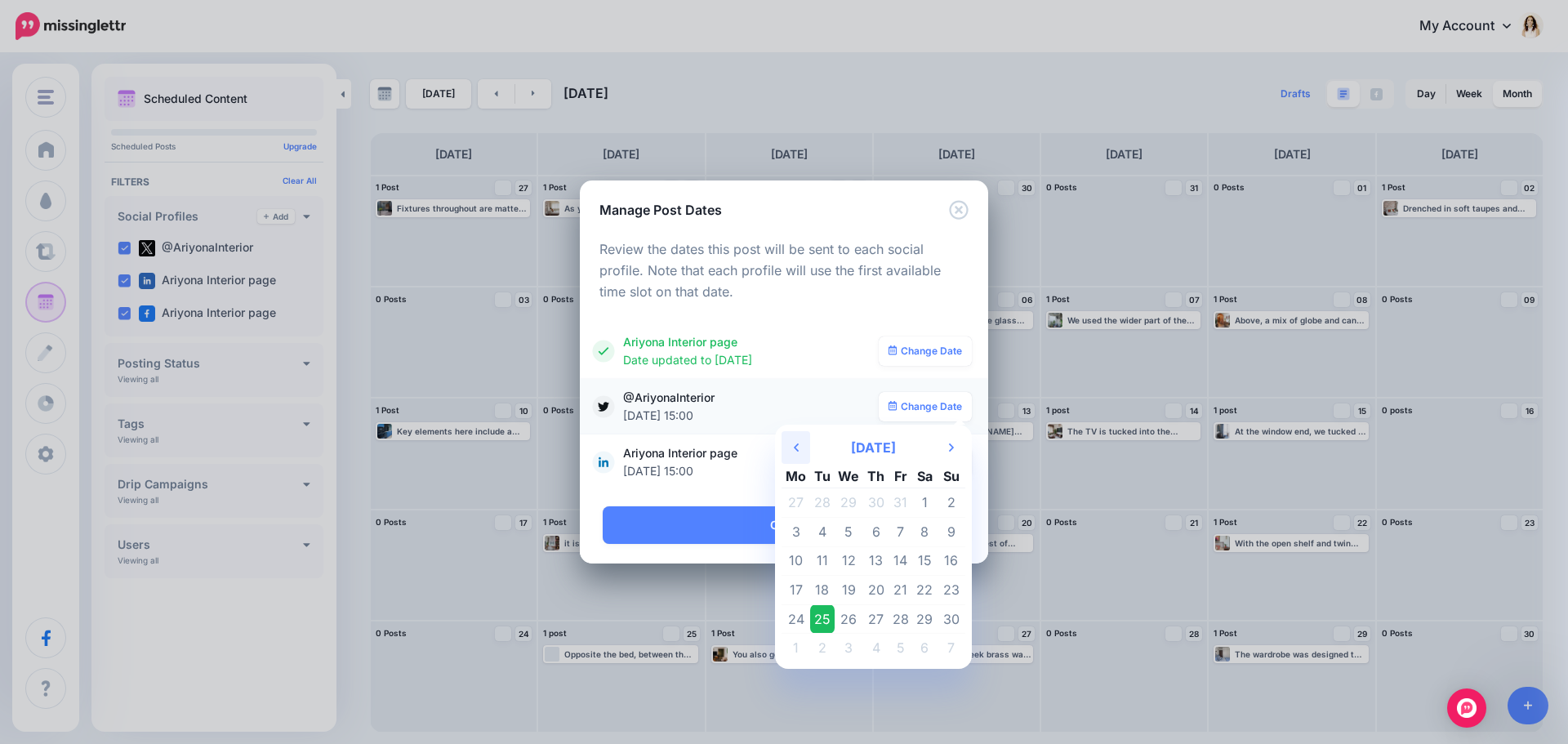
click at [800, 443] on th "Previous Month" at bounding box center [796, 448] width 29 height 33
click at [827, 586] on td "21" at bounding box center [823, 590] width 24 height 30
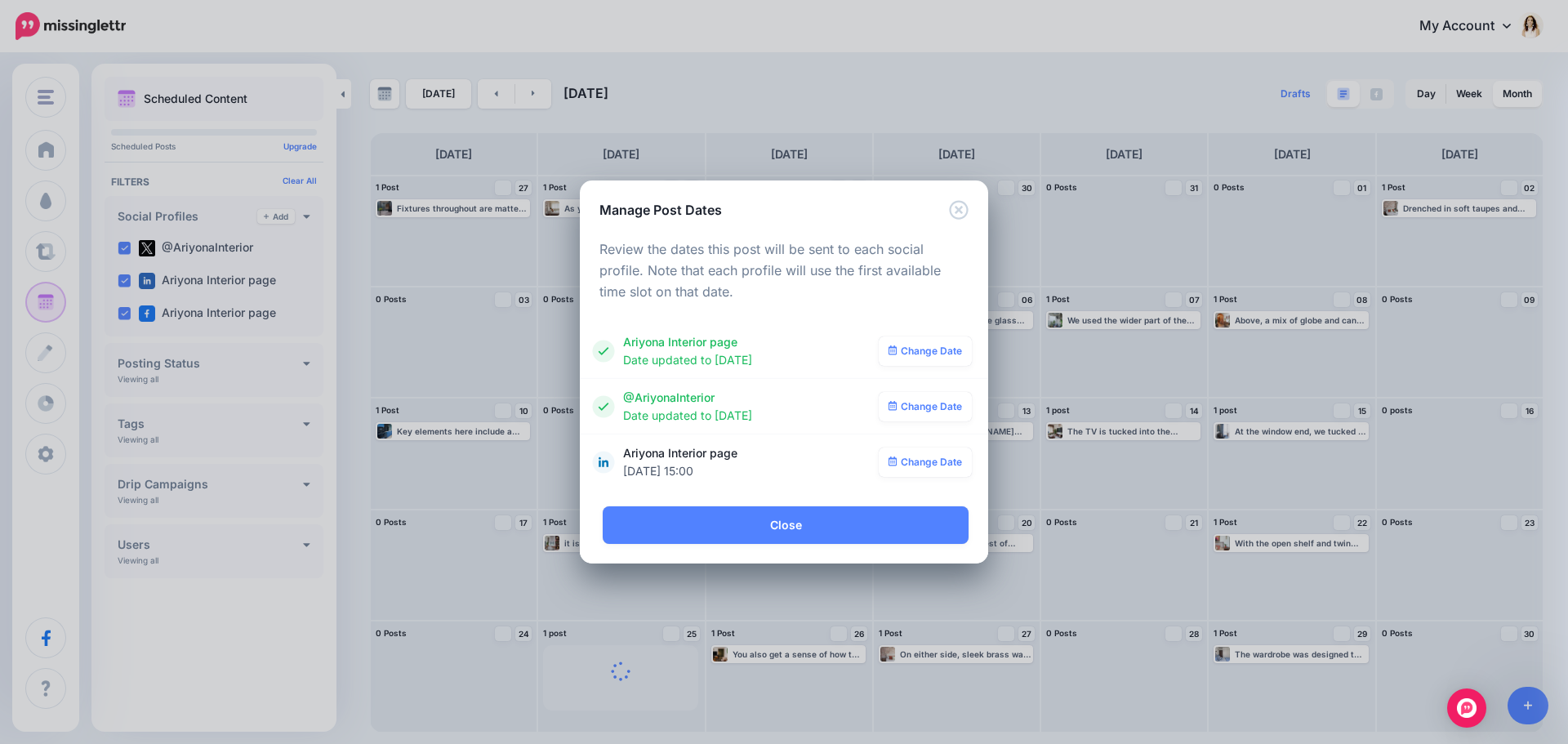
click at [924, 458] on link "Change Date" at bounding box center [926, 462] width 94 height 30
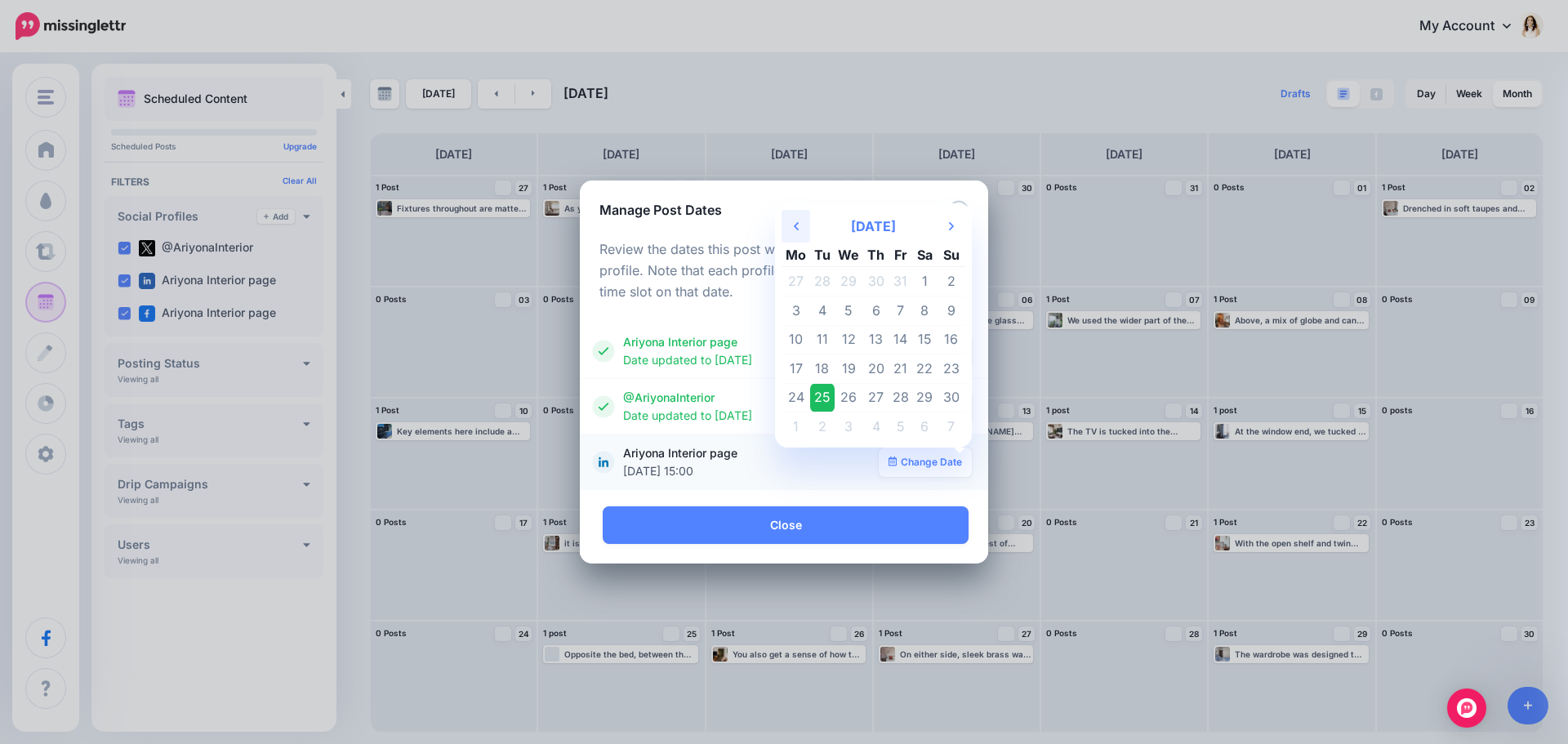
click at [795, 233] on th "Previous Month" at bounding box center [796, 226] width 29 height 33
click at [823, 368] on td "21" at bounding box center [823, 369] width 24 height 30
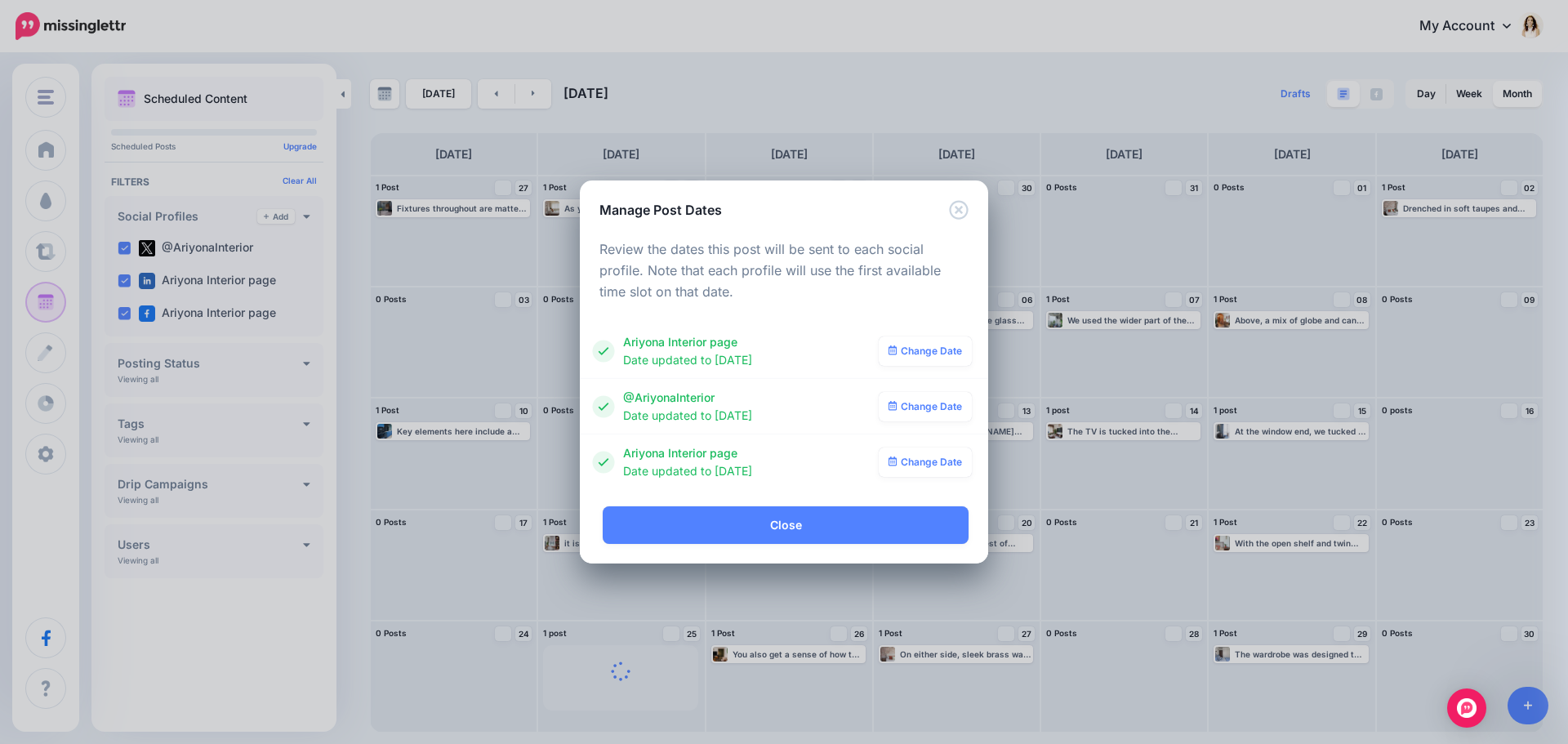
click at [858, 525] on link "Close" at bounding box center [785, 524] width 366 height 37
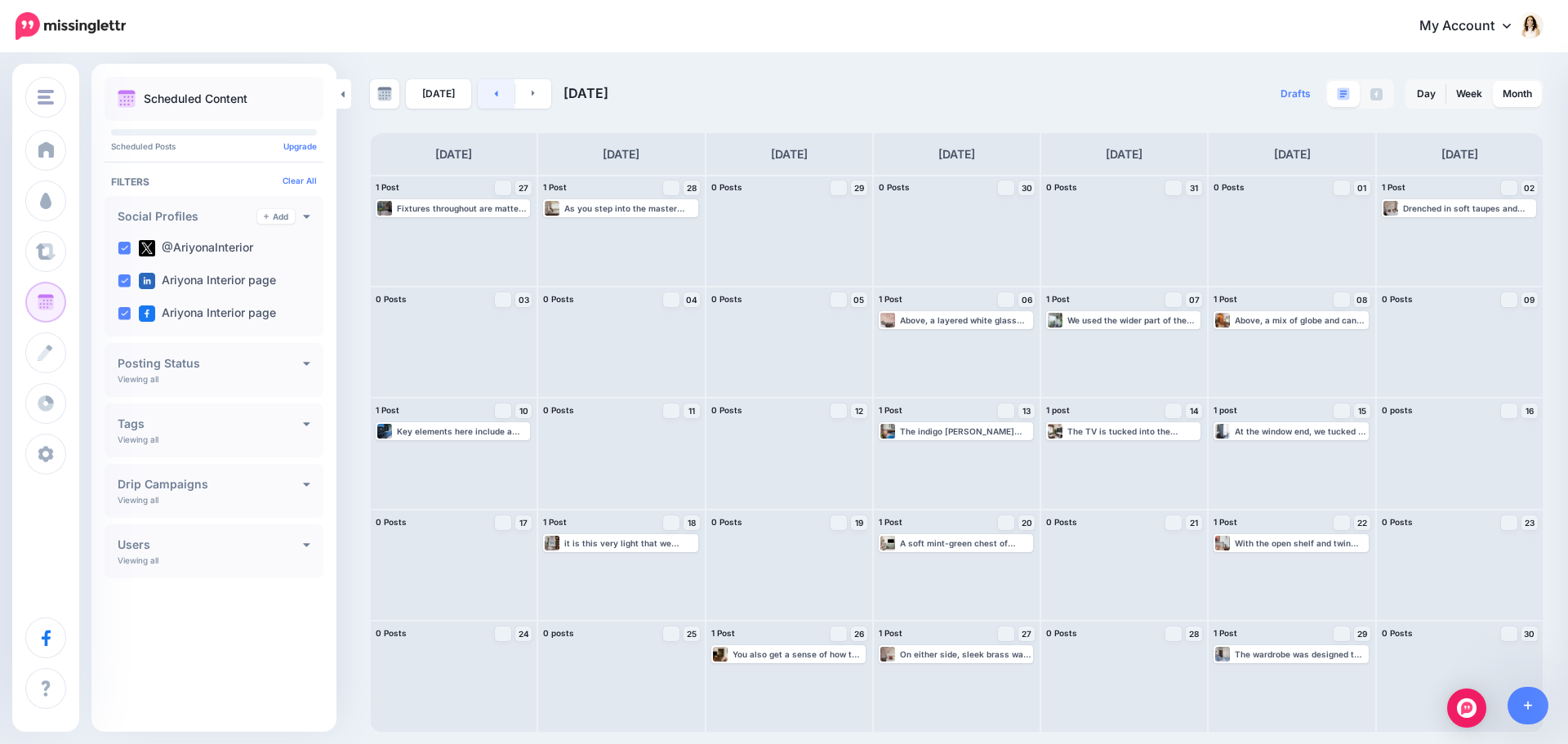
click at [482, 100] on link at bounding box center [496, 94] width 37 height 30
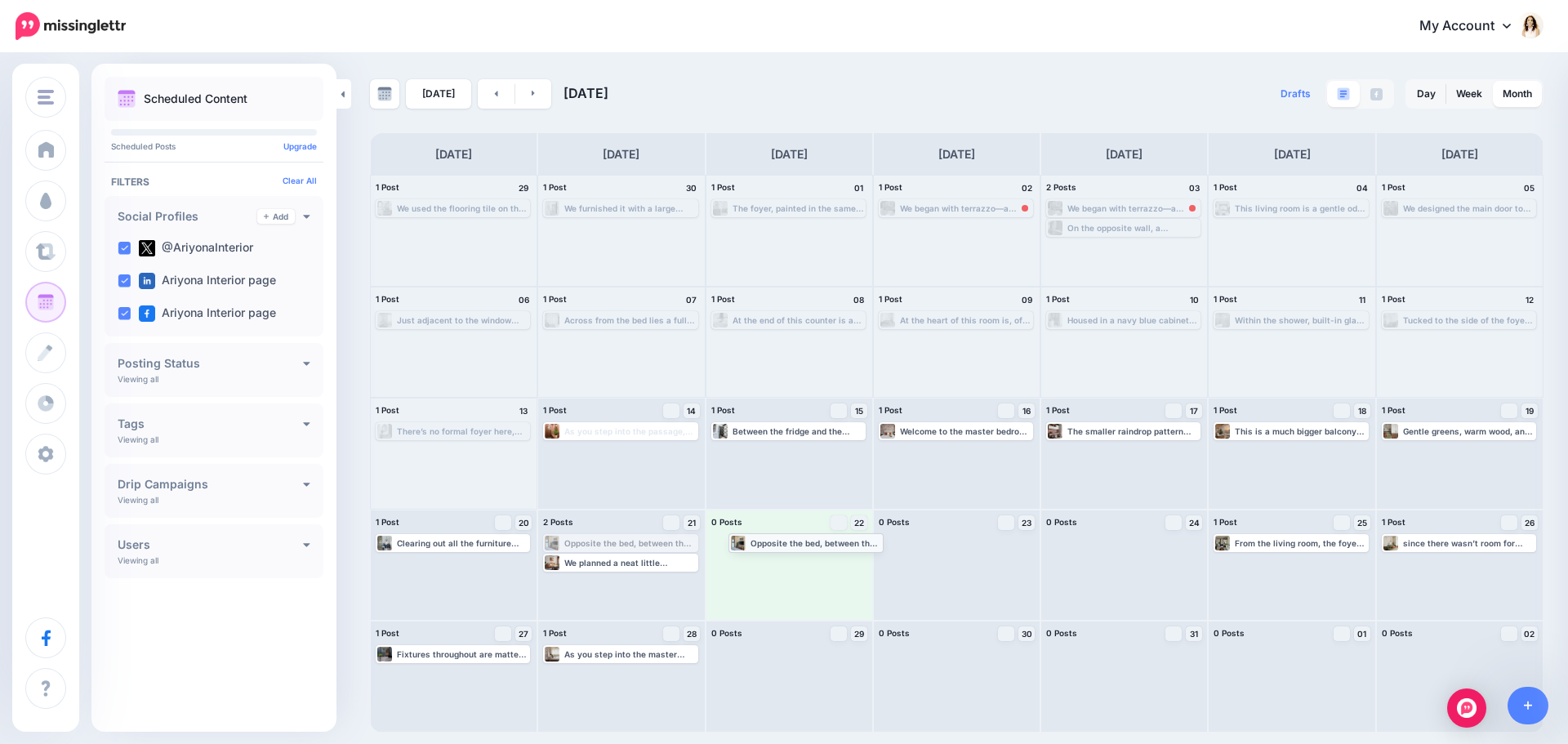
drag, startPoint x: 640, startPoint y: 539, endPoint x: 826, endPoint y: 538, distance: 186.0
click at [540, 92] on link at bounding box center [534, 94] width 37 height 30
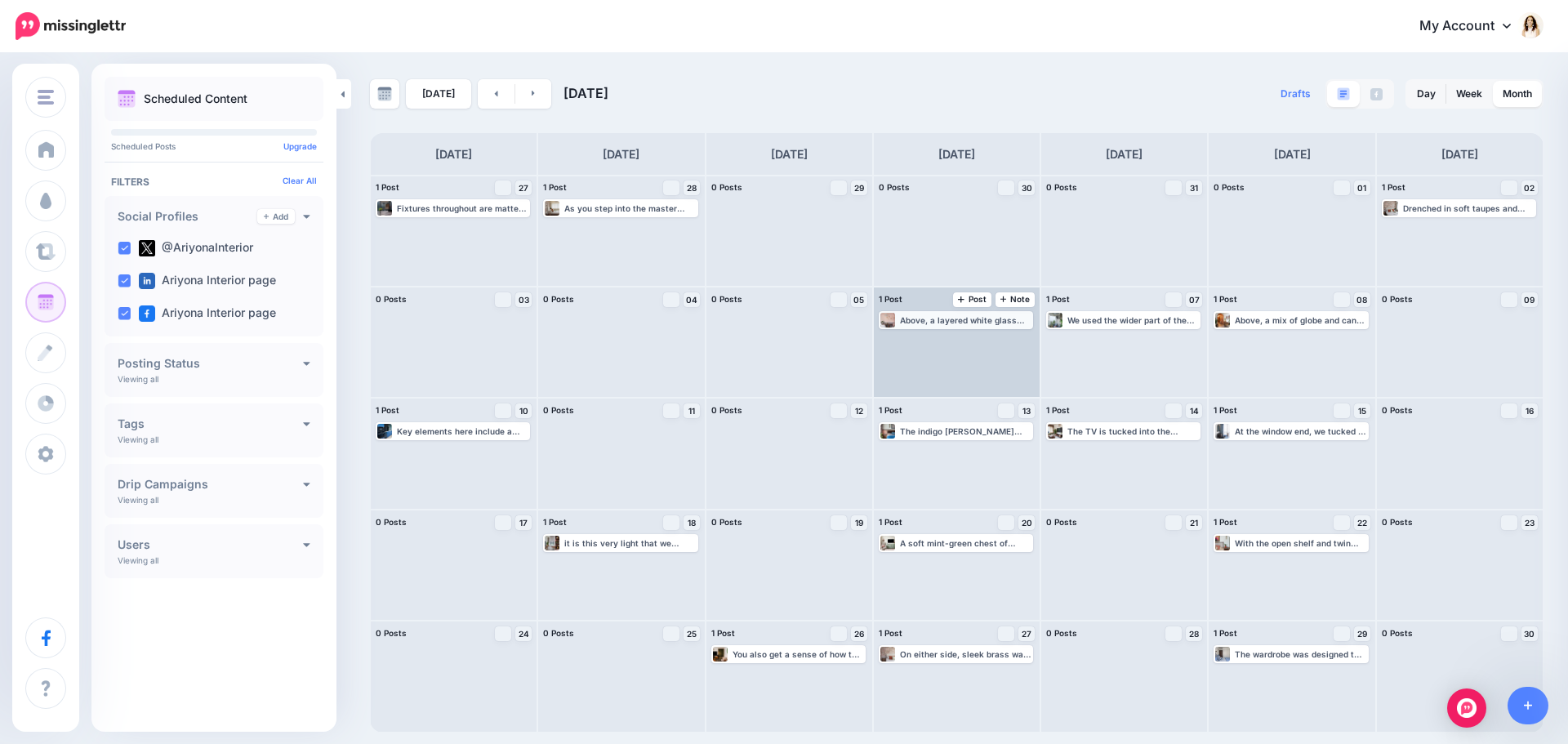
click at [951, 320] on div "Above, a layered white glass pendant light cascades softly from the ceiling—it …" at bounding box center [965, 320] width 131 height 10
click at [950, 336] on link "Edit" at bounding box center [931, 339] width 101 height 15
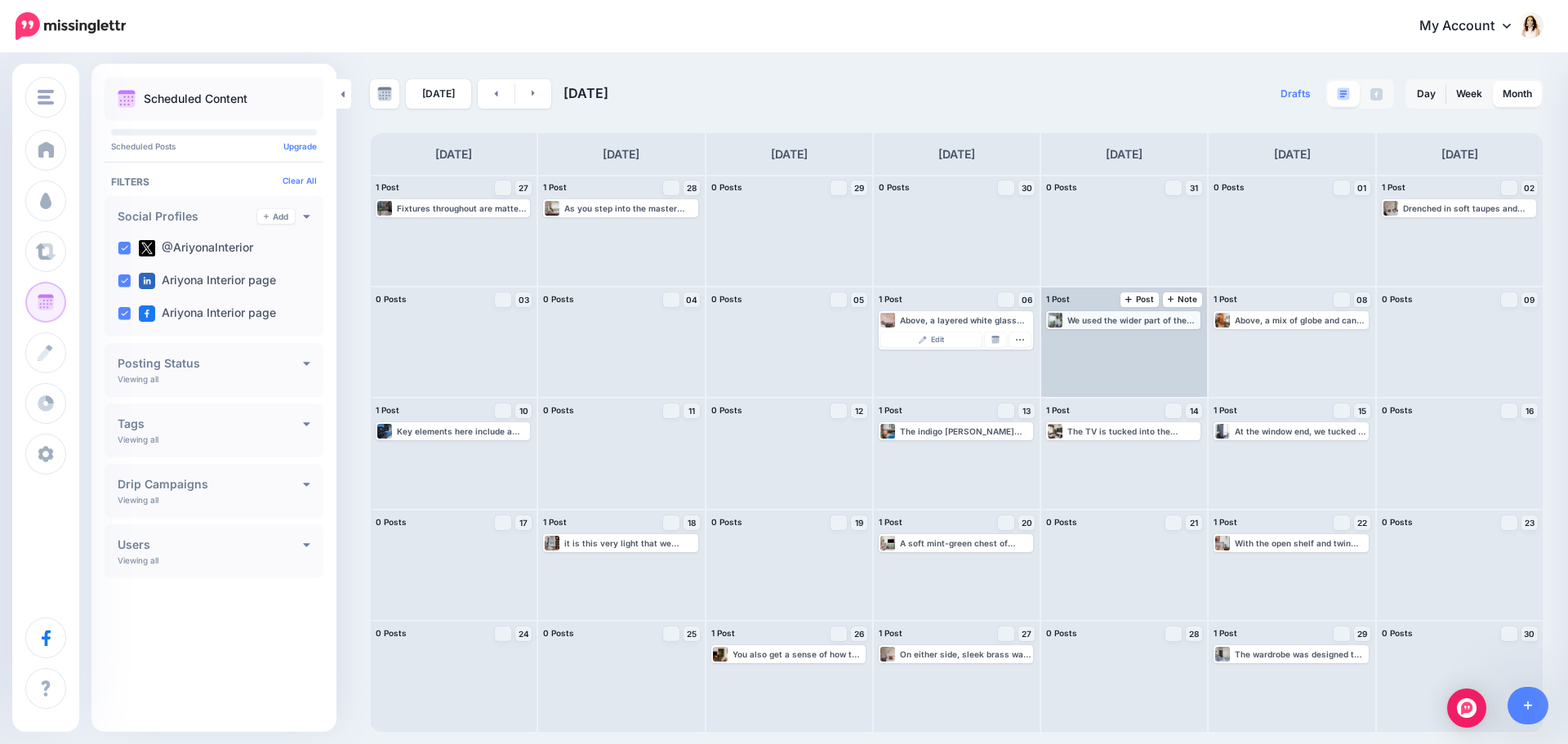
click at [1107, 324] on div "We used the wider part of the balcony to fit in a couple of chairs. We placed t…" at bounding box center [1133, 320] width 131 height 10
click at [1102, 341] on span "Edit" at bounding box center [1104, 339] width 13 height 8
click at [1160, 340] on img at bounding box center [1163, 339] width 8 height 8
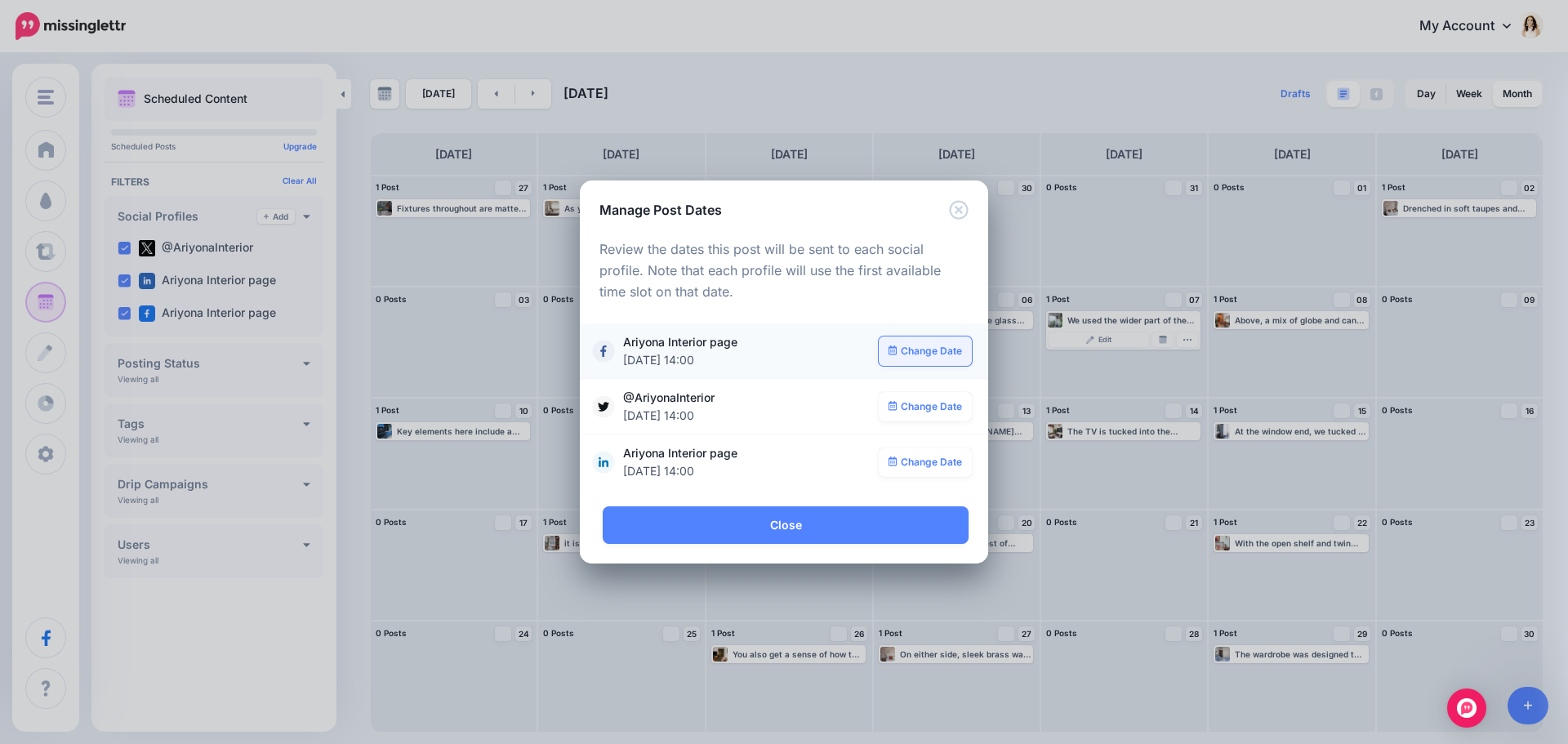
click at [907, 351] on link "Change Date" at bounding box center [926, 351] width 94 height 30
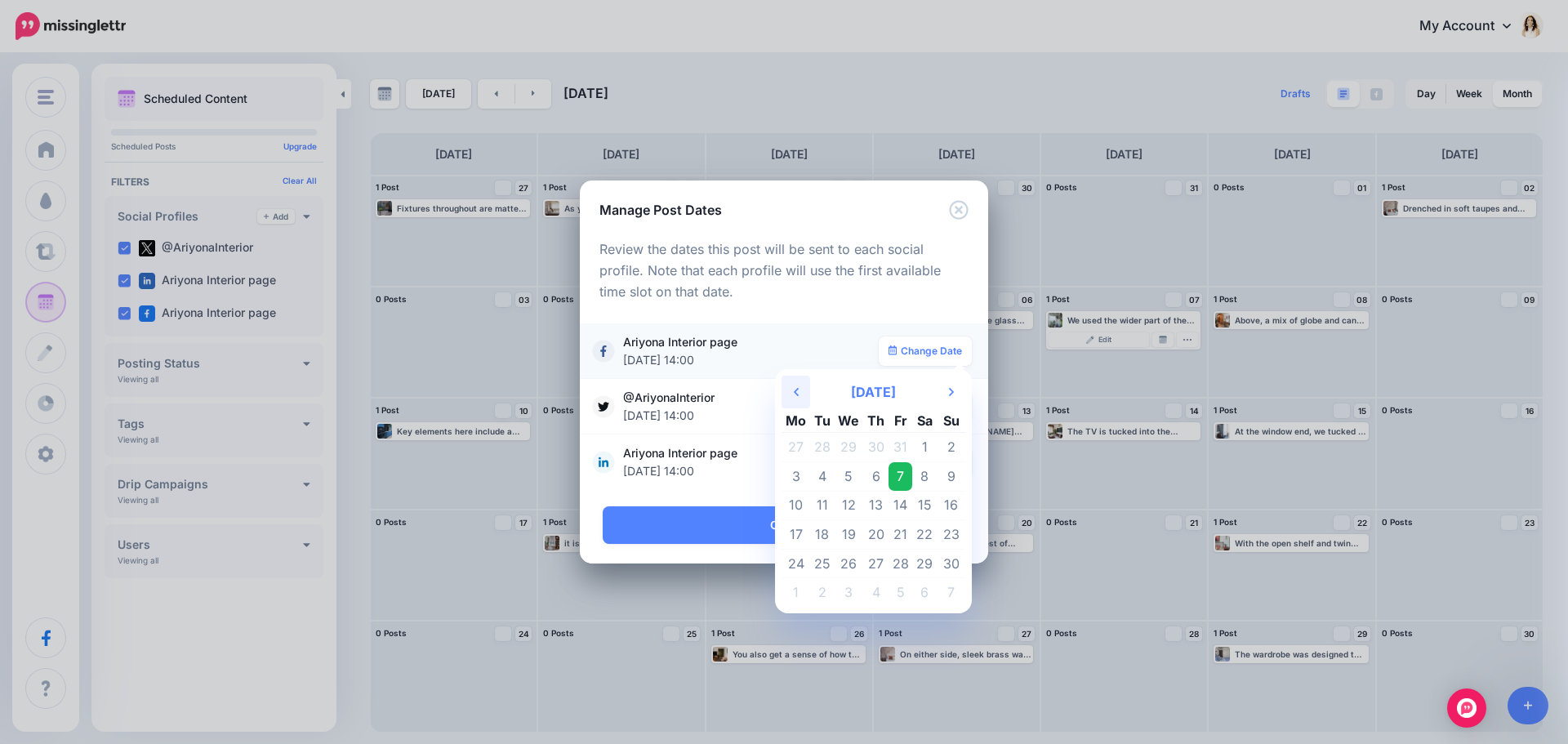
click at [798, 393] on icon "Previous Month" at bounding box center [797, 391] width 5 height 13
click at [876, 531] on td "23" at bounding box center [876, 535] width 25 height 30
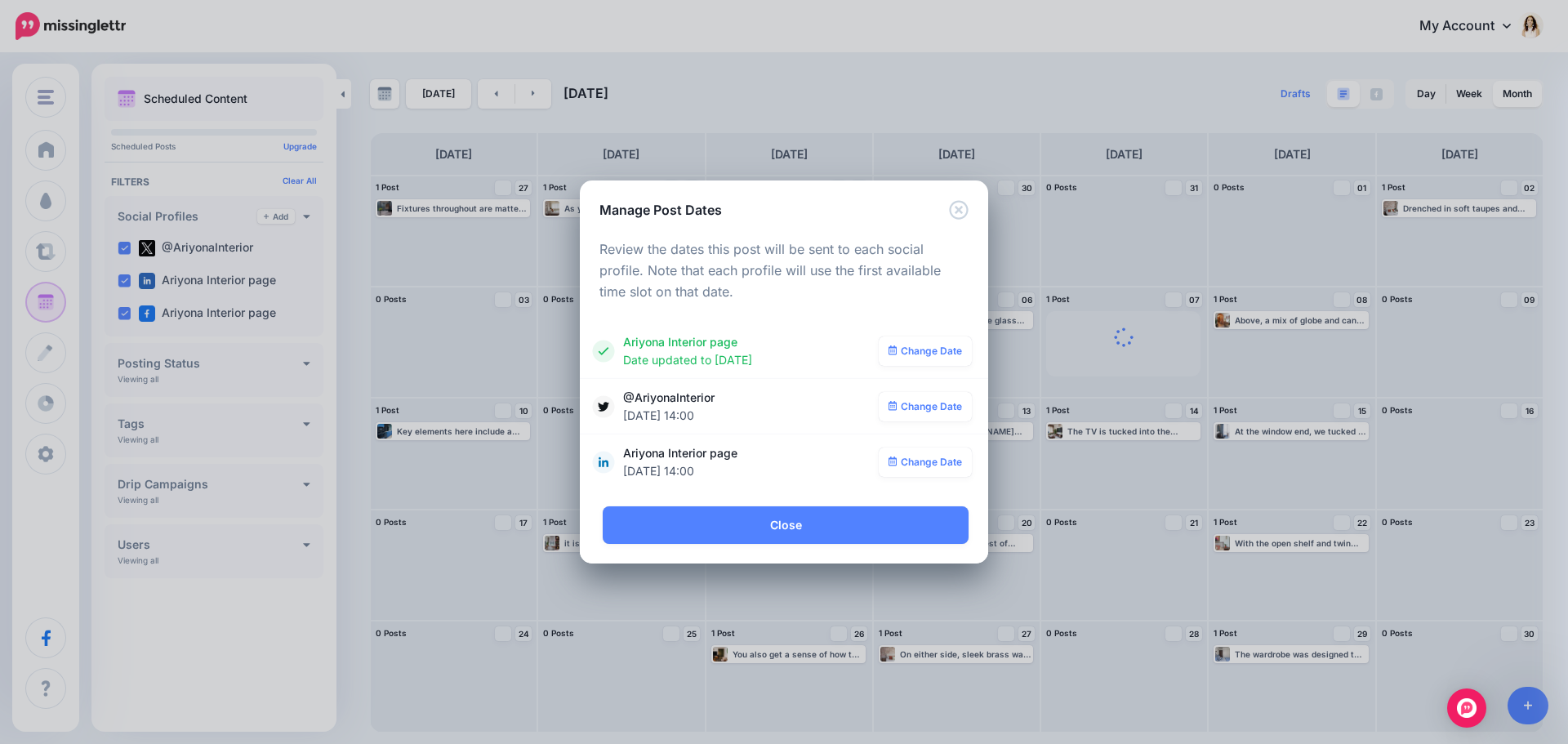
click at [934, 408] on link "Change Date" at bounding box center [926, 407] width 94 height 30
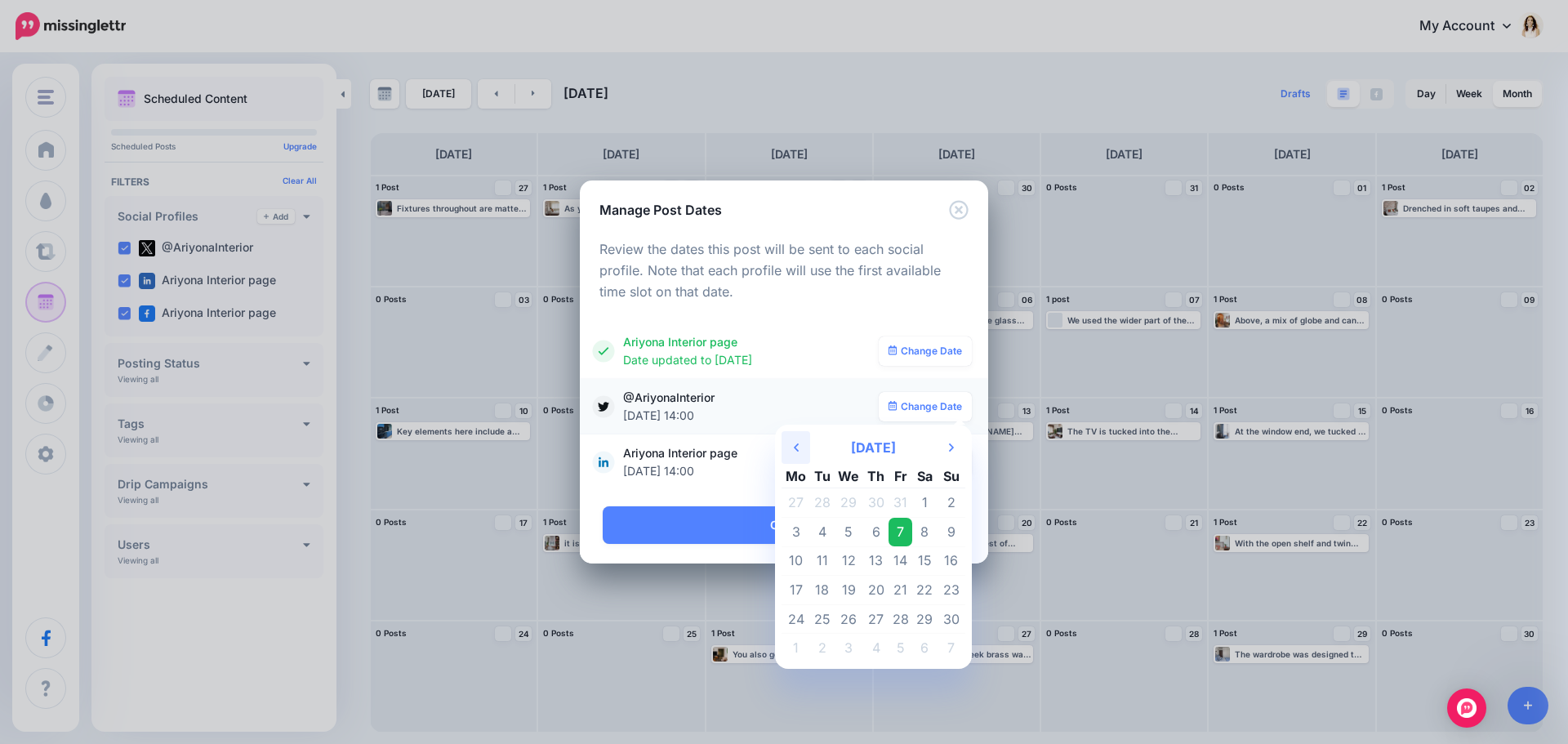
click at [804, 448] on th "Previous Month" at bounding box center [796, 448] width 29 height 33
click at [881, 587] on td "23" at bounding box center [876, 590] width 25 height 30
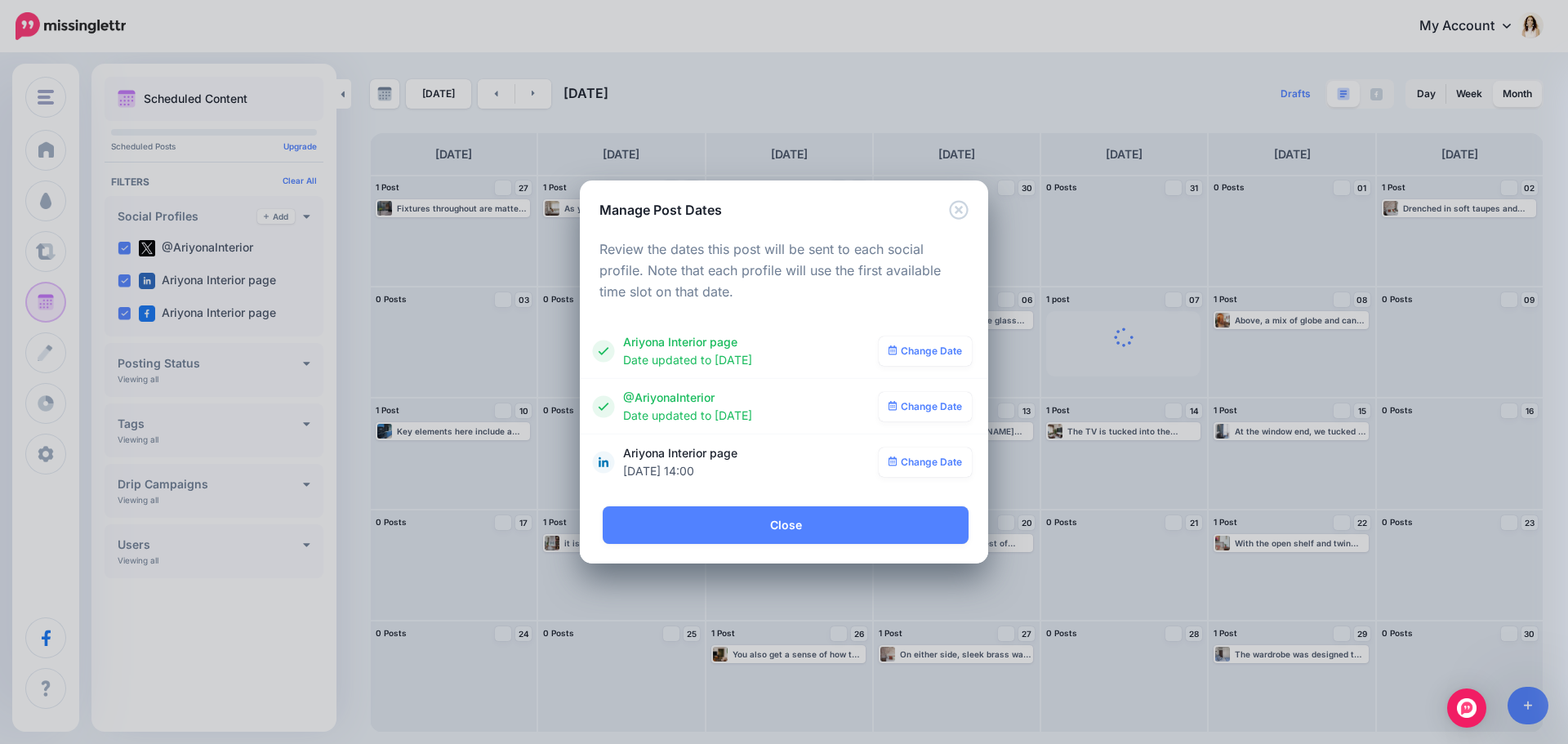
click at [926, 455] on link "Change Date" at bounding box center [926, 462] width 94 height 30
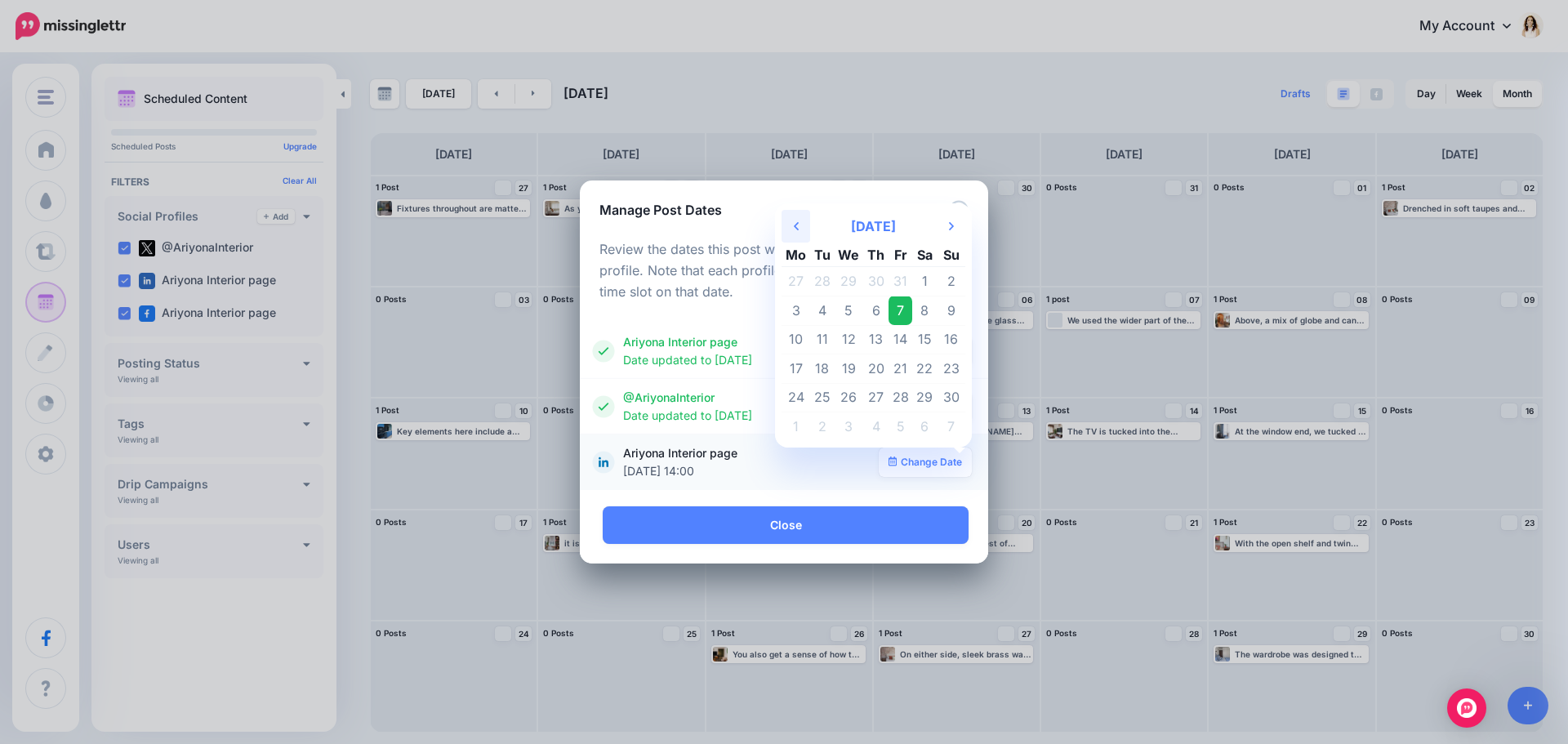
click at [799, 223] on icon at bounding box center [797, 225] width 5 height 8
click at [874, 369] on td "23" at bounding box center [876, 369] width 25 height 30
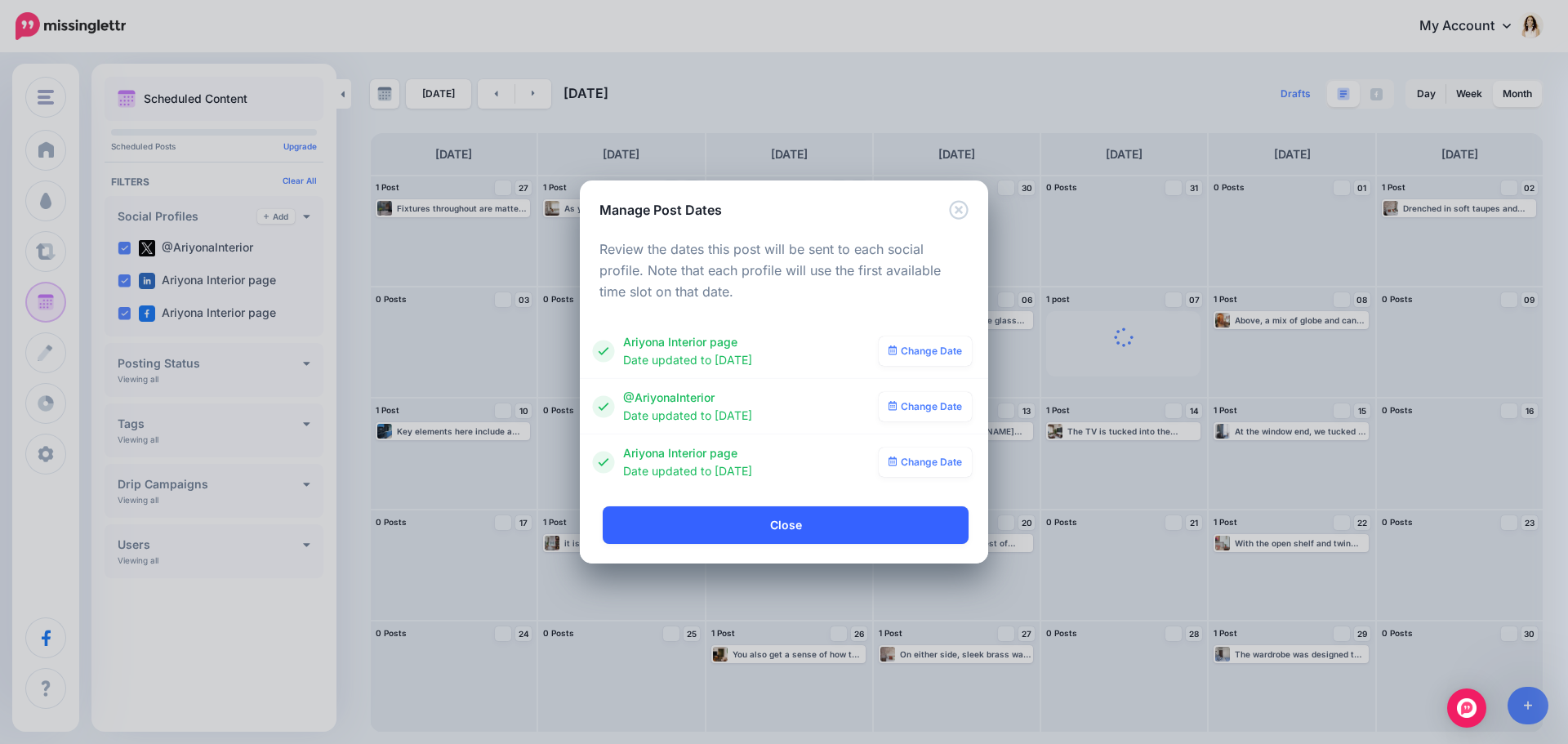
click at [867, 531] on link "Close" at bounding box center [785, 524] width 366 height 37
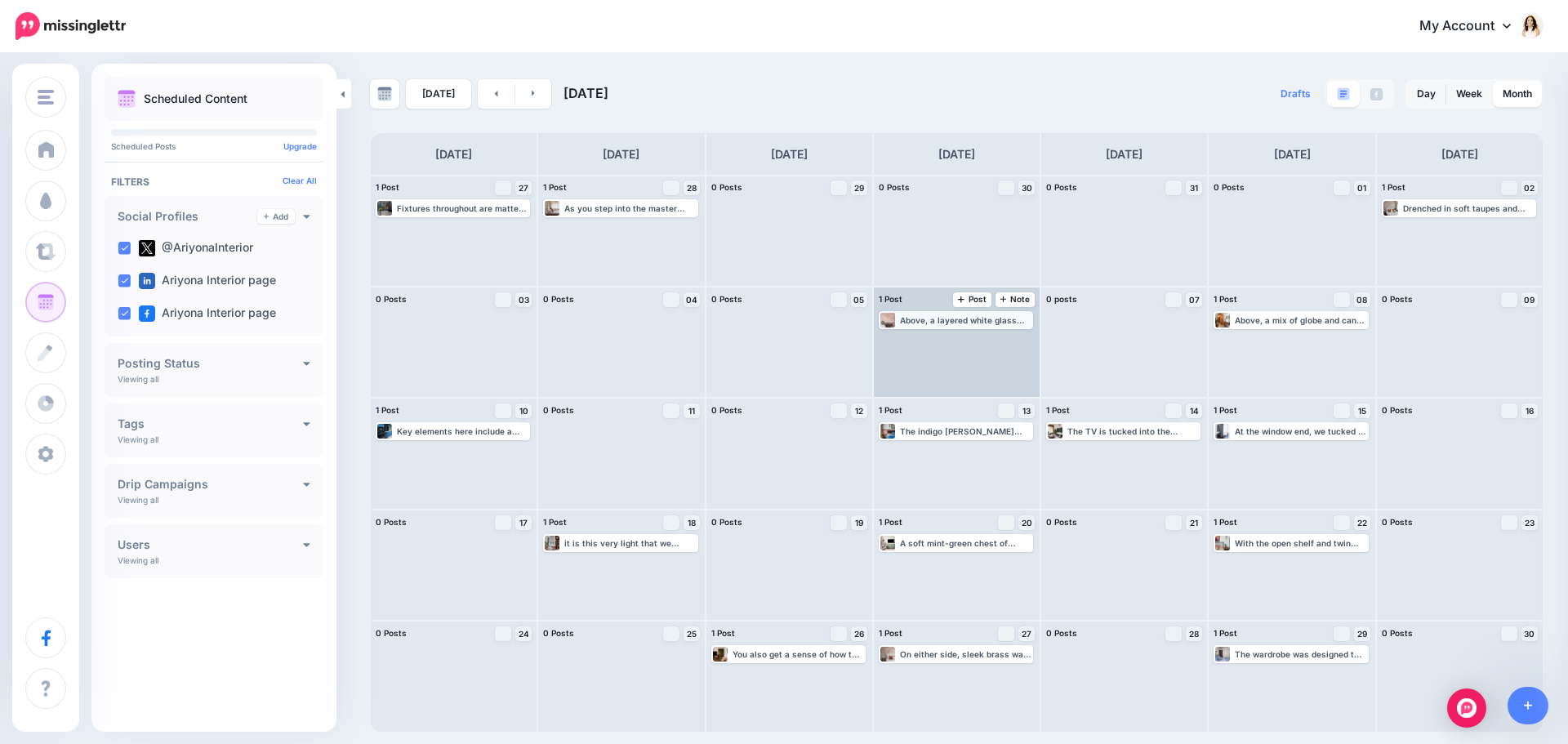
click at [945, 323] on div "Above, a layered white glass pendant light cascades softly from the ceiling—it …" at bounding box center [965, 320] width 131 height 10
click at [951, 342] on link "Edit" at bounding box center [931, 339] width 101 height 15
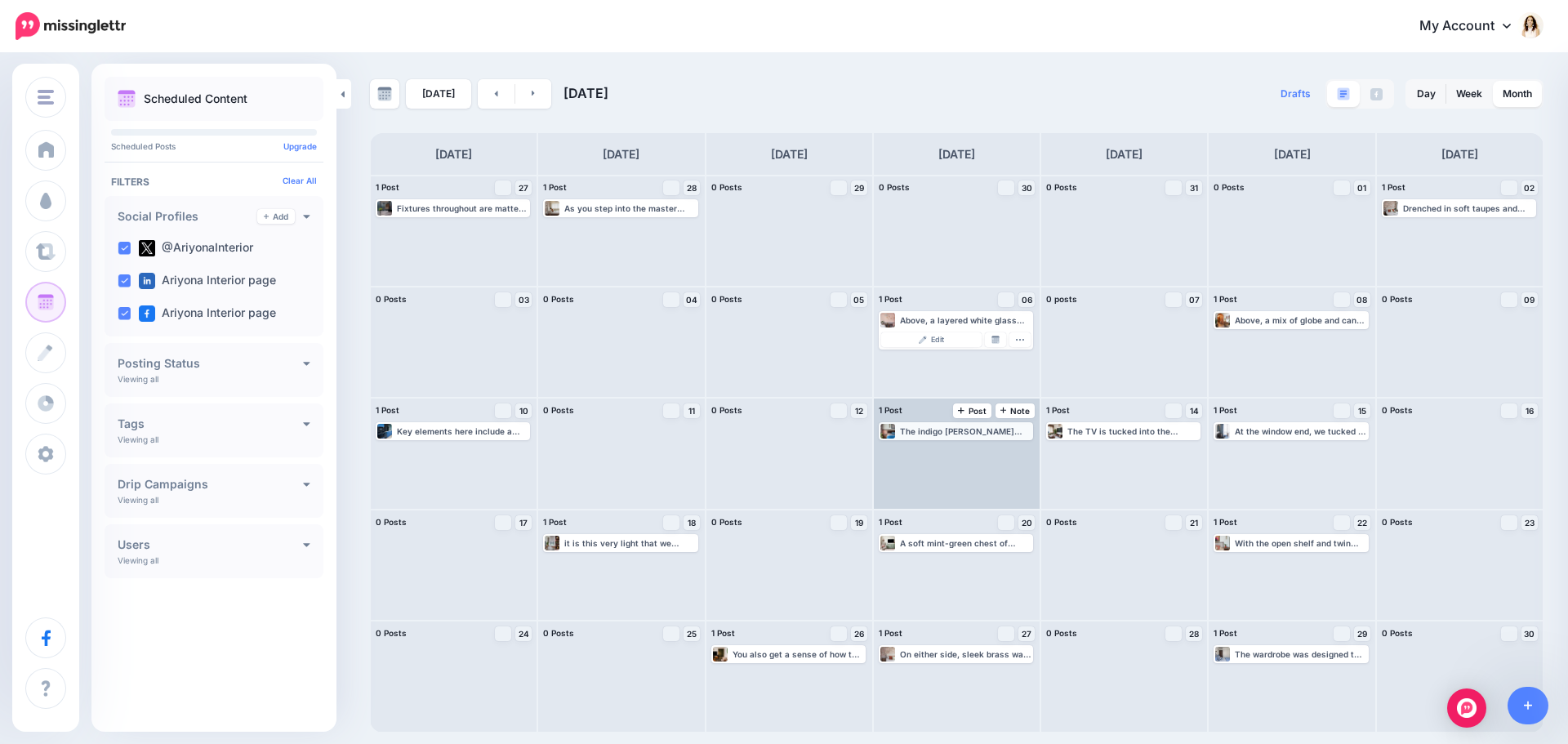
click at [940, 431] on div "The indigo [PERSON_NAME] quilt makes a vivid contrast with the peach floral bed…" at bounding box center [965, 430] width 131 height 10
click at [991, 453] on link "Manage Dates" at bounding box center [996, 450] width 21 height 15
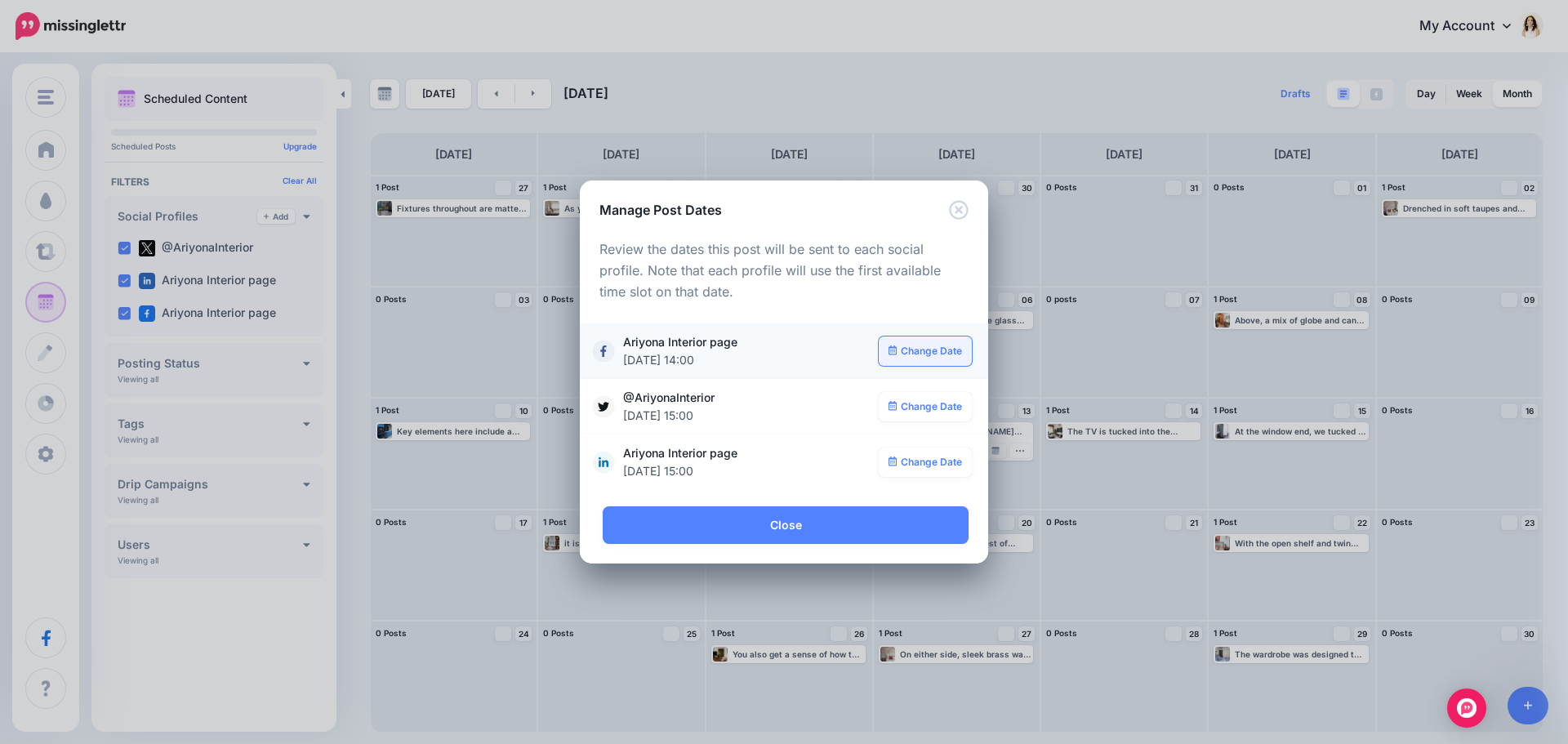
click at [930, 355] on link "Change Date" at bounding box center [926, 351] width 94 height 30
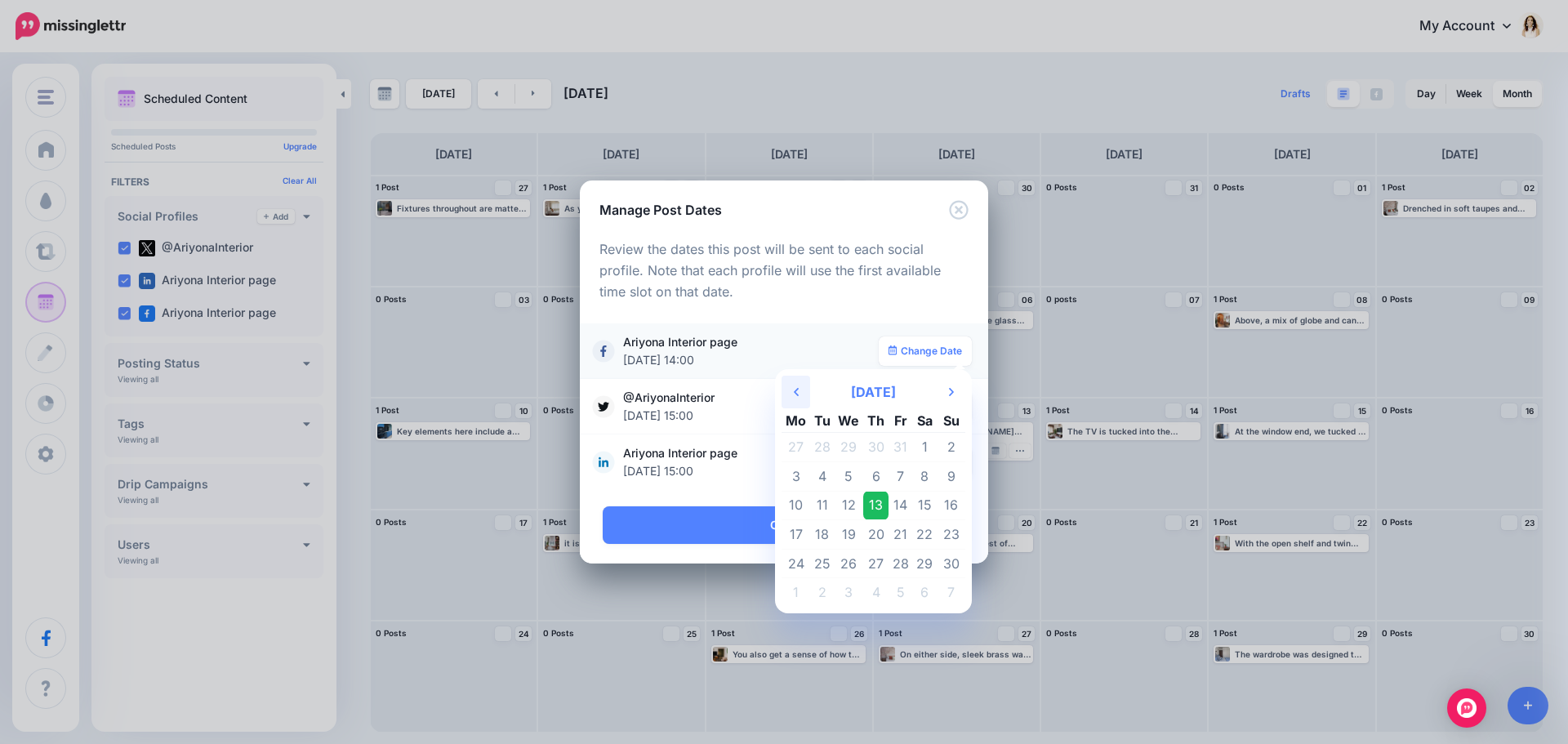
click at [800, 388] on th "Previous Month" at bounding box center [796, 392] width 29 height 33
click at [900, 535] on td "24" at bounding box center [901, 535] width 24 height 30
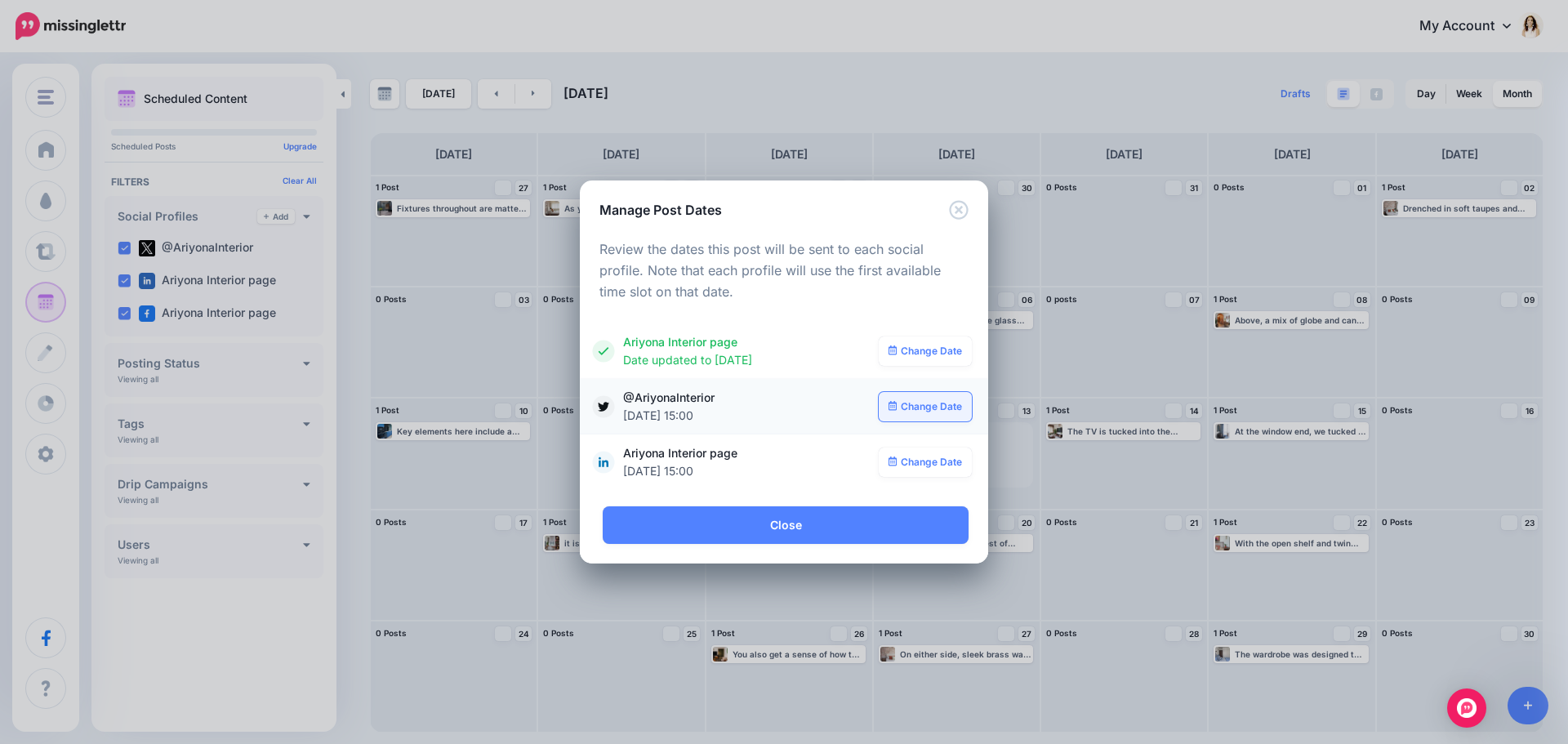
click at [926, 407] on link "Change Date" at bounding box center [926, 407] width 94 height 30
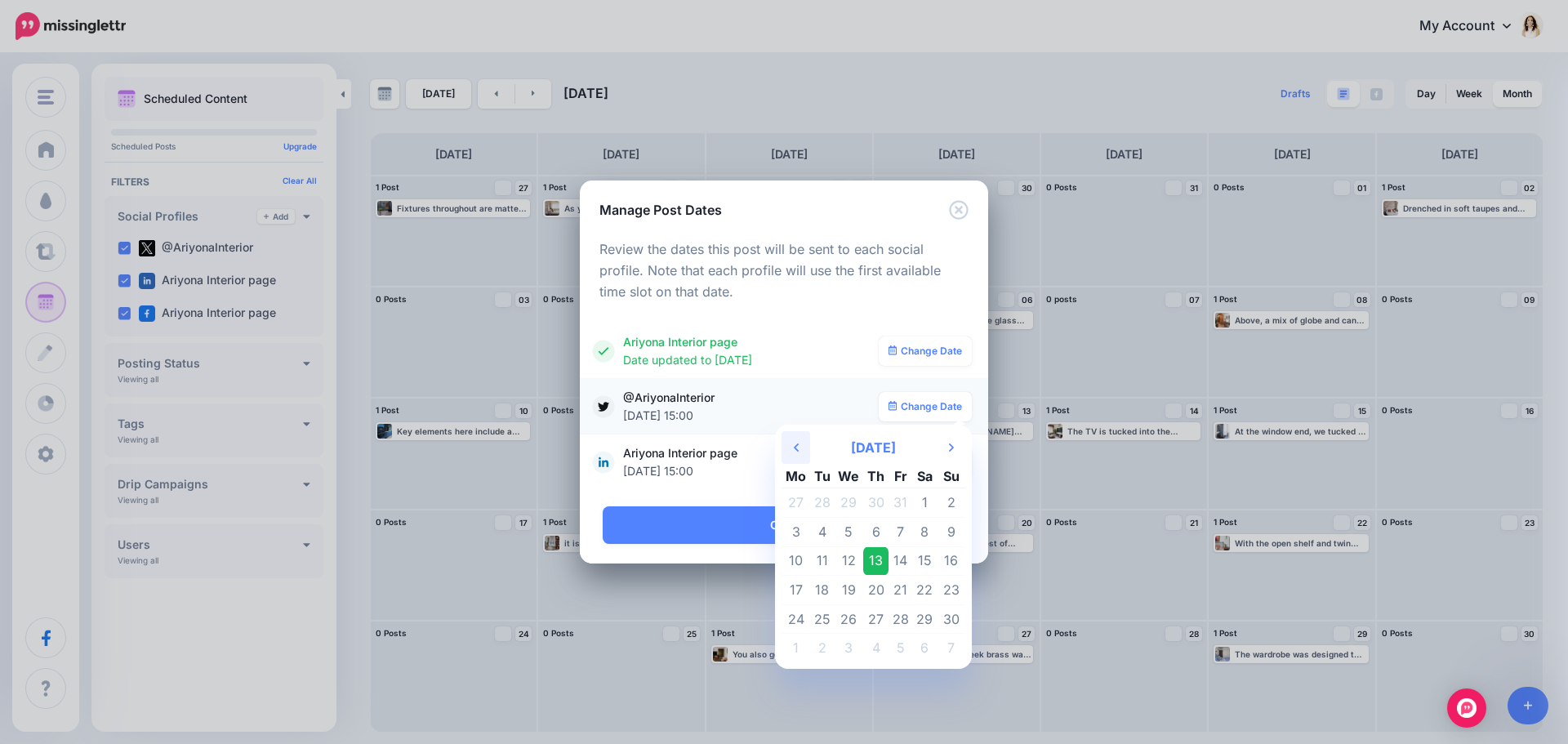
click at [800, 450] on th "Previous Month" at bounding box center [796, 448] width 29 height 33
click at [897, 588] on td "24" at bounding box center [901, 590] width 24 height 30
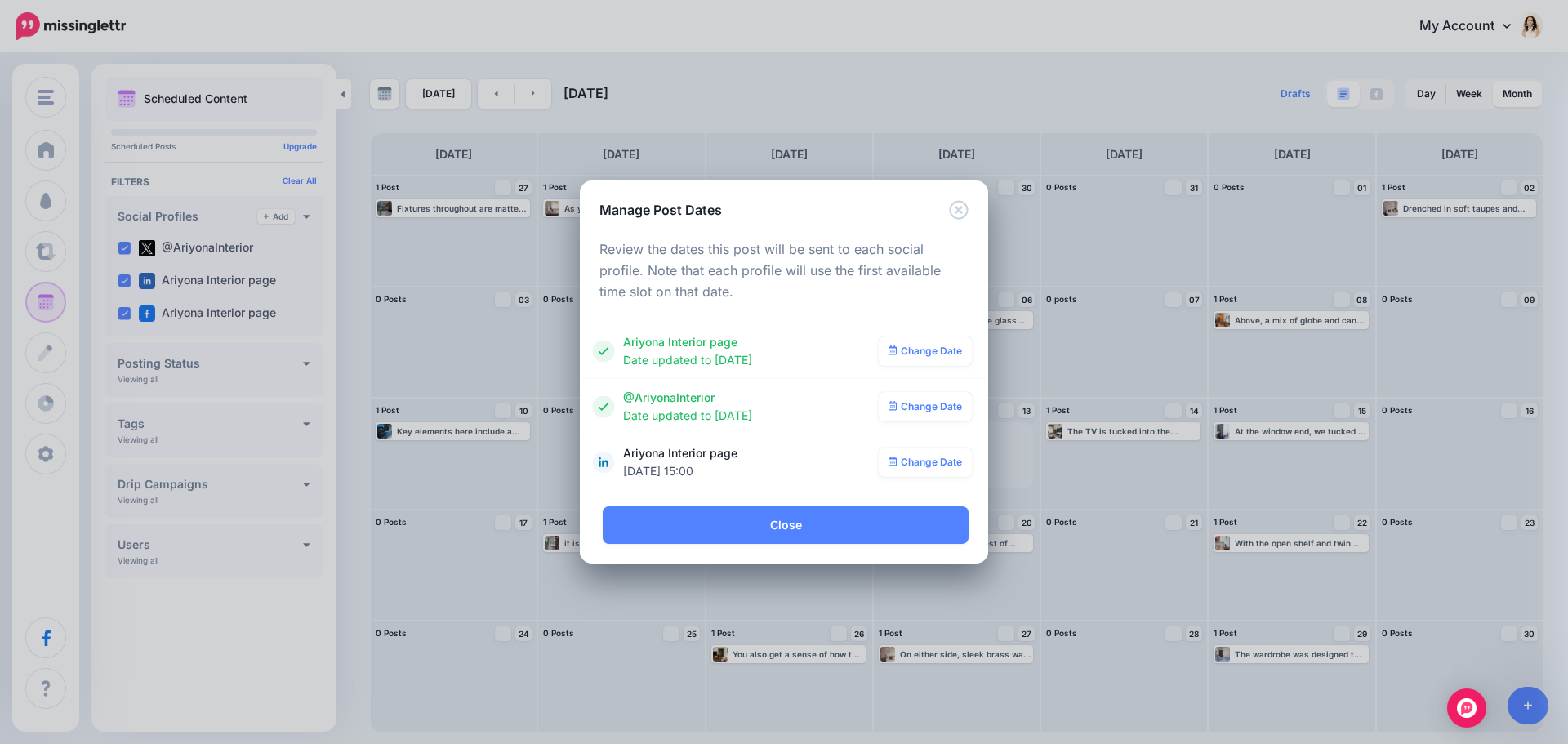
click at [927, 464] on link "Change Date" at bounding box center [926, 462] width 94 height 30
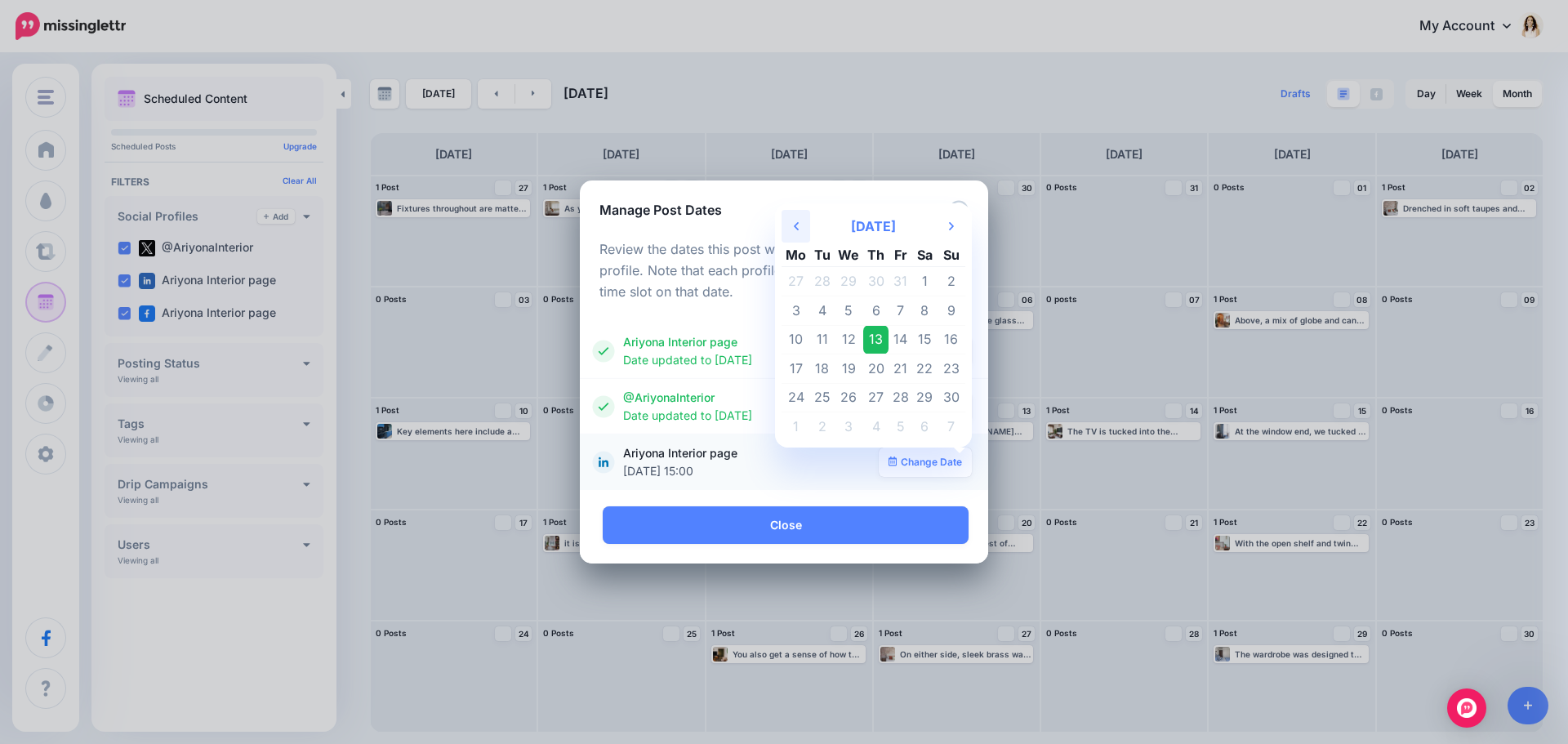
click at [794, 223] on th "Previous Month" at bounding box center [796, 226] width 29 height 33
click at [895, 368] on td "24" at bounding box center [901, 369] width 24 height 30
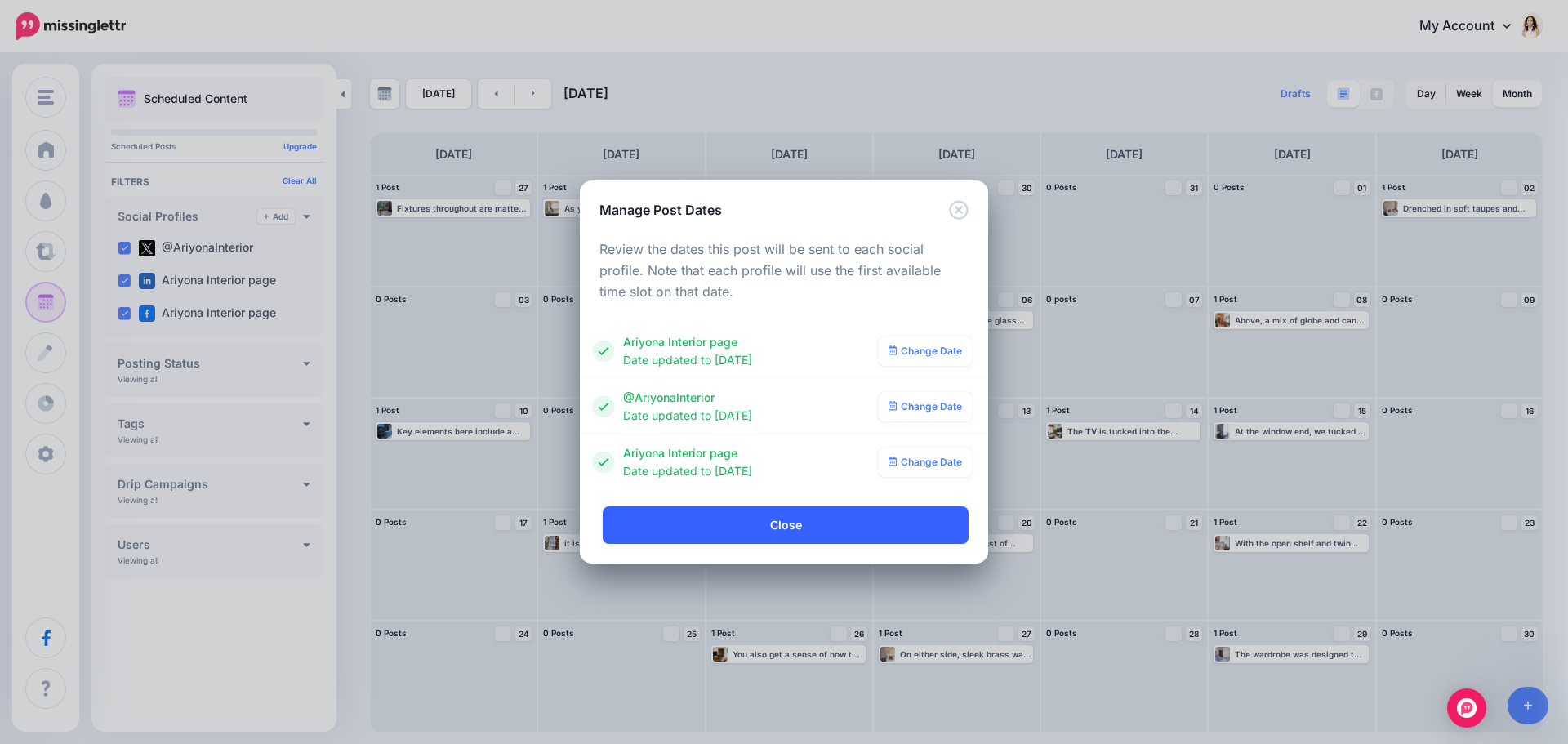
click at [853, 528] on link "Close" at bounding box center [785, 524] width 366 height 37
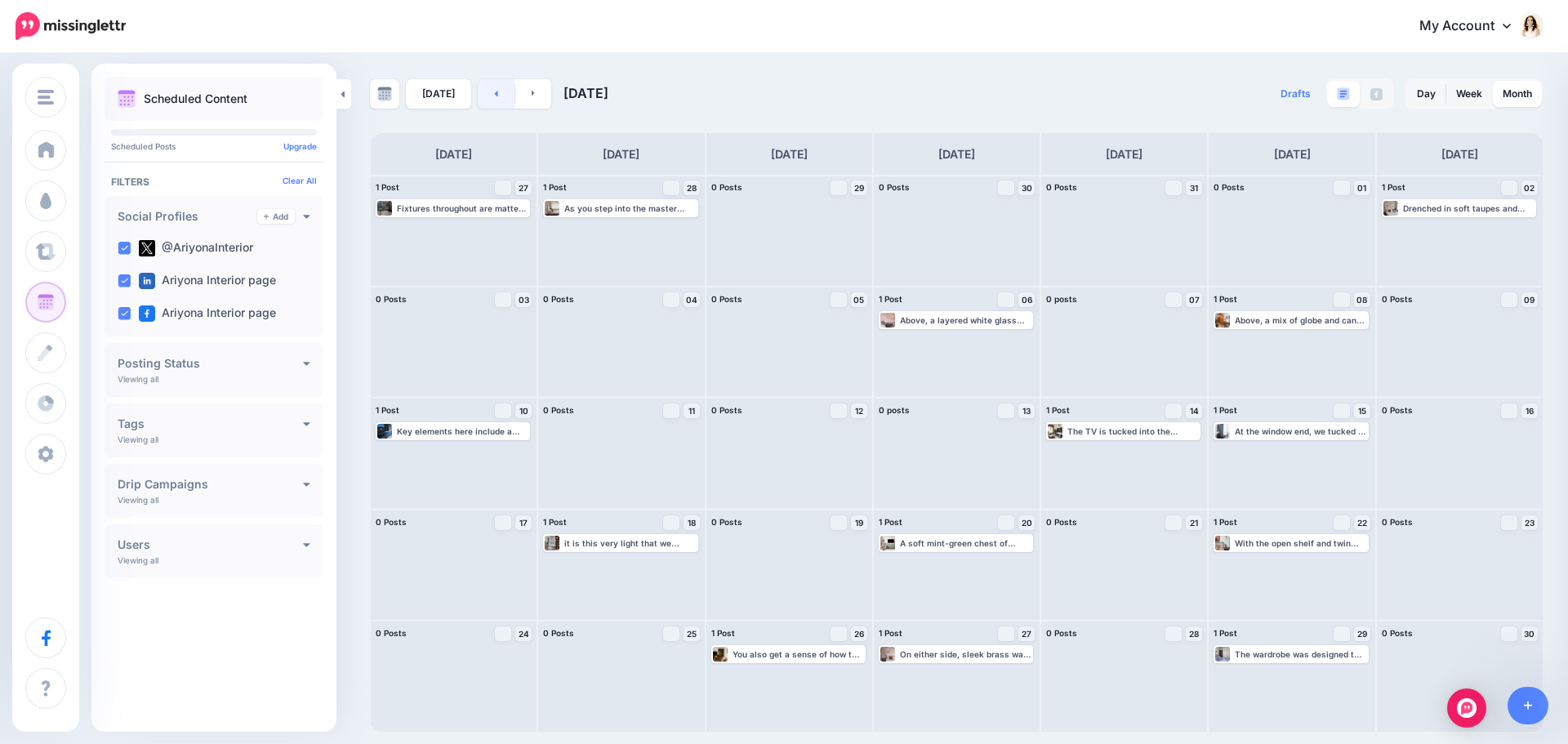
click at [497, 96] on link at bounding box center [496, 94] width 37 height 30
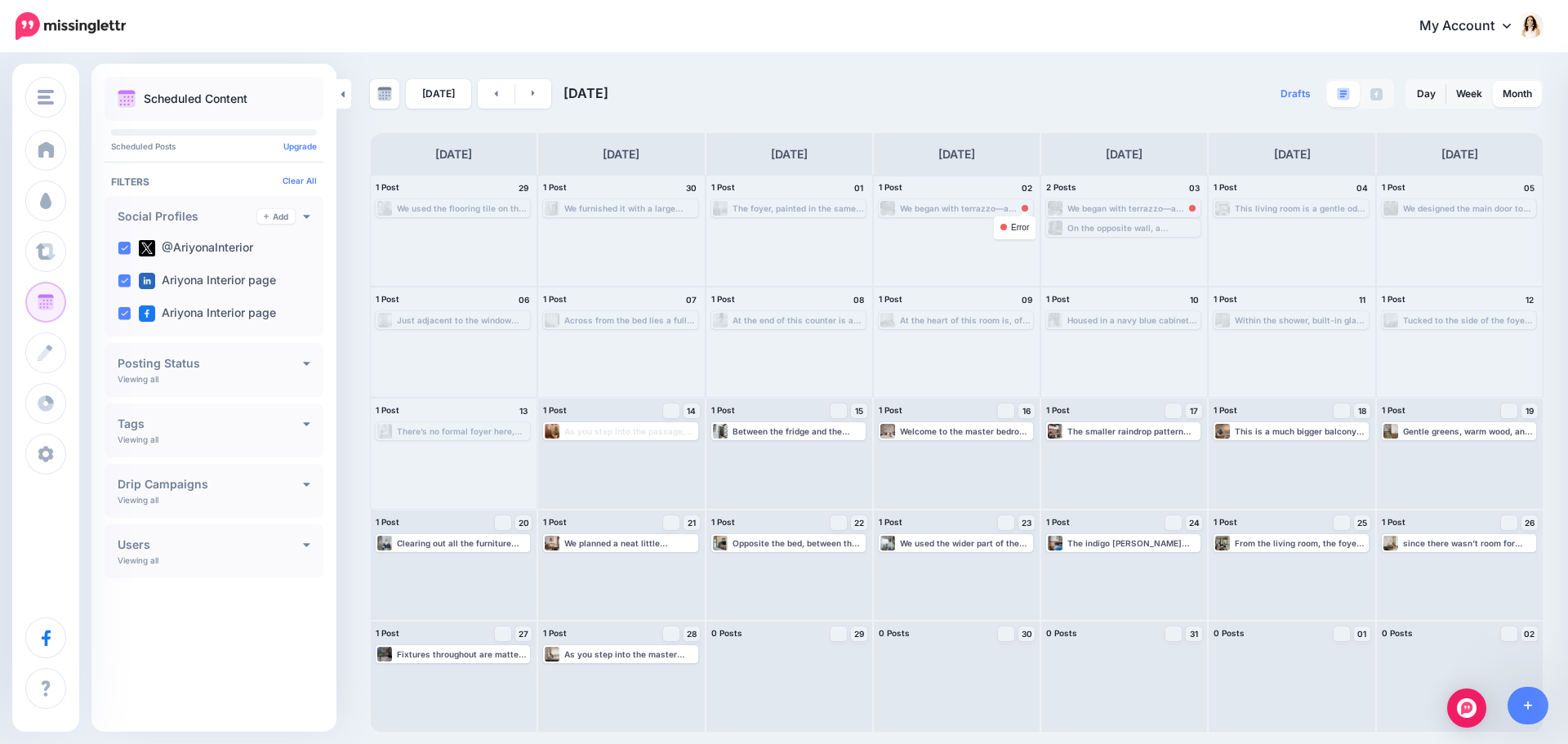
click at [1026, 208] on div at bounding box center [1025, 209] width 7 height 7
click at [974, 211] on div "We began with terrazzo—a finish we’ve loved for its dynamic, scattered characte…" at bounding box center [965, 208] width 131 height 10
